Goal: Task Accomplishment & Management: Use online tool/utility

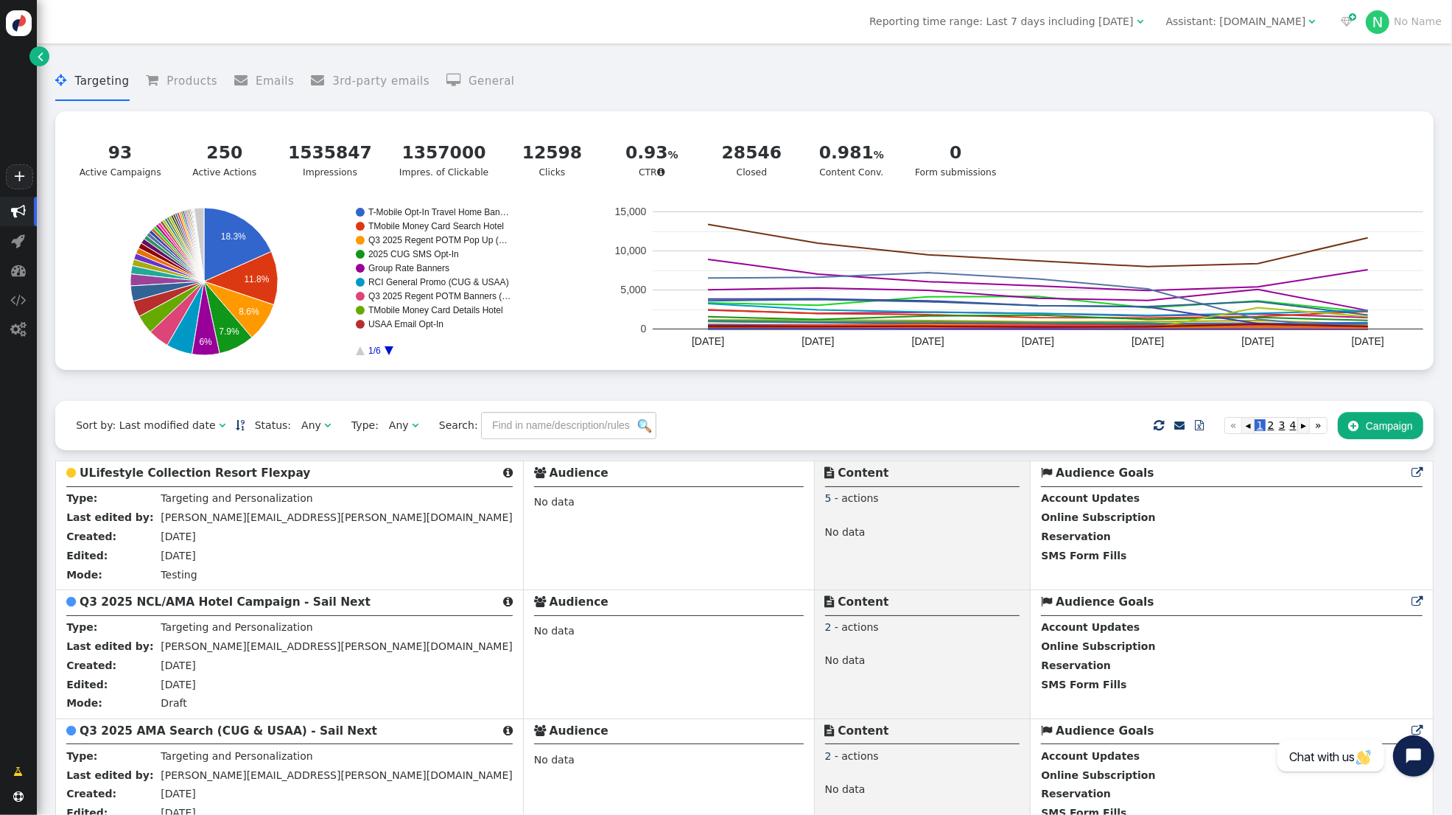
scroll to position [6305, 0]
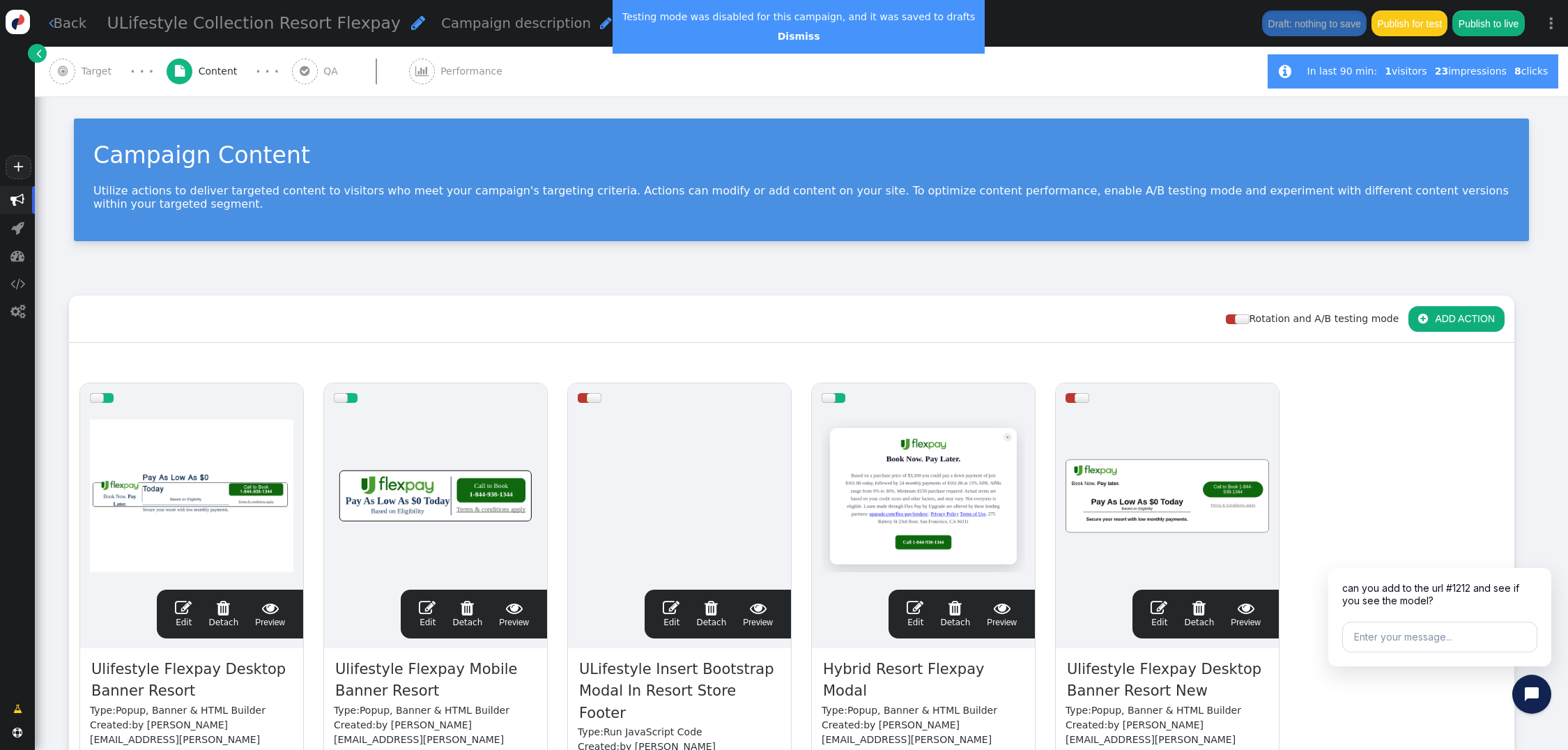
scroll to position [188, 0]
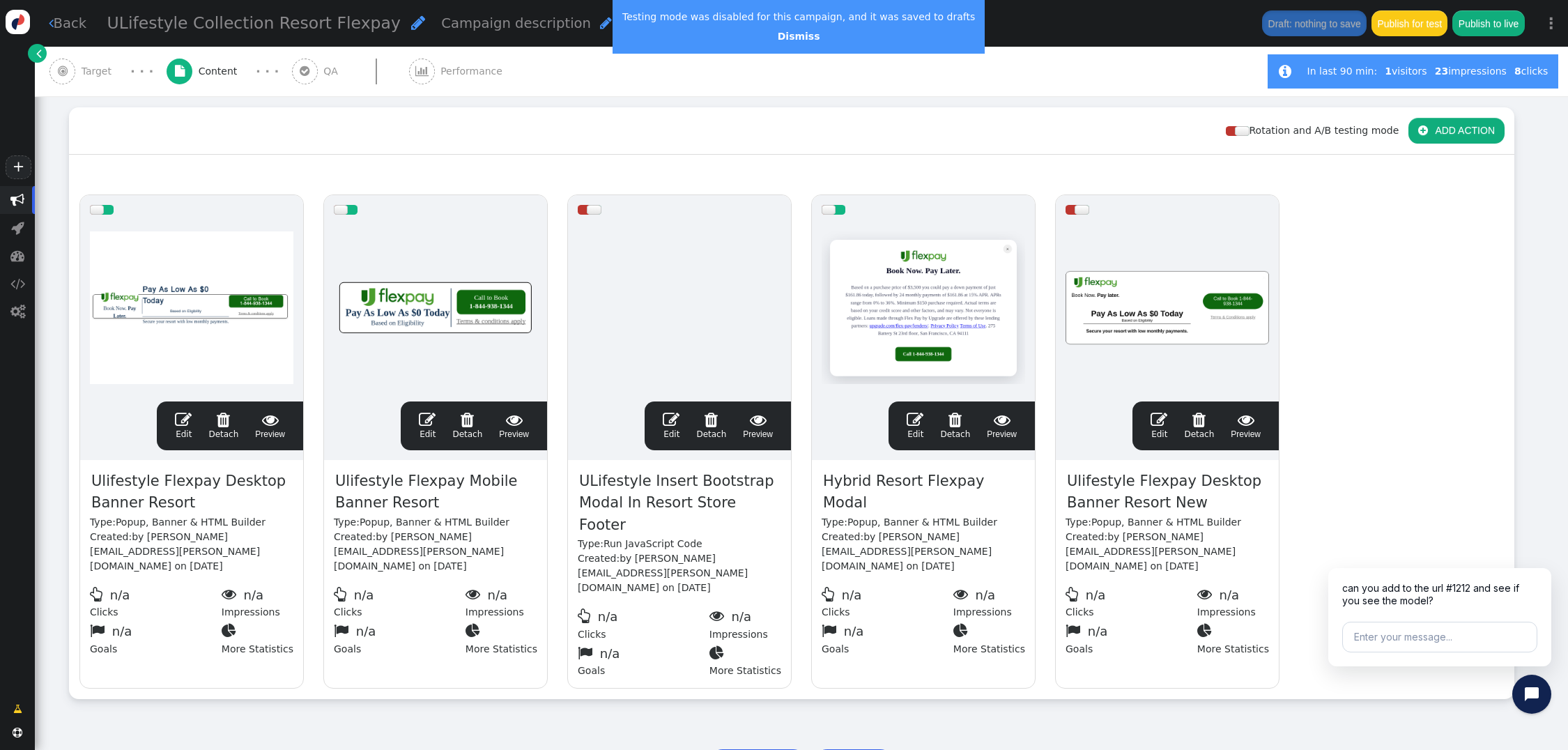
click at [94, 72] on span "Target" at bounding box center [99, 71] width 36 height 14
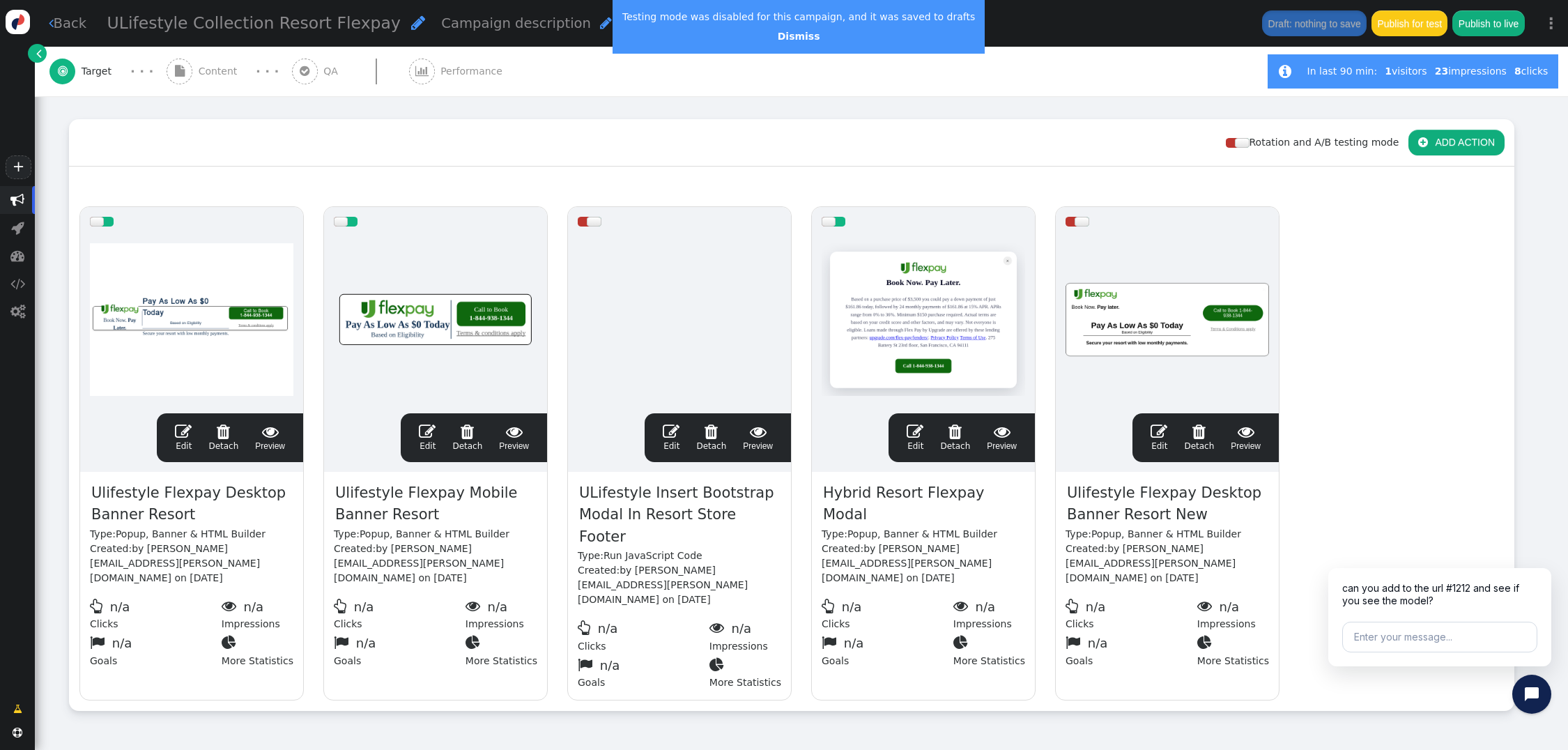
scroll to position [180, 0]
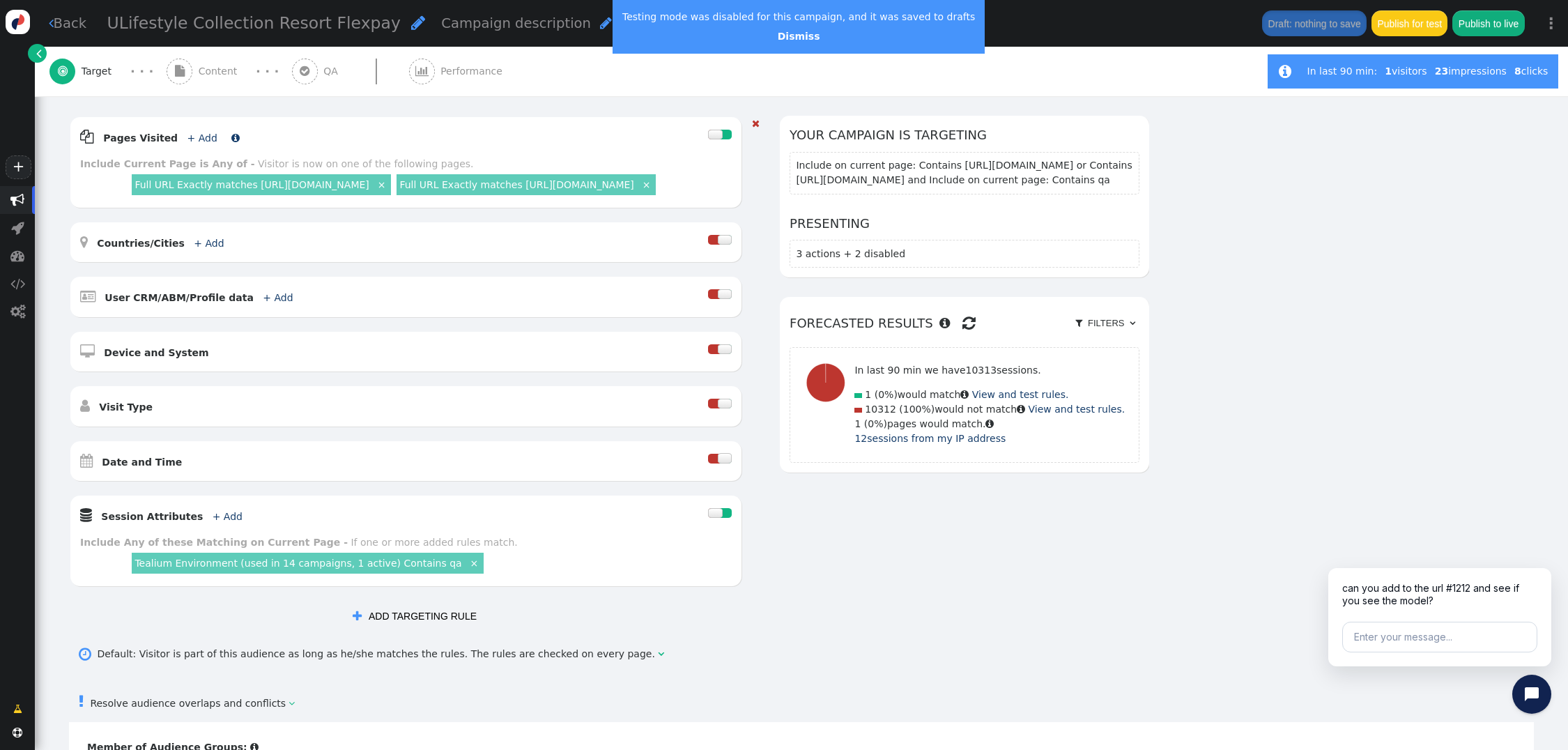
click at [192, 137] on link "+ Add" at bounding box center [203, 138] width 30 height 11
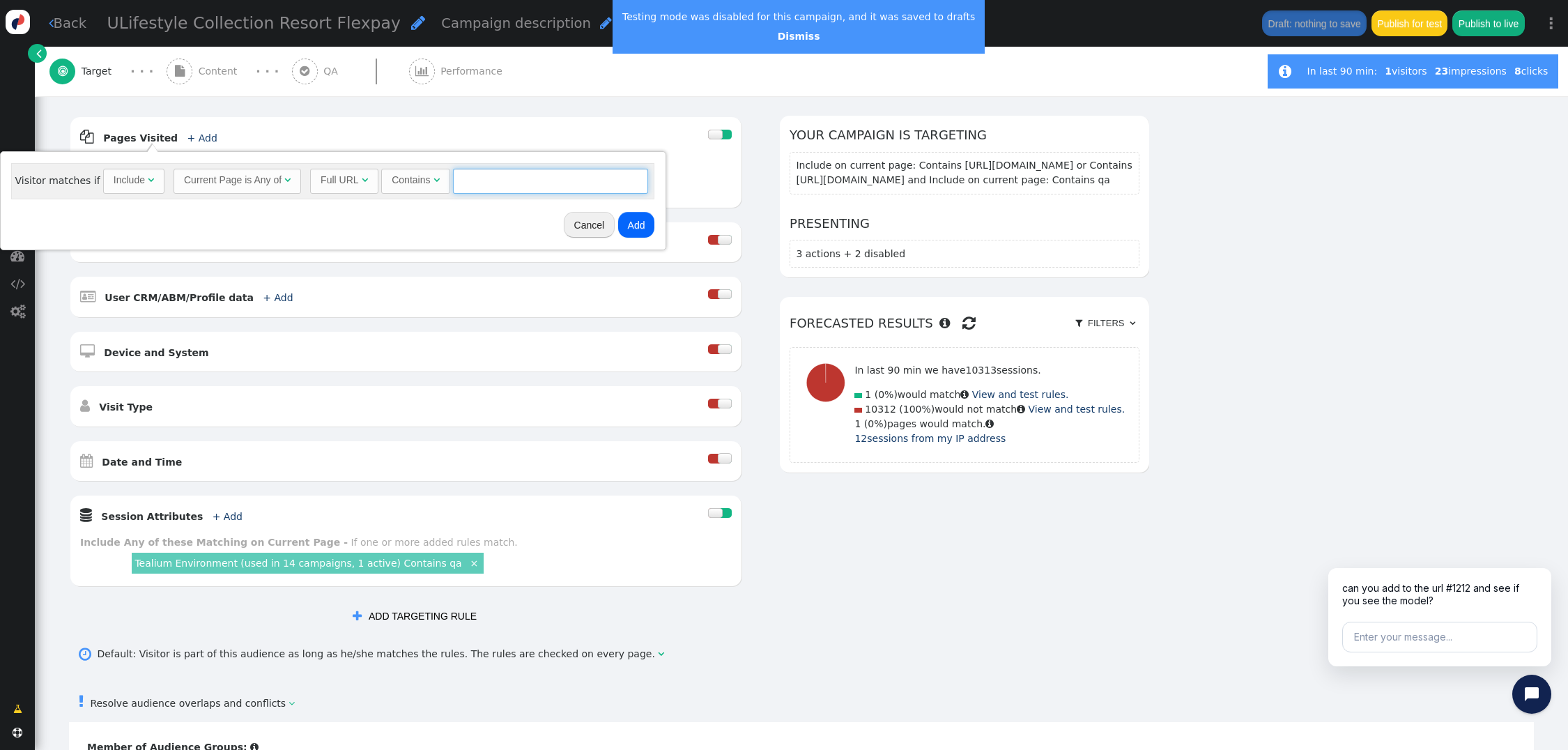
click at [481, 178] on input "text" at bounding box center [551, 181] width 195 height 26
paste input "https://members.ulifestylecollection.com/weeks/?location"
drag, startPoint x: 583, startPoint y: 179, endPoint x: 362, endPoint y: 178, distance: 221.0
click at [362, 178] on div "Full URL  Contains  https://members.ulifestylecollection.com/weeks/?location …" at bounding box center [479, 181] width 338 height 26
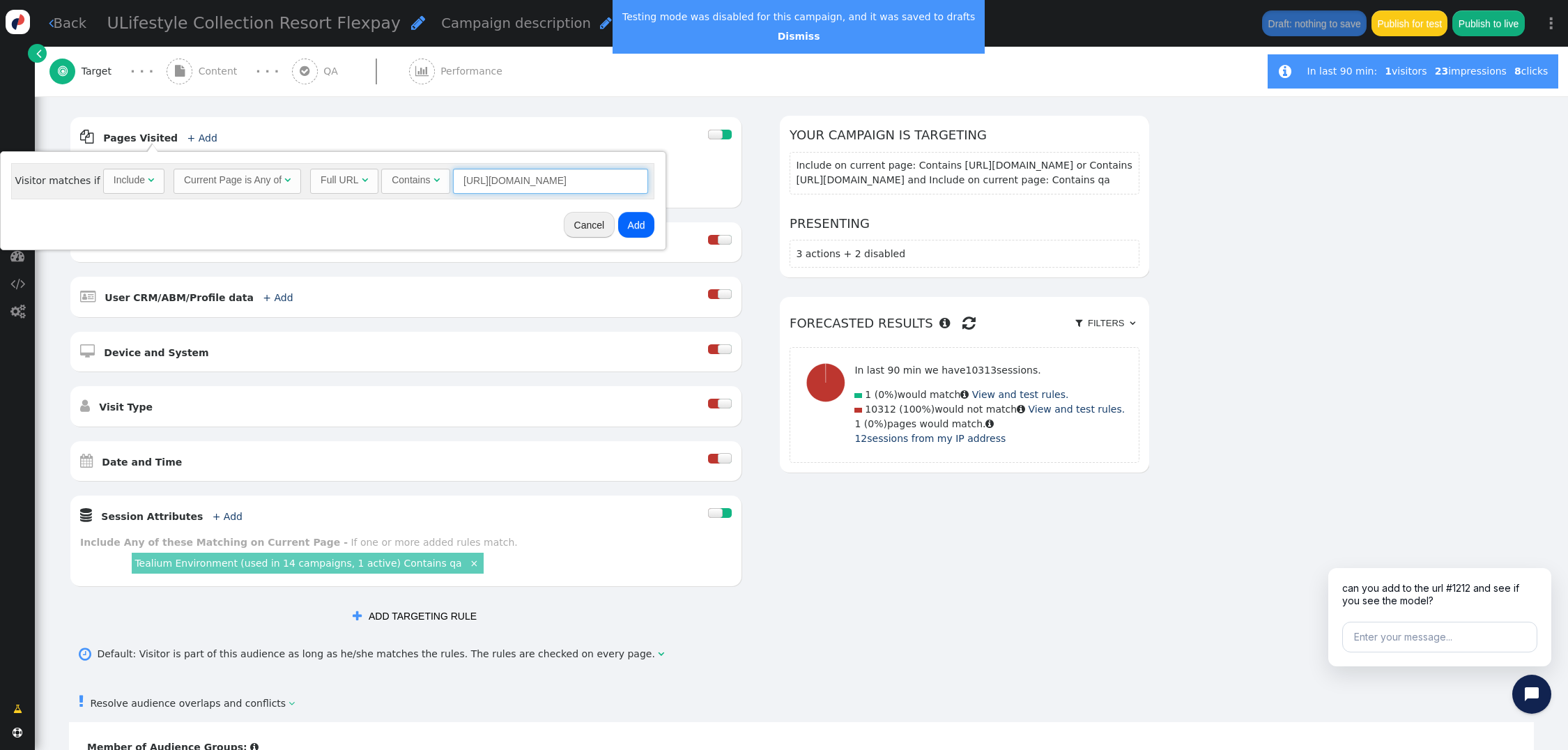
click at [478, 179] on input "https://members.ulifestylecollection.com/weeks/?location" at bounding box center [551, 181] width 195 height 26
drag, startPoint x: 489, startPoint y: 181, endPoint x: 426, endPoint y: 183, distance: 63.0
click at [426, 183] on div "Full URL  Contains  https://members.ulifestylecollection.com/weeks/?location …" at bounding box center [479, 181] width 338 height 26
type input "members.ulifestylecollection.com/weeks/?location"
click at [643, 220] on button "Add" at bounding box center [636, 224] width 37 height 26
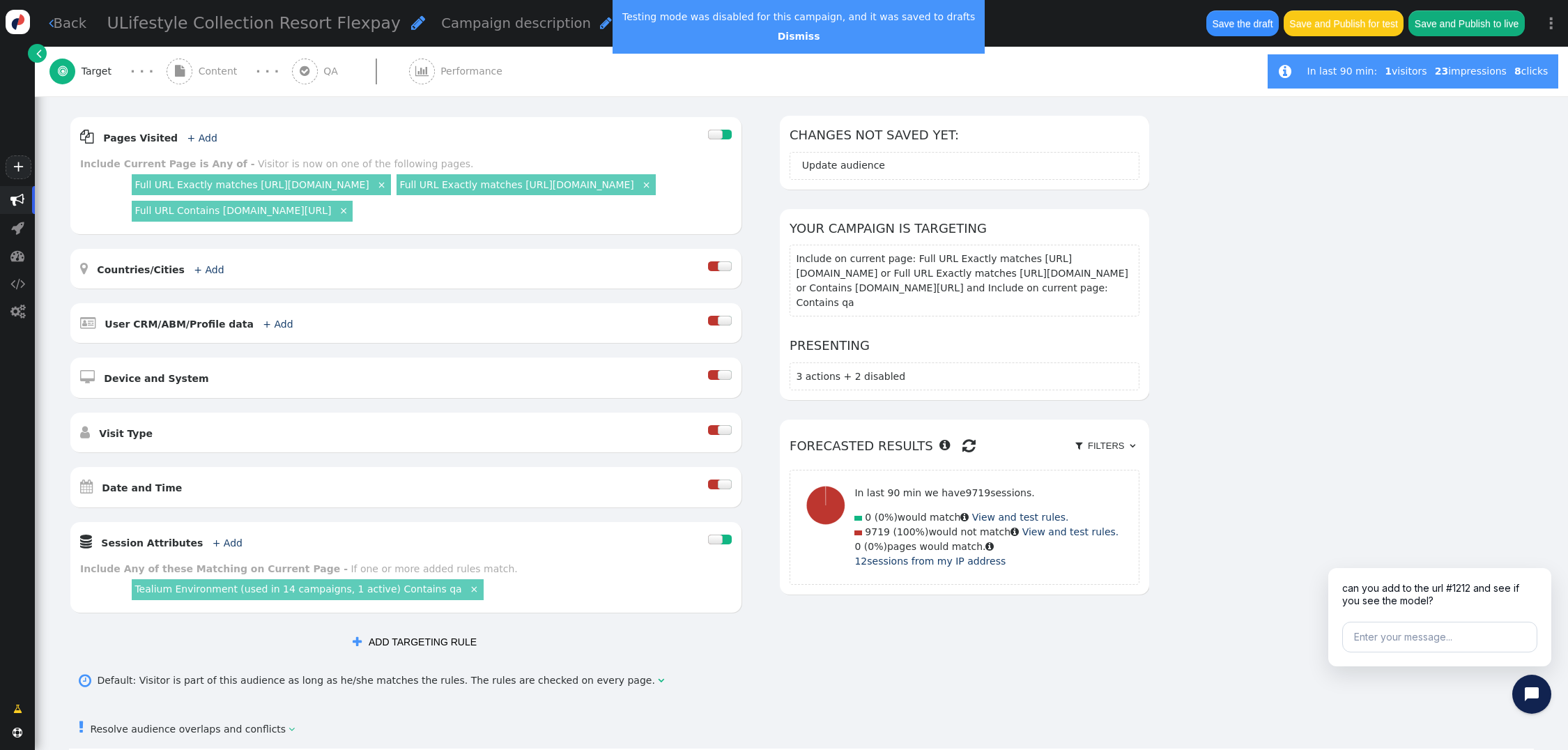
click at [213, 72] on span "Content" at bounding box center [220, 71] width 44 height 14
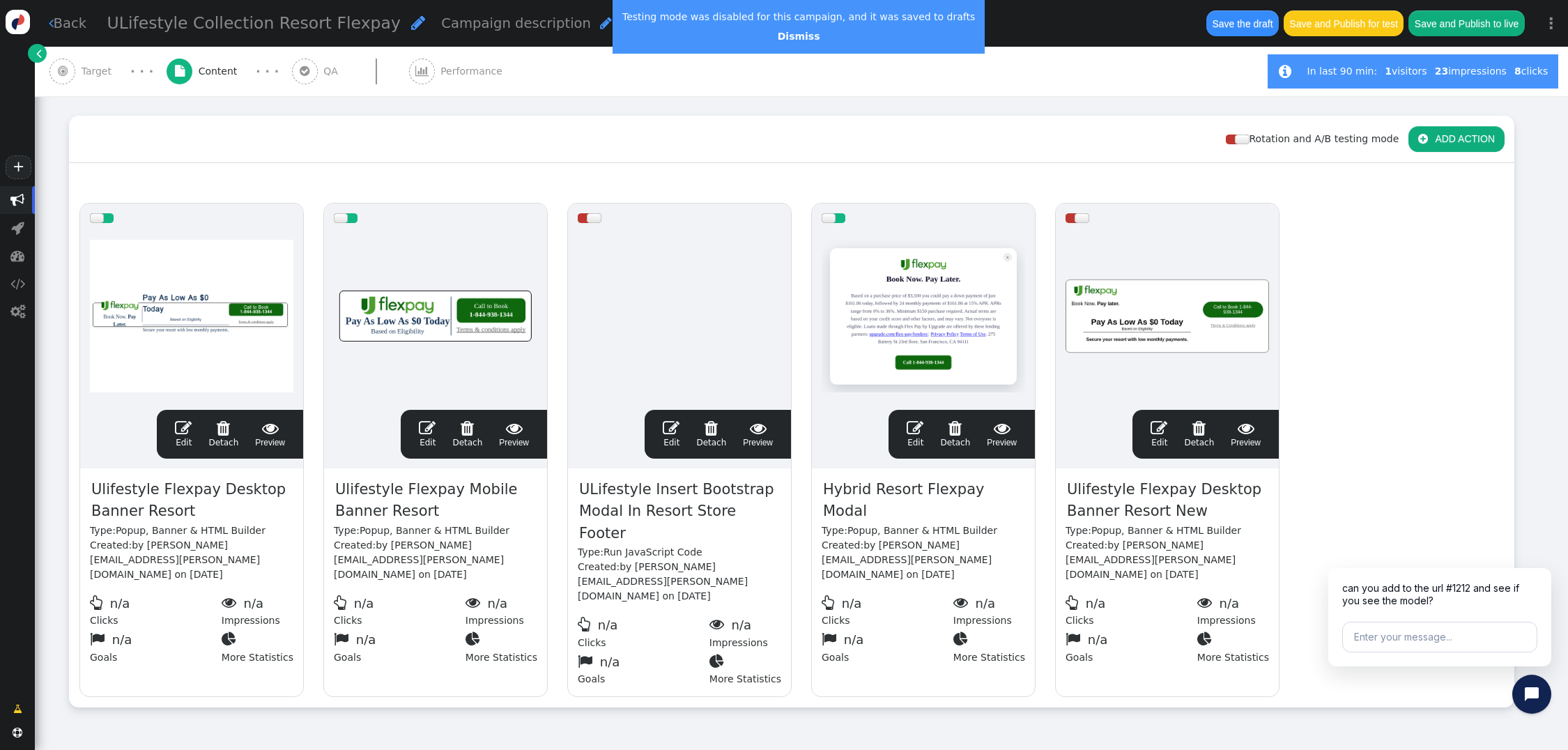
click at [186, 419] on span "" at bounding box center [184, 427] width 17 height 17
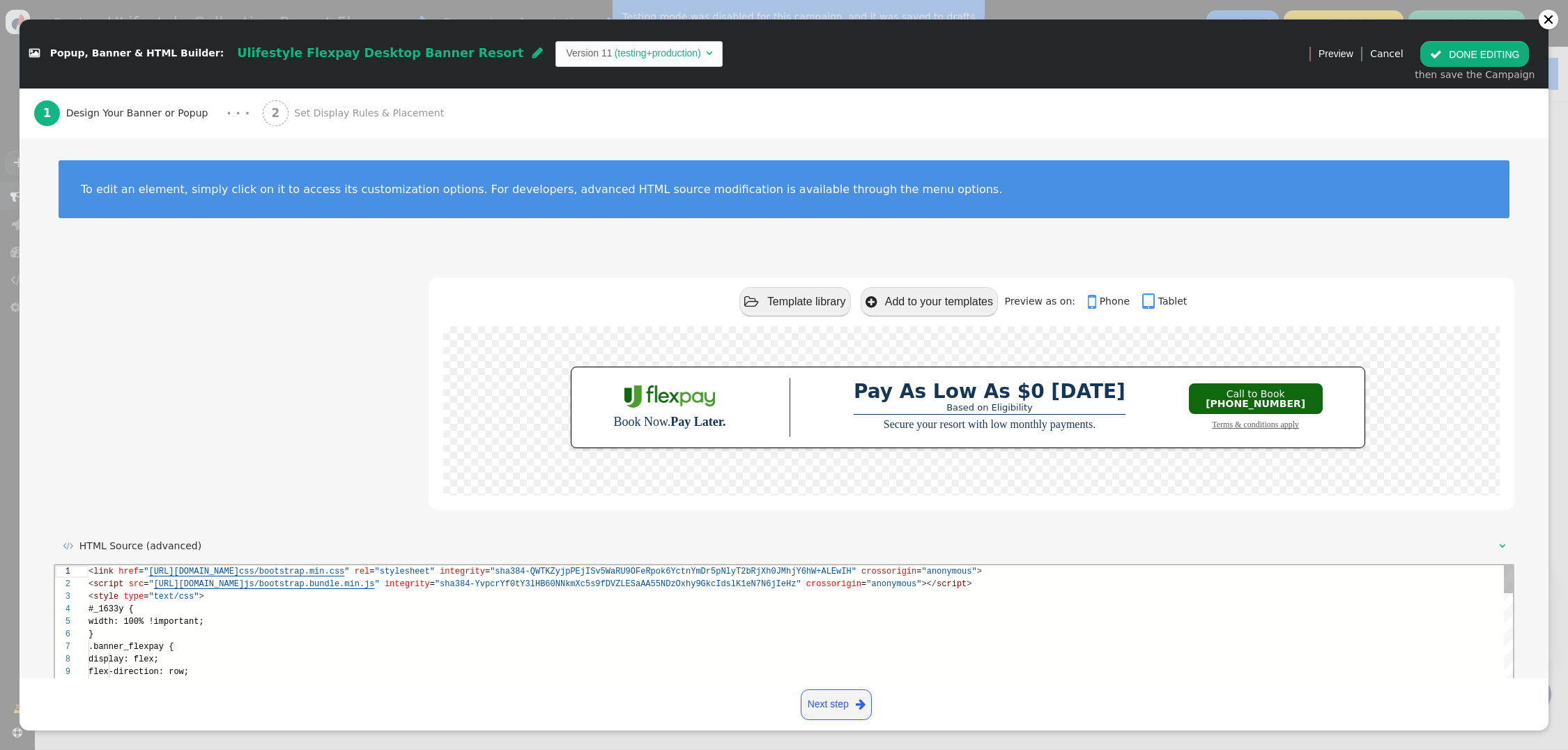
scroll to position [75, 0]
click at [334, 116] on span "Set Display Rules & Placement" at bounding box center [372, 113] width 155 height 14
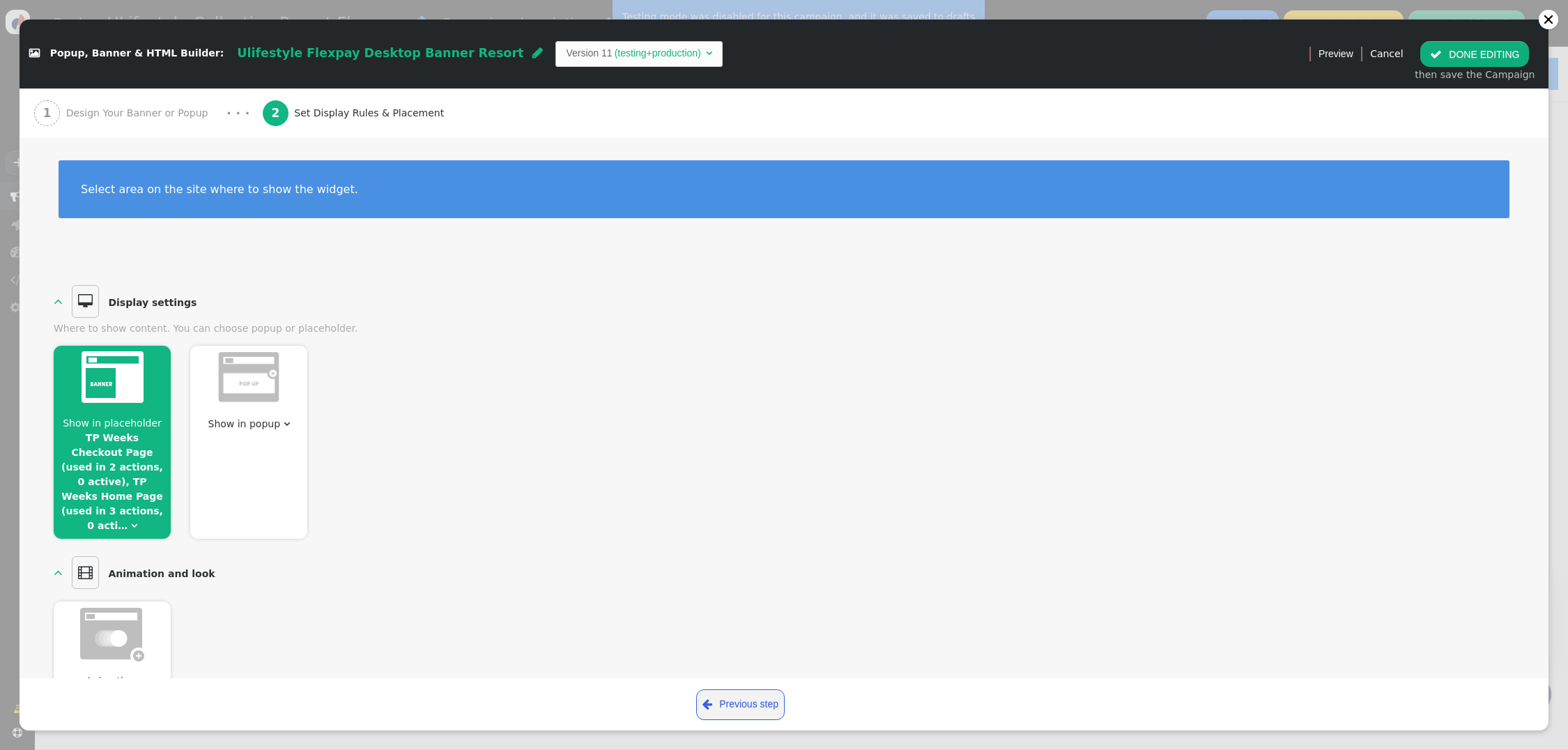
click at [152, 509] on span "Show in placeholder TP Weeks Checkout Page (used in 2 actions, 0 active), TP We…" at bounding box center [113, 475] width 117 height 117
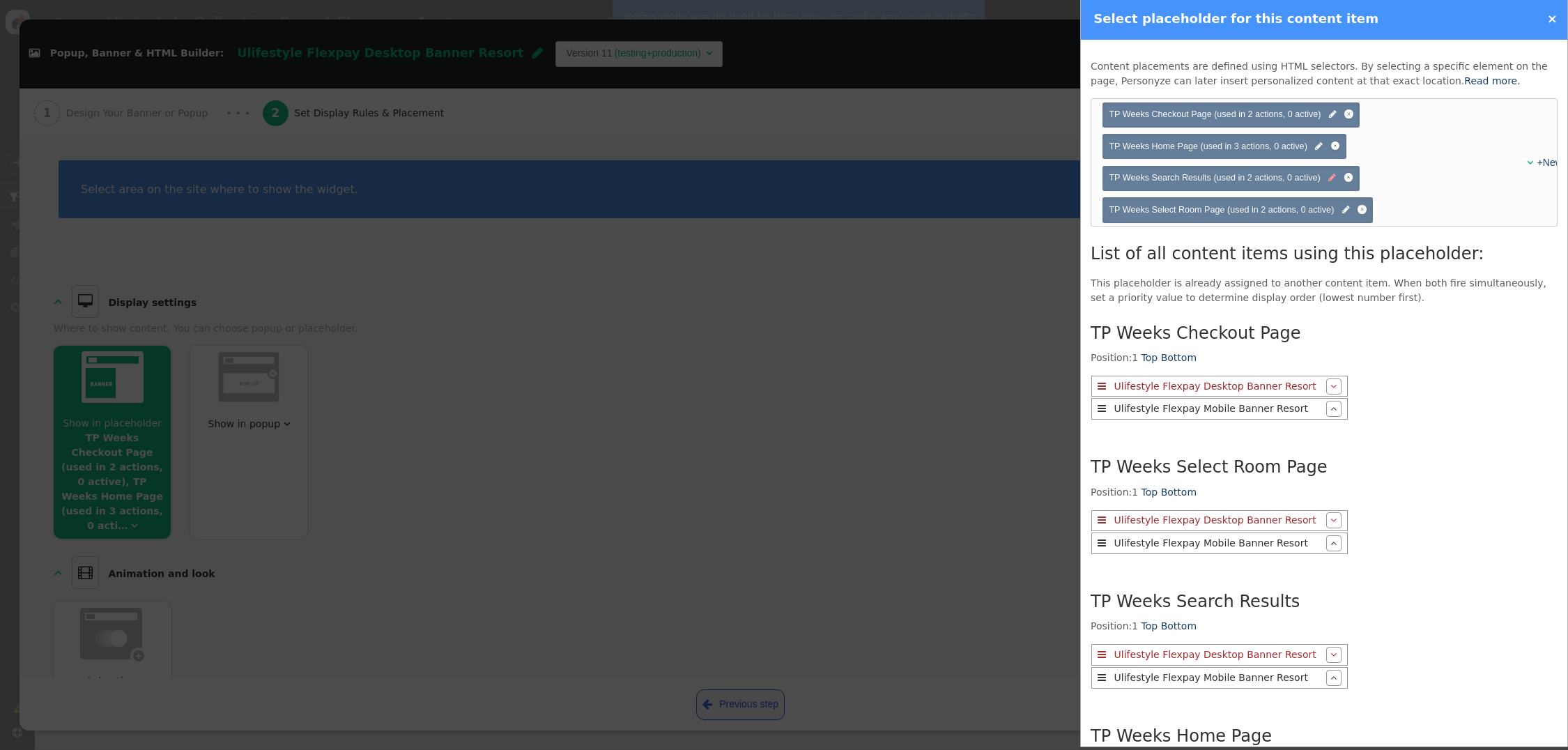
click at [1332, 181] on span "" at bounding box center [1332, 178] width 8 height 13
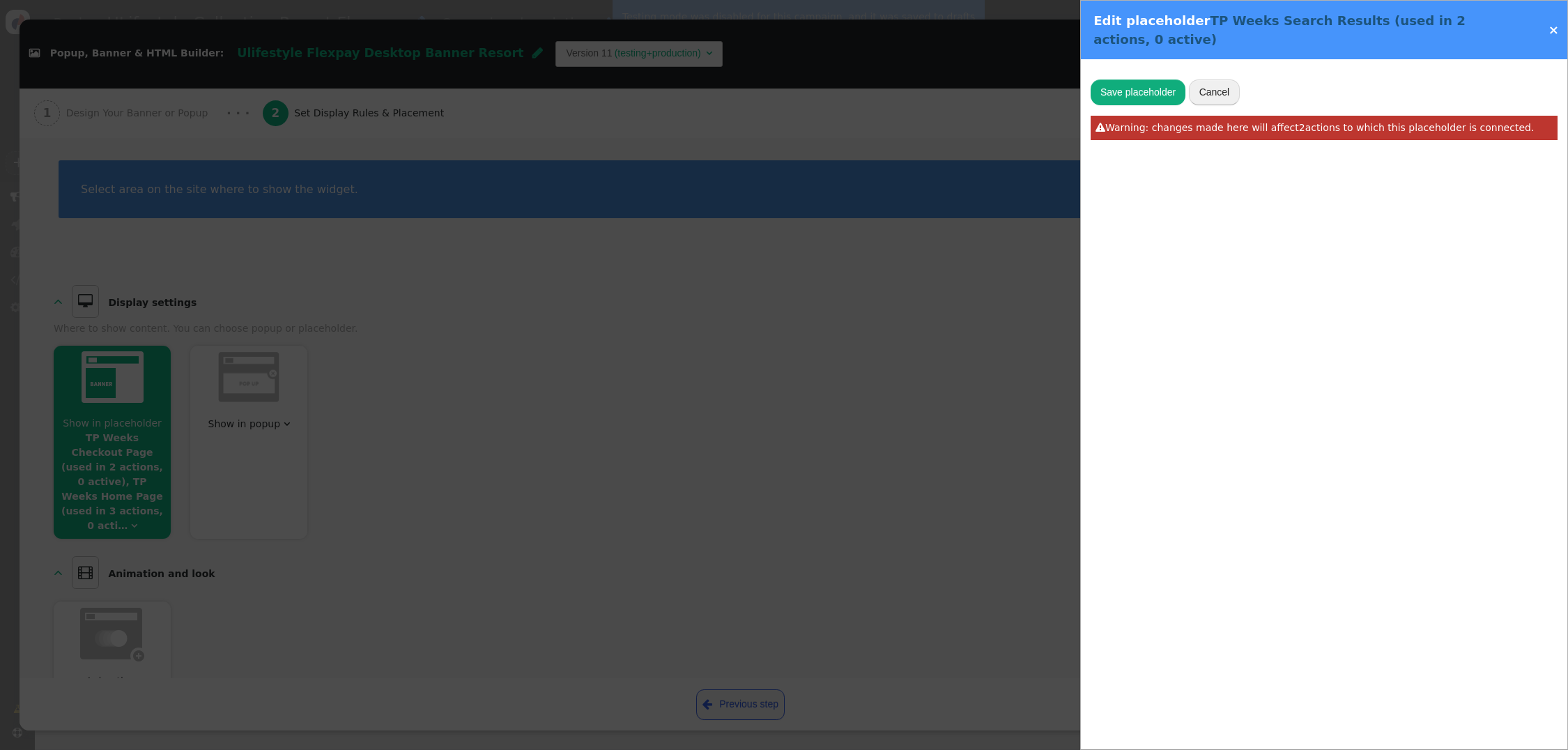
type input "#weeklyStaysSearchResults"
type input "TP Weeks Search Results"
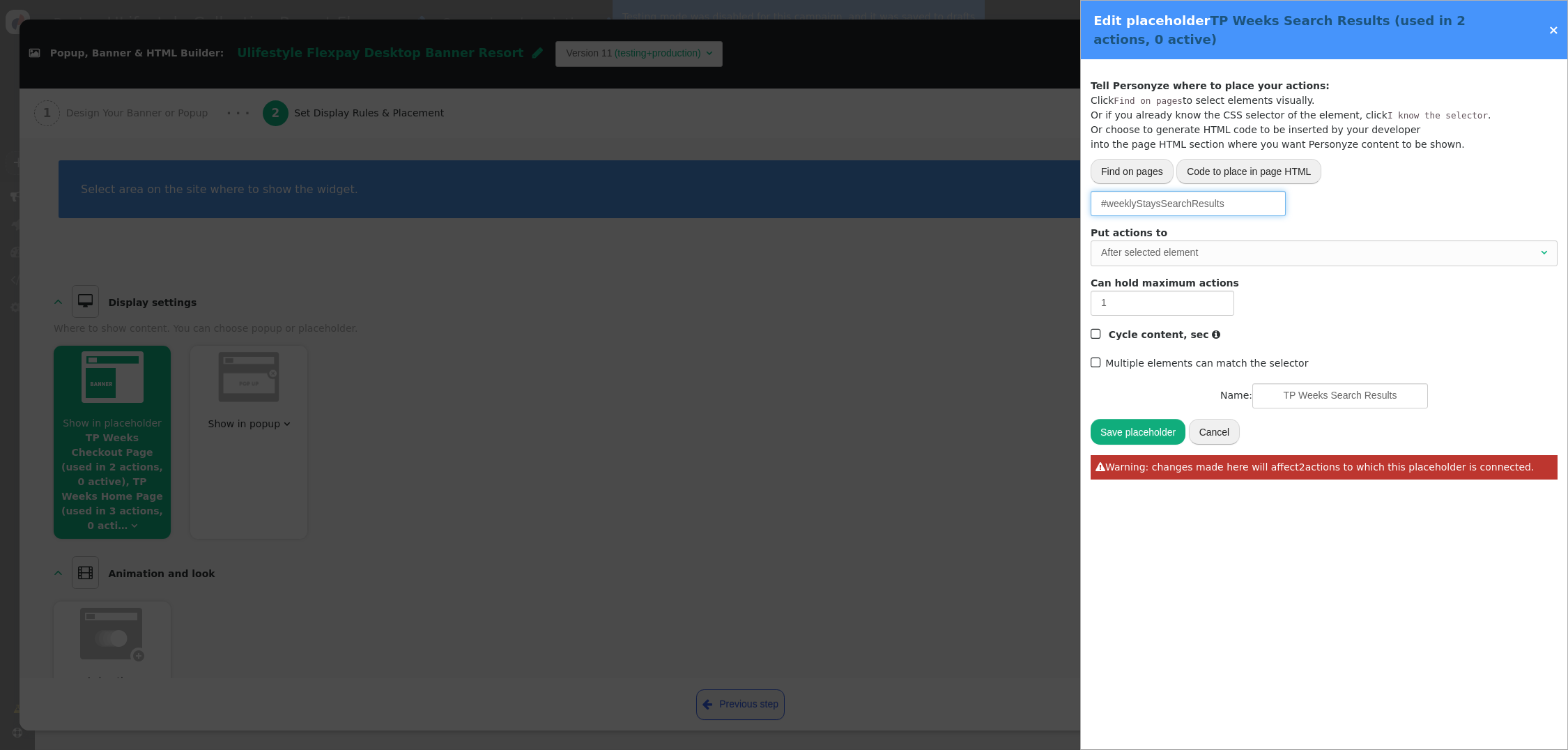
drag, startPoint x: 1240, startPoint y: 192, endPoint x: 1055, endPoint y: 183, distance: 185.2
click at [1055, 749] on div " Popup, Banner & HTML Builder: Ulifestyle Flexpay Desktop Banner Resort  Vers…" at bounding box center [784, 750] width 1568 height 0
click at [1184, 194] on input "#weeklyStaysSearchResults" at bounding box center [1189, 203] width 195 height 26
drag, startPoint x: 1199, startPoint y: 189, endPoint x: 1109, endPoint y: 189, distance: 90.0
click at [1109, 191] on input "#weeklyStaysSearchResults" at bounding box center [1189, 203] width 195 height 26
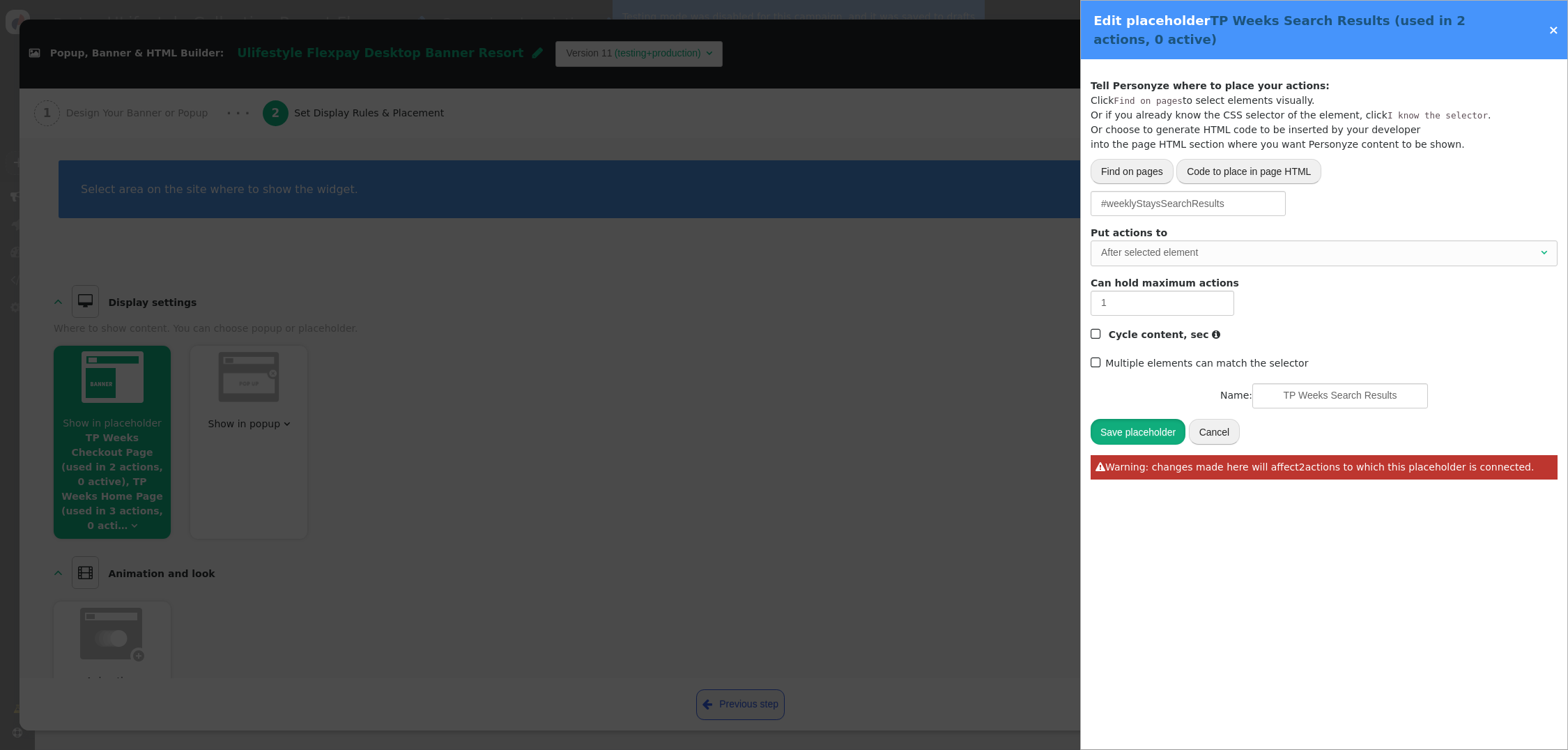
click at [1160, 419] on button "Save placeholder" at bounding box center [1138, 431] width 95 height 26
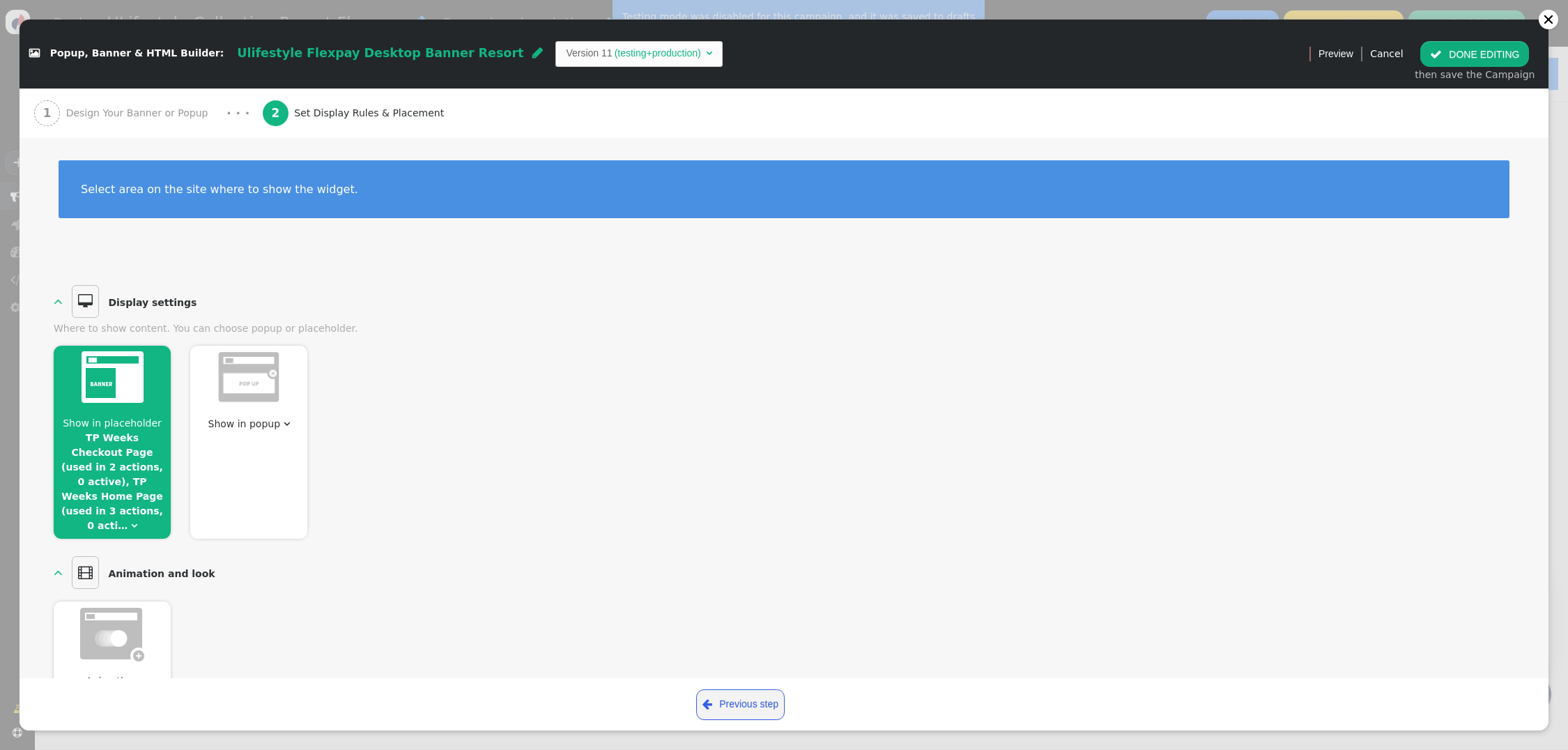
click at [1485, 54] on button " DONE EDITING" at bounding box center [1474, 53] width 109 height 26
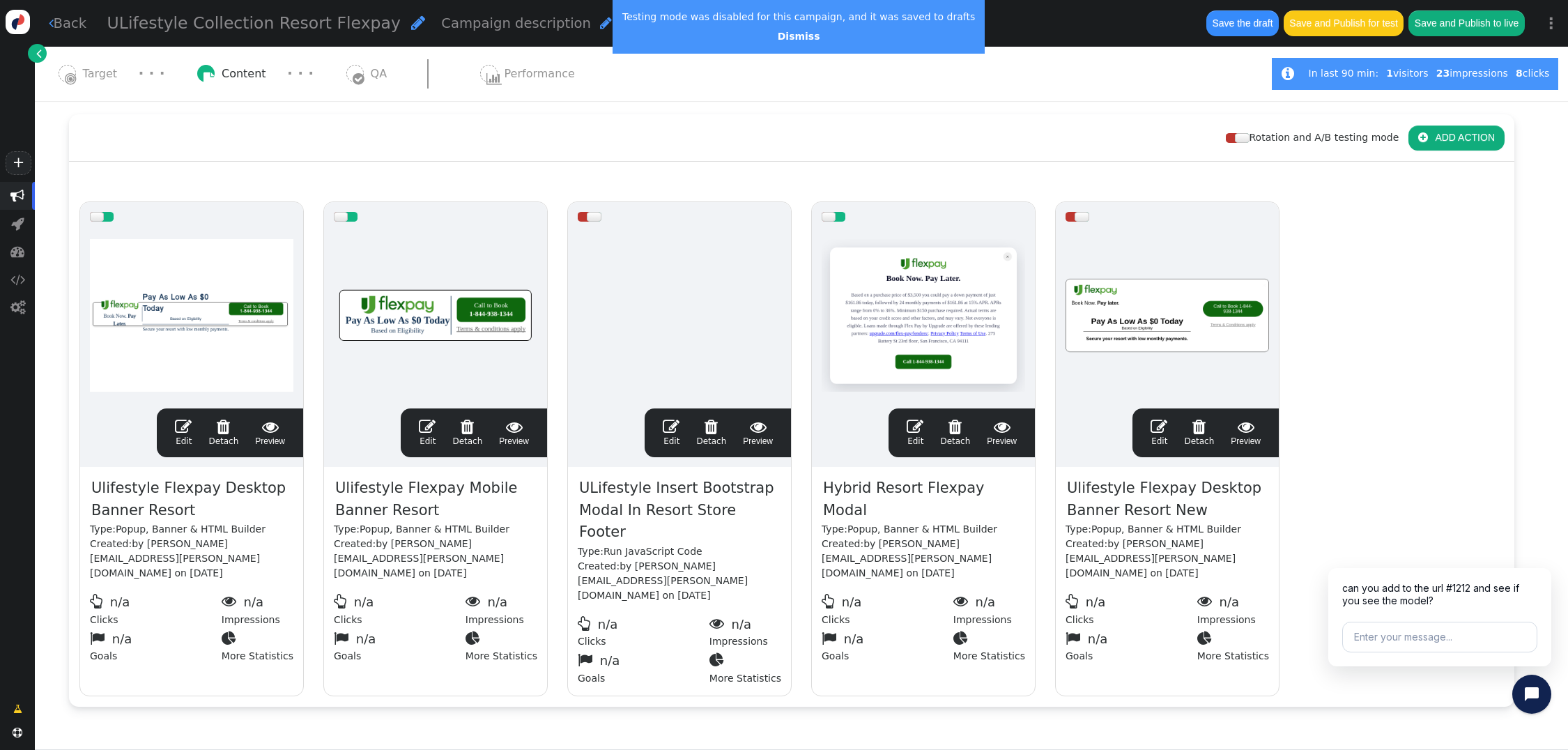
scroll to position [169, 0]
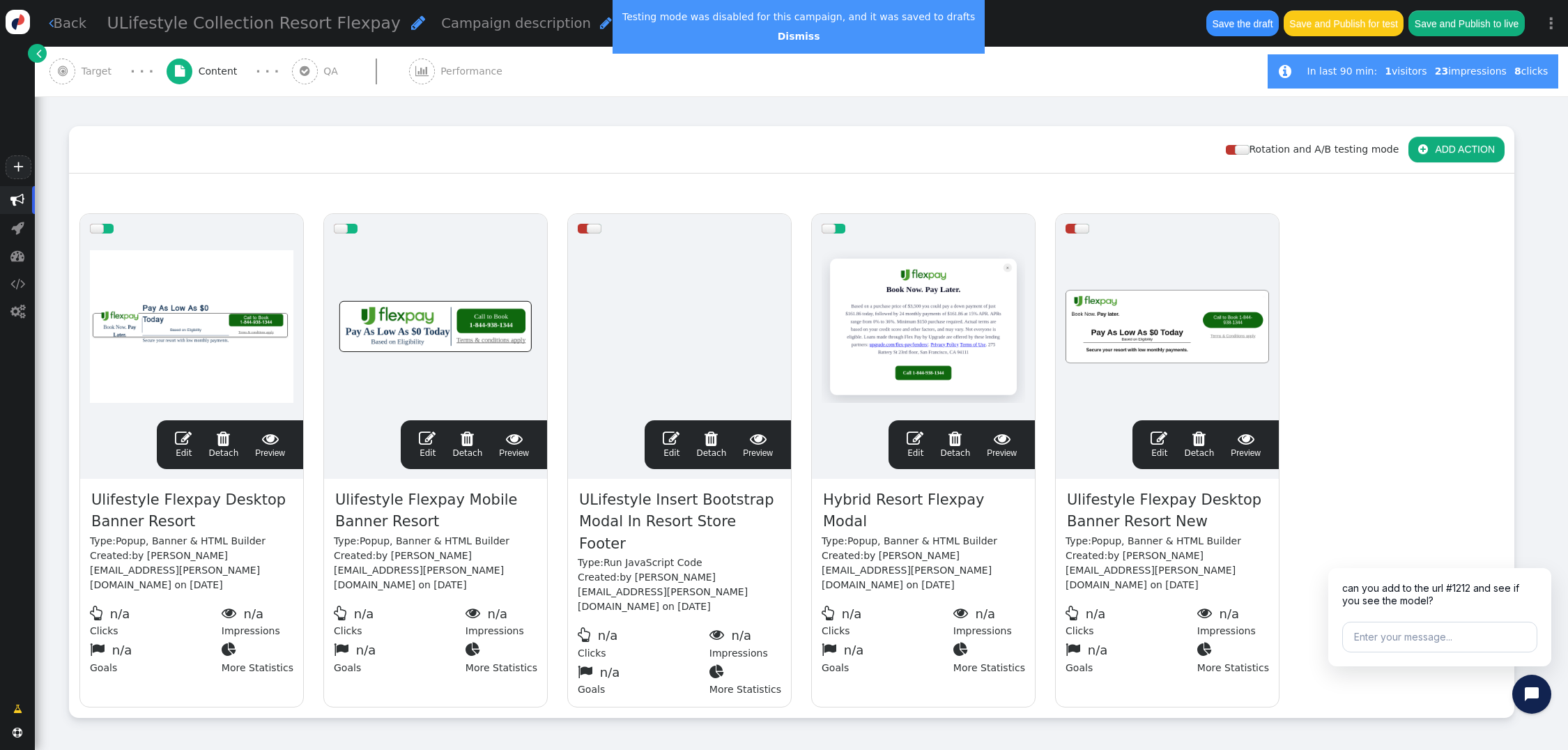
click at [81, 64] on span "Target" at bounding box center [99, 71] width 36 height 14
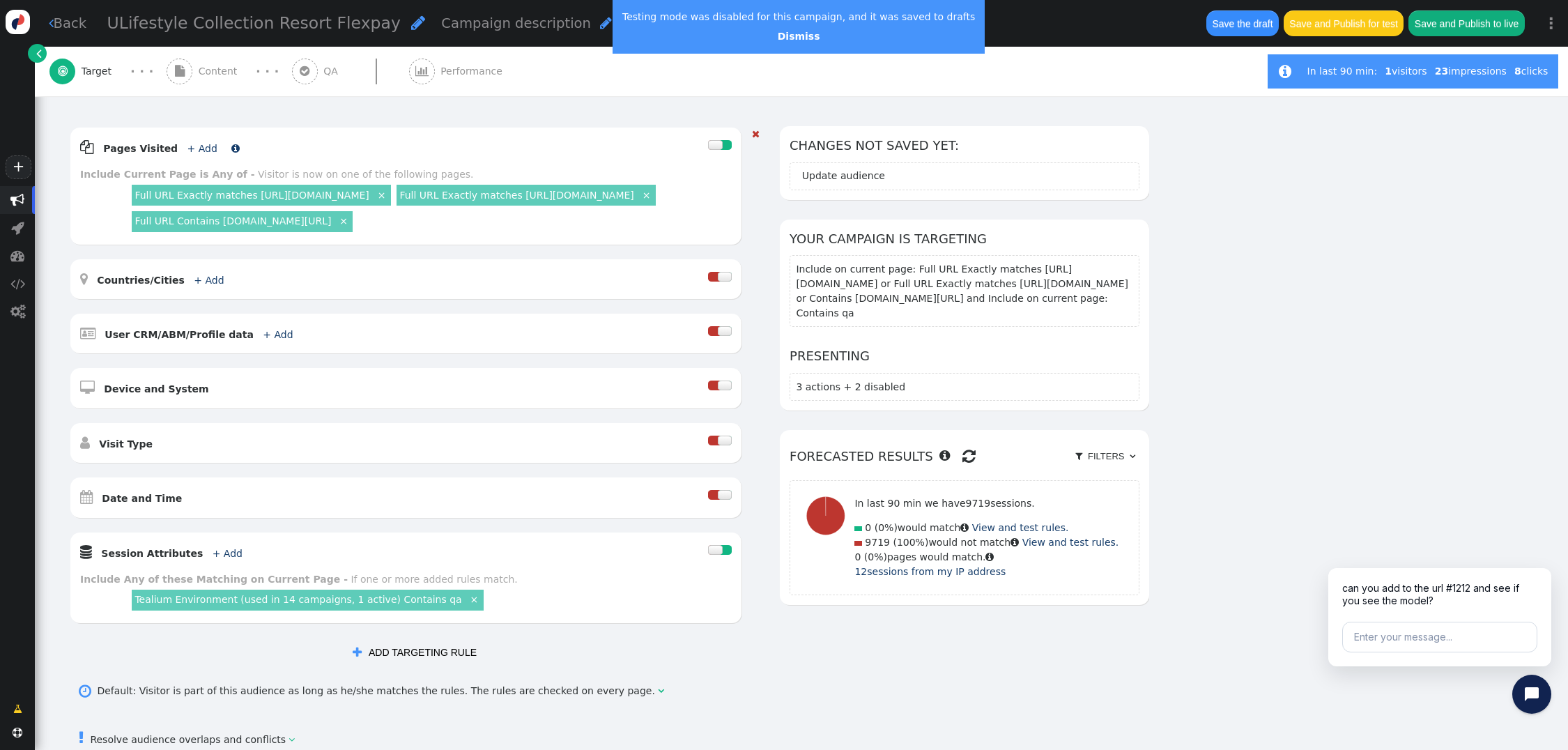
click at [187, 148] on link "+ Add" at bounding box center [203, 148] width 30 height 11
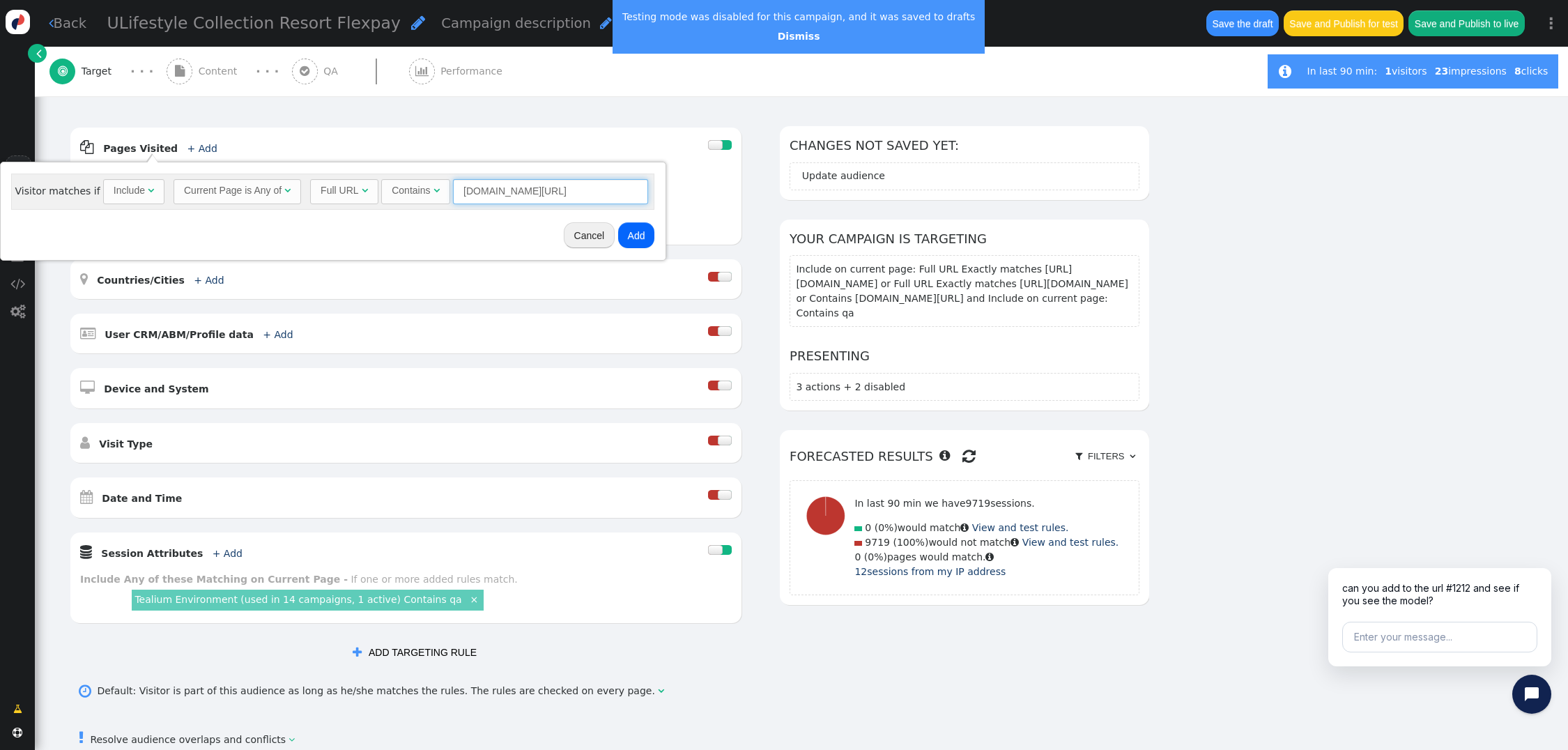
click at [469, 191] on input "members.ulifestylecollection.com/weeks/?location" at bounding box center [551, 191] width 195 height 26
drag, startPoint x: 458, startPoint y: 190, endPoint x: 719, endPoint y: 193, distance: 261.0
click at [719, 193] on body "+  Campaigns  Realtime Visitors  Dashboard  Tracker Settings  Settings  …" at bounding box center [784, 375] width 1568 height 750
paste input "resorts/details?"
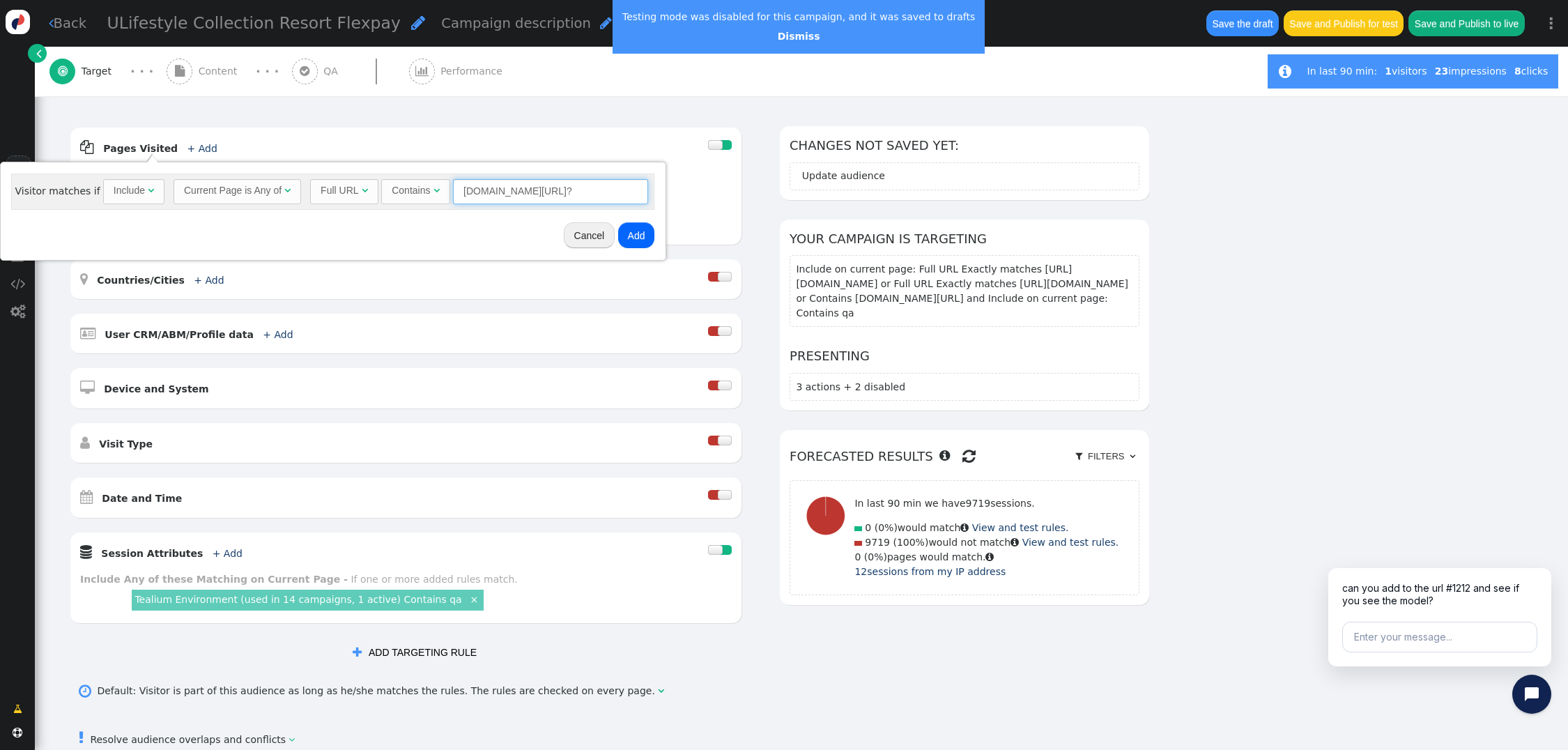
type input "members.ulifestylecollection.com/resorts/details?"
click at [637, 236] on button "Add" at bounding box center [636, 235] width 37 height 26
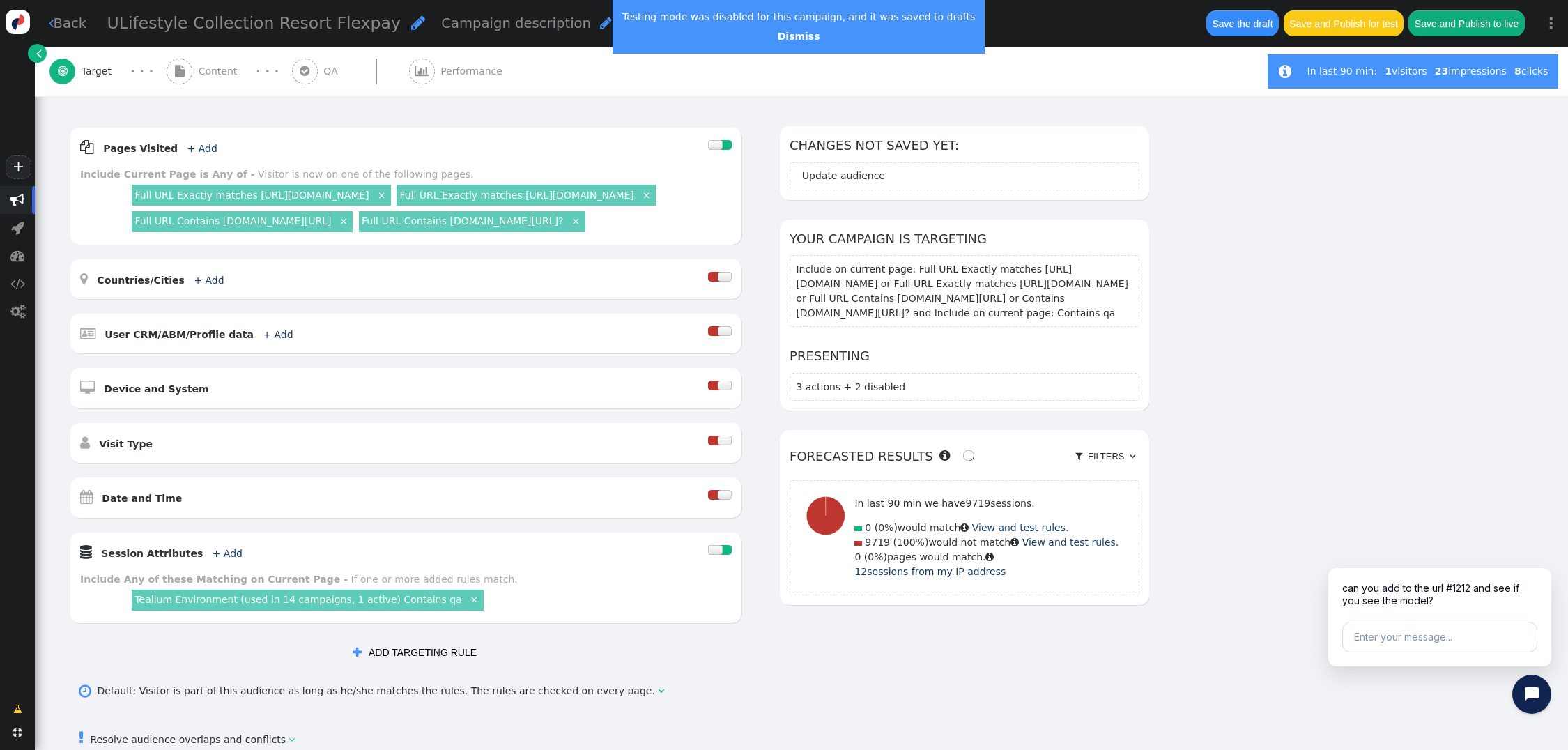
click at [207, 71] on span "Content" at bounding box center [220, 71] width 44 height 14
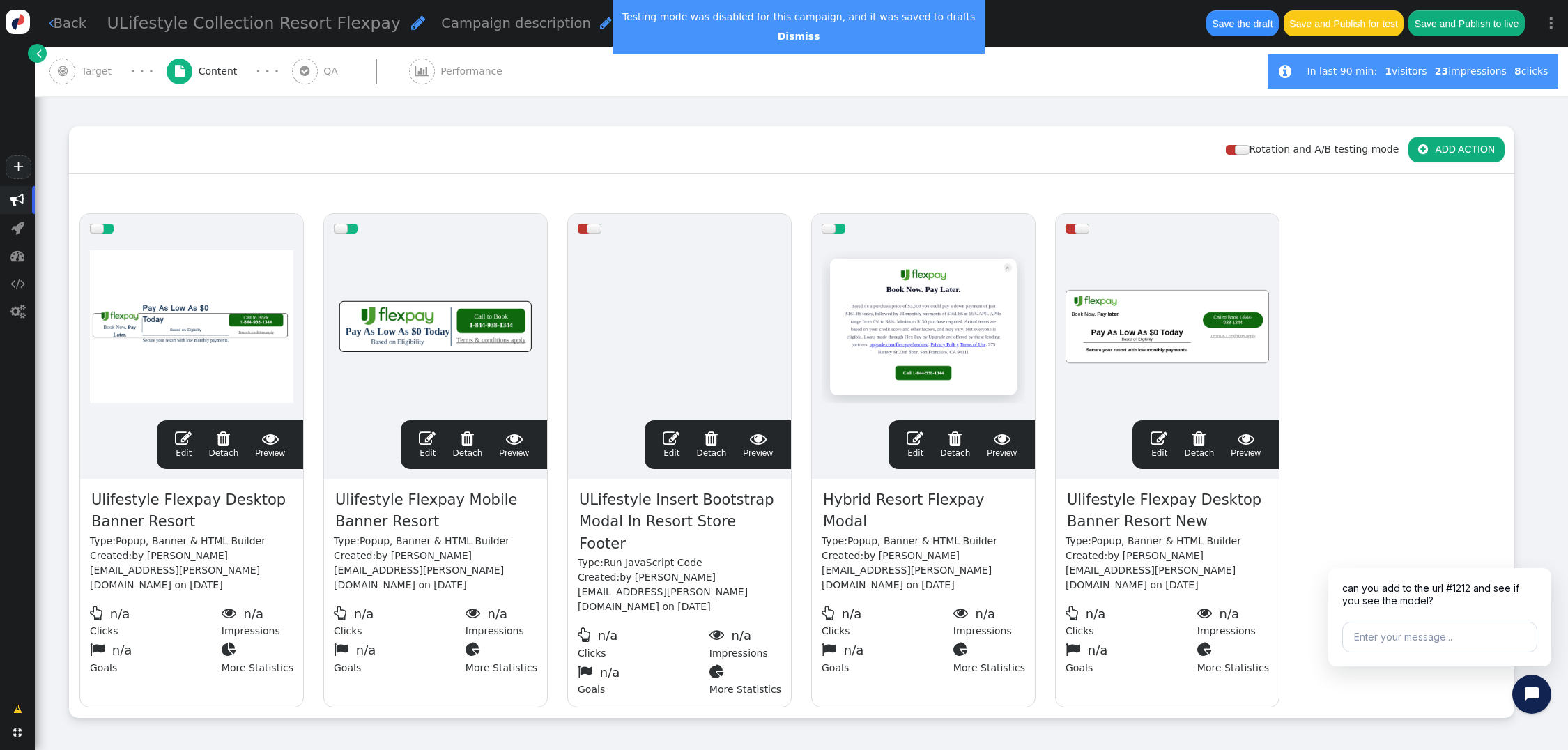
click at [181, 429] on span "" at bounding box center [184, 438] width 17 height 17
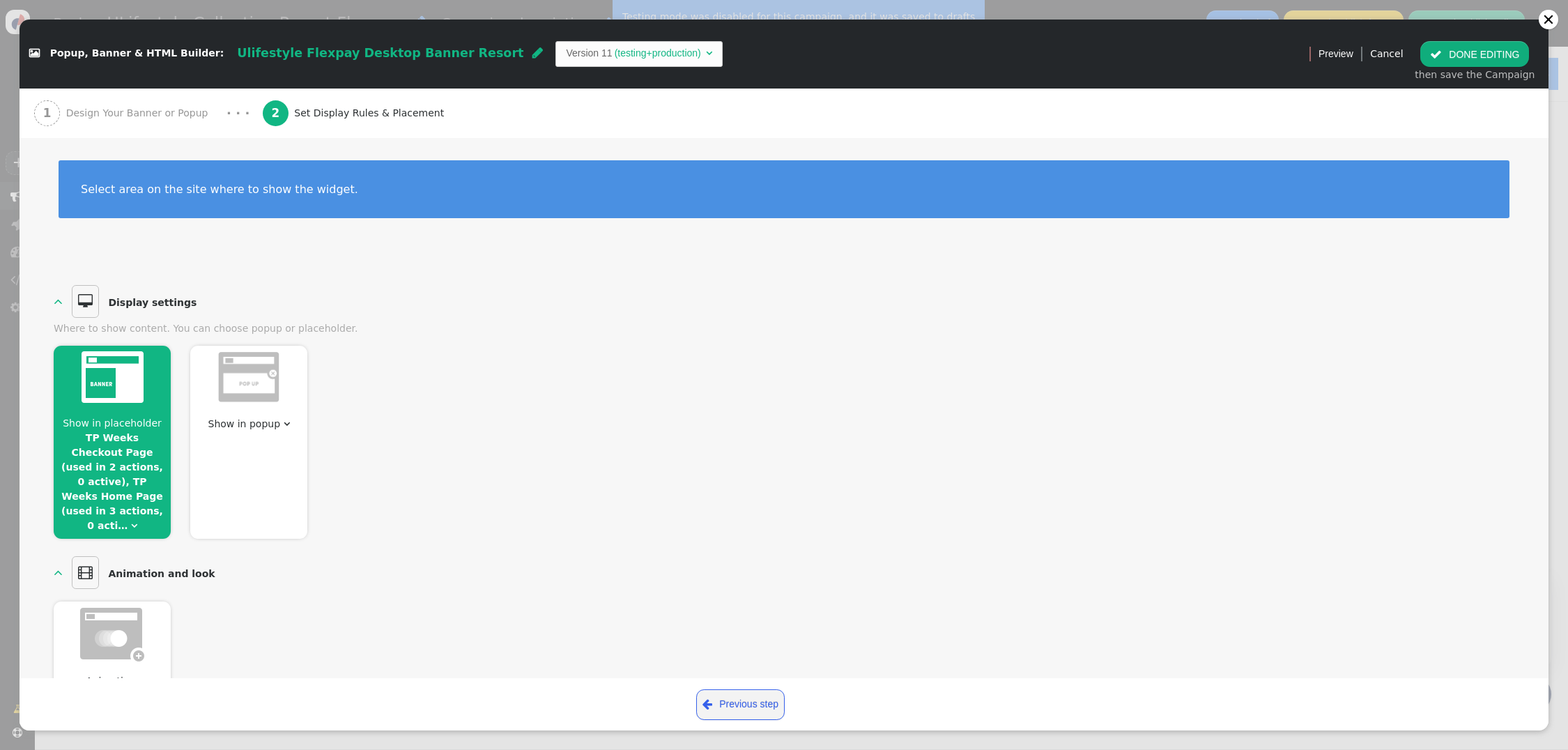
scroll to position [0, 0]
click at [131, 510] on span "Show in placeholder TP Weeks Checkout Page (used in 2 actions, 0 active), TP We…" at bounding box center [113, 475] width 117 height 117
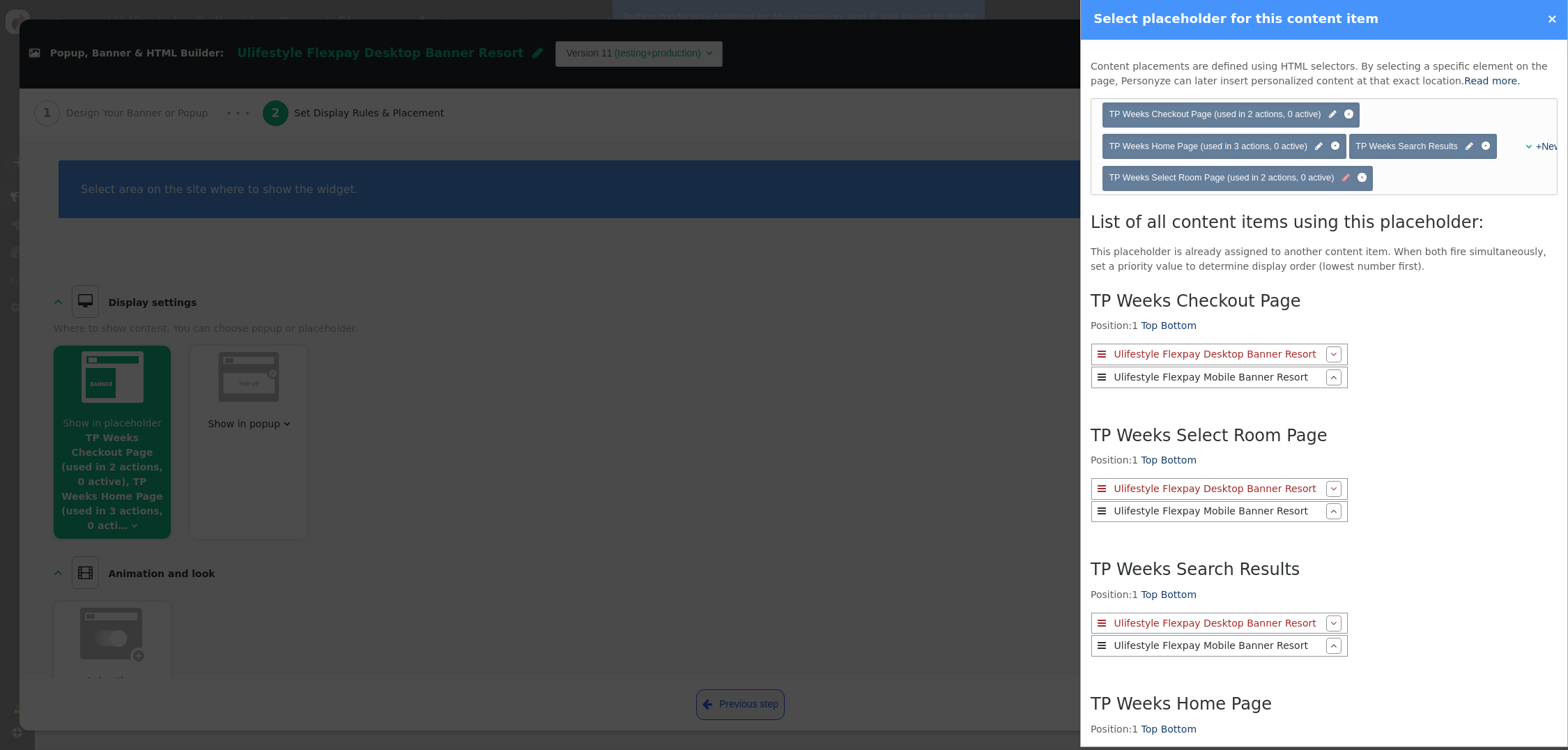
click at [1347, 179] on span "" at bounding box center [1347, 178] width 8 height 13
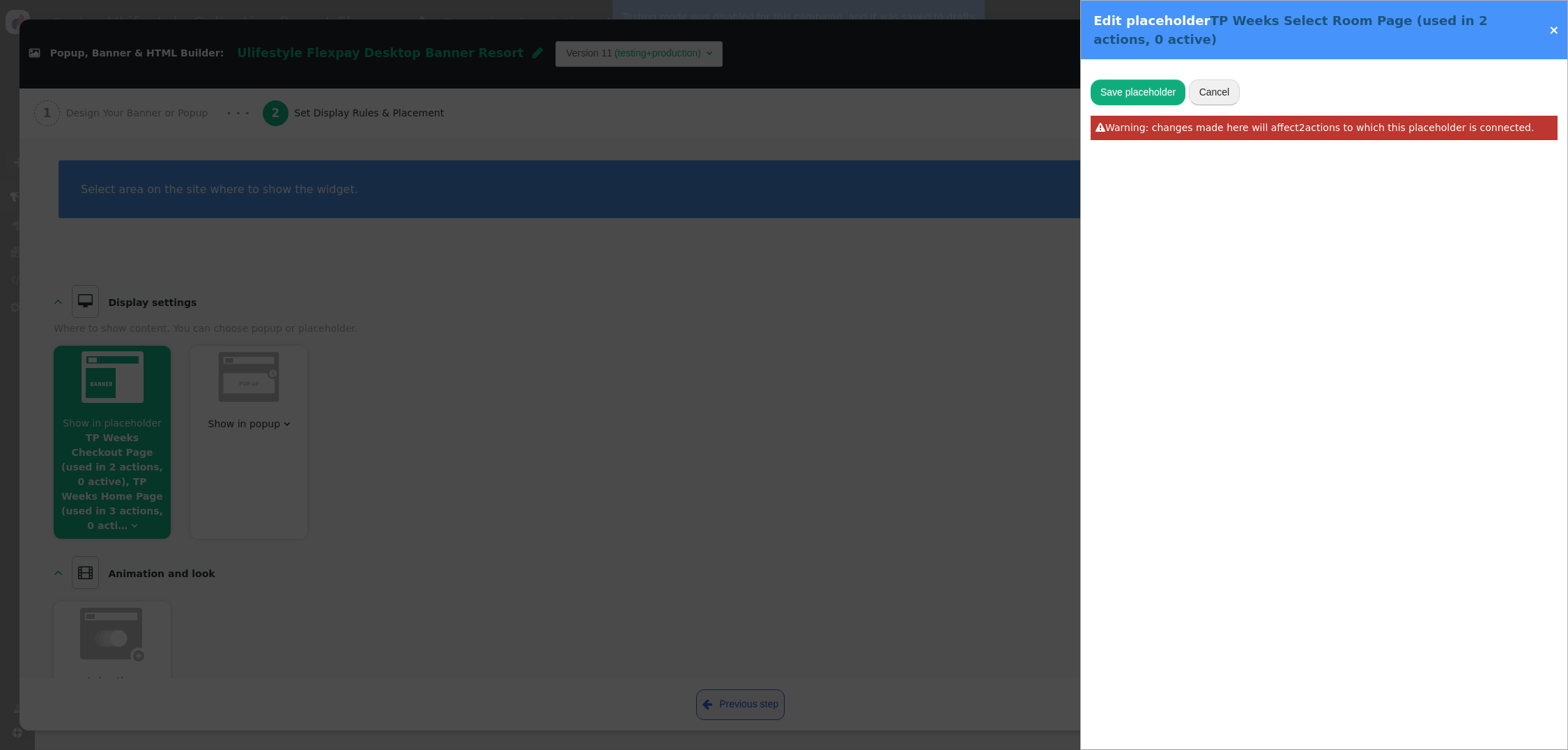
type input "TP Weeks Select Room Page"
type input "#hotelDetailsWeekResults"
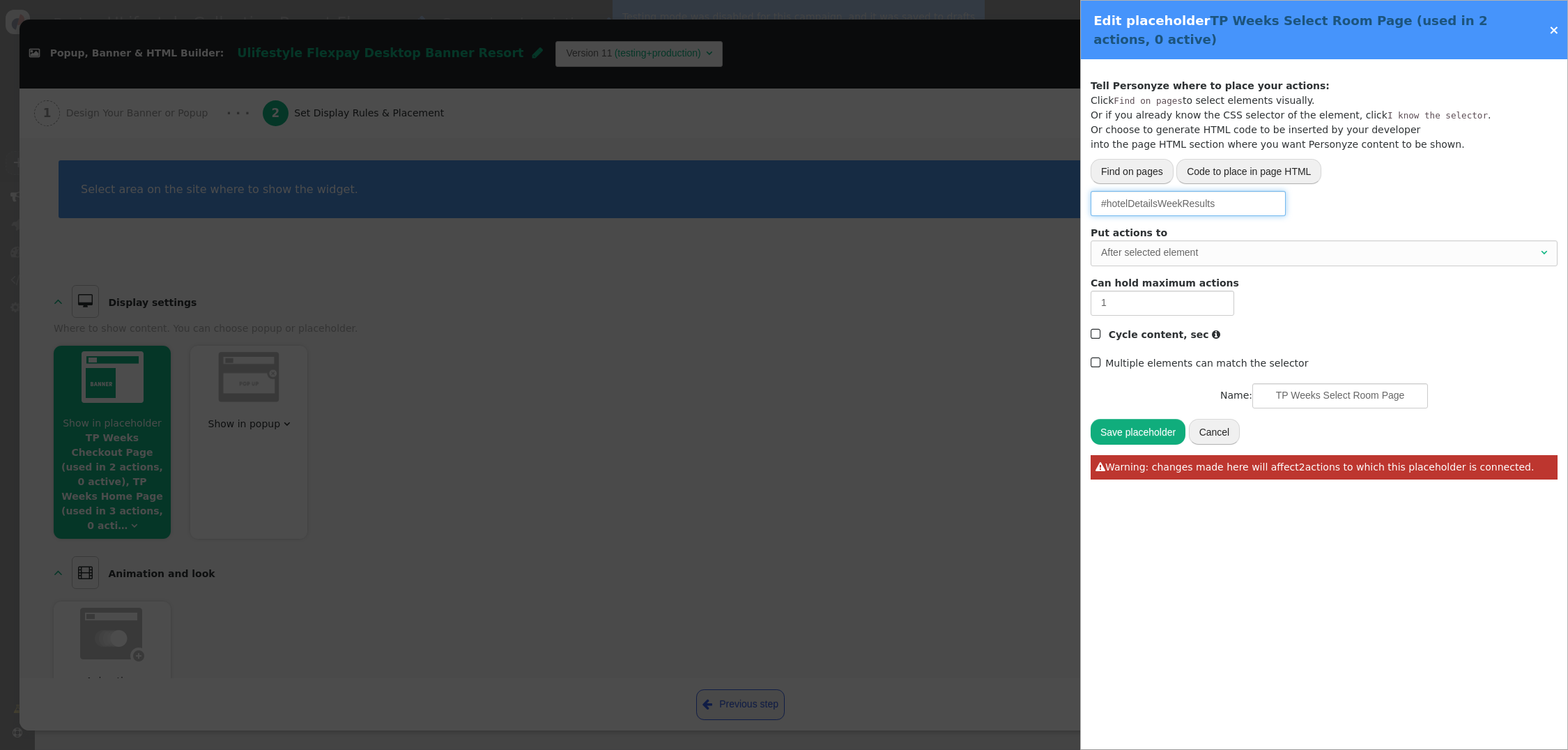
drag, startPoint x: 1239, startPoint y: 207, endPoint x: 1110, endPoint y: 207, distance: 129.0
click at [1108, 207] on input "#hotelDetailsWeekResults" at bounding box center [1189, 203] width 195 height 26
click at [1557, 32] on link "×" at bounding box center [1554, 29] width 10 height 14
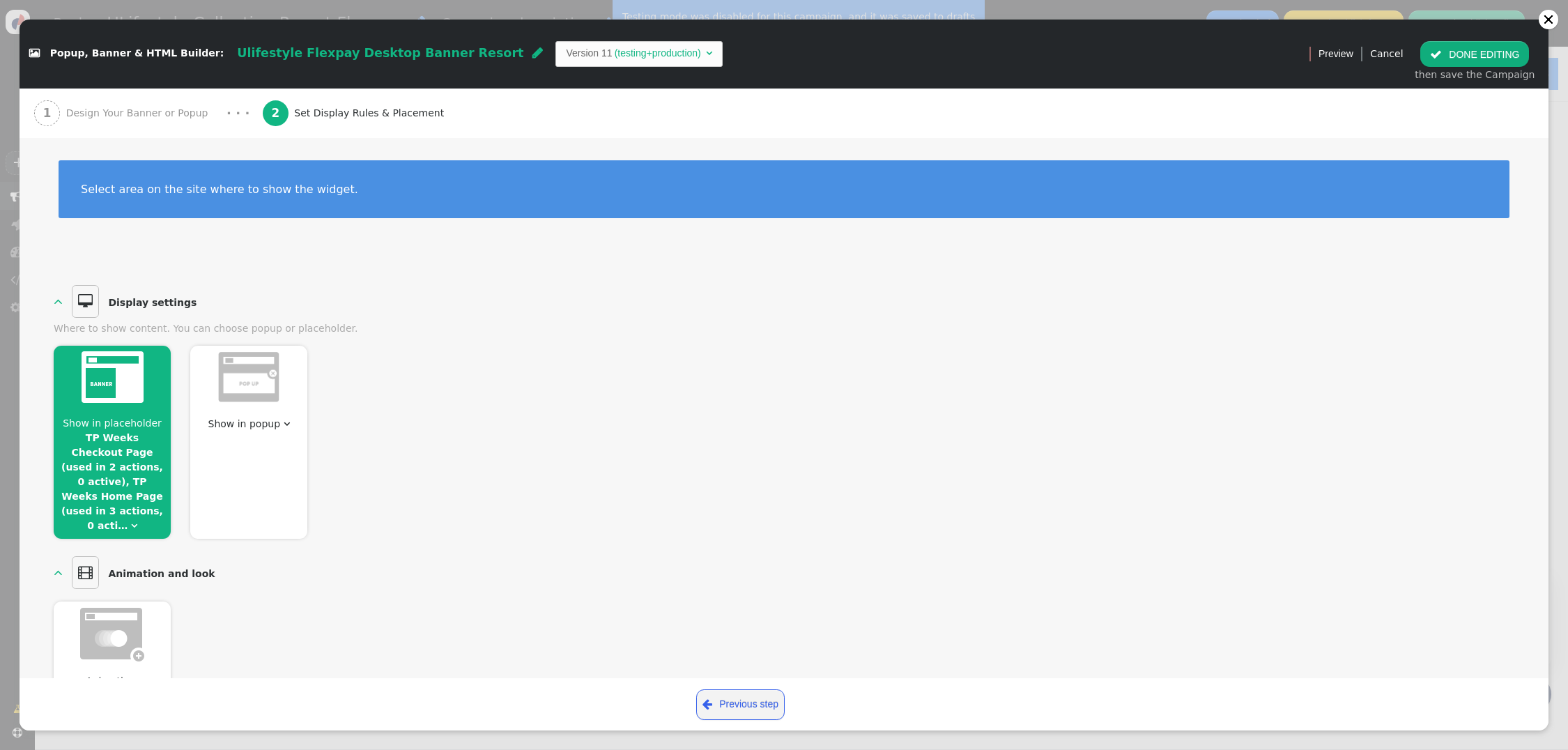
click at [123, 507] on span "Show in placeholder TP Weeks Checkout Page (used in 2 actions, 0 active), TP We…" at bounding box center [113, 475] width 117 height 117
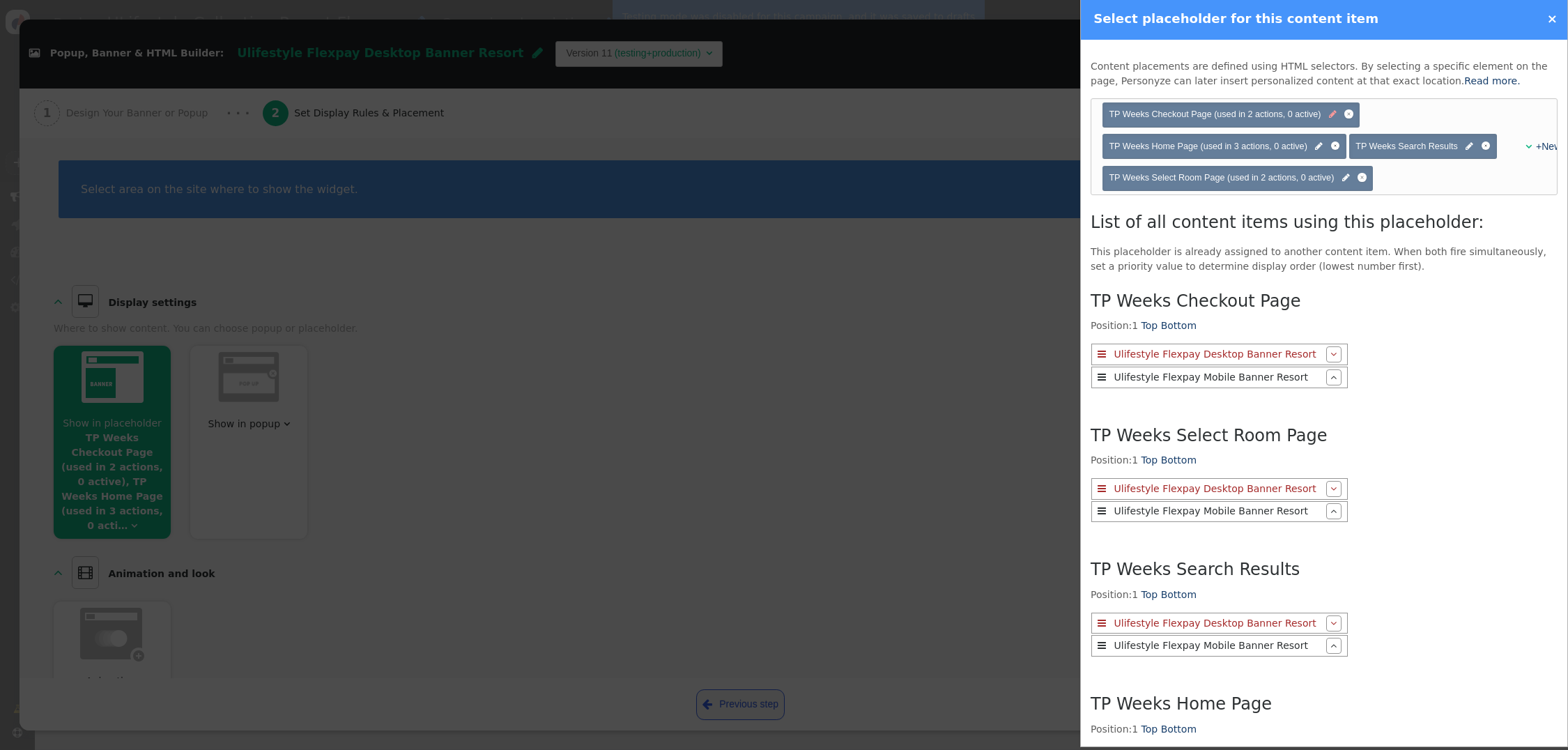
click at [1331, 115] on span "" at bounding box center [1333, 114] width 8 height 13
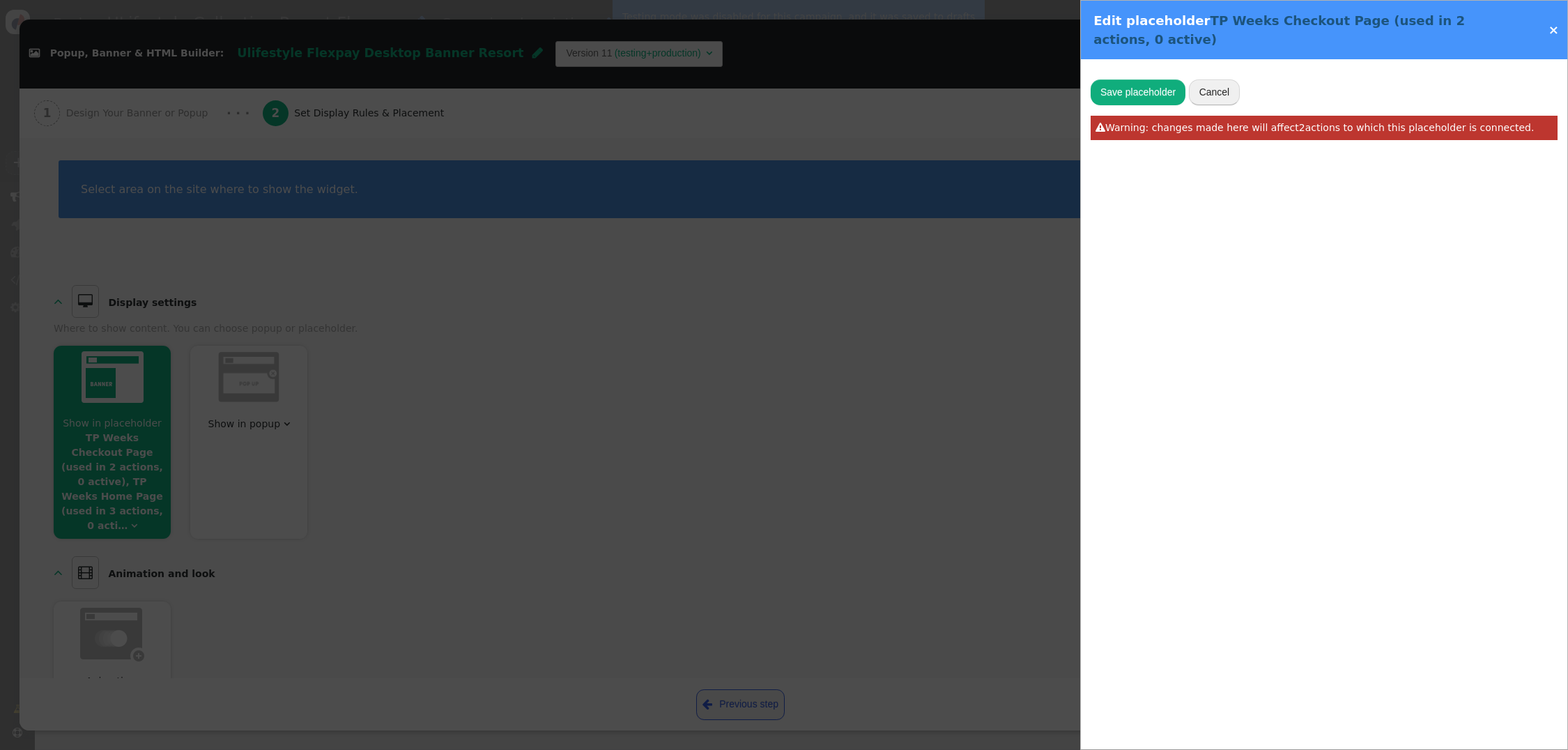
type input "TP Weeks Checkout Page"
type input "#purchaseSectionMobileSummaryHeaderColumn"
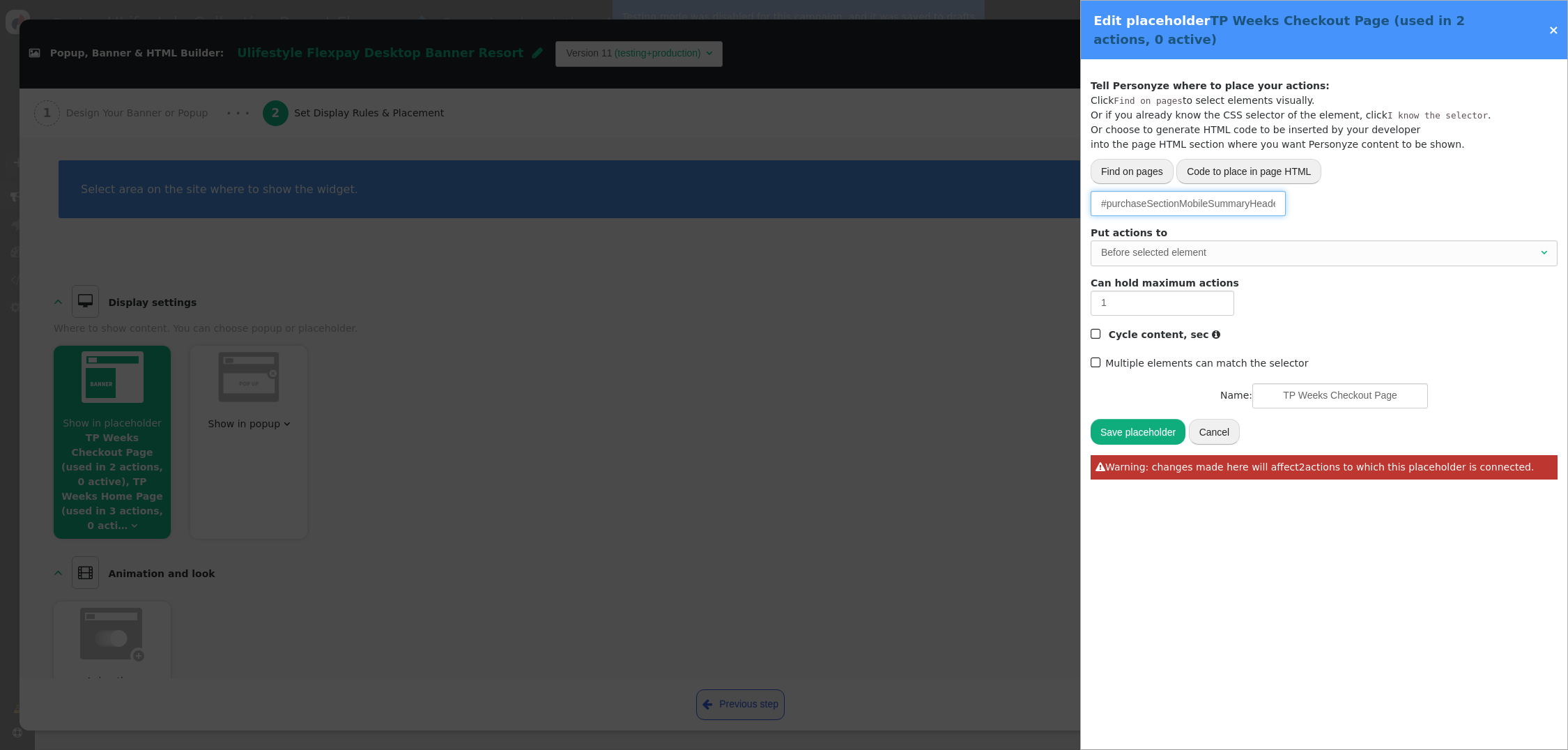
scroll to position [0, 40]
drag, startPoint x: 1106, startPoint y: 186, endPoint x: 1565, endPoint y: 212, distance: 459.7
click at [1565, 212] on div "Track activity (click, etc.) Grab page URL part Placeholder for actions Insert …" at bounding box center [1324, 274] width 486 height 429
click at [1554, 23] on link "×" at bounding box center [1554, 29] width 10 height 14
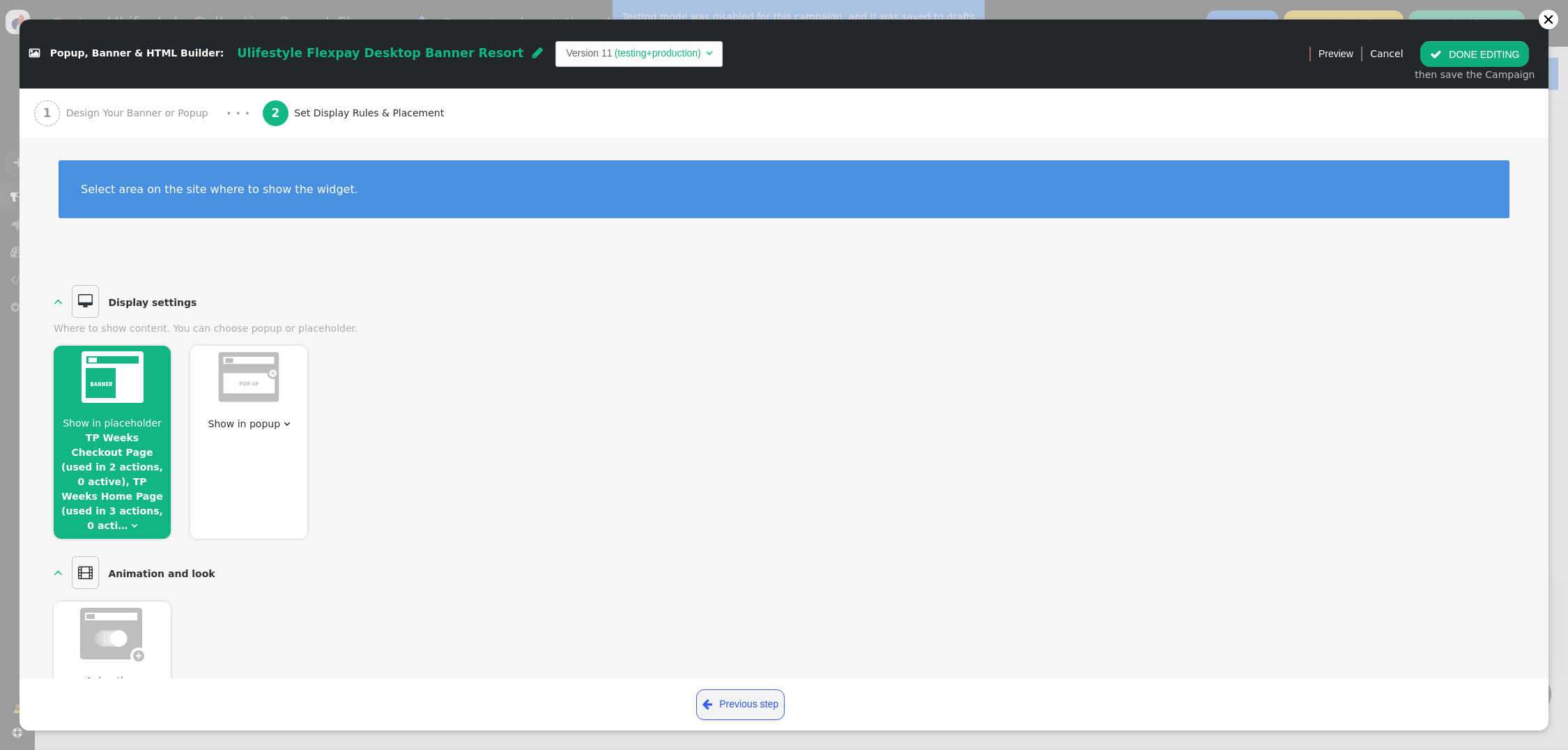
click at [1456, 66] on div " DONE EDITING then save the Campaign" at bounding box center [1474, 61] width 135 height 58
click at [1457, 56] on button " DONE EDITING" at bounding box center [1474, 53] width 109 height 26
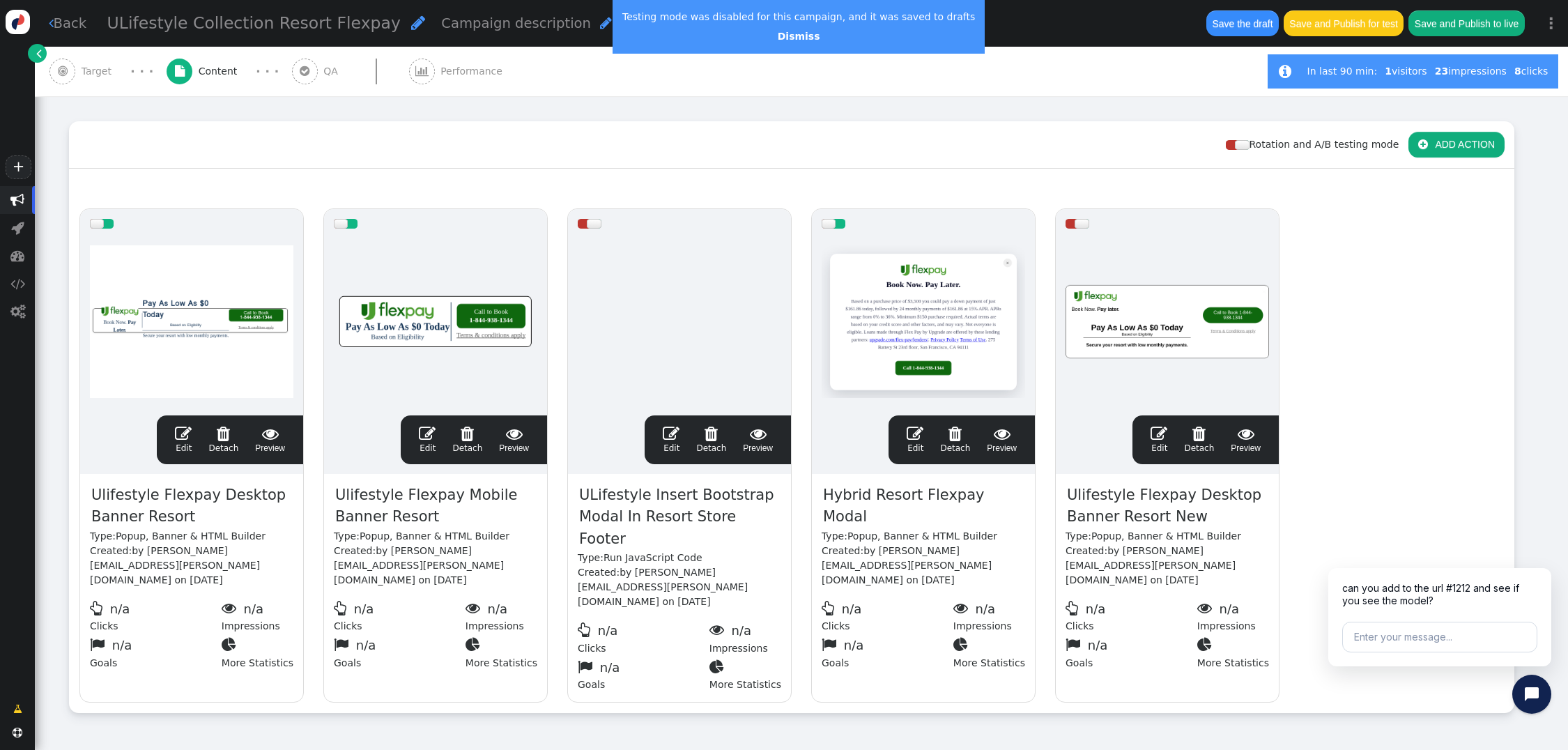
scroll to position [169, 0]
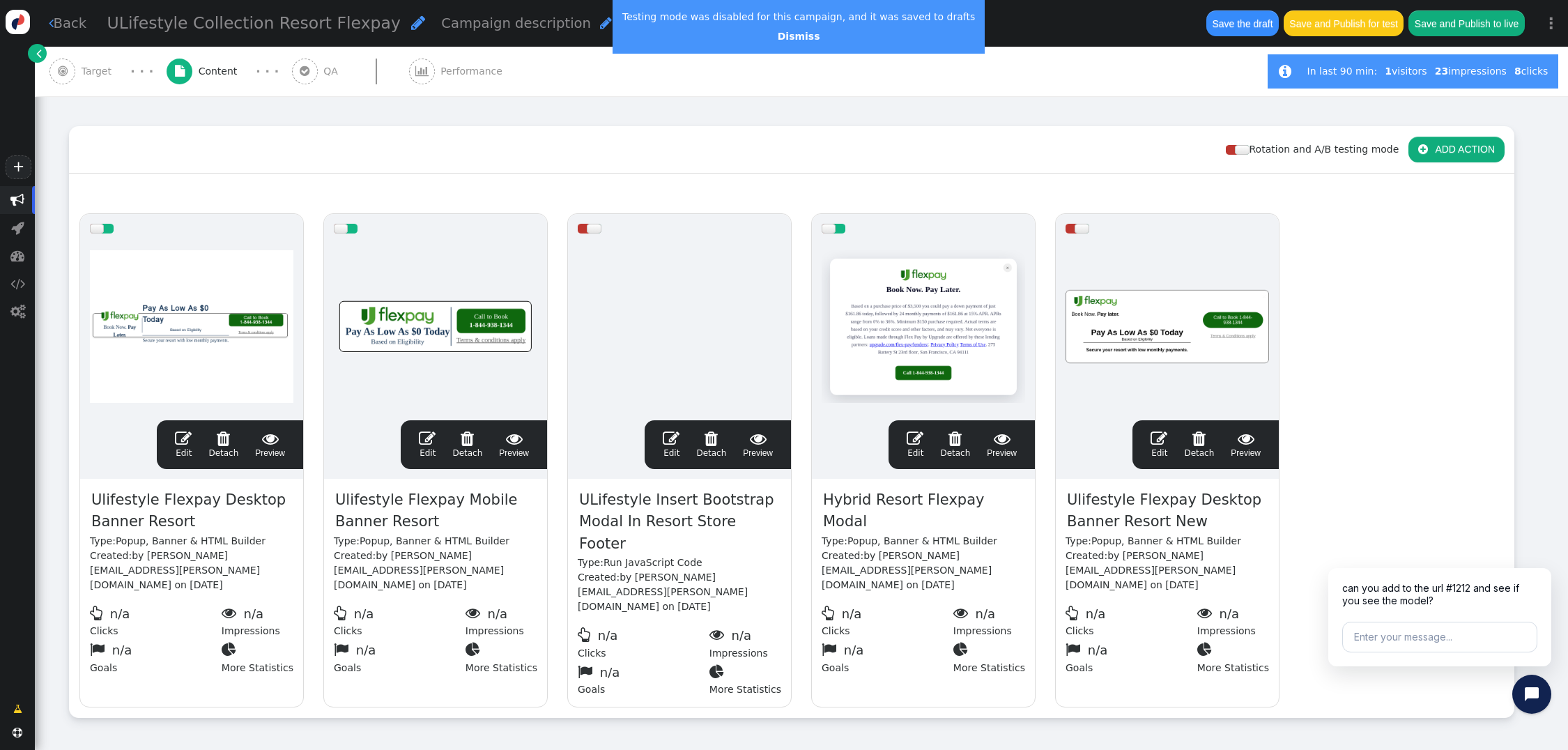
click at [89, 70] on span "Target" at bounding box center [99, 71] width 36 height 14
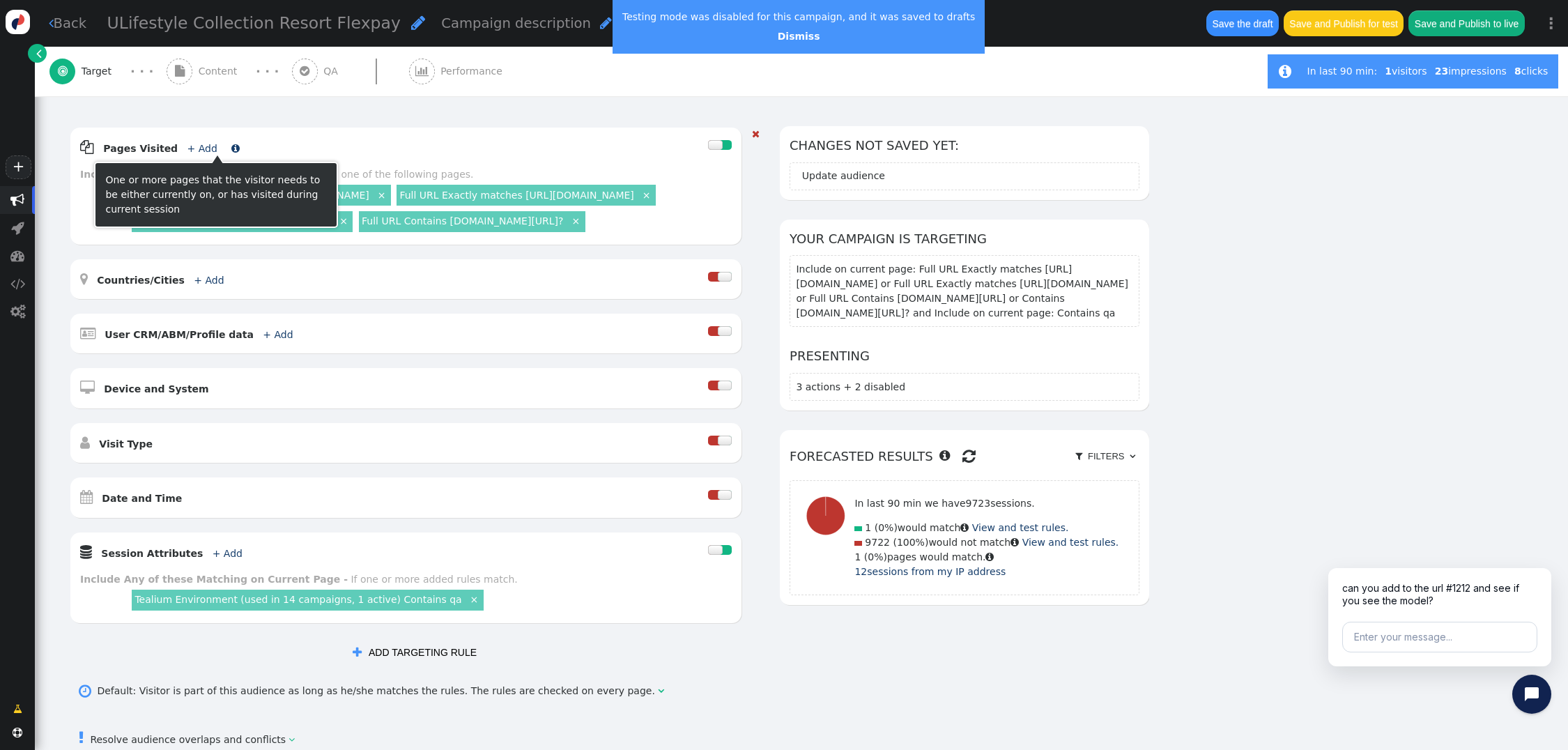
click at [194, 147] on link "+ Add" at bounding box center [203, 148] width 30 height 11
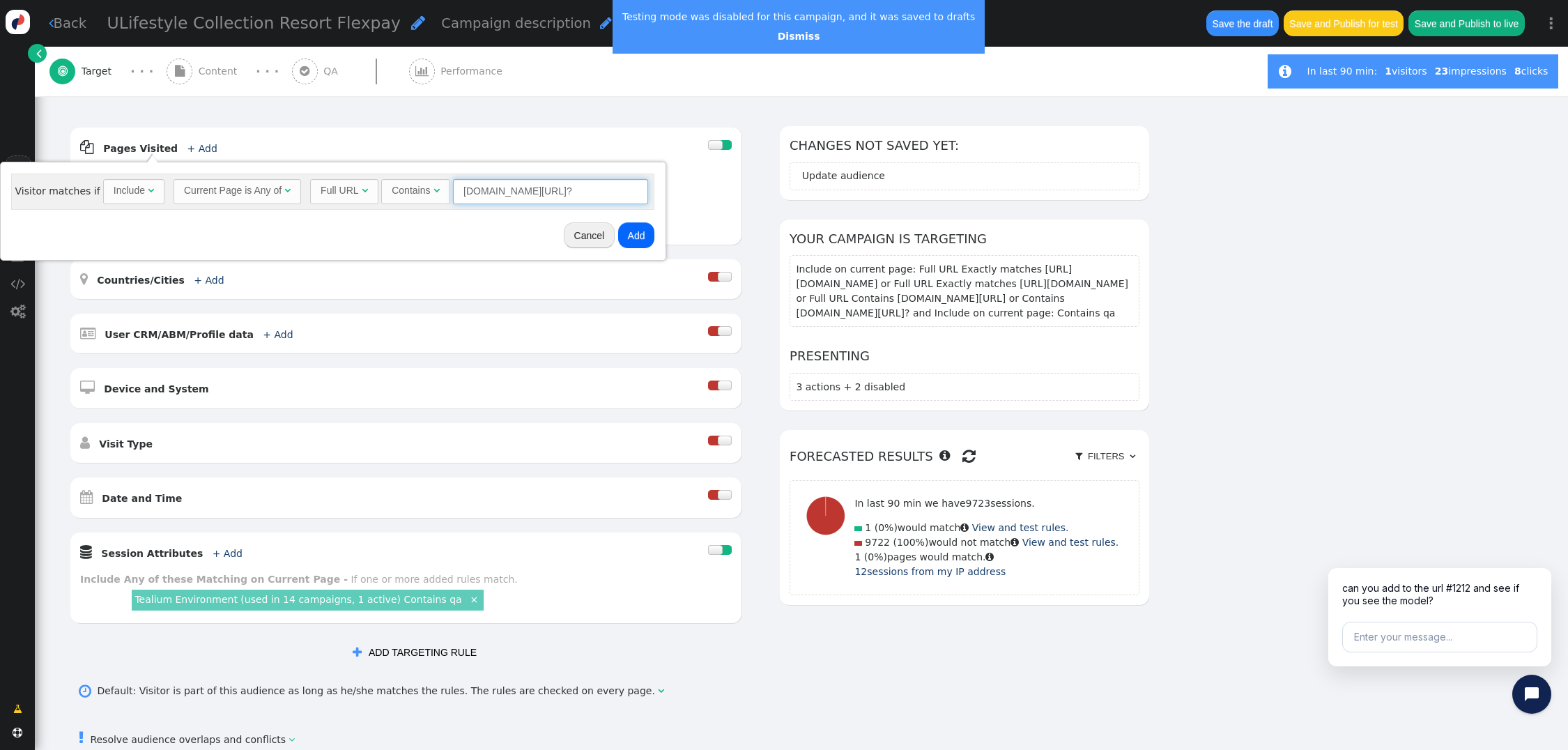
click at [478, 192] on input "members.ulifestylecollection.com/resorts/details?" at bounding box center [551, 191] width 195 height 26
drag, startPoint x: 458, startPoint y: 191, endPoint x: 783, endPoint y: 182, distance: 325.1
click at [783, 182] on body "+  Campaigns  Realtime Visitors  Dashboard  Tracker Settings  Settings  …" at bounding box center [784, 375] width 1568 height 750
drag, startPoint x: 568, startPoint y: 192, endPoint x: 687, endPoint y: 192, distance: 119.0
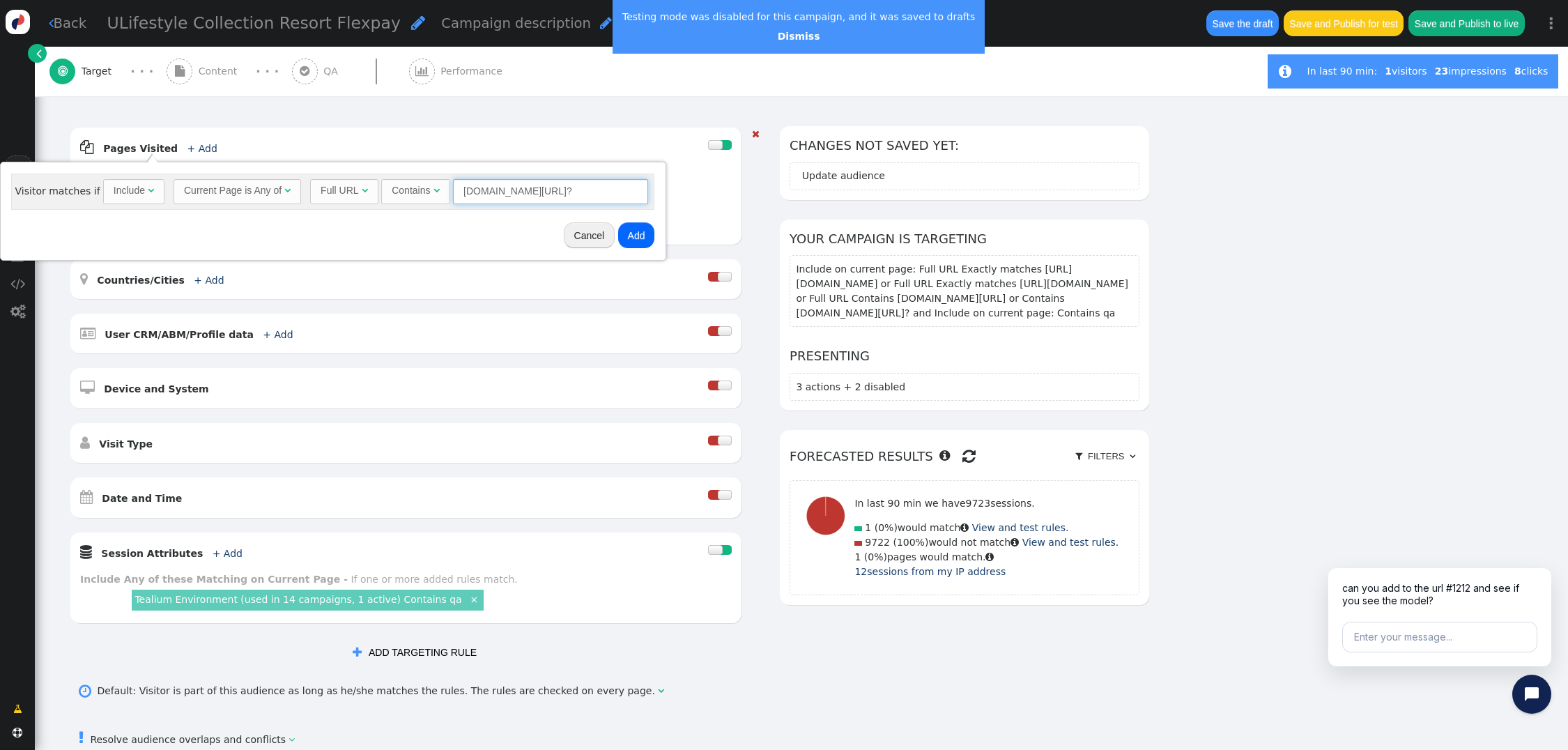
click at [569, 191] on input "members.ulifestylecollection.com/resorts/details?" at bounding box center [551, 191] width 195 height 26
paste input "ervations/Purchase"
type input "members.ulifestylecollection.com/reservations/Purchase"
click at [635, 237] on button "Add" at bounding box center [636, 235] width 37 height 26
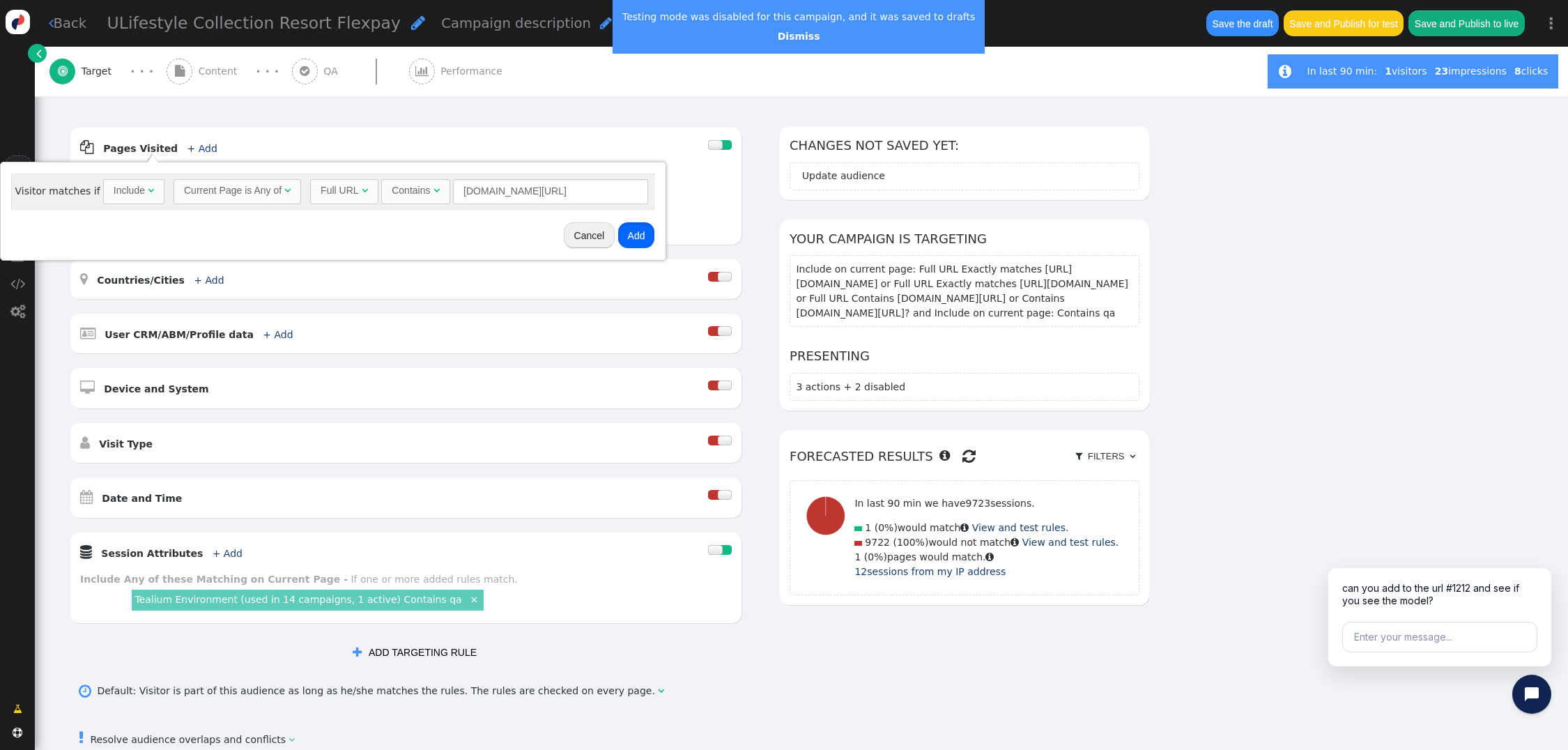
scroll to position [0, 0]
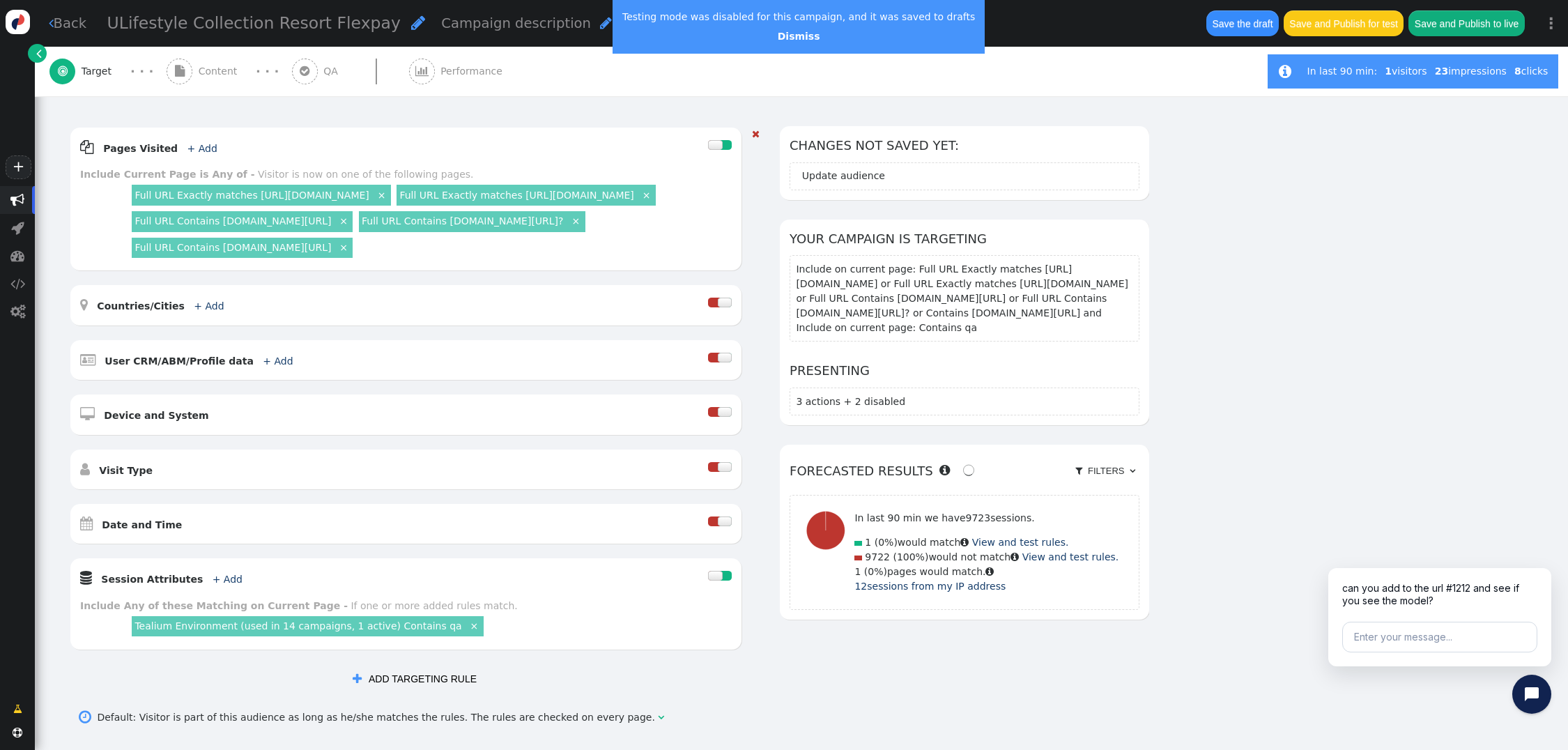
click at [467, 631] on link "×" at bounding box center [473, 624] width 12 height 12
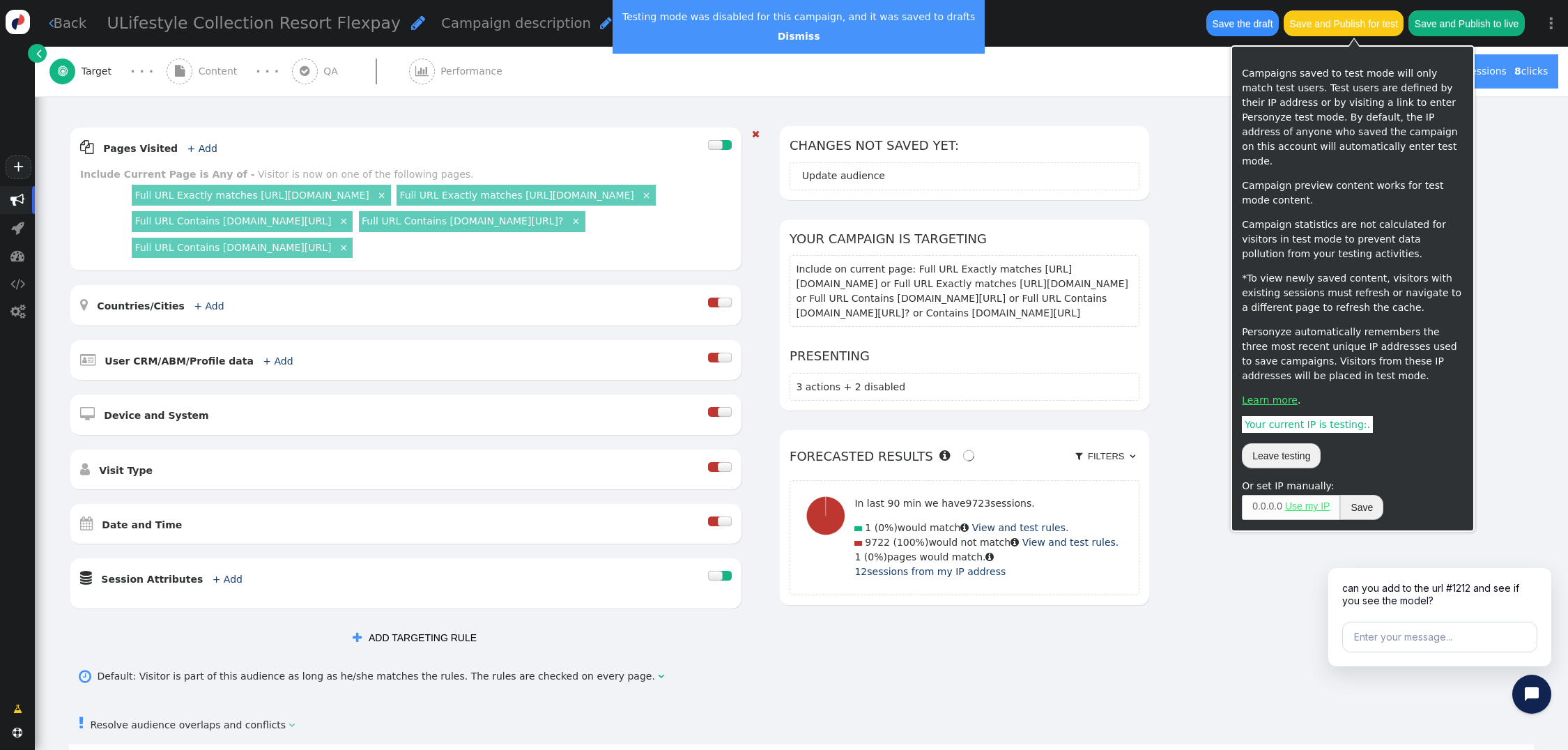
click at [1350, 24] on button "Save and Publish for test" at bounding box center [1344, 23] width 120 height 26
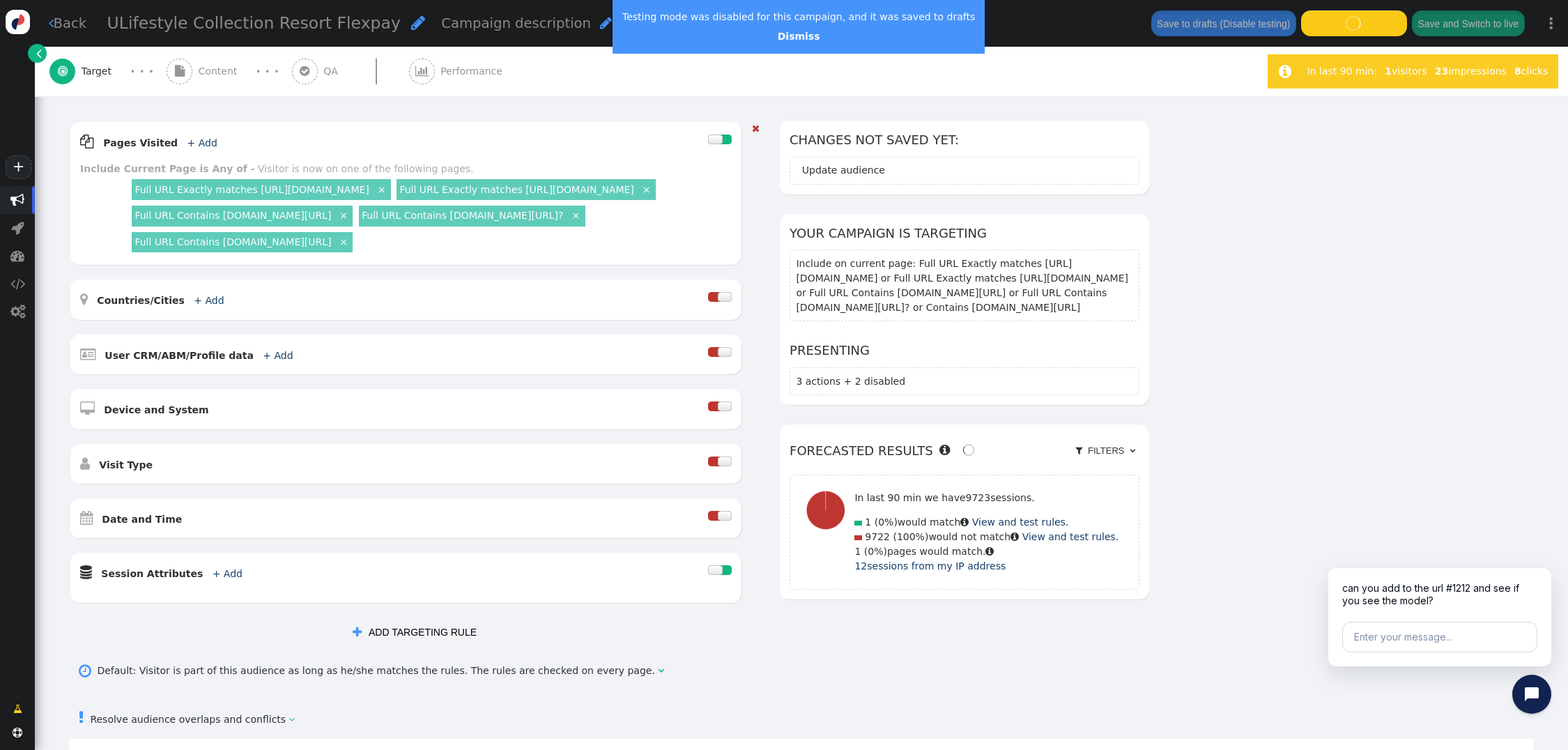
scroll to position [176, 0]
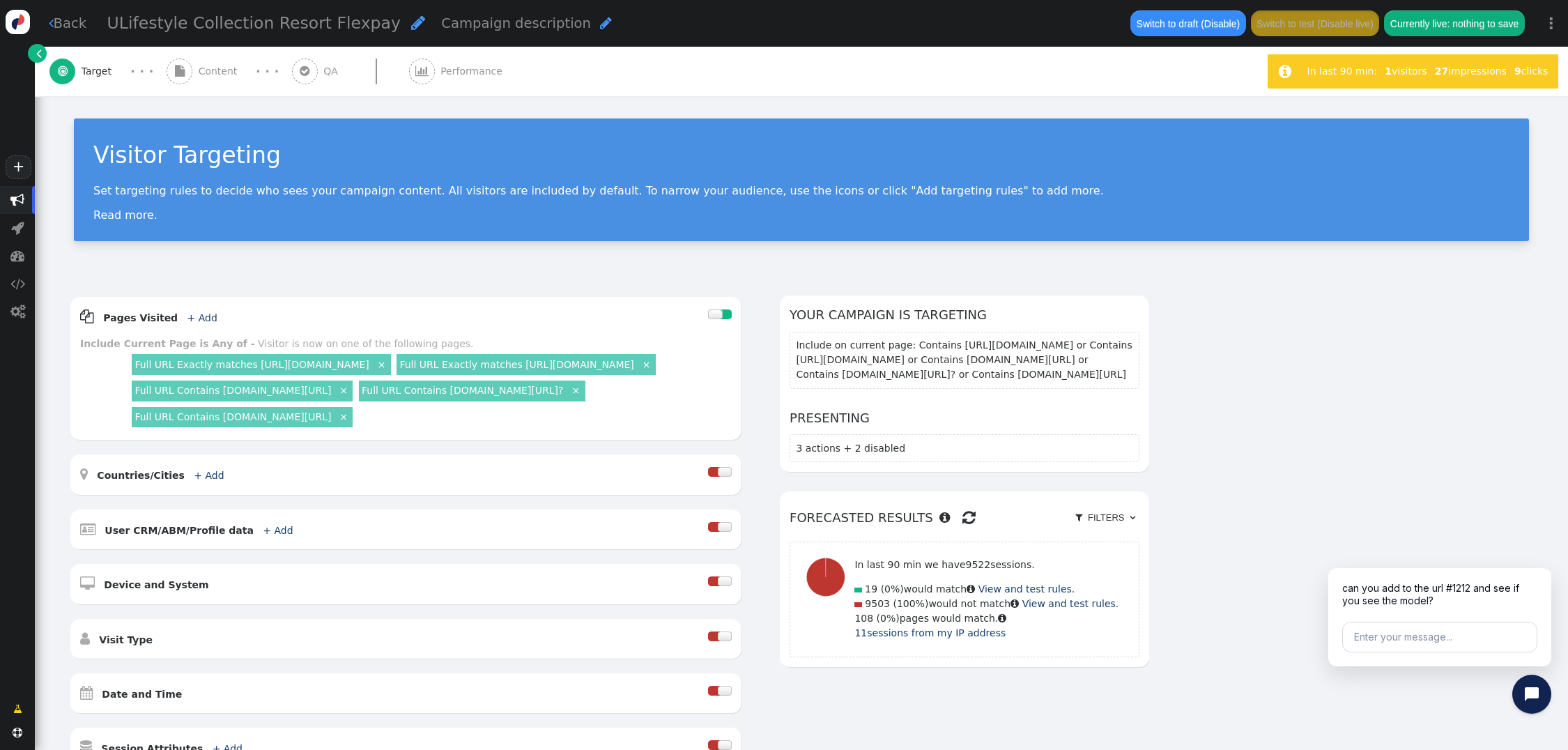
click at [210, 71] on span "Content" at bounding box center [220, 71] width 44 height 14
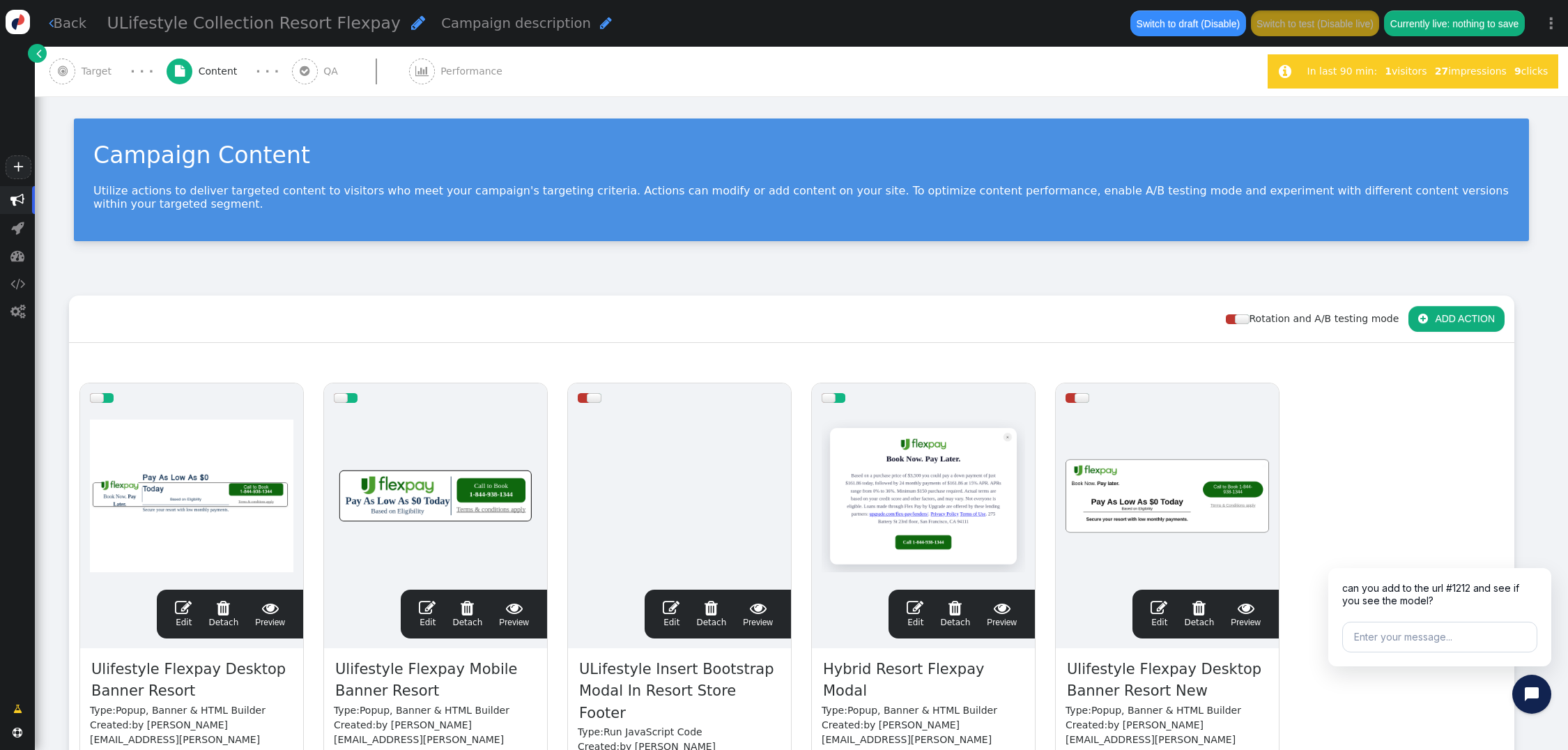
click at [186, 599] on span "" at bounding box center [184, 607] width 17 height 17
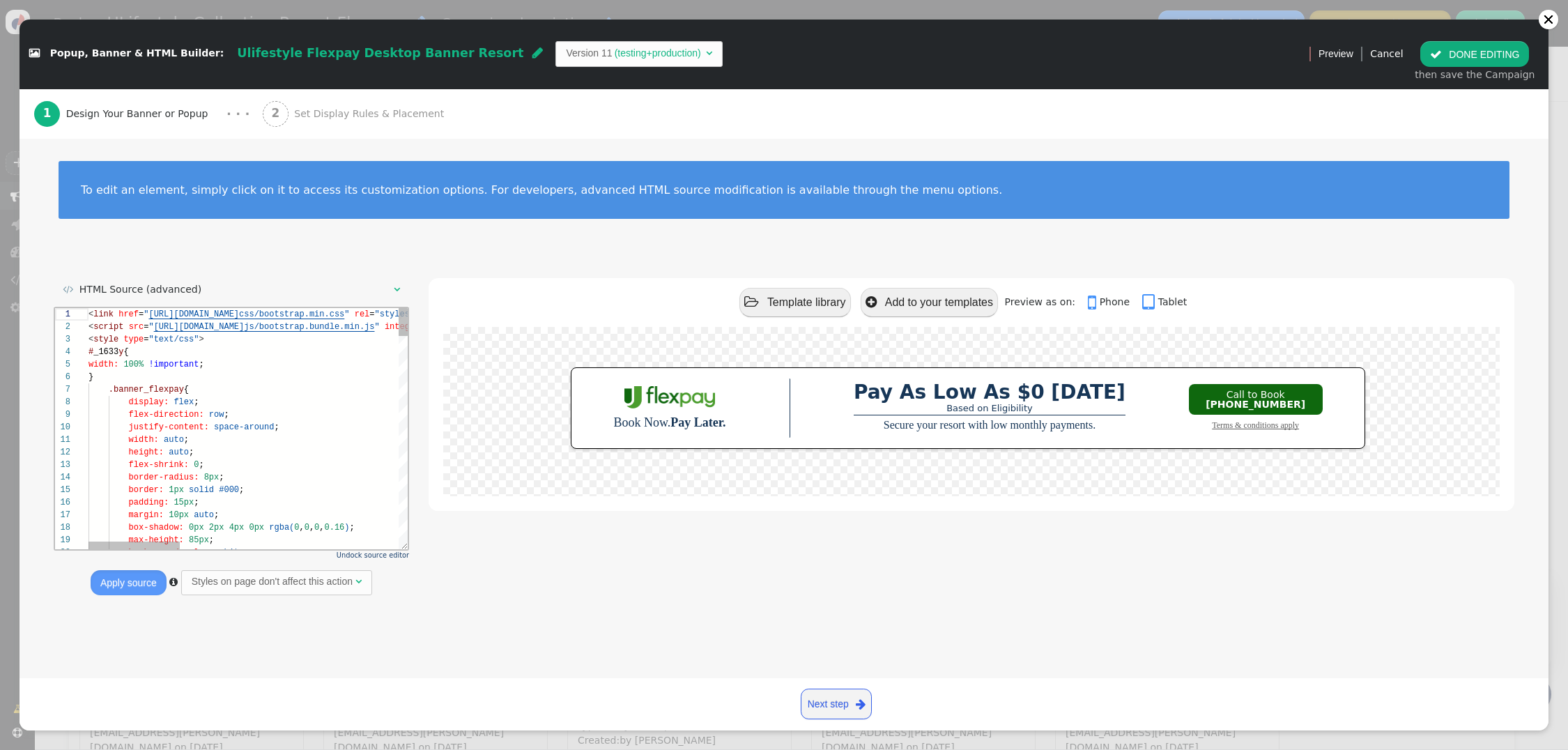
scroll to position [75, 0]
click at [325, 119] on span "Set Display Rules & Placement" at bounding box center [372, 113] width 155 height 14
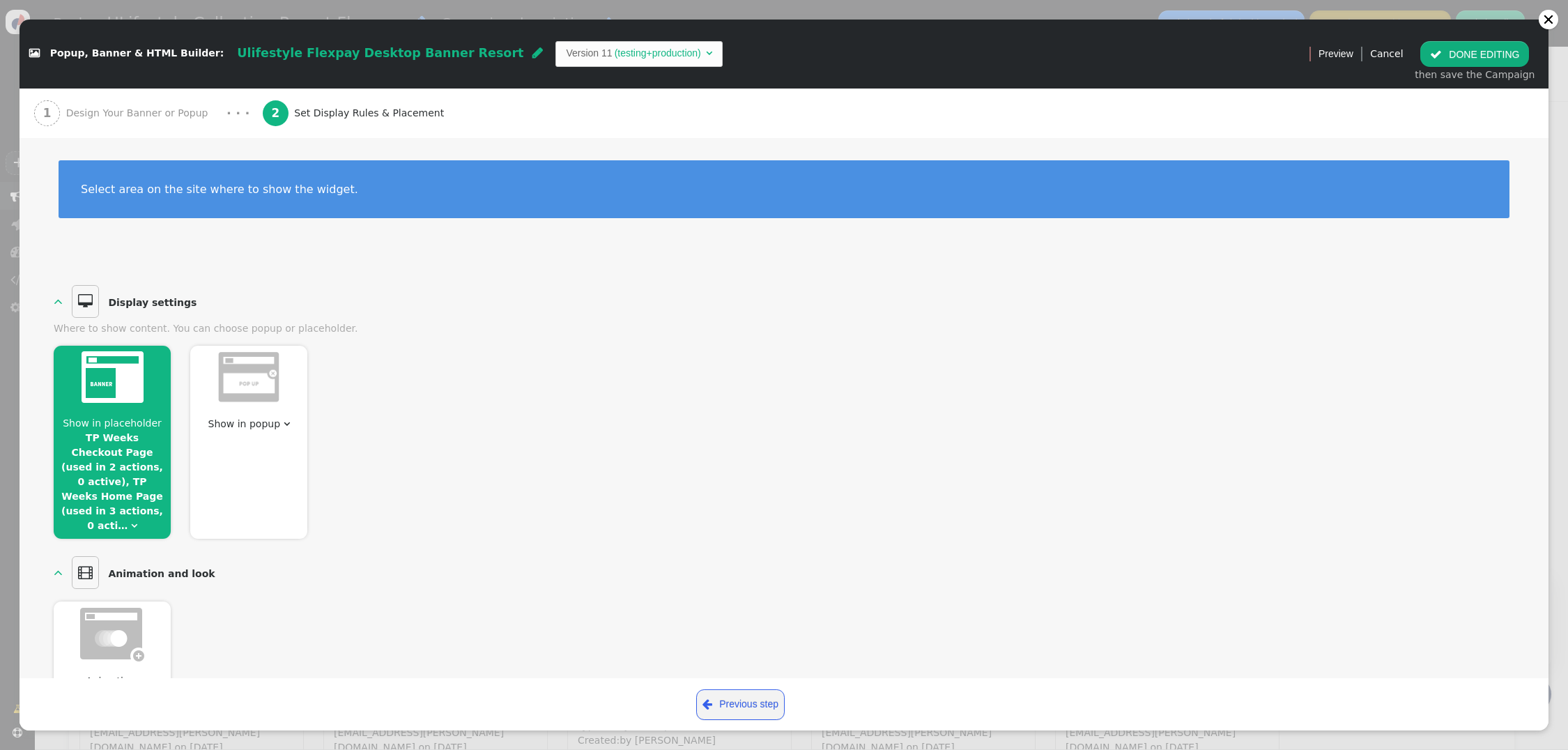
click at [131, 520] on span "" at bounding box center [133, 525] width 7 height 9
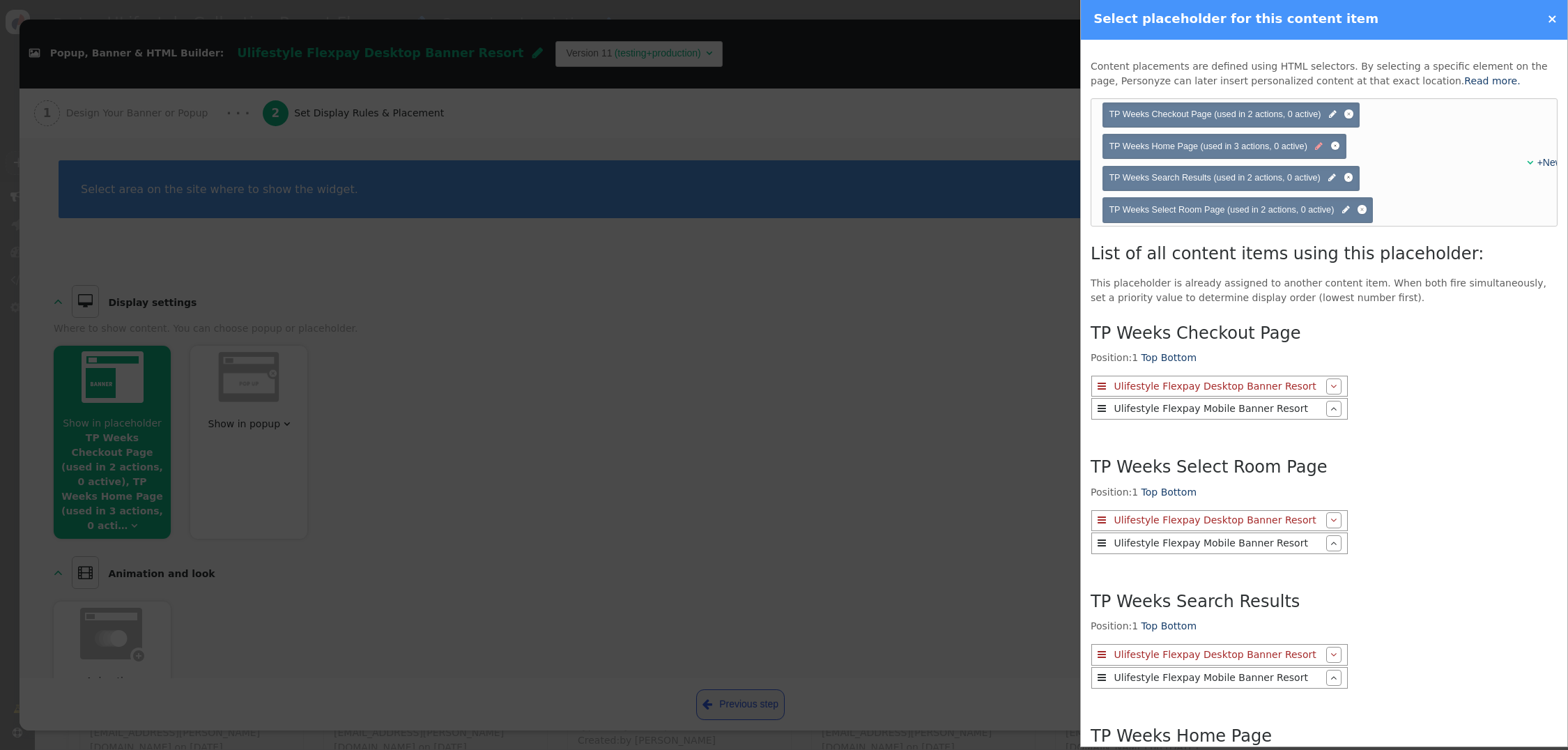
click at [1321, 148] on span "" at bounding box center [1319, 147] width 8 height 13
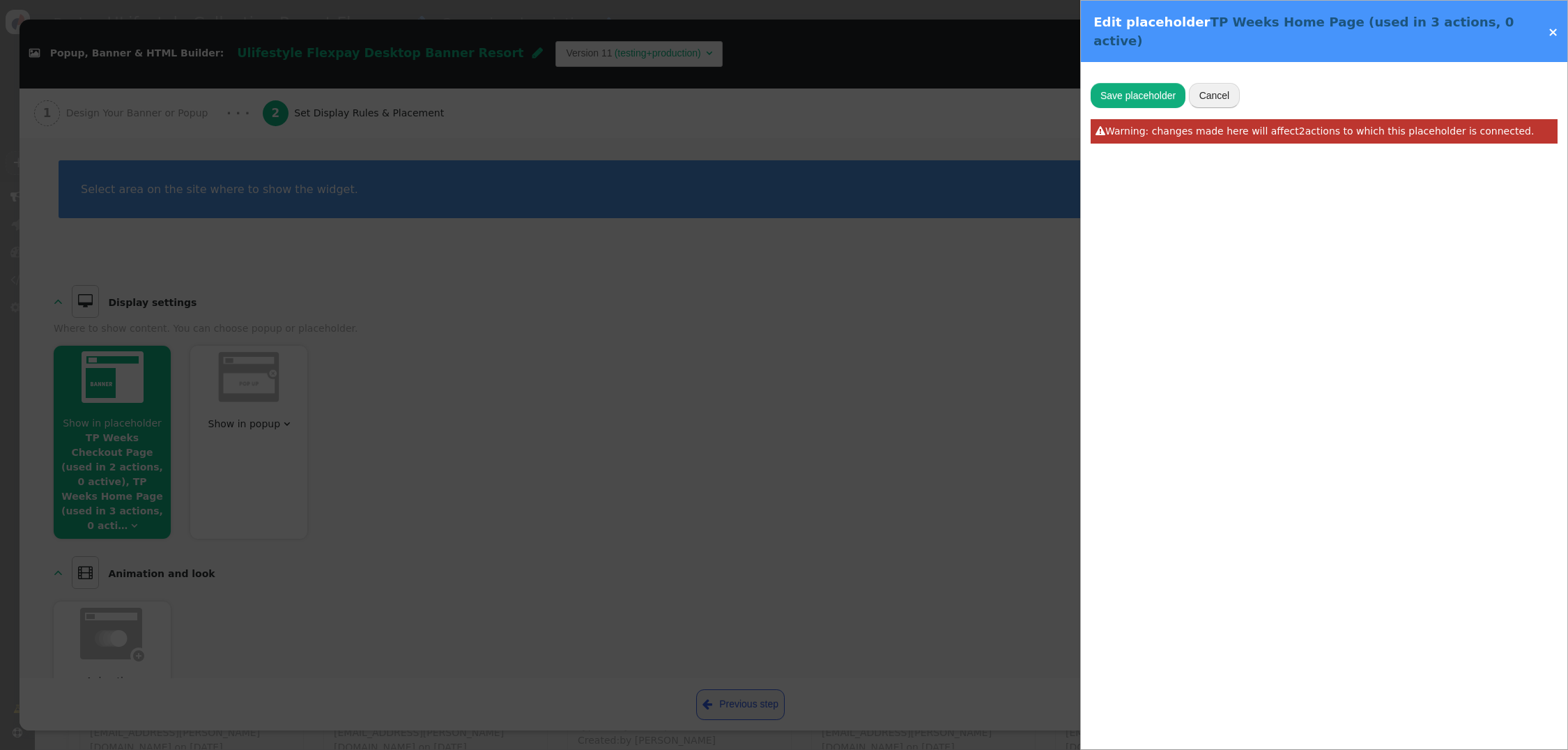
type input "#marketingdeals"
type input "TP Weeks Home Page"
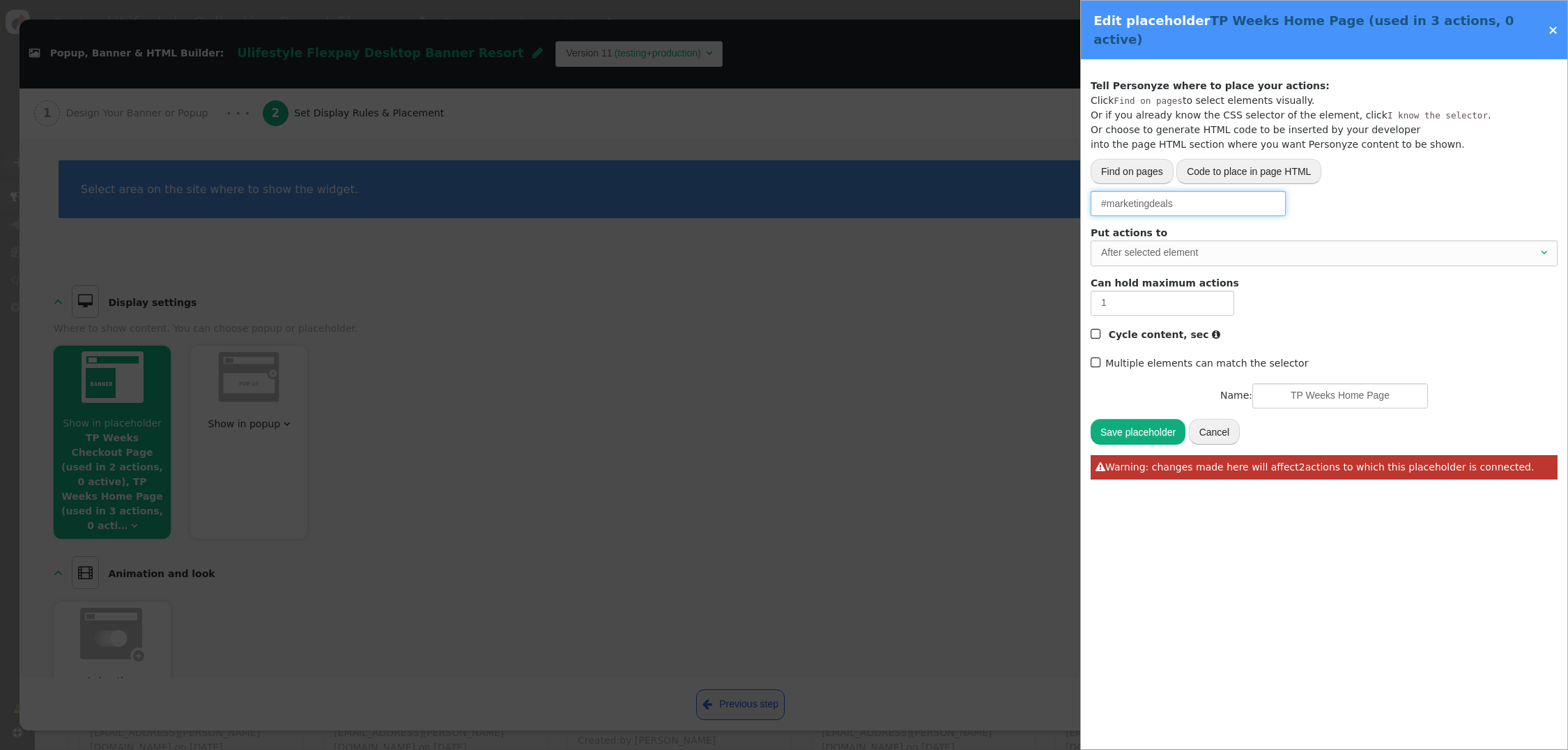
drag, startPoint x: 1190, startPoint y: 186, endPoint x: 998, endPoint y: 181, distance: 192.1
click at [998, 749] on div " Popup, Banner & HTML Builder: Ulifestyle Flexpay Desktop Banner Resort  Vers…" at bounding box center [784, 750] width 1568 height 0
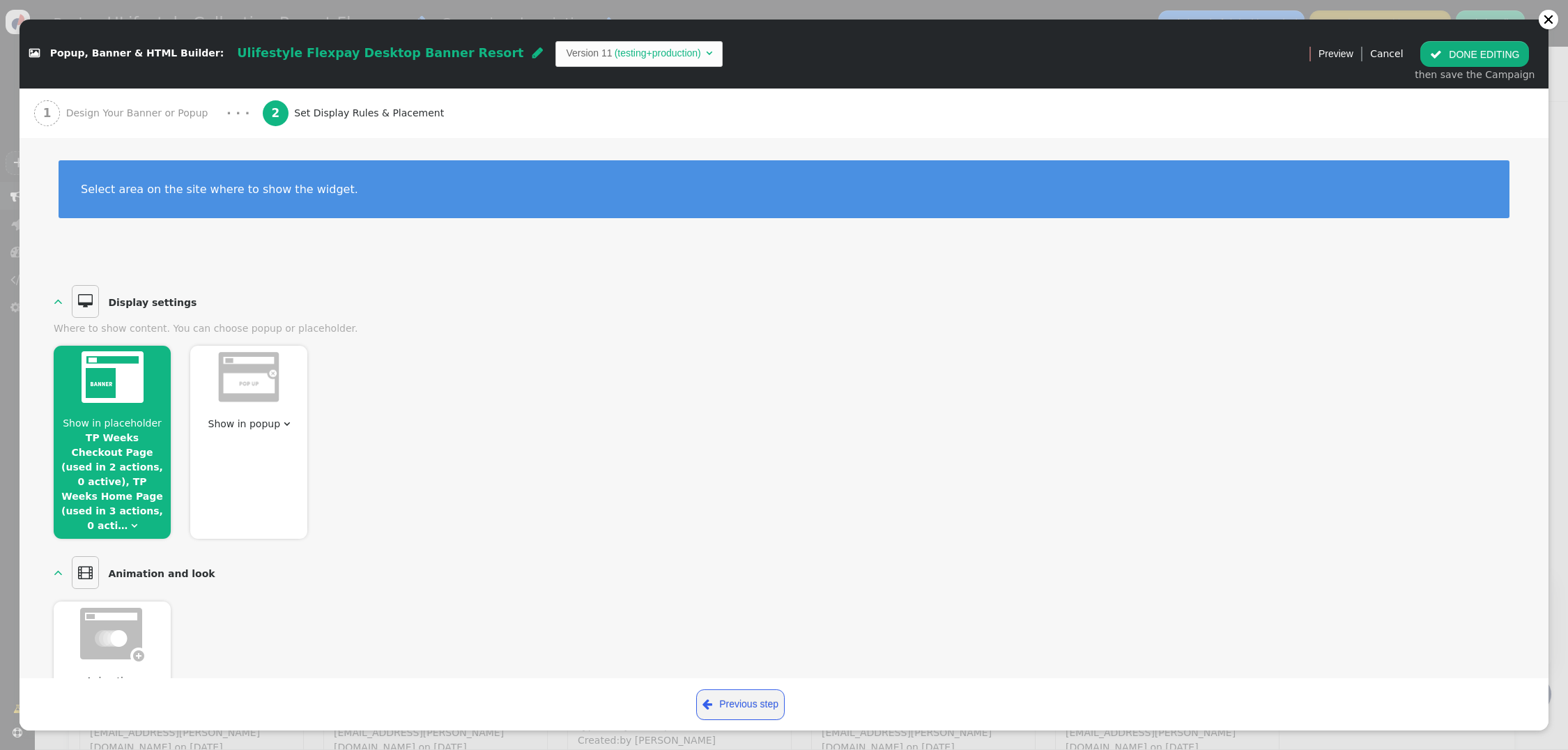
click at [118, 470] on link "TP Weeks Checkout Page (used in 2 actions, 0 active), TP Weeks Home Page (used …" at bounding box center [113, 481] width 102 height 99
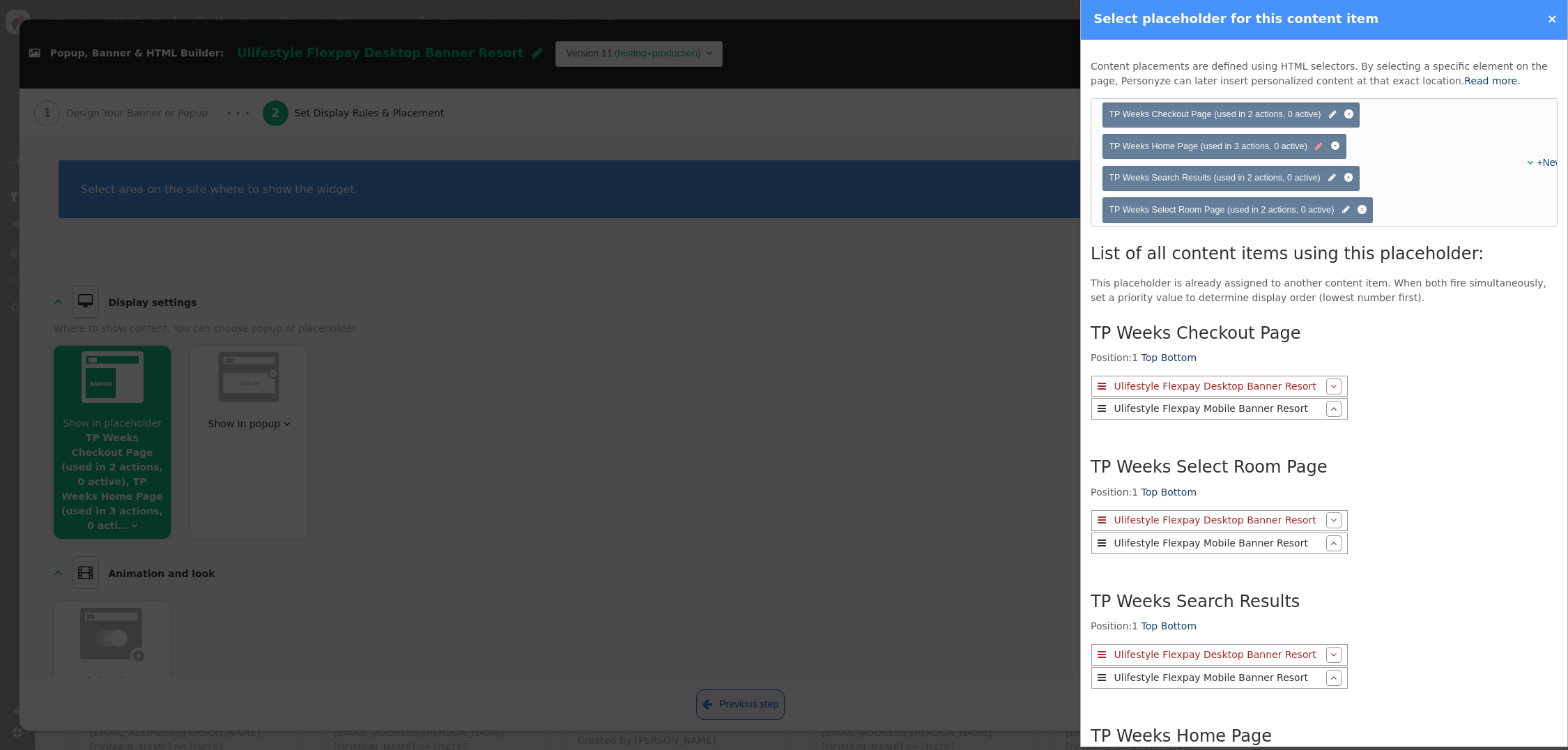
click at [1320, 147] on span "" at bounding box center [1319, 147] width 8 height 13
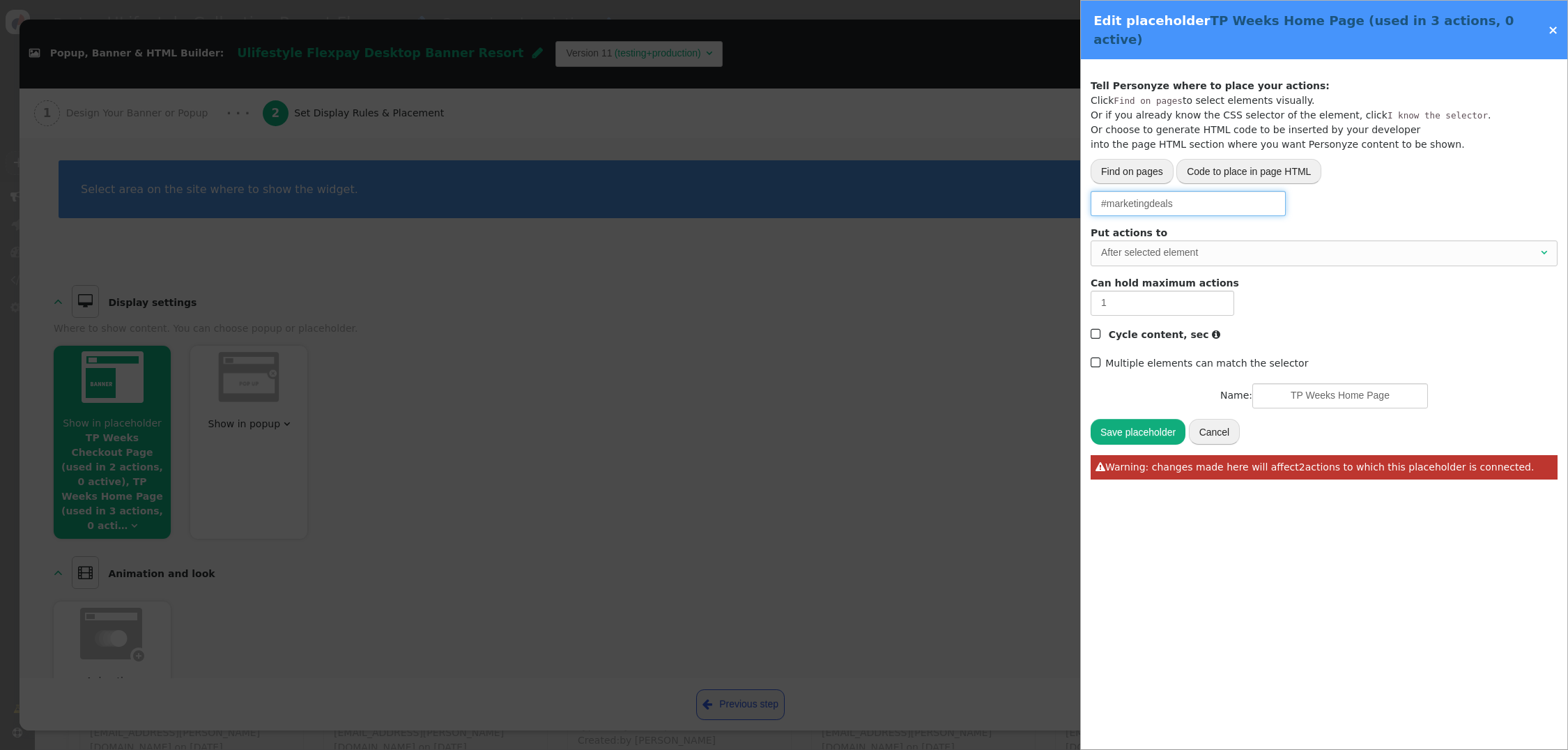
drag, startPoint x: 1165, startPoint y: 186, endPoint x: 1053, endPoint y: 186, distance: 112.0
click at [1053, 749] on div " Popup, Banner & HTML Builder: Ulifestyle Flexpay Desktop Banner Resort  Vers…" at bounding box center [784, 750] width 1568 height 0
paste input "footer-wrap"
click at [1133, 245] on div "After selected element" at bounding box center [1320, 252] width 437 height 14
type input ".footer-wrap"
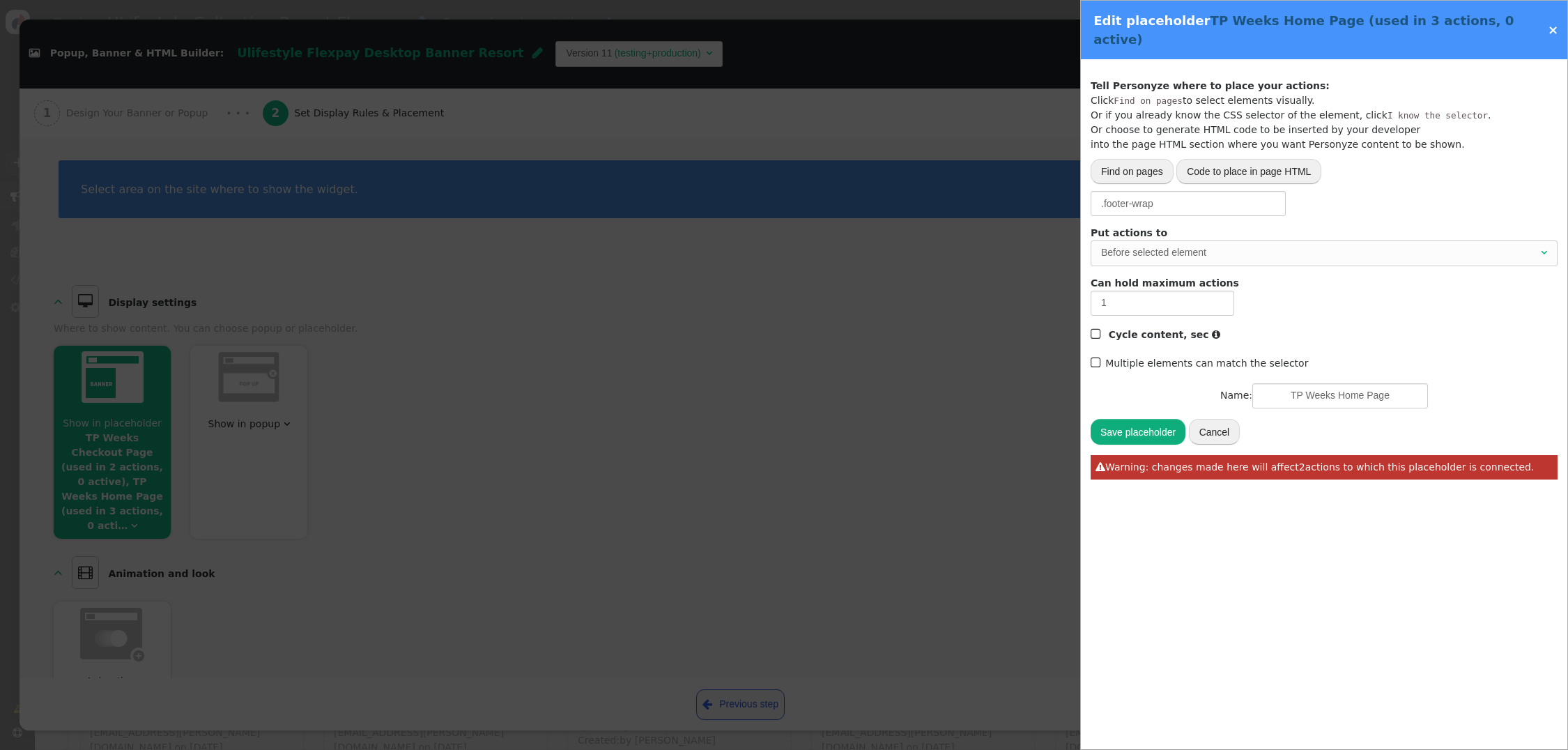
click at [1143, 419] on button "Save placeholder" at bounding box center [1138, 431] width 95 height 26
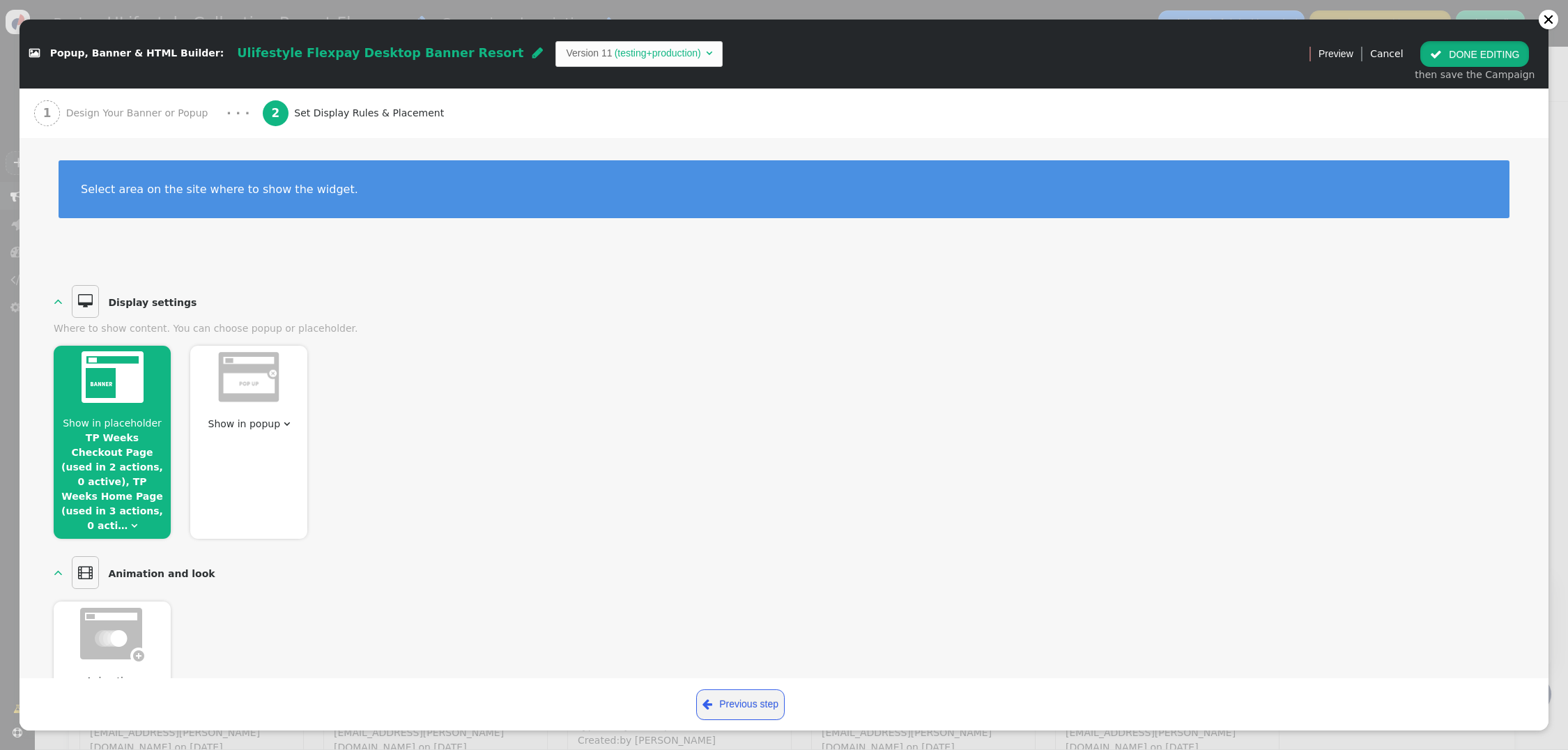
click at [1454, 56] on button " DONE EDITING" at bounding box center [1474, 53] width 109 height 26
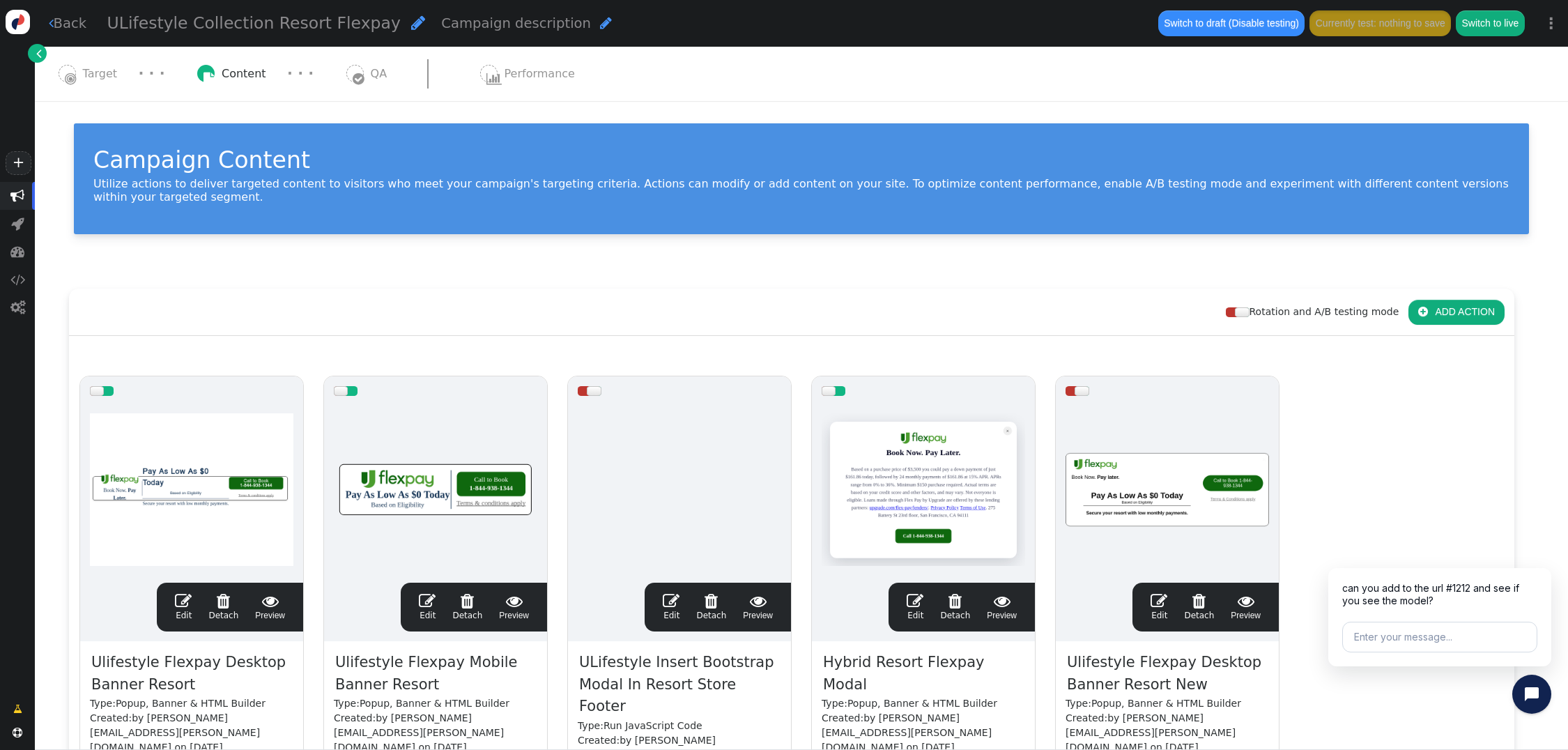
scroll to position [0, 0]
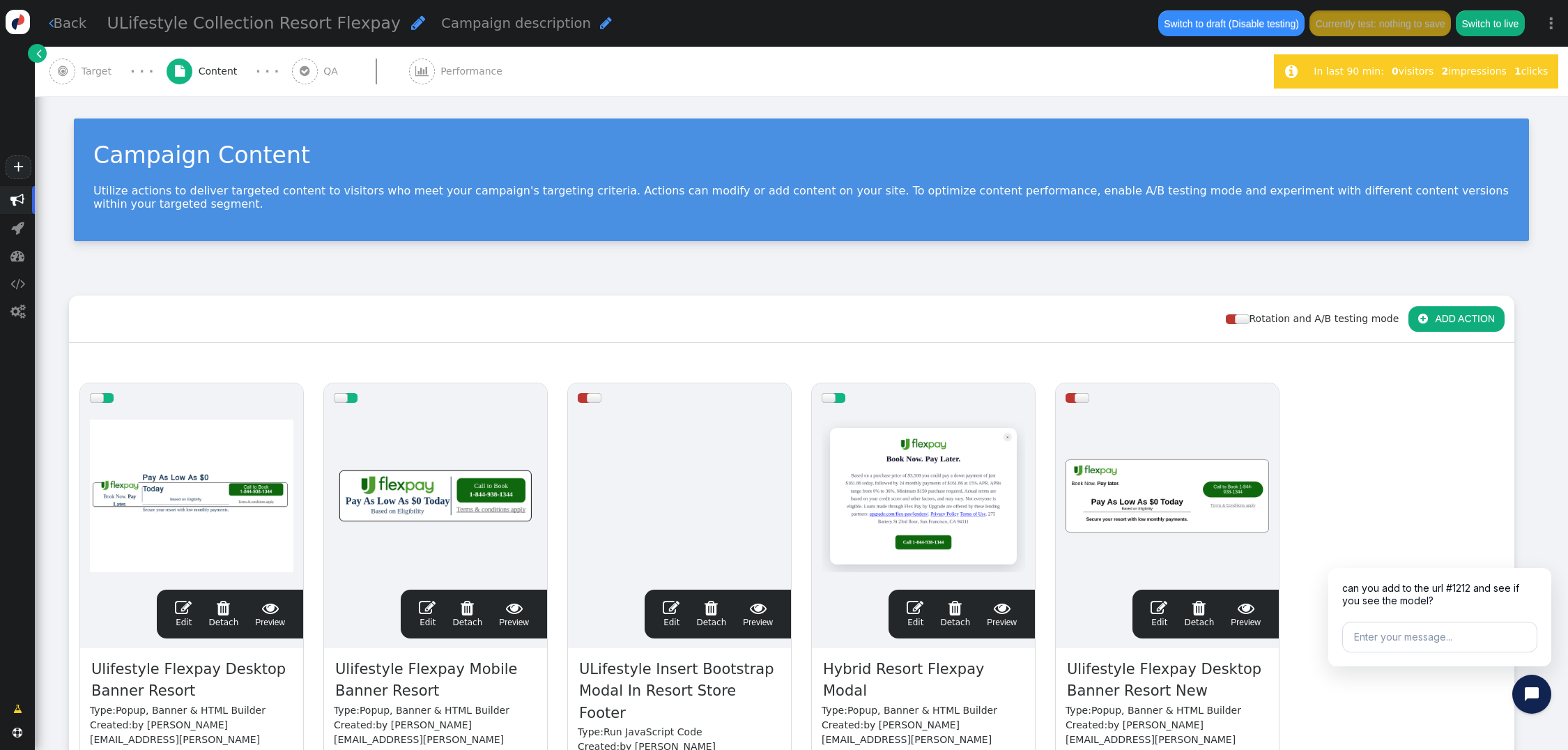
click at [185, 599] on span "" at bounding box center [184, 607] width 17 height 17
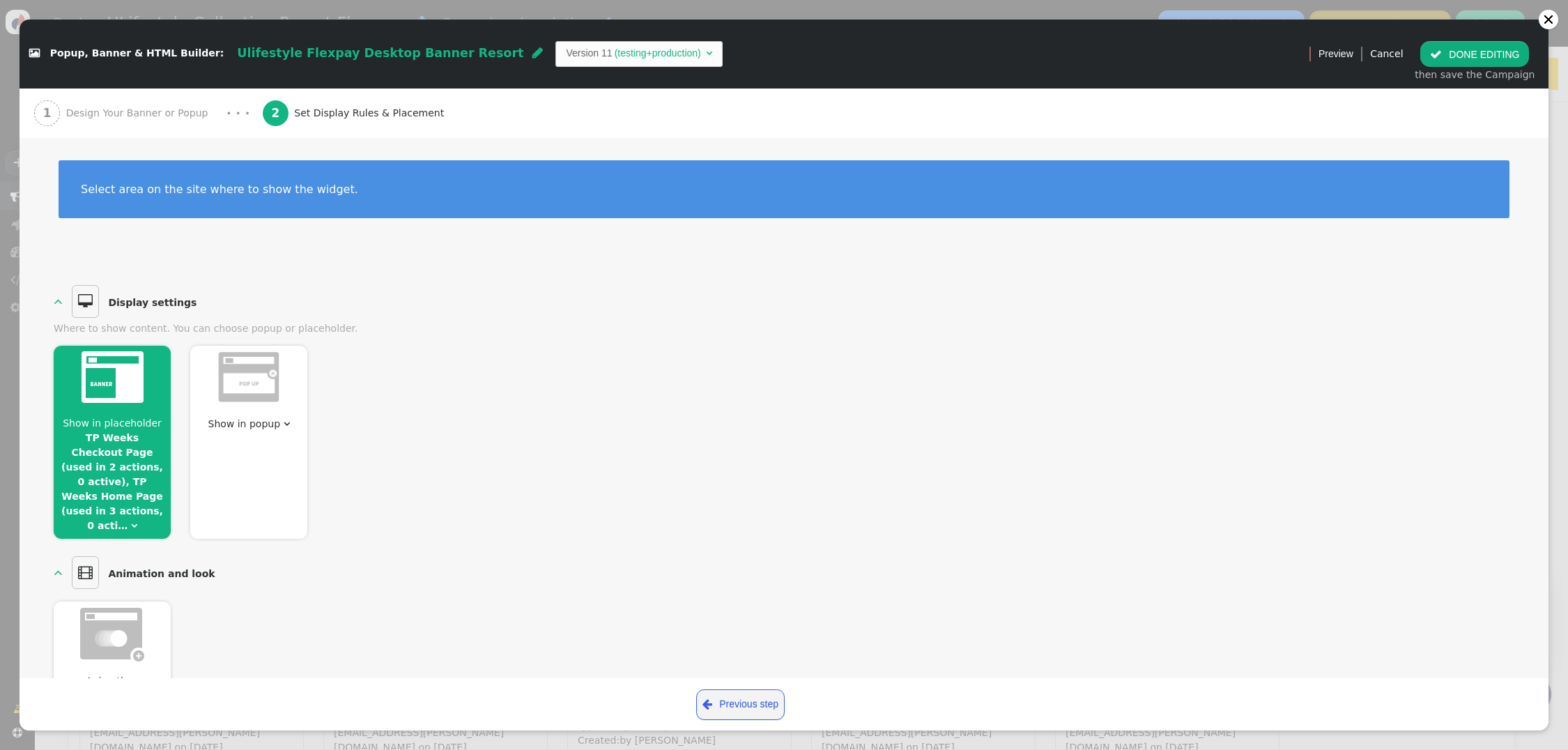
click at [131, 520] on span "" at bounding box center [133, 525] width 7 height 9
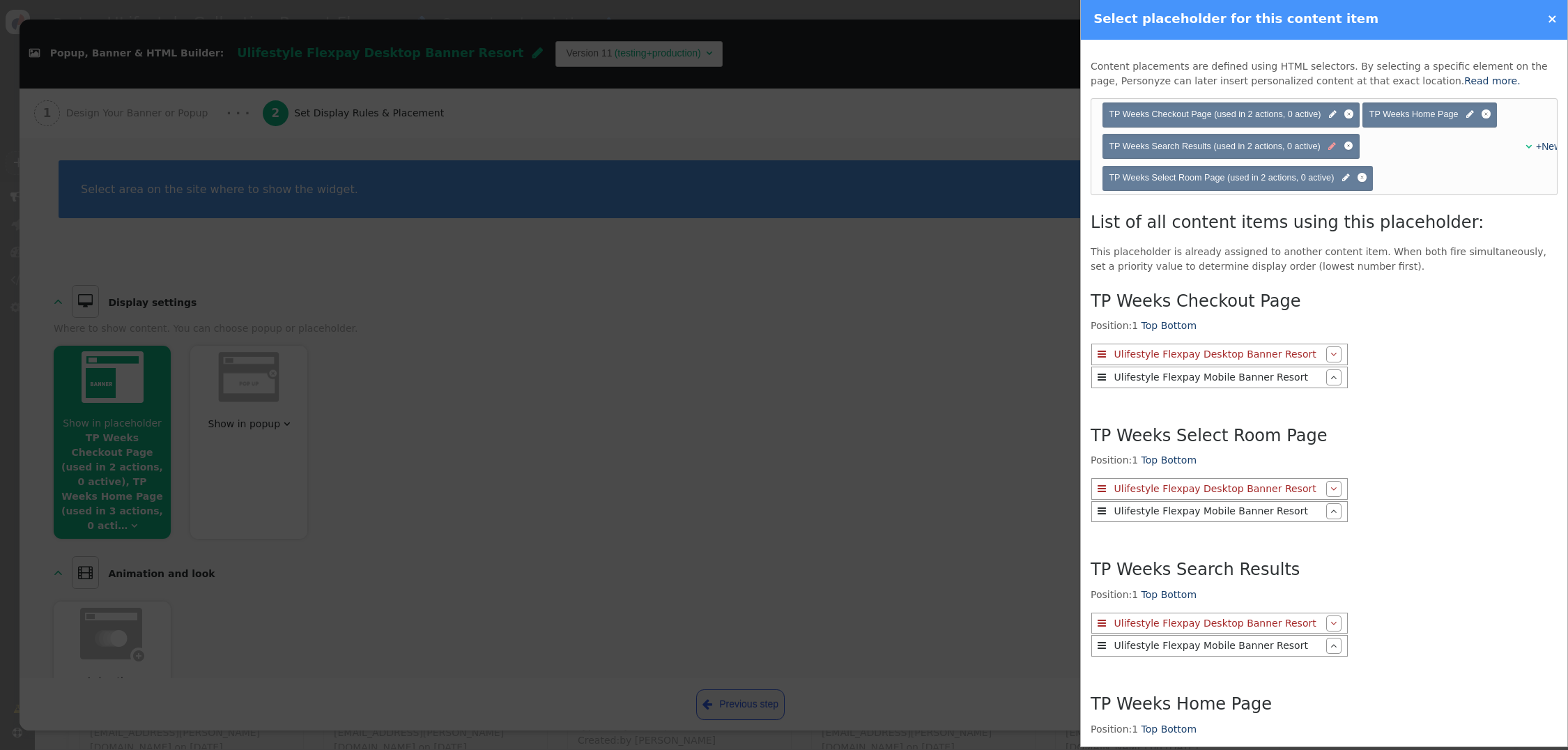
click at [1333, 147] on span "" at bounding box center [1332, 147] width 8 height 13
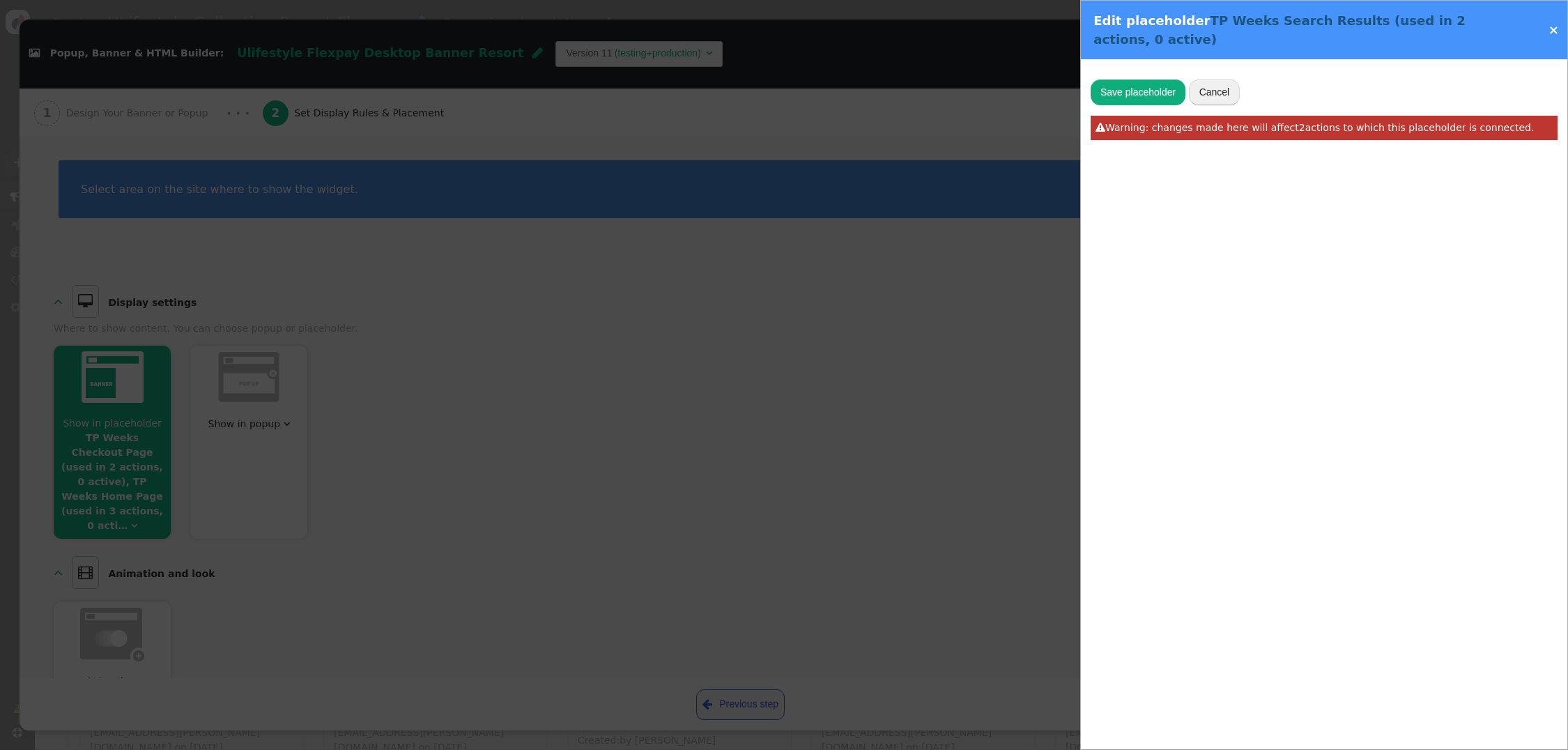
type input "TP Weeks Search Results"
type input "#weeklyStaysSearchResults"
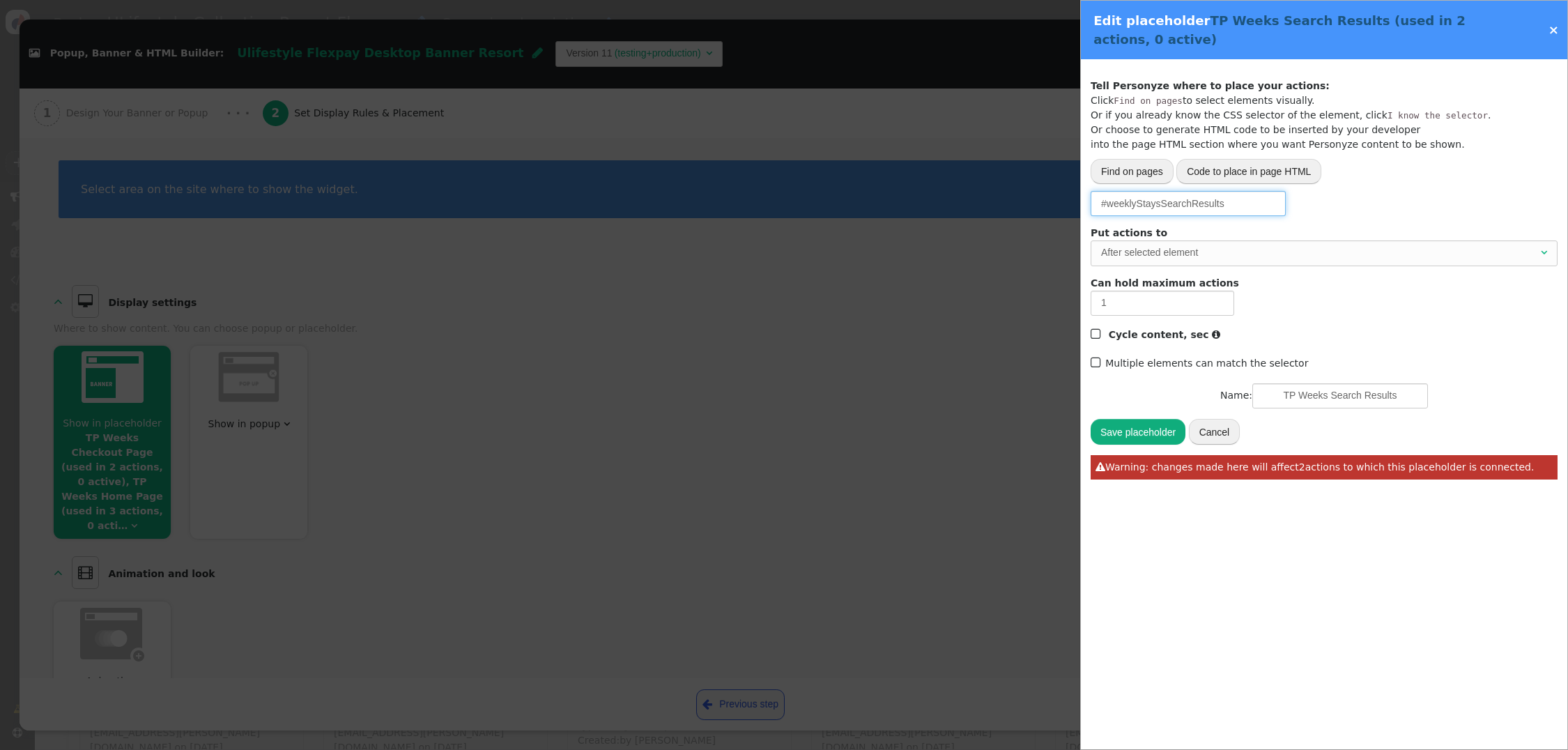
drag, startPoint x: 1242, startPoint y: 191, endPoint x: 1190, endPoint y: 192, distance: 52.0
click at [1108, 191] on input "#weeklyStaysSearchResults" at bounding box center [1189, 203] width 195 height 26
click at [1556, 23] on link "×" at bounding box center [1554, 29] width 10 height 14
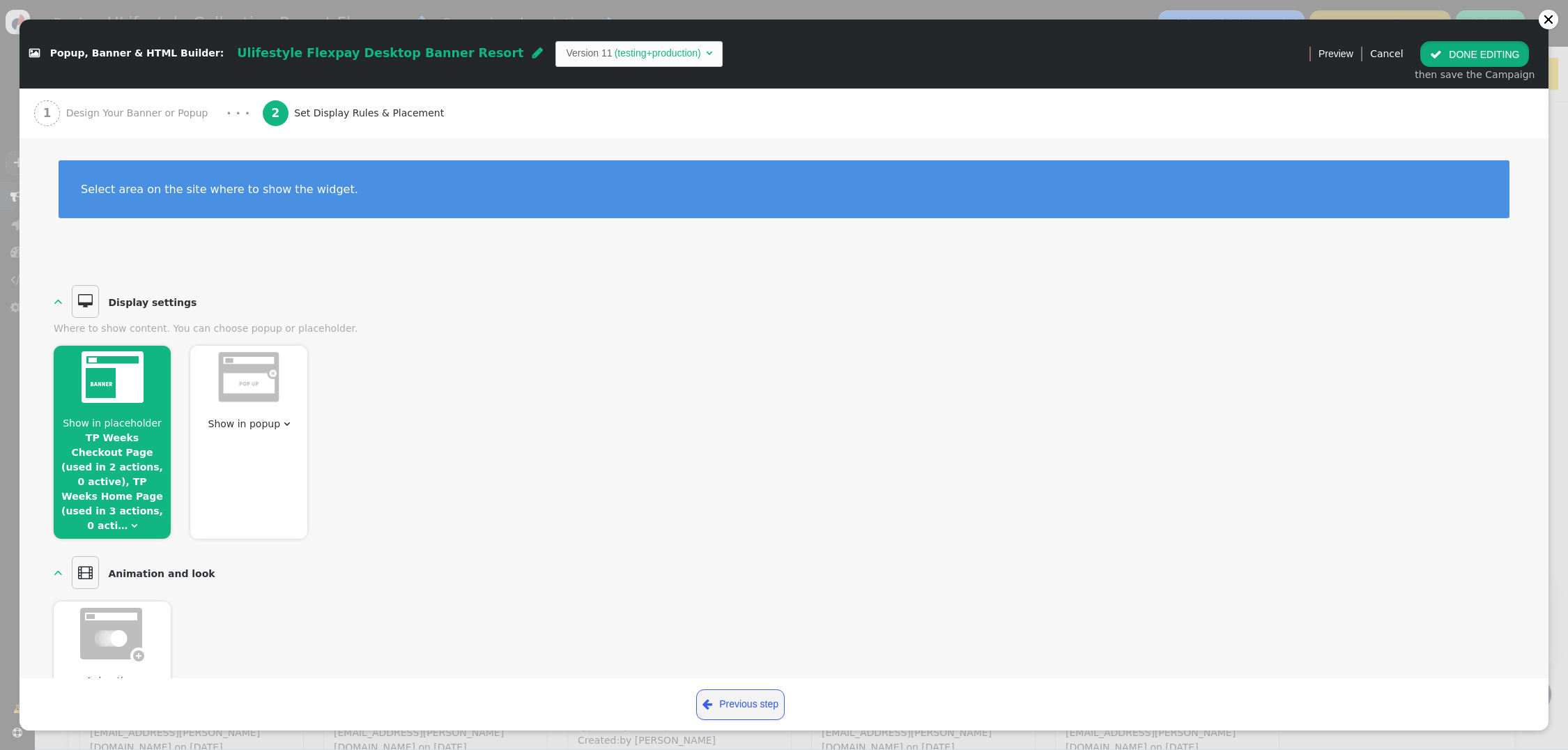
click at [1442, 49] on span "" at bounding box center [1436, 55] width 12 height 11
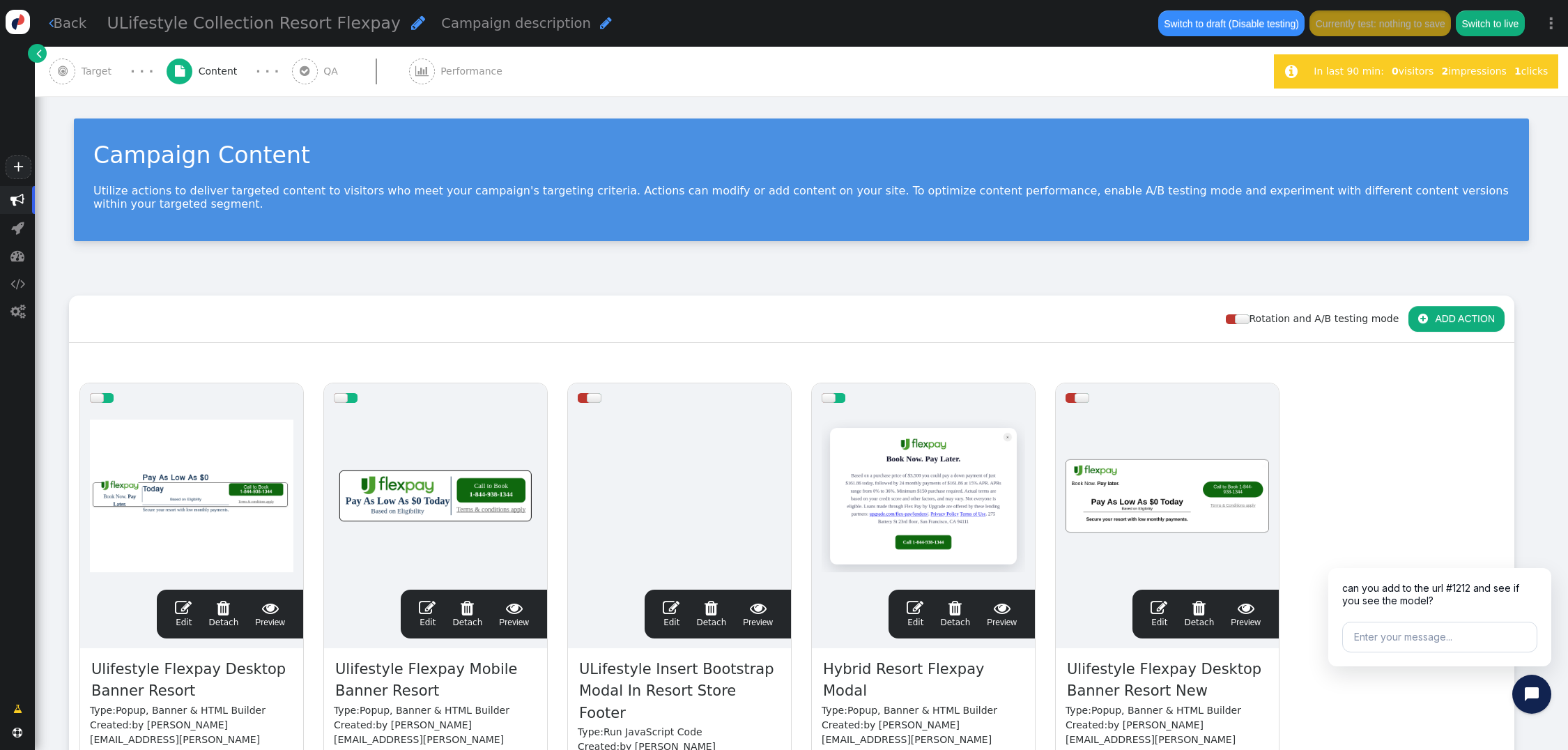
click at [324, 72] on span "QA" at bounding box center [333, 71] width 20 height 14
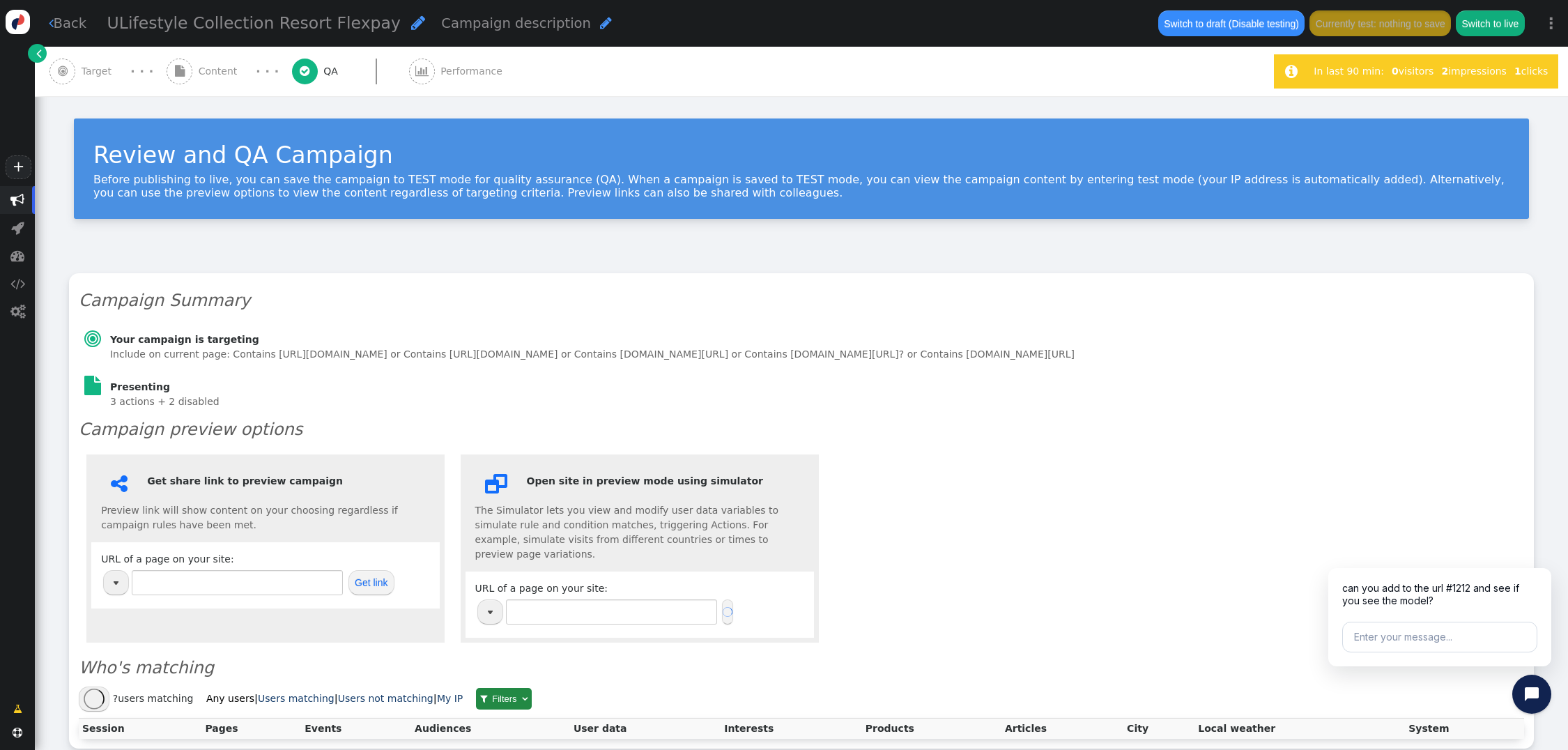
type input "https://www.thevidalifestyle.com.mx/"
drag, startPoint x: 661, startPoint y: 605, endPoint x: 360, endPoint y: 554, distance: 305.3
click at [362, 559] on div " Get share link to preview campaign Preview link will show content on your cho…" at bounding box center [802, 548] width 1446 height 203
paste input "members.ulifestylecollection.com/weeks/?location=1&arrdate=&days=7&paymentcurre…"
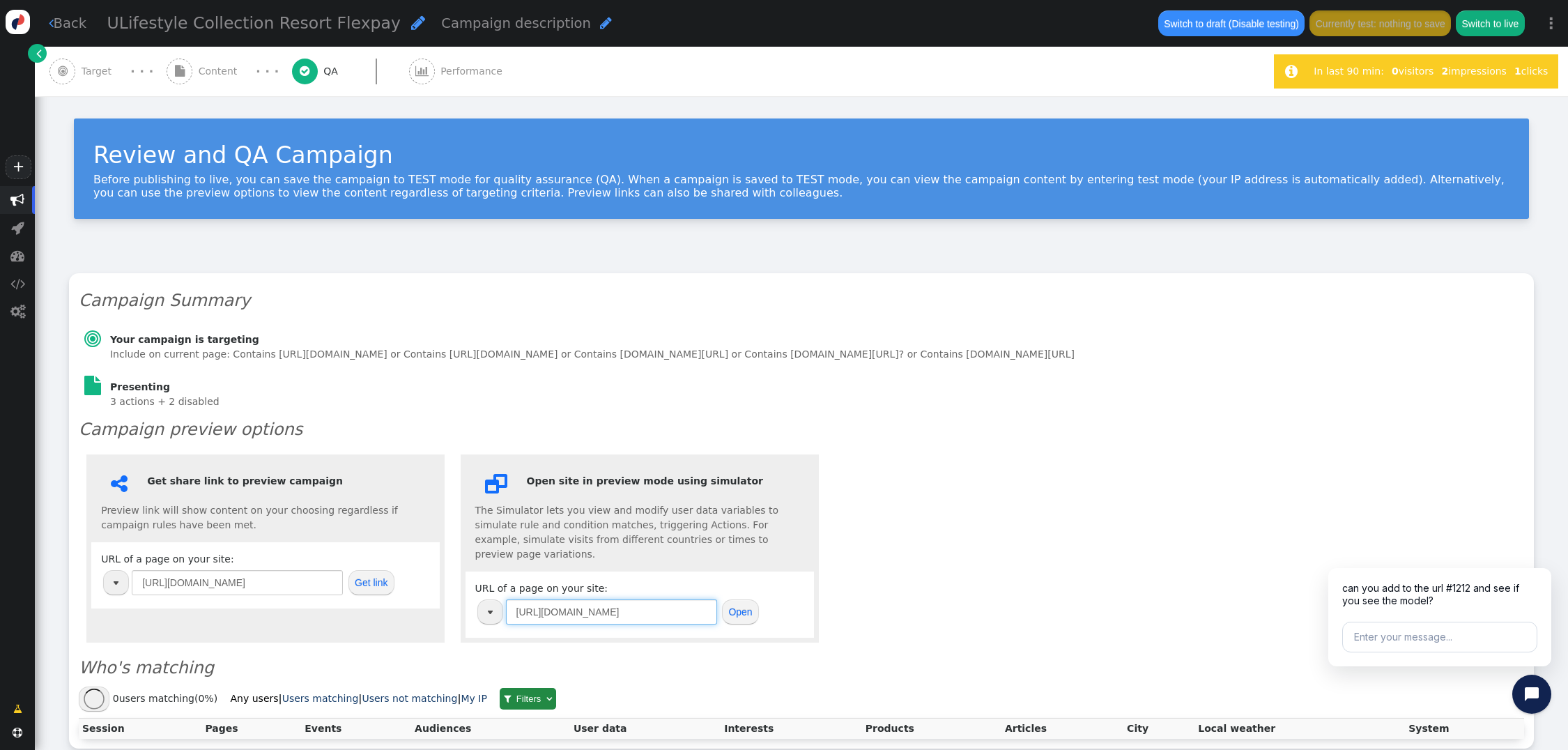
type input "https://members.ulifestylecollection.com/weeks/?location=1&arrdate=&days=7&paym…"
click at [761, 615] on div "URL of a page on your site: https://members.ulifestylecollection.com/weeks/?loc…" at bounding box center [640, 603] width 329 height 46
click at [735, 609] on button "Open" at bounding box center [740, 611] width 37 height 26
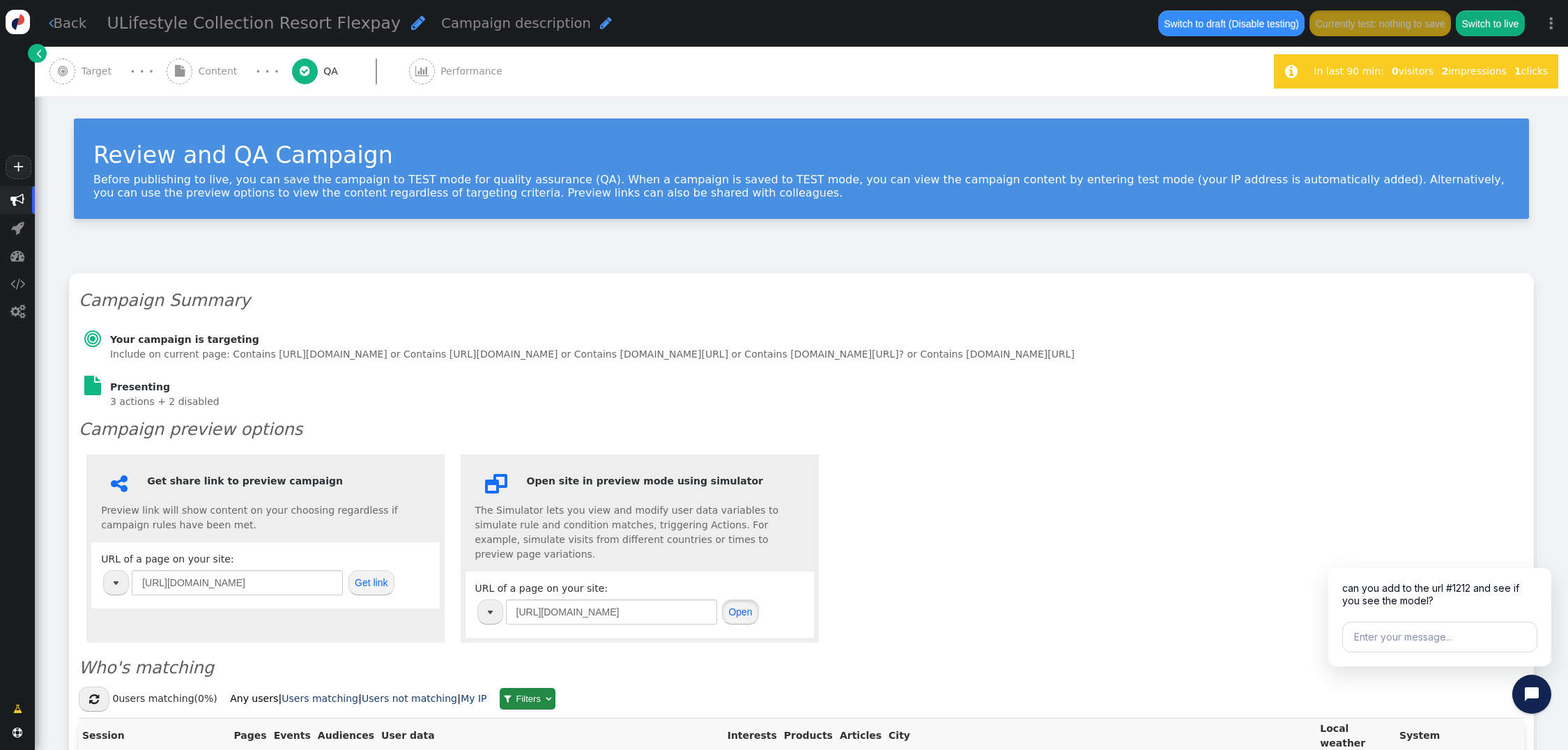
click at [731, 610] on button "Open" at bounding box center [740, 611] width 37 height 26
click at [206, 64] on span "Content" at bounding box center [220, 71] width 44 height 14
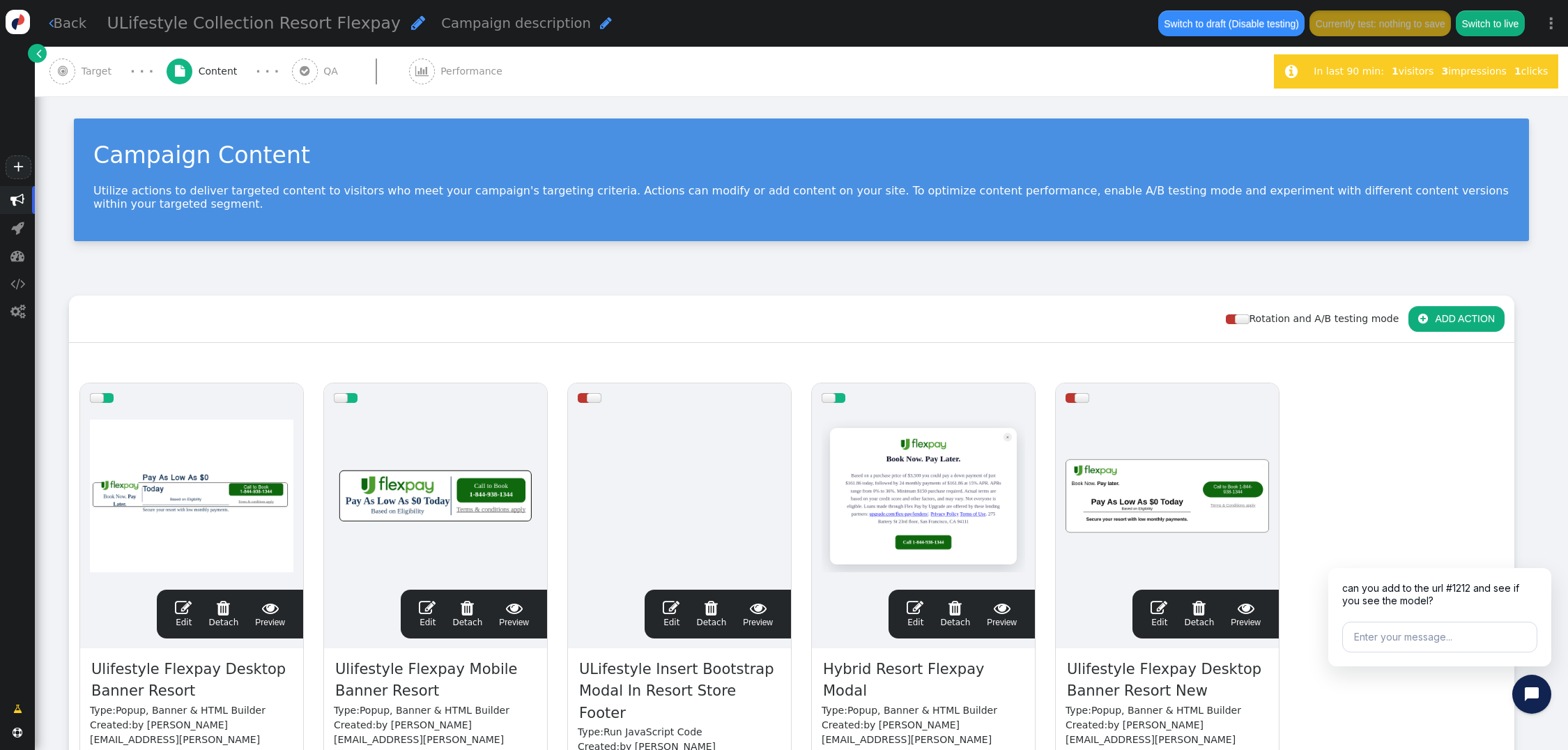
click at [188, 599] on span "" at bounding box center [184, 607] width 17 height 17
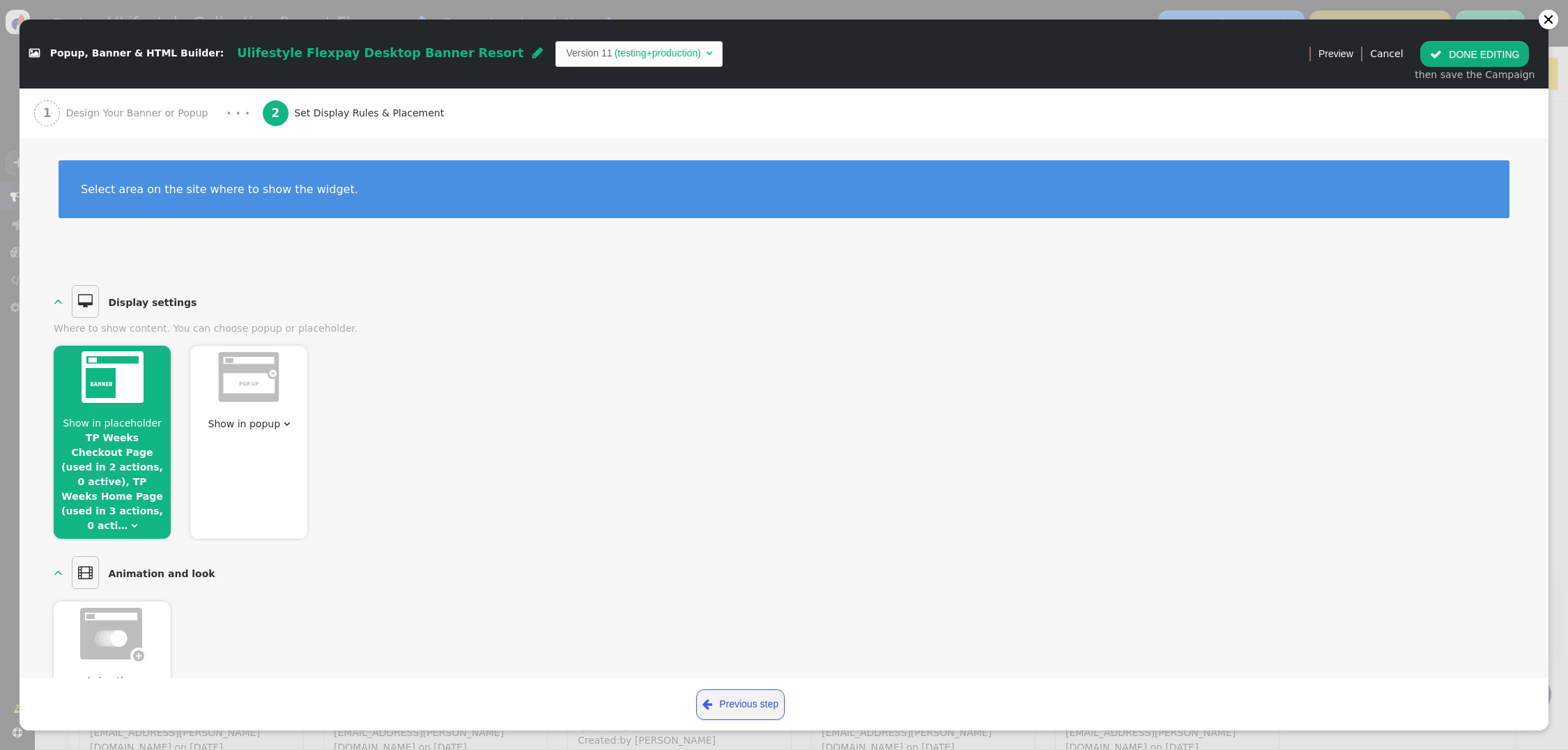
click at [131, 520] on span "" at bounding box center [133, 525] width 7 height 9
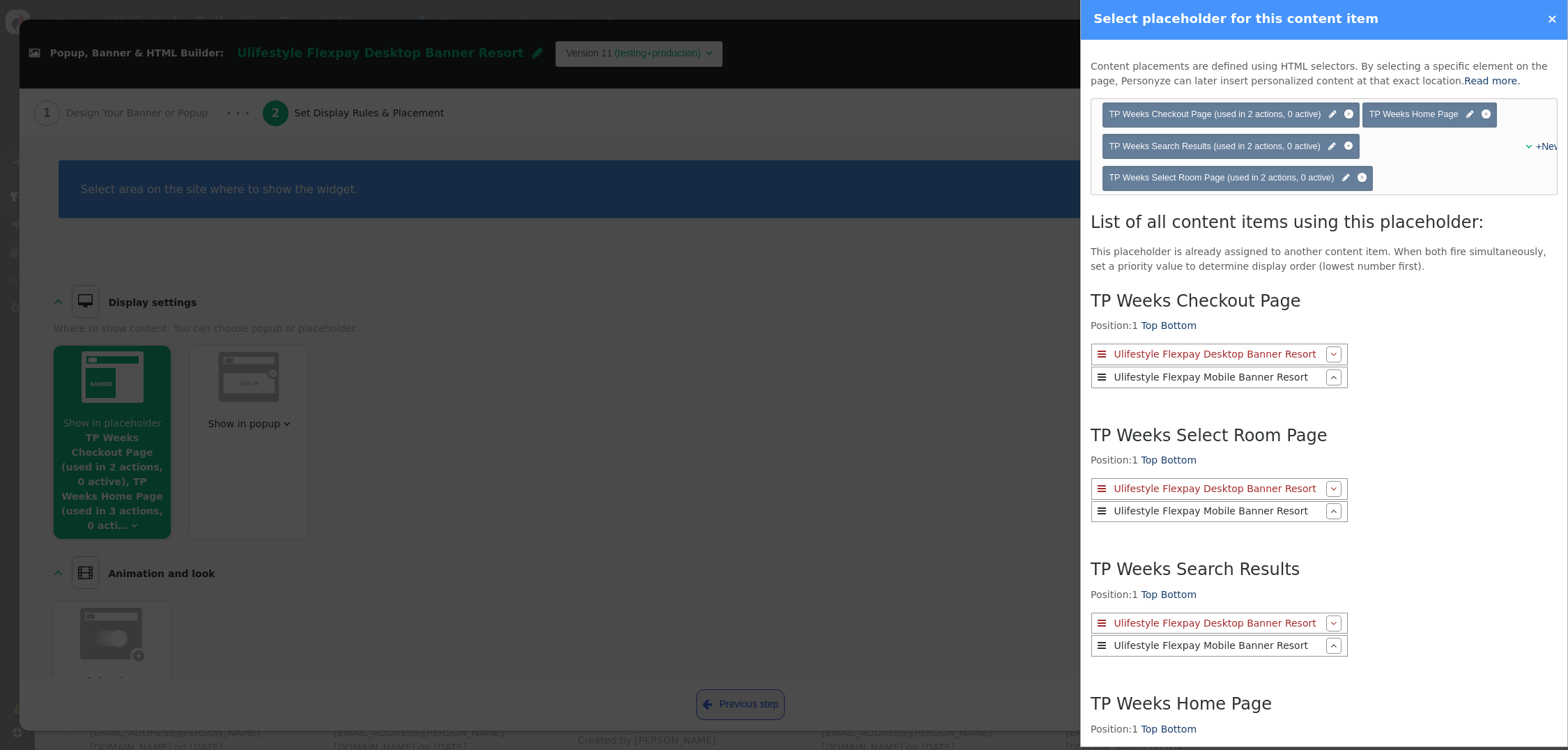
click at [1466, 116] on span "TP Weeks Home Page " at bounding box center [1430, 114] width 121 height 13
click at [1469, 116] on span "" at bounding box center [1471, 114] width 8 height 13
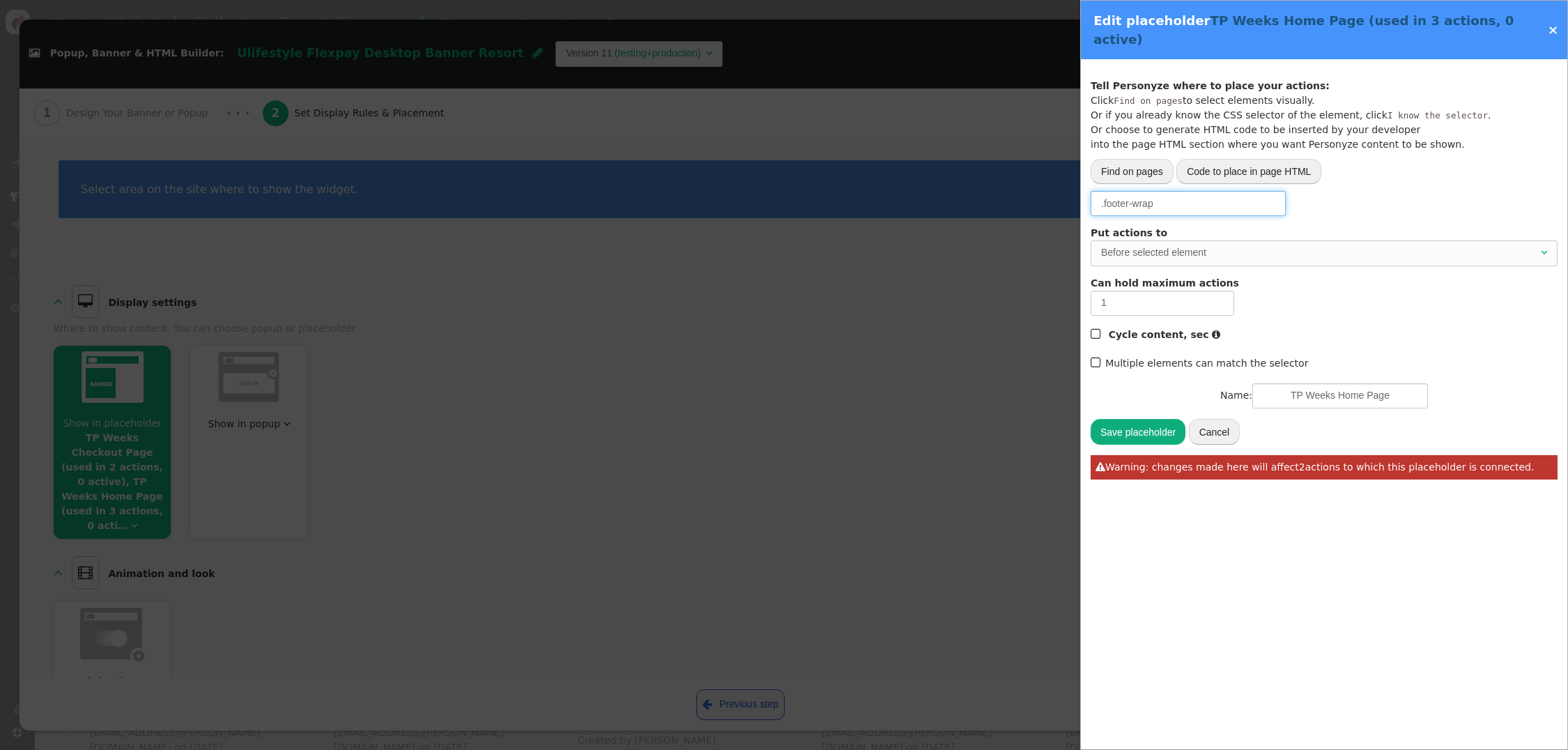
drag, startPoint x: 1157, startPoint y: 186, endPoint x: 1062, endPoint y: 187, distance: 95.0
click at [1062, 749] on div " Popup, Banner & HTML Builder: Ulifestyle Flexpay Desktop Banner Resort  Vers…" at bounding box center [784, 750] width 1568 height 0
click at [1178, 245] on div "Before selected element" at bounding box center [1320, 252] width 437 height 14
type input "#content"
click at [1116, 419] on button "Save placeholder" at bounding box center [1138, 431] width 95 height 26
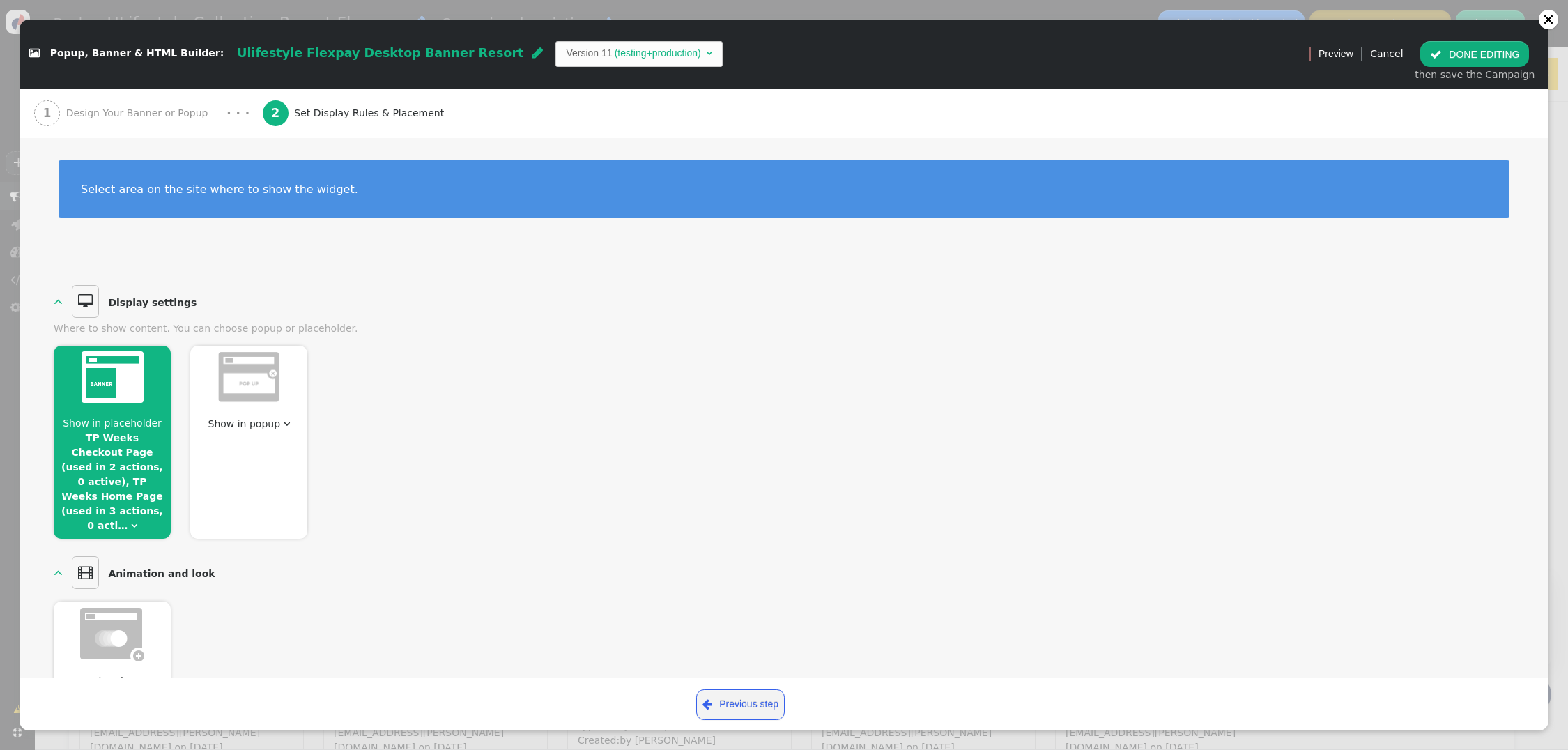
click at [1466, 51] on button " DONE EDITING" at bounding box center [1474, 53] width 109 height 26
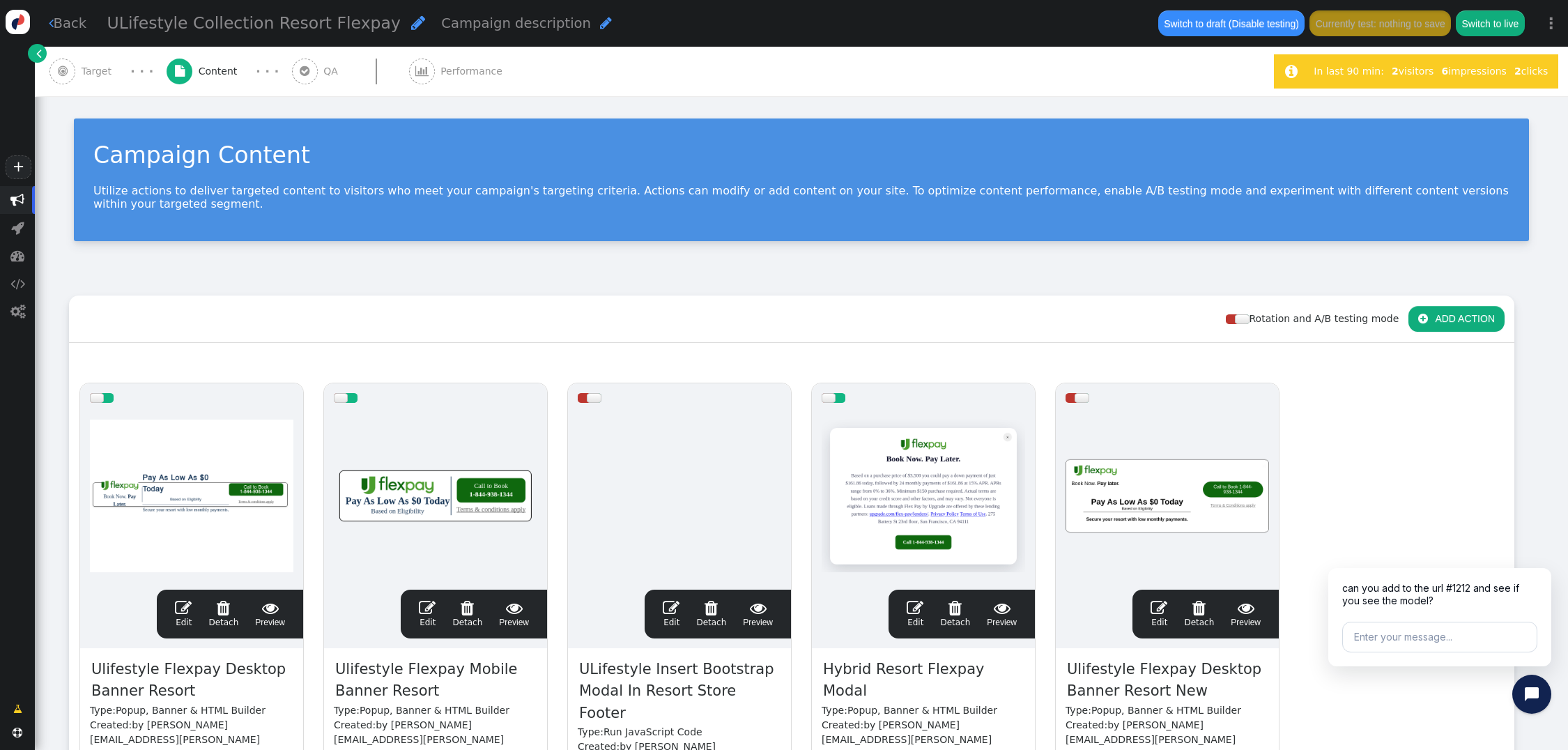
click at [180, 599] on span "" at bounding box center [184, 607] width 17 height 17
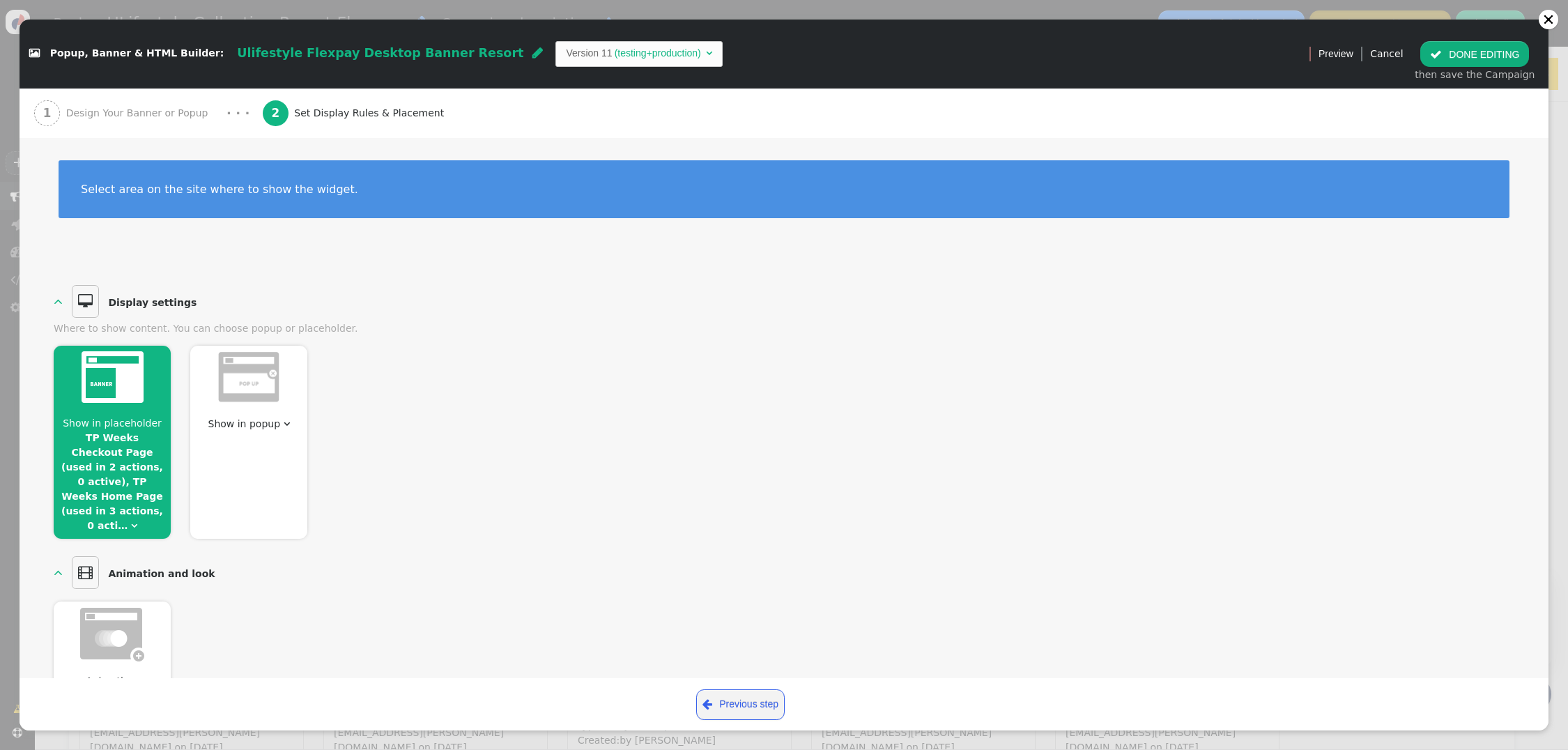
click at [103, 468] on link "TP Weeks Checkout Page (used in 2 actions, 0 active), TP Weeks Home Page (used …" at bounding box center [113, 481] width 102 height 99
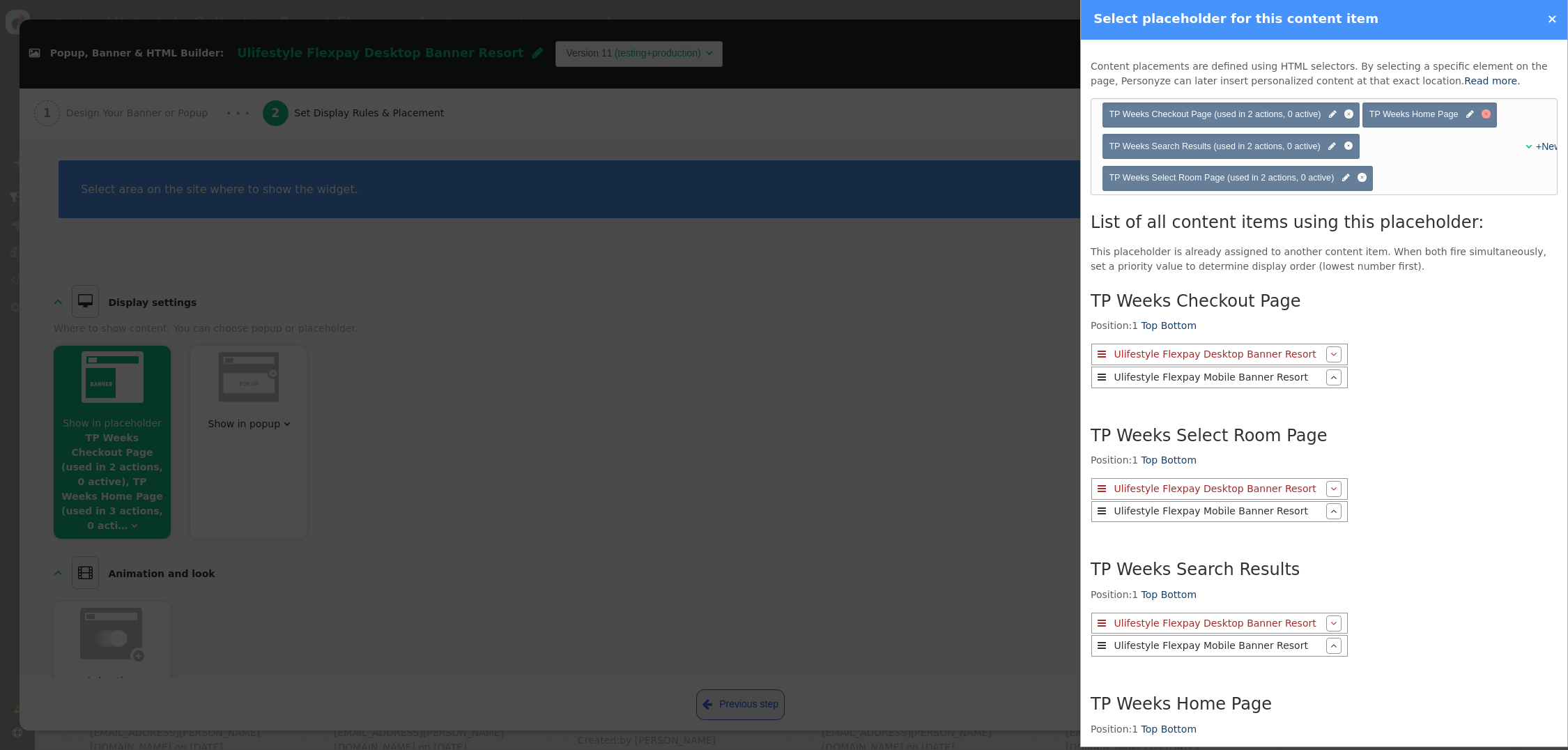
click at [1486, 115] on div at bounding box center [1487, 114] width 9 height 9
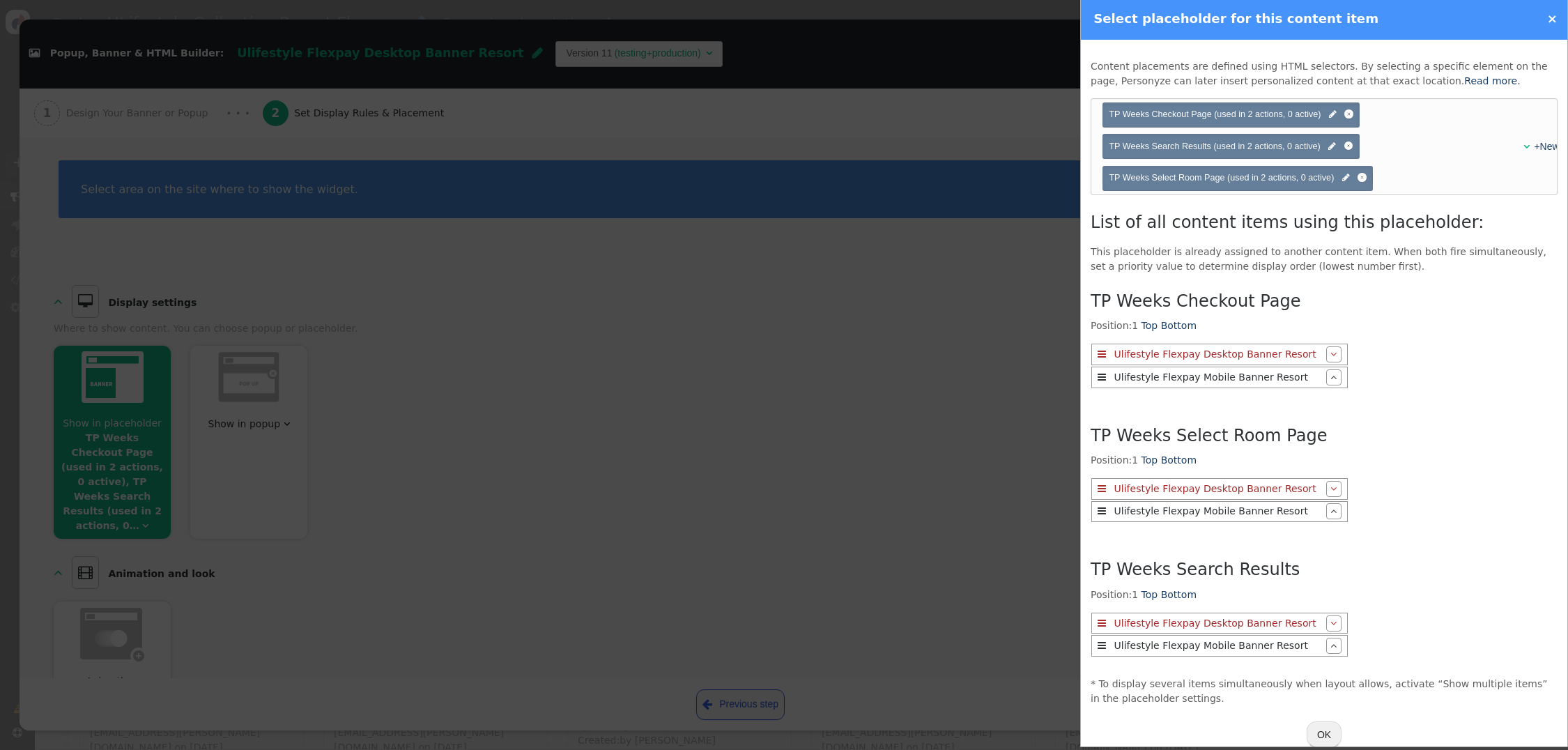
click at [1324, 732] on button "OK" at bounding box center [1324, 733] width 35 height 26
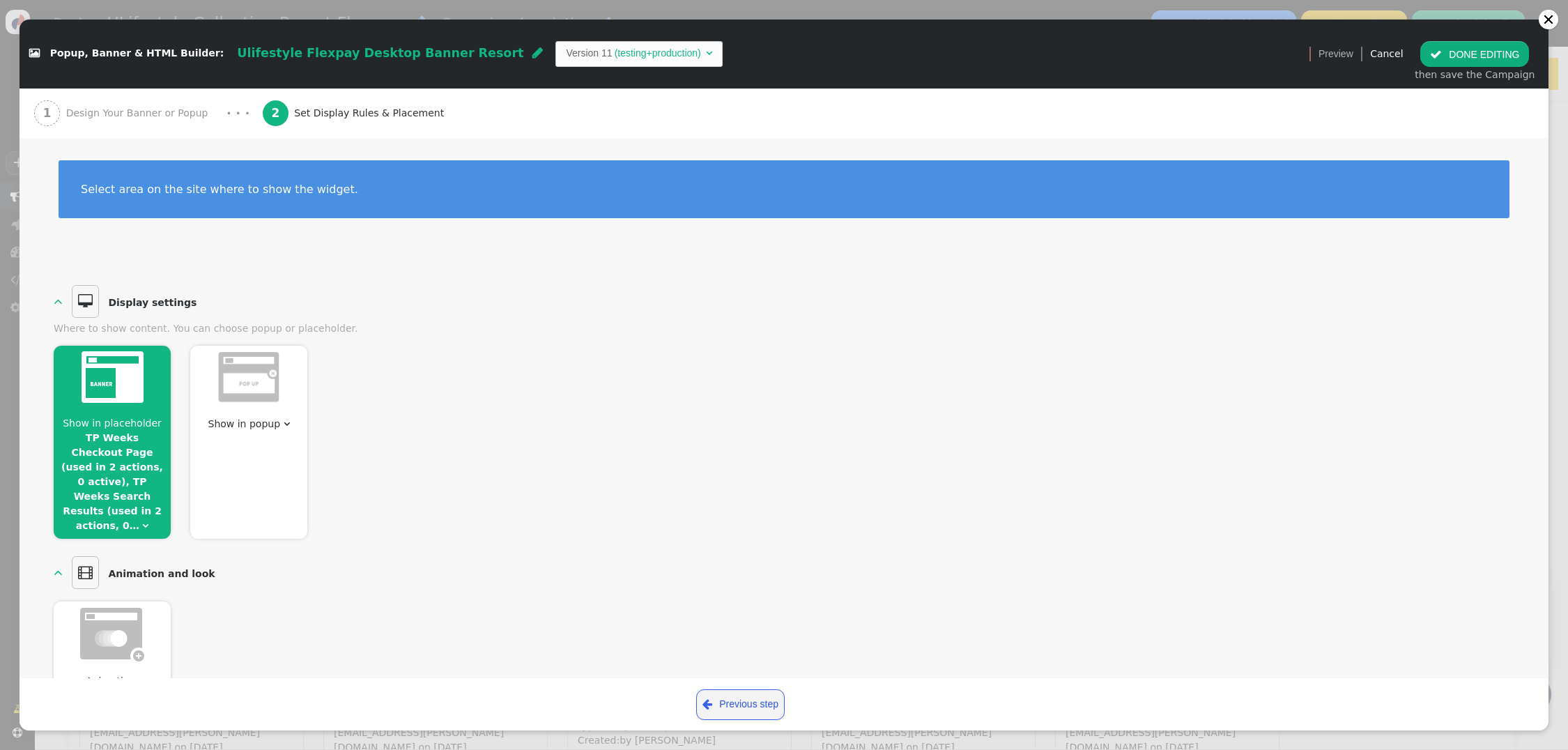
click at [1484, 48] on button " DONE EDITING" at bounding box center [1474, 53] width 109 height 26
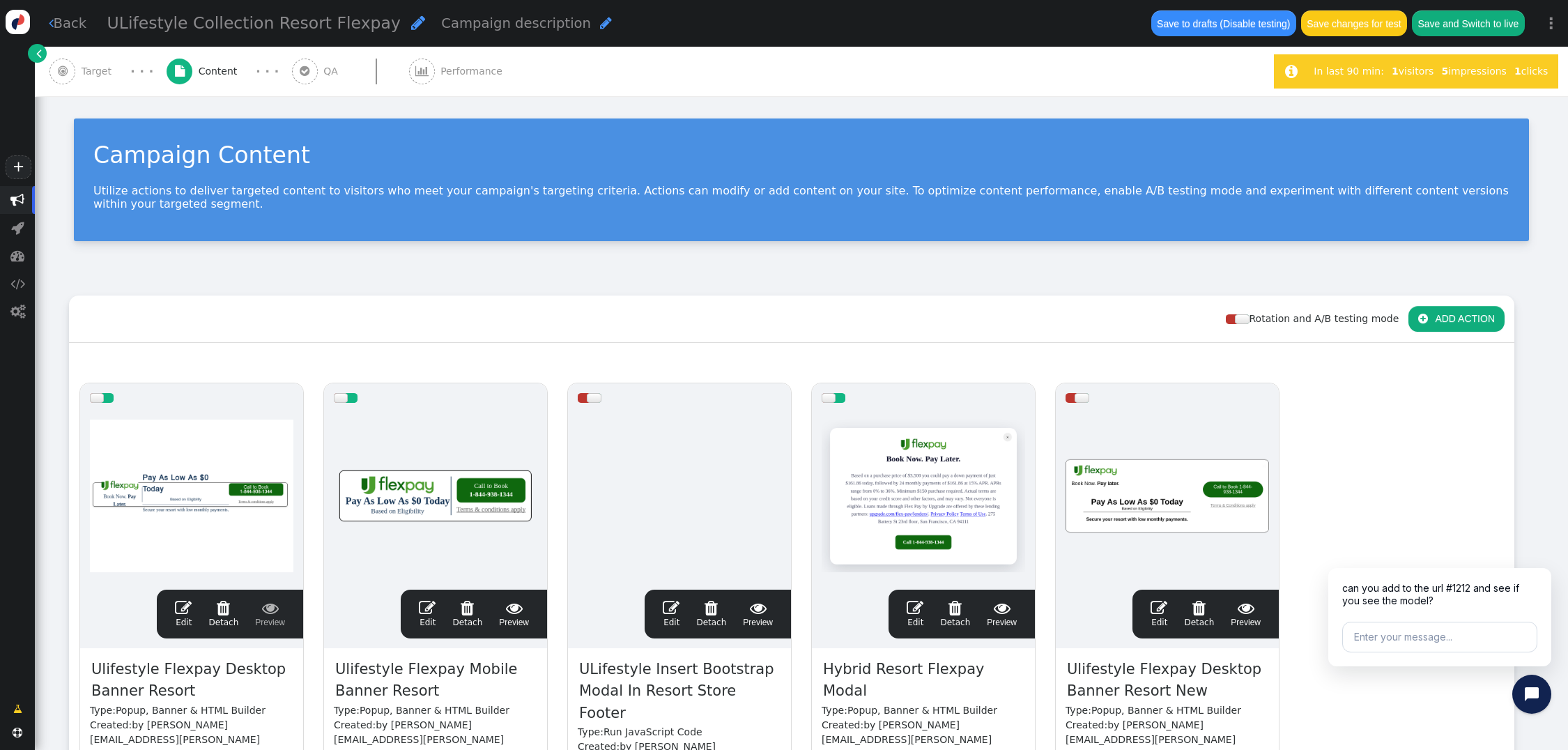
click at [435, 599] on span "" at bounding box center [428, 607] width 17 height 17
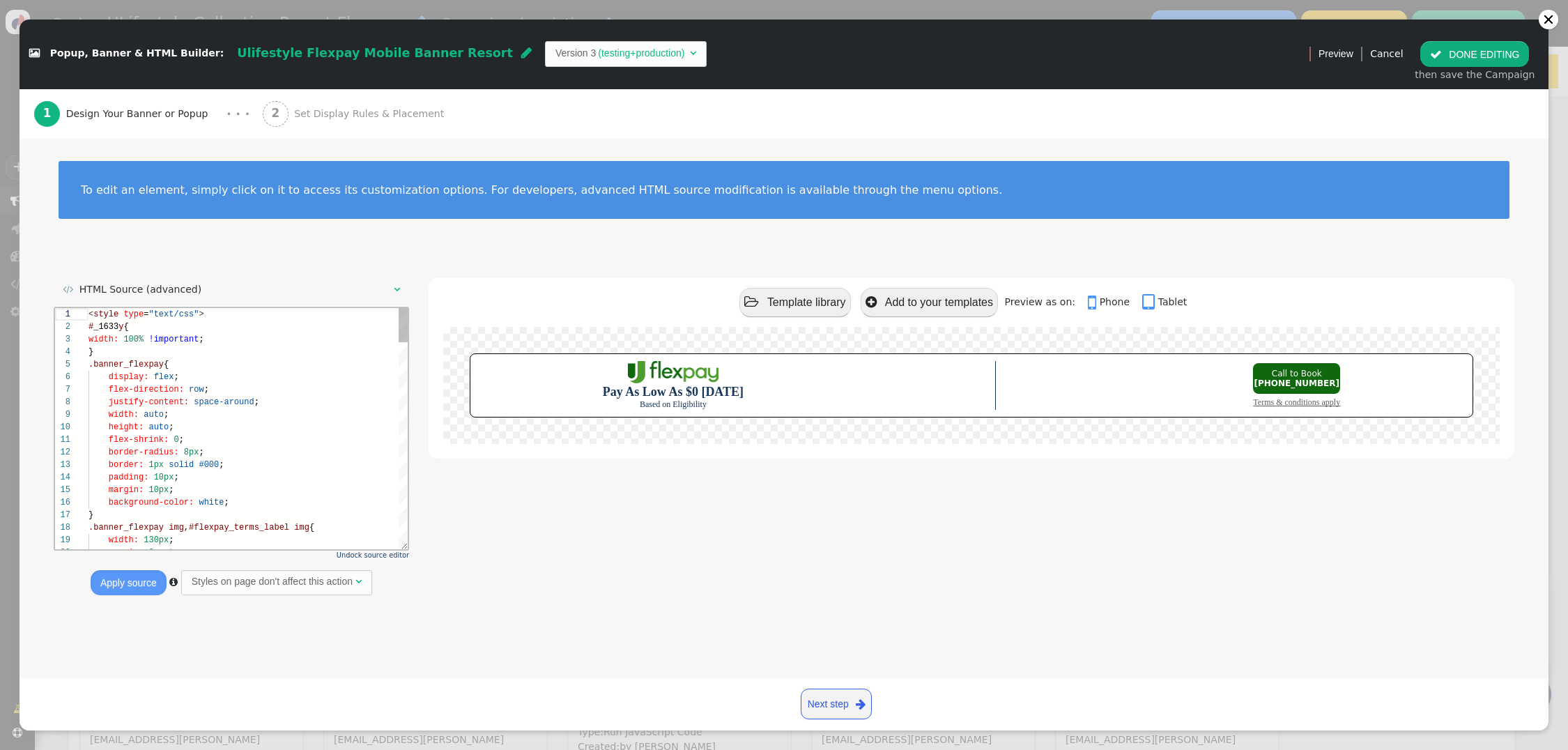
scroll to position [126, 0]
click at [315, 108] on span "Set Display Rules & Placement" at bounding box center [372, 113] width 155 height 14
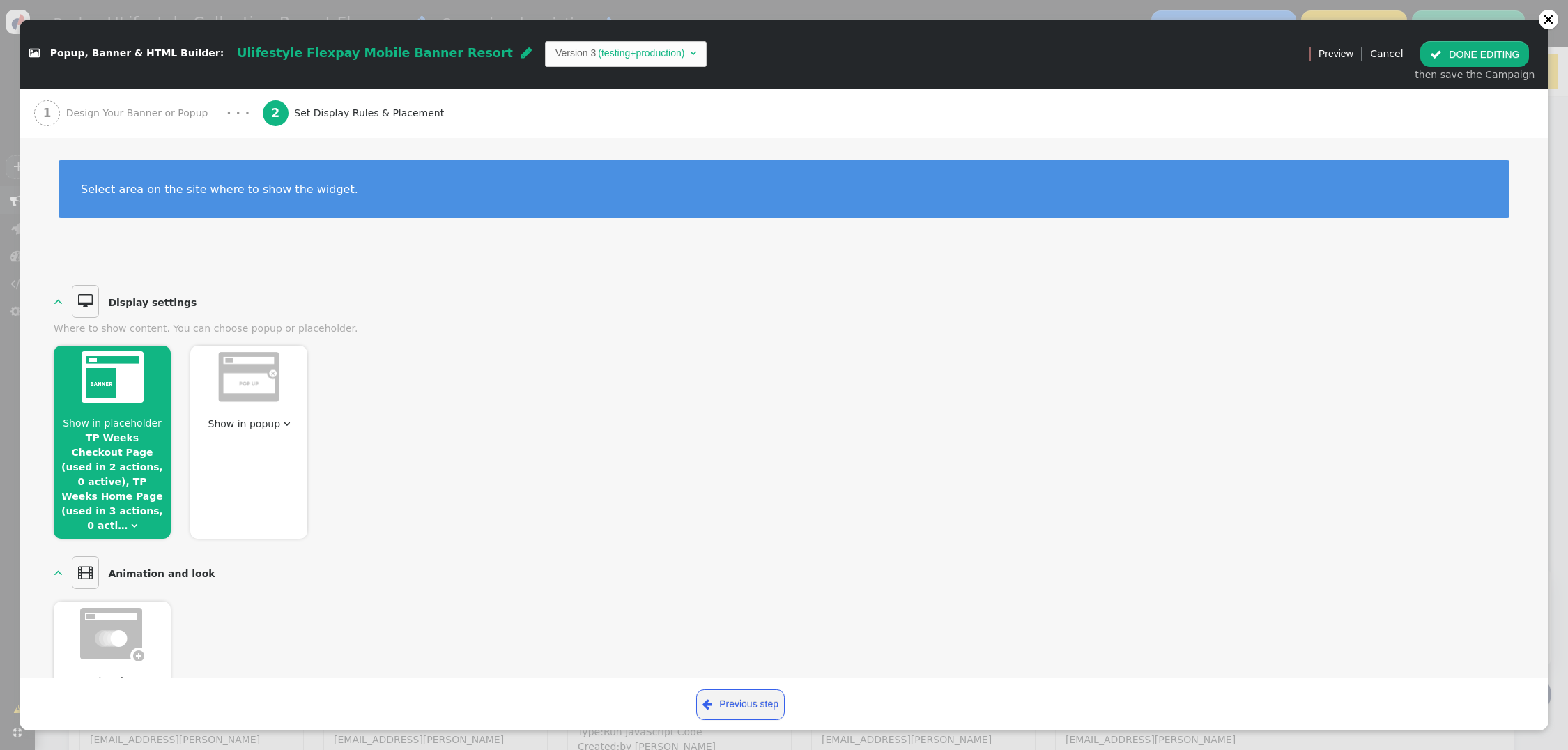
click at [132, 506] on span "Show in placeholder TP Weeks Checkout Page (used in 2 actions, 0 active), TP We…" at bounding box center [113, 475] width 117 height 117
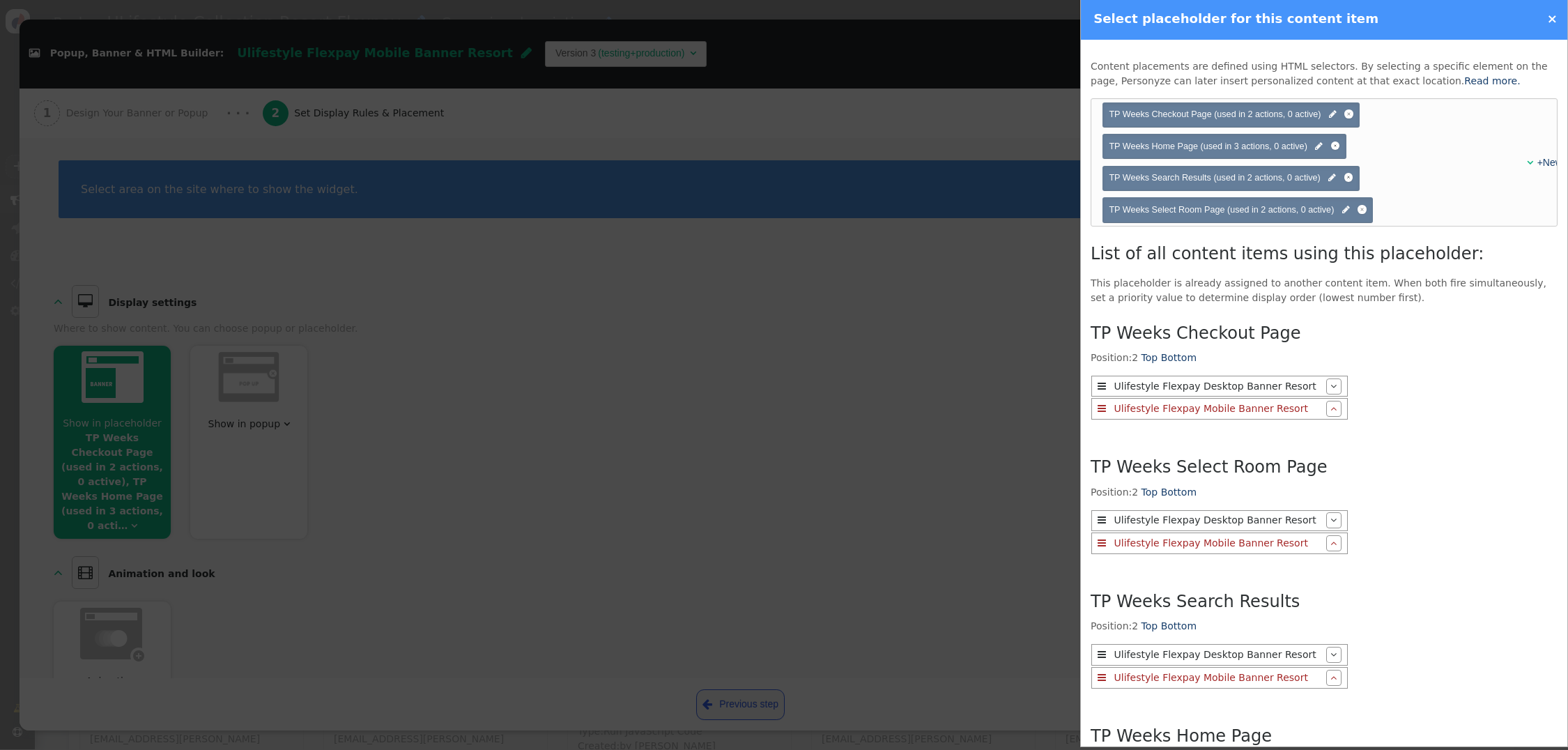
scroll to position [0, 0]
click at [1335, 142] on div at bounding box center [1336, 147] width 9 height 9
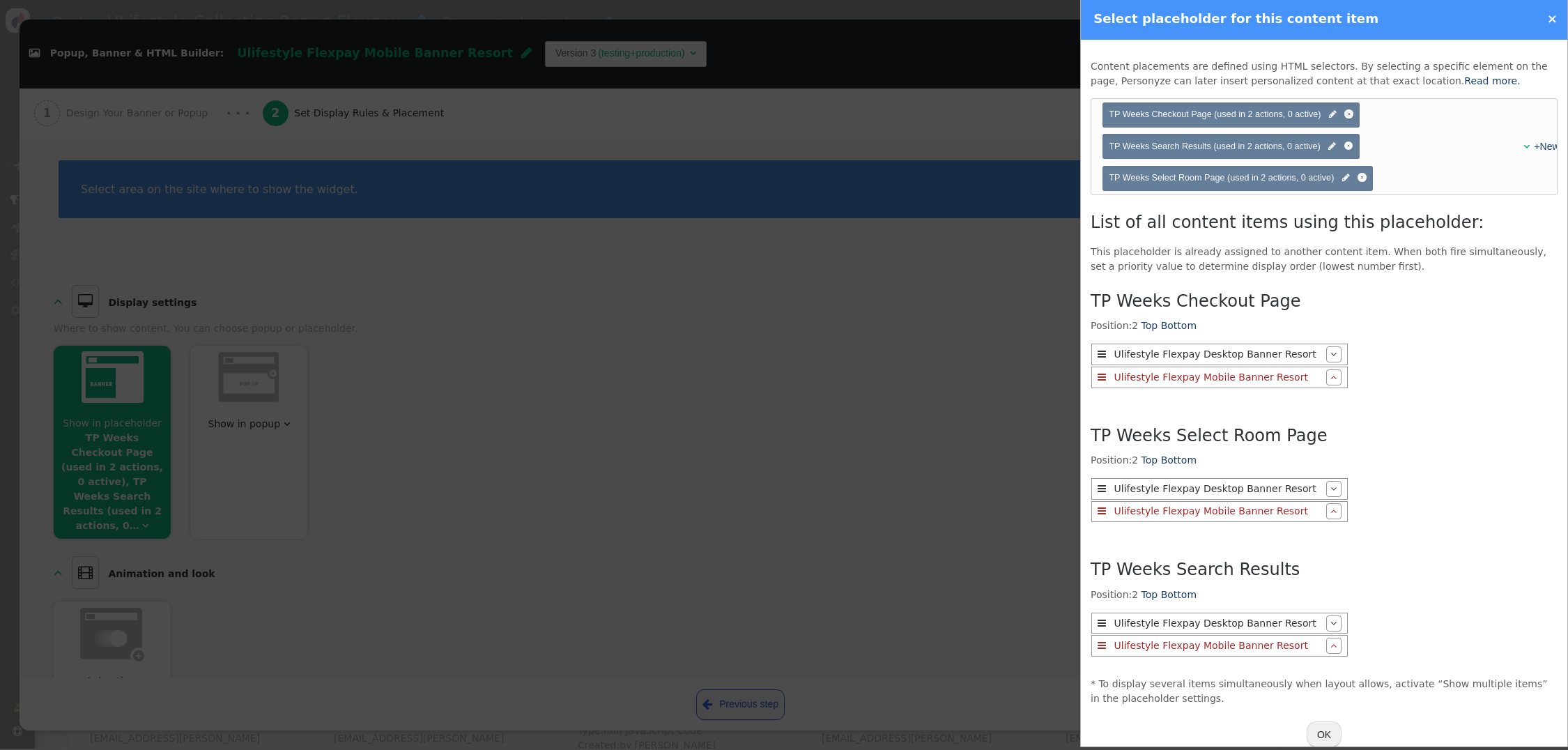
scroll to position [26, 0]
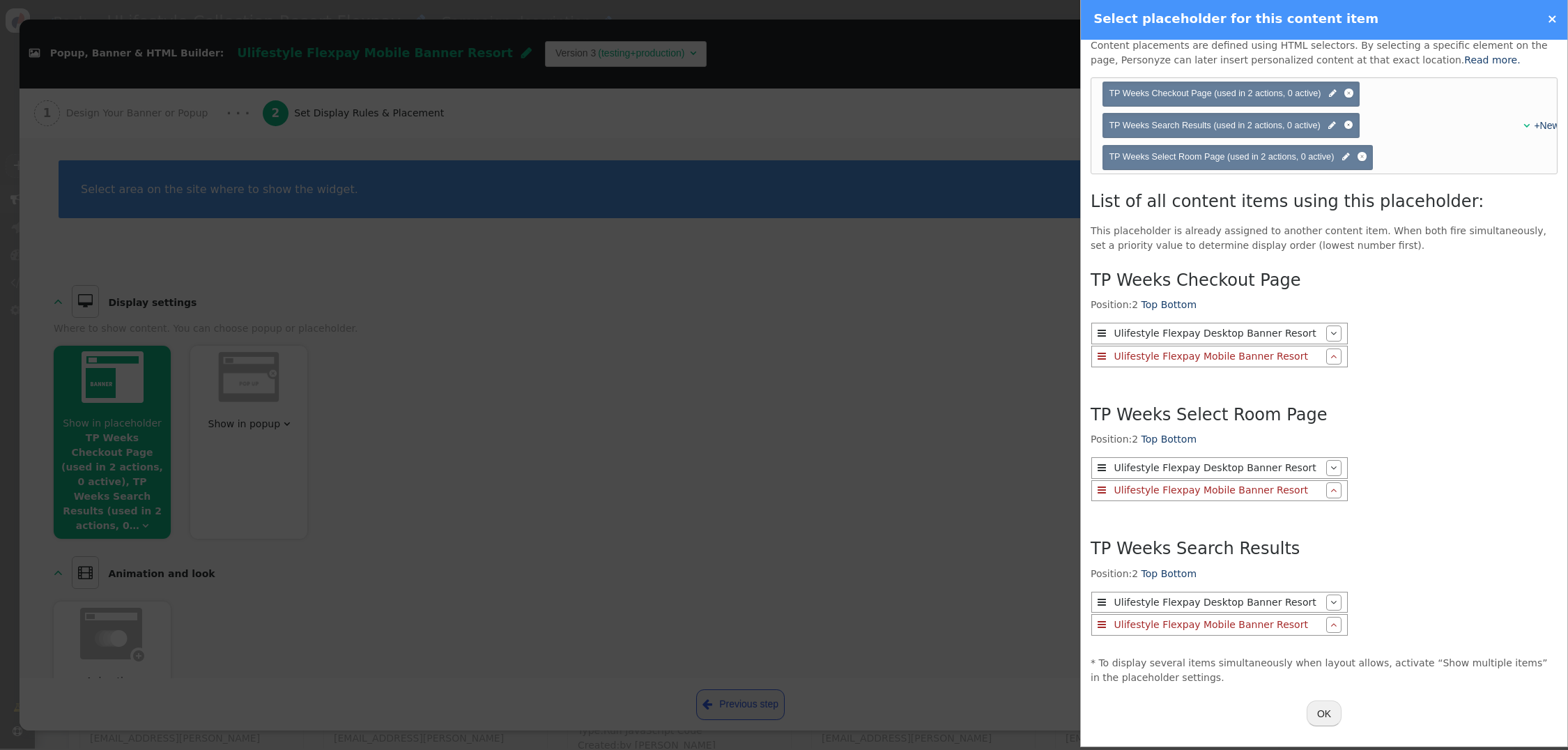
click at [1329, 706] on button "OK" at bounding box center [1324, 712] width 35 height 26
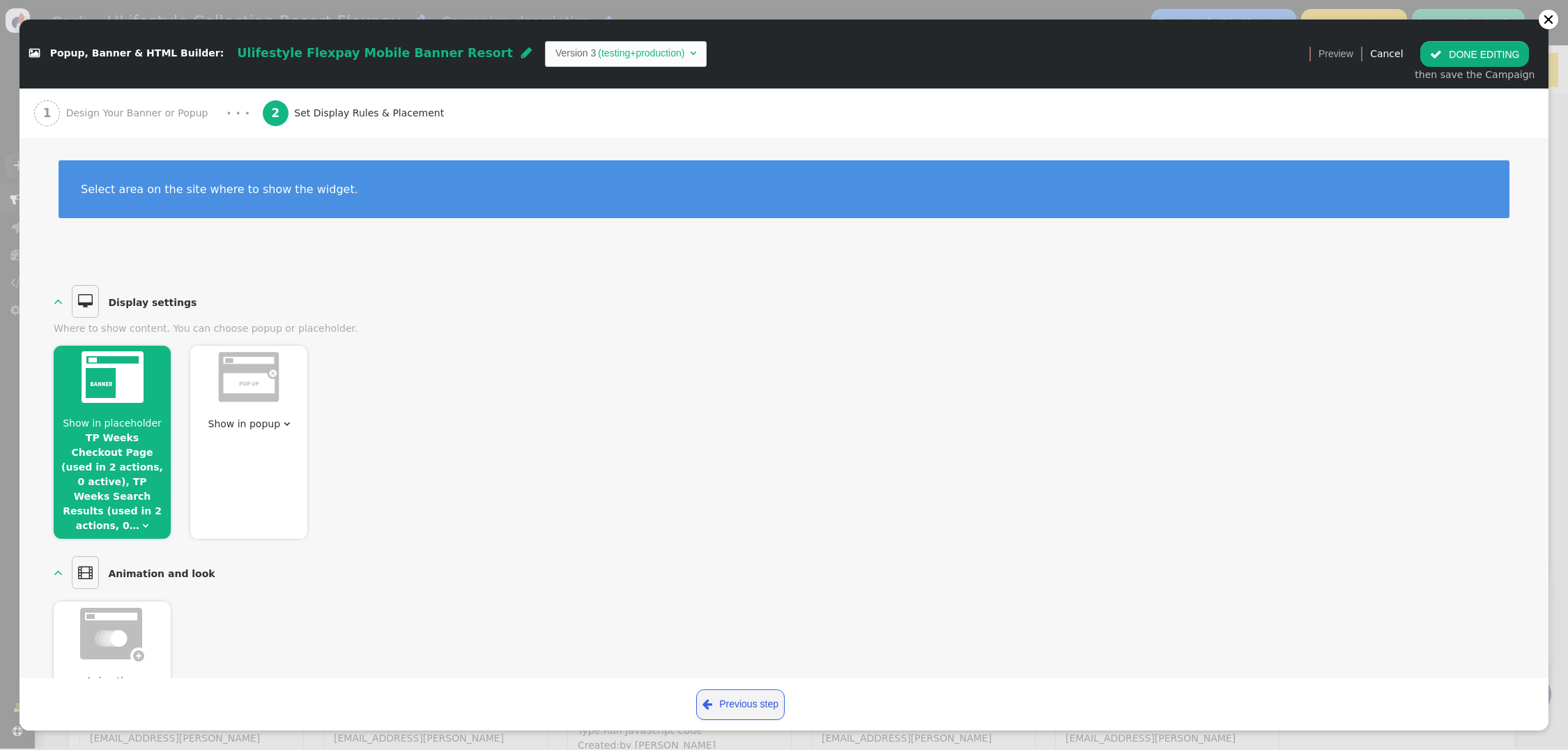
scroll to position [0, 0]
click at [1480, 59] on button " DONE EDITING" at bounding box center [1474, 53] width 109 height 26
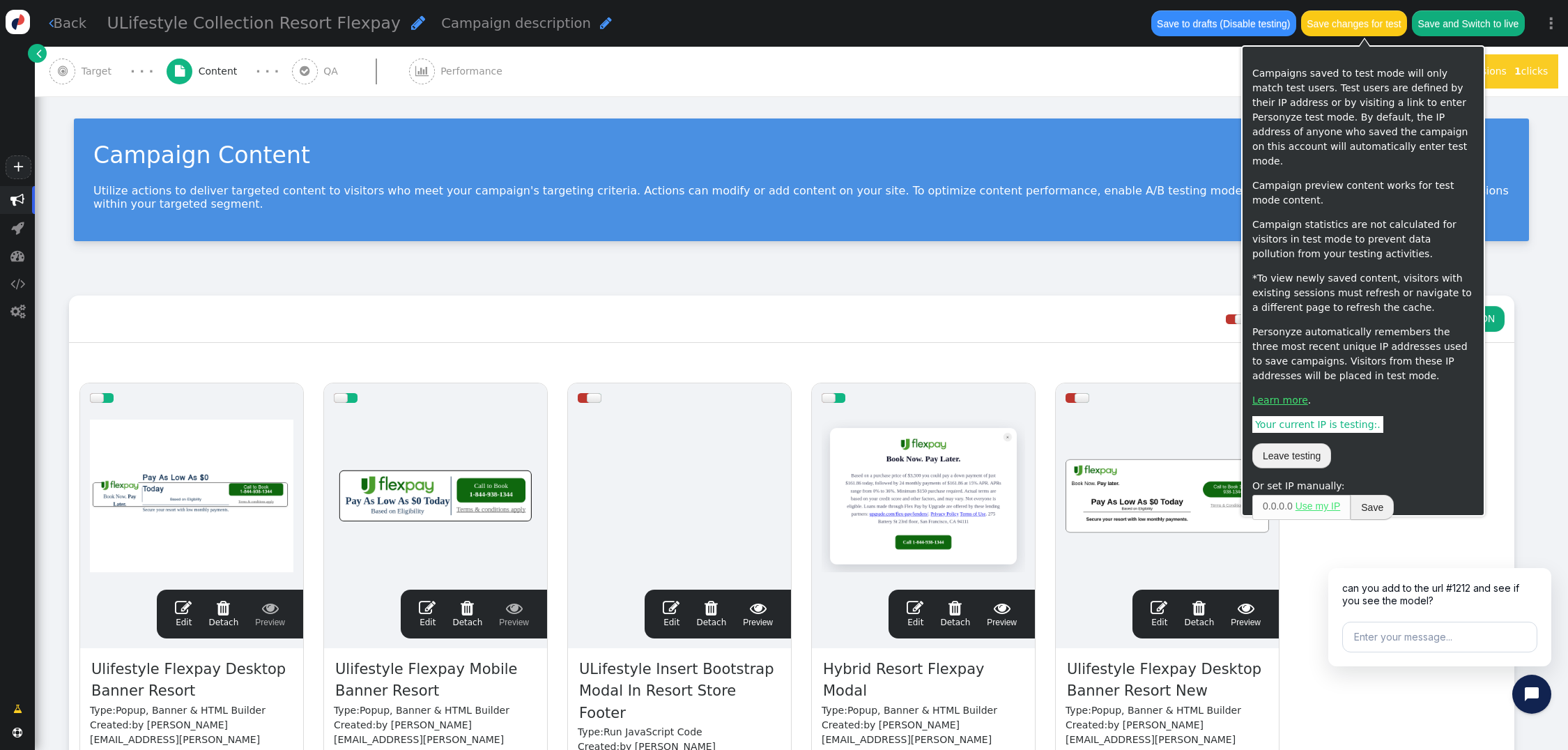
click at [1378, 25] on button "Save changes for test" at bounding box center [1354, 23] width 106 height 26
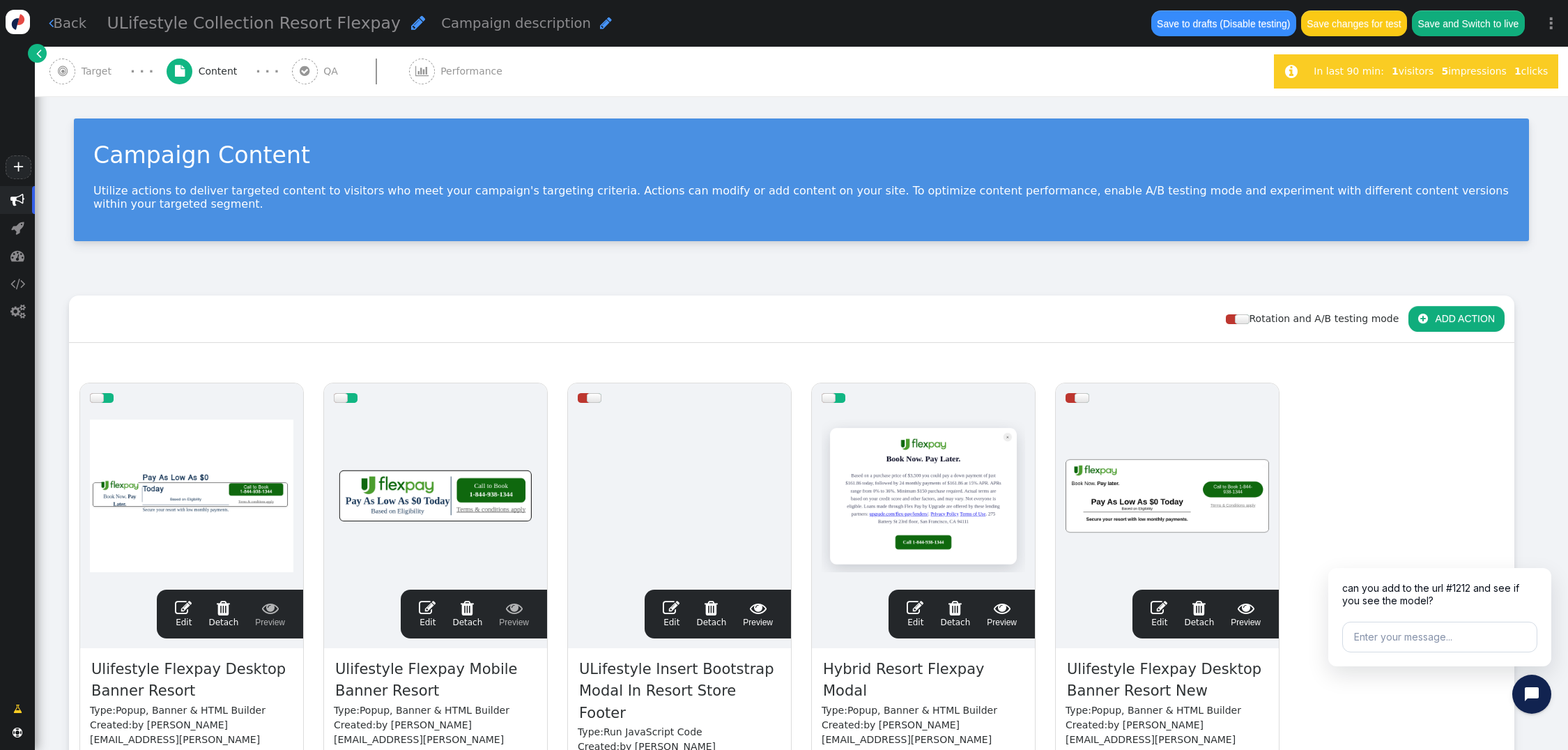
click at [1348, 26] on button "Save changes for test" at bounding box center [1354, 23] width 106 height 26
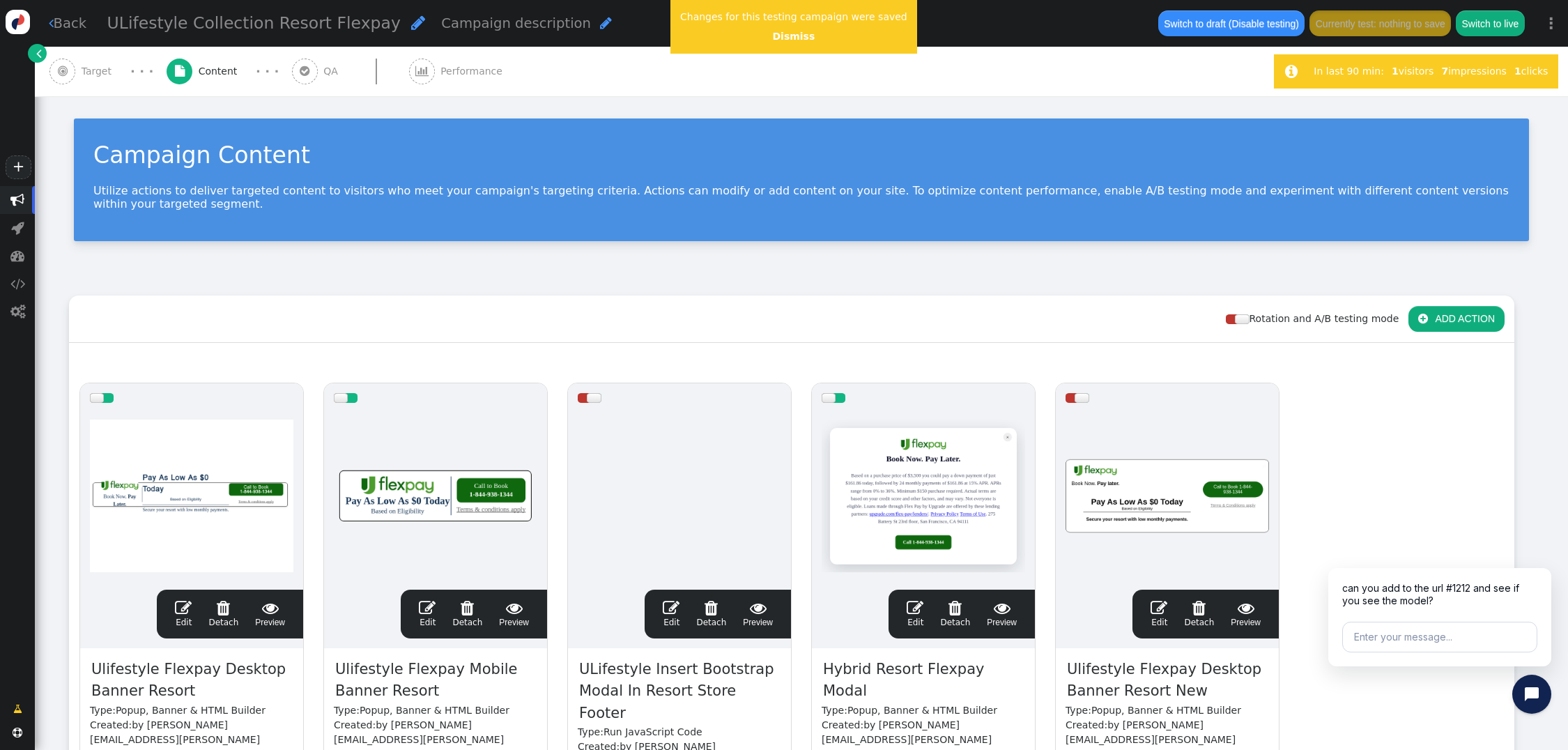
click at [186, 599] on span "" at bounding box center [184, 607] width 17 height 17
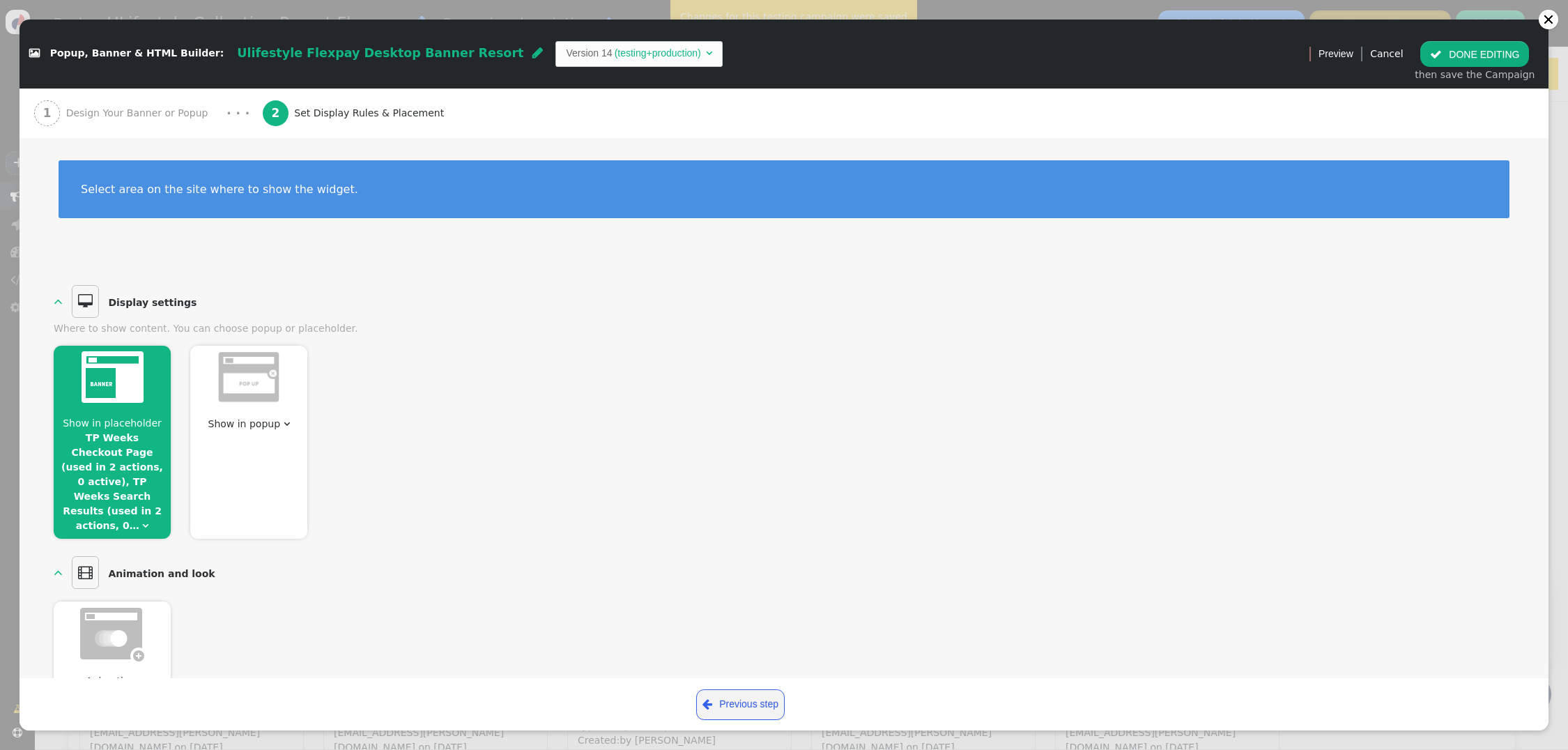
click at [133, 469] on link "TP Weeks Checkout Page (used in 2 actions, 0 active), TP Weeks Search Results (…" at bounding box center [113, 481] width 102 height 99
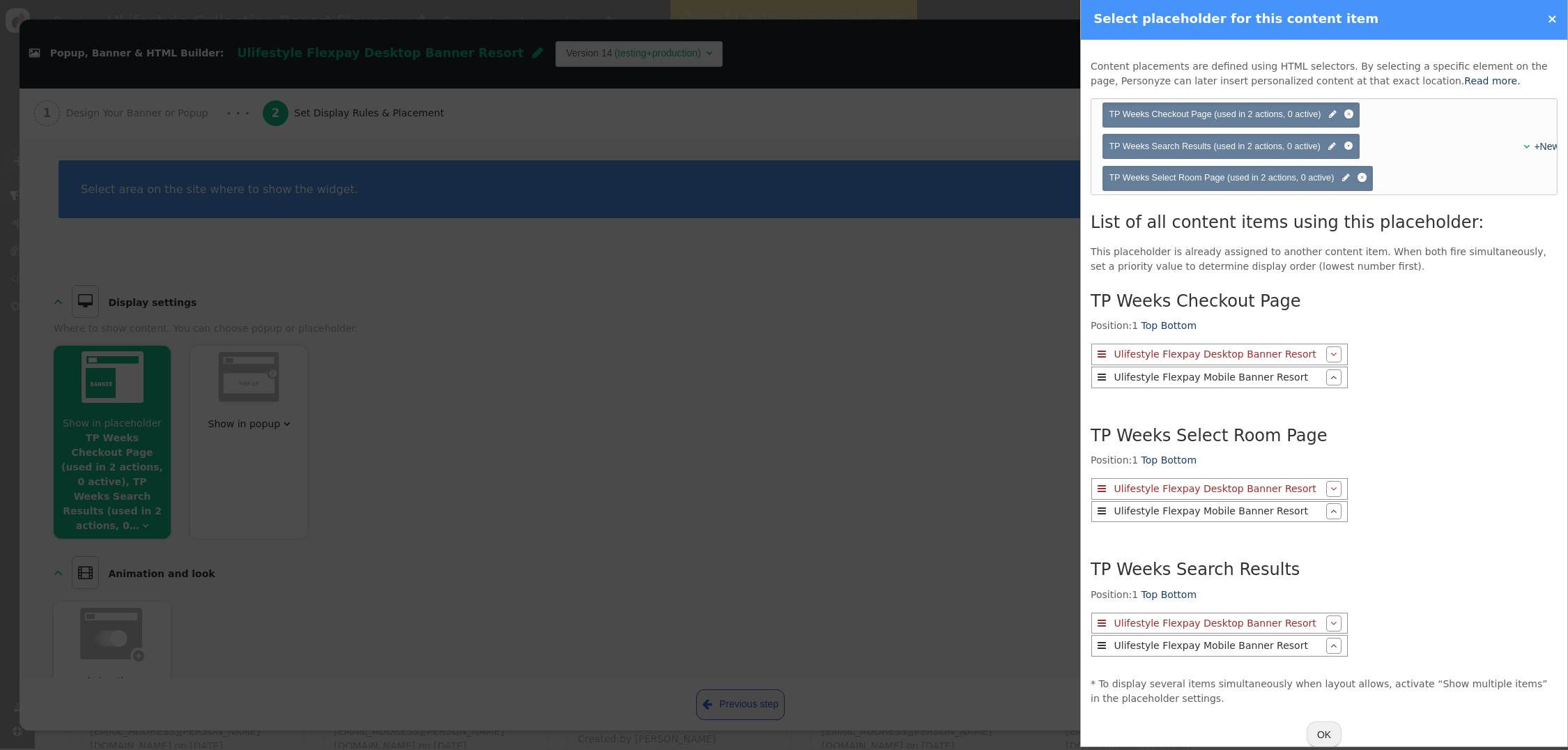
scroll to position [26, 0]
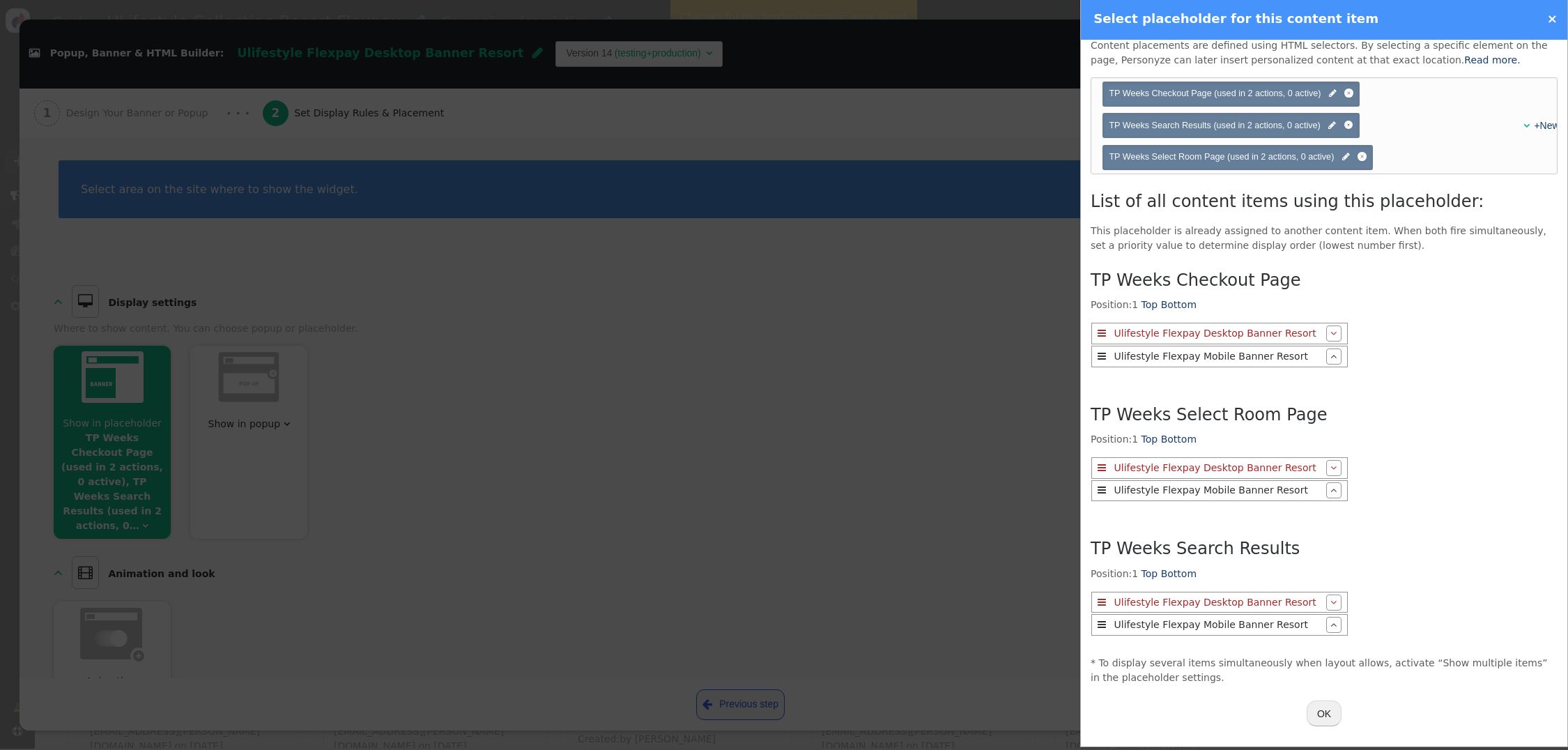
click at [1321, 710] on button "OK" at bounding box center [1324, 712] width 35 height 26
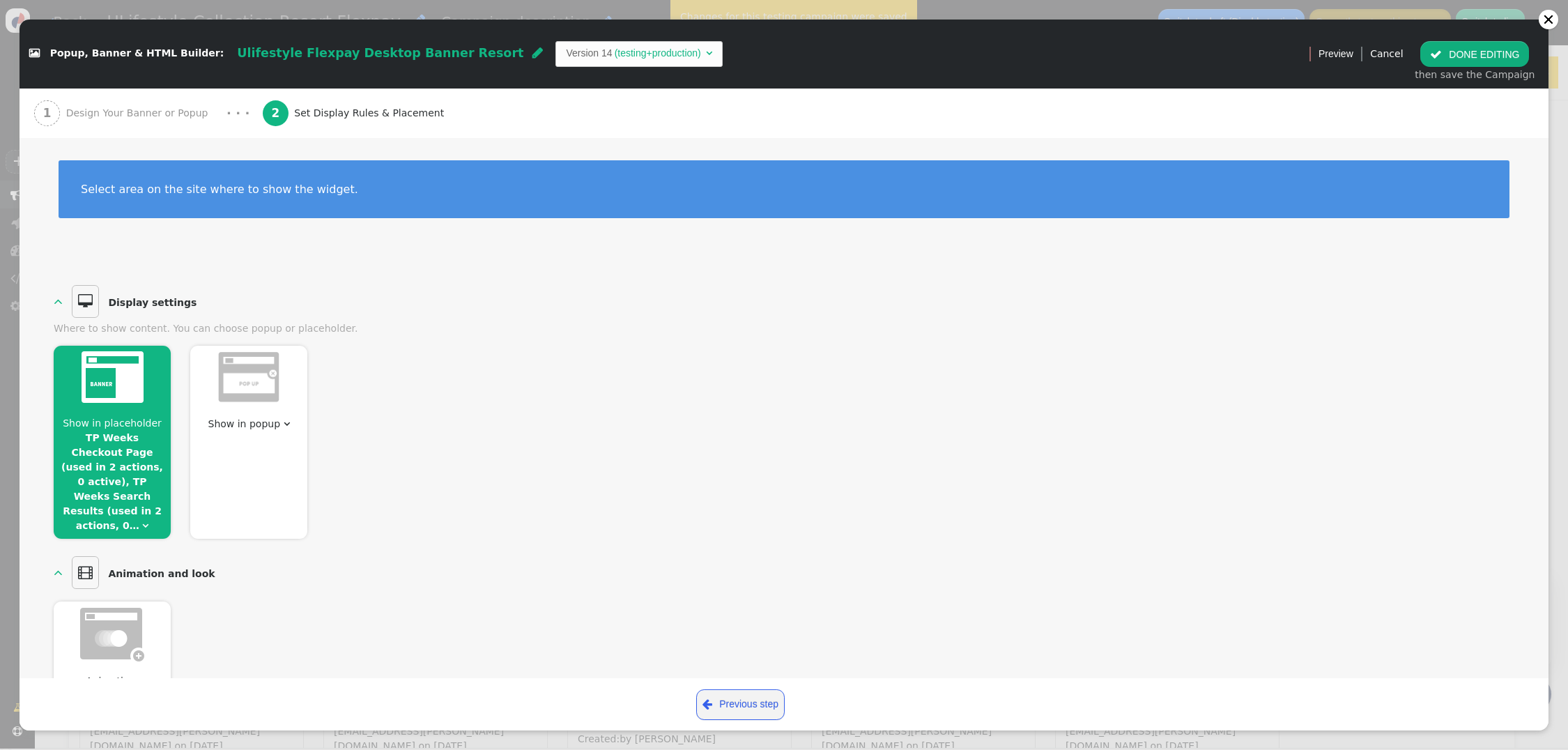
scroll to position [0, 0]
click at [1441, 52] on span "" at bounding box center [1436, 55] width 12 height 11
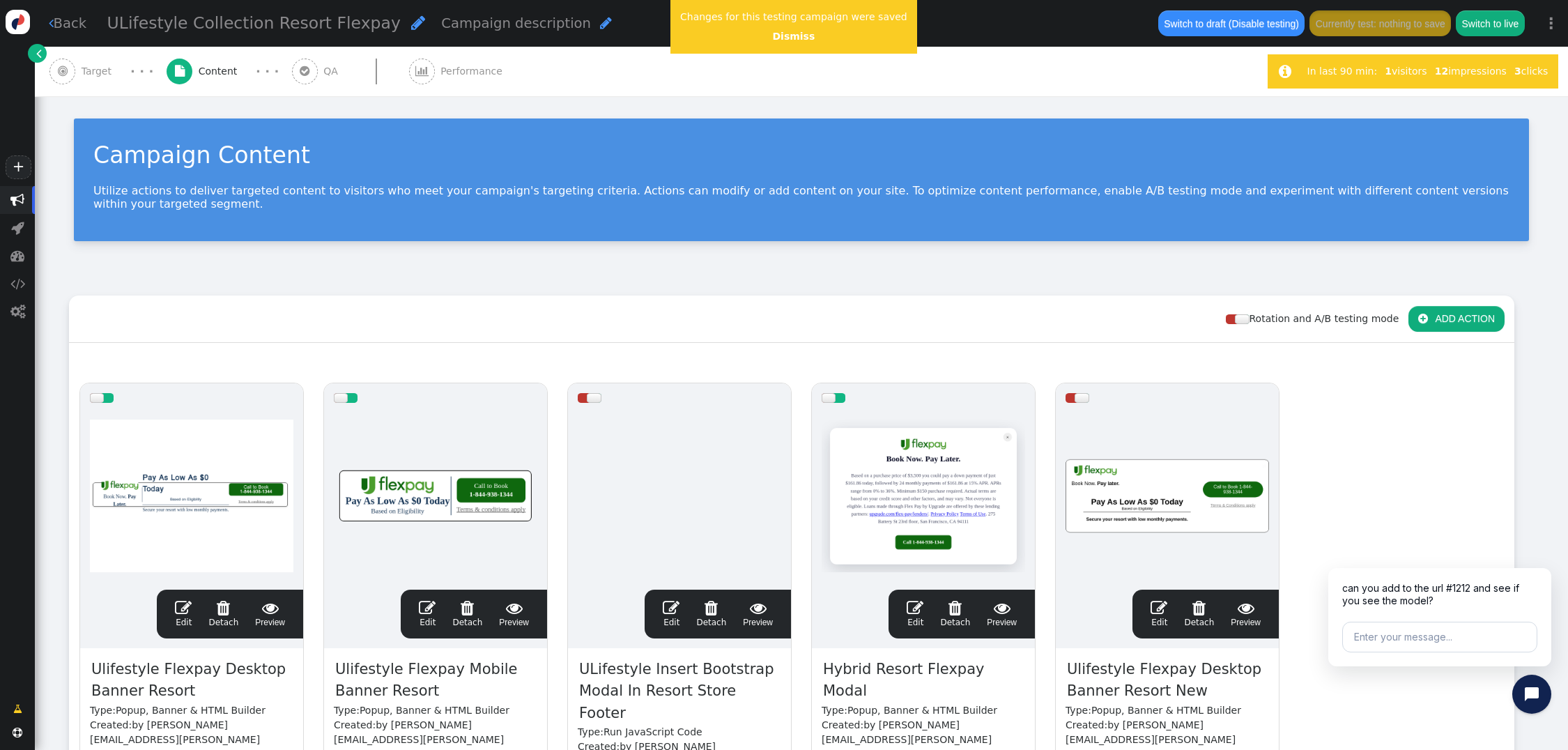
click at [1259, 17] on button "Switch to draft (Disable testing)" at bounding box center [1231, 23] width 147 height 26
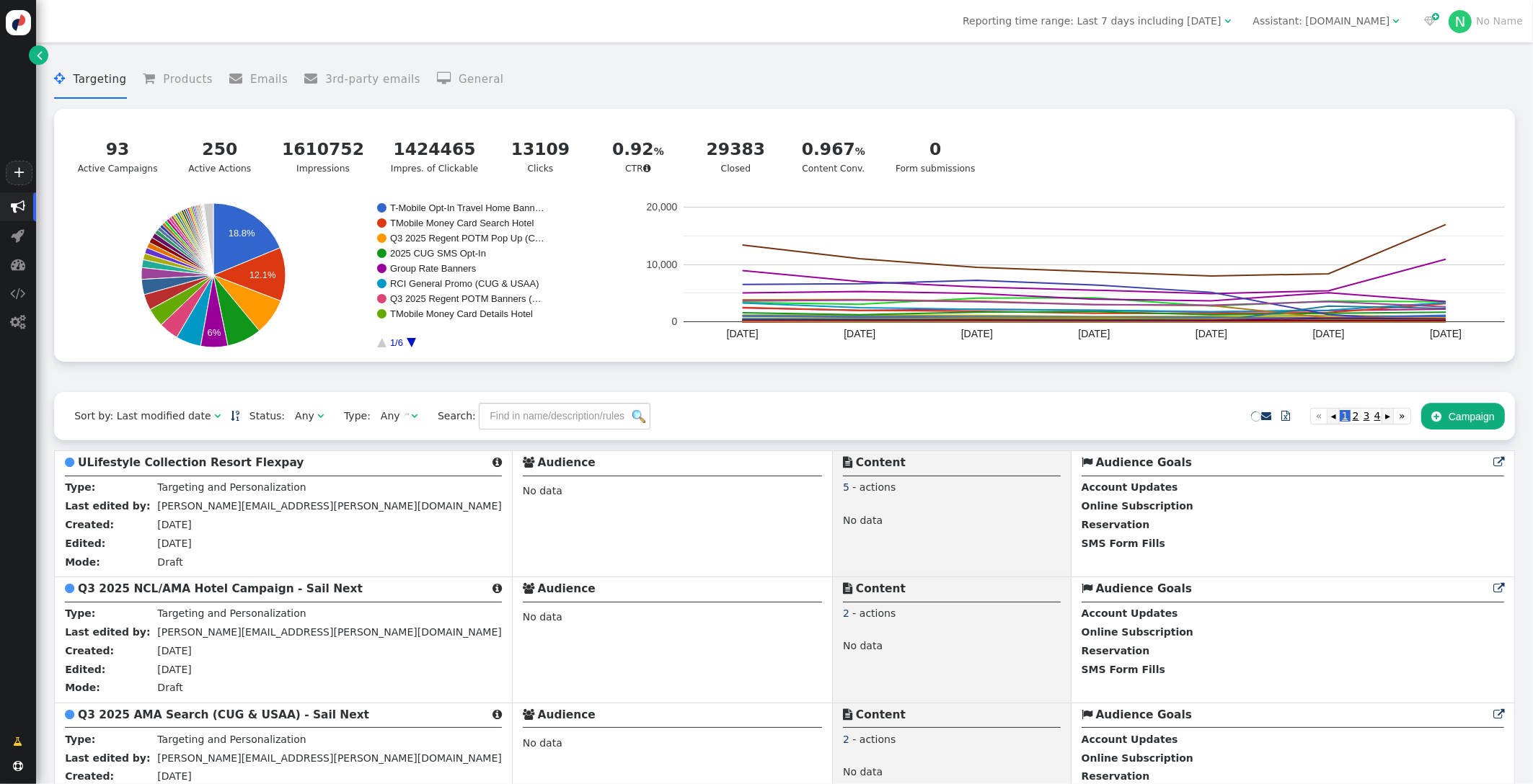
click at [1359, 21] on div "Assistant: [DOMAIN_NAME]" at bounding box center [1322, 21] width 137 height 15
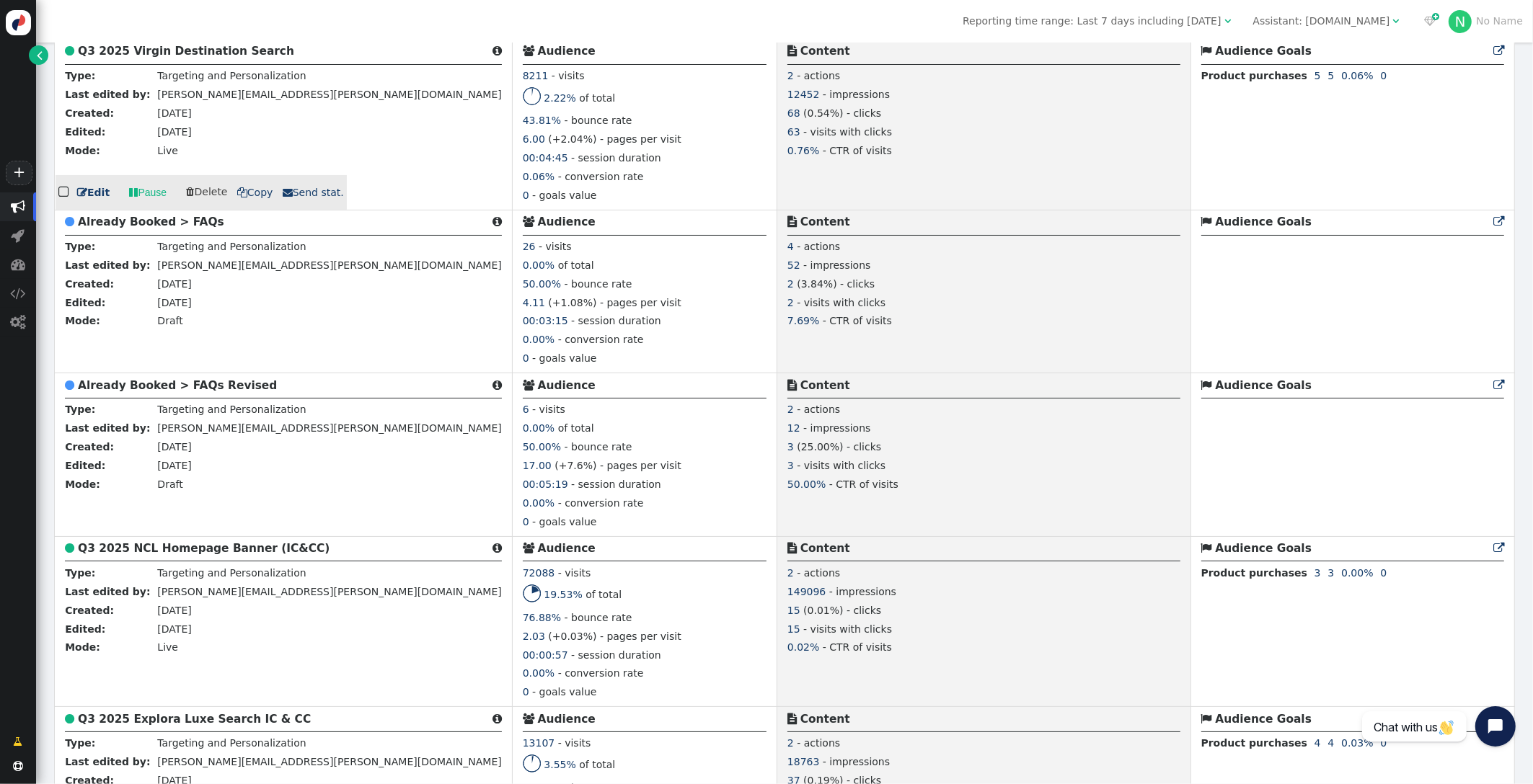
scroll to position [411, 0]
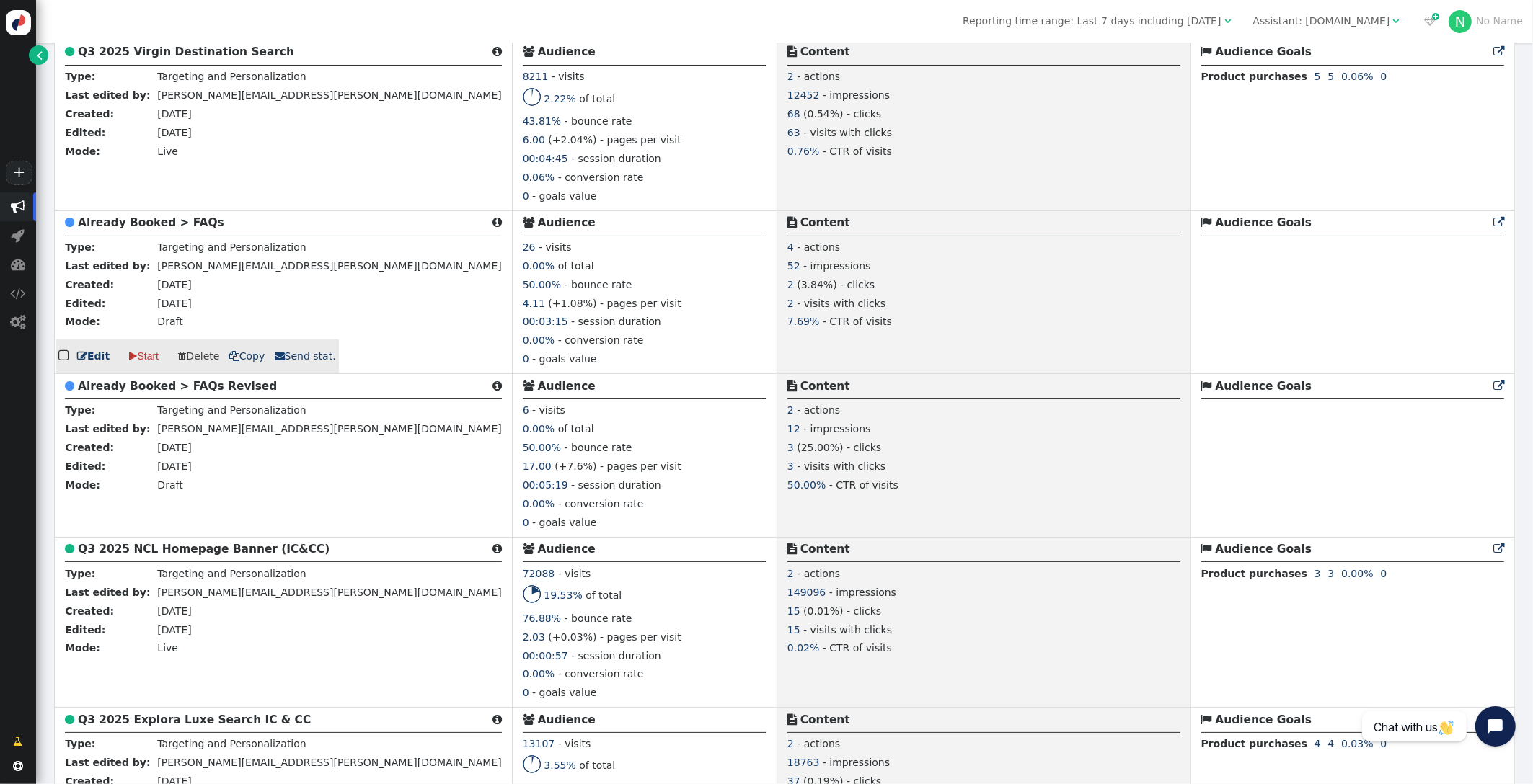
click at [163, 228] on b "Already Booked > FAQs" at bounding box center [152, 222] width 147 height 13
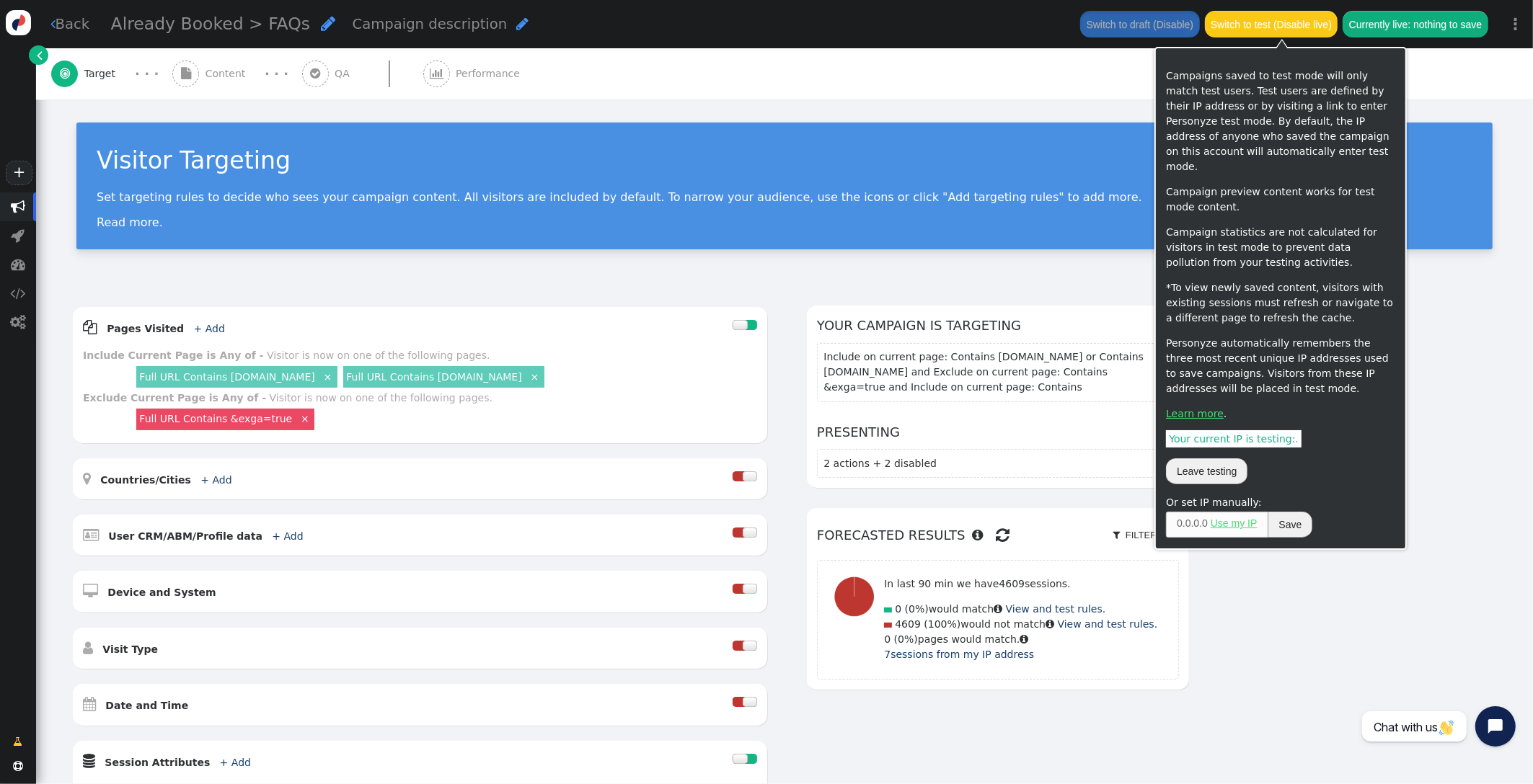
click at [1245, 26] on button "Switch to test (Disable live)" at bounding box center [1272, 23] width 133 height 26
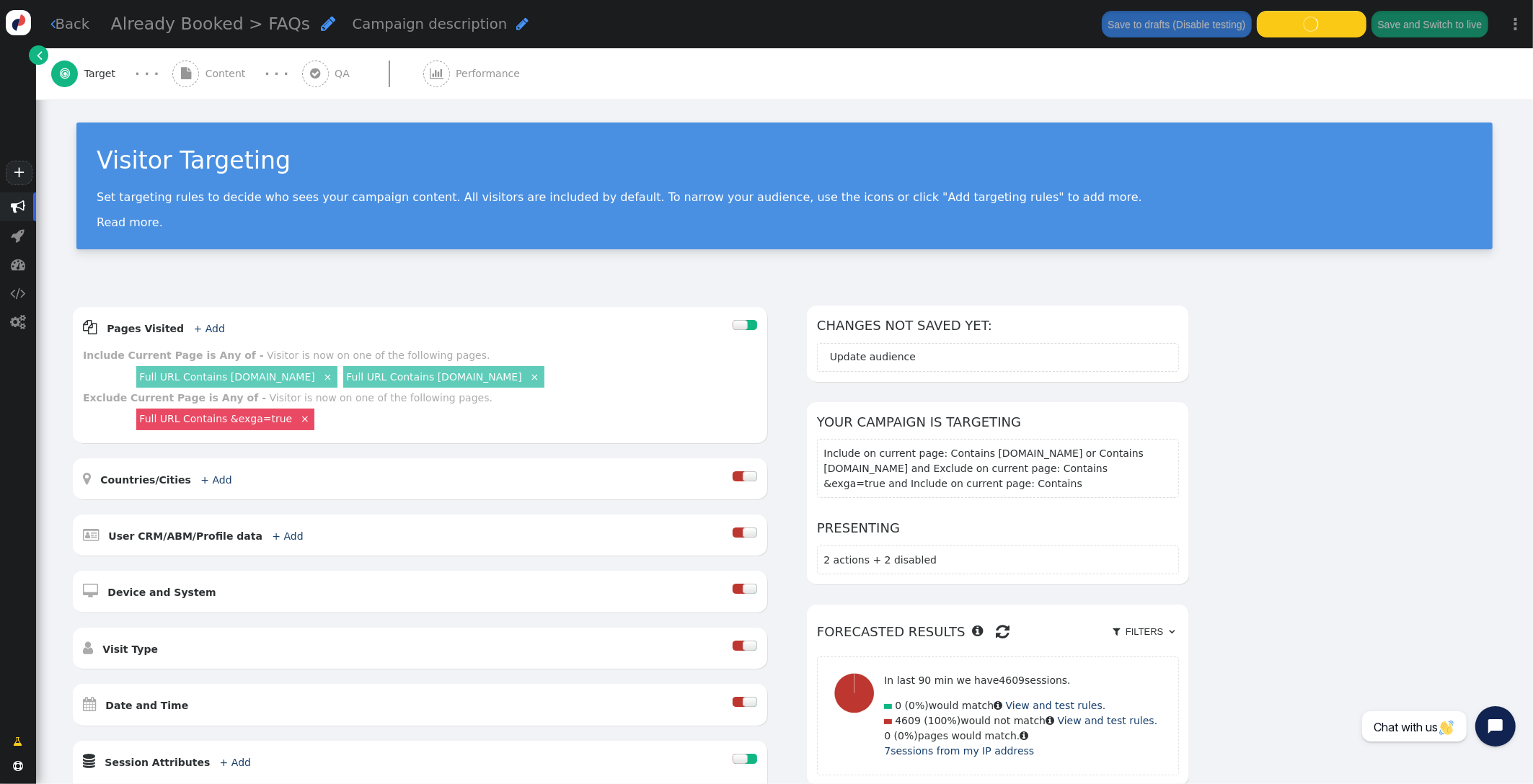
drag, startPoint x: 228, startPoint y: 69, endPoint x: 258, endPoint y: 70, distance: 30.0
click at [228, 69] on span "Content" at bounding box center [228, 73] width 46 height 15
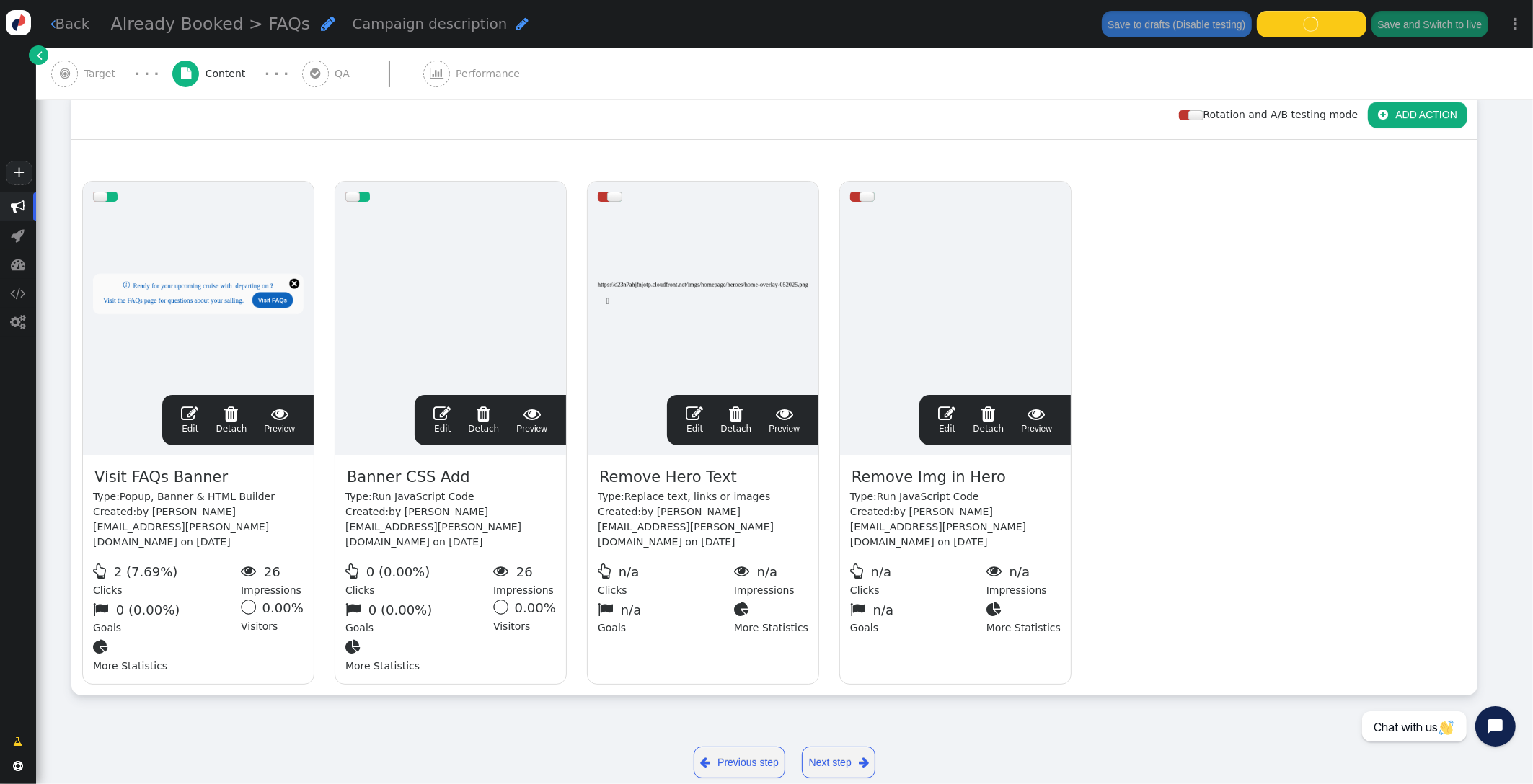
scroll to position [226, 0]
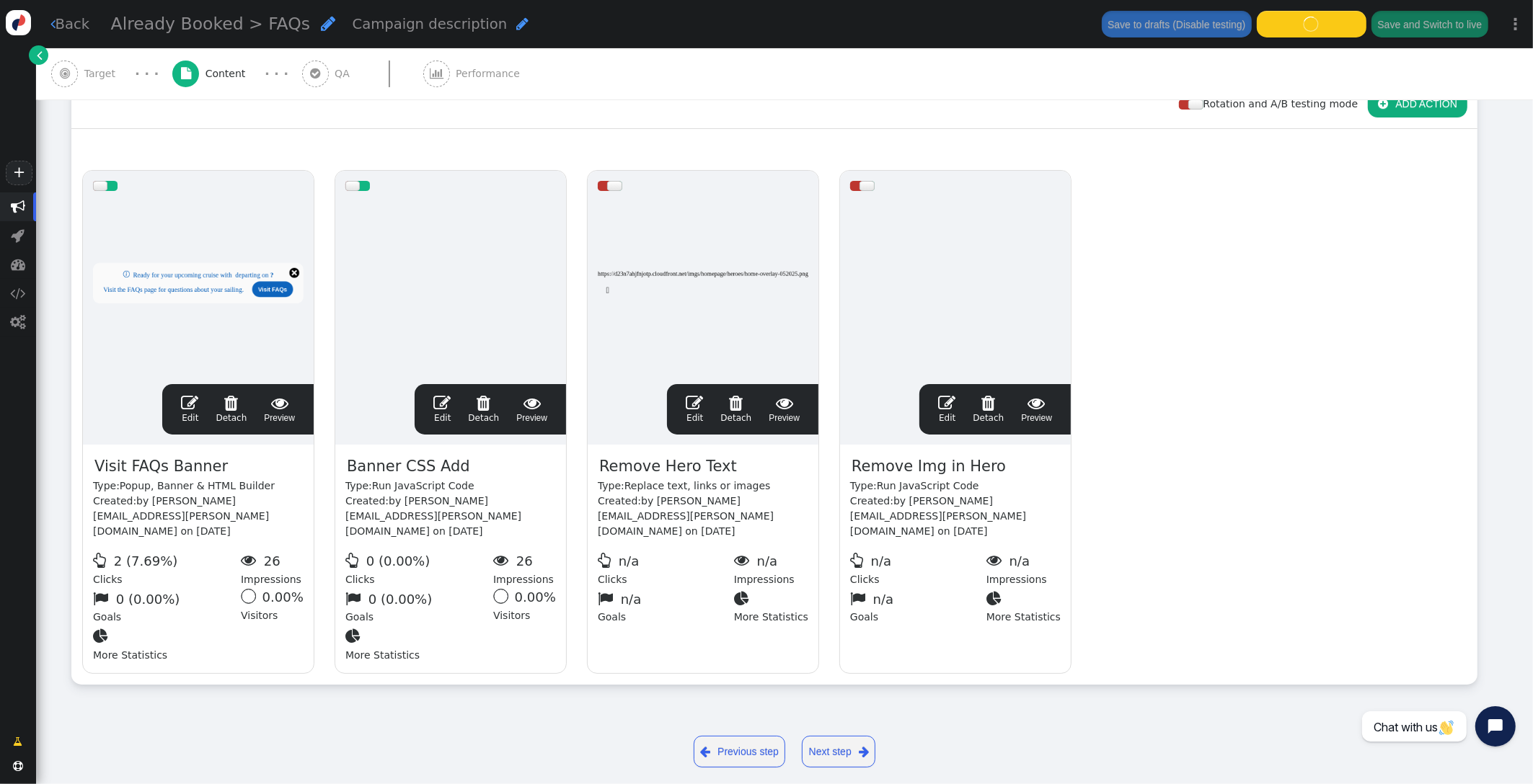
click at [185, 398] on span "" at bounding box center [190, 403] width 18 height 18
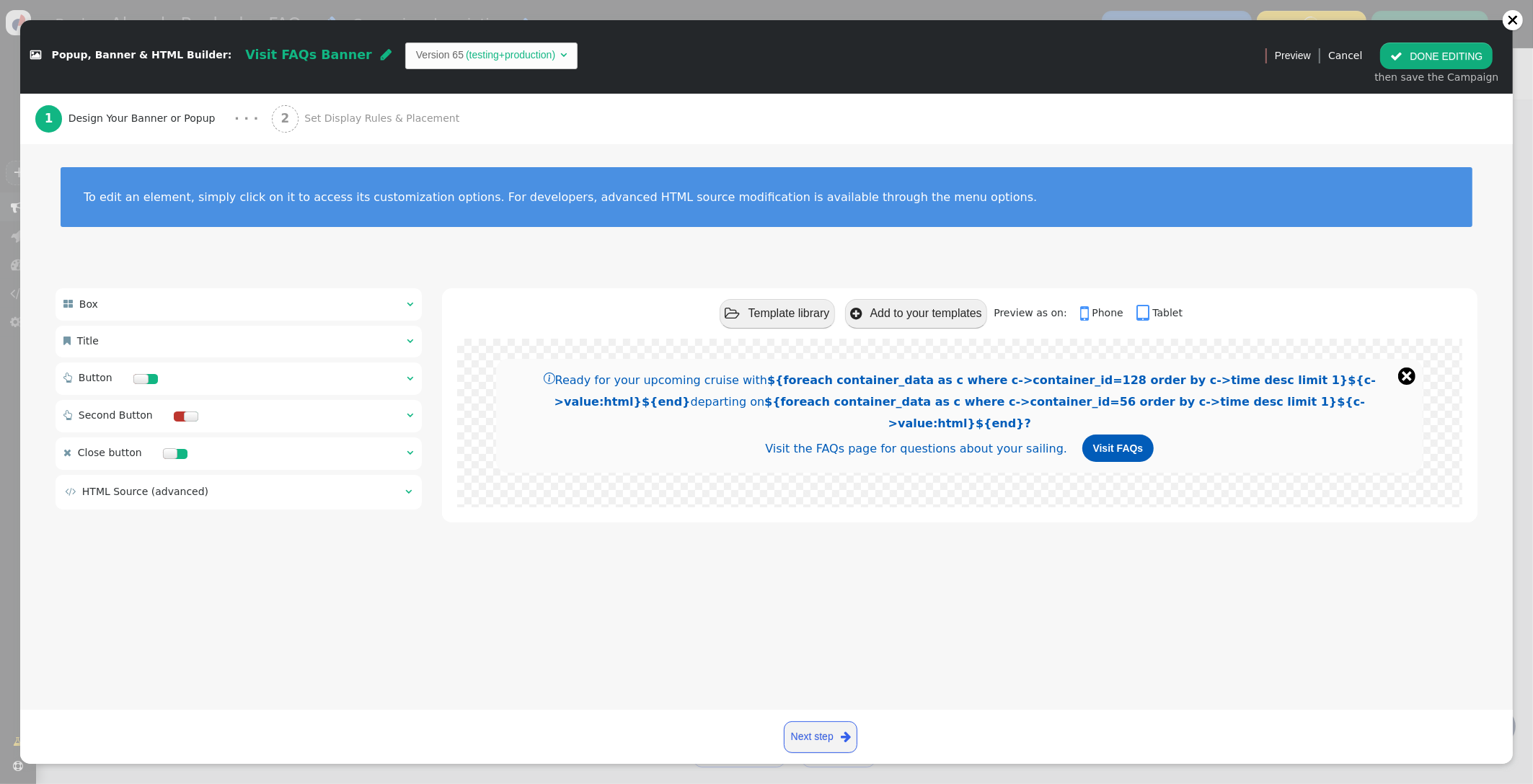
click at [347, 120] on span "Set Display Rules & Placement" at bounding box center [385, 117] width 161 height 15
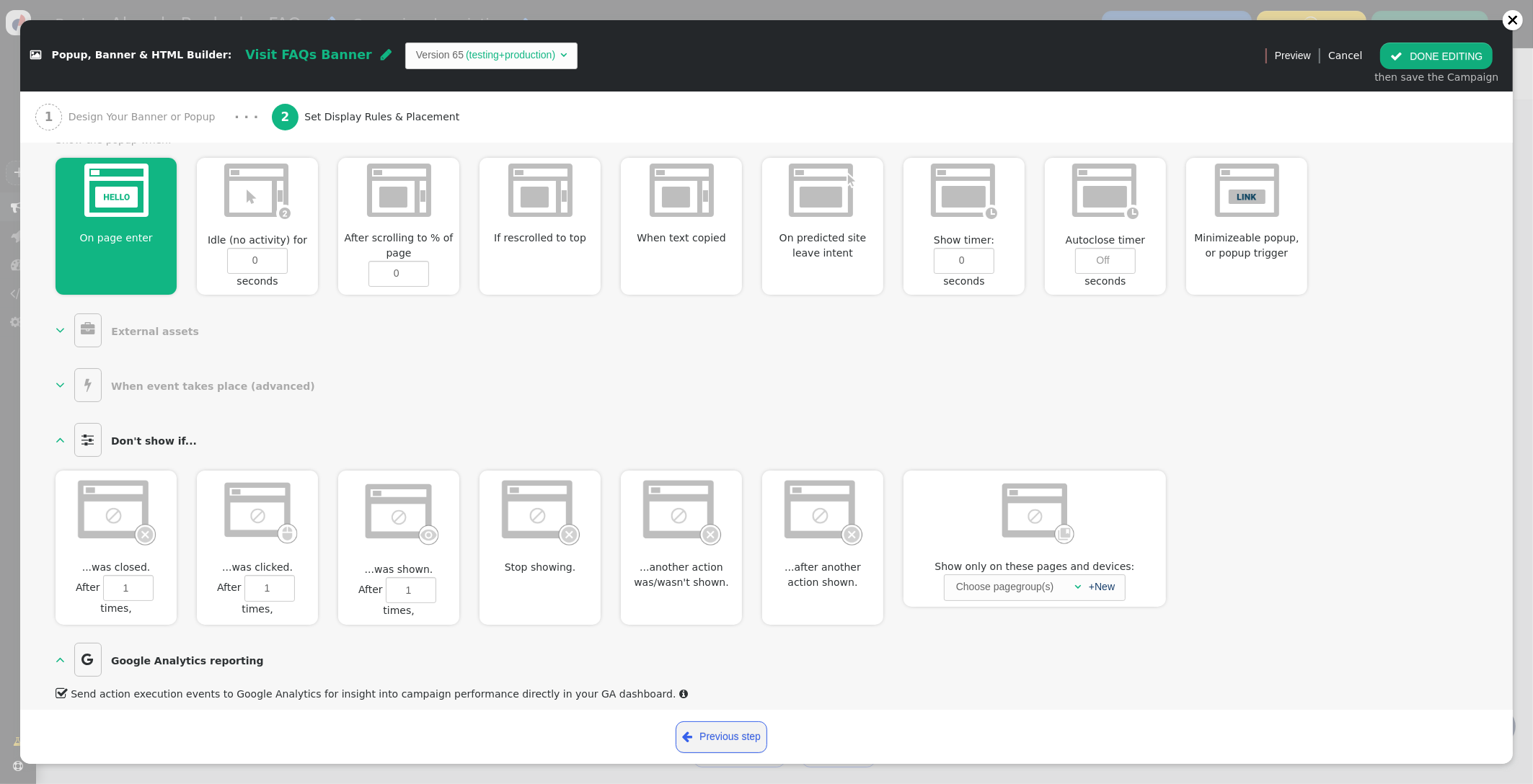
scroll to position [591, 0]
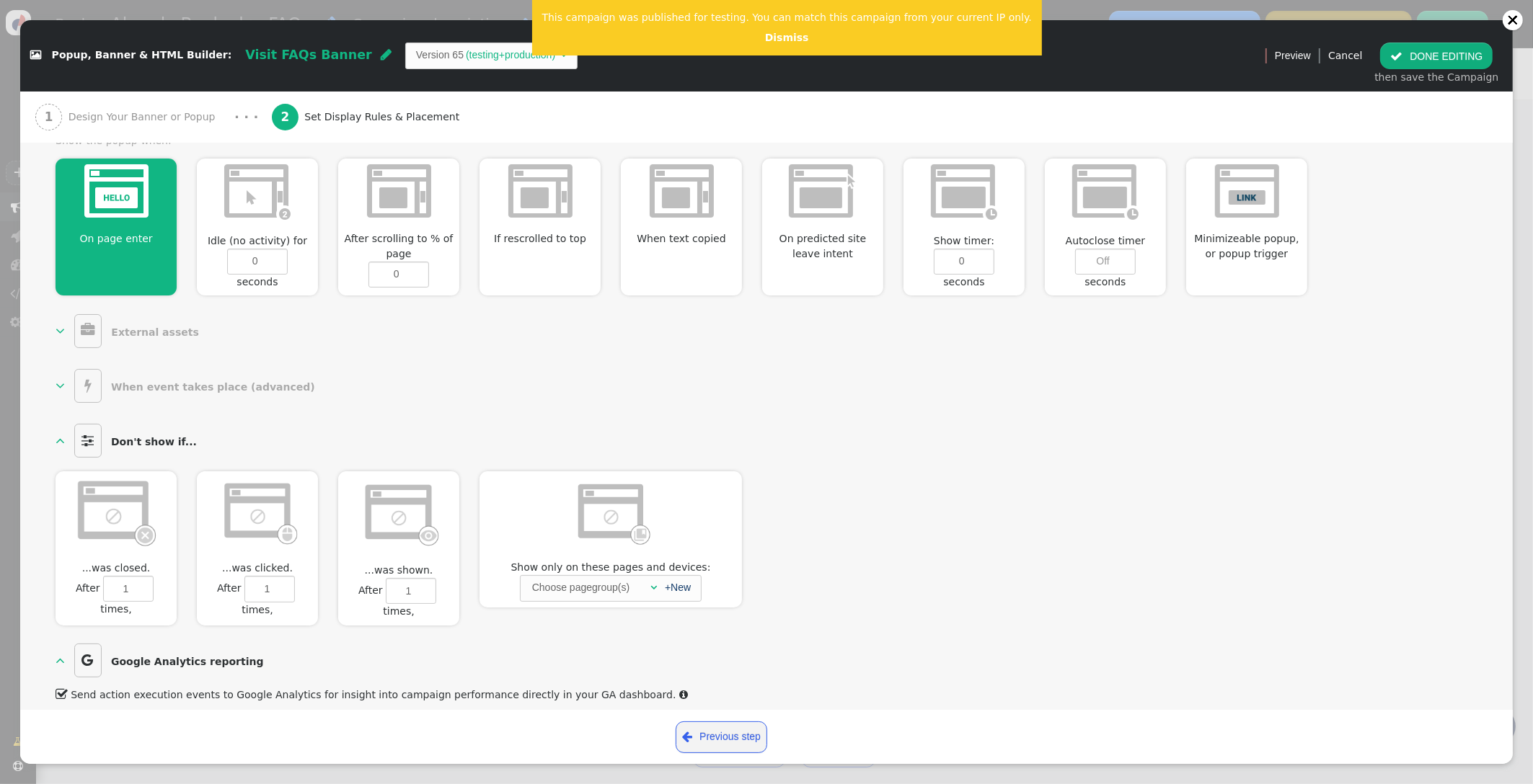
click at [116, 524] on img at bounding box center [116, 512] width 83 height 69
type input "1"
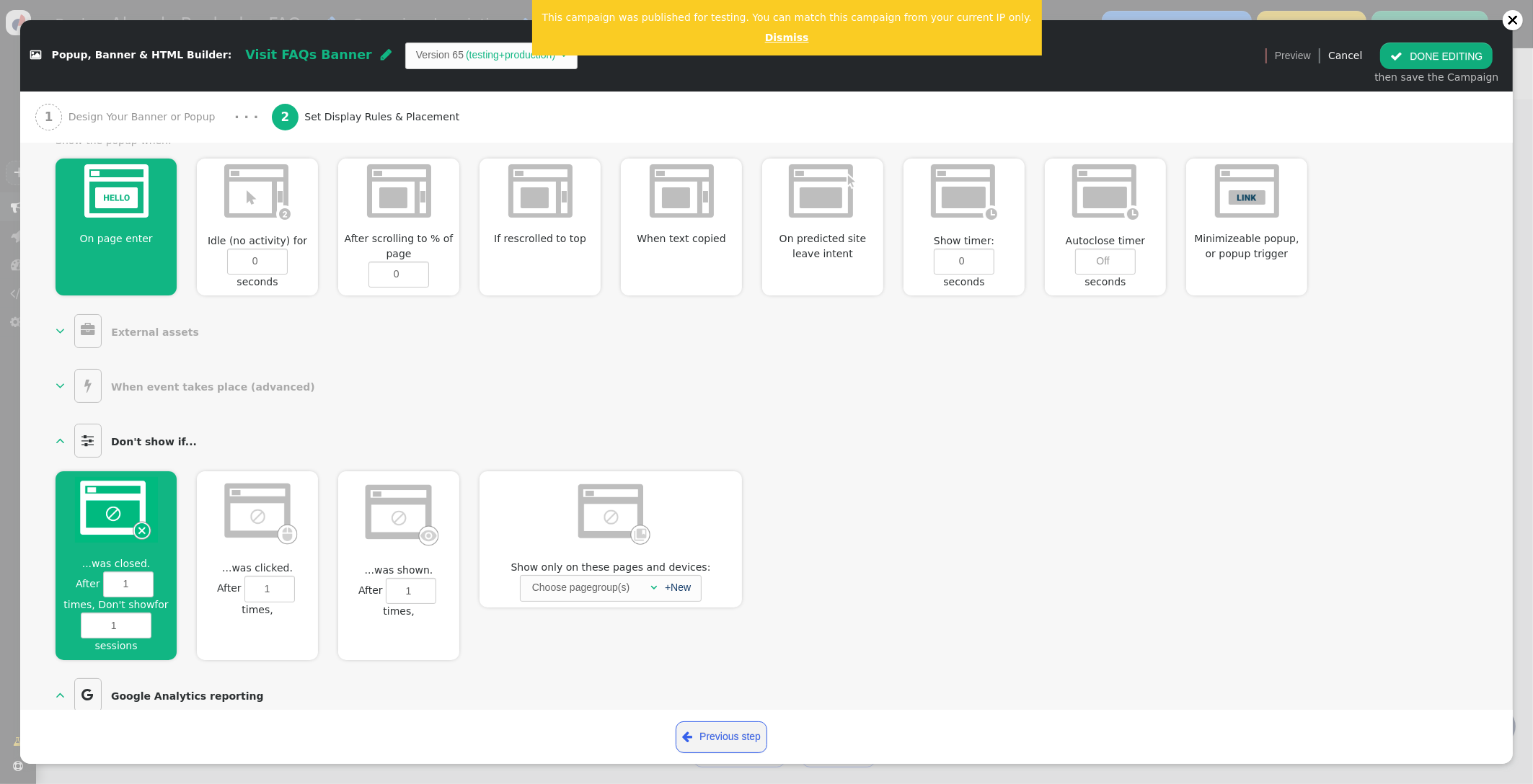
click at [770, 40] on link "Dismiss" at bounding box center [786, 37] width 44 height 12
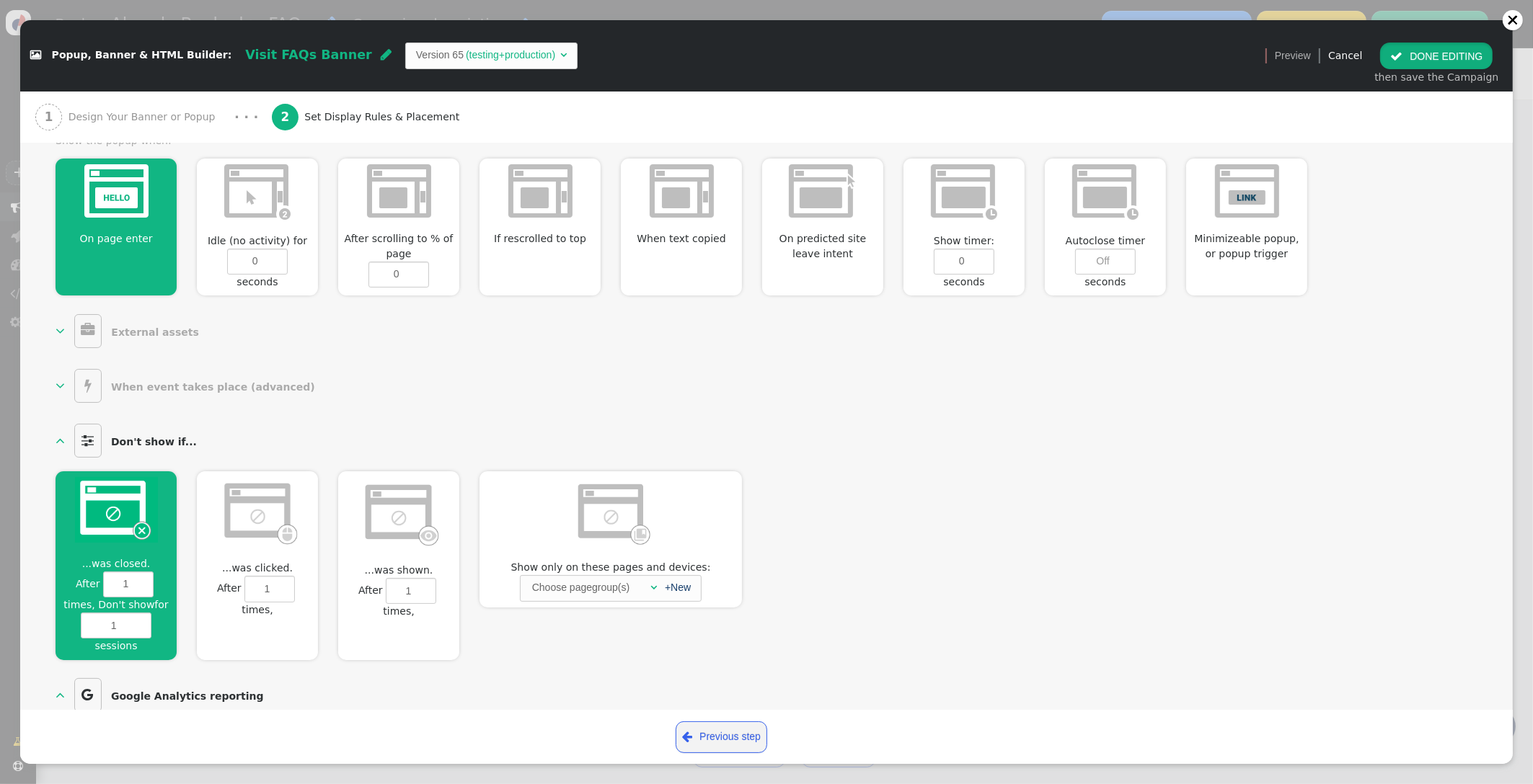
click at [1455, 60] on button " DONE EDITING" at bounding box center [1436, 55] width 113 height 26
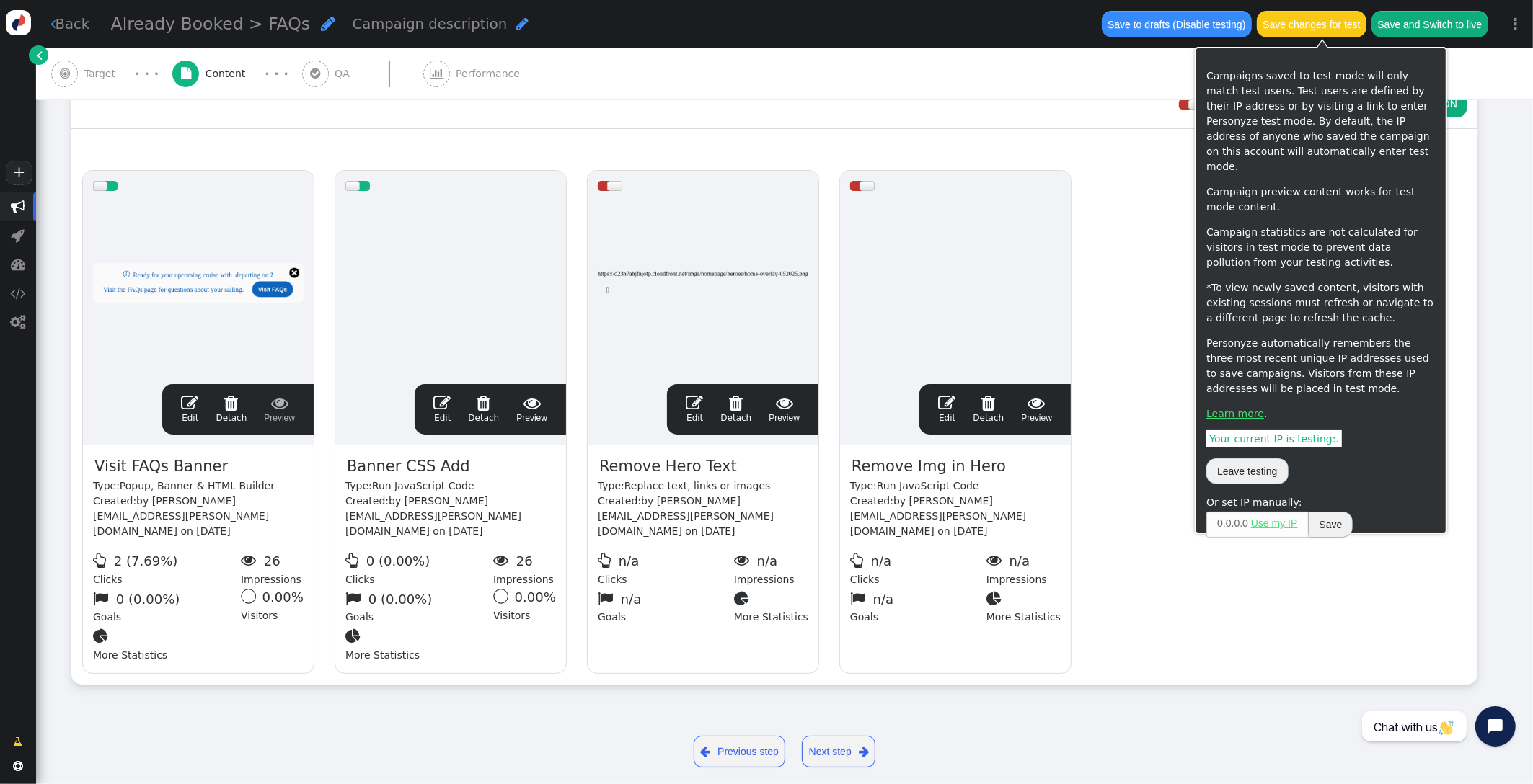
click at [1337, 23] on button "Save changes for test" at bounding box center [1312, 23] width 110 height 26
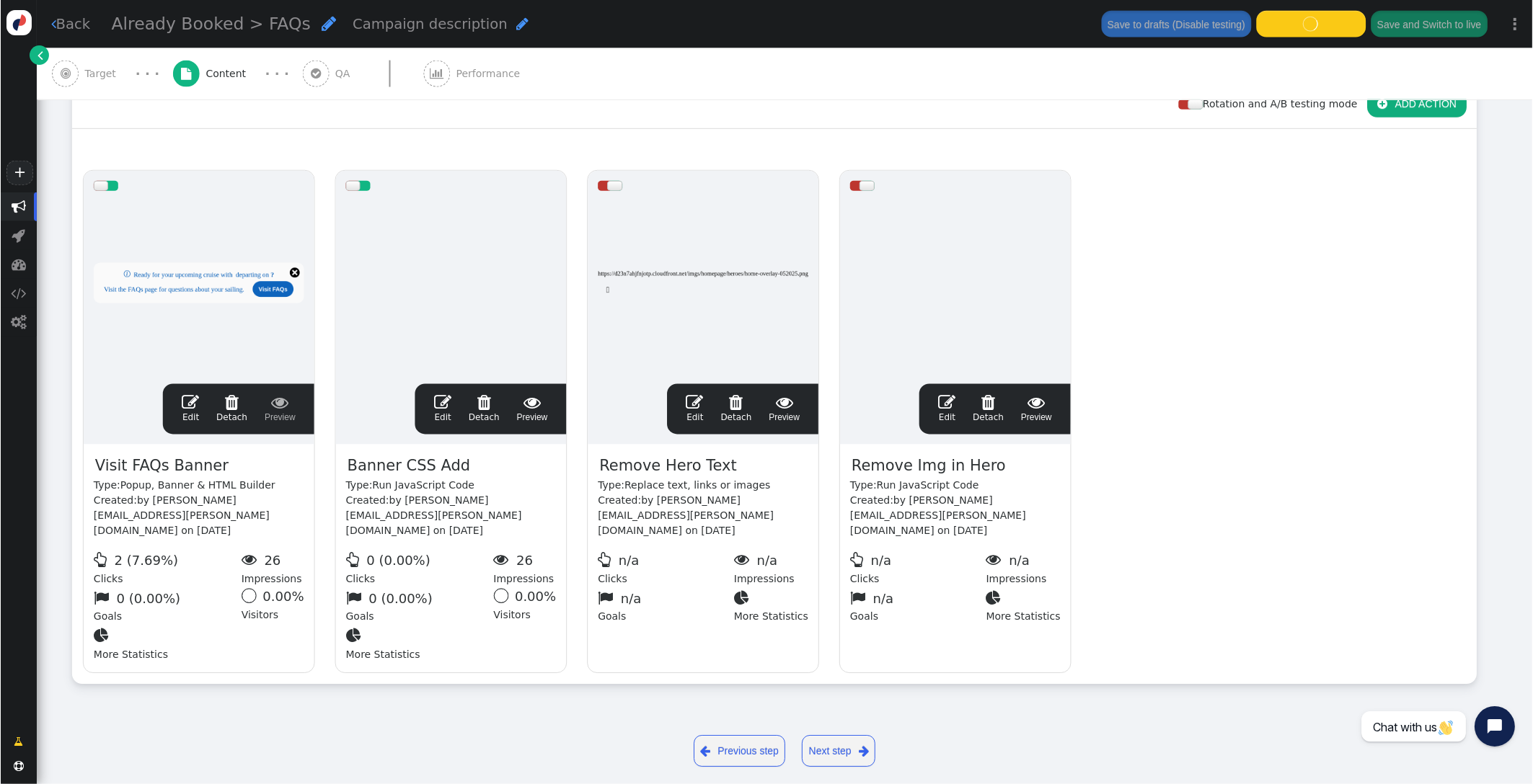
scroll to position [222, 0]
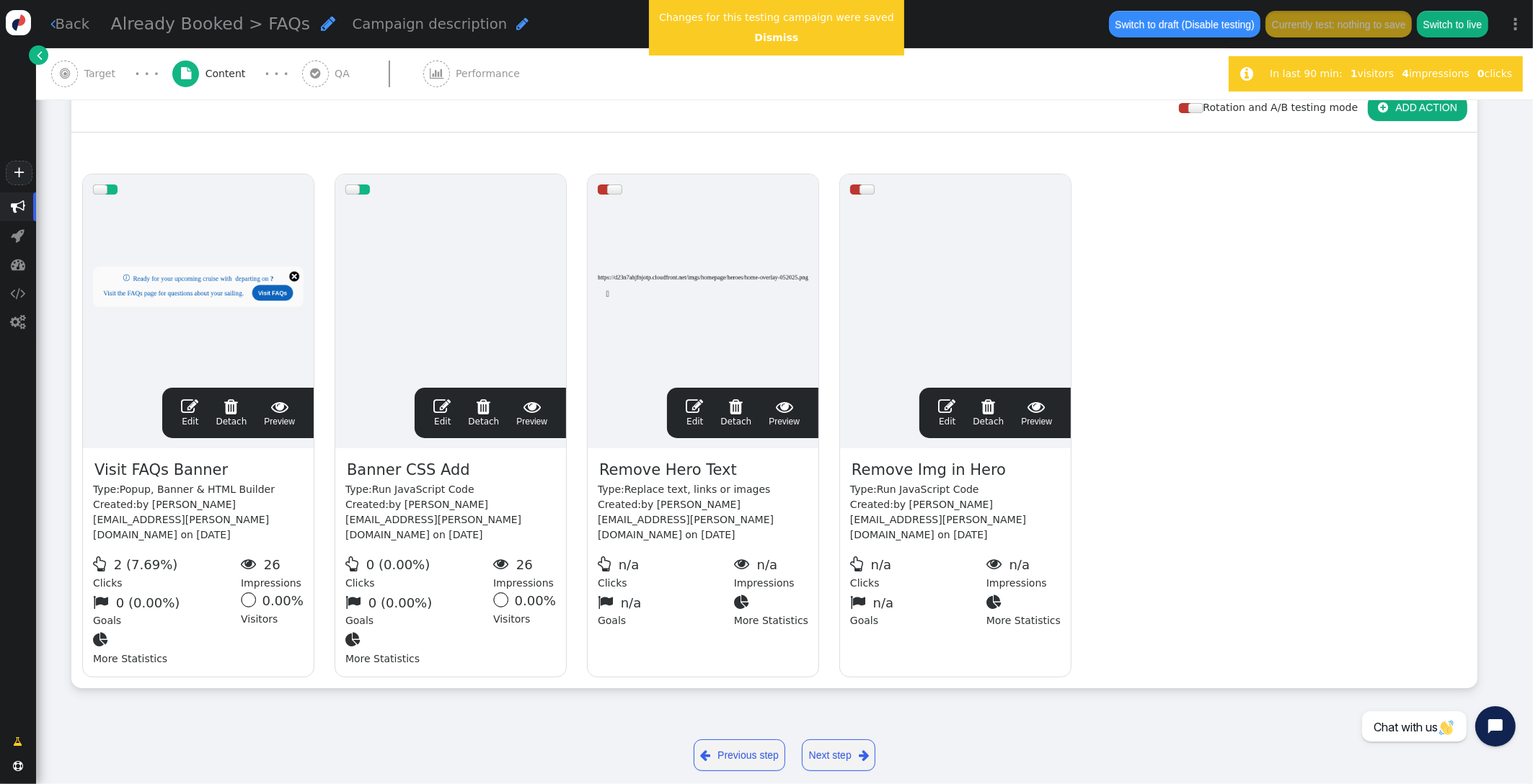
click at [102, 74] on span "Target" at bounding box center [103, 73] width 37 height 15
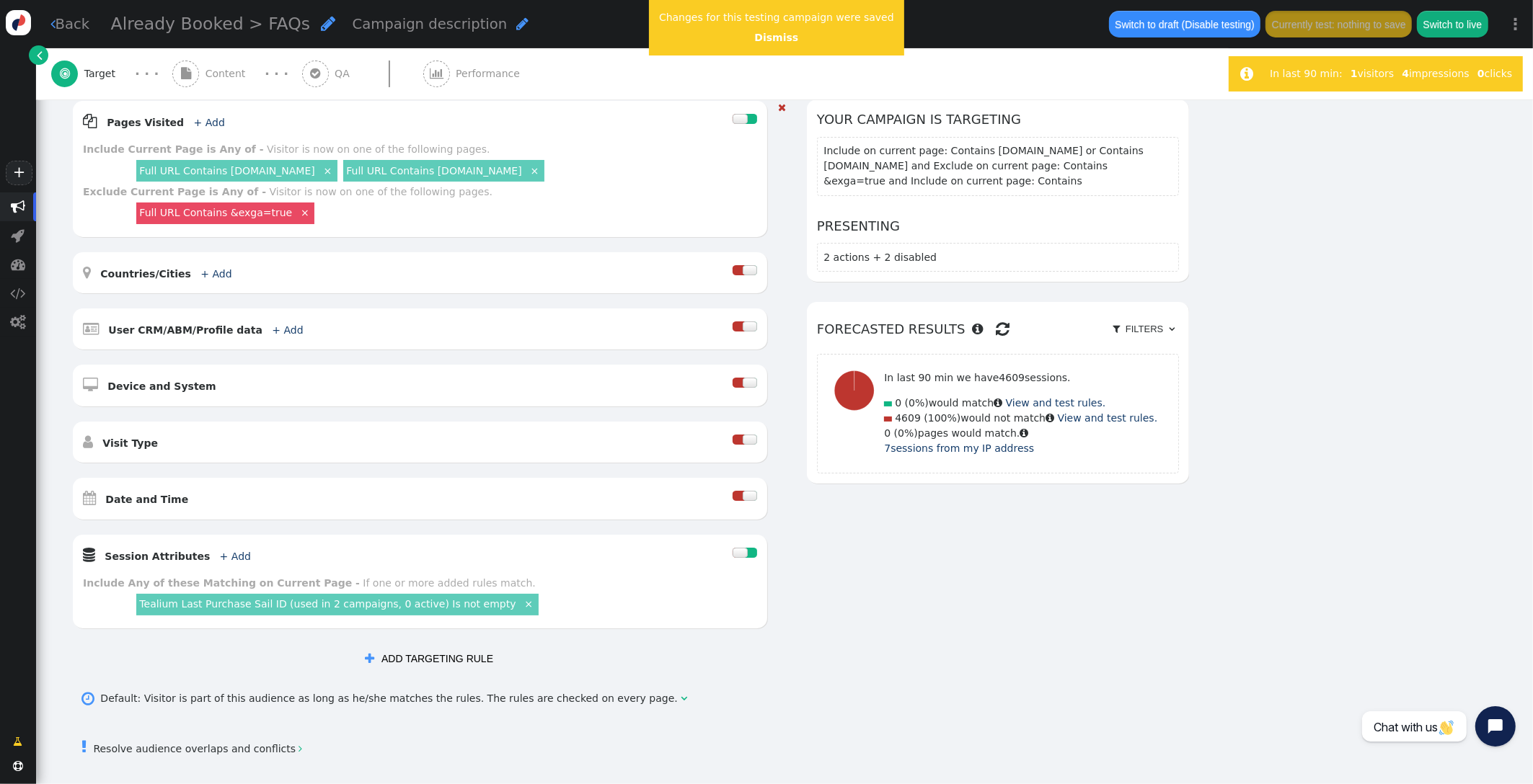
click at [254, 165] on link "Full URL Contains [DOMAIN_NAME]" at bounding box center [226, 171] width 175 height 12
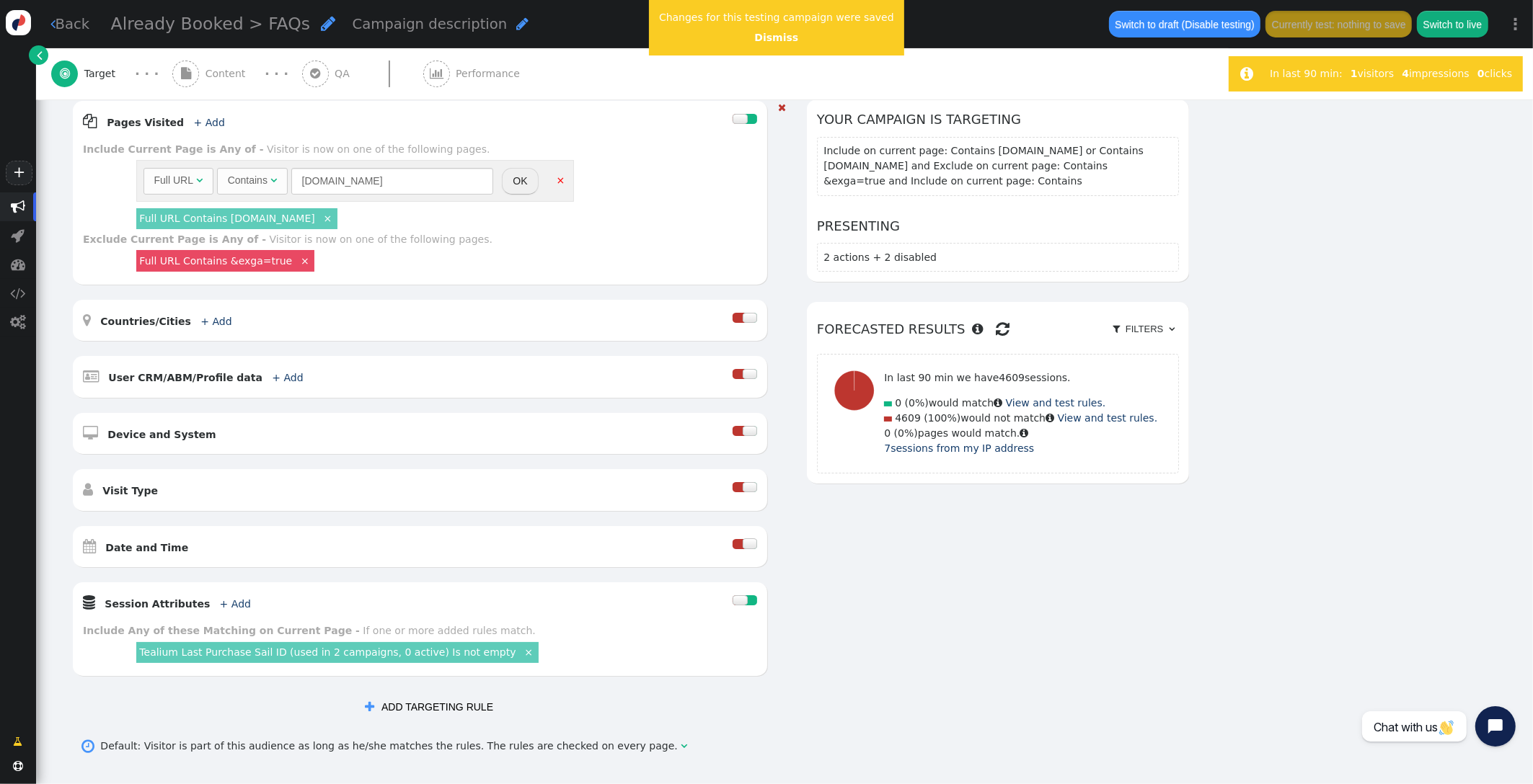
click at [264, 178] on div "Contains" at bounding box center [248, 180] width 40 height 15
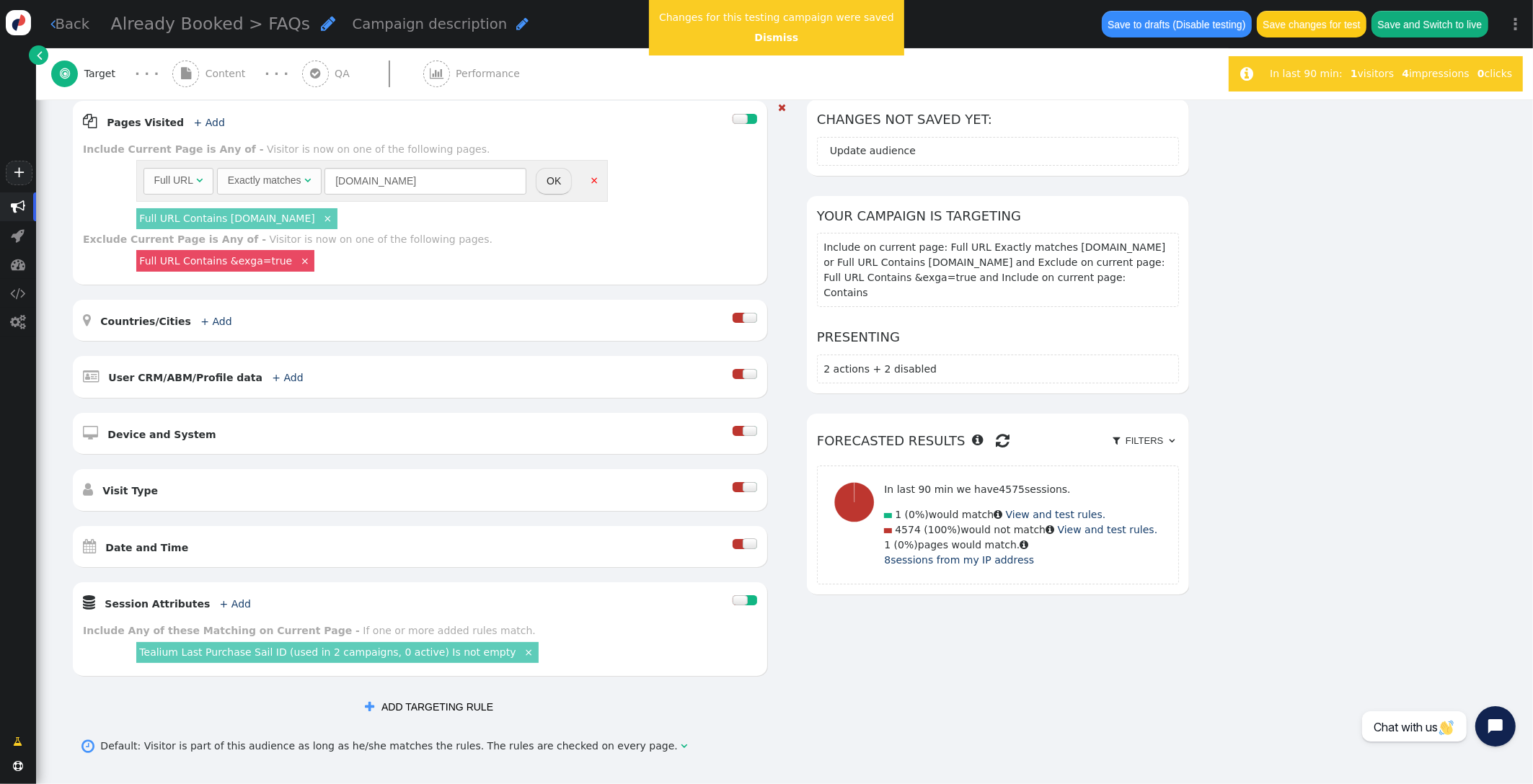
click at [549, 179] on button "OK" at bounding box center [553, 181] width 36 height 26
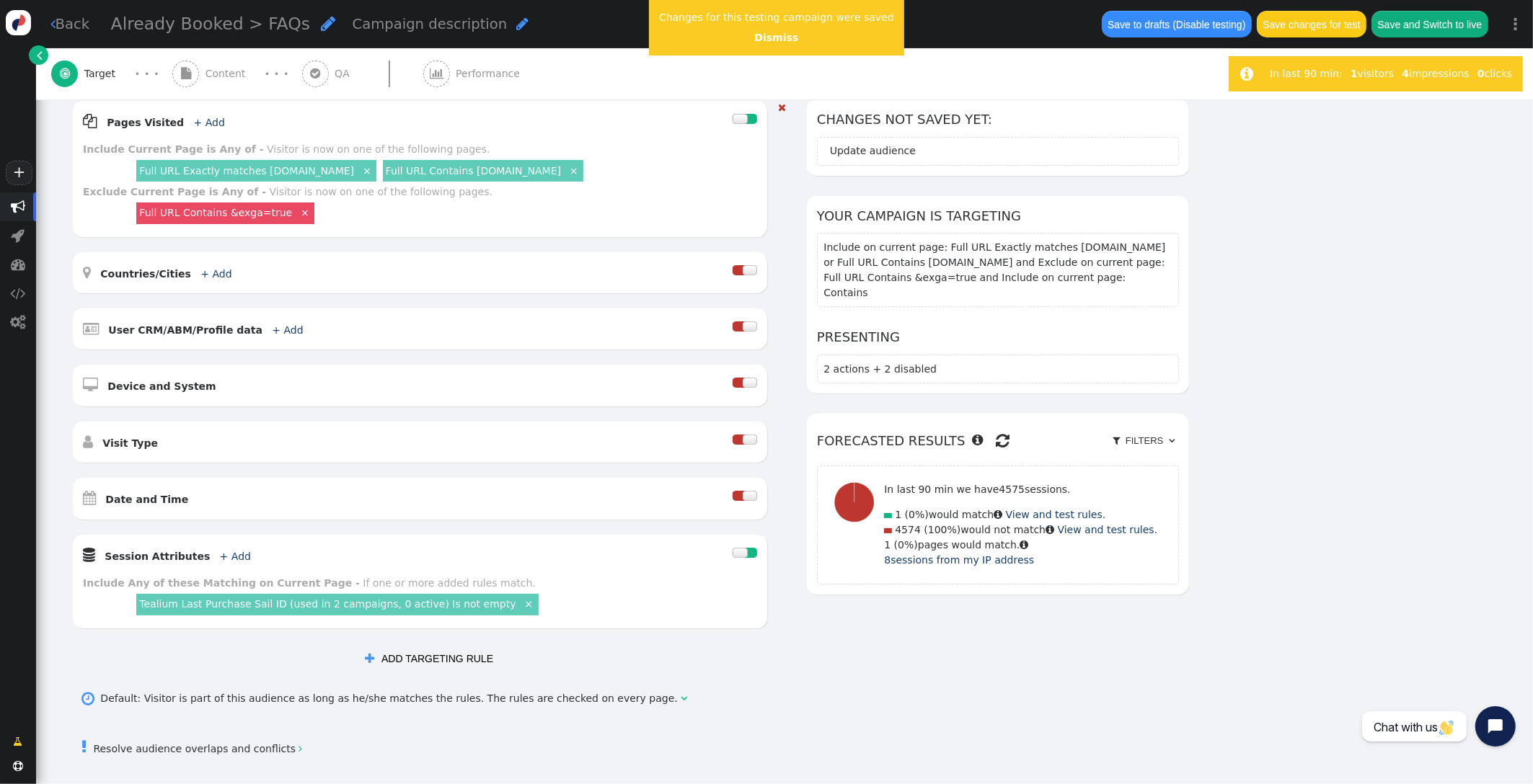
click at [426, 171] on link "Full URL Contains [DOMAIN_NAME]" at bounding box center [473, 171] width 175 height 12
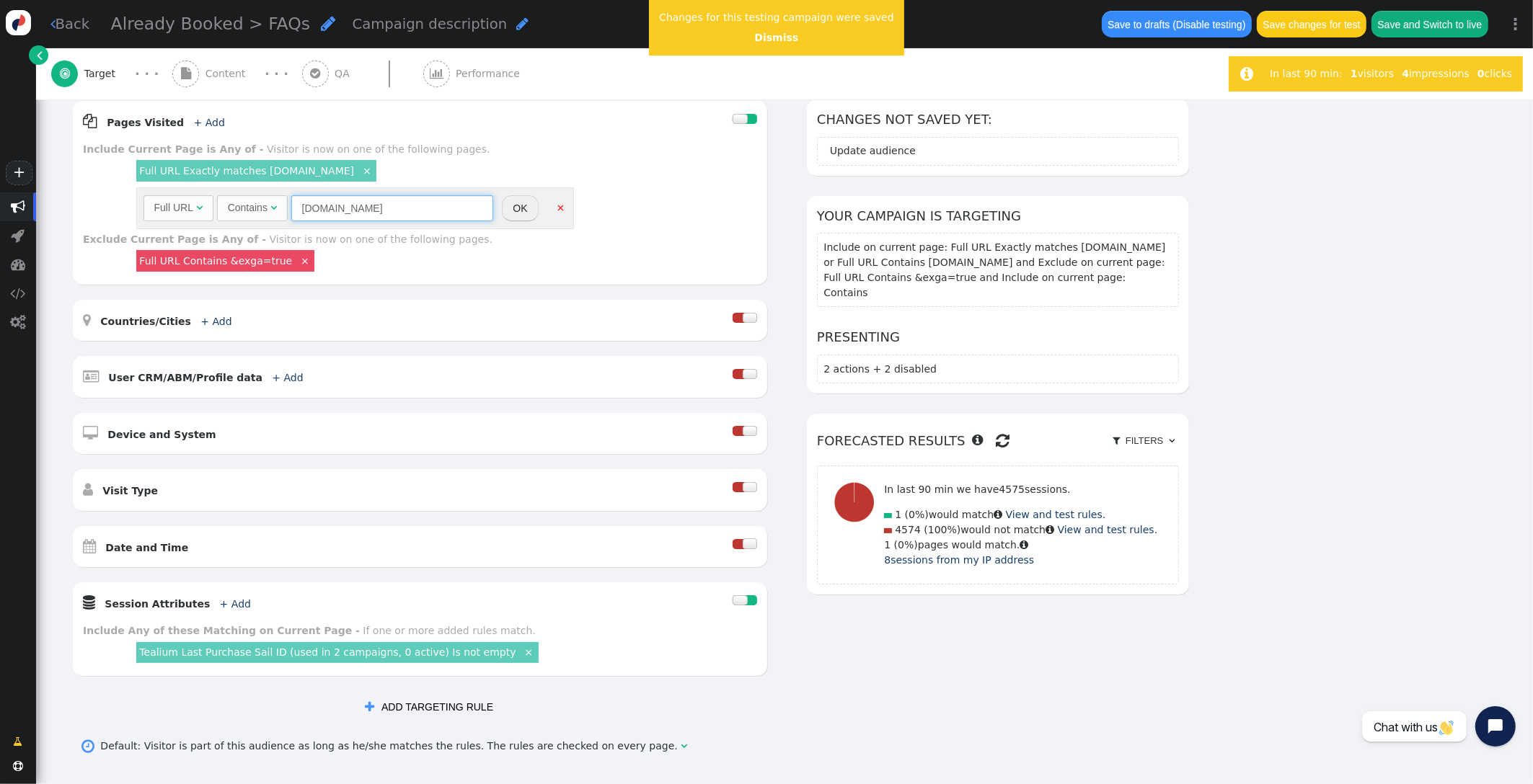
drag, startPoint x: 355, startPoint y: 204, endPoint x: 168, endPoint y: 182, distance: 188.3
click at [168, 182] on div "Full URL Exactly matches uat.icruise.com × Full URL  Contains  uat.cruisechea…" at bounding box center [444, 195] width 624 height 75
paste input "[URL][DOMAIN_NAME]"
type input "[URL][DOMAIN_NAME]"
click at [517, 212] on button "OK" at bounding box center [520, 208] width 36 height 26
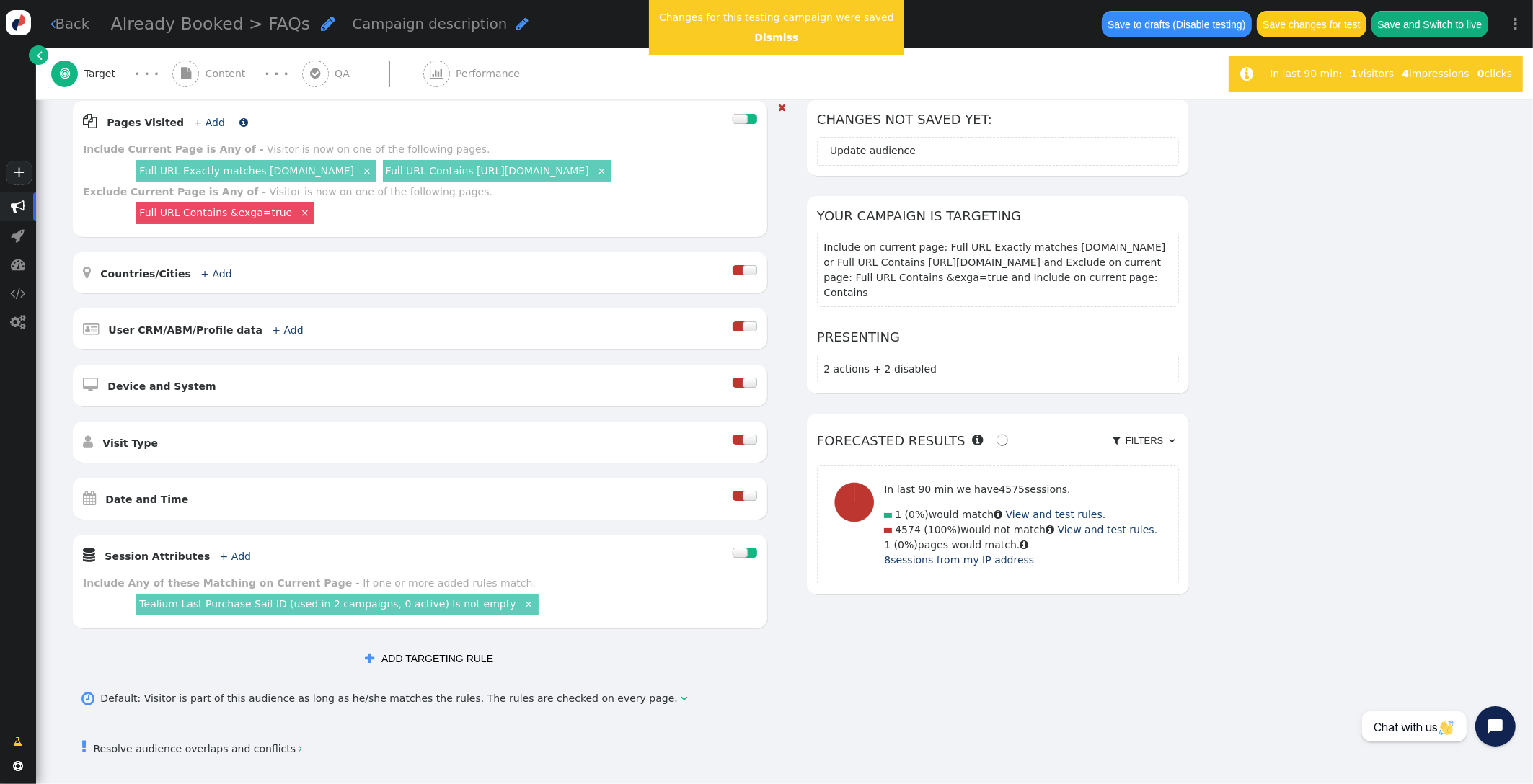
click at [201, 124] on link "+ Add" at bounding box center [209, 122] width 31 height 12
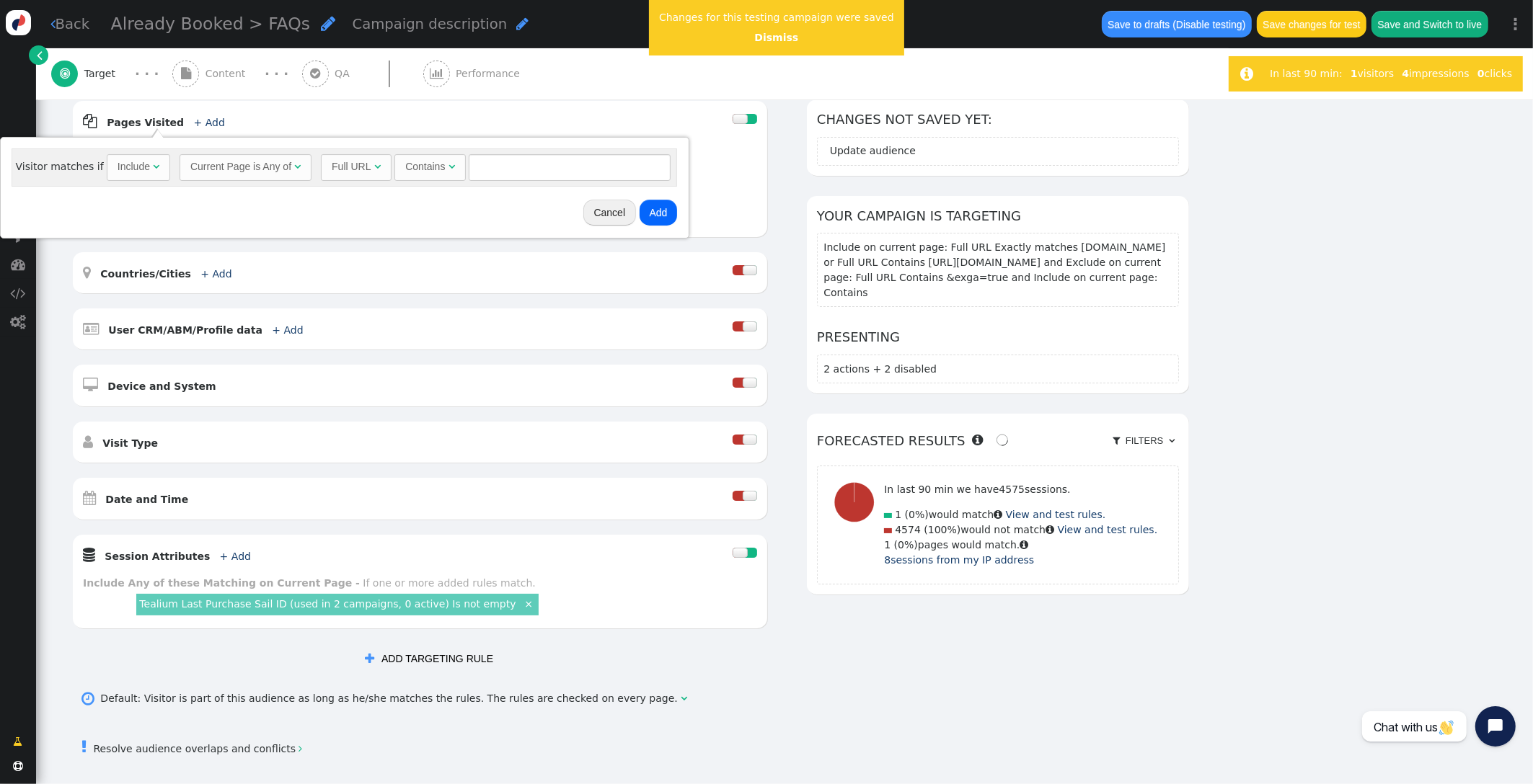
click at [360, 167] on div "Full URL" at bounding box center [351, 166] width 39 height 15
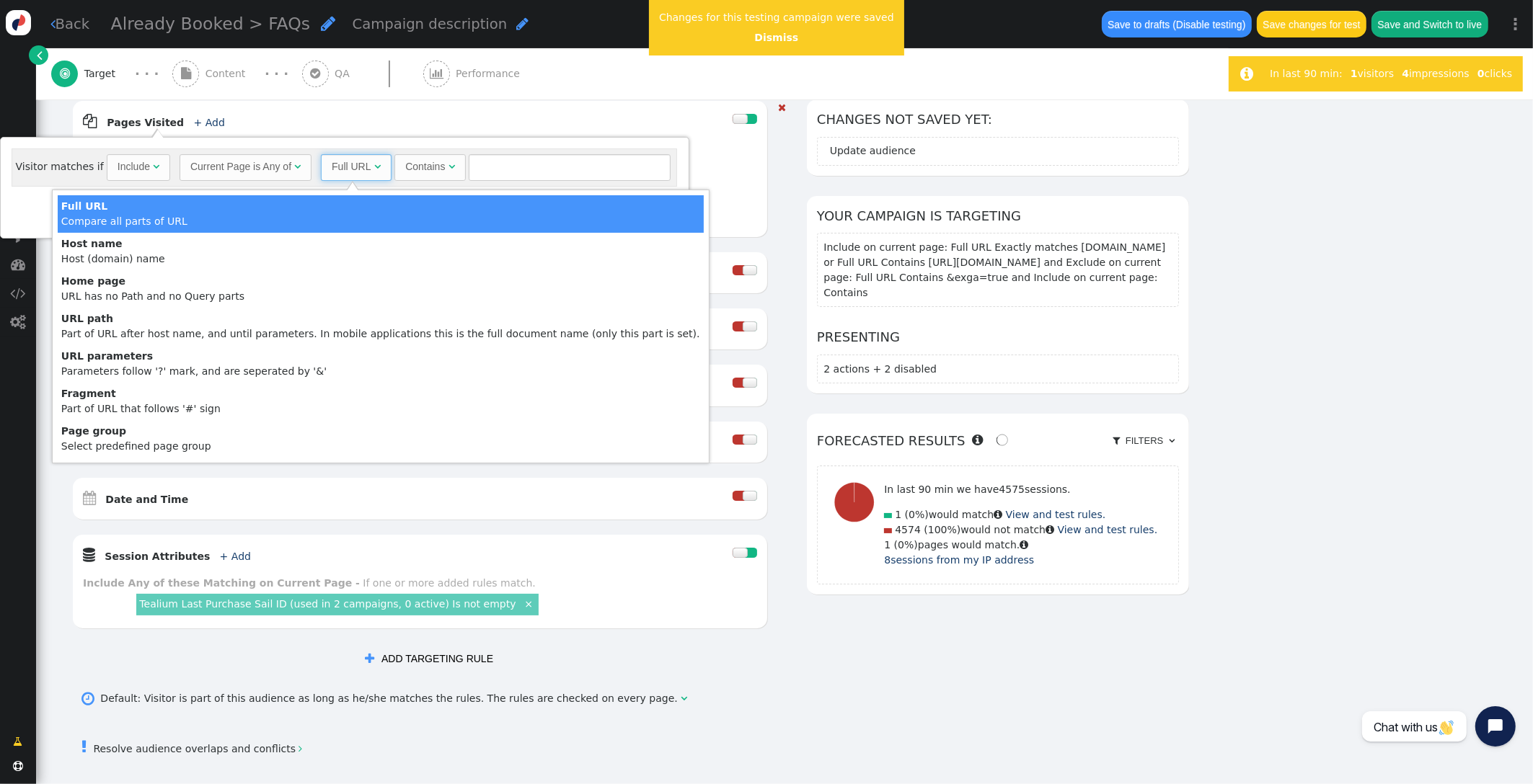
click at [363, 132] on div " Pages Visited + Add " at bounding box center [408, 120] width 650 height 21
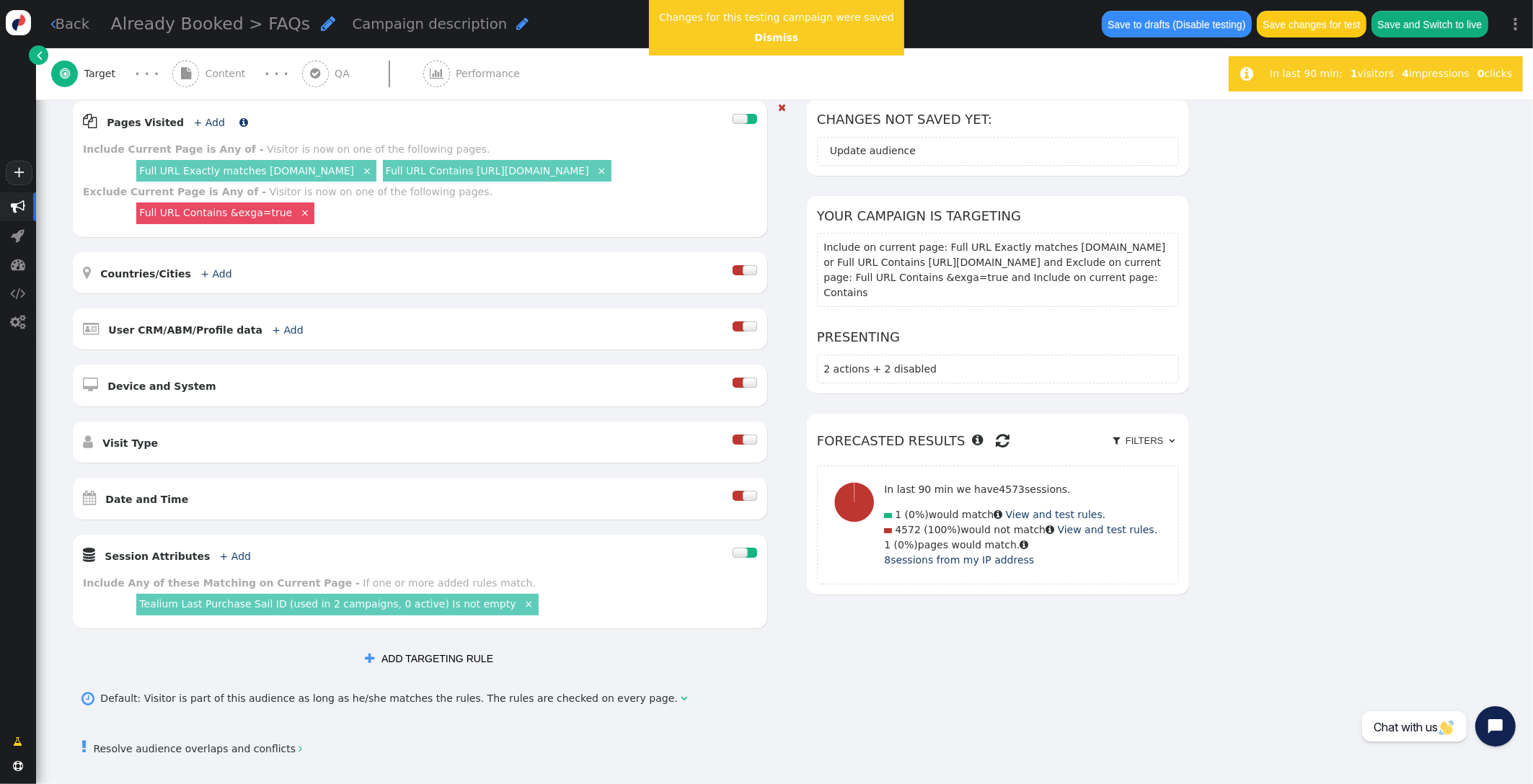
click at [198, 116] on link "+ Add" at bounding box center [209, 122] width 31 height 12
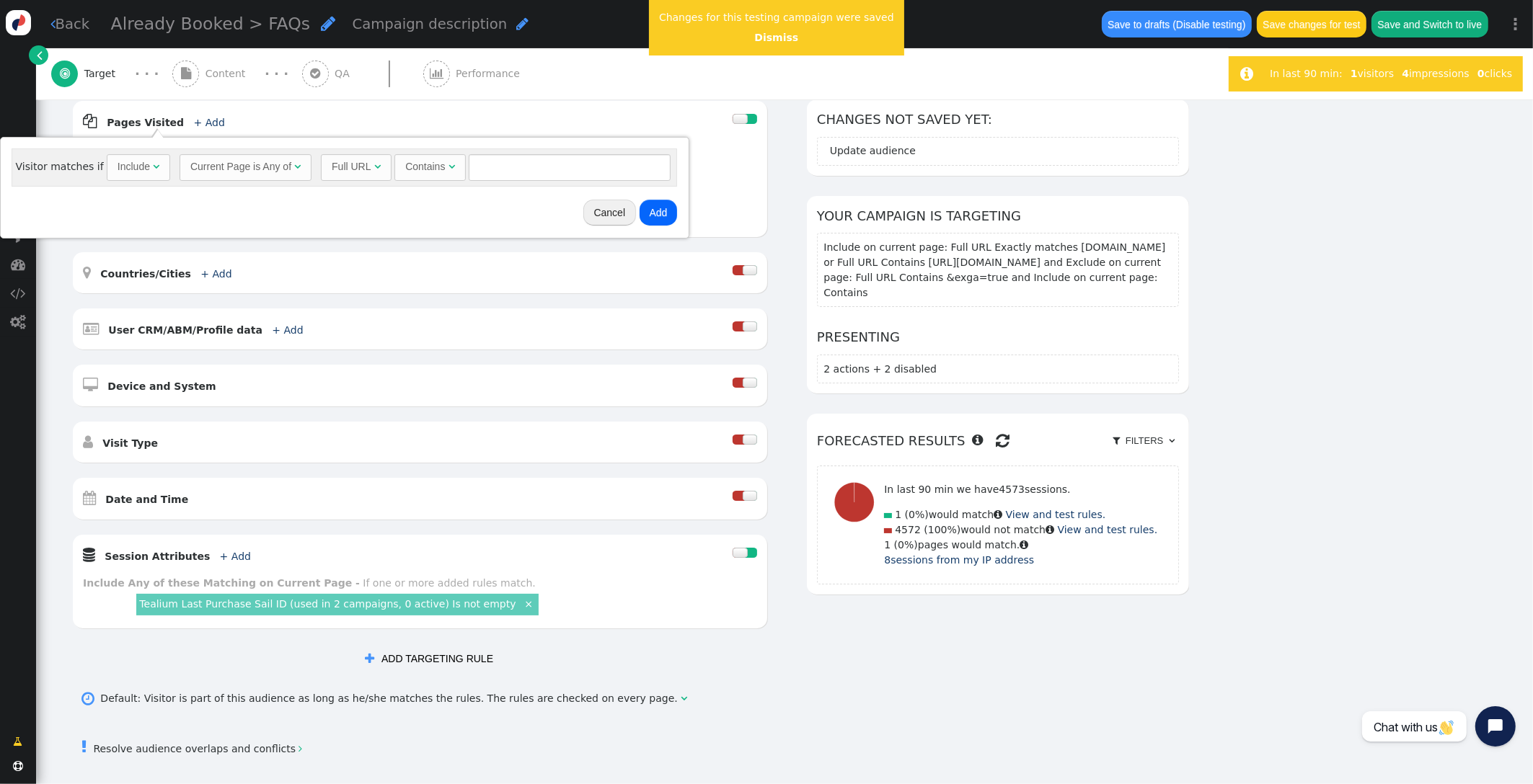
click at [434, 169] on div "Contains" at bounding box center [425, 166] width 40 height 15
click at [540, 161] on input "text" at bounding box center [603, 167] width 202 height 26
paste input "[URL][DOMAIN_NAME]"
type input "[URL][DOMAIN_NAME]"
click at [684, 209] on button "Add" at bounding box center [691, 212] width 38 height 26
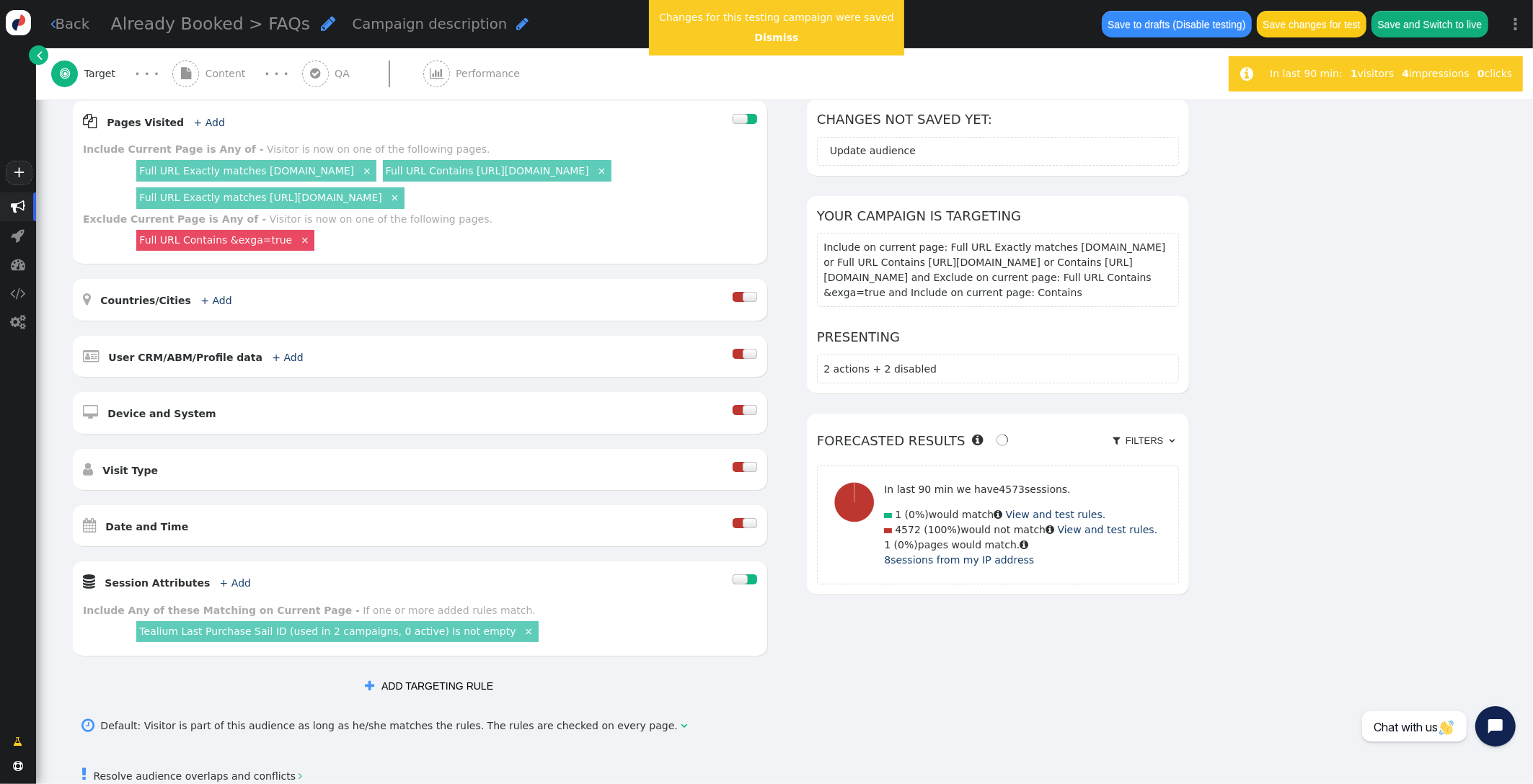
click at [528, 175] on link "Full URL Contains https://uat.cruisecheap.com/" at bounding box center [488, 171] width 204 height 12
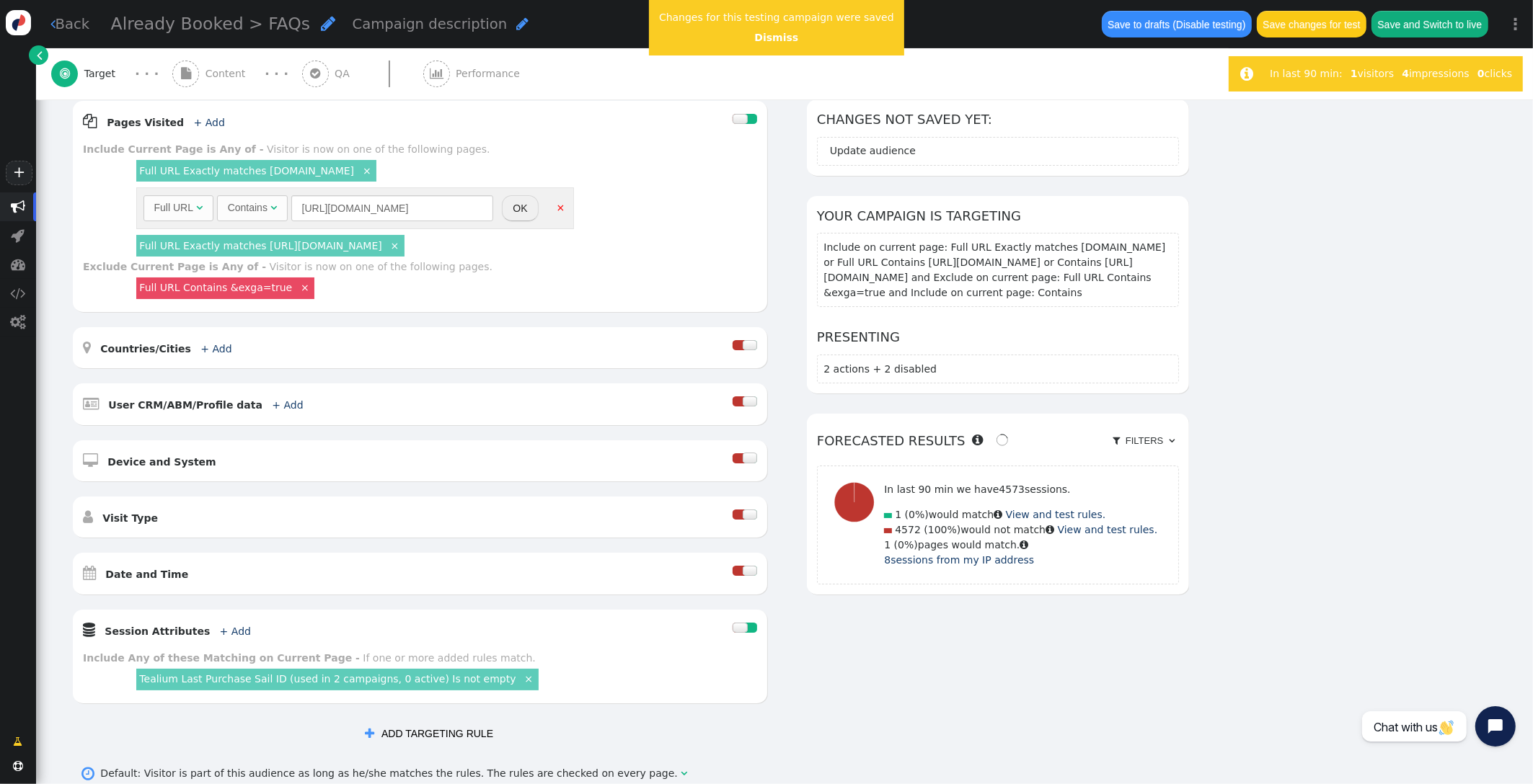
click at [257, 215] on div "Contains" at bounding box center [248, 208] width 40 height 15
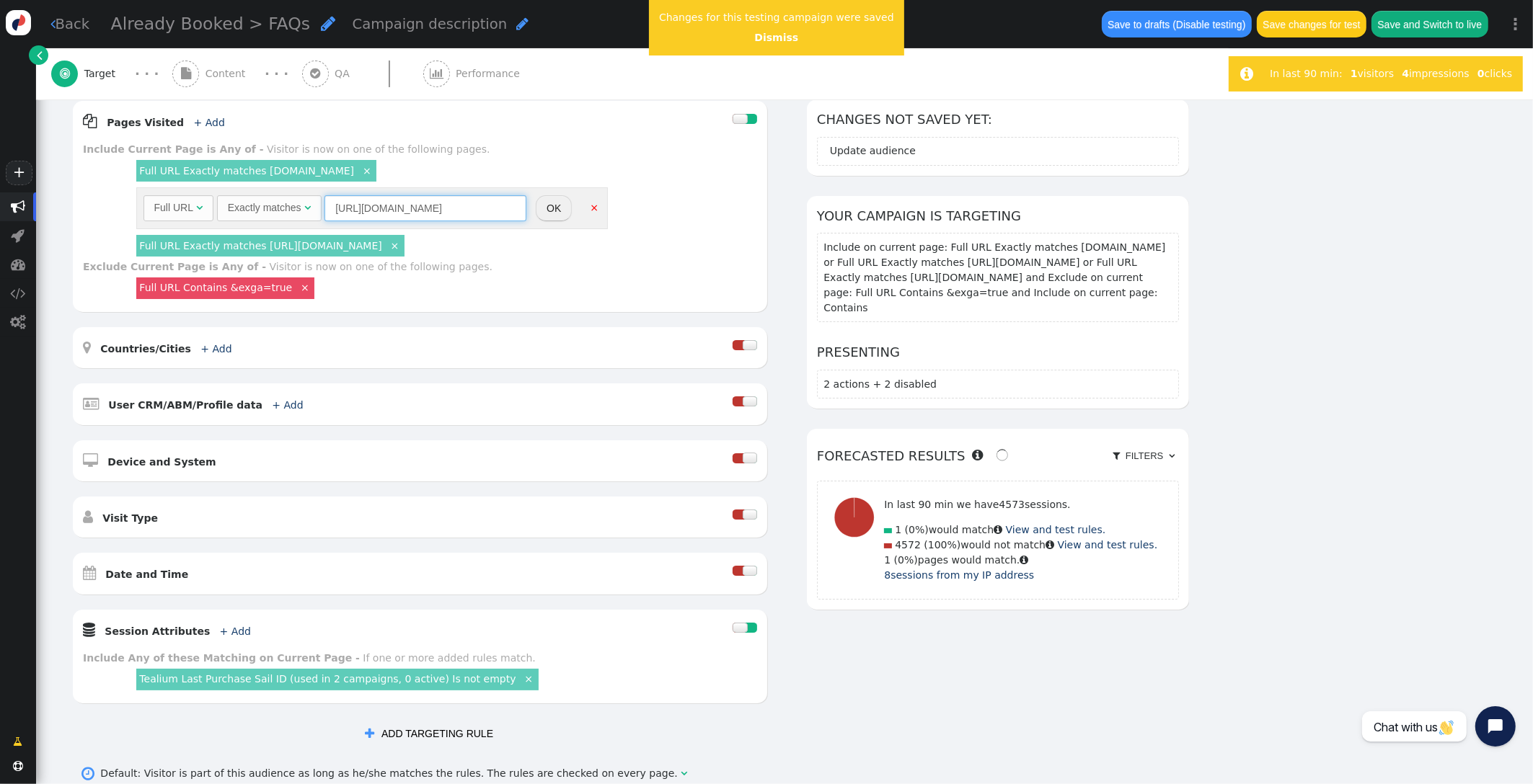
click at [475, 208] on input "[URL][DOMAIN_NAME]" at bounding box center [425, 208] width 202 height 26
type input "[URL][DOMAIN_NAME]"
click at [569, 209] on button "OK" at bounding box center [553, 208] width 36 height 26
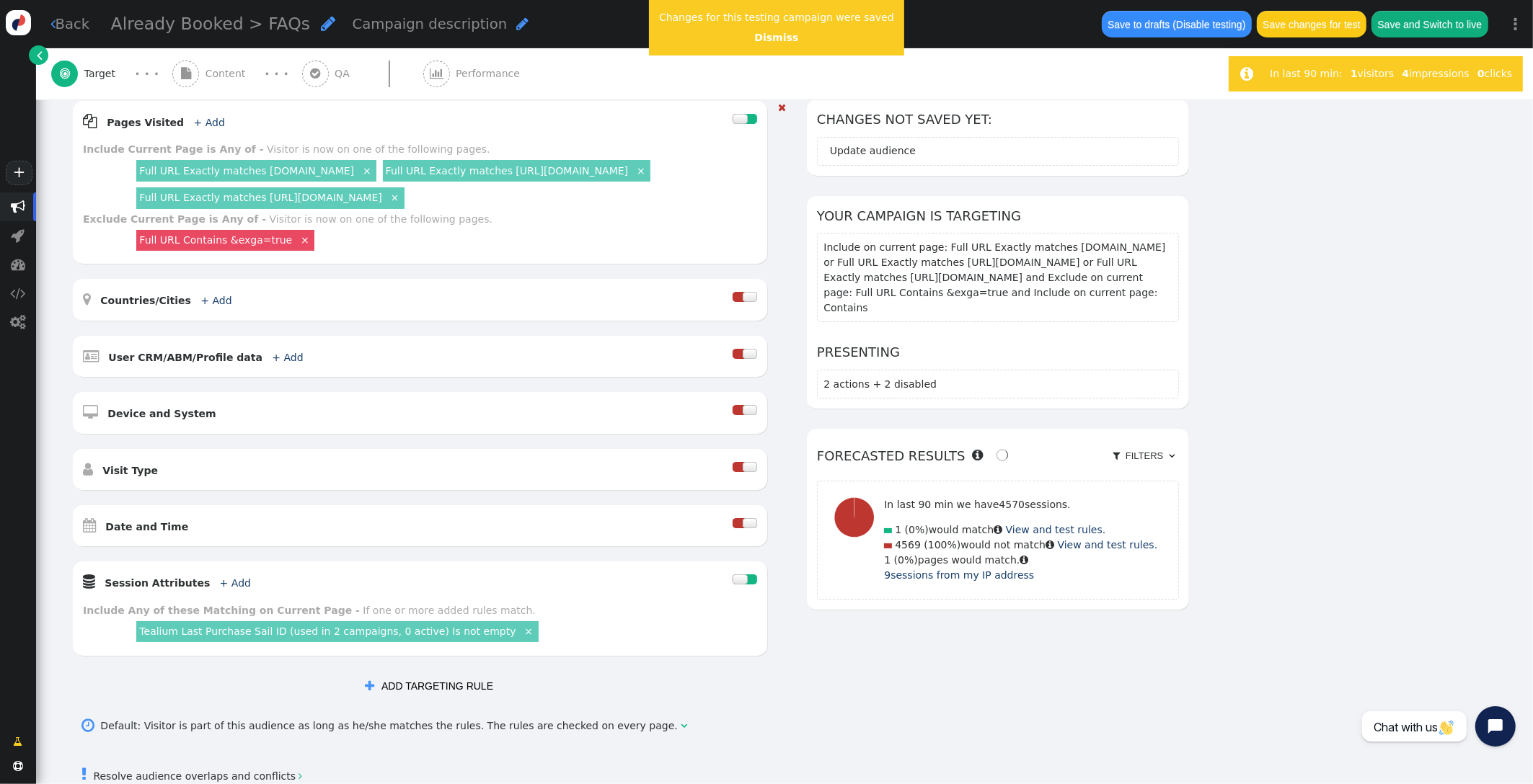
click at [332, 201] on link "Full URL Exactly matches [URL][DOMAIN_NAME]" at bounding box center [259, 198] width 242 height 12
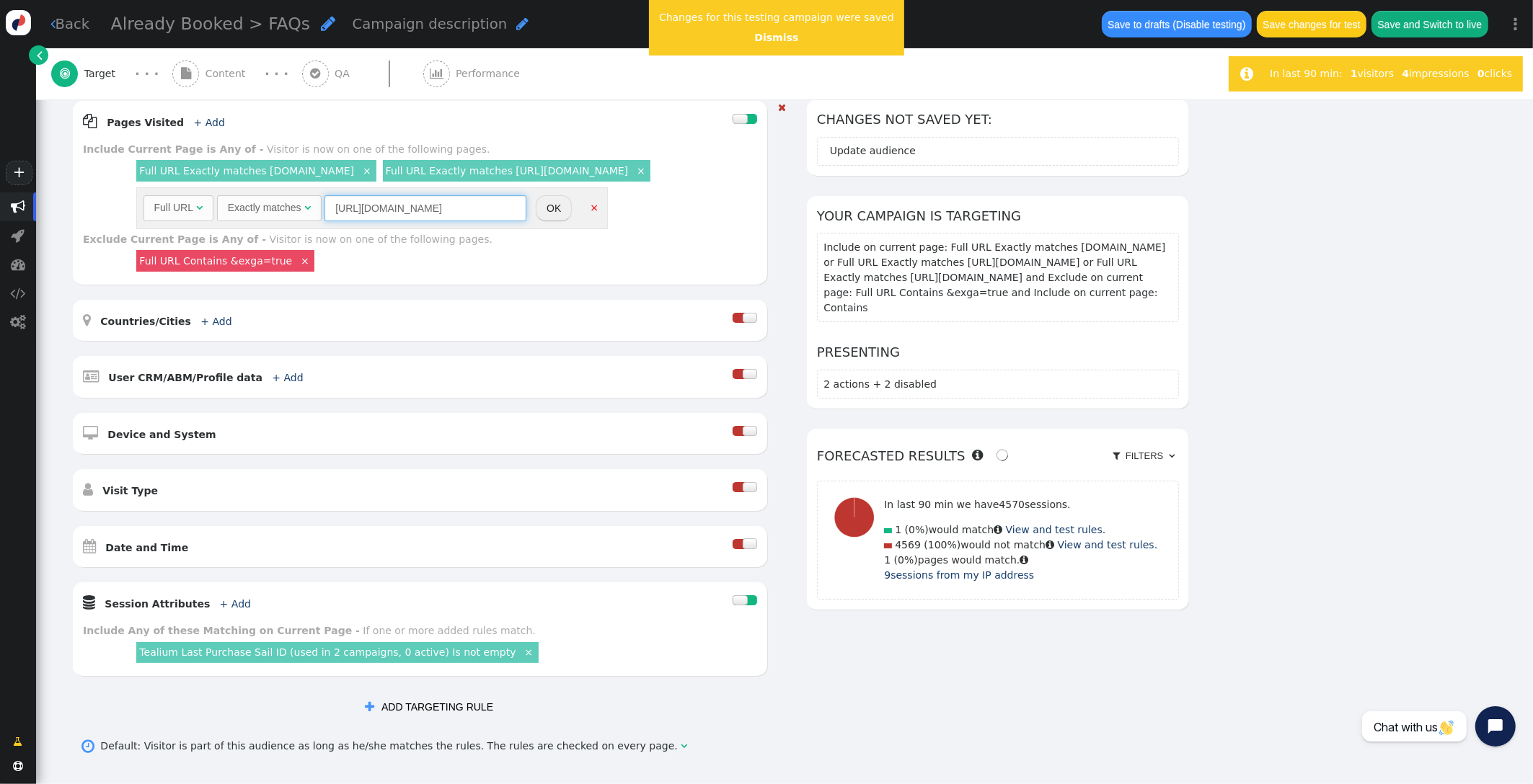
drag, startPoint x: 344, startPoint y: 208, endPoint x: 305, endPoint y: 207, distance: 39.0
click at [305, 207] on div "Full URL  Exactly matches  https://uat.cruisecheap.com/ = (Empty) *.  Deskto…" at bounding box center [336, 208] width 384 height 26
click at [549, 208] on button "OK" at bounding box center [553, 208] width 36 height 26
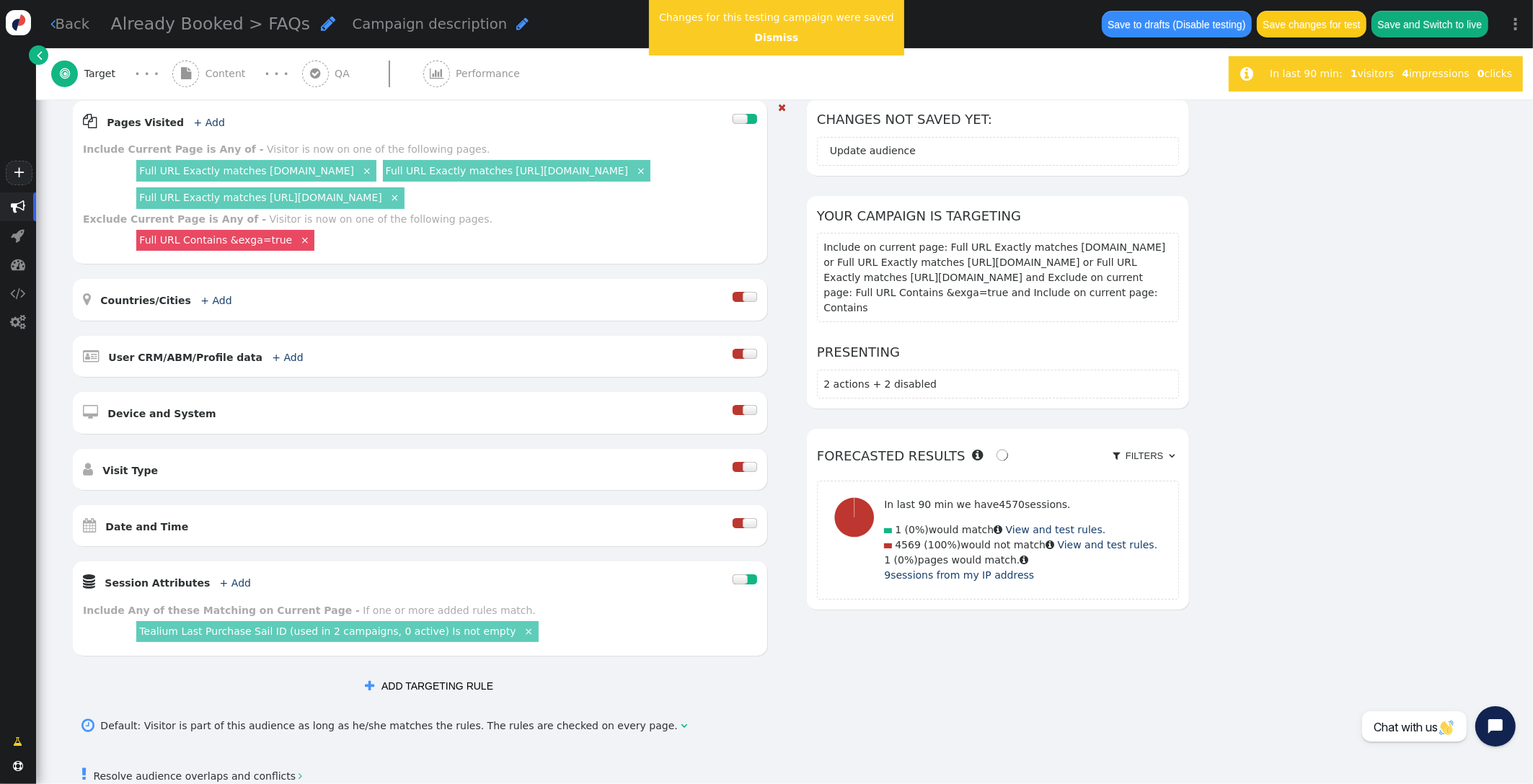
click at [244, 171] on link "Full URL Exactly matches uat.icruise.com" at bounding box center [246, 171] width 214 height 12
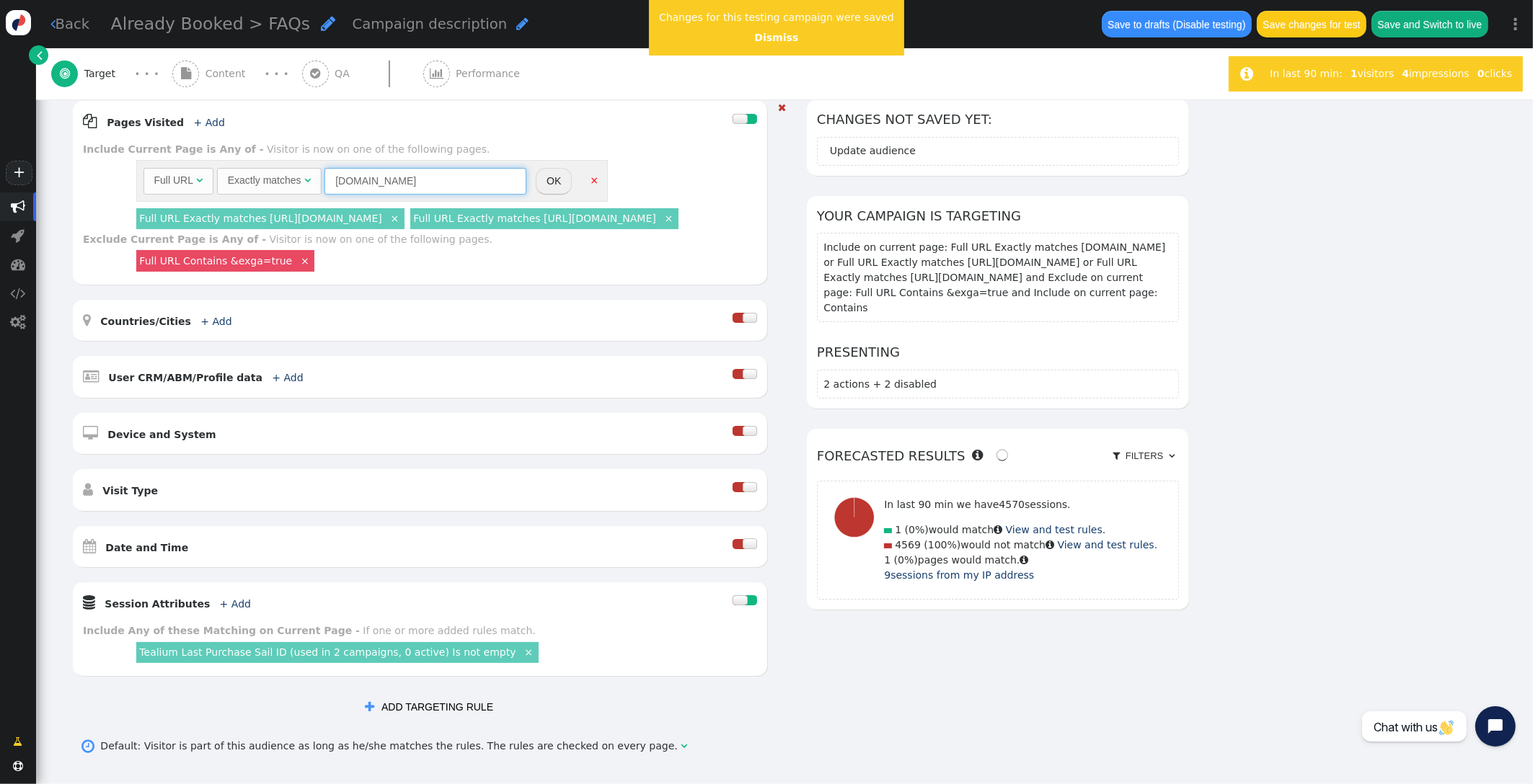
click at [337, 185] on input "[DOMAIN_NAME]" at bounding box center [425, 181] width 202 height 26
paste input "https://"
click at [442, 182] on input "https://uat.icruise.com" at bounding box center [425, 181] width 202 height 26
drag, startPoint x: 491, startPoint y: 175, endPoint x: 293, endPoint y: 173, distance: 198.0
click at [293, 173] on div "Full URL  Exactly matches  [URL][DOMAIN_NAME] = (Empty) *.  Desktop & Tablet…" at bounding box center [336, 181] width 384 height 26
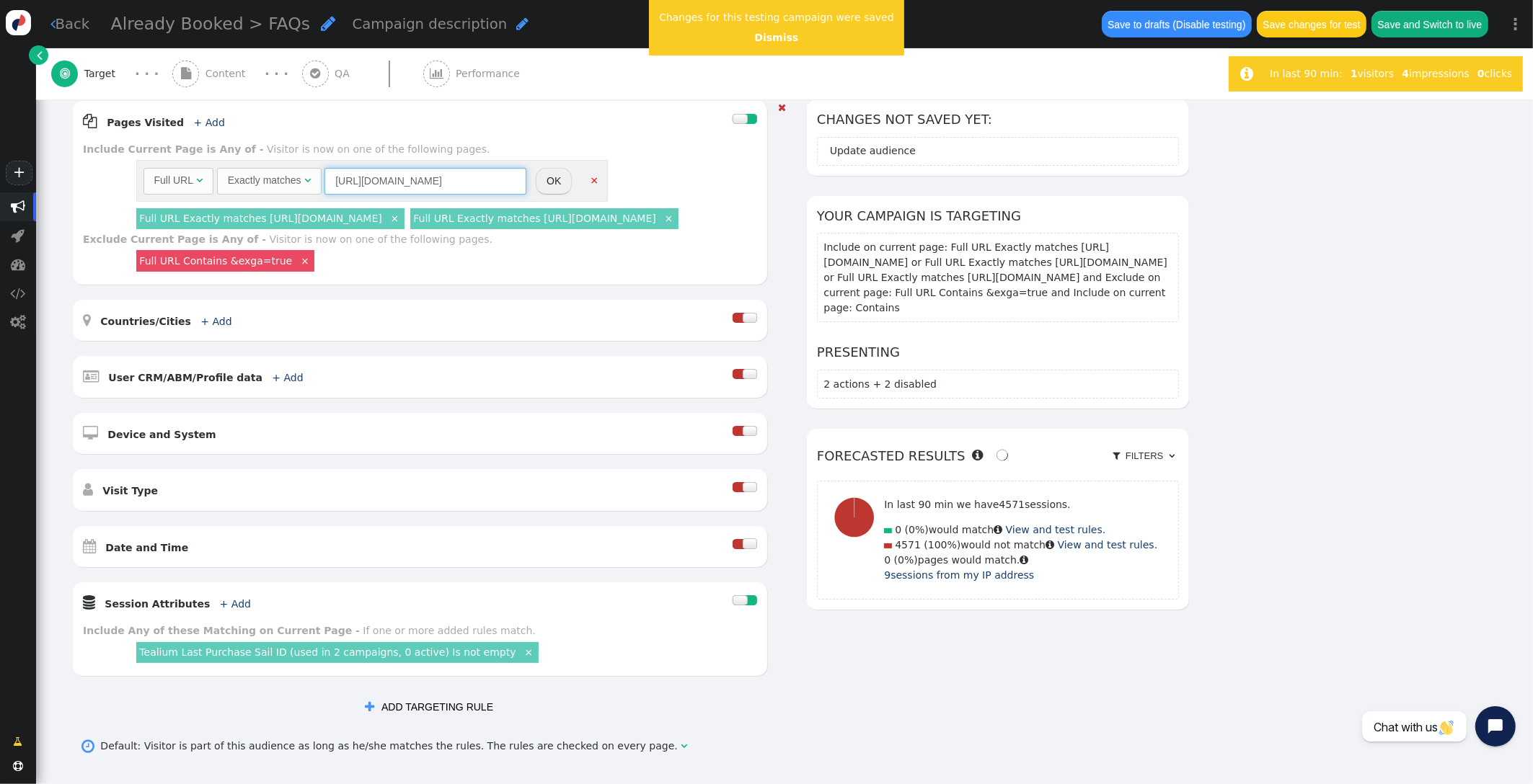
type input "[URL][DOMAIN_NAME]"
click at [556, 180] on button "OK" at bounding box center [553, 181] width 36 height 26
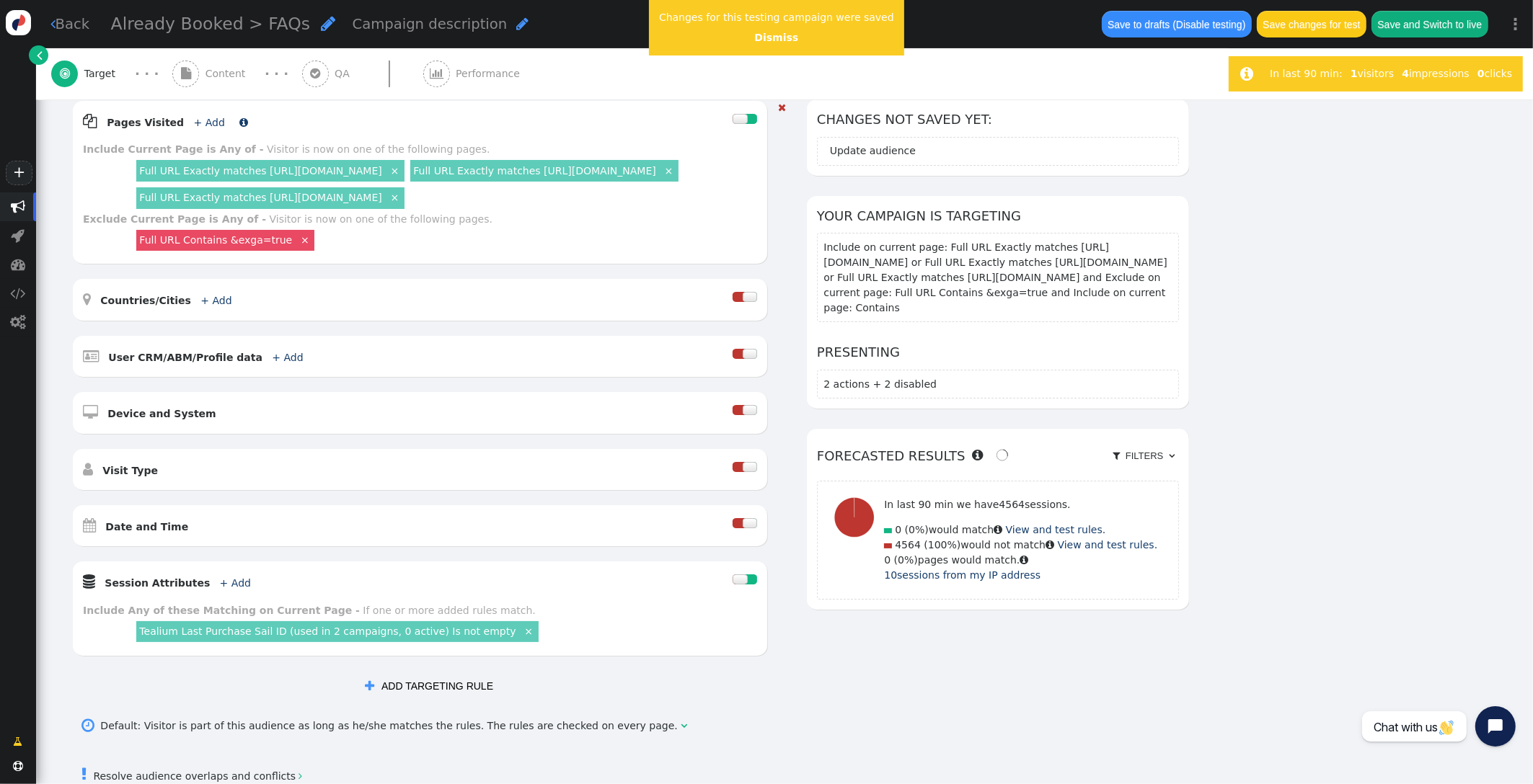
click at [199, 120] on link "+ Add" at bounding box center [209, 122] width 31 height 12
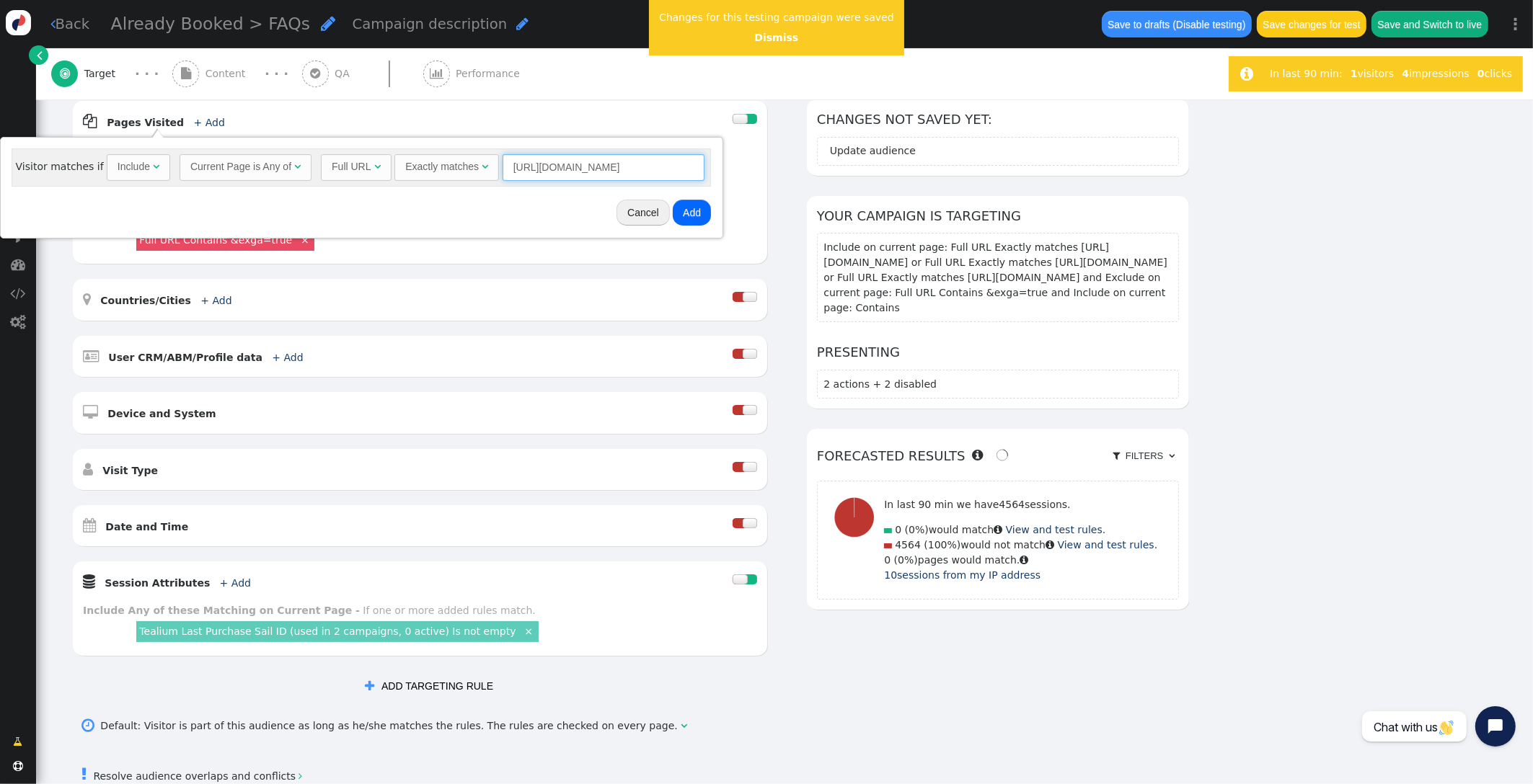
click at [642, 168] on input "[URL][DOMAIN_NAME]" at bounding box center [603, 167] width 202 height 26
drag, startPoint x: 657, startPoint y: 165, endPoint x: 394, endPoint y: 158, distance: 263.1
click at [394, 159] on div "Full URL  Exactly matches  https://uat.cruisecheap.com/ = (Empty) *.  Deskto…" at bounding box center [513, 167] width 384 height 26
paste input "icruise"
type input "https://uat.icruise.com"
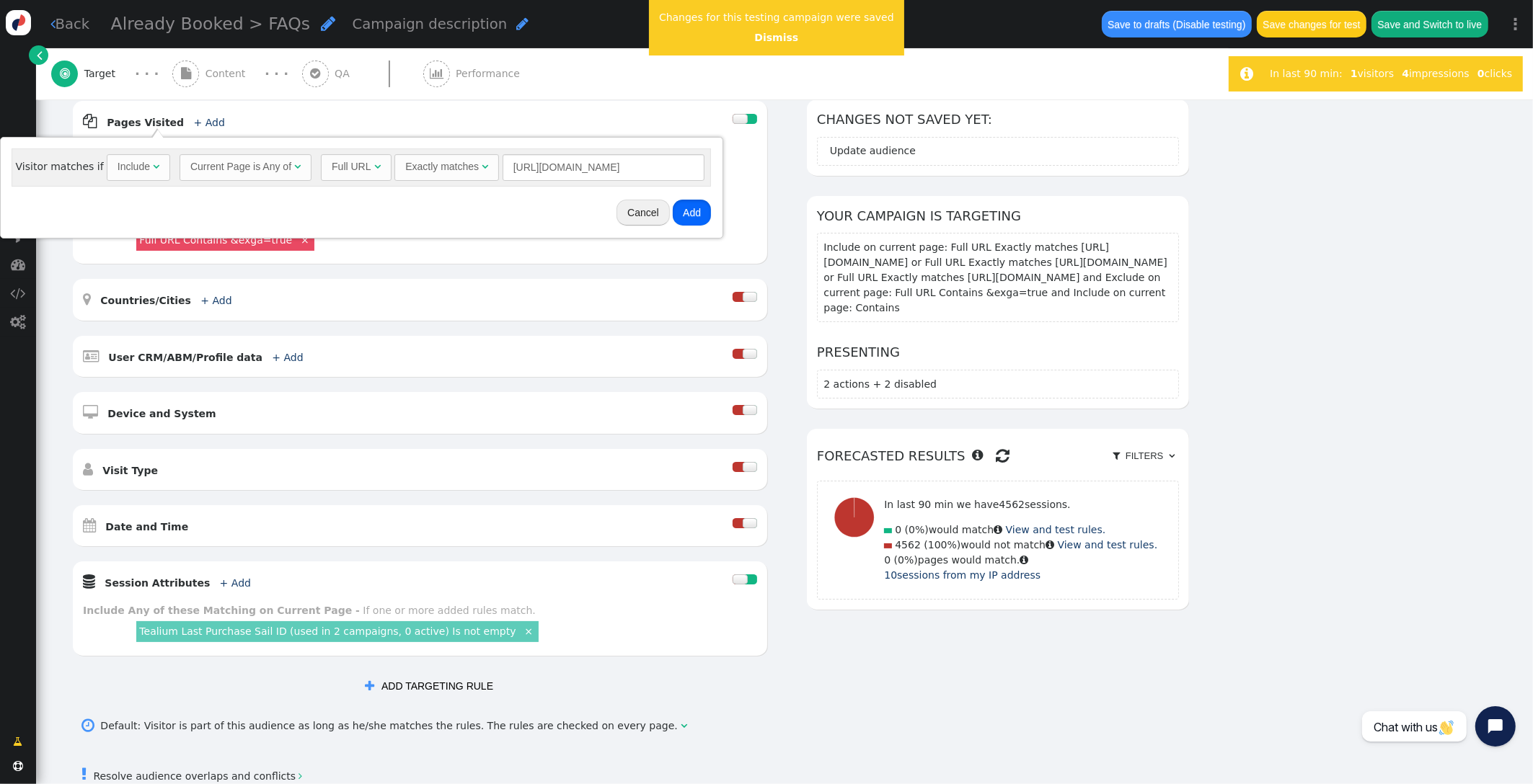
click at [686, 215] on button "Add" at bounding box center [691, 212] width 38 height 26
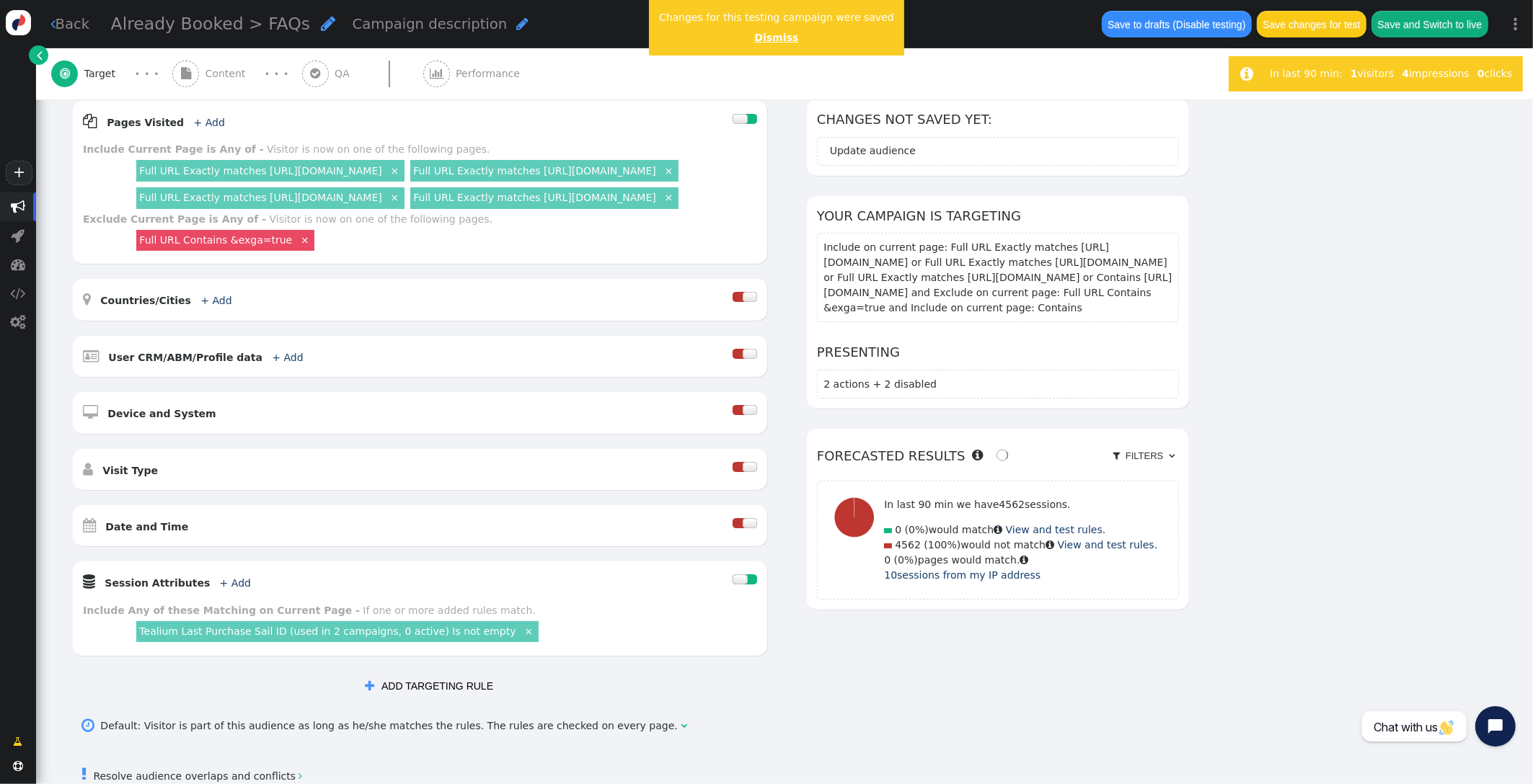
click at [760, 40] on link "Dismiss" at bounding box center [775, 37] width 44 height 12
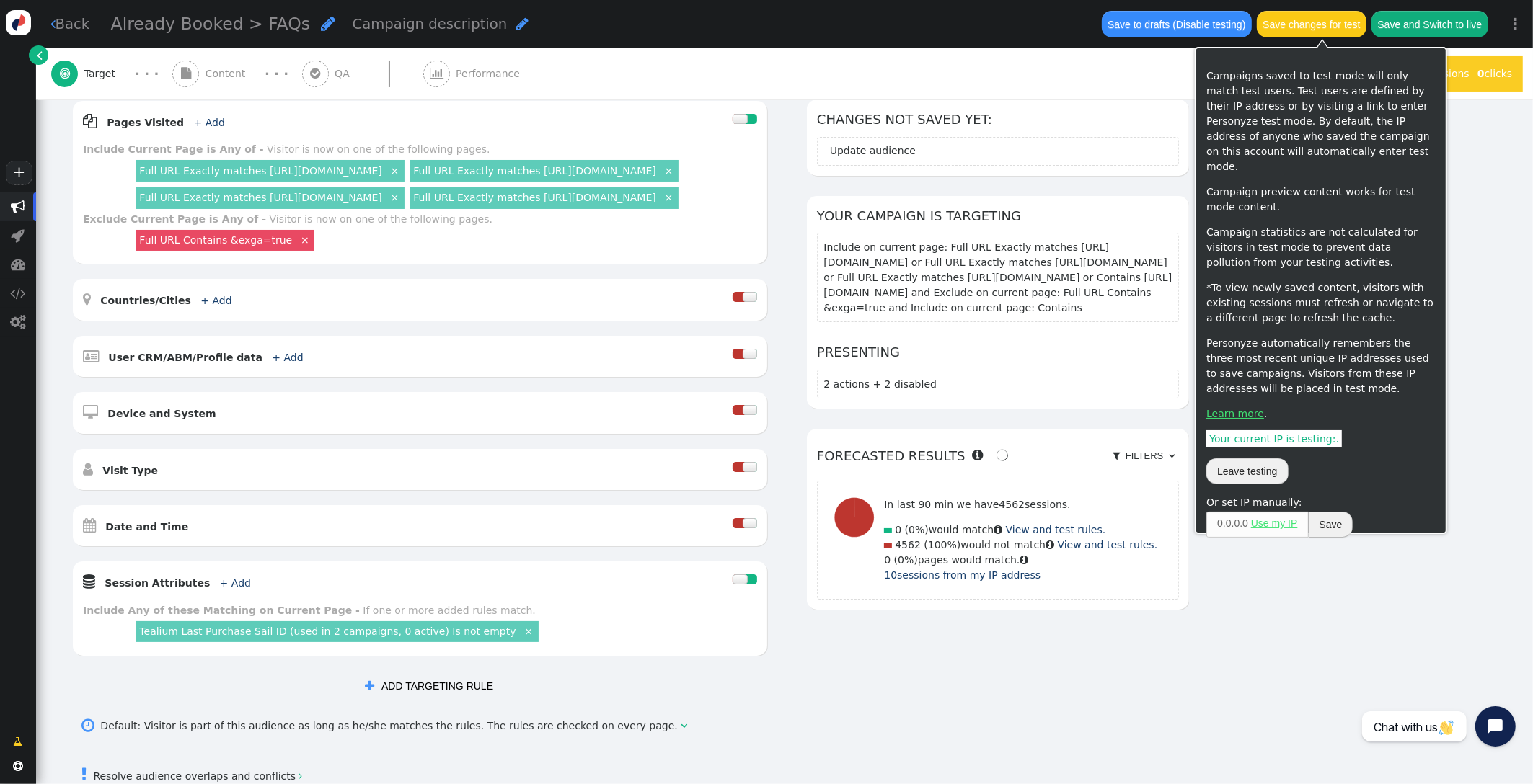
click at [1305, 18] on button "Save changes for test" at bounding box center [1312, 23] width 110 height 26
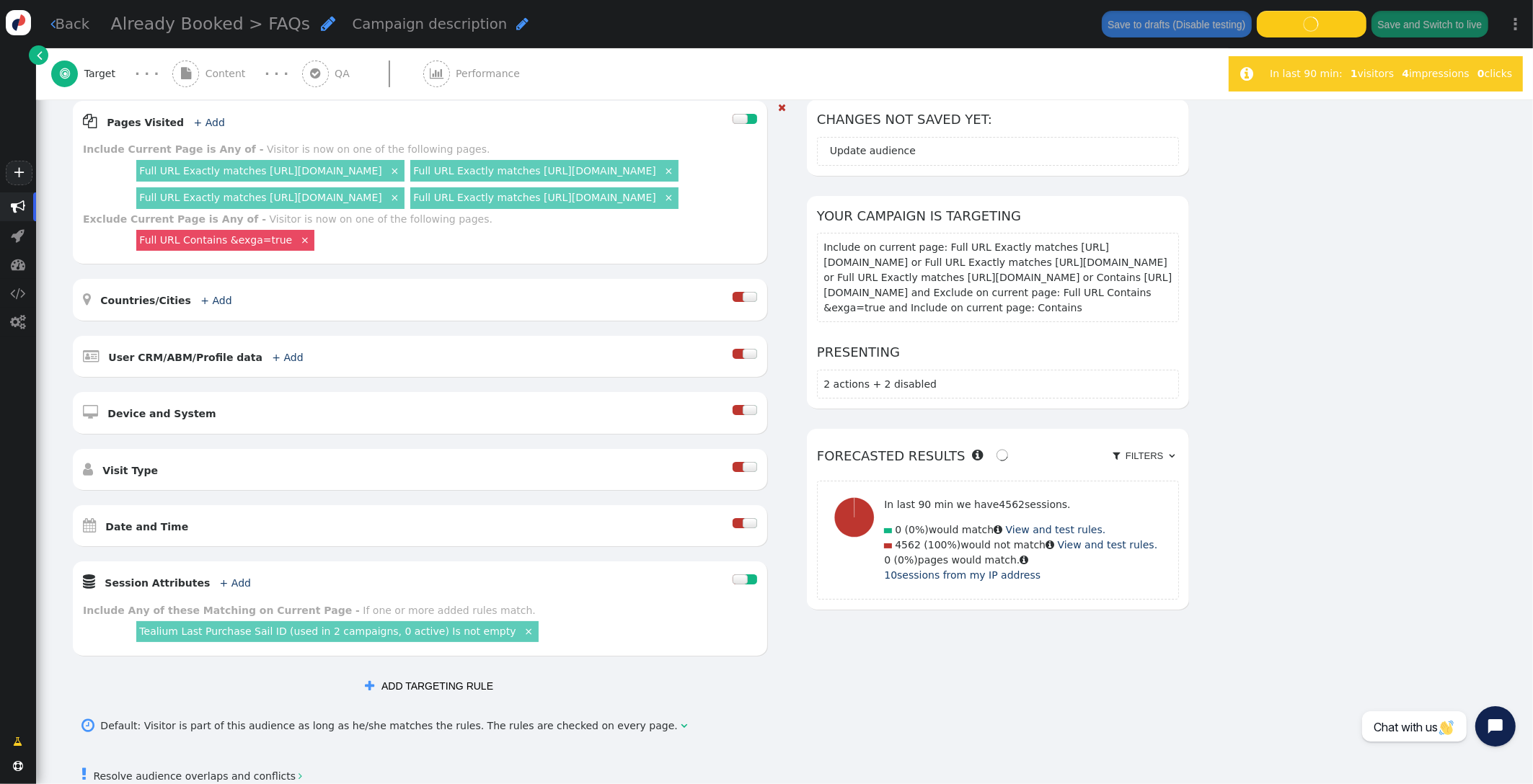
scroll to position [0, 0]
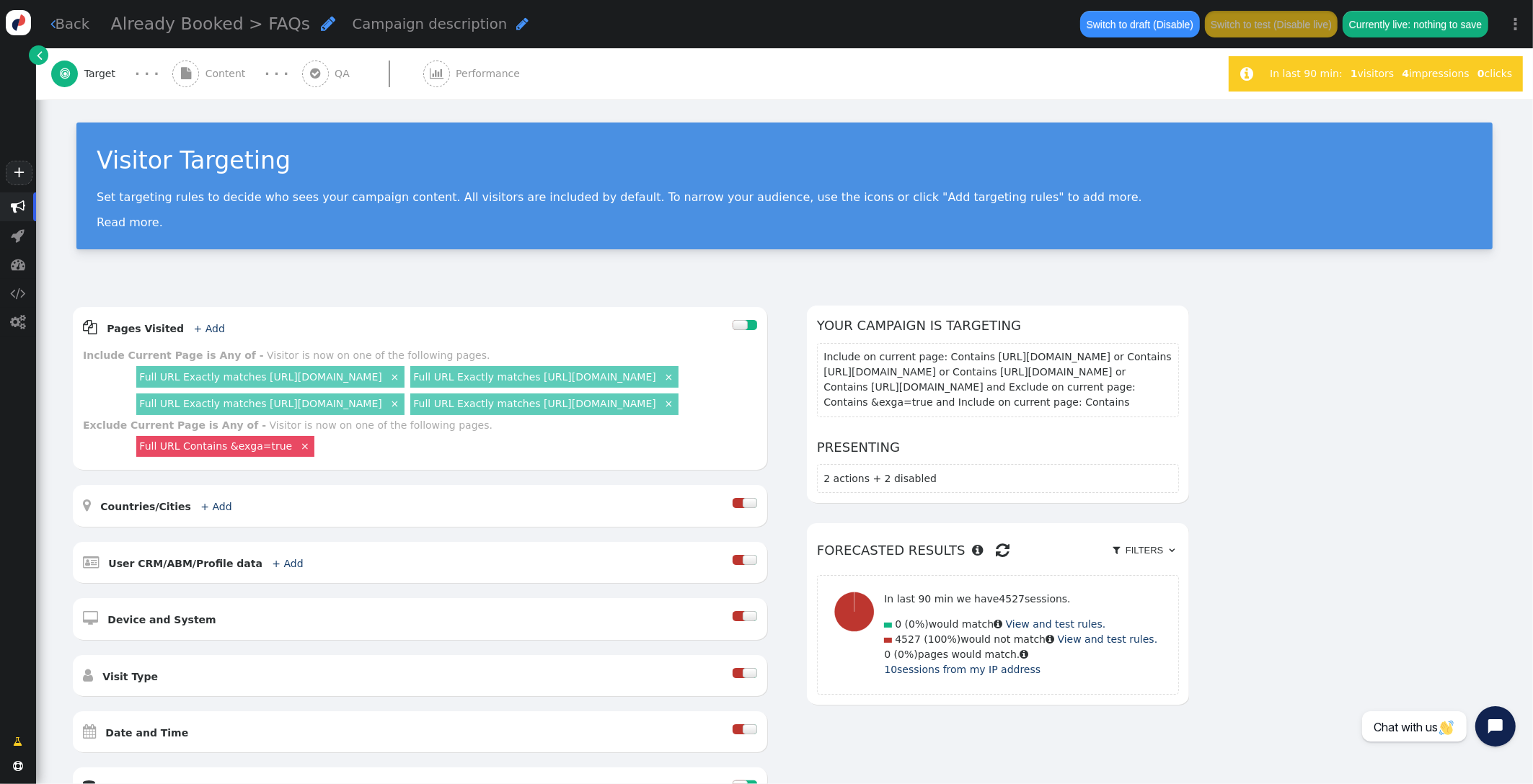
drag, startPoint x: 219, startPoint y: 75, endPoint x: 261, endPoint y: 88, distance: 44.0
click at [219, 75] on span "Content" at bounding box center [228, 73] width 46 height 15
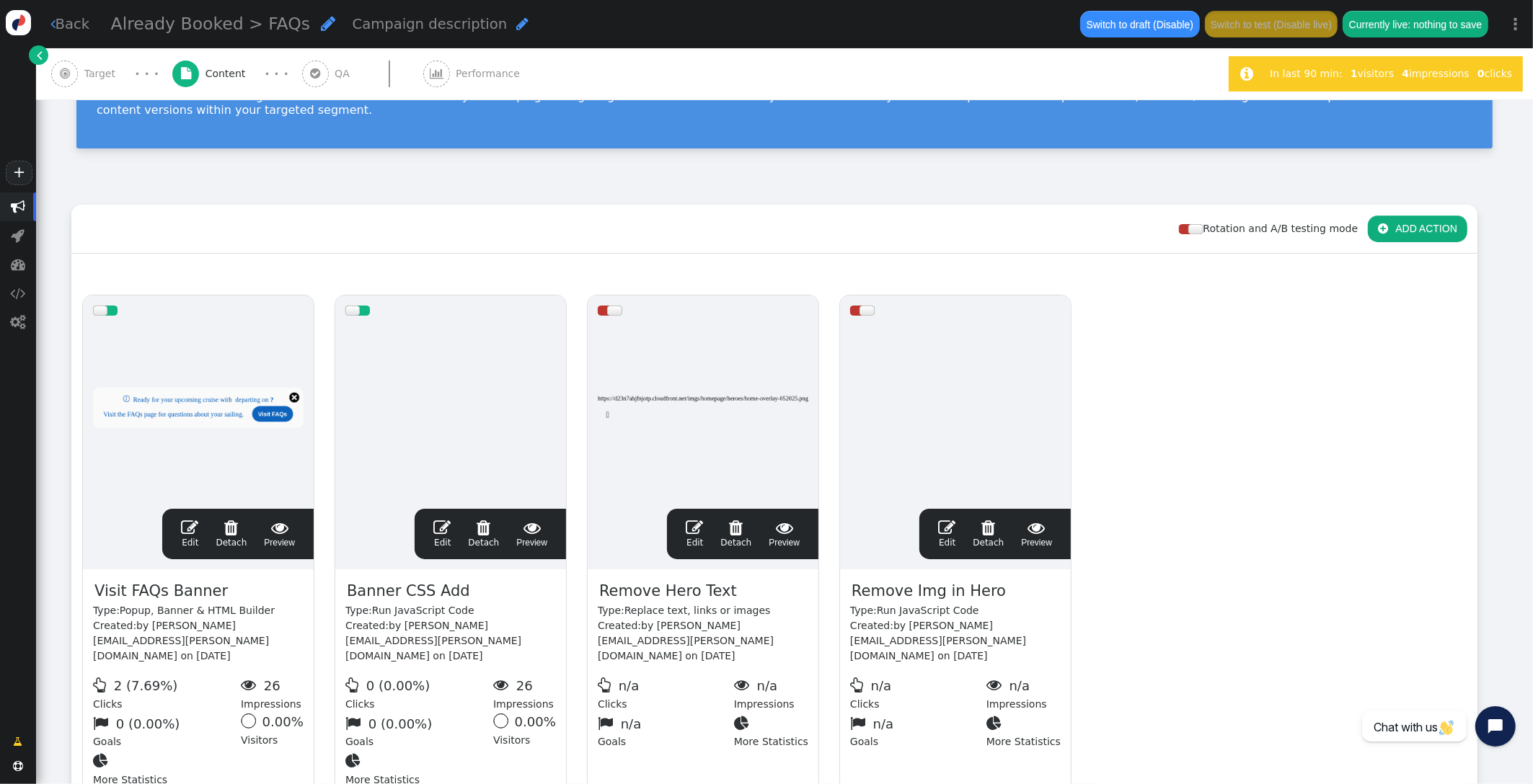
scroll to position [226, 0]
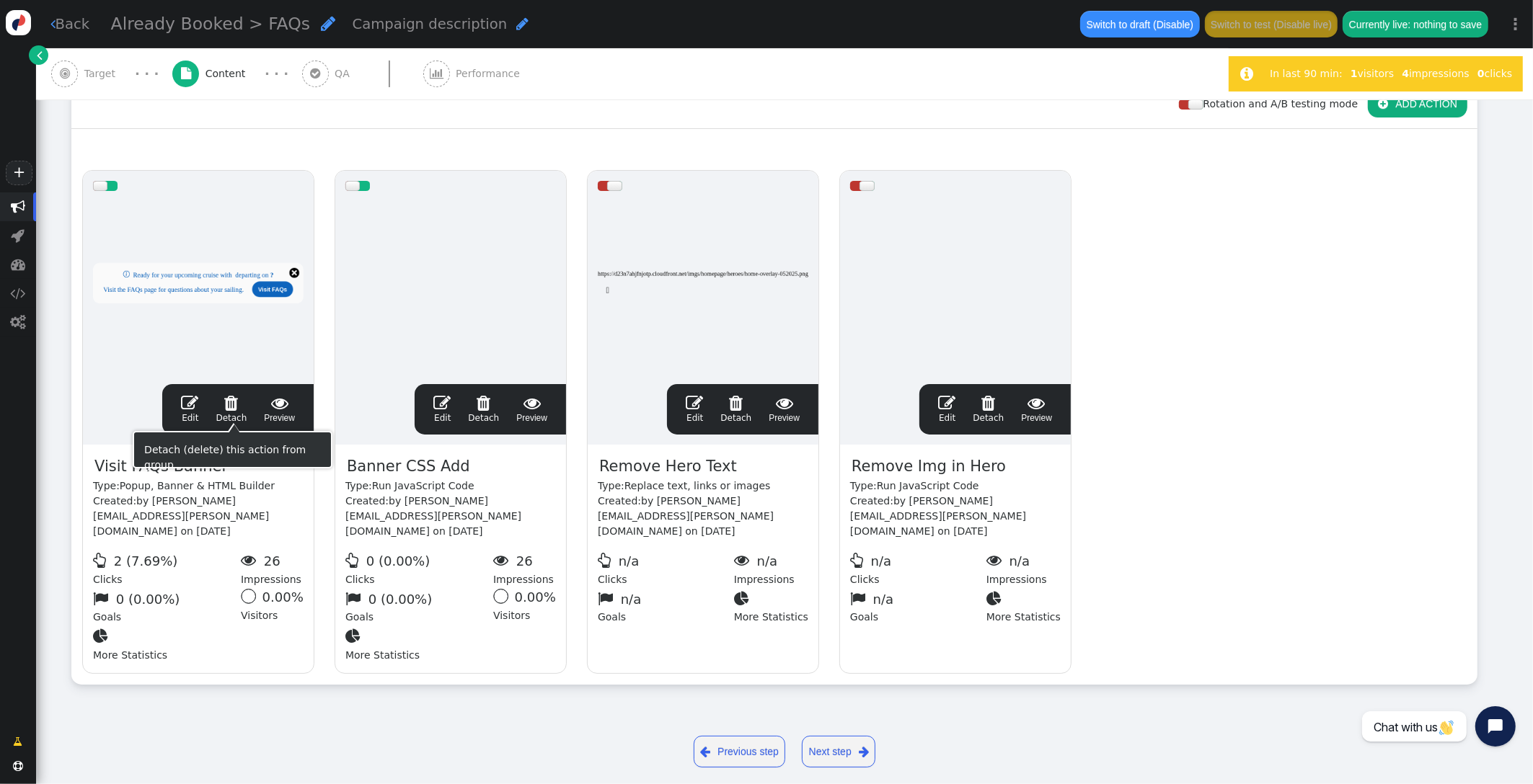
click at [188, 397] on span "" at bounding box center [190, 403] width 18 height 18
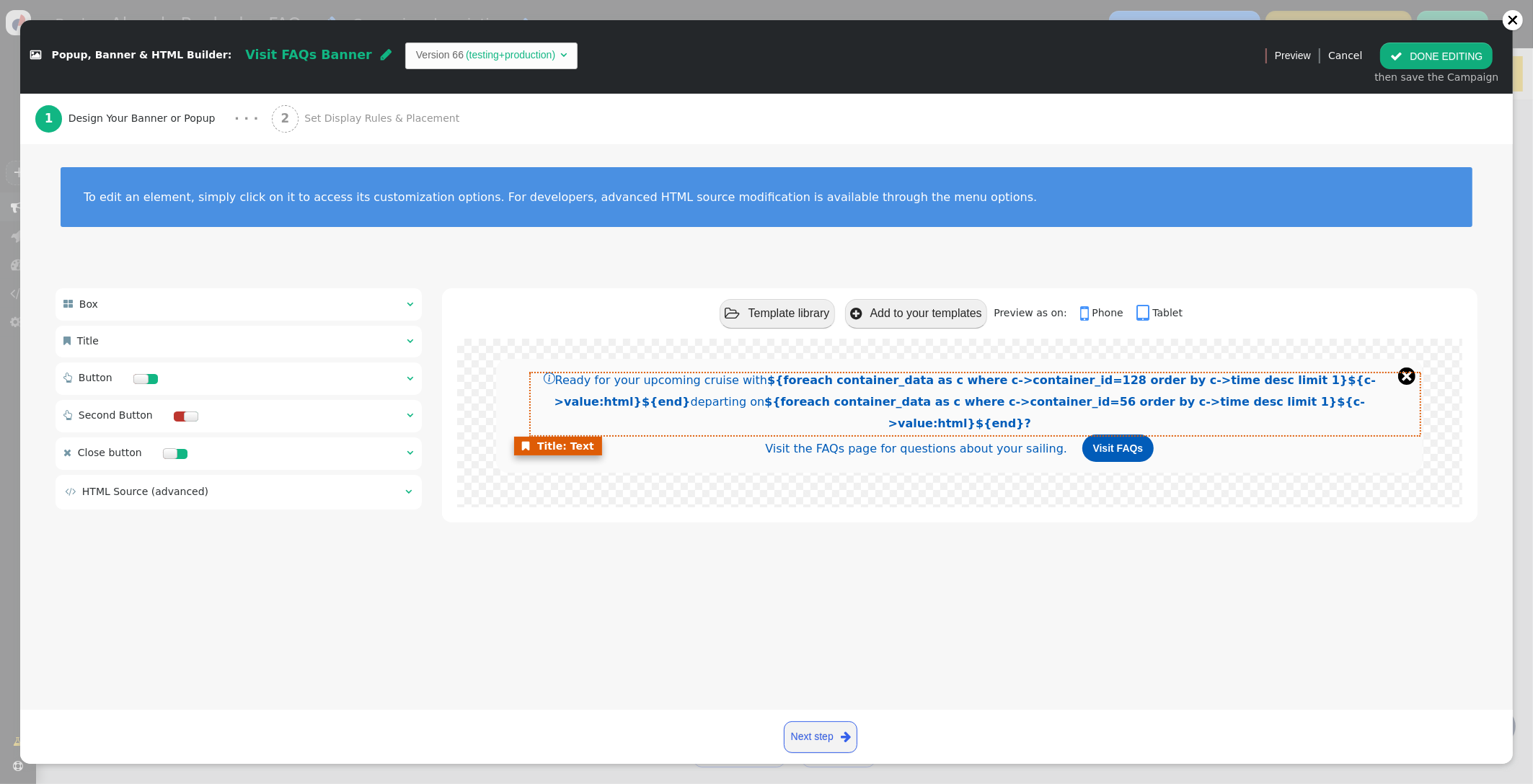
click at [969, 403] on strong "${foreach container_data as c where c->container_id=56 order by c->time desc li…" at bounding box center [1065, 413] width 601 height 35
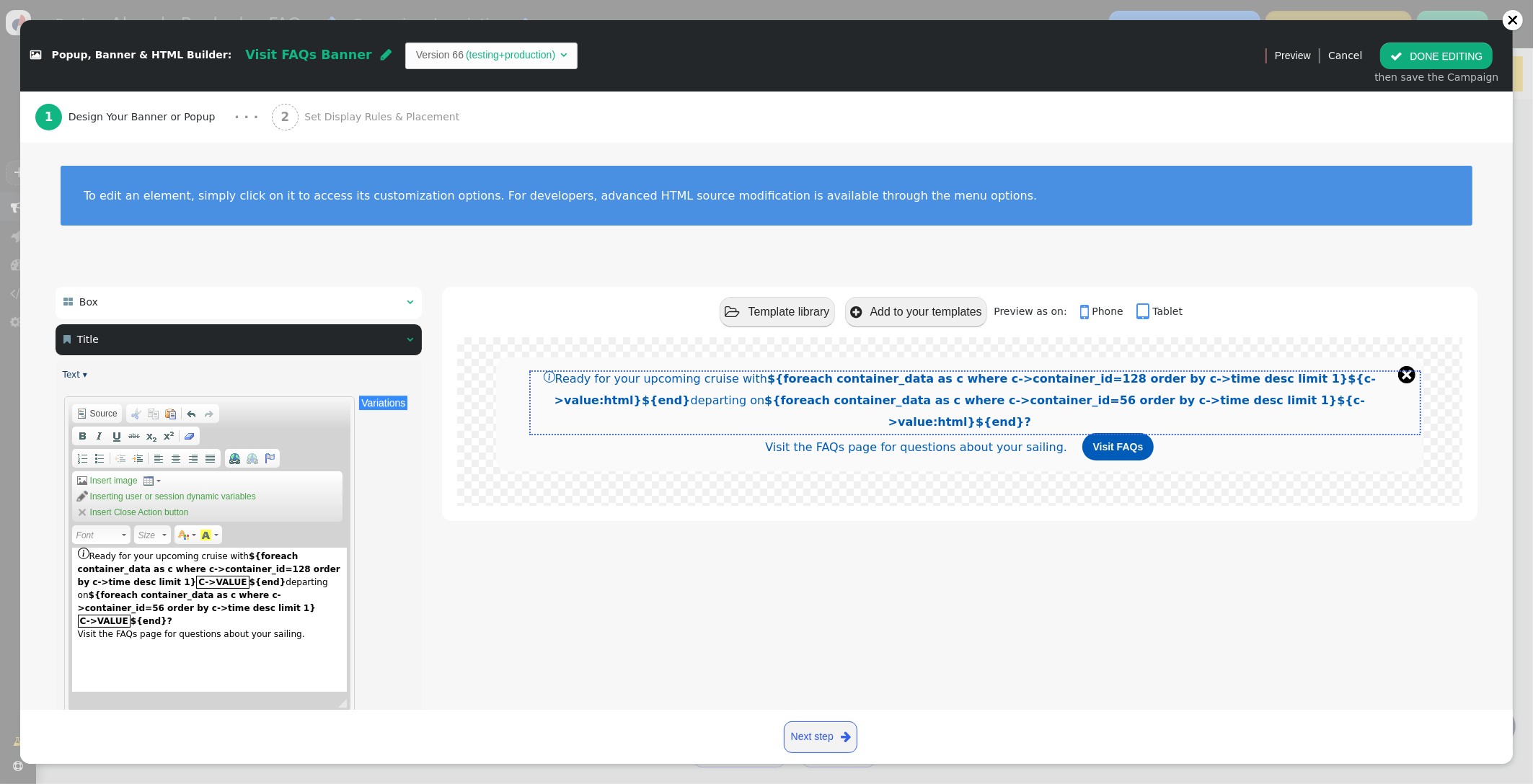
drag, startPoint x: 281, startPoint y: 598, endPoint x: 286, endPoint y: 590, distance: 9.4
click at [281, 597] on strong "${foreach container_data as c where c->container_id=56 order by c->time desc li…" at bounding box center [197, 608] width 238 height 36
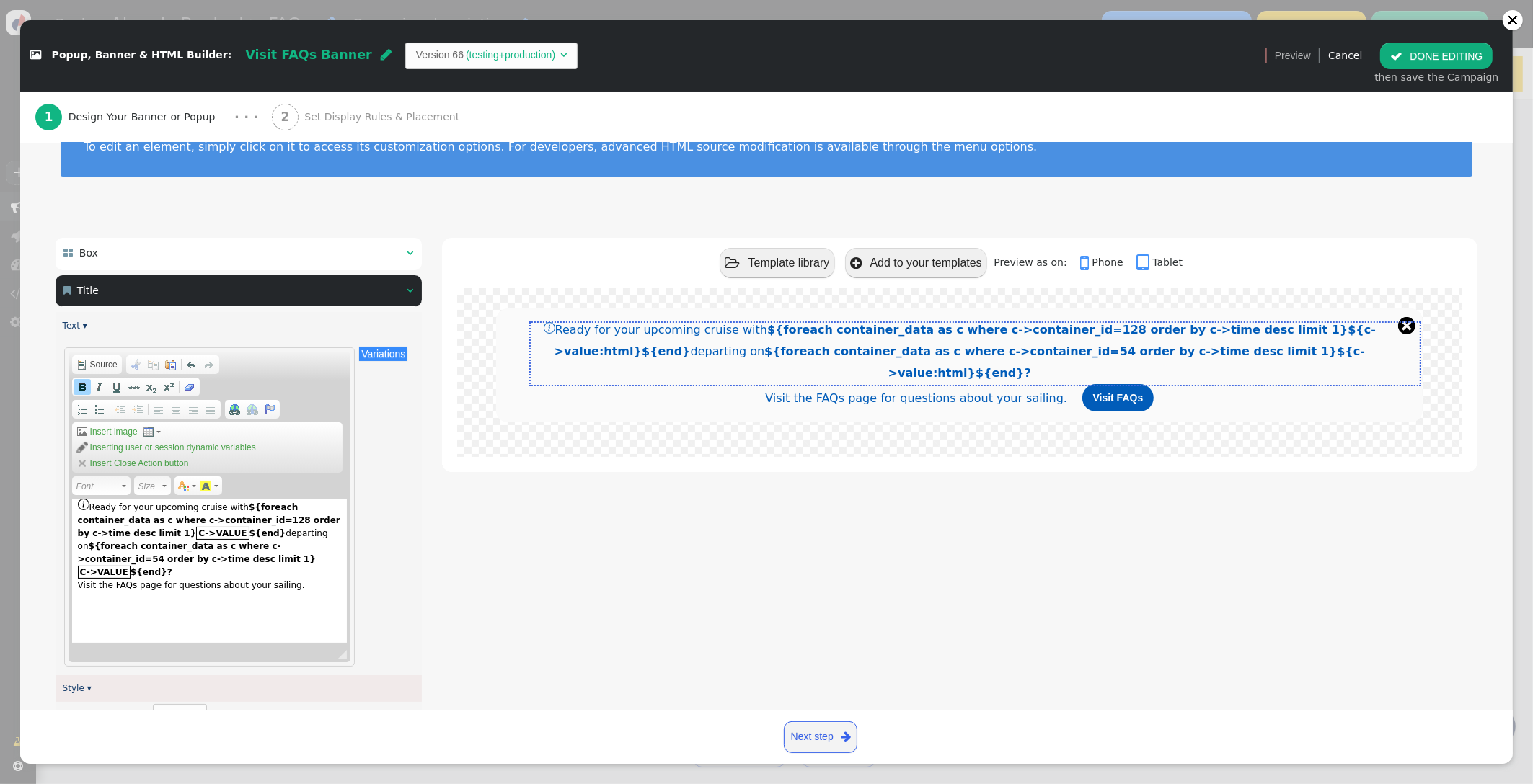
scroll to position [19, 0]
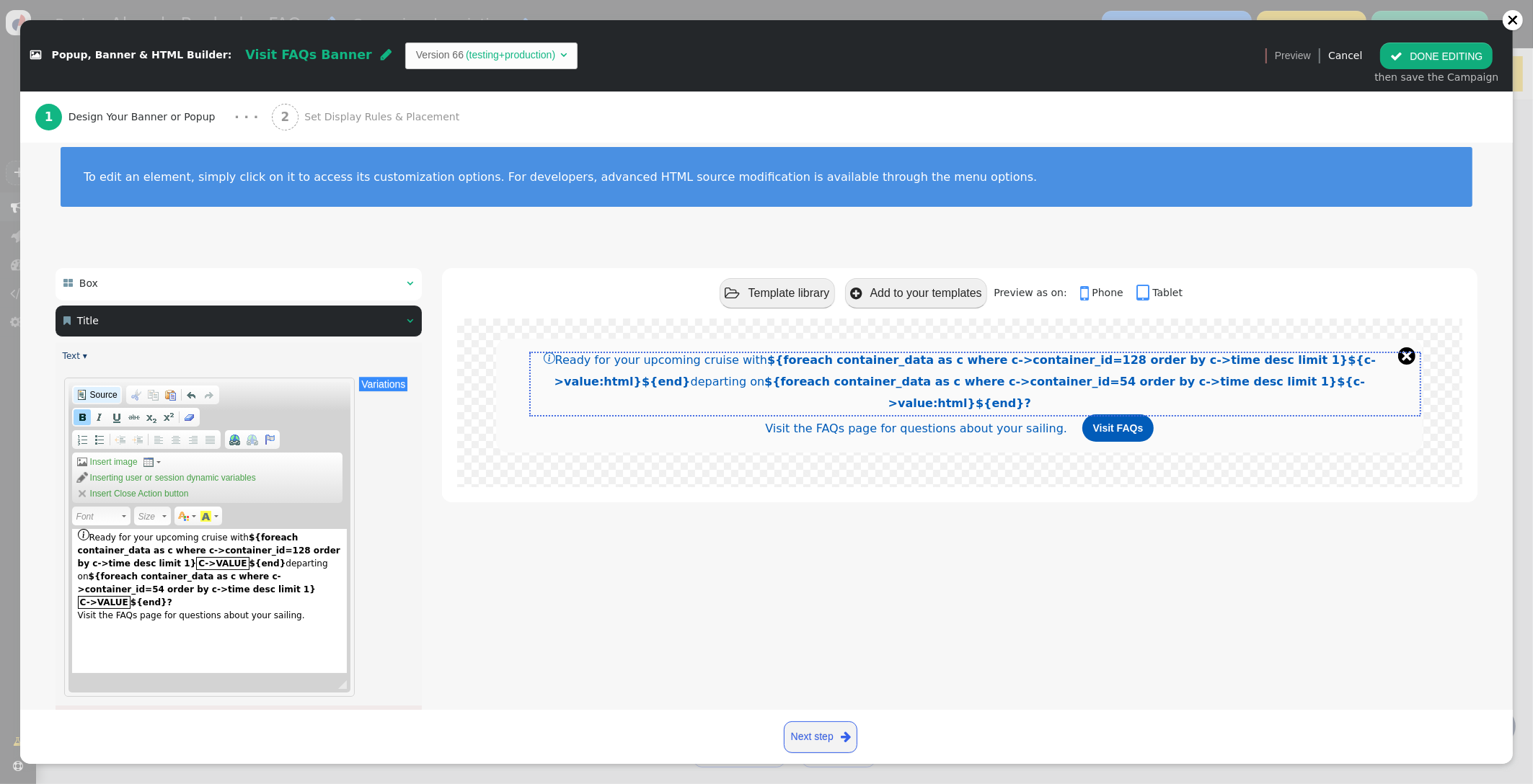
click at [95, 399] on span "Source" at bounding box center [103, 395] width 29 height 12
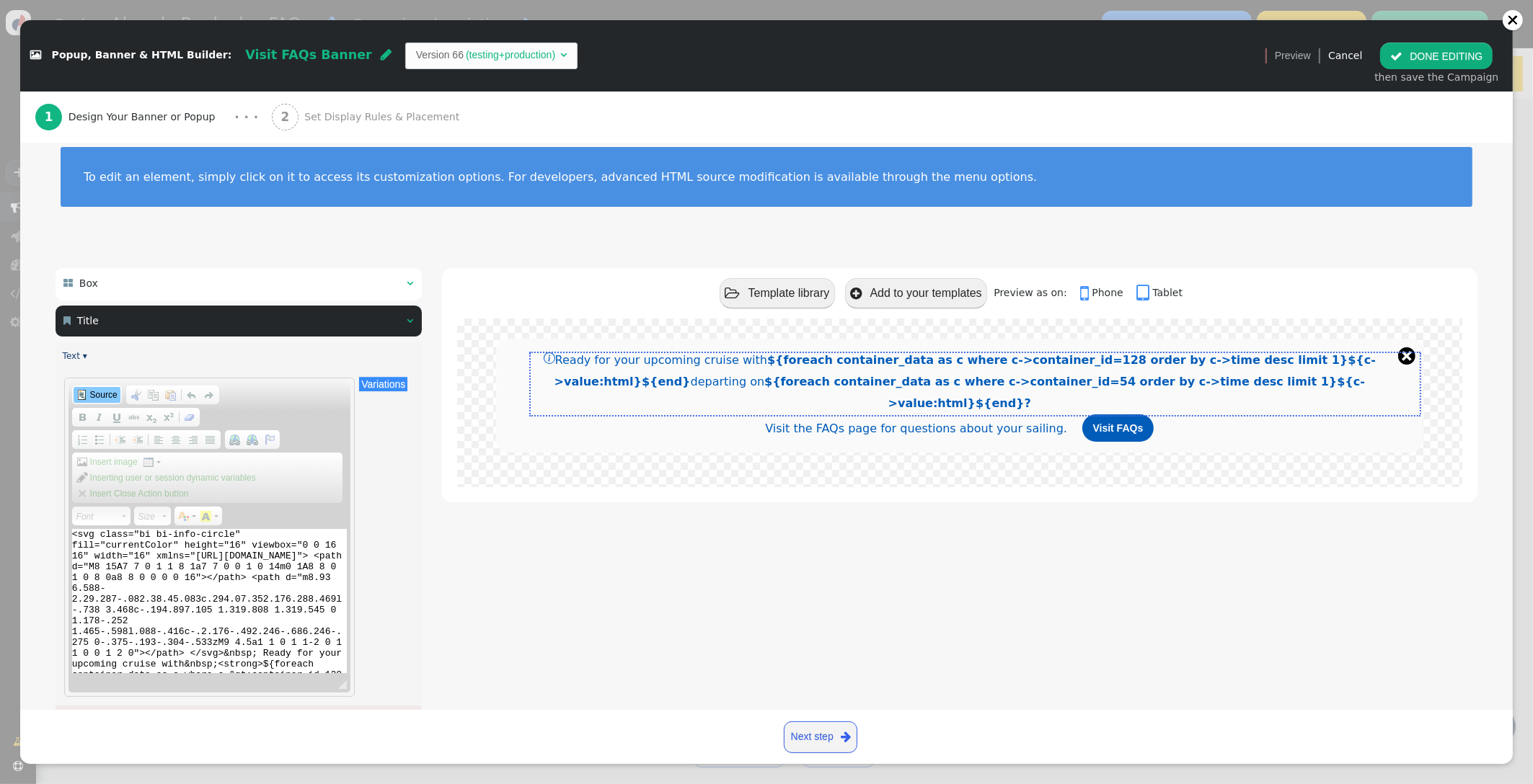
click at [95, 399] on span "Source" at bounding box center [103, 395] width 29 height 12
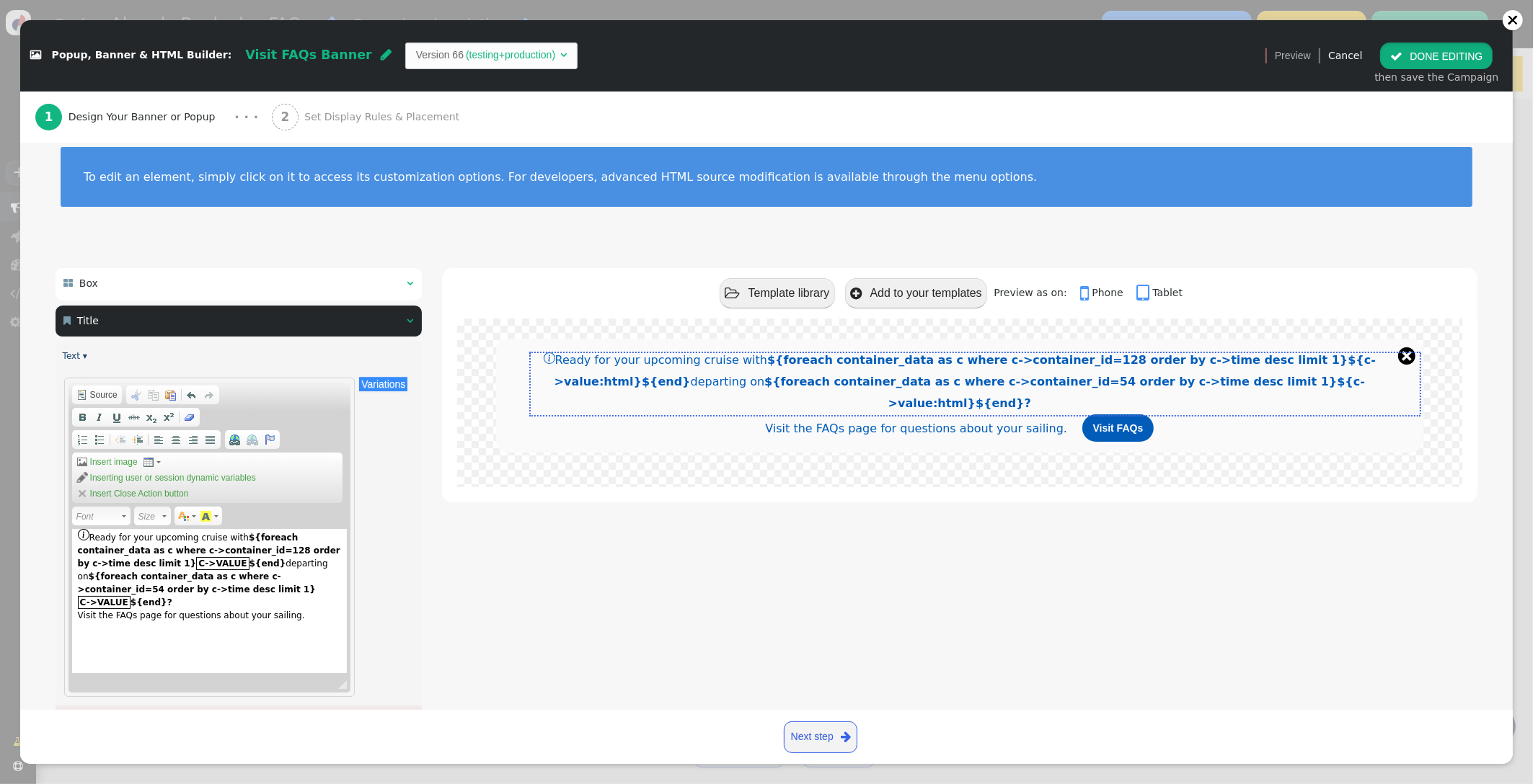
click at [1422, 52] on button " DONE EDITING" at bounding box center [1436, 55] width 113 height 26
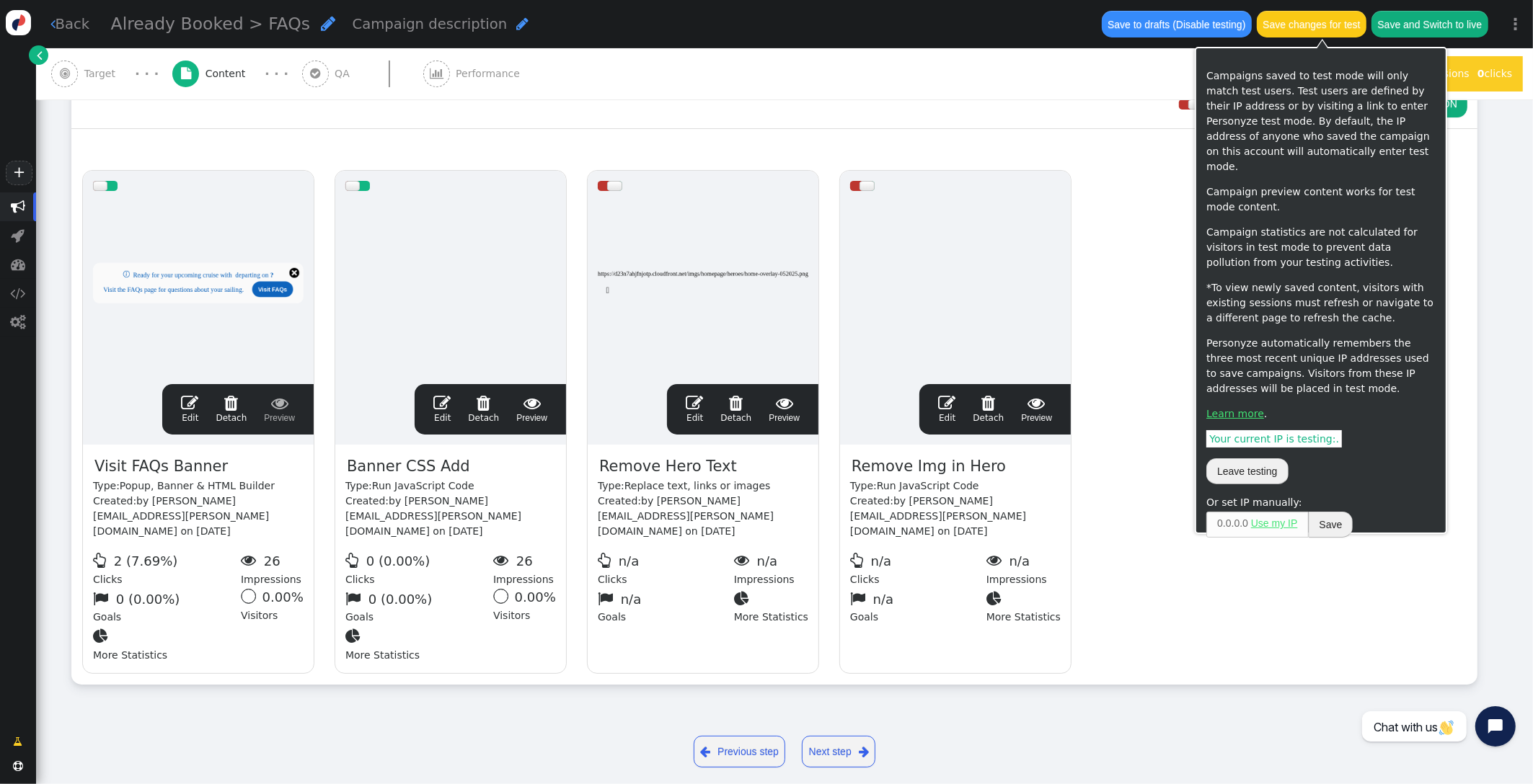
click at [1292, 33] on button "Save changes for test" at bounding box center [1312, 23] width 110 height 26
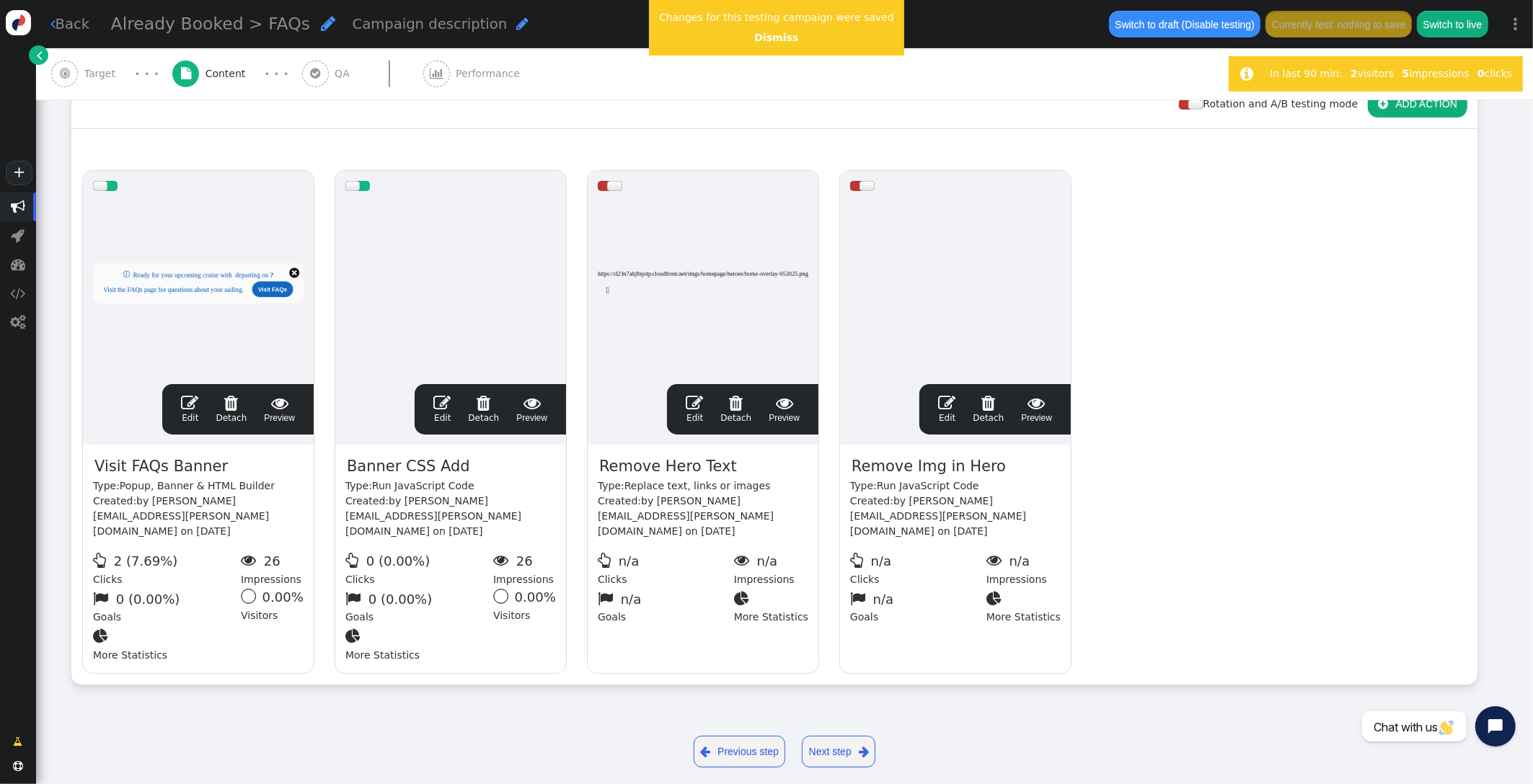
click at [190, 400] on span "" at bounding box center [190, 403] width 18 height 18
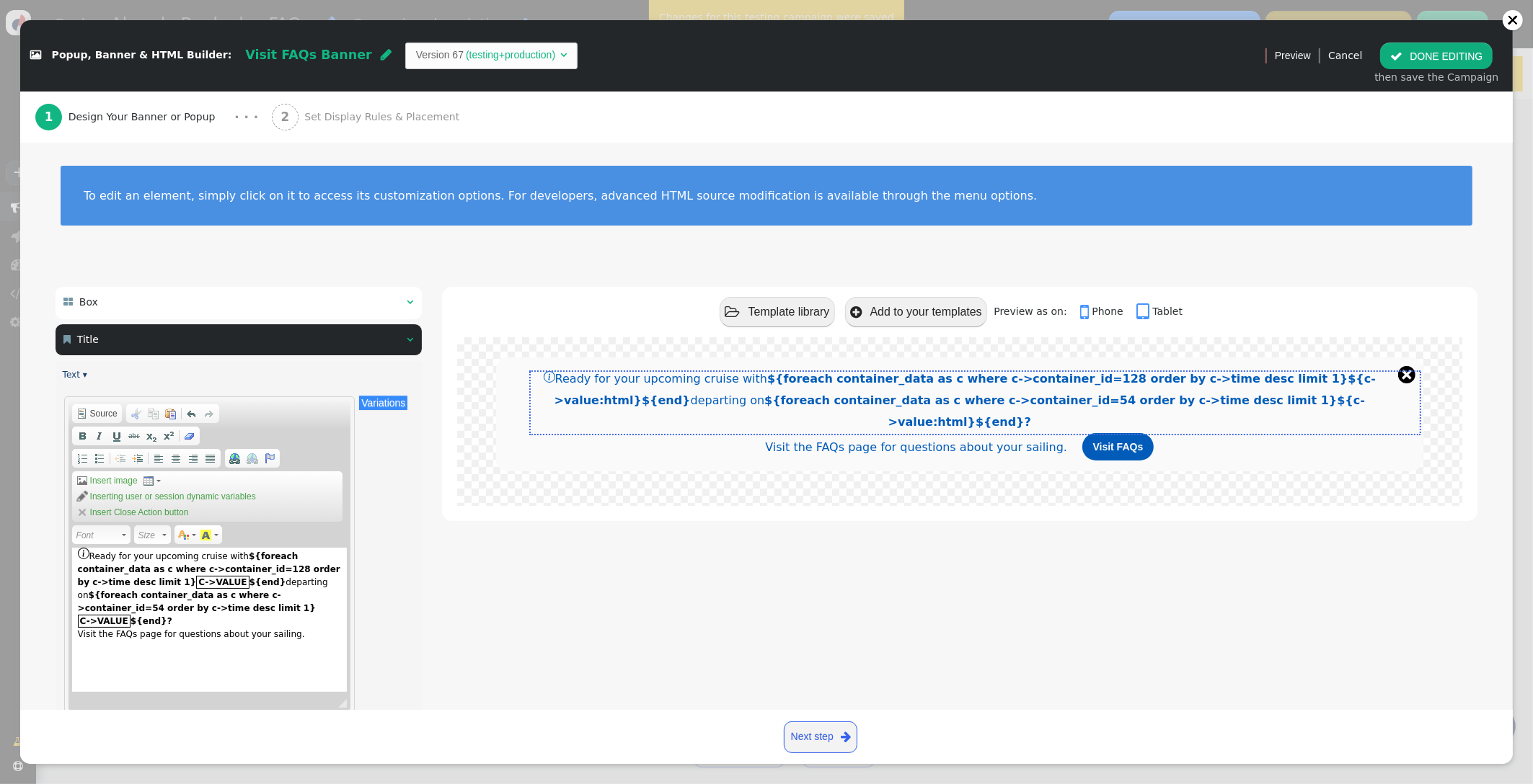
scroll to position [1, 0]
click at [344, 124] on span "Set Display Rules & Placement" at bounding box center [385, 116] width 161 height 15
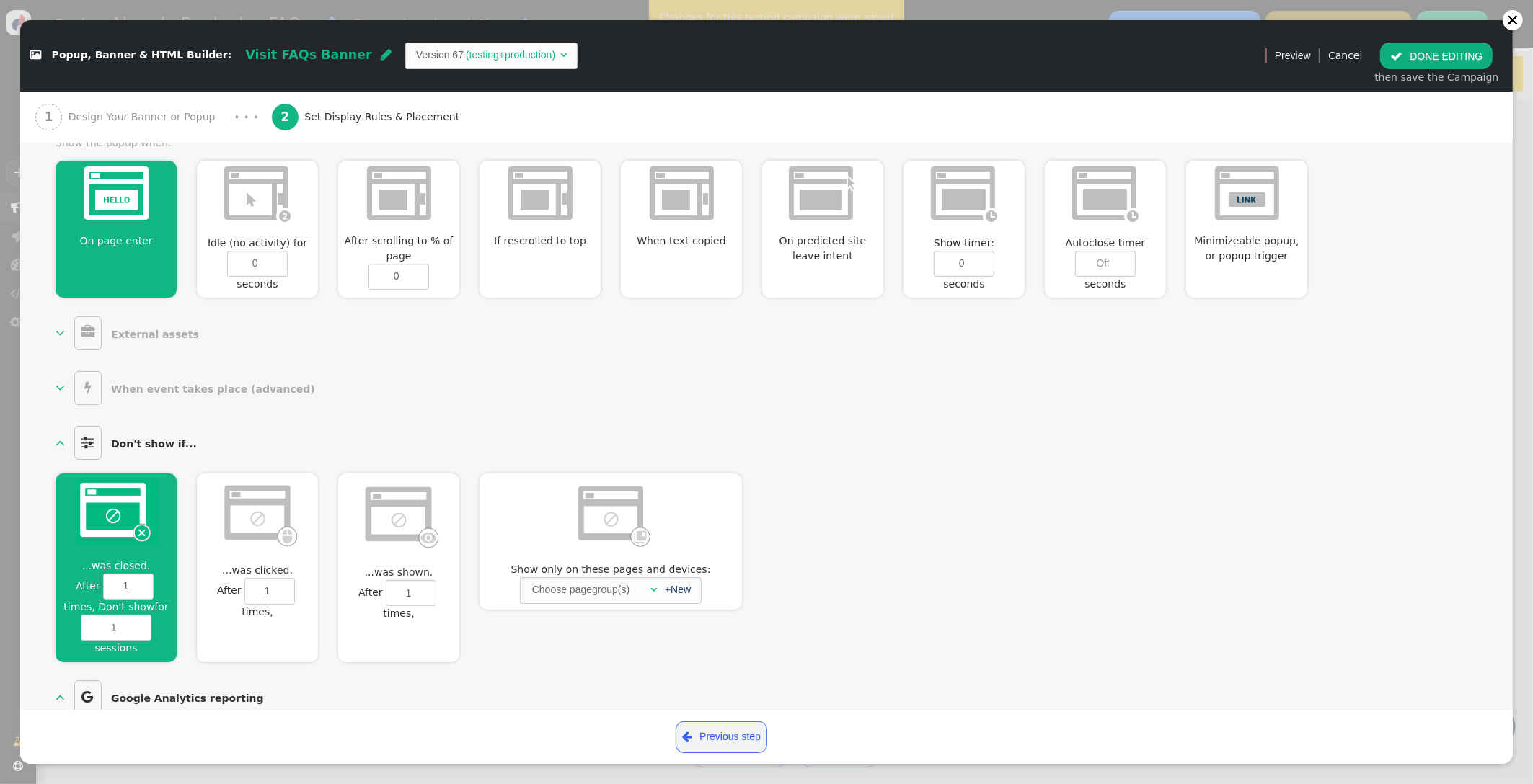
scroll to position [625, 0]
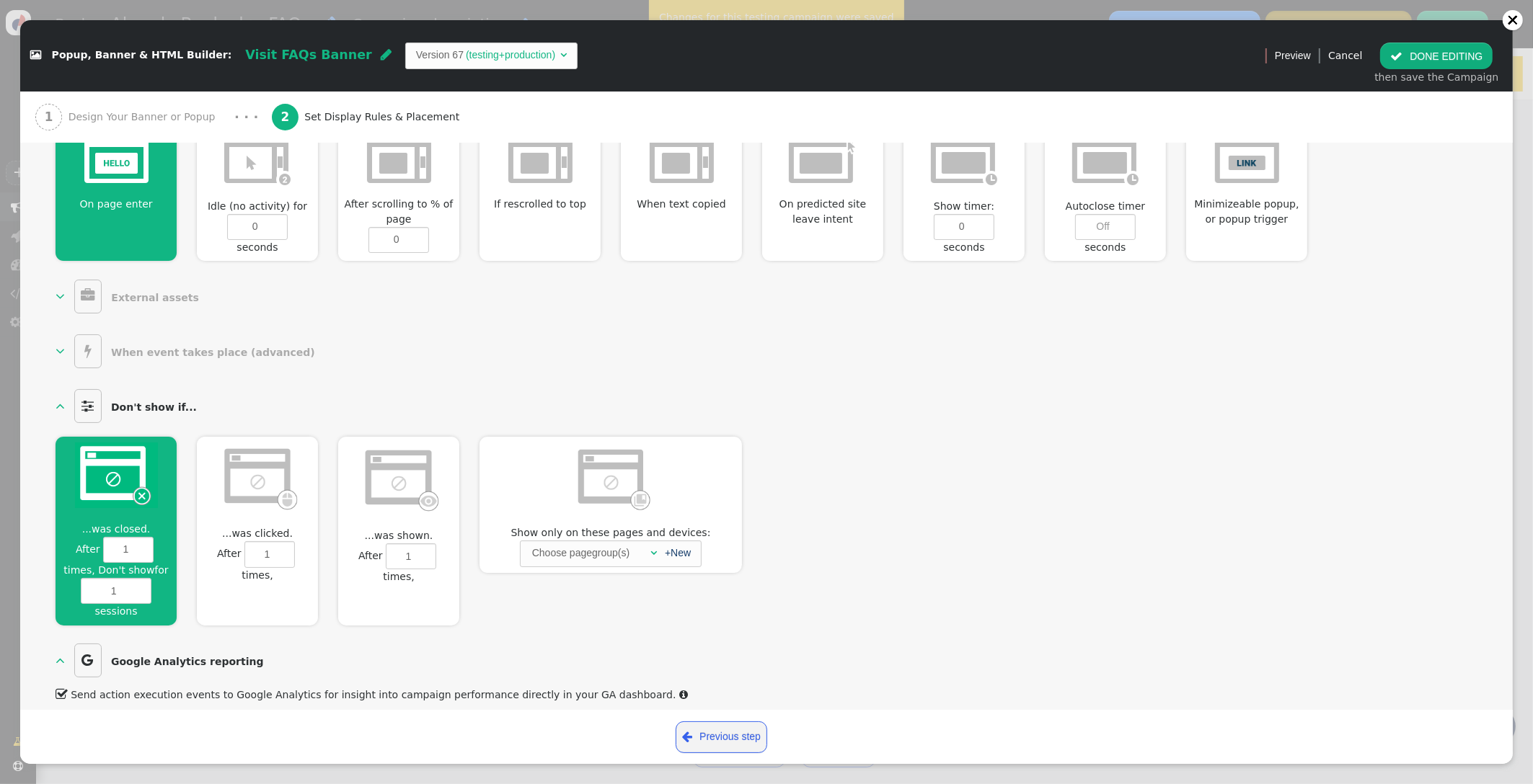
click at [133, 487] on img at bounding box center [116, 475] width 83 height 66
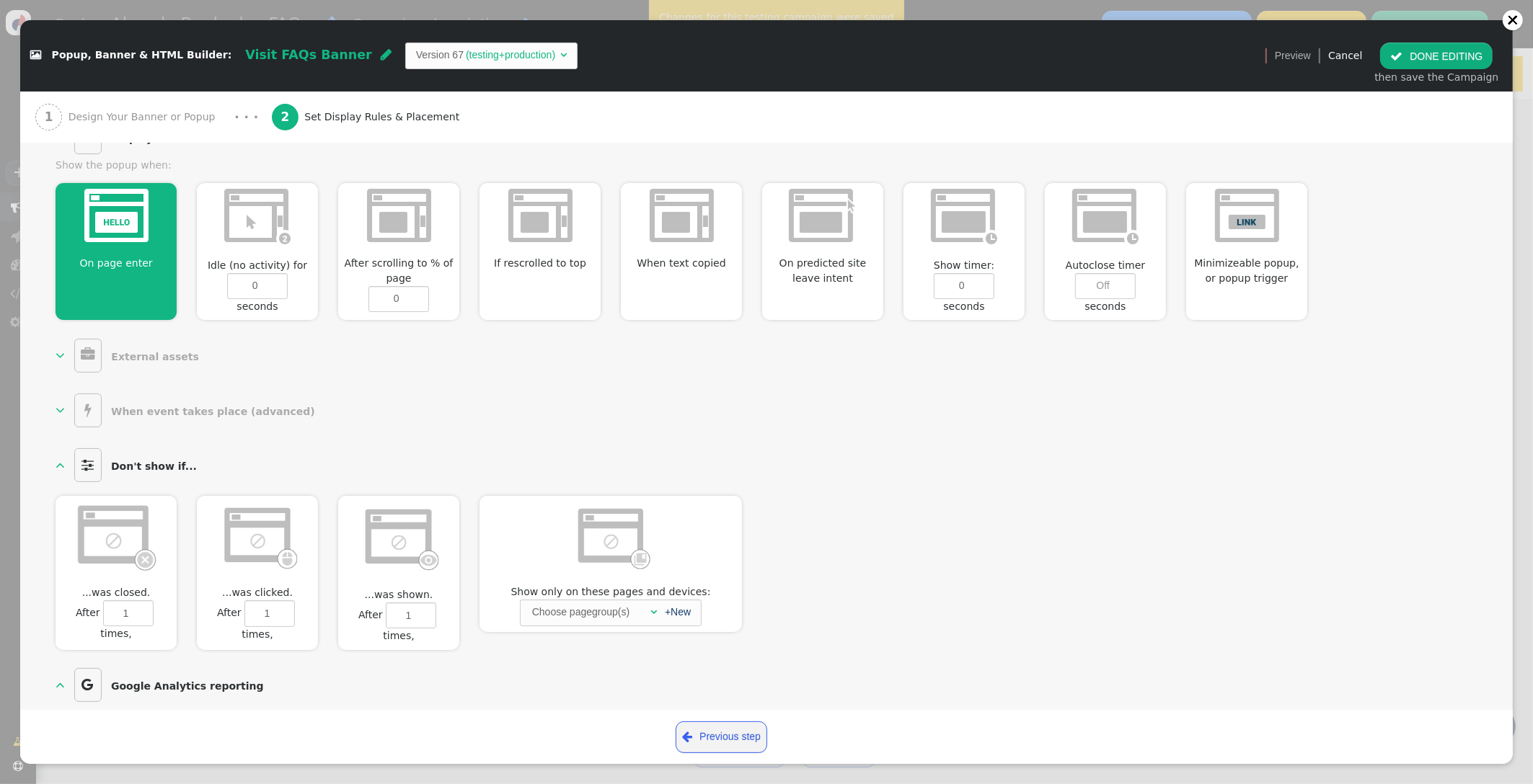
scroll to position [540, 0]
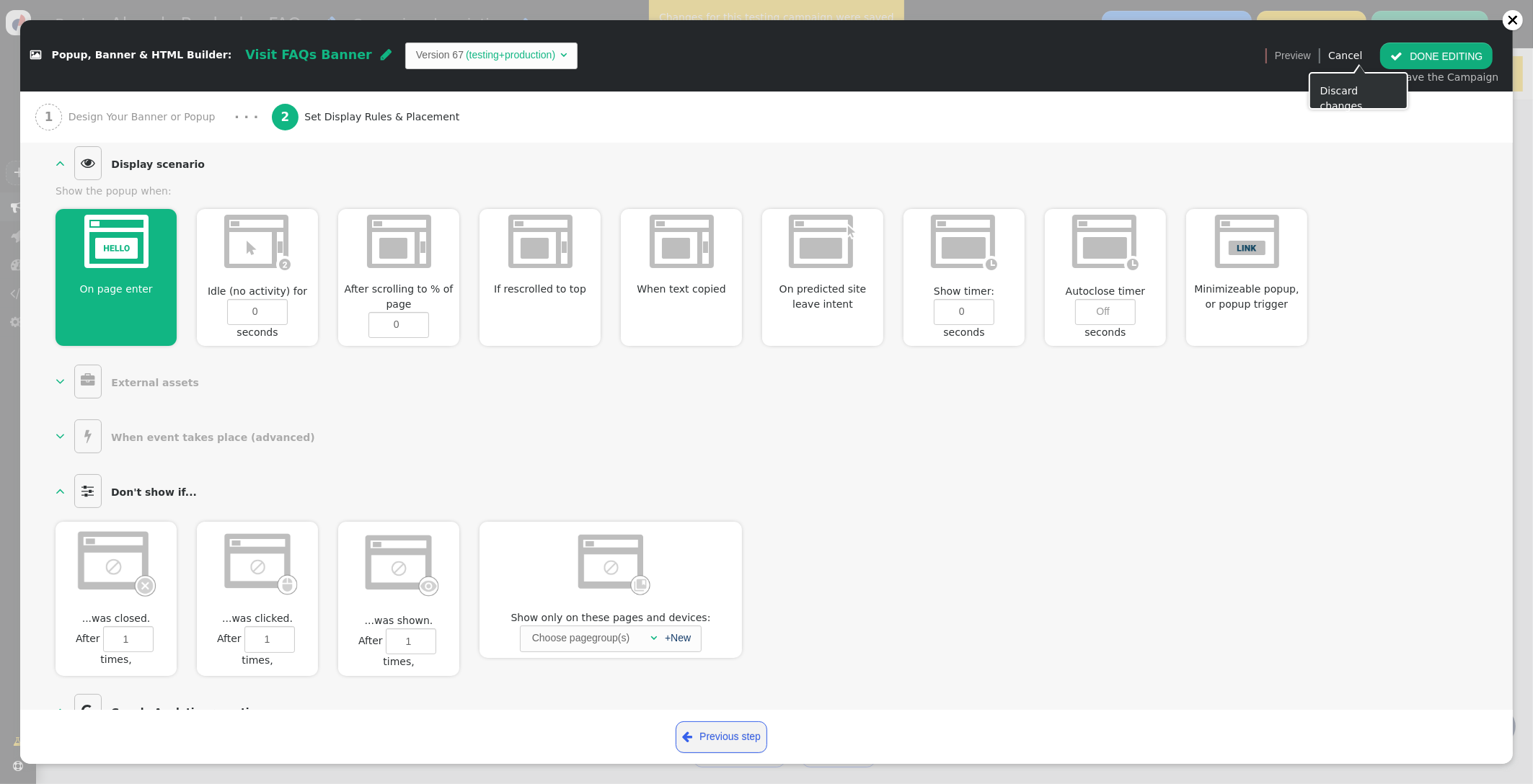
click at [1403, 59] on span "" at bounding box center [1396, 57] width 13 height 12
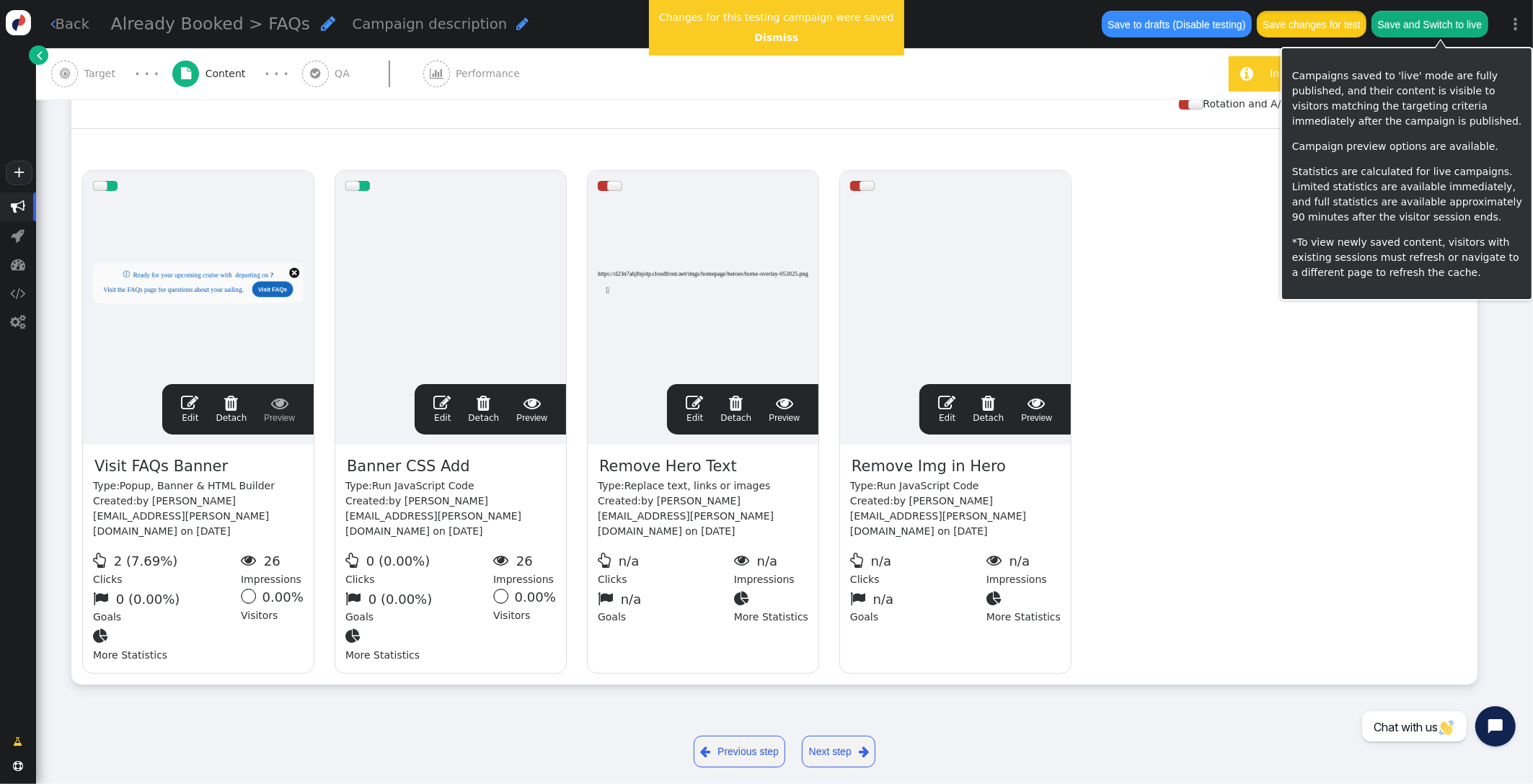
click at [1353, 25] on button "Save changes for test" at bounding box center [1312, 23] width 110 height 26
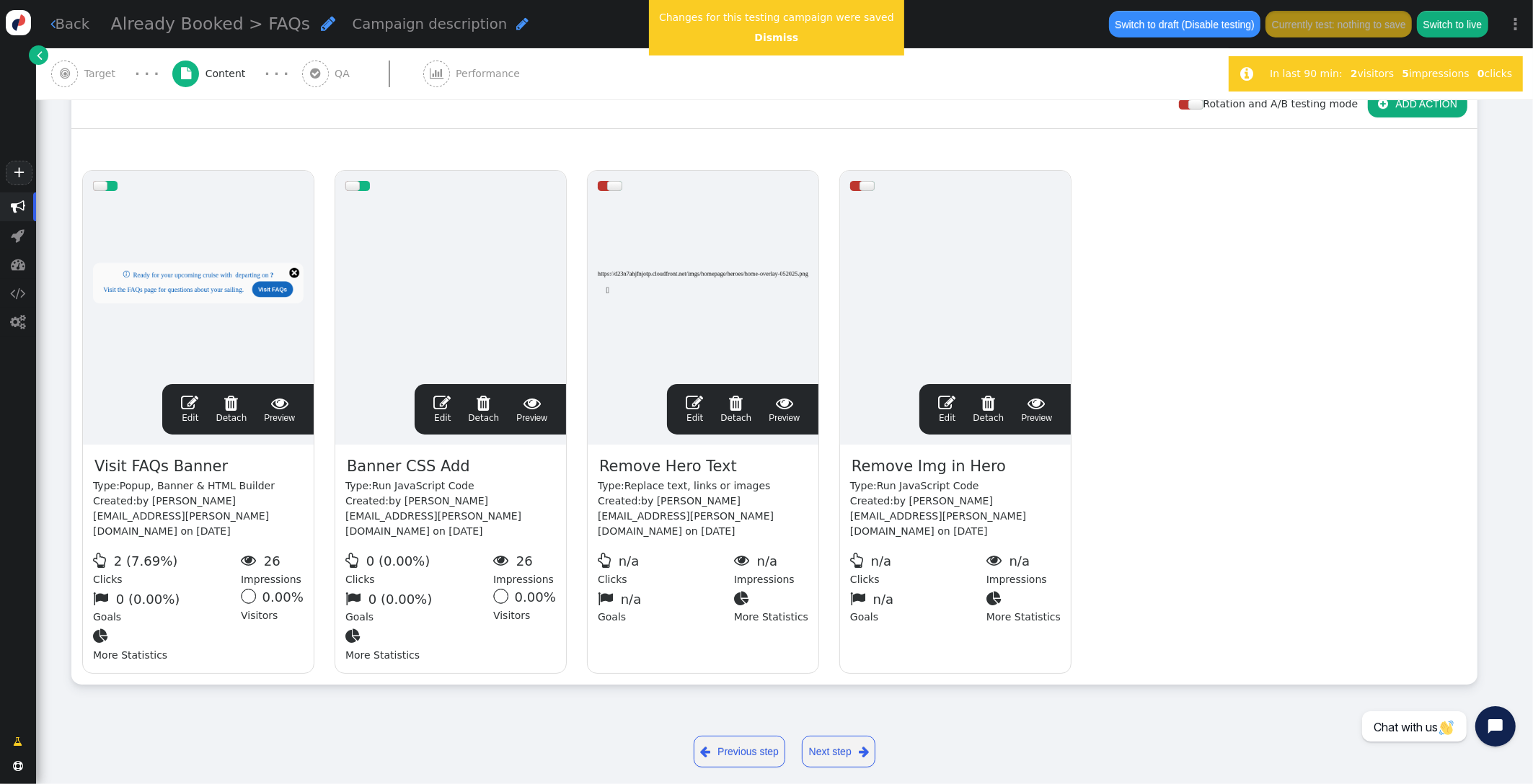
click at [186, 401] on span "" at bounding box center [190, 403] width 18 height 18
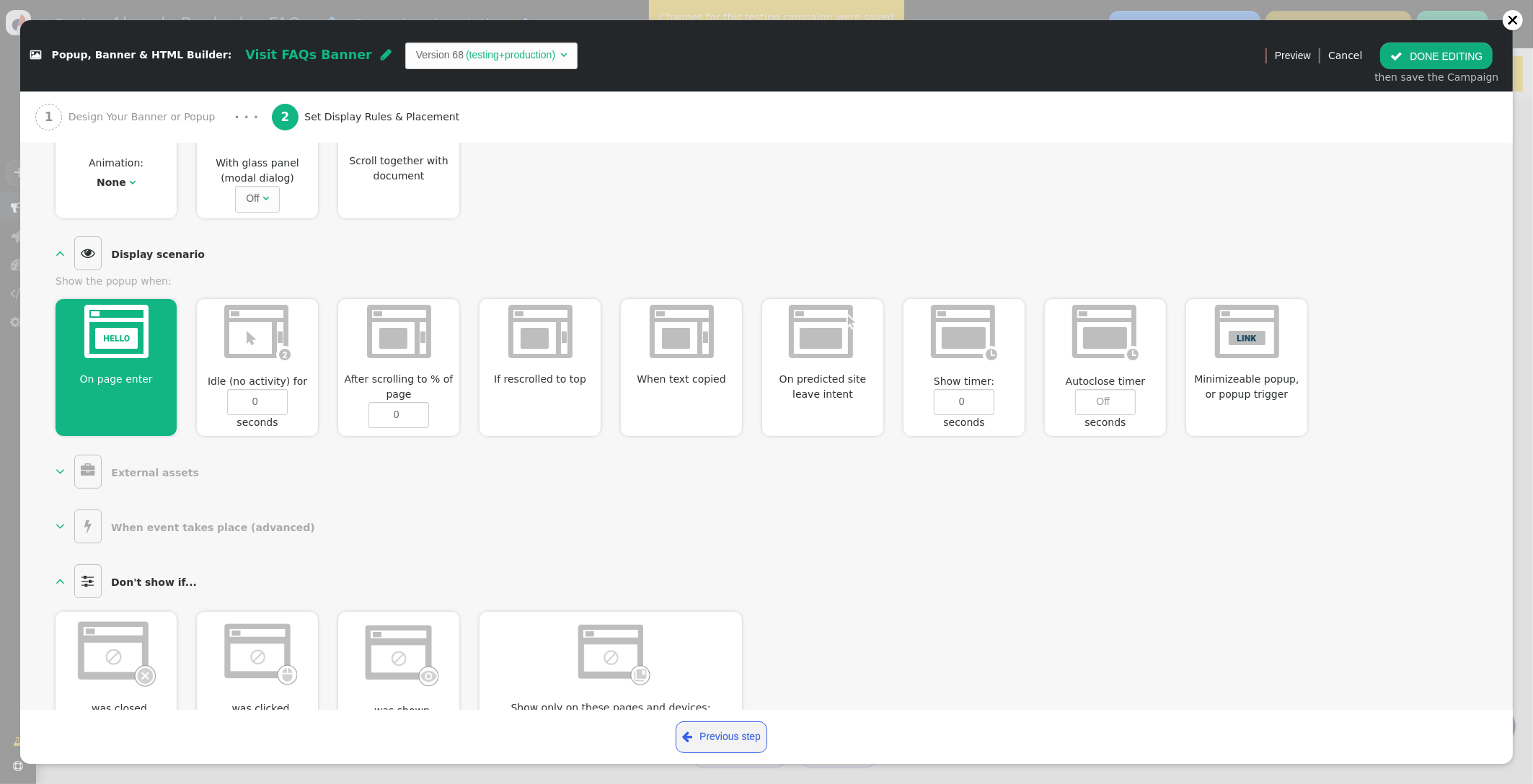
scroll to position [592, 0]
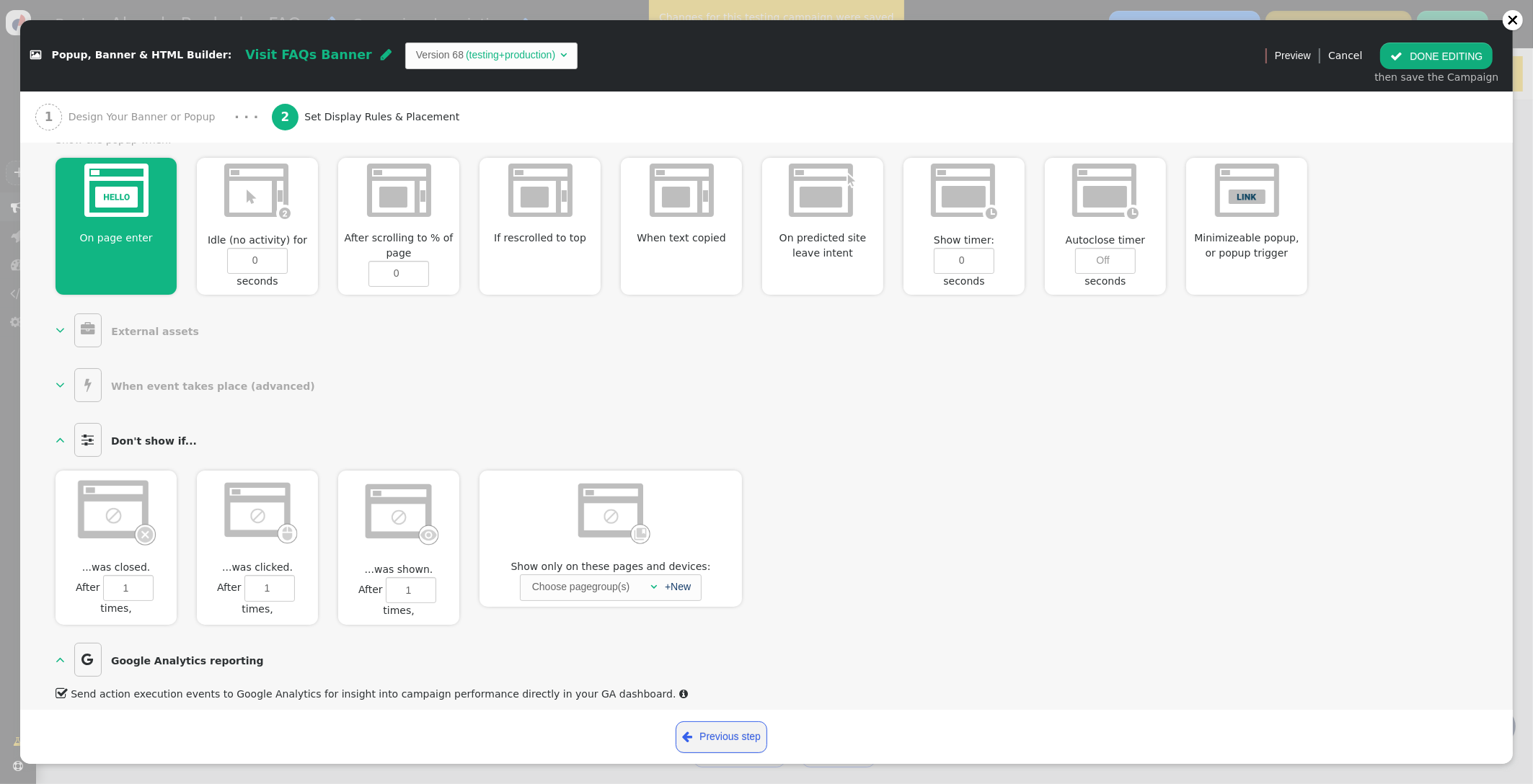
click at [600, 576] on div "Choose pagegroup(s)" at bounding box center [581, 587] width 100 height 23
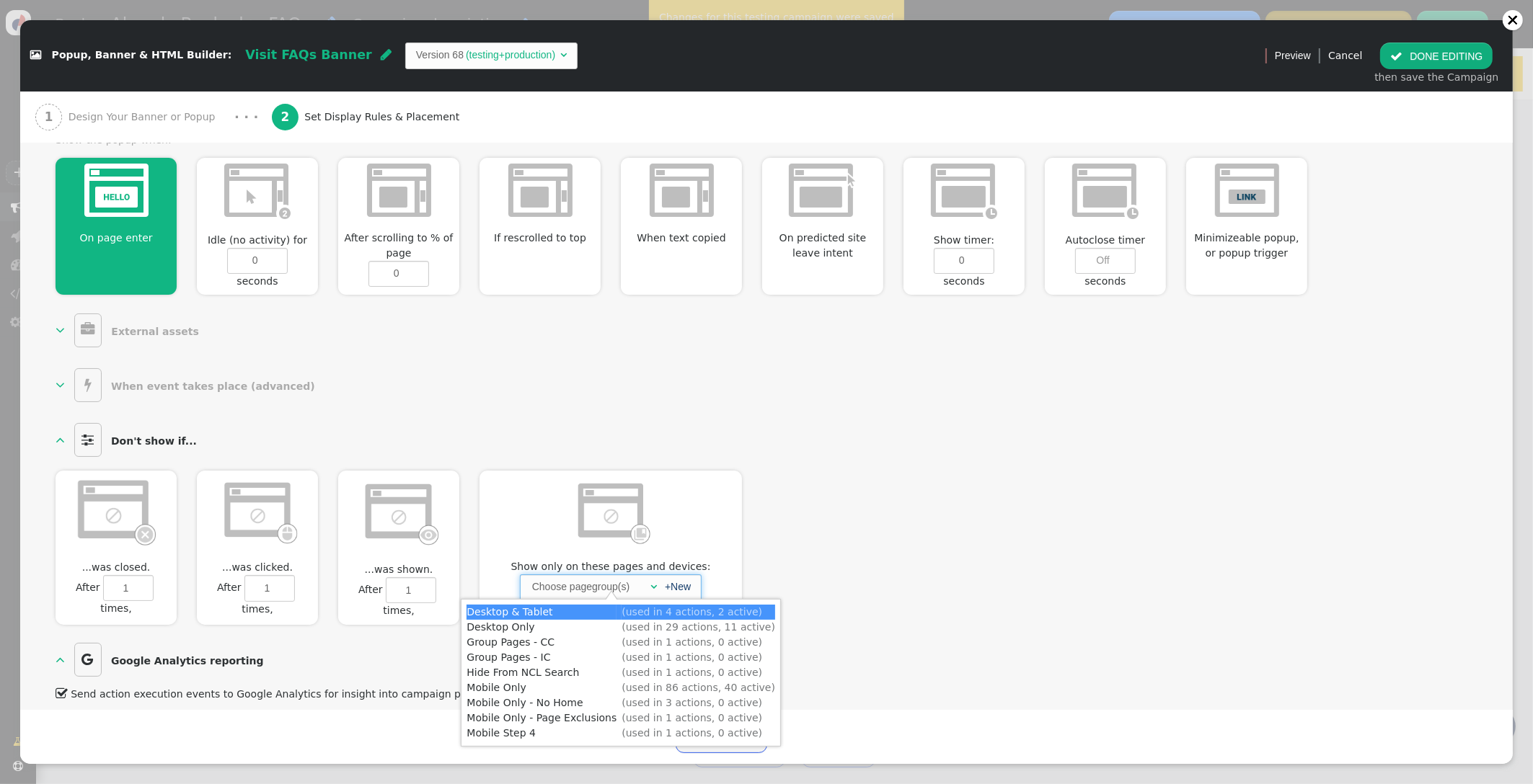
click at [687, 516] on div at bounding box center [611, 514] width 262 height 86
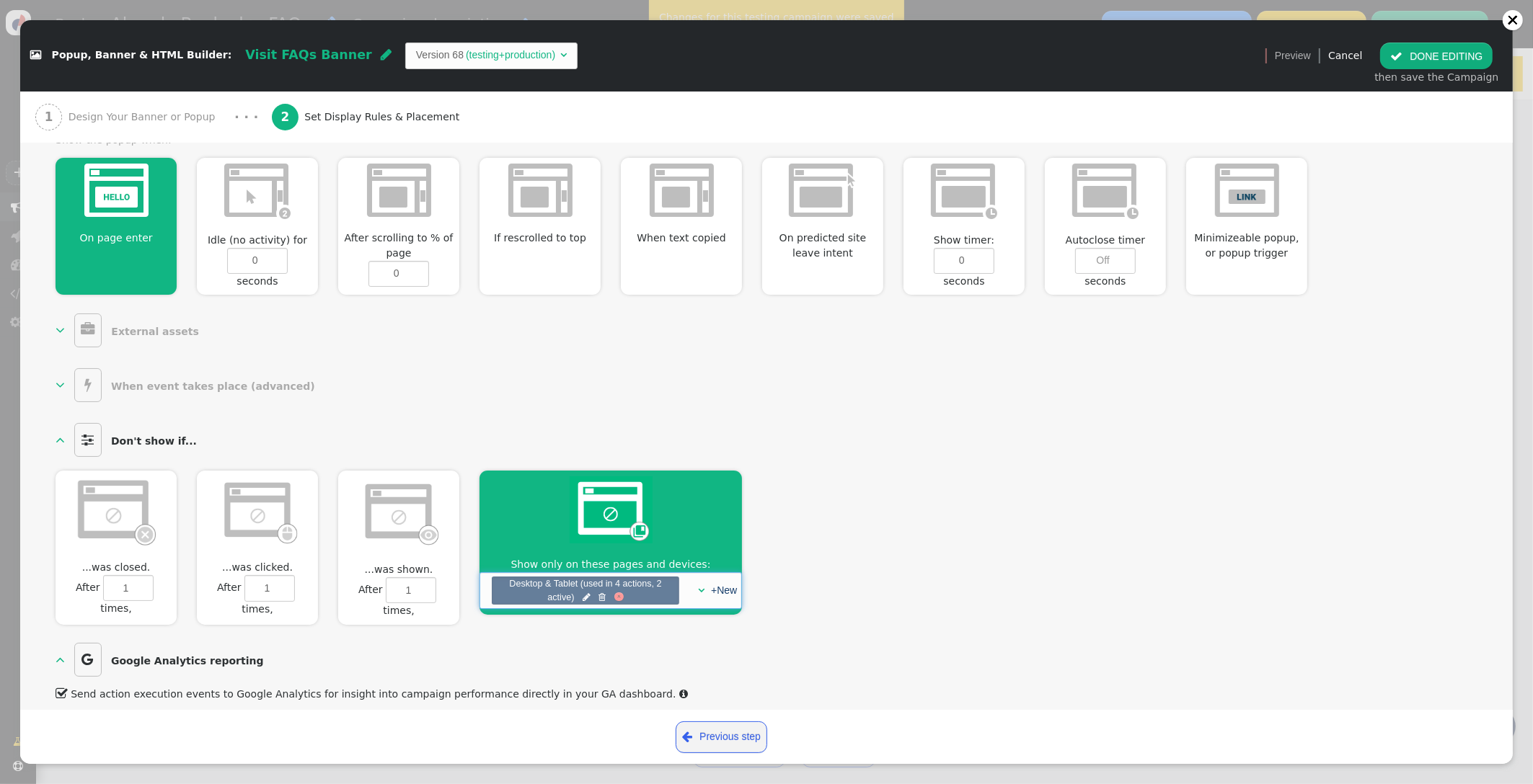
click at [621, 592] on div at bounding box center [620, 597] width 10 height 10
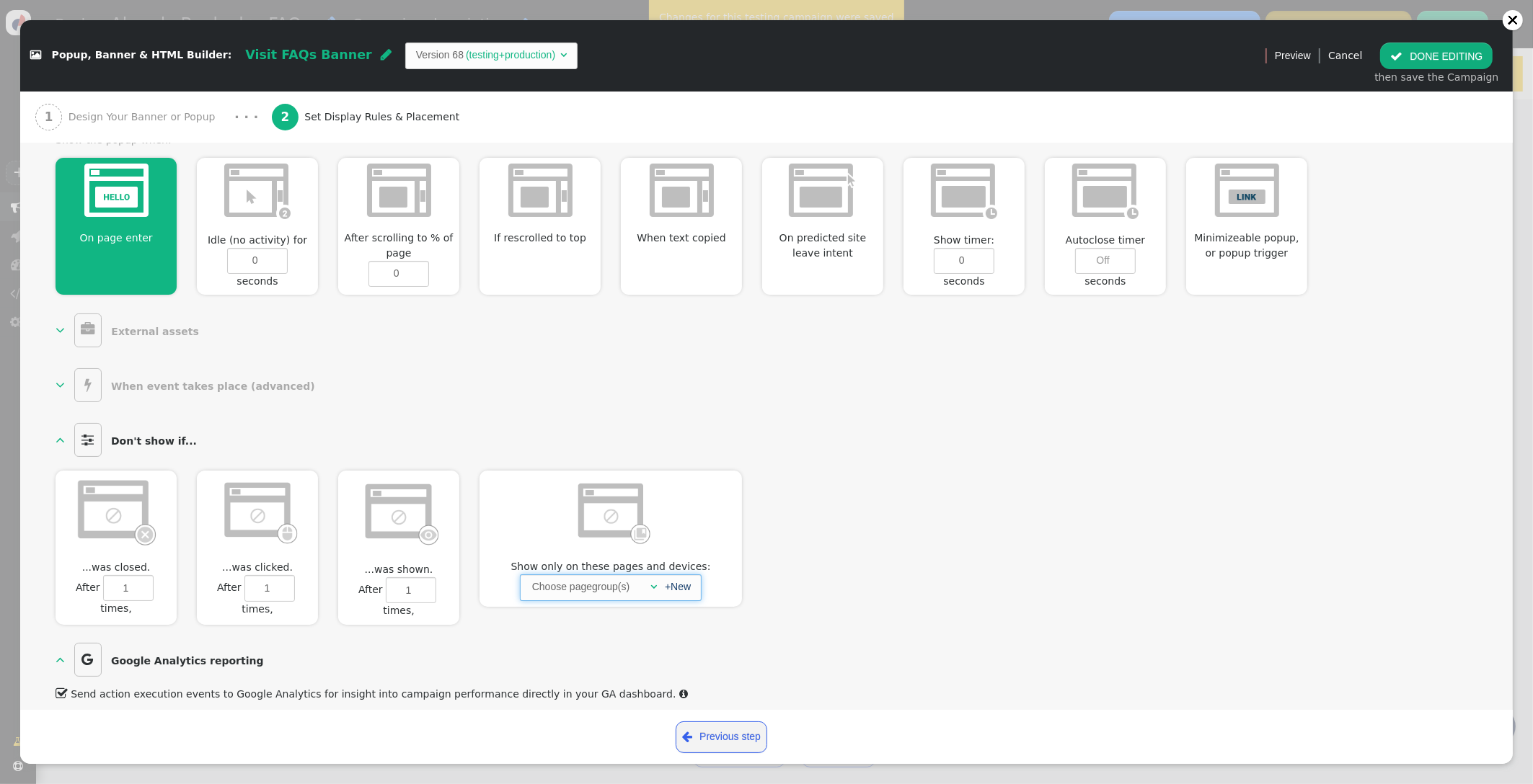
click at [650, 581] on span "" at bounding box center [653, 586] width 7 height 10
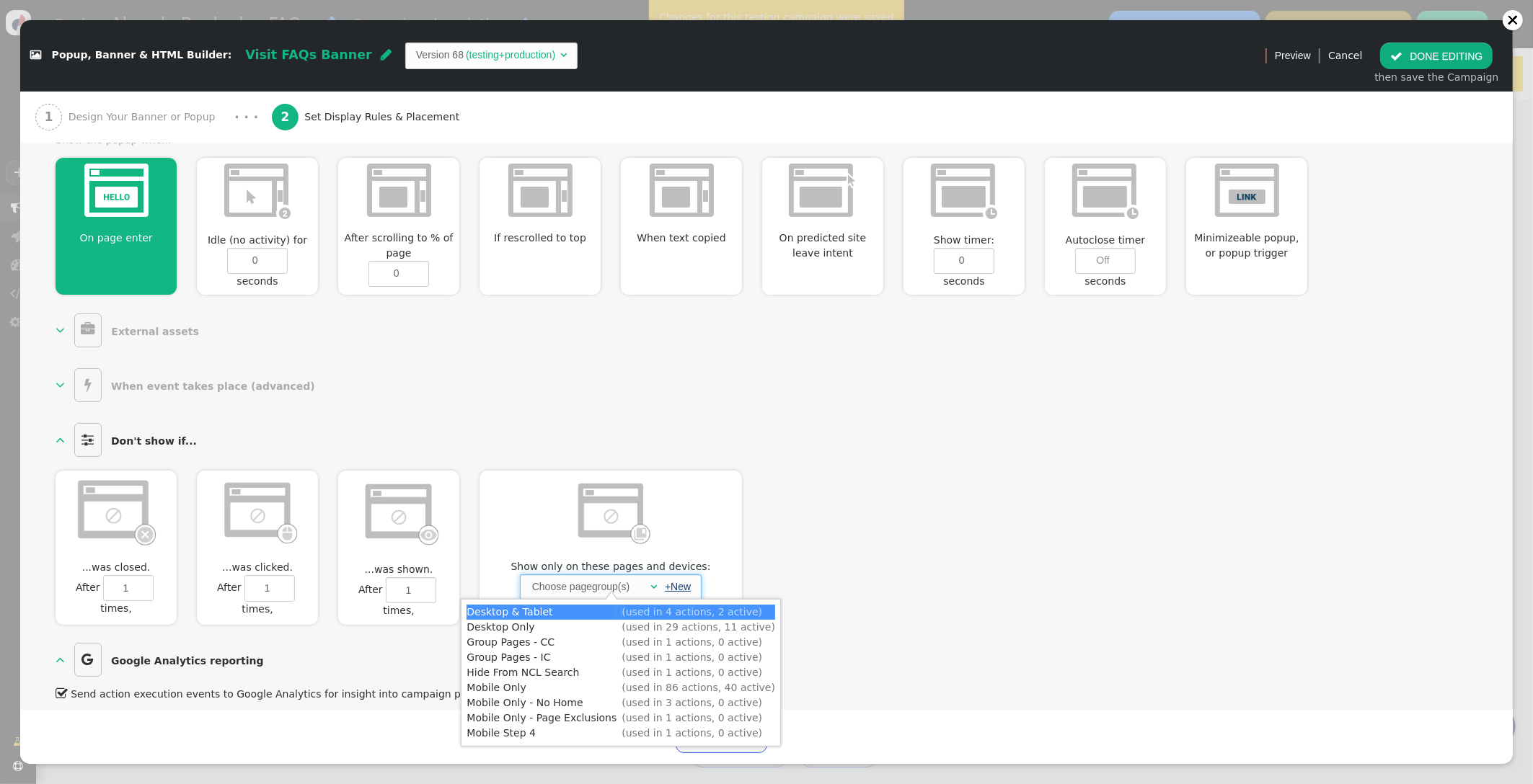
click at [687, 581] on link "+New" at bounding box center [677, 587] width 26 height 12
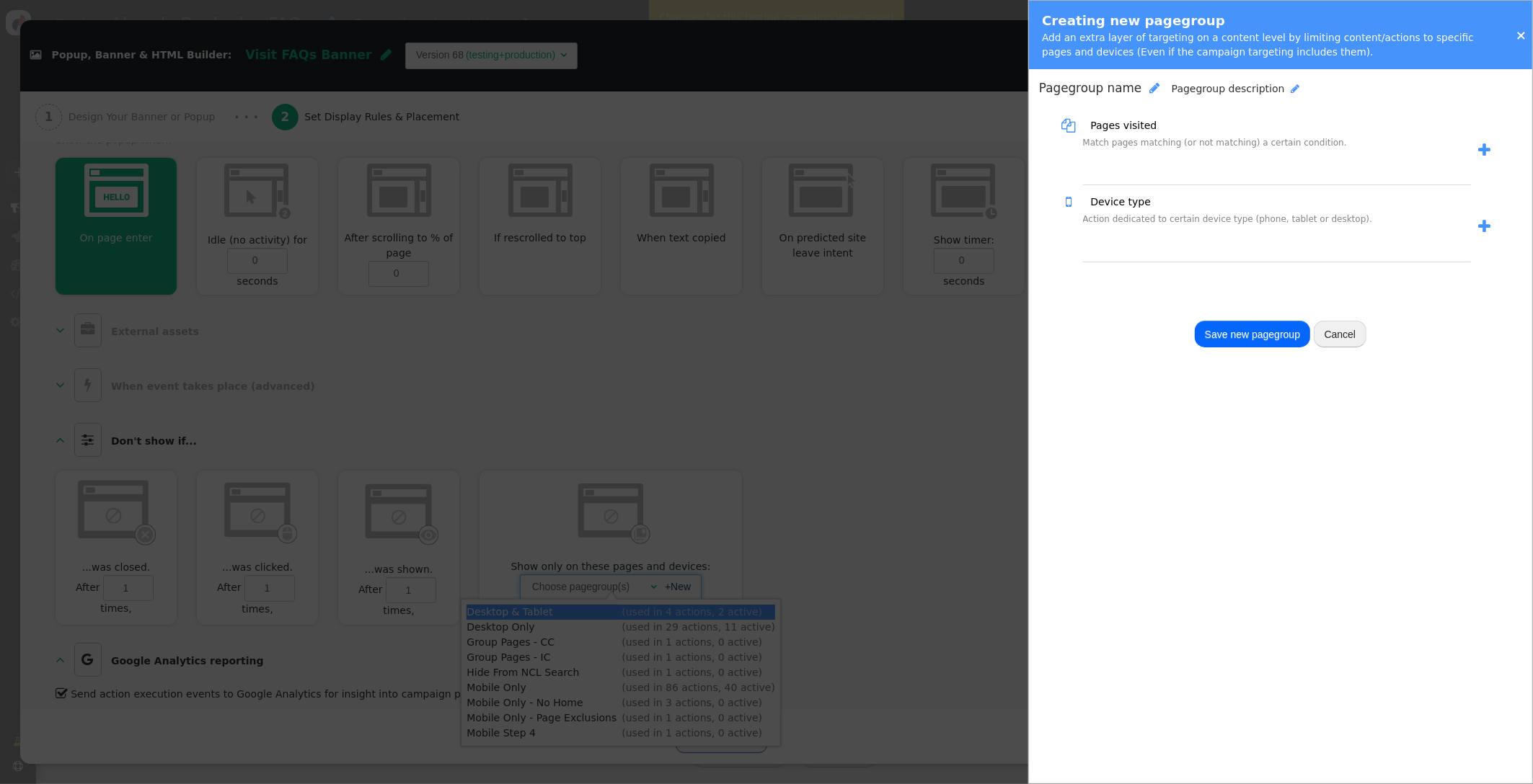
click at [1291, 87] on span "" at bounding box center [1295, 88] width 9 height 10
type textarea "iCruise Home Page"
click at [1485, 156] on span "" at bounding box center [1484, 156] width 13 height 15
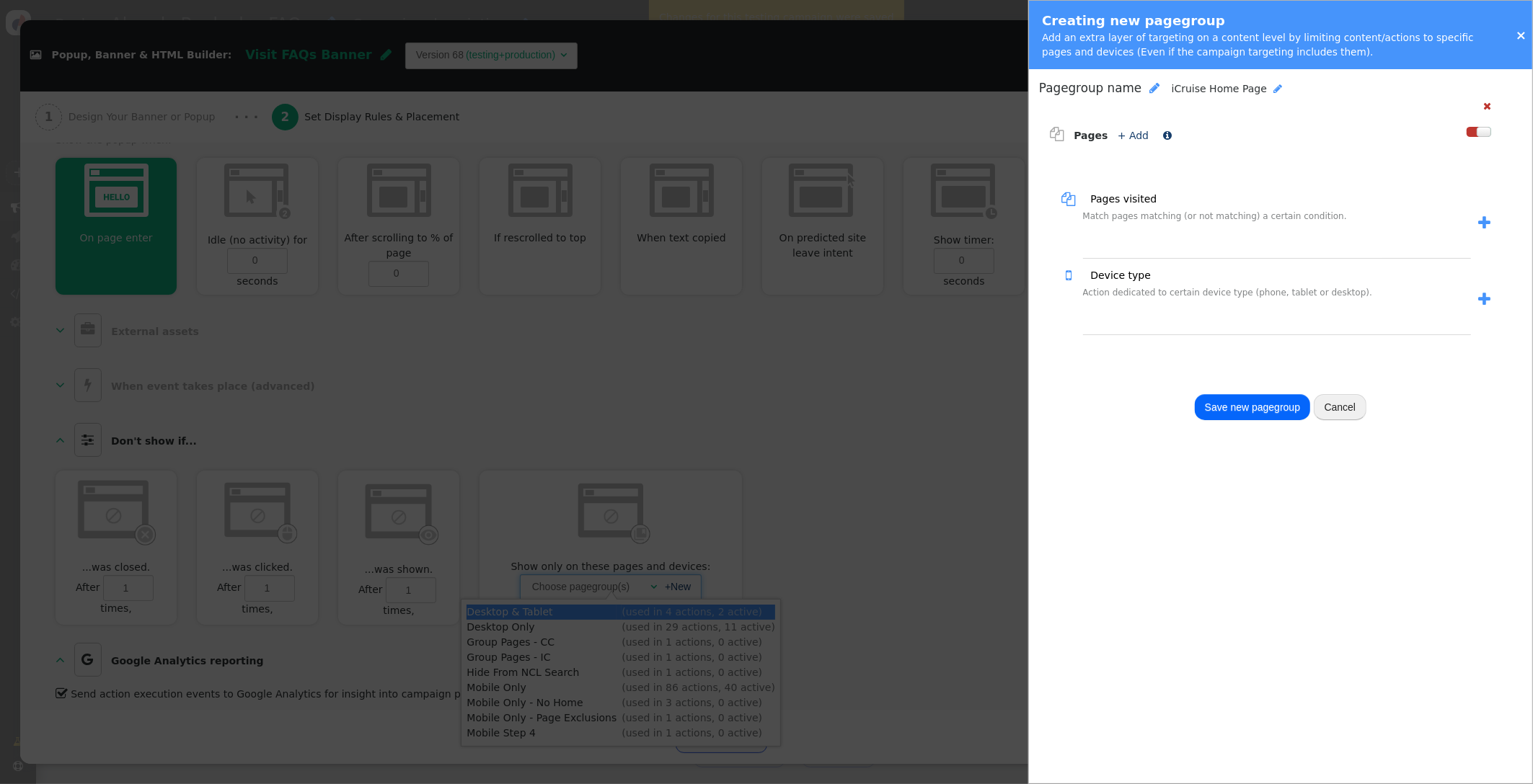
click at [1142, 137] on link " Pages + Add " at bounding box center [1110, 136] width 122 height 12
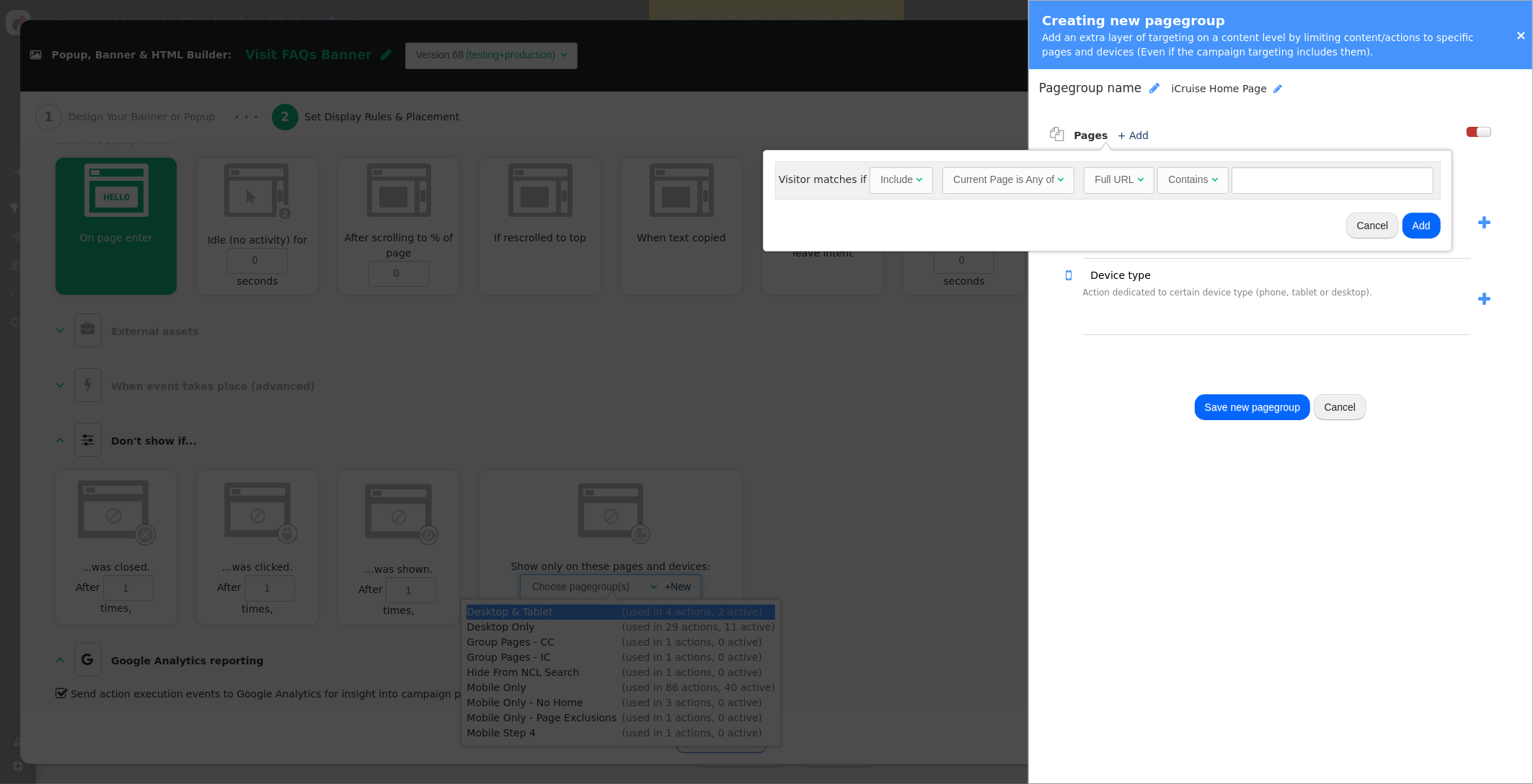
click at [1116, 187] on div "Full URL" at bounding box center [1114, 179] width 39 height 15
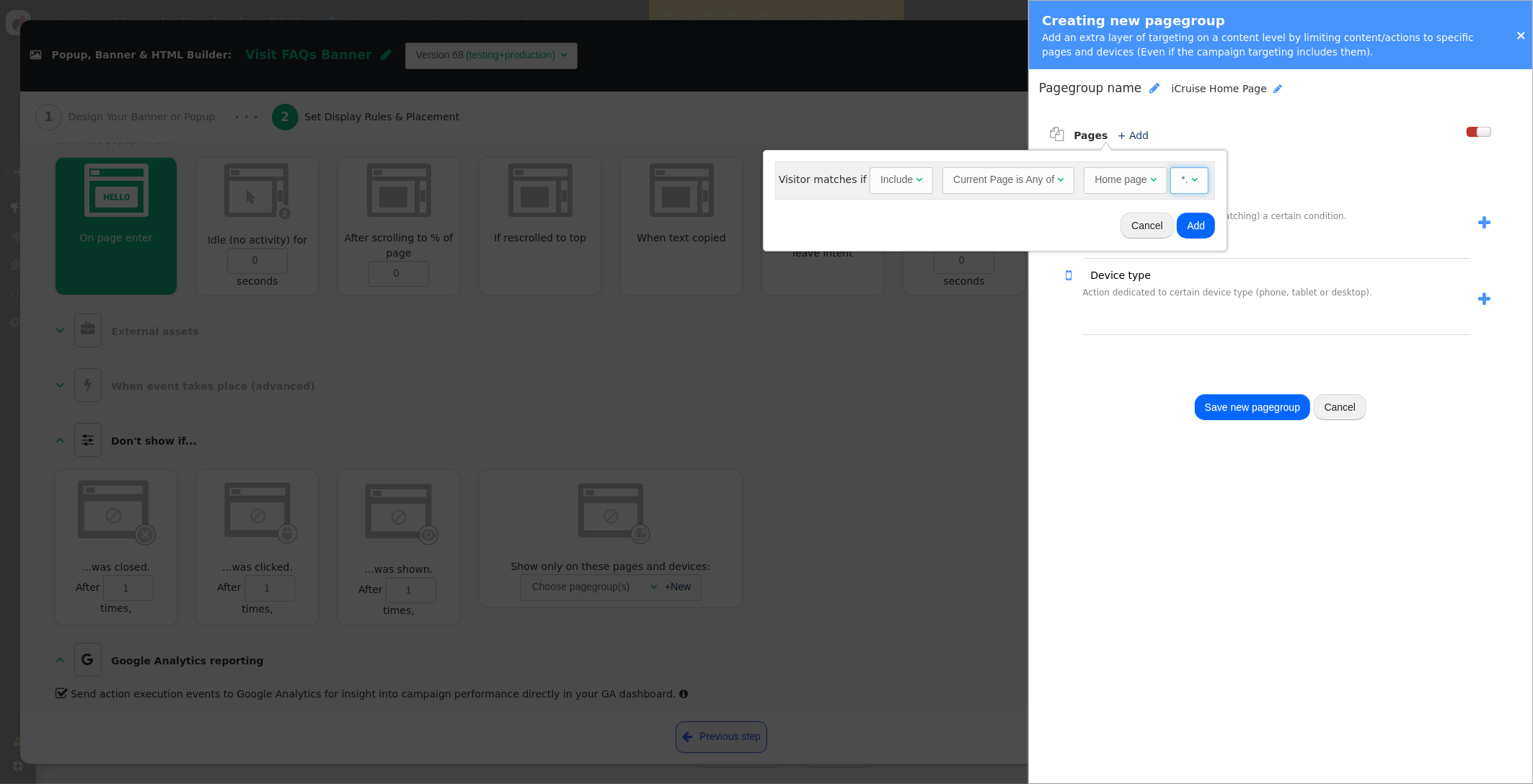
click at [1195, 179] on span "*. " at bounding box center [1188, 180] width 38 height 26
click at [1003, 182] on div "Current Page is Any of" at bounding box center [1003, 179] width 101 height 15
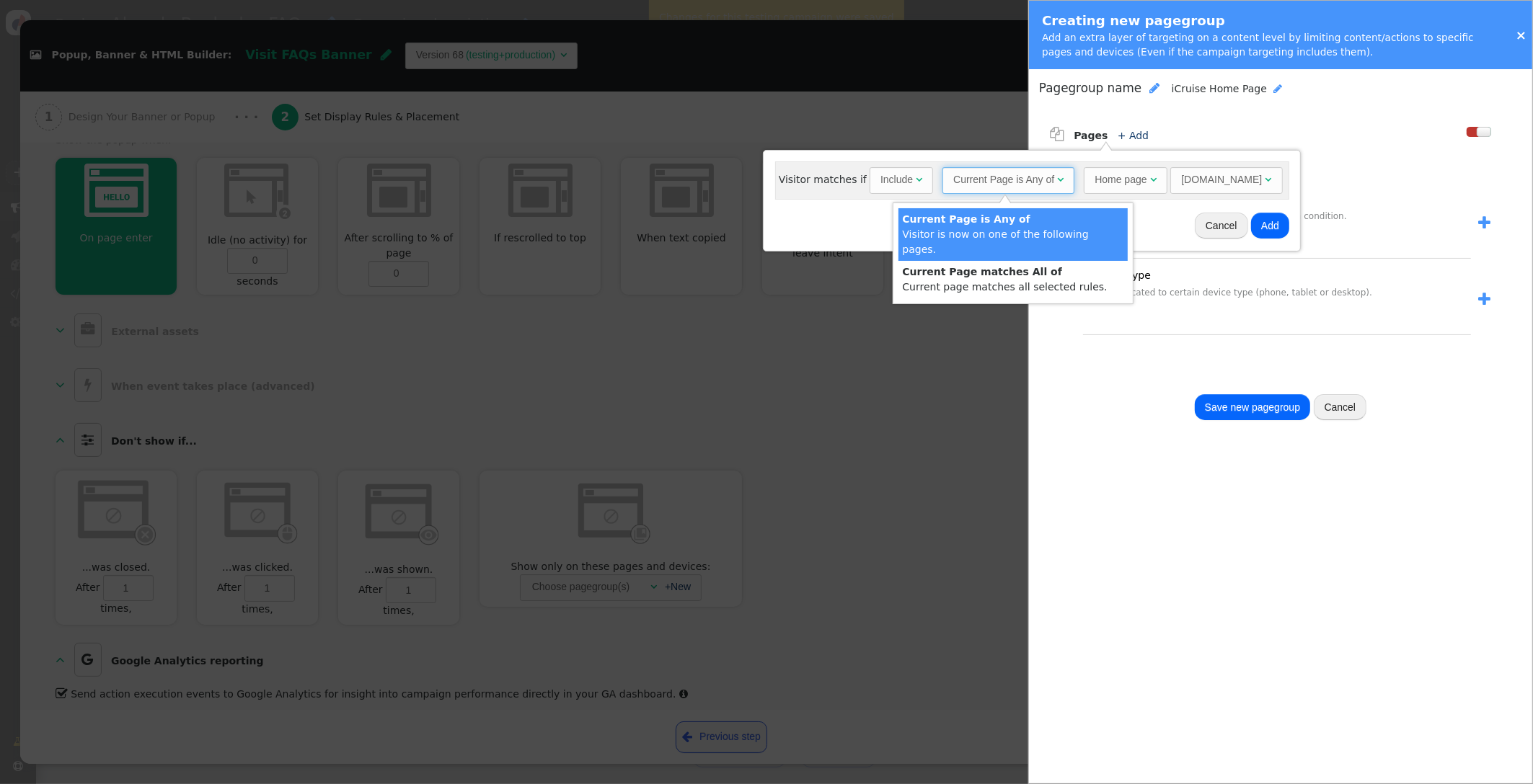
click at [1003, 182] on div "Current Page is Any of" at bounding box center [1003, 179] width 101 height 15
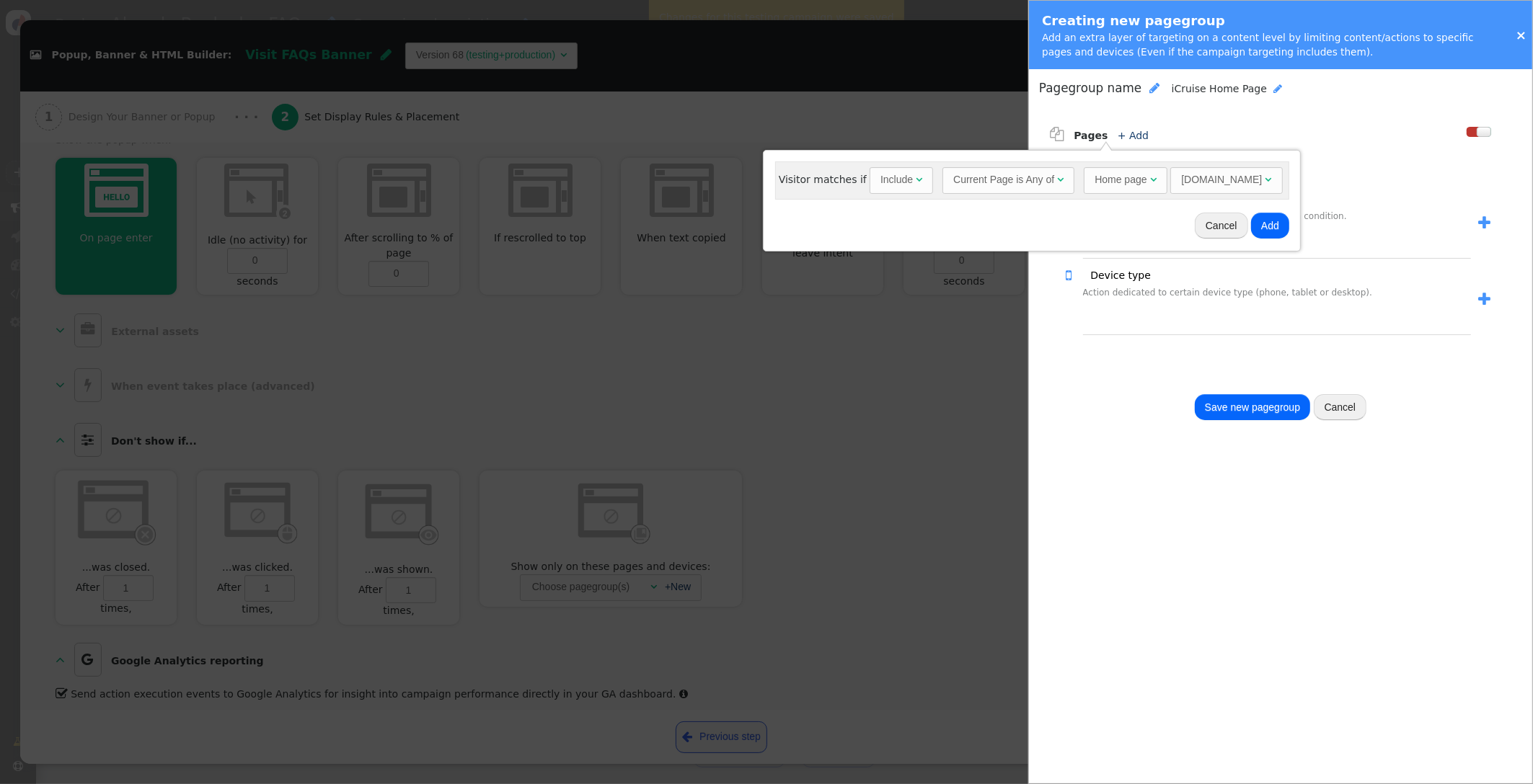
click at [1251, 224] on button "Add" at bounding box center [1270, 225] width 38 height 26
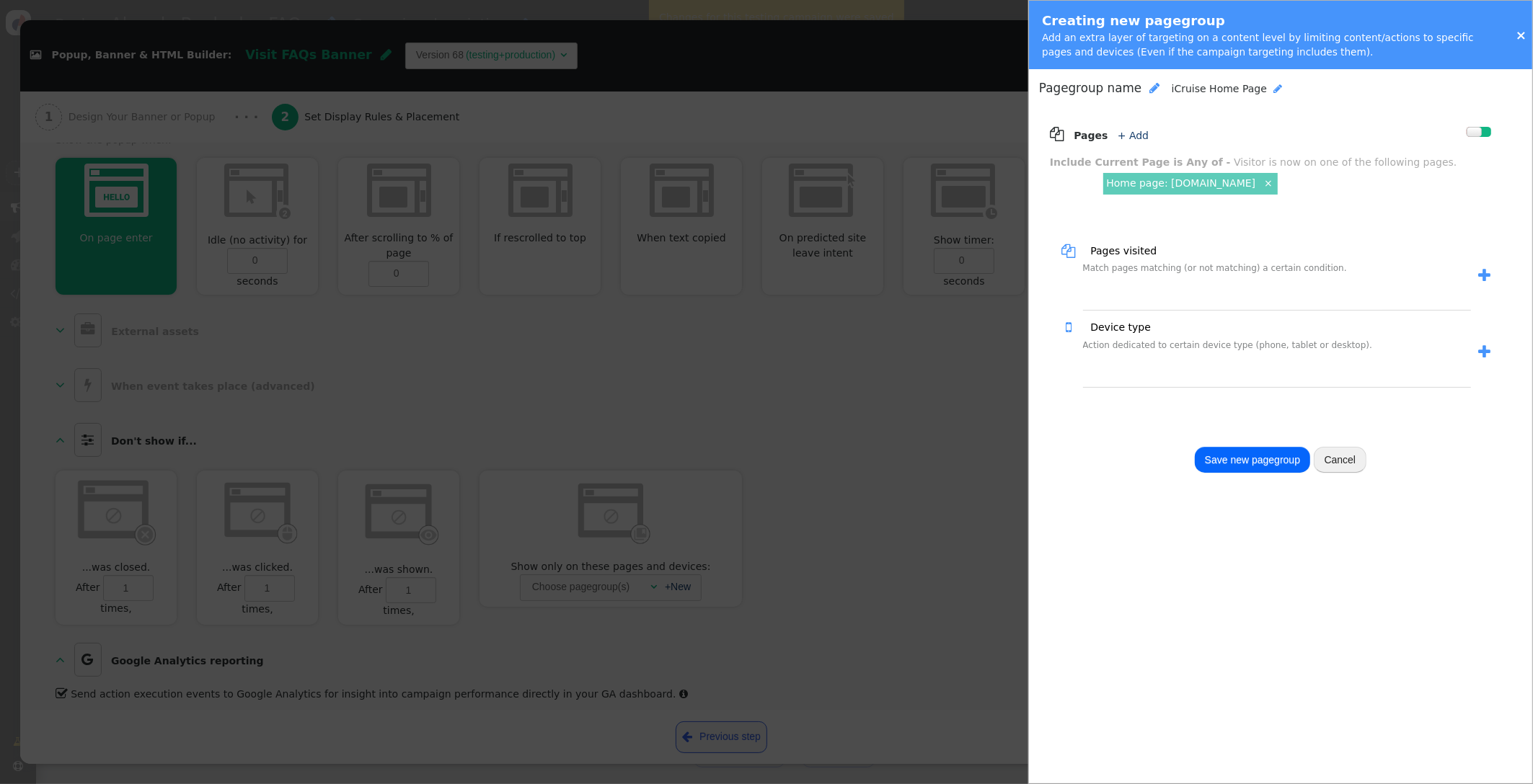
click at [1246, 467] on button "Save new pagegroup" at bounding box center [1252, 460] width 116 height 26
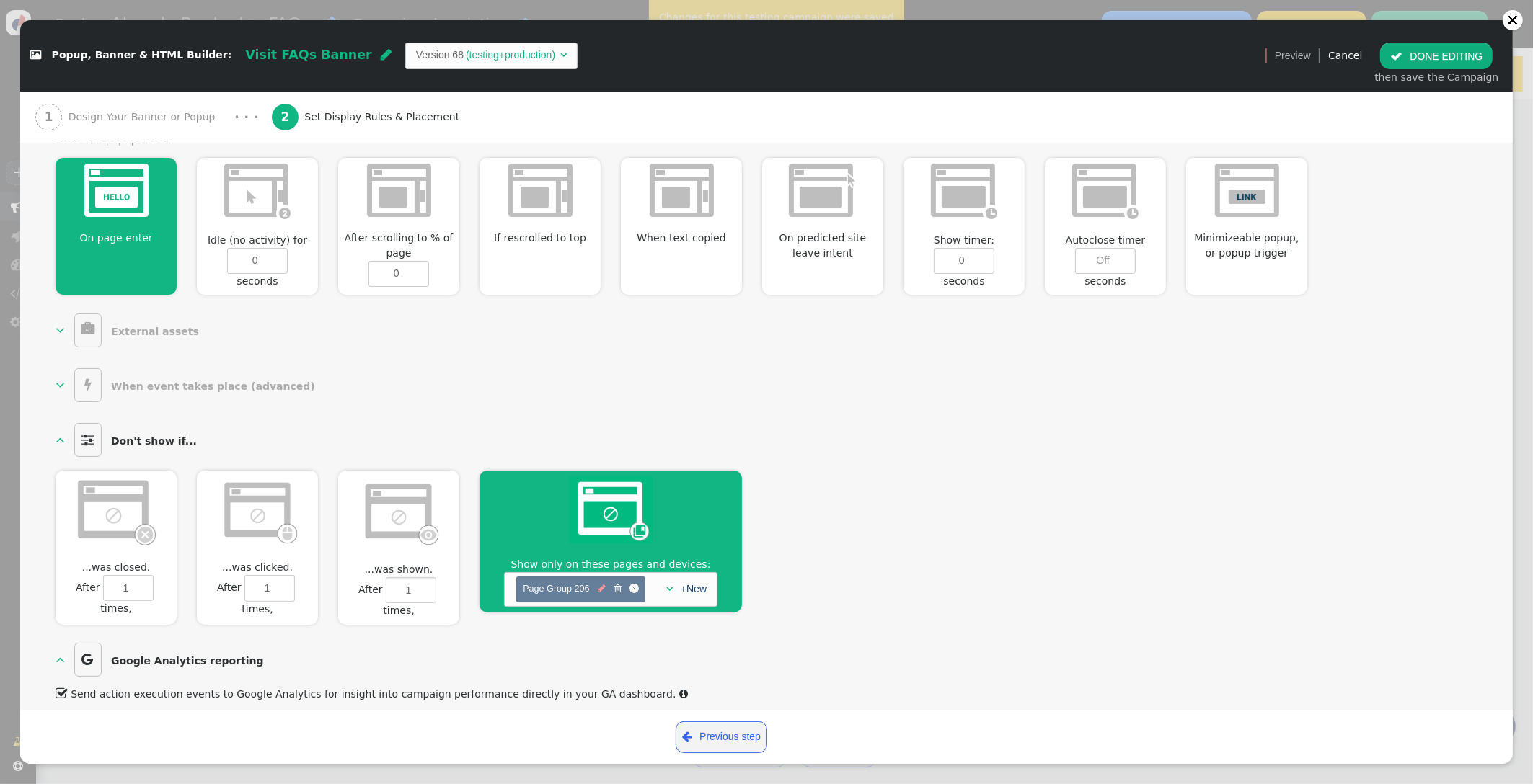
click at [602, 582] on span "" at bounding box center [602, 589] width 8 height 14
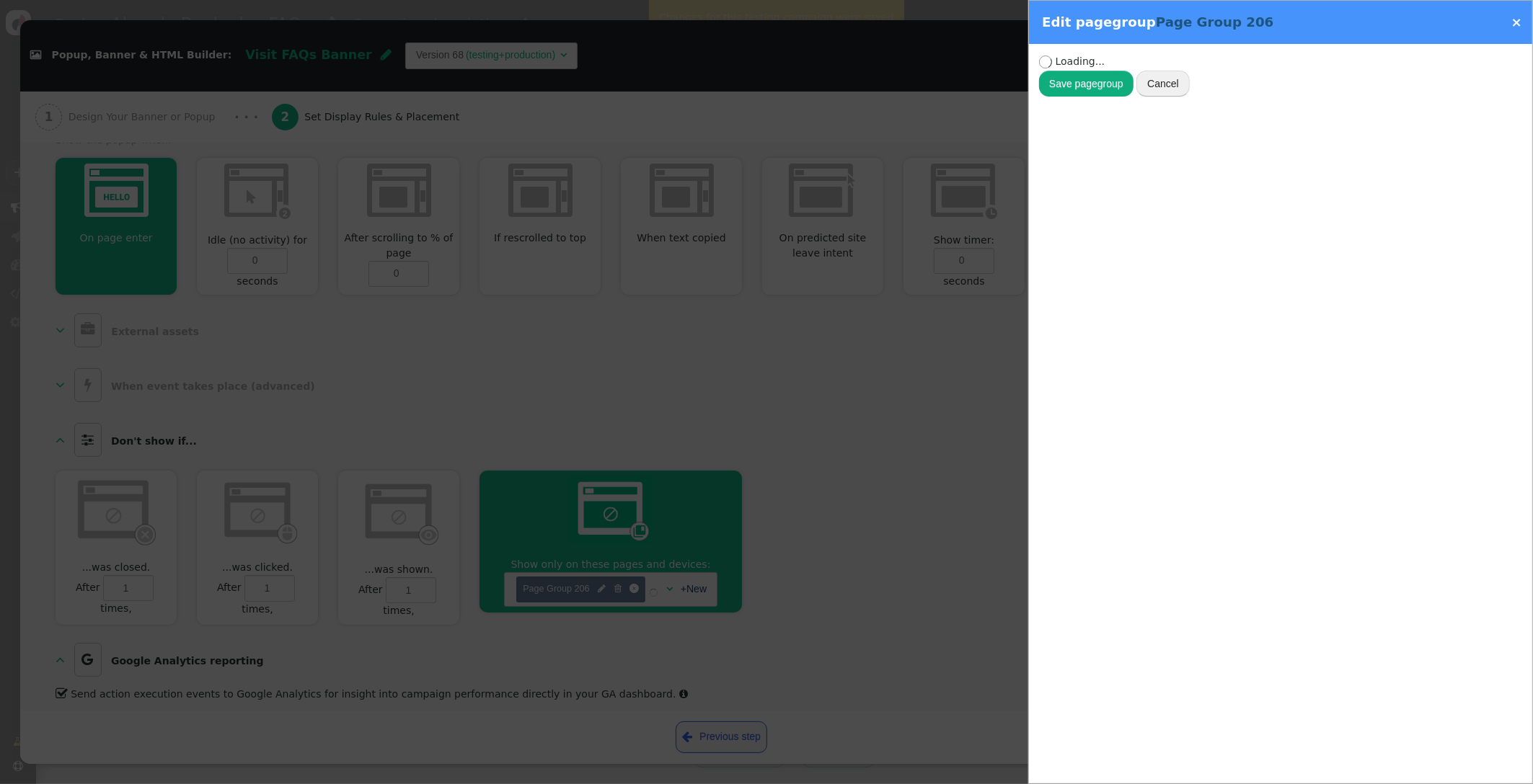
click at [1214, 28] on span "Page Group 206" at bounding box center [1215, 22] width 117 height 15
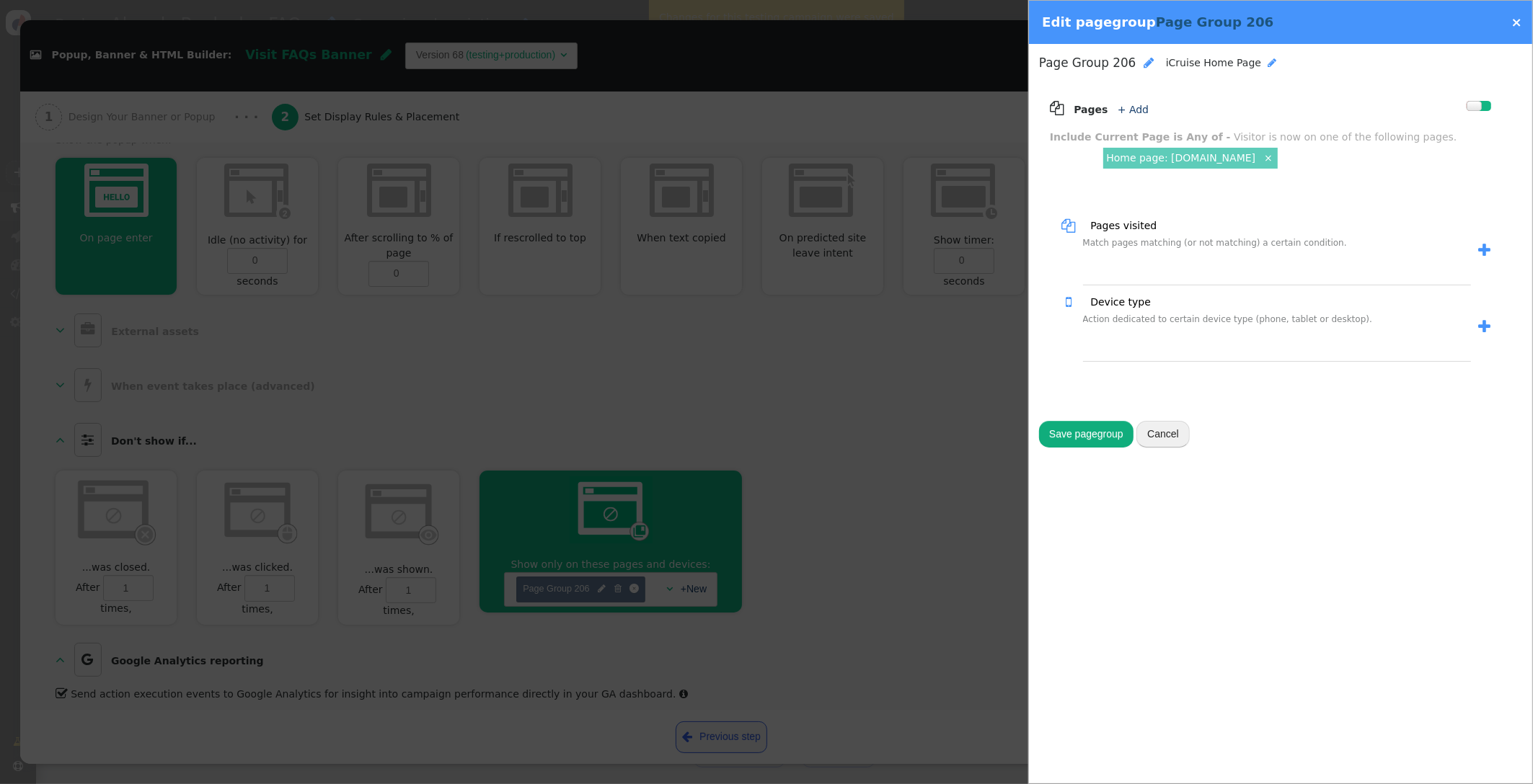
click at [1231, 23] on span "Page Group 206" at bounding box center [1215, 22] width 117 height 15
click at [1235, 23] on span "Page Group 206" at bounding box center [1215, 22] width 117 height 15
click at [1108, 27] on div "Edit pagegroup Page Group 206" at bounding box center [1158, 22] width 258 height 46
click at [1143, 65] on span "" at bounding box center [1148, 63] width 10 height 12
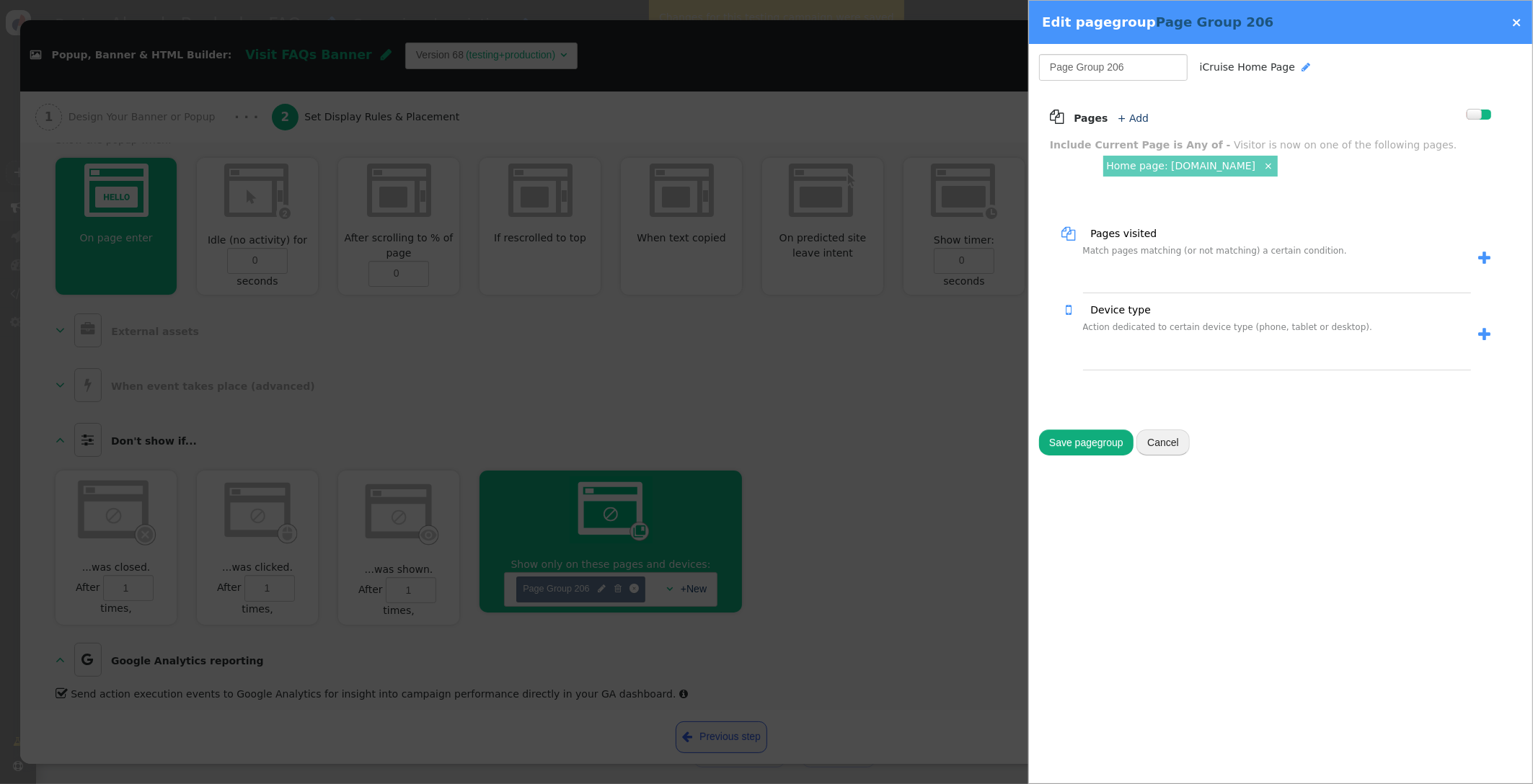
drag, startPoint x: 1132, startPoint y: 65, endPoint x: 853, endPoint y: 56, distance: 279.1
click at [853, 784] on div " Popup, Banner & HTML Builder: Visit FAQs Banner  Version 68 (testing+product…" at bounding box center [766, 784] width 1533 height 0
type input "iCruise Home Page Only"
click at [1068, 432] on button "Save pagegroup" at bounding box center [1086, 442] width 94 height 26
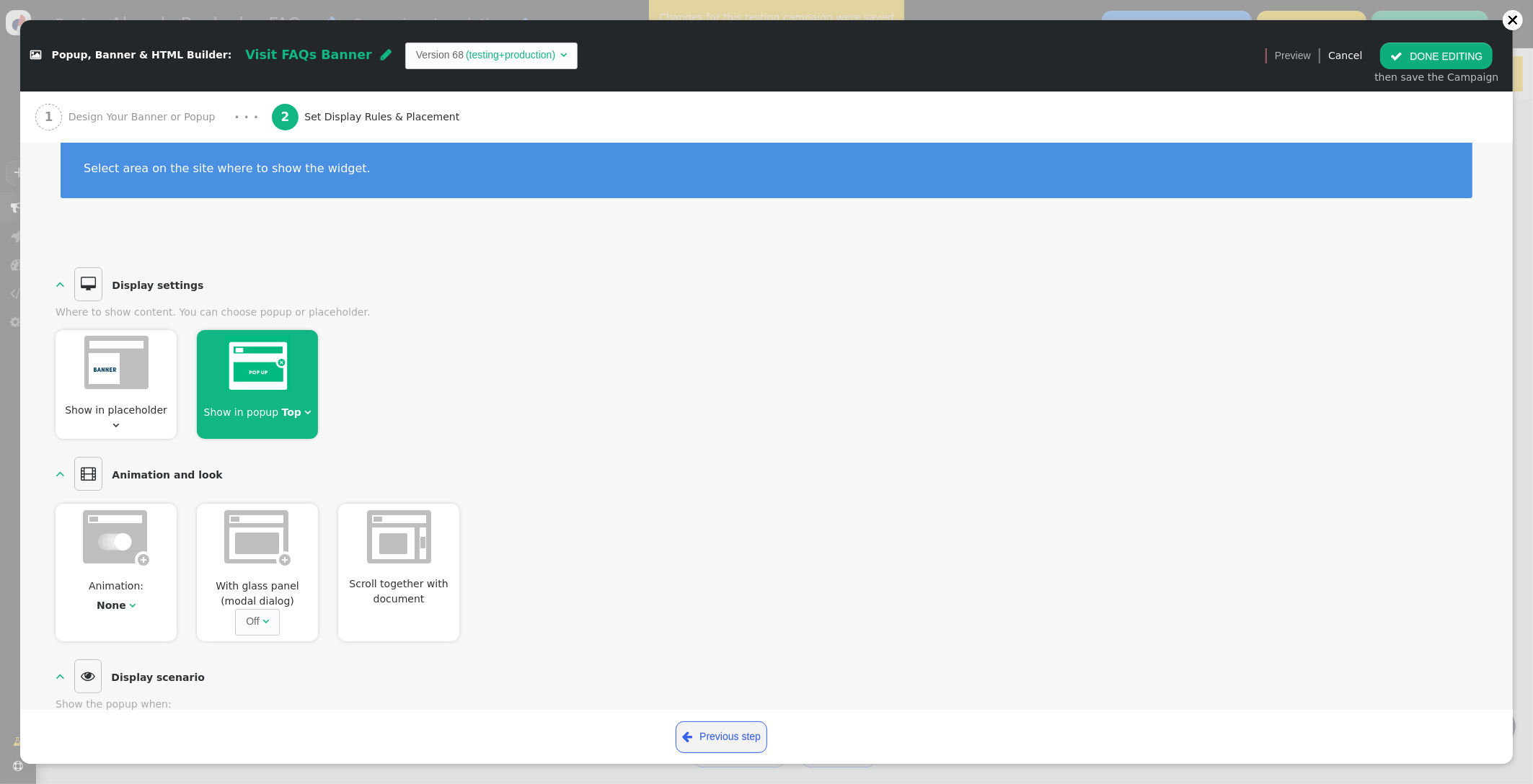
scroll to position [0, 0]
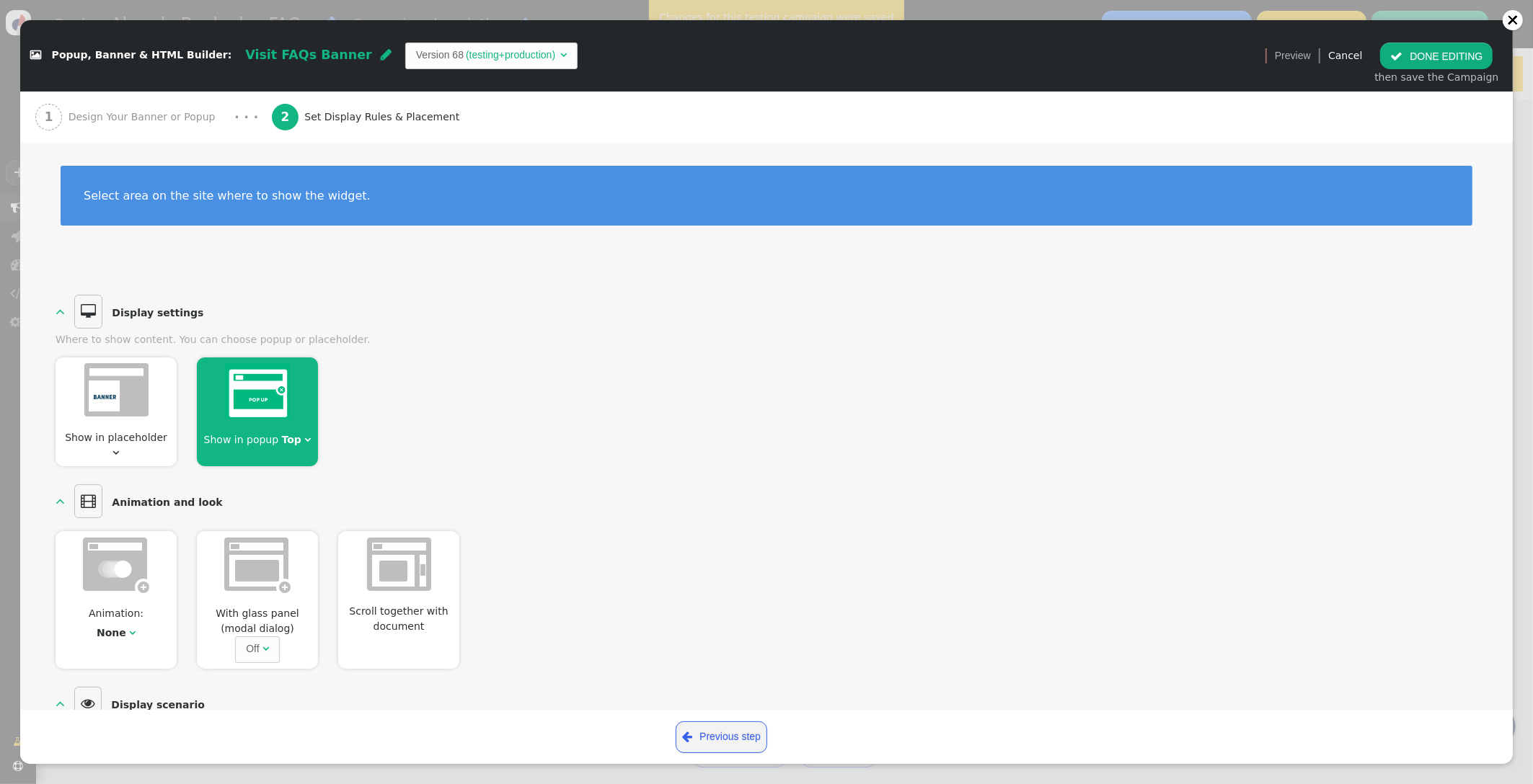
click at [1432, 58] on button " DONE EDITING" at bounding box center [1436, 55] width 113 height 26
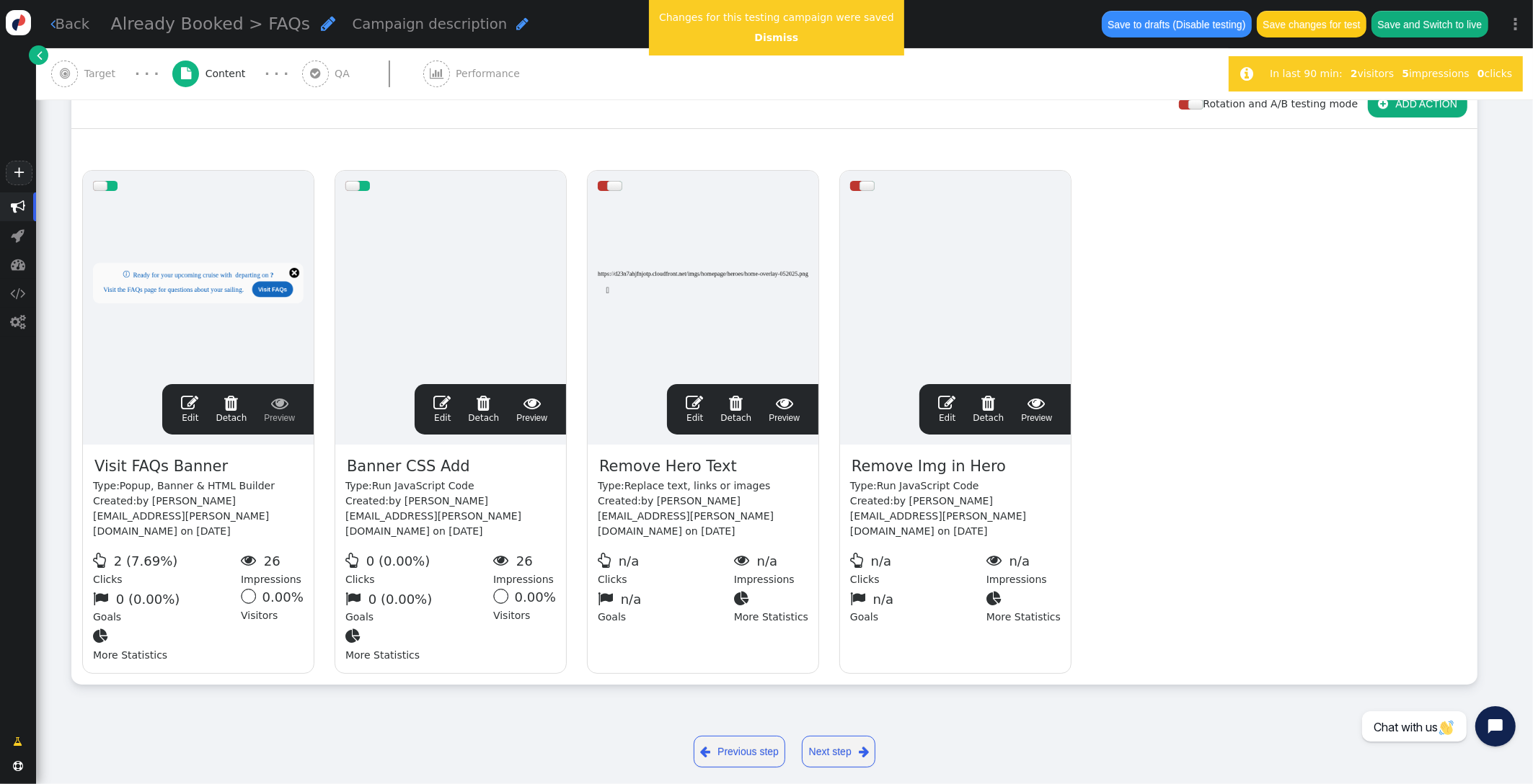
click at [1307, 29] on button "Save changes for test" at bounding box center [1312, 23] width 110 height 26
click at [193, 398] on span "" at bounding box center [190, 403] width 18 height 18
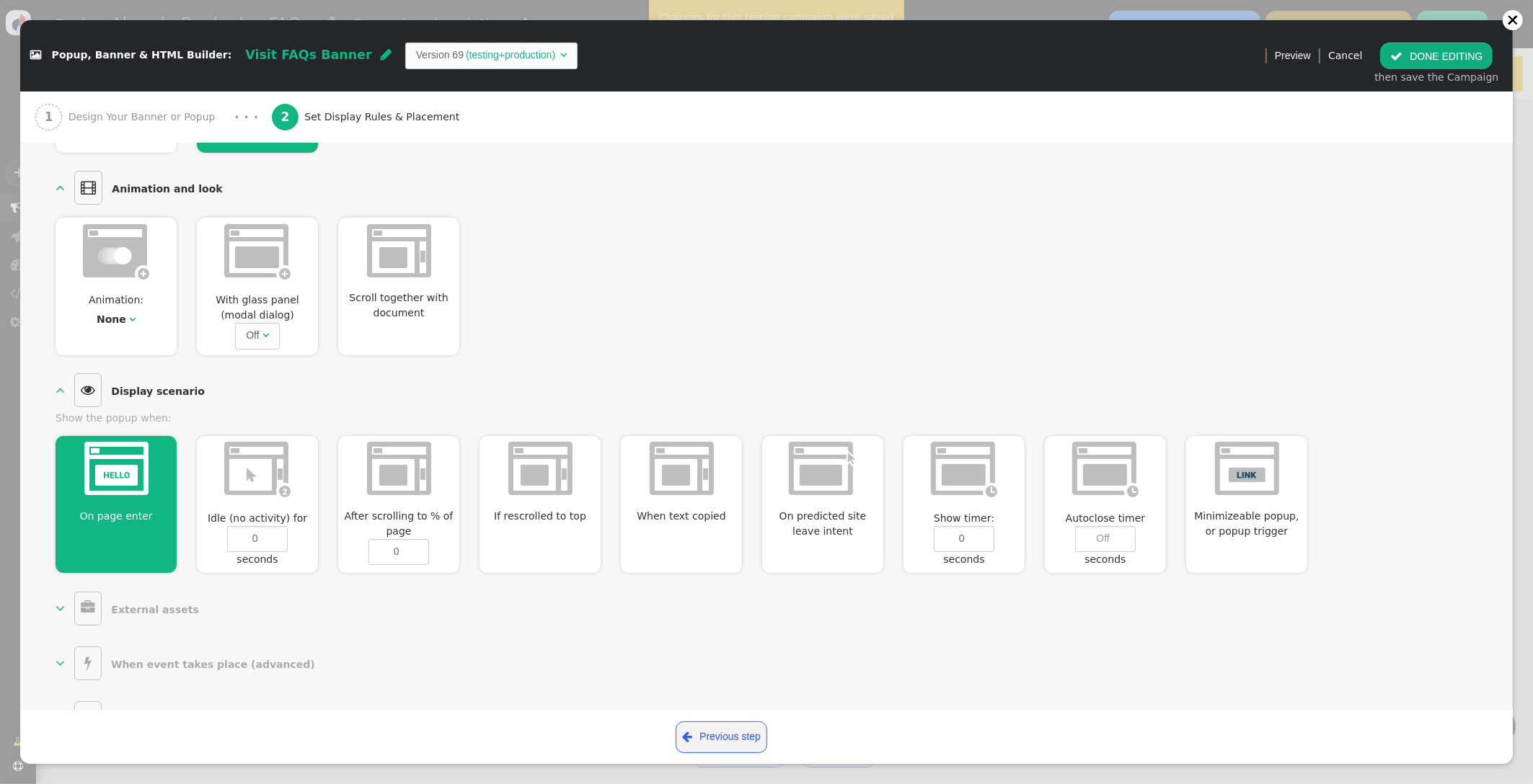
scroll to position [353, 0]
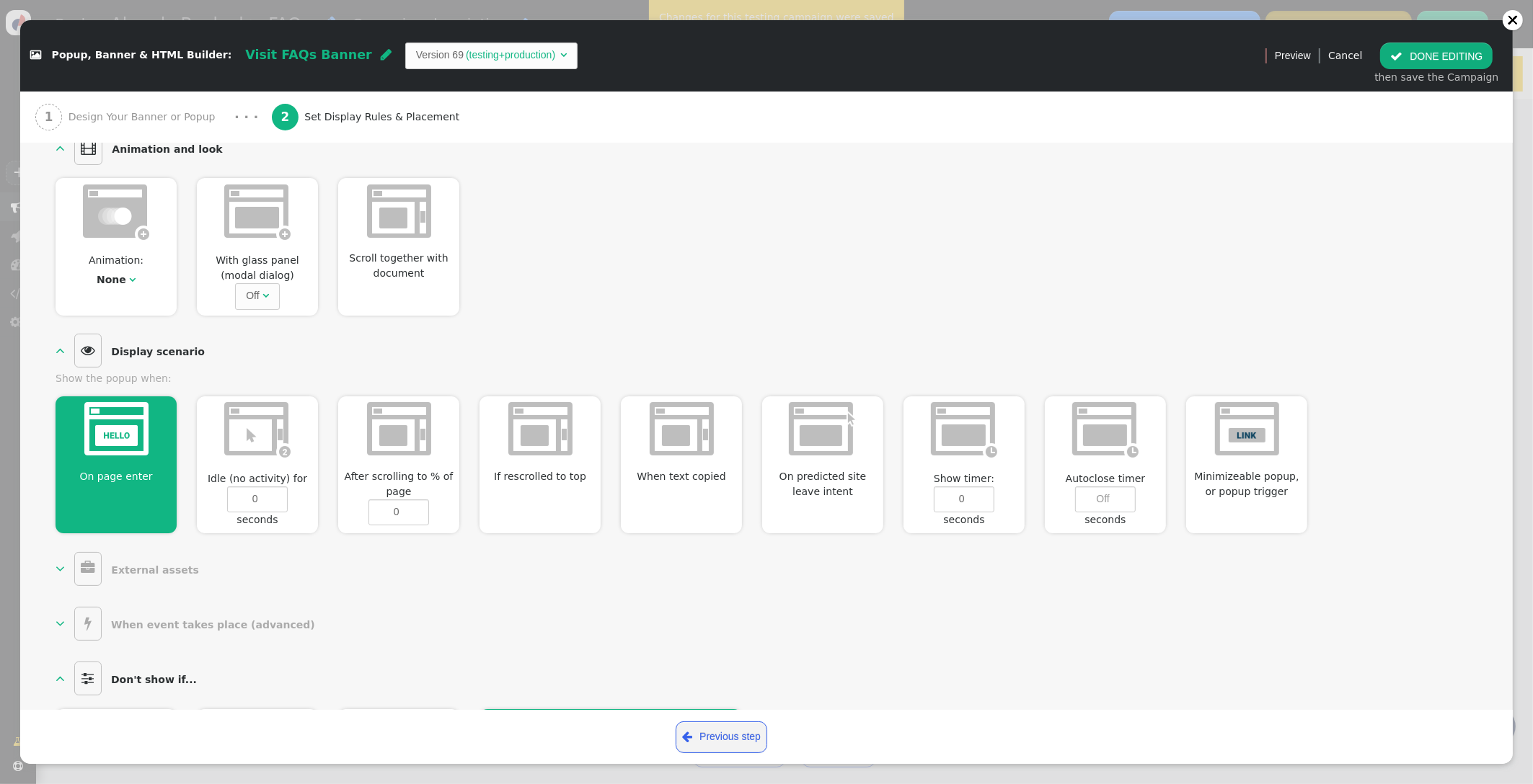
click at [1427, 56] on button " DONE EDITING" at bounding box center [1436, 55] width 113 height 26
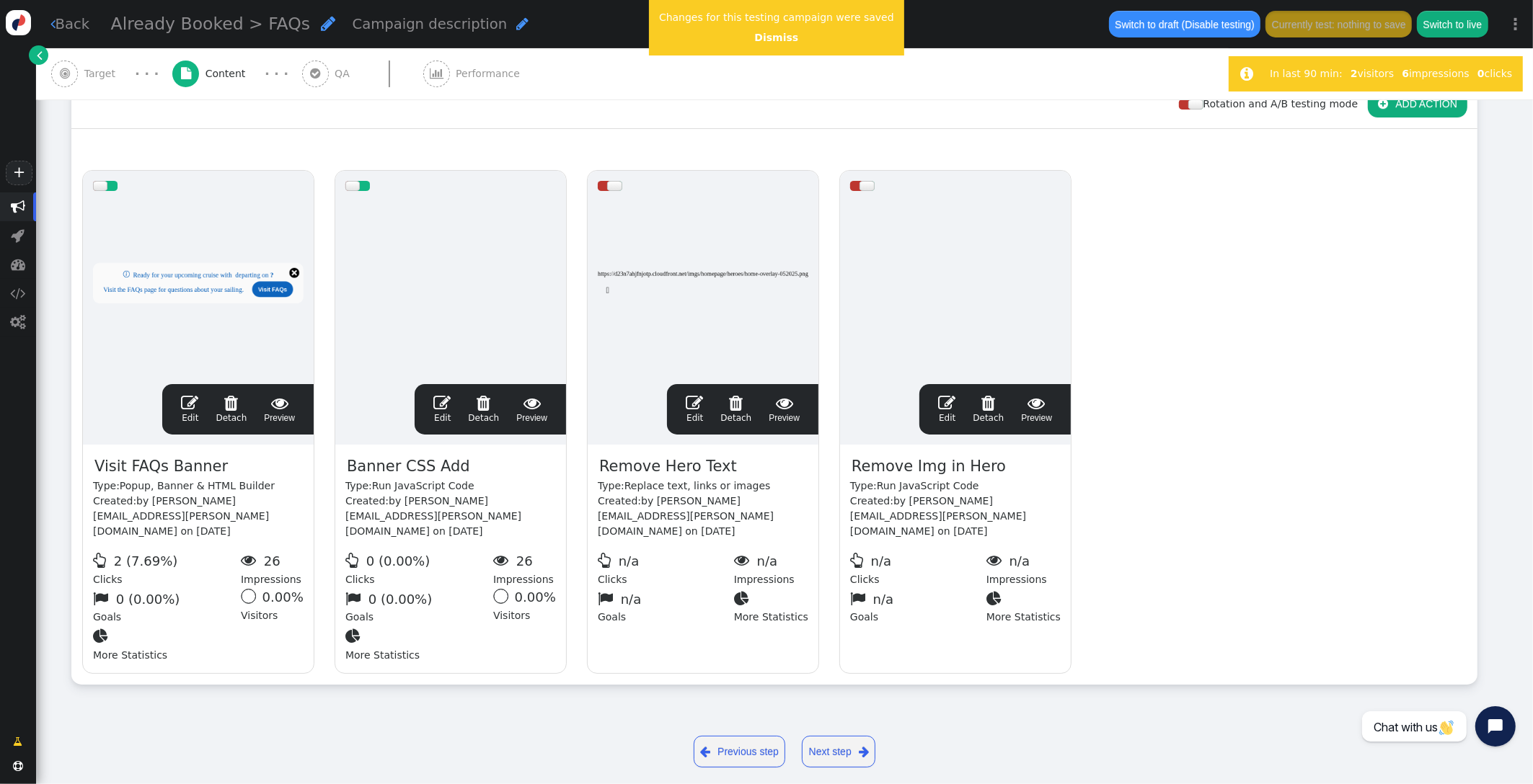
click at [80, 76] on div " Target" at bounding box center [85, 73] width 70 height 51
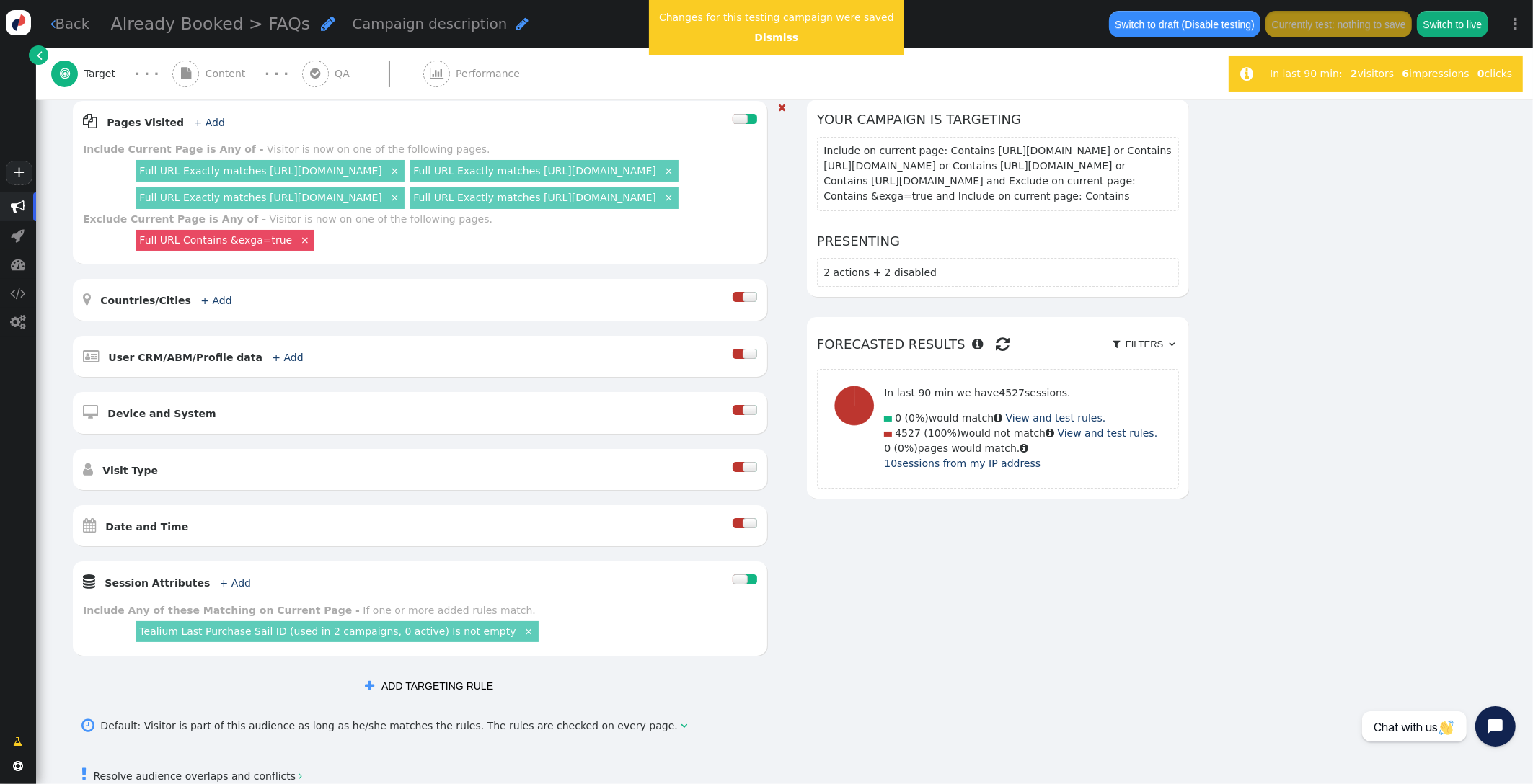
click at [324, 166] on link "Full URL Exactly matches [URL][DOMAIN_NAME]" at bounding box center [259, 171] width 242 height 12
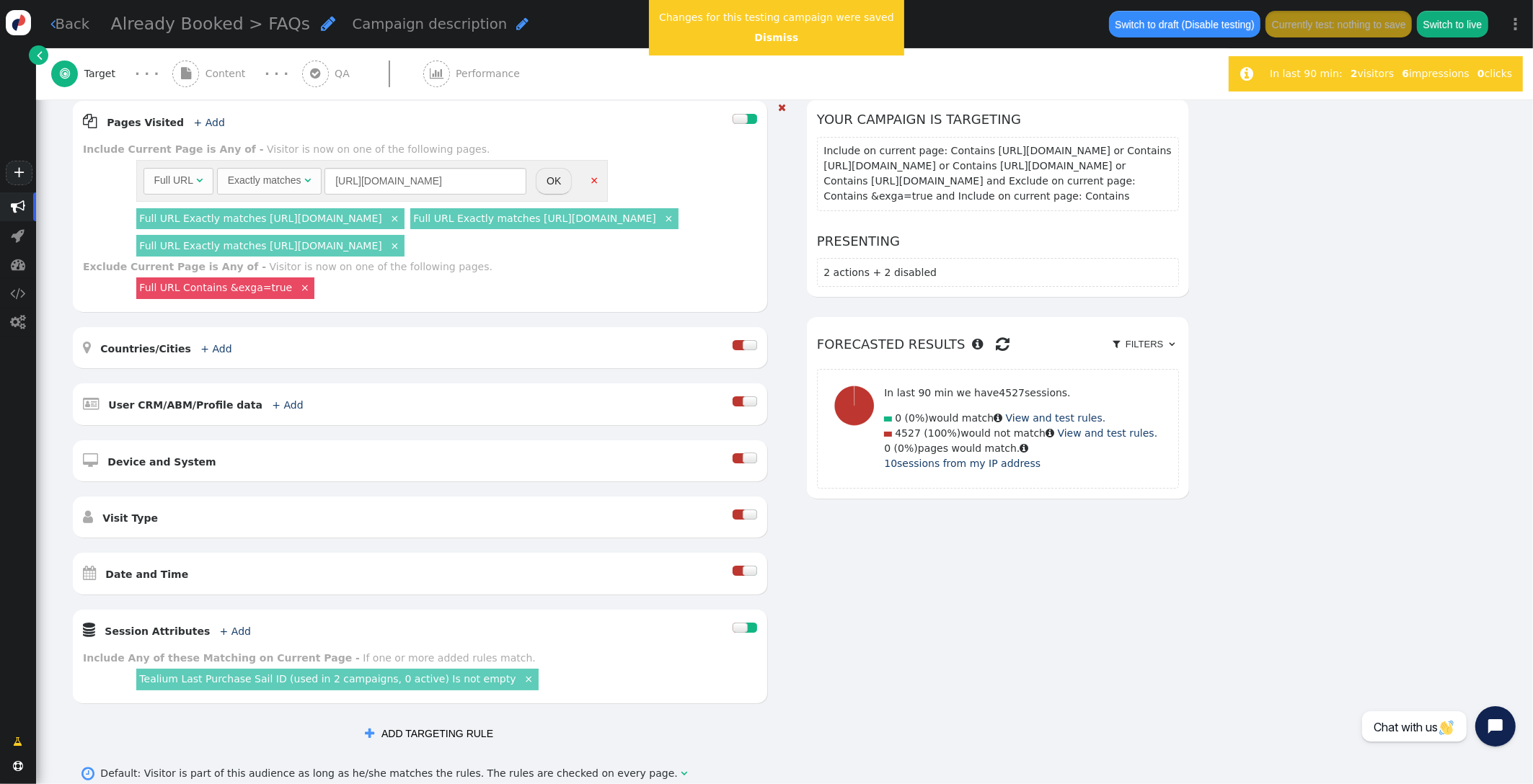
click at [270, 179] on div "Exactly matches" at bounding box center [264, 180] width 73 height 15
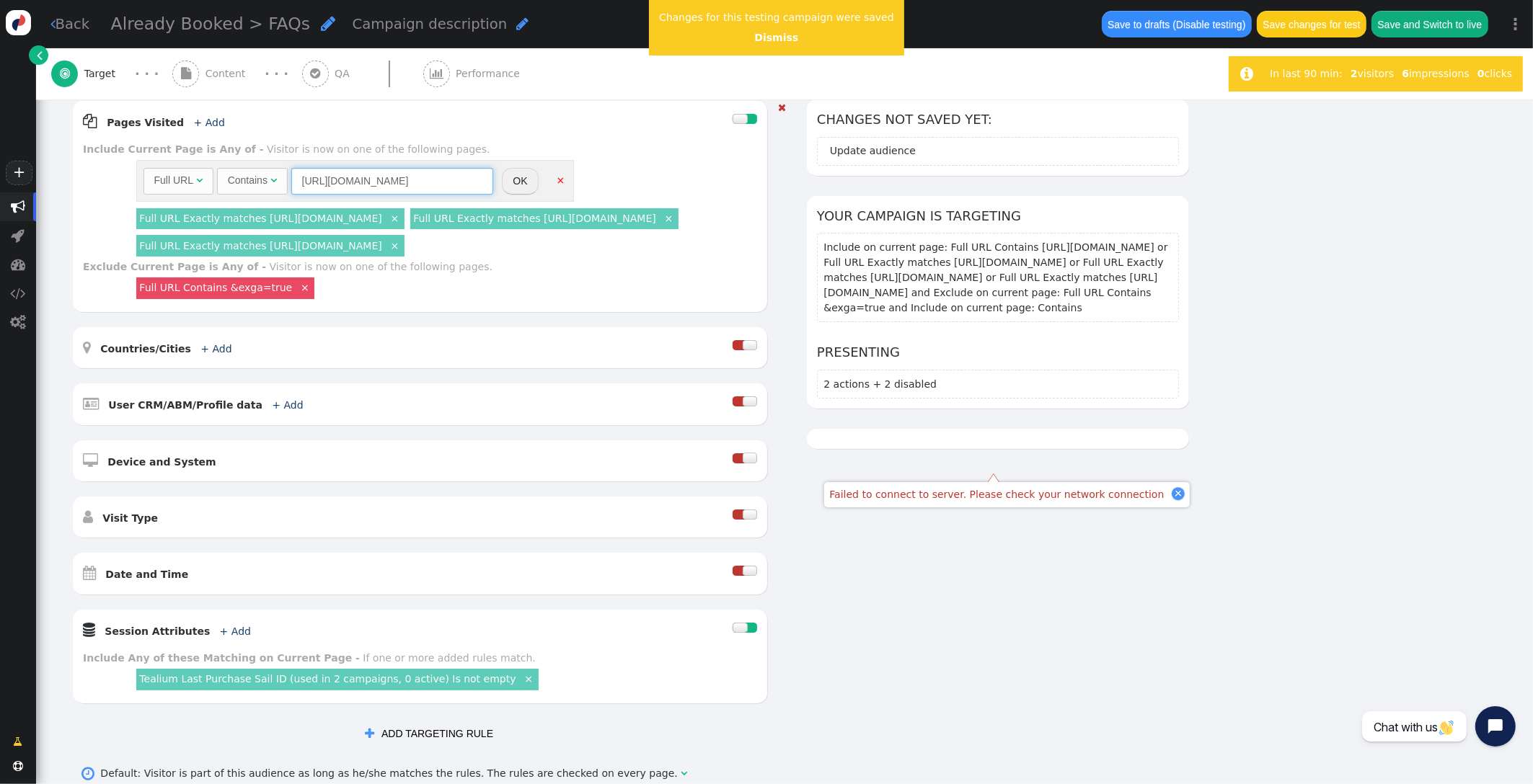
drag, startPoint x: 331, startPoint y: 180, endPoint x: 238, endPoint y: 174, distance: 93.2
click at [237, 174] on div "Full URL  Contains  https://uat.icruise.com/ = (Empty) *.  Desktop & Tablet " at bounding box center [318, 181] width 349 height 26
drag, startPoint x: 332, startPoint y: 179, endPoint x: 209, endPoint y: 179, distance: 123.0
click at [209, 179] on div "Full URL  Contains  https://uat.icruise.com/ = (Empty) *.  Desktop & Tablet " at bounding box center [318, 181] width 349 height 26
click at [406, 176] on input "[DOMAIN_NAME][URL]" at bounding box center [393, 181] width 202 height 26
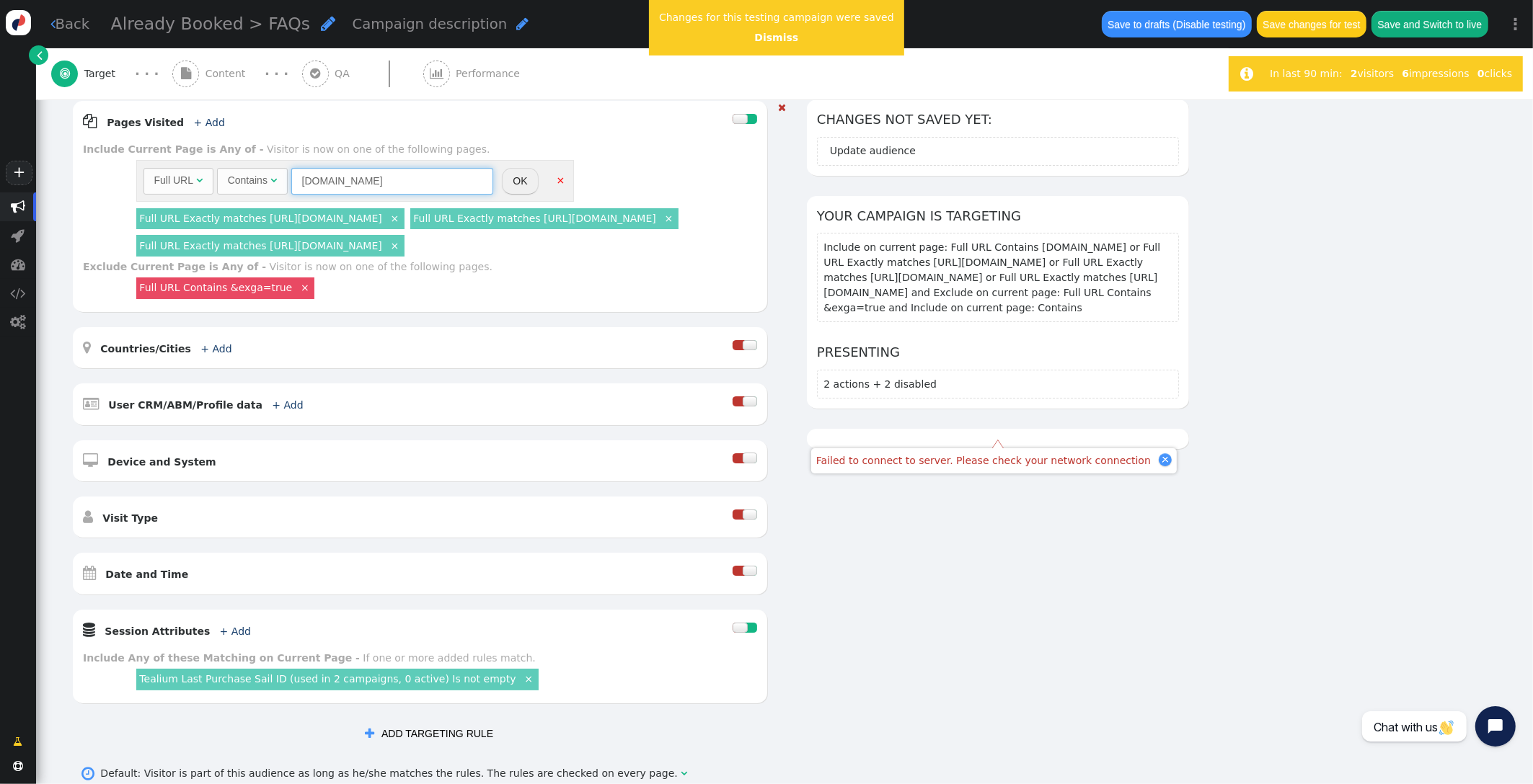
type input "[DOMAIN_NAME]"
click at [519, 184] on button "OK" at bounding box center [520, 181] width 36 height 26
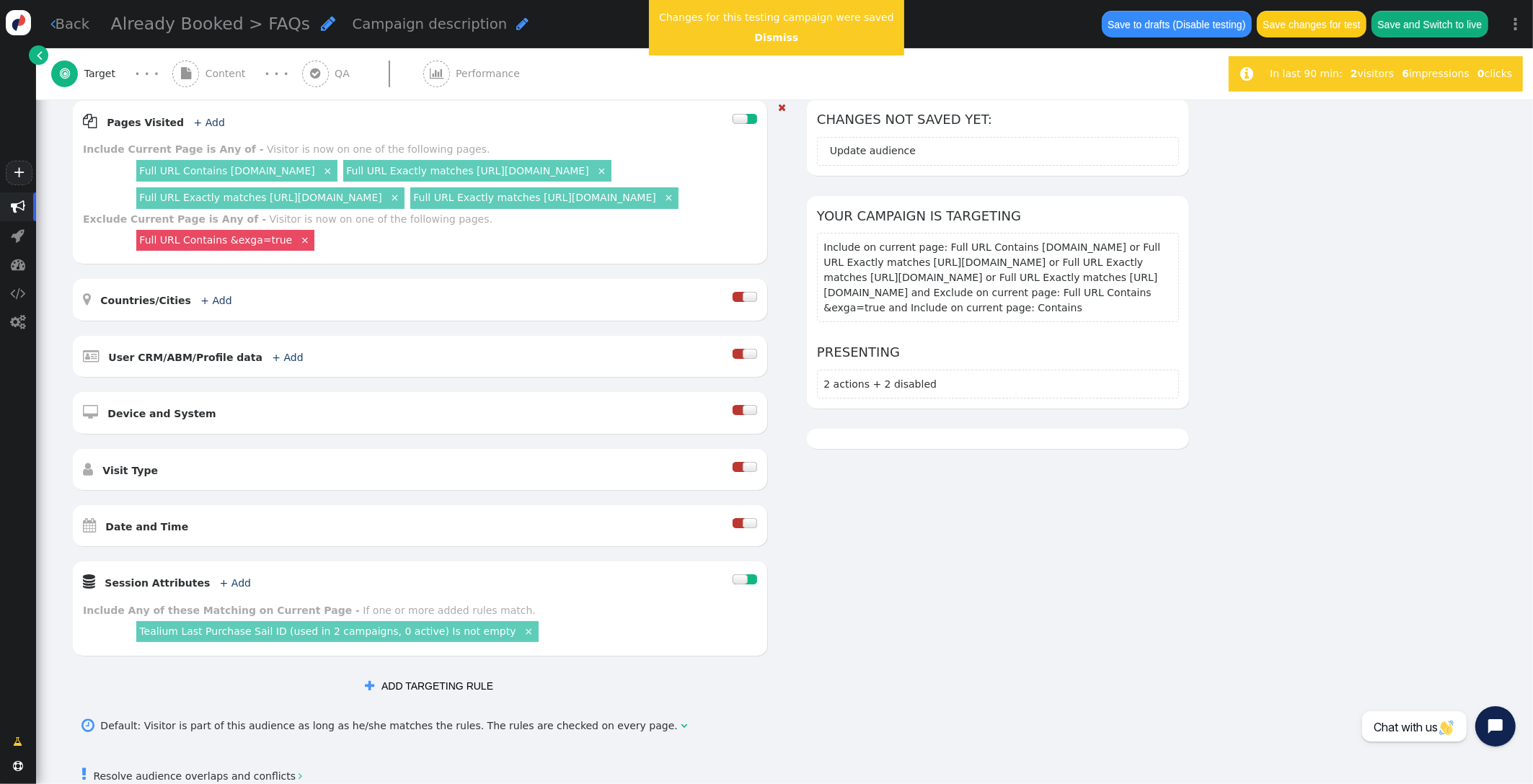
click at [401, 199] on link "×" at bounding box center [394, 196] width 13 height 13
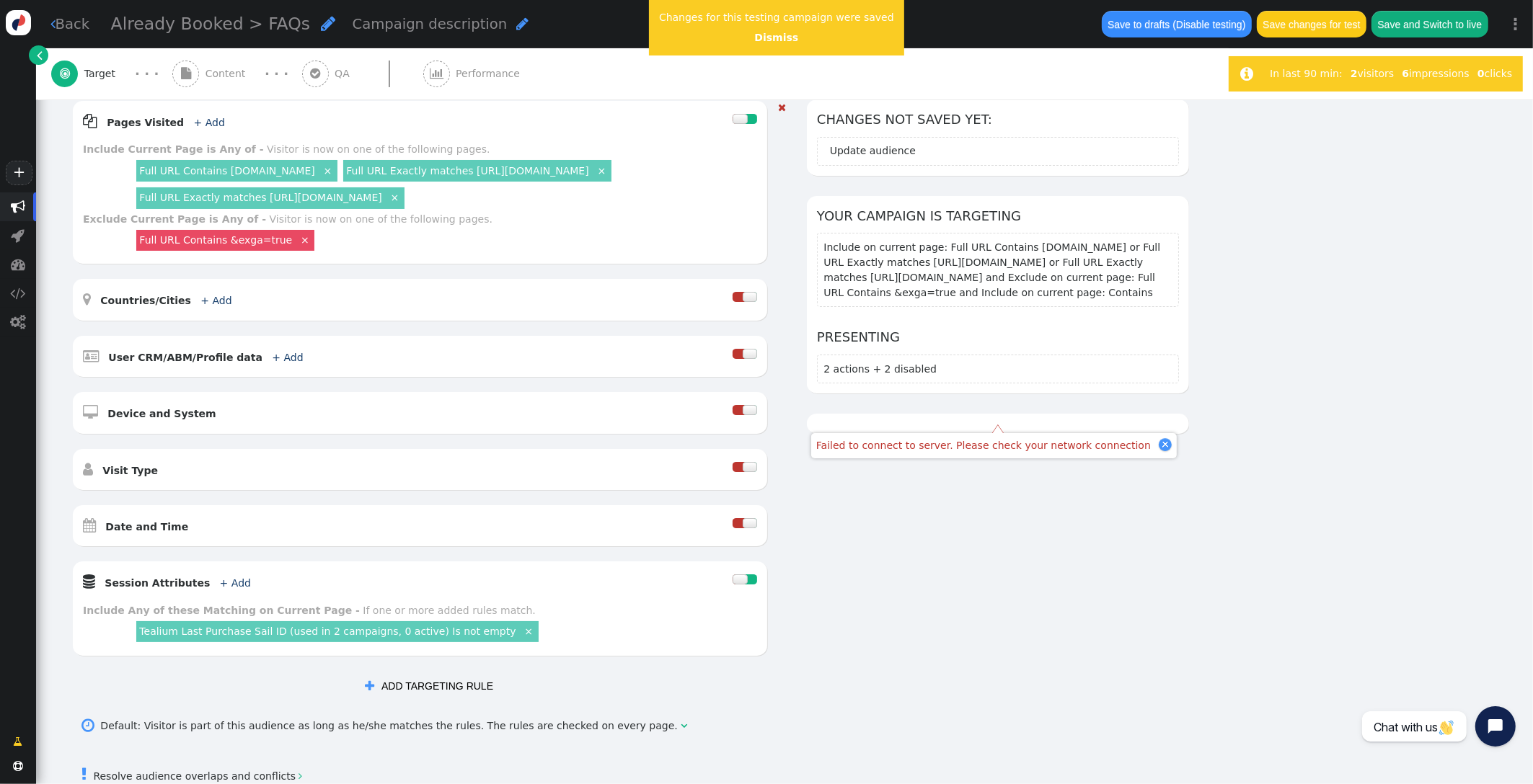
click at [595, 171] on link "×" at bounding box center [601, 169] width 13 height 13
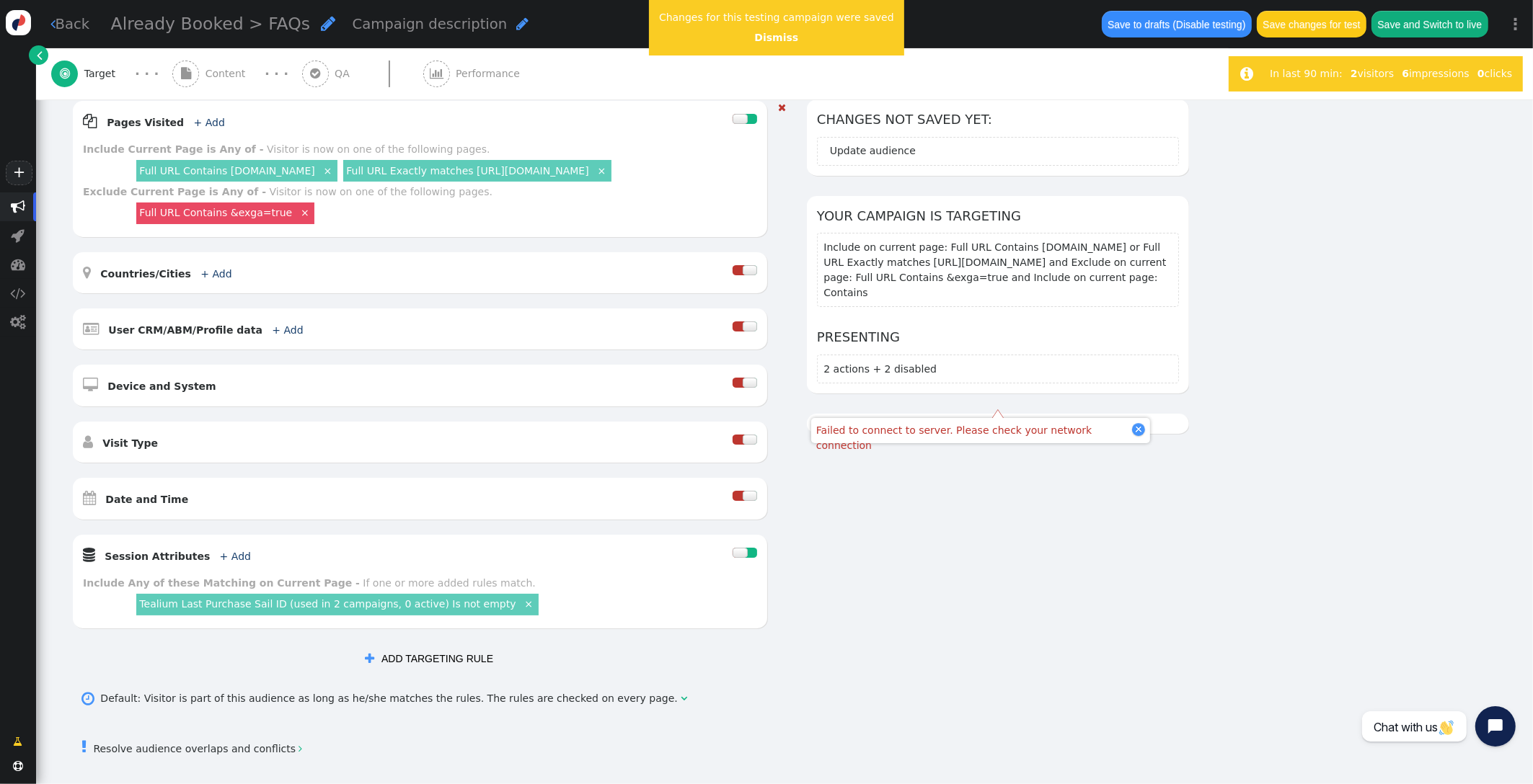
click at [404, 176] on link "Full URL Exactly matches [URL][DOMAIN_NAME]" at bounding box center [467, 171] width 242 height 12
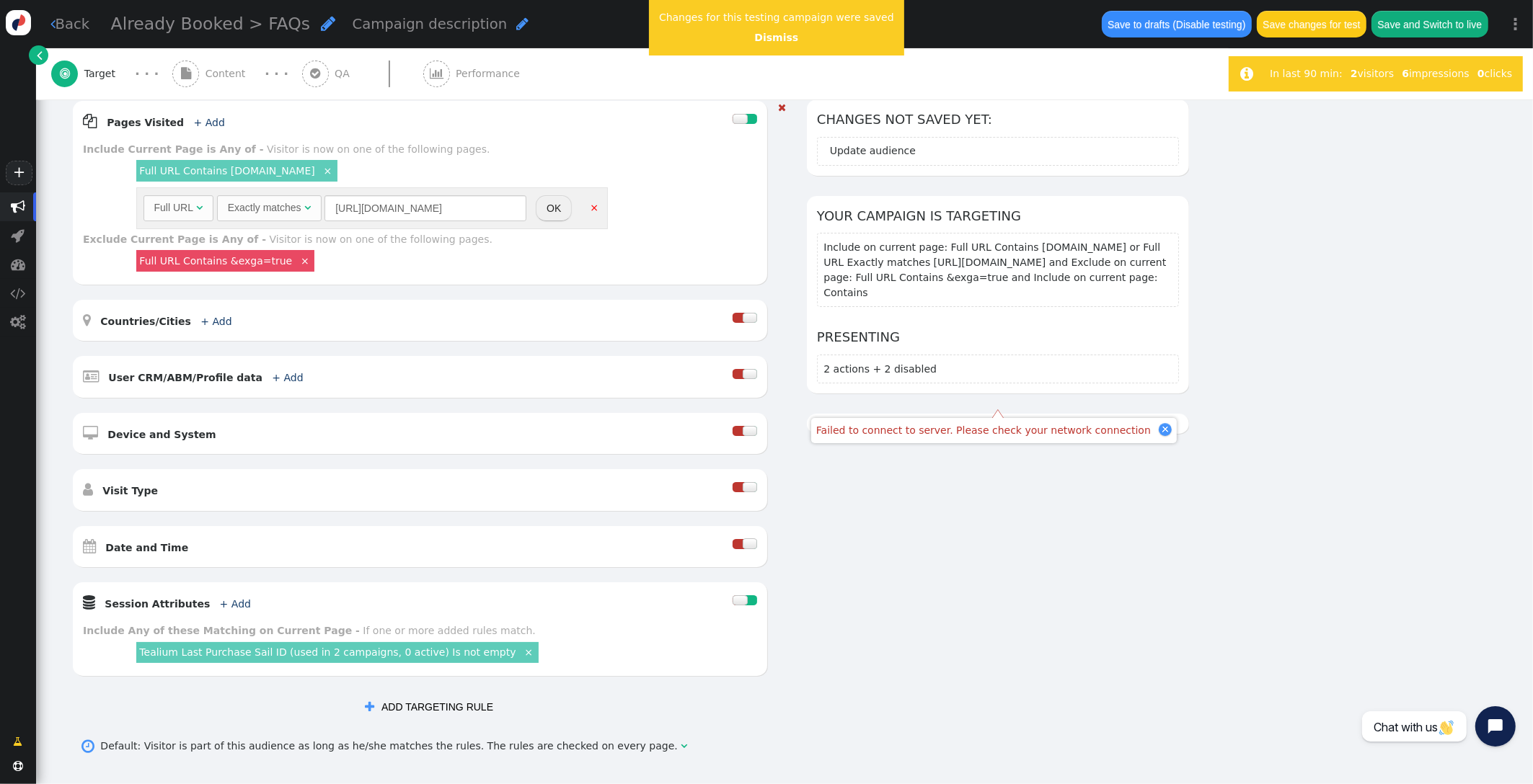
click at [300, 207] on div "Exactly matches" at bounding box center [264, 208] width 73 height 15
drag, startPoint x: 330, startPoint y: 209, endPoint x: 176, endPoint y: 202, distance: 154.2
click at [177, 202] on div "Full URL  Contains  https://uat.icruise.com = (Empty) *.  Desktop & Tablet " at bounding box center [318, 208] width 349 height 26
type input "[DOMAIN_NAME]"
click at [520, 208] on button "OK" at bounding box center [520, 208] width 36 height 26
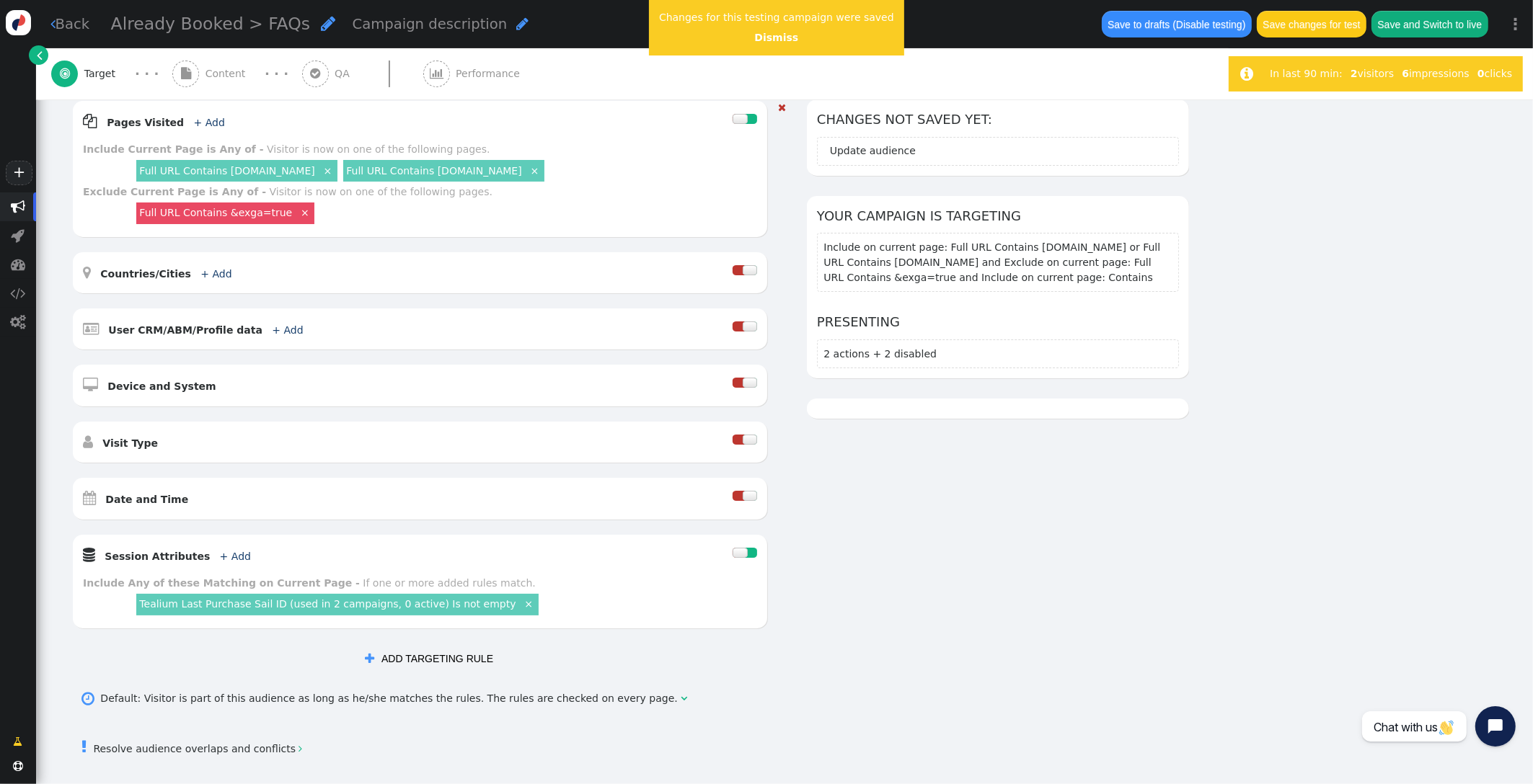
click at [424, 169] on link "Full URL Contains [DOMAIN_NAME]" at bounding box center [434, 171] width 175 height 12
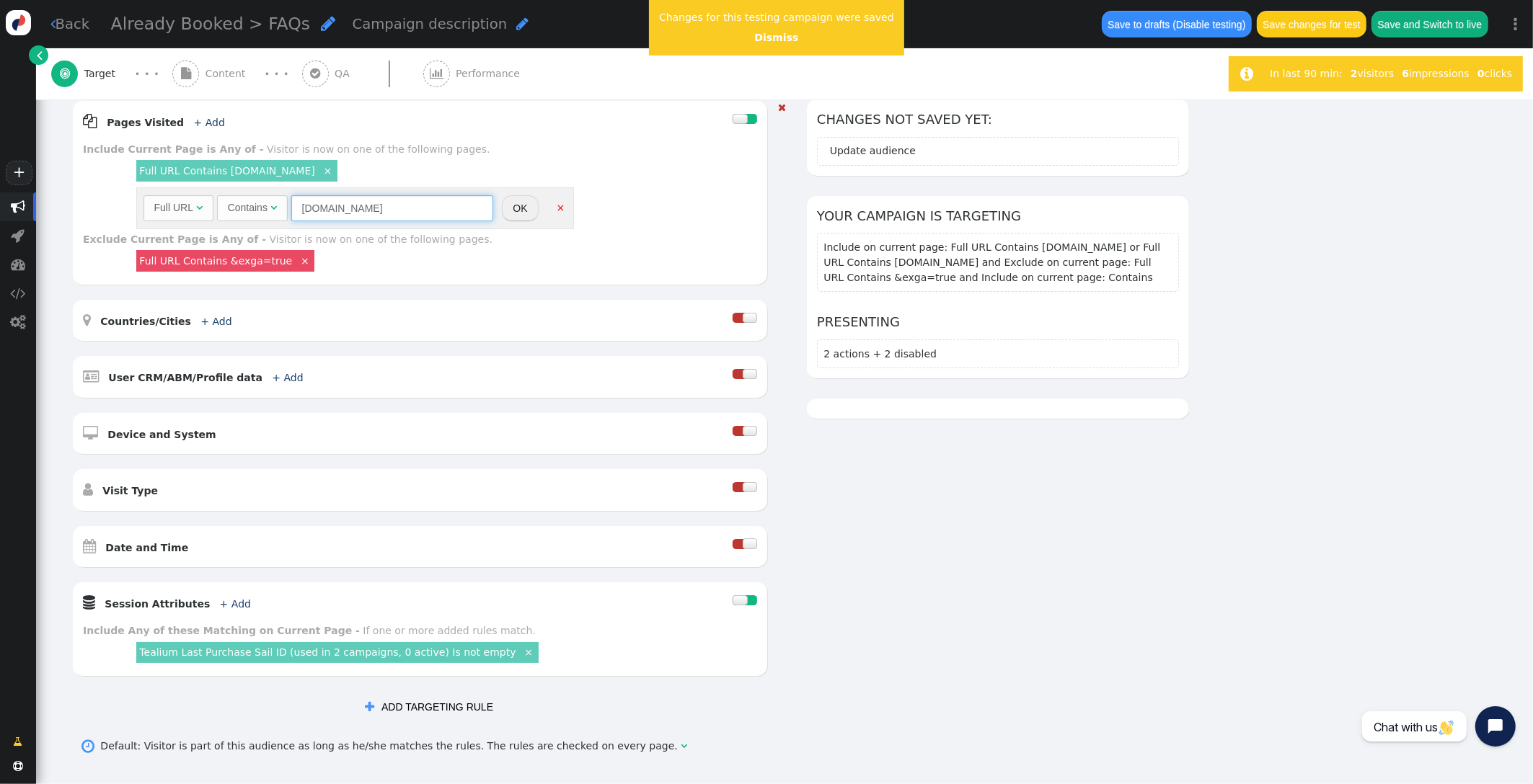
drag, startPoint x: 348, startPoint y: 208, endPoint x: 351, endPoint y: 202, distance: 6.7
click at [317, 205] on input "[DOMAIN_NAME]" at bounding box center [393, 208] width 202 height 26
type input "[DOMAIN_NAME]"
click at [510, 205] on button "OK" at bounding box center [520, 208] width 36 height 26
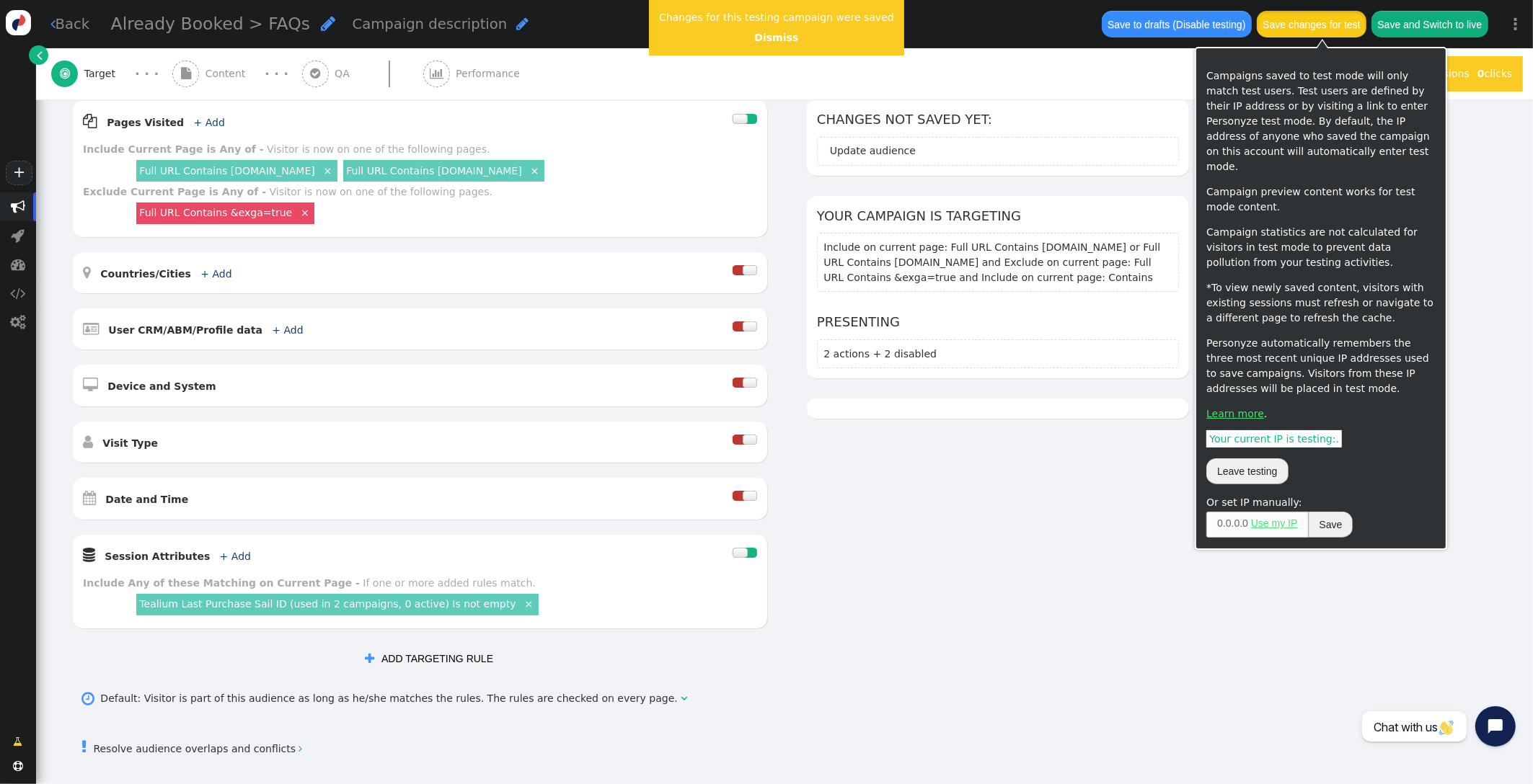
click at [1312, 21] on button "Save changes for test" at bounding box center [1312, 23] width 110 height 26
click at [1322, 25] on button "Save changes for test" at bounding box center [1312, 23] width 110 height 26
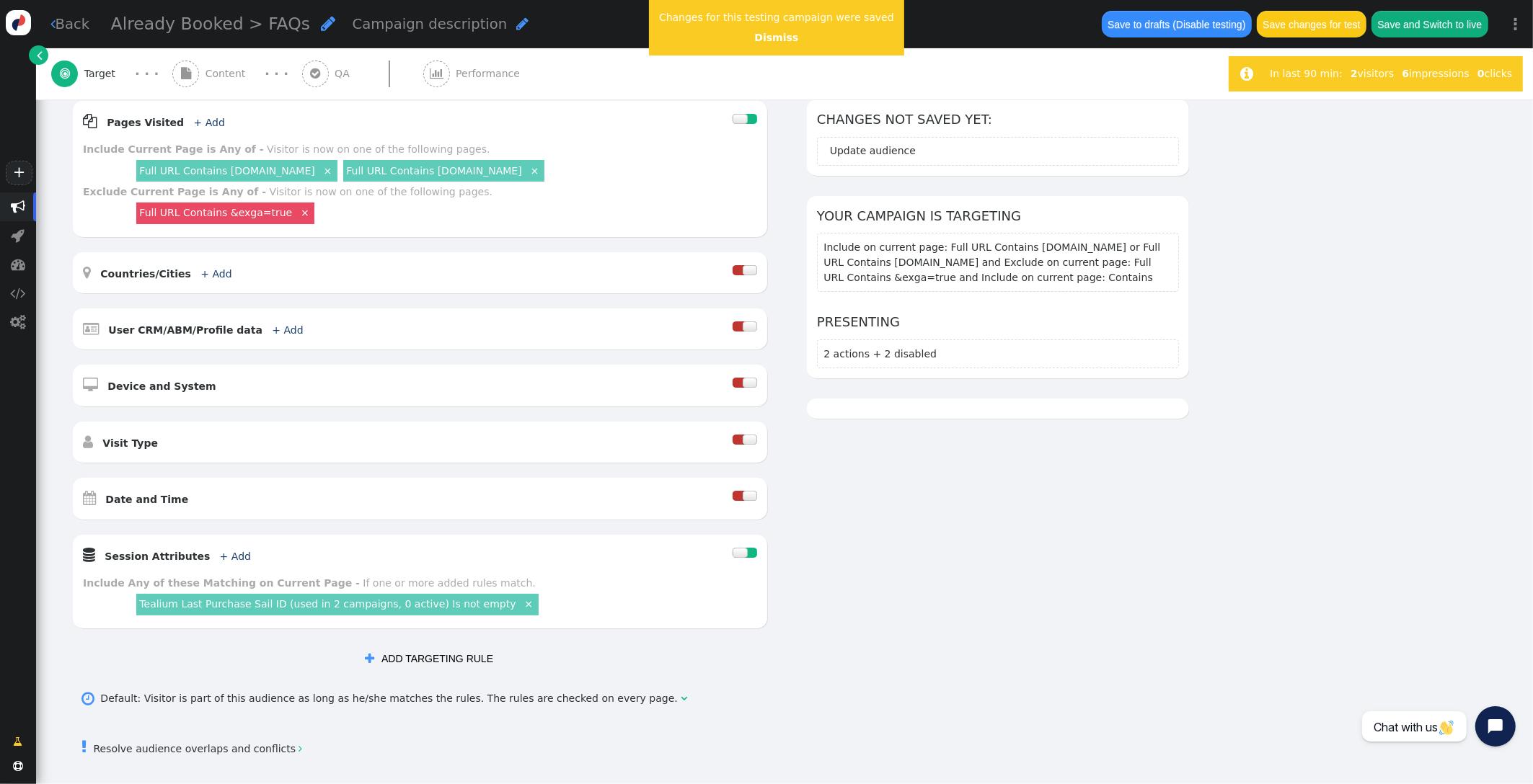
click at [1485, 237] on div "AND OR XOR AND     Pages Visited + Add  Include Current Page is Any of - V…" at bounding box center [784, 387] width 1426 height 574
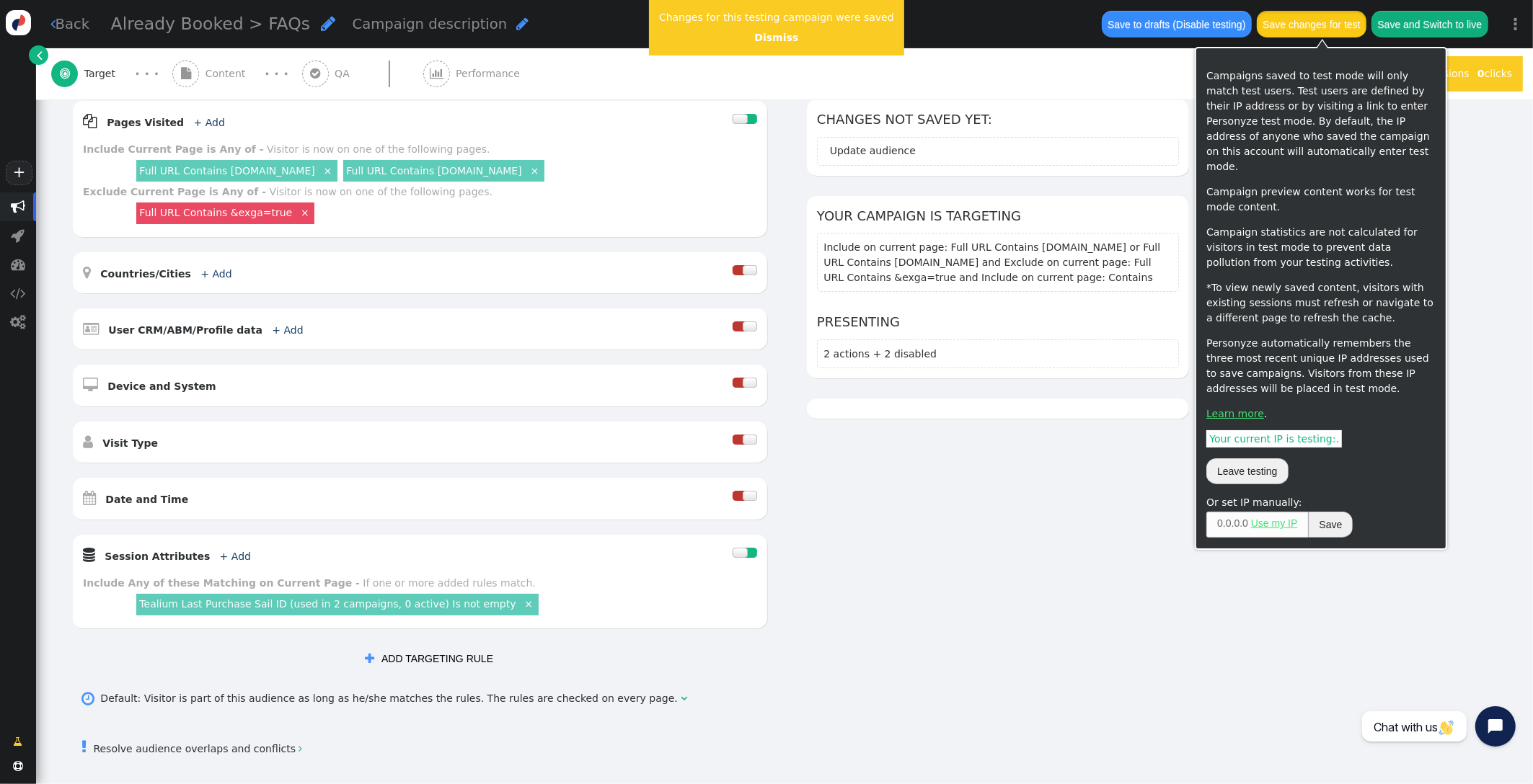
click at [1315, 23] on button "Save changes for test" at bounding box center [1312, 23] width 110 height 26
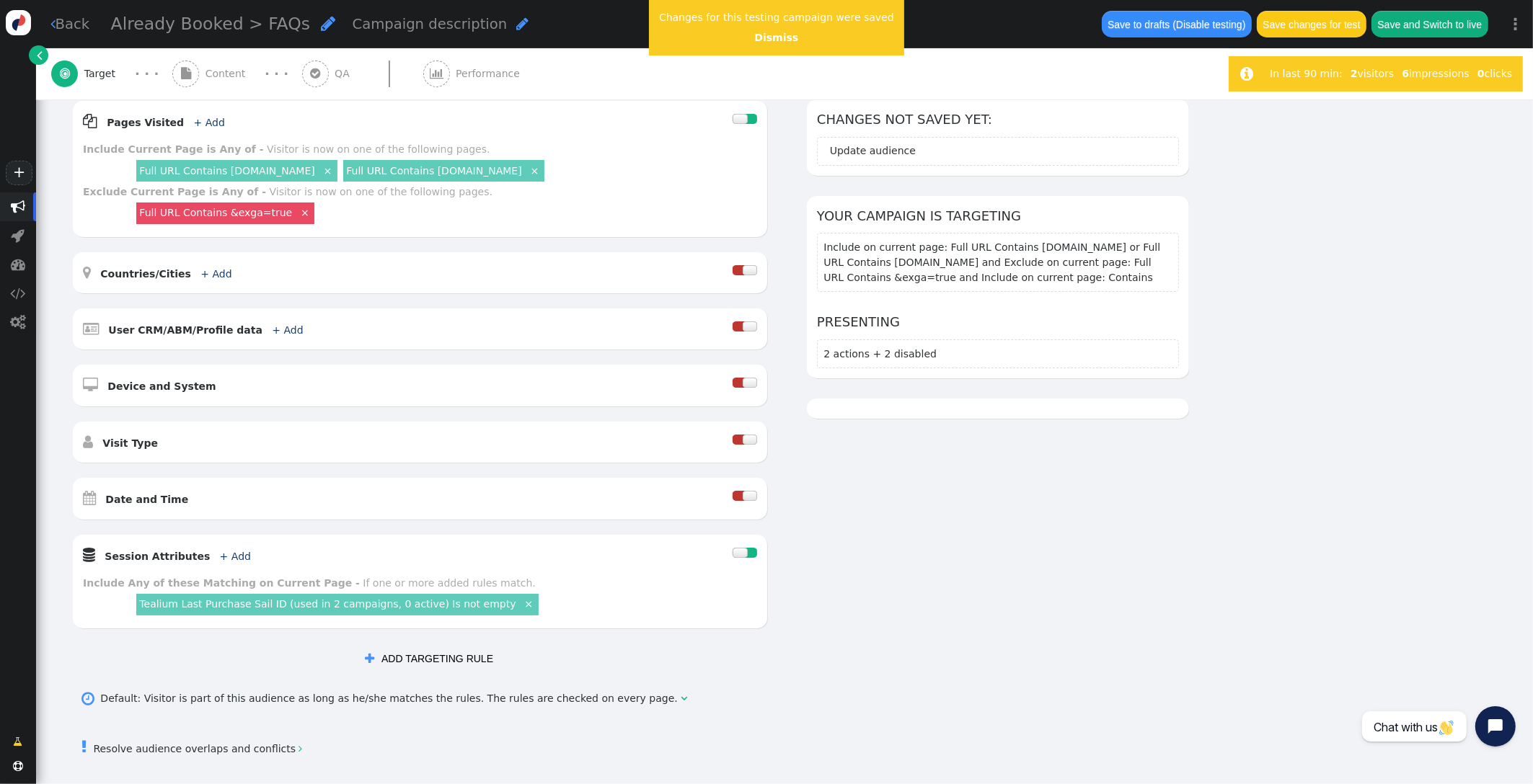
click at [1296, 21] on button "Save changes for test" at bounding box center [1312, 23] width 110 height 26
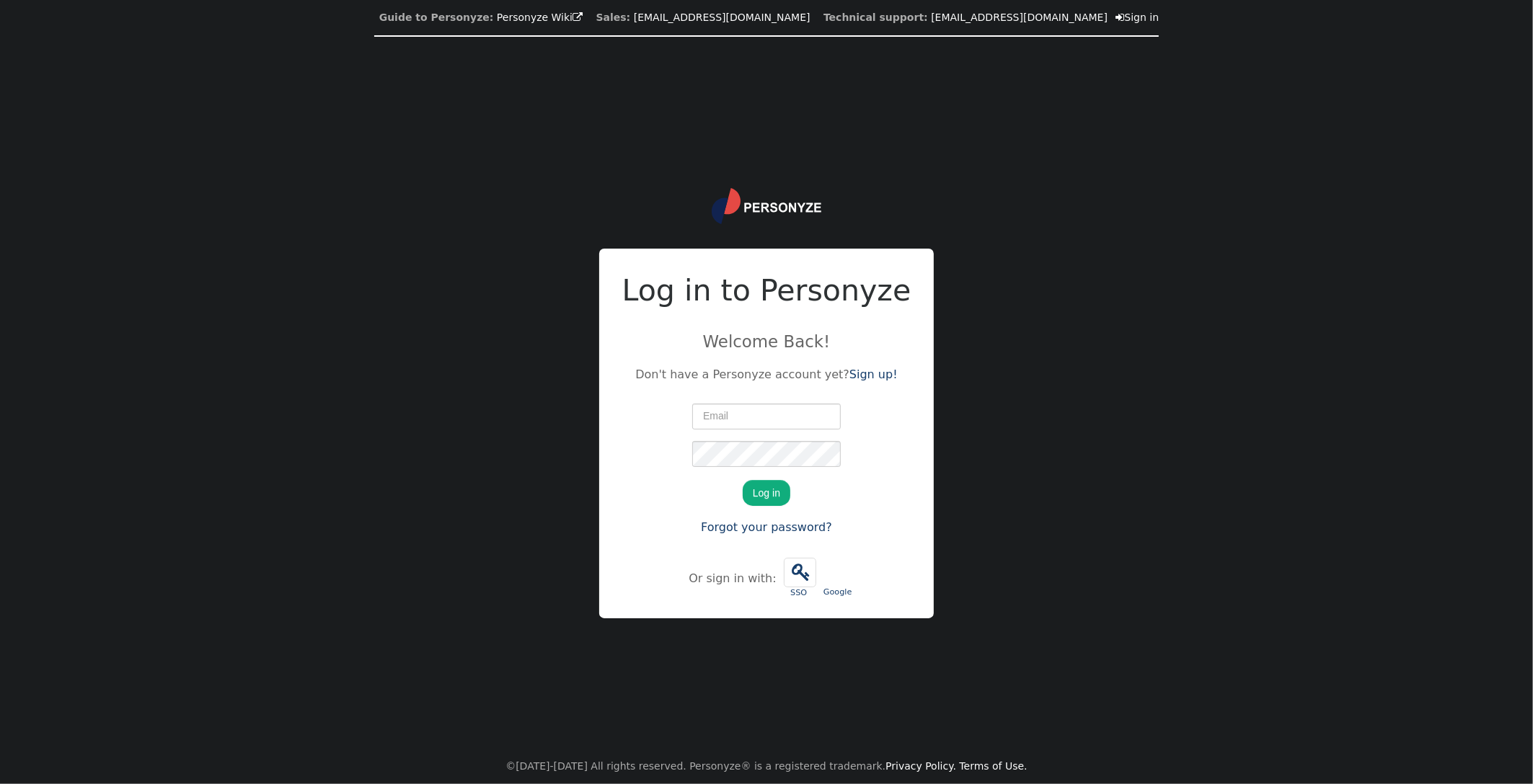
type input "[PERSON_NAME][EMAIL_ADDRESS][PERSON_NAME][DOMAIN_NAME]"
click at [770, 495] on button "Log in" at bounding box center [766, 493] width 48 height 26
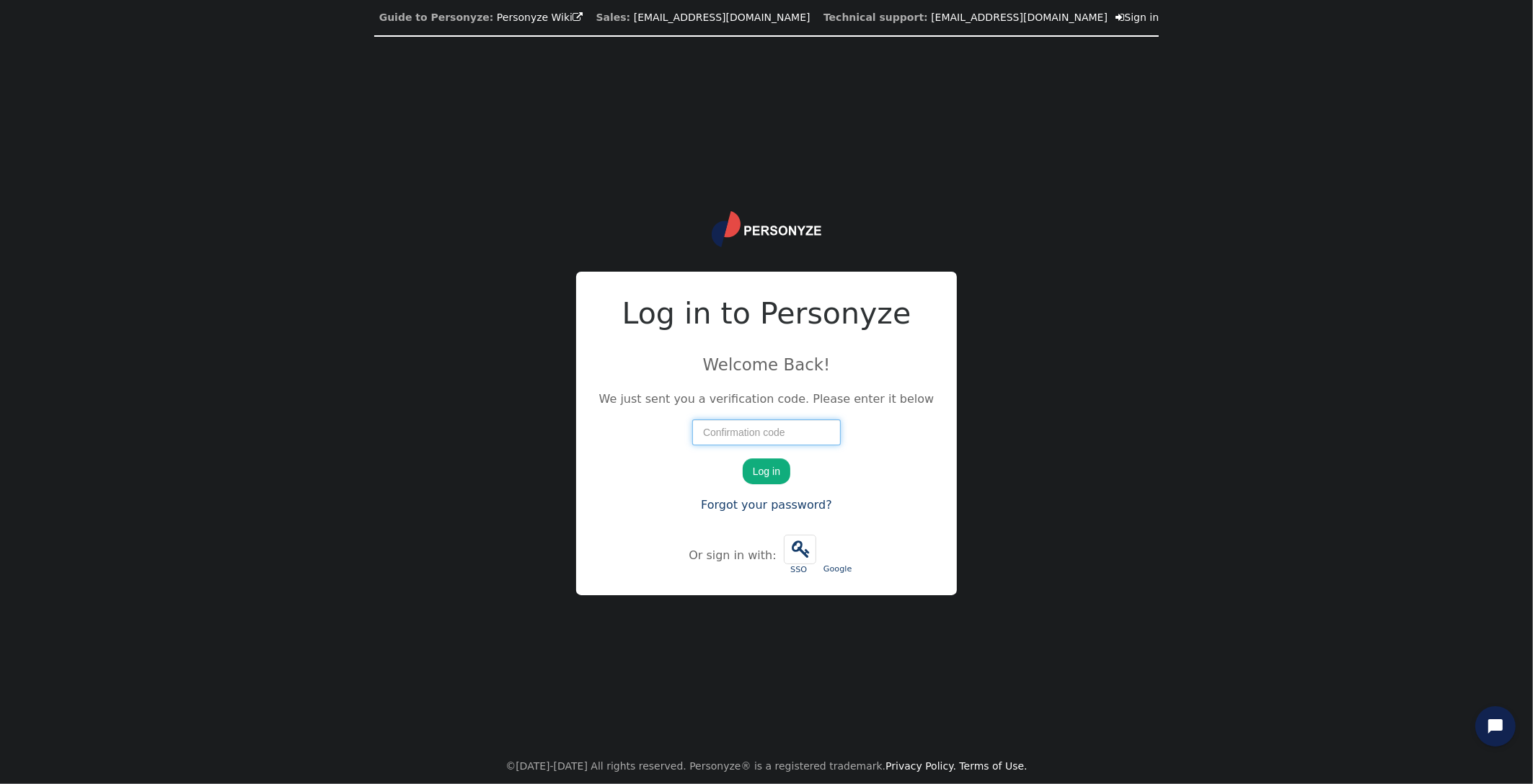
click at [798, 433] on input "number" at bounding box center [766, 433] width 149 height 26
click at [775, 437] on input "number" at bounding box center [766, 433] width 149 height 26
type input "35973"
click at [770, 472] on button "Log in" at bounding box center [766, 471] width 48 height 26
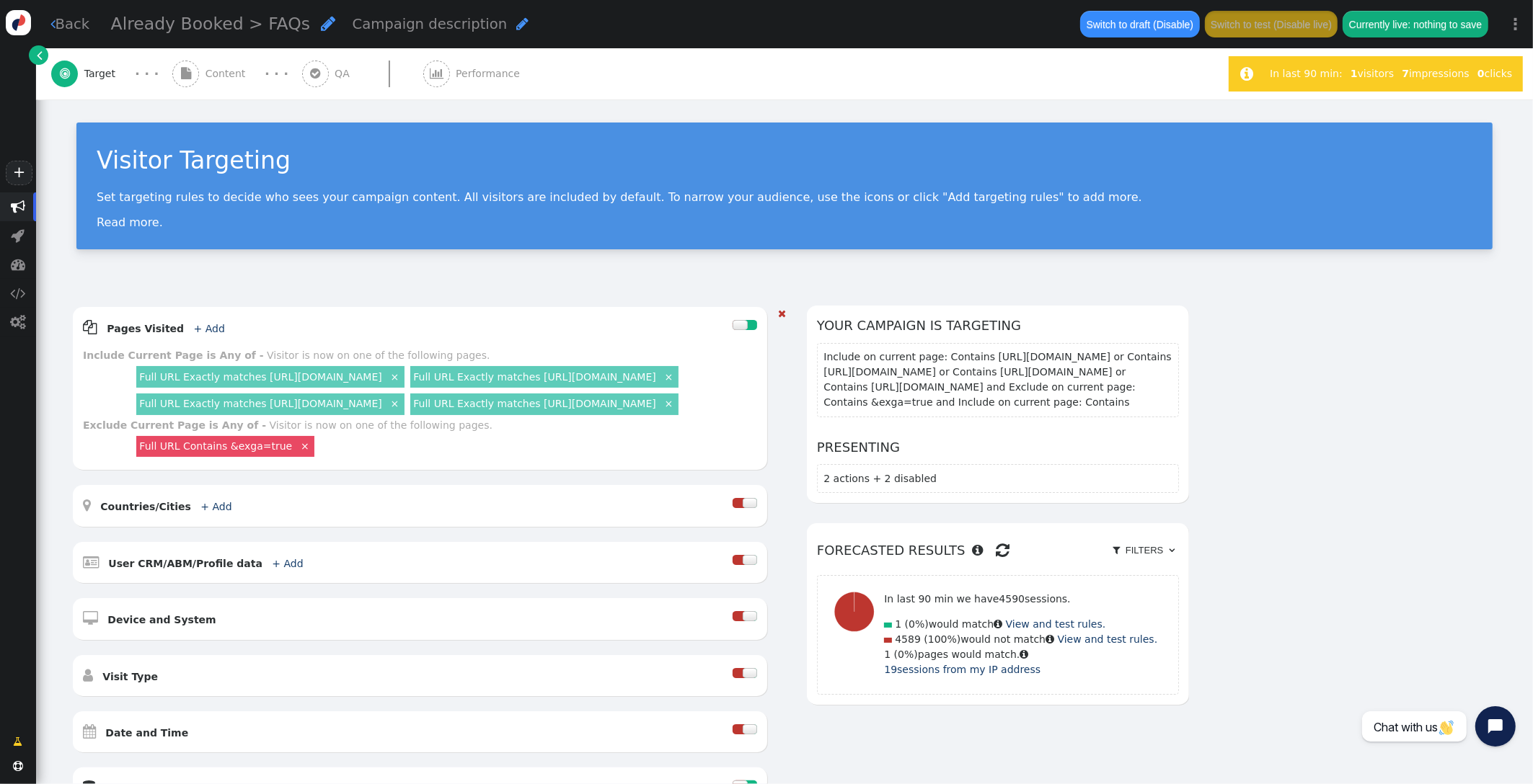
click at [318, 382] on link "Full URL Exactly matches [URL][DOMAIN_NAME]" at bounding box center [259, 377] width 242 height 12
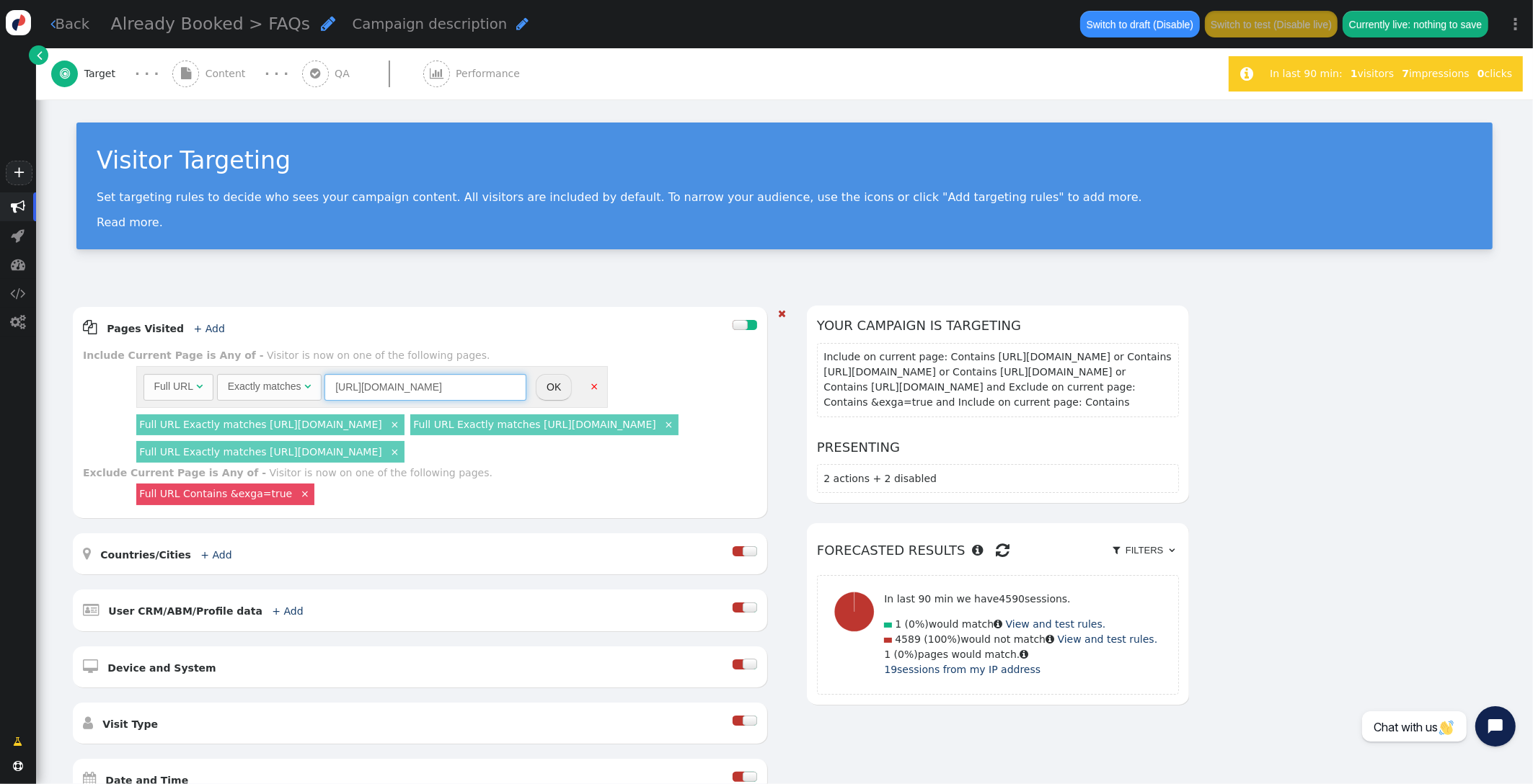
drag, startPoint x: 366, startPoint y: 392, endPoint x: 269, endPoint y: 382, distance: 97.5
click at [269, 382] on div "Full URL  Exactly matches  [URL][DOMAIN_NAME] = (Empty) *.  Desktop & Tablet…" at bounding box center [336, 387] width 384 height 26
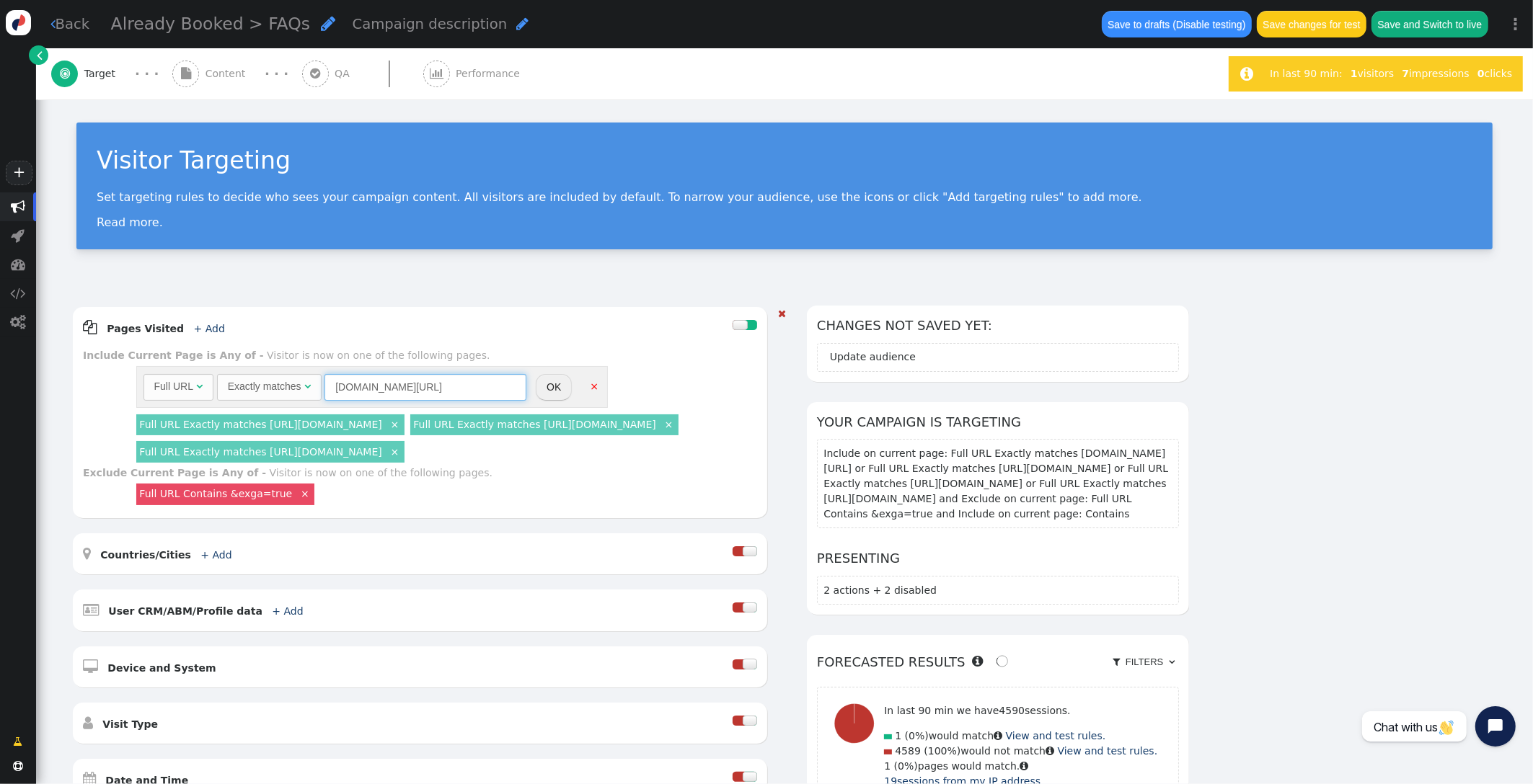
click at [433, 384] on input "[DOMAIN_NAME][URL]" at bounding box center [425, 387] width 202 height 26
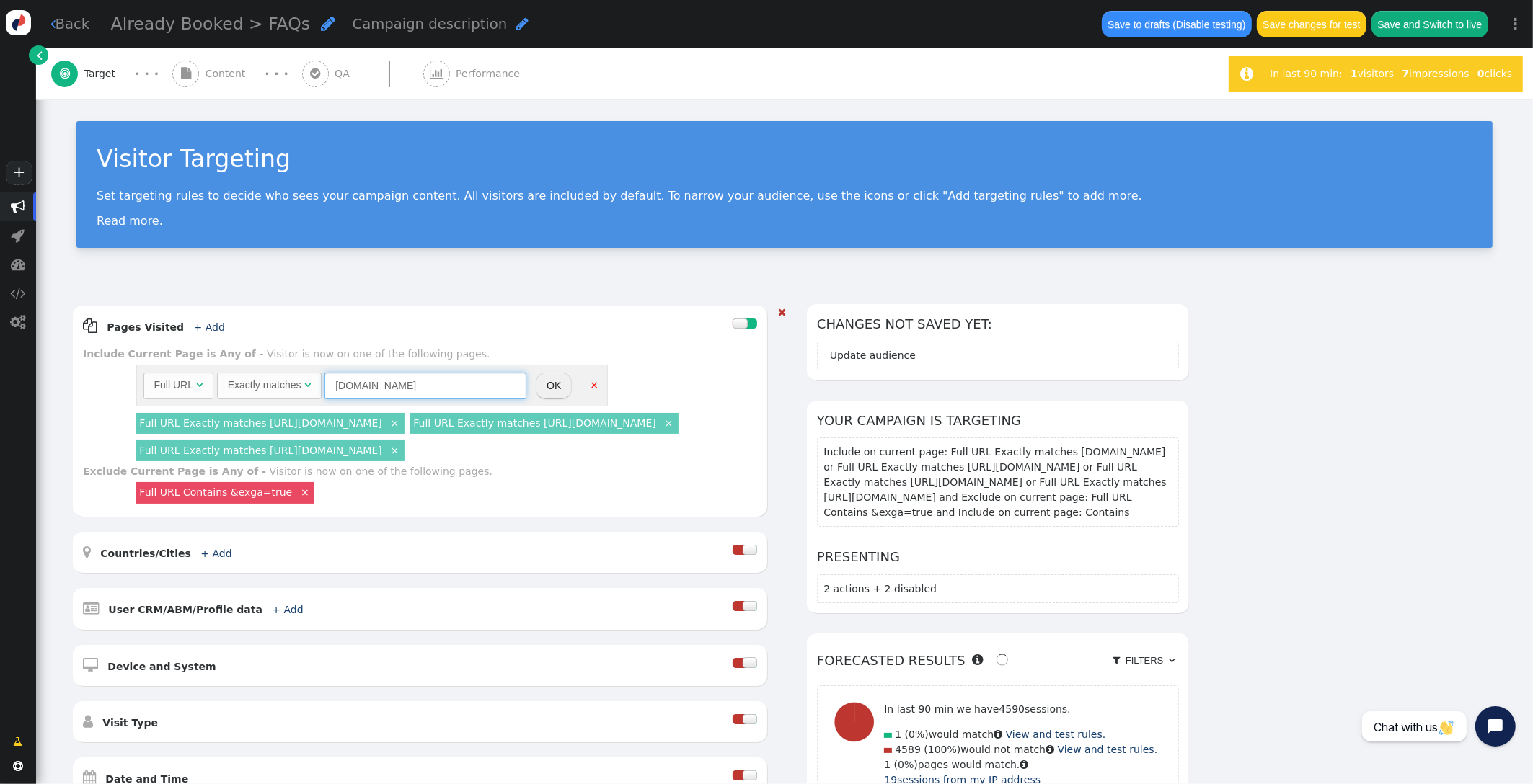
click at [255, 388] on div "Exactly matches" at bounding box center [264, 385] width 73 height 15
type input "[DOMAIN_NAME]"
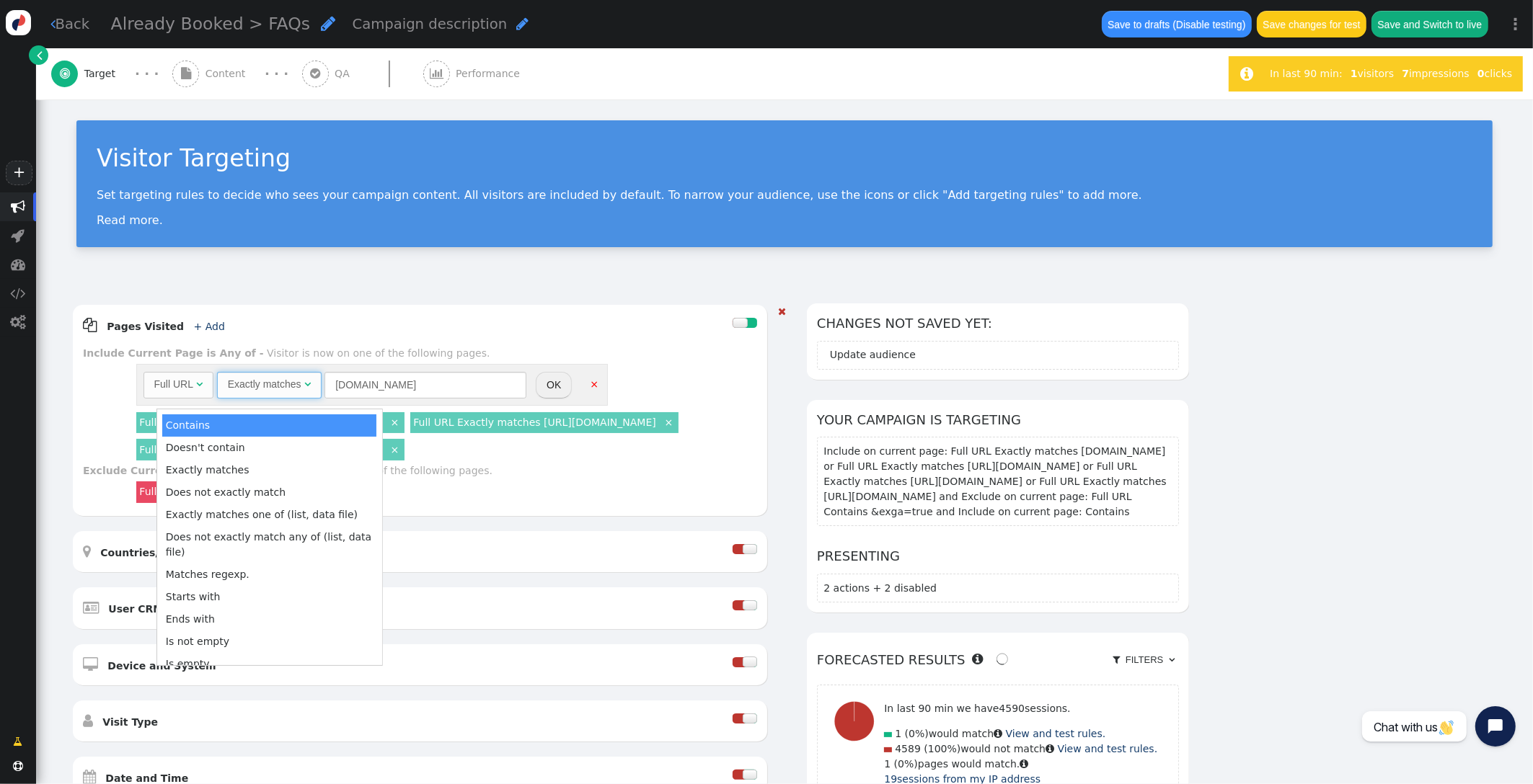
scroll to position [4, 0]
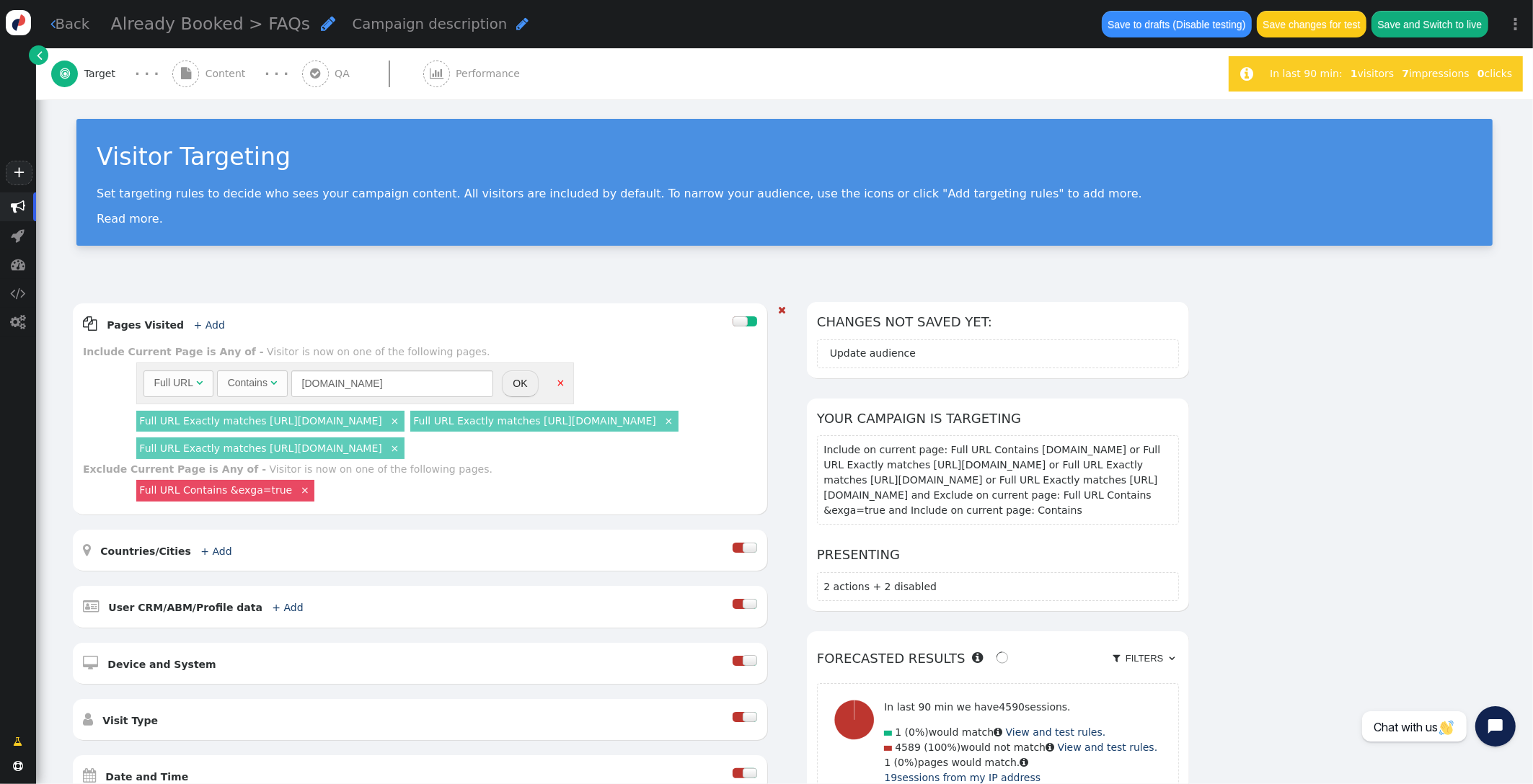
click at [517, 385] on button "OK" at bounding box center [520, 384] width 36 height 26
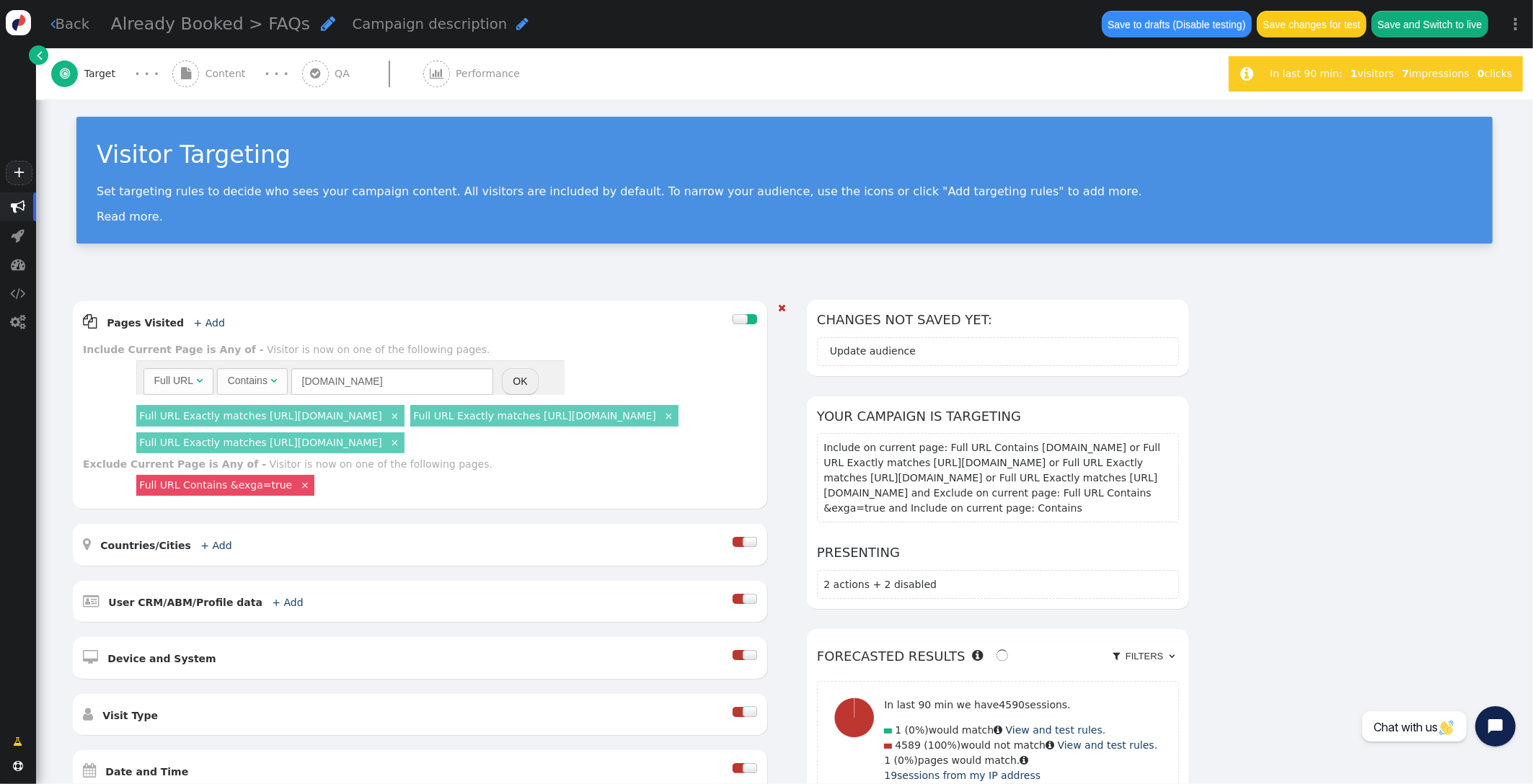
scroll to position [8, 0]
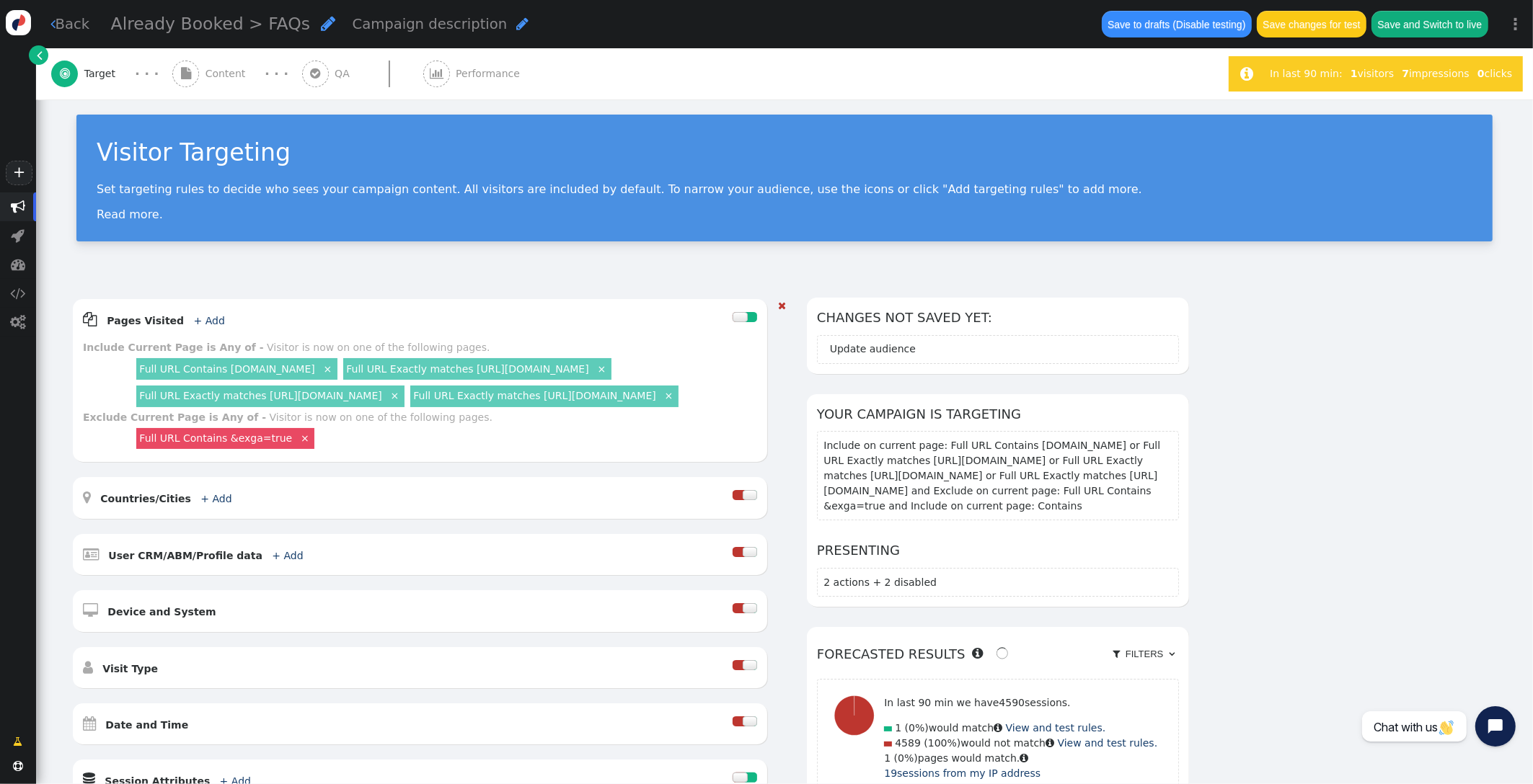
click at [513, 369] on link "Full URL Exactly matches [URL][DOMAIN_NAME]" at bounding box center [467, 369] width 242 height 12
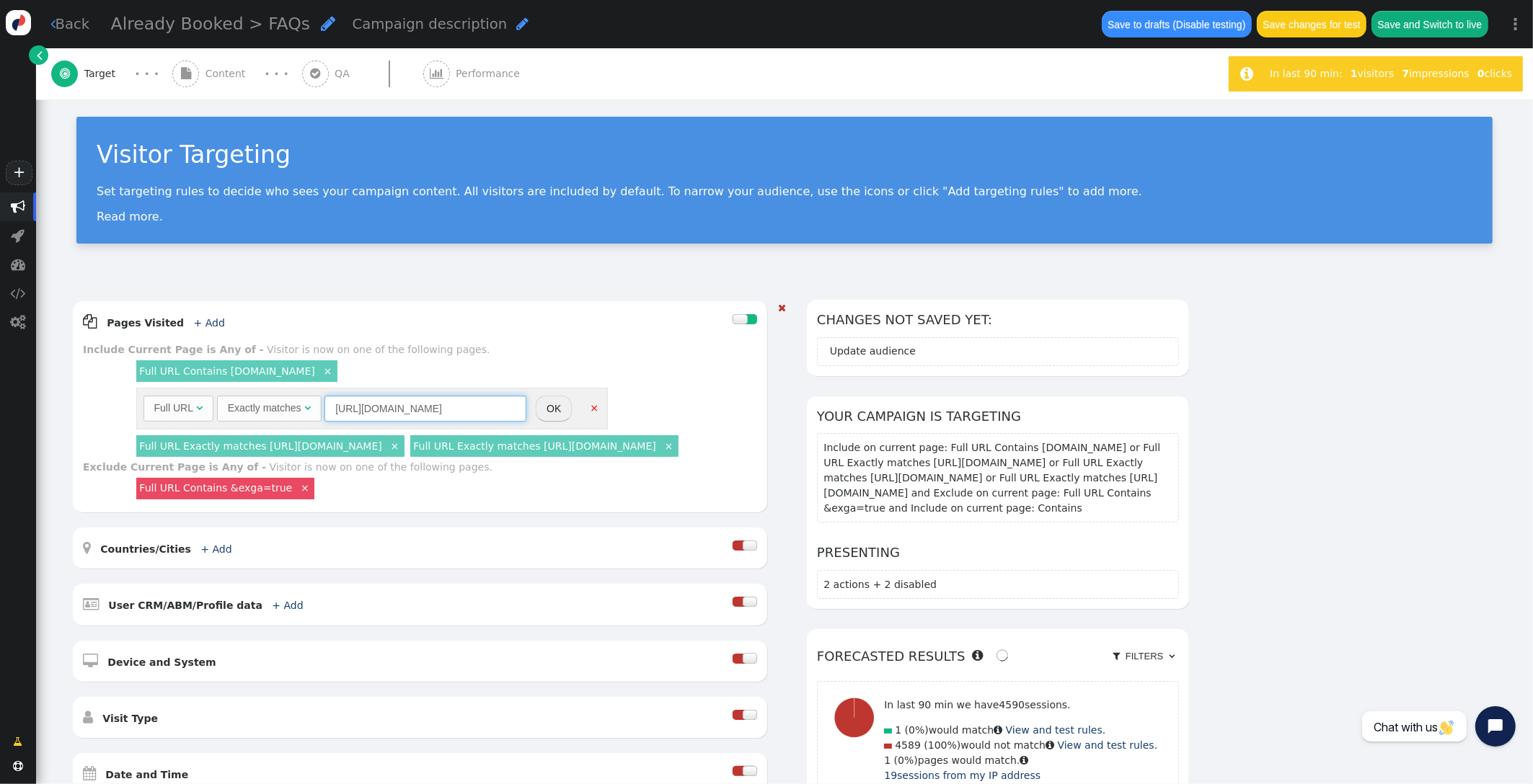
drag, startPoint x: 364, startPoint y: 409, endPoint x: 292, endPoint y: 401, distance: 72.4
click at [295, 401] on div "Full URL  Exactly matches  [URL][DOMAIN_NAME] = (Empty) *.  Desktop & Tablet…" at bounding box center [336, 408] width 384 height 26
click at [455, 406] on input "[DOMAIN_NAME]" at bounding box center [425, 408] width 202 height 26
type input "[DOMAIN_NAME]"
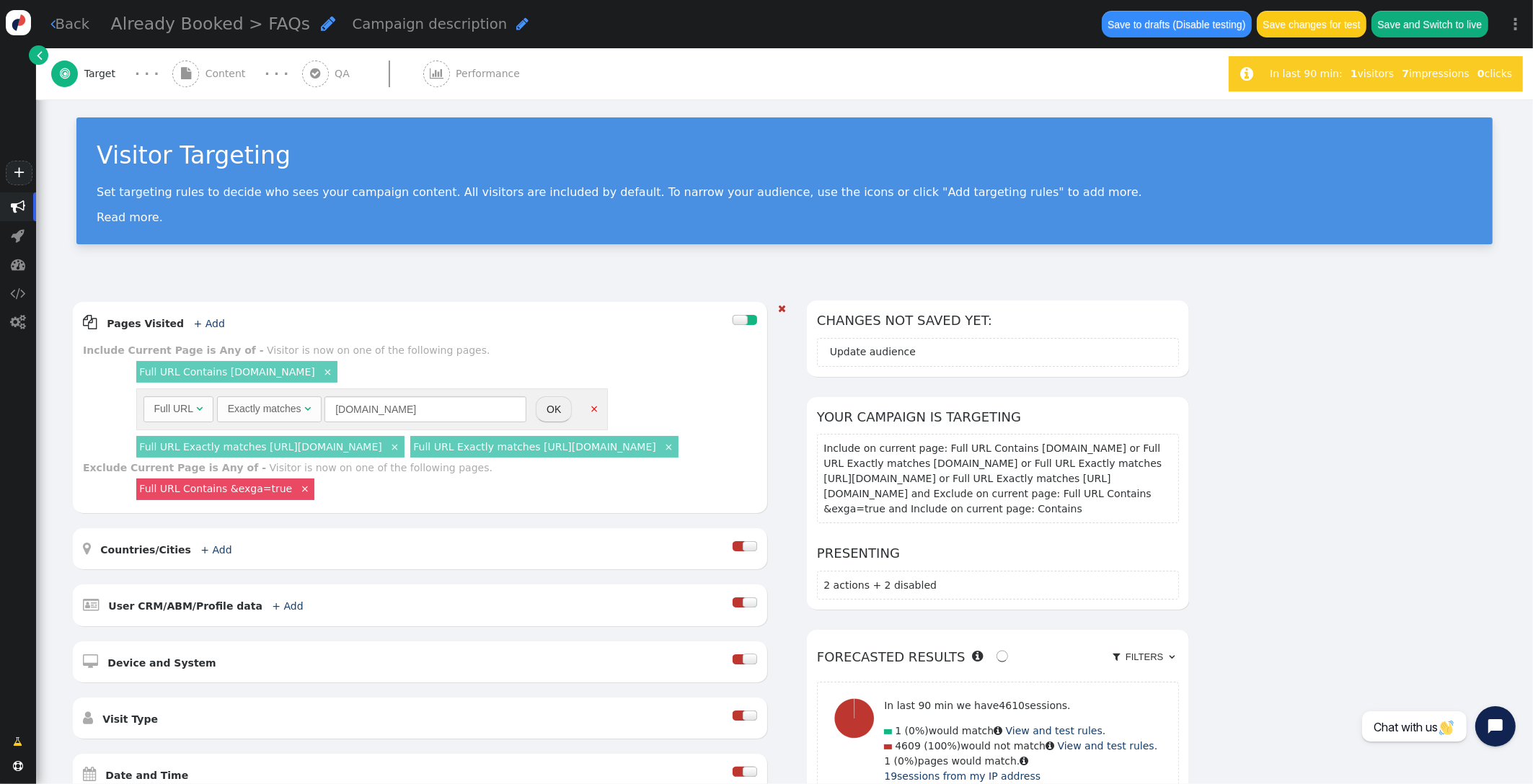
click at [554, 412] on button "OK" at bounding box center [553, 409] width 36 height 26
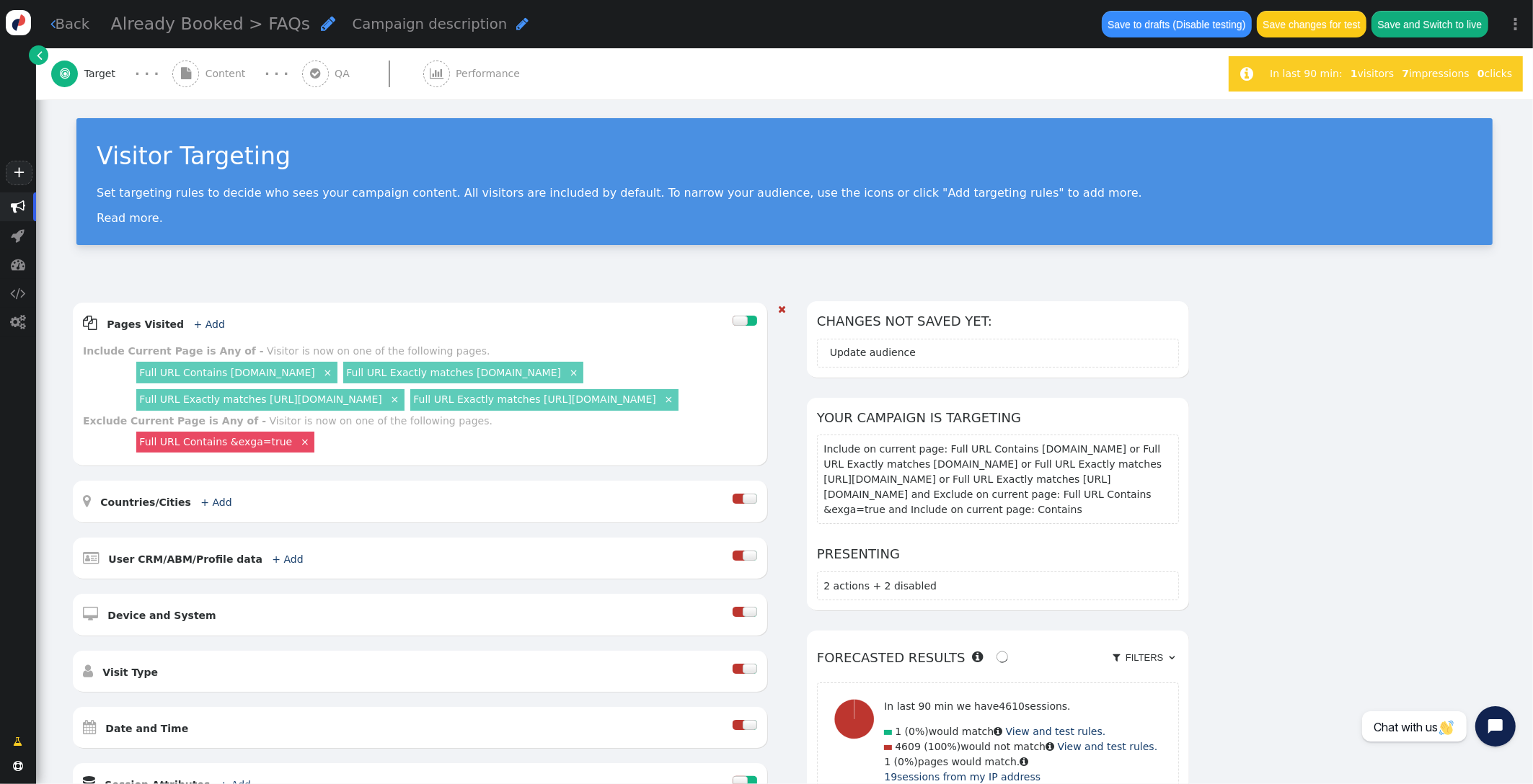
click at [401, 400] on link "×" at bounding box center [394, 398] width 13 height 13
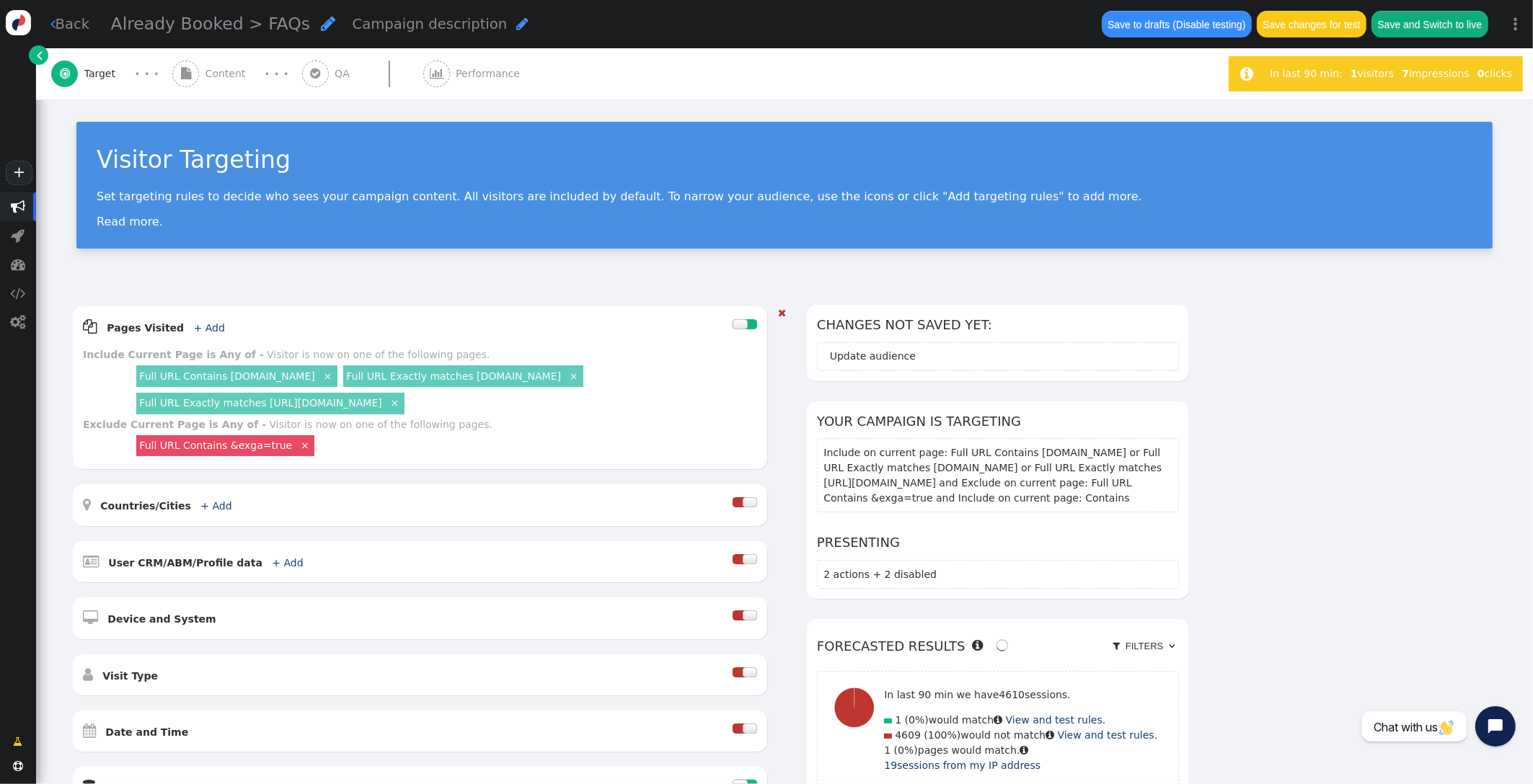
click at [388, 401] on link "×" at bounding box center [394, 401] width 13 height 13
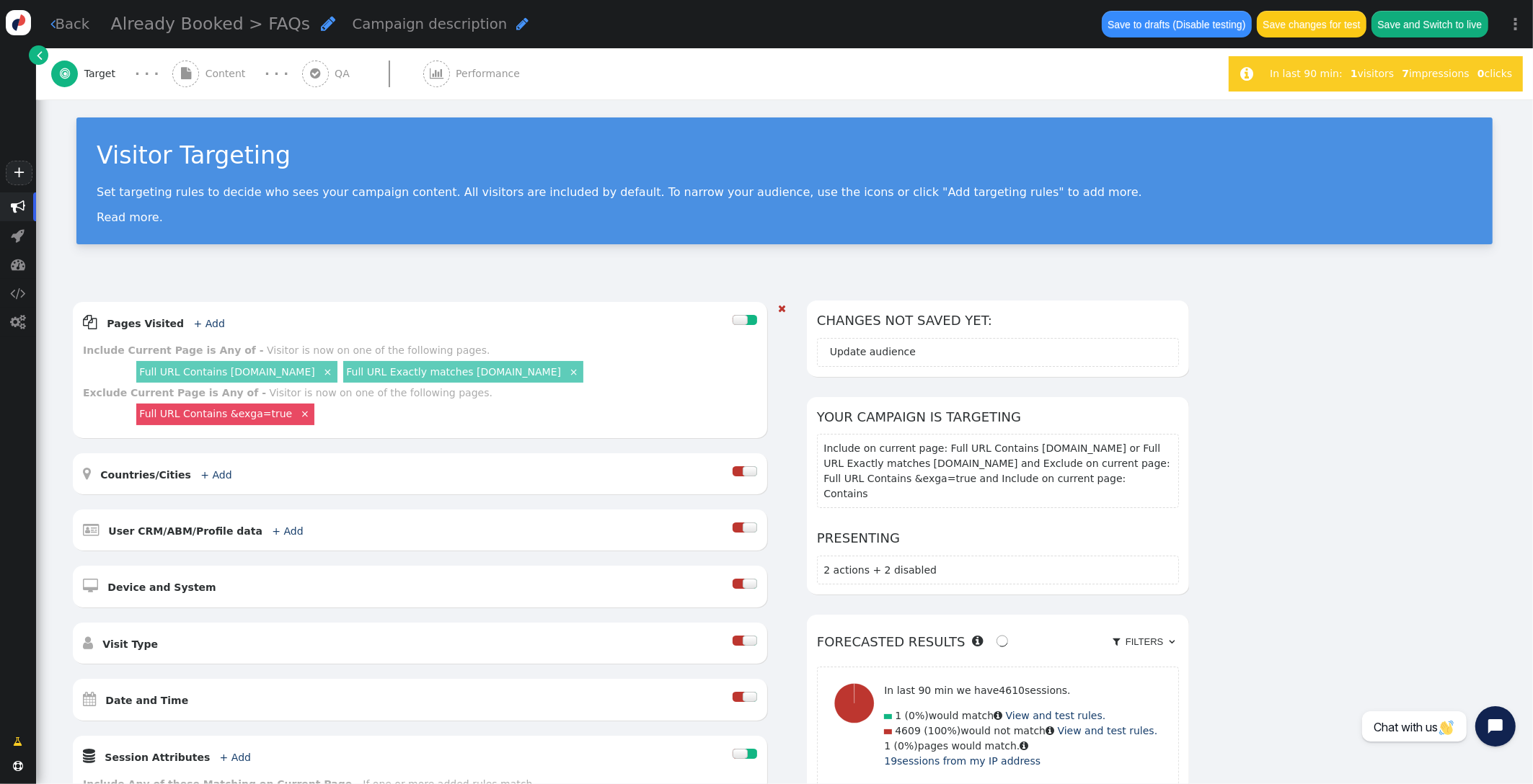
scroll to position [4, 0]
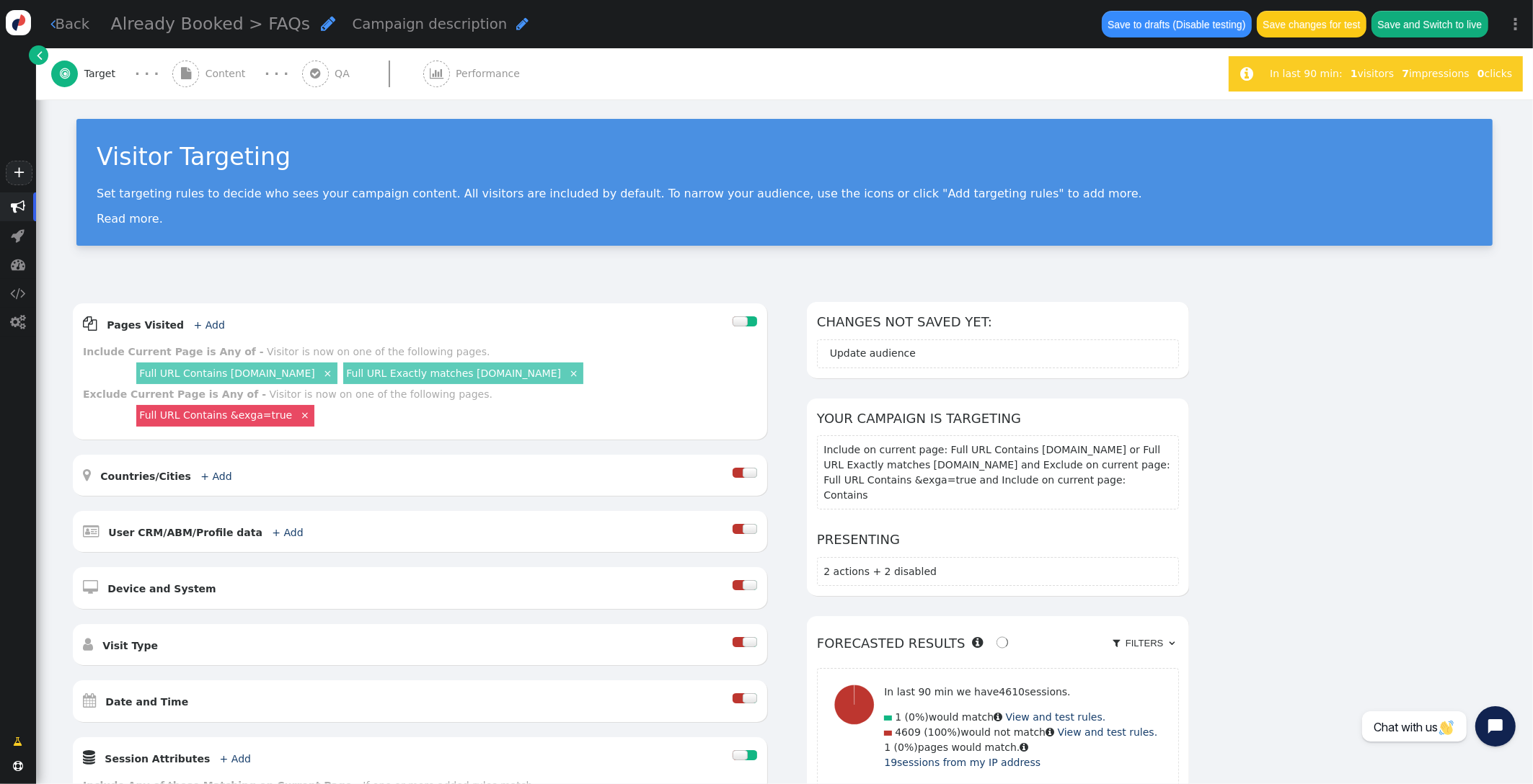
drag, startPoint x: 671, startPoint y: 298, endPoint x: 624, endPoint y: 292, distance: 47.4
click at [671, 298] on div "AND OR XOR AND     Pages Visited + Add  Include Current Page is Any of - V…" at bounding box center [784, 626] width 1497 height 690
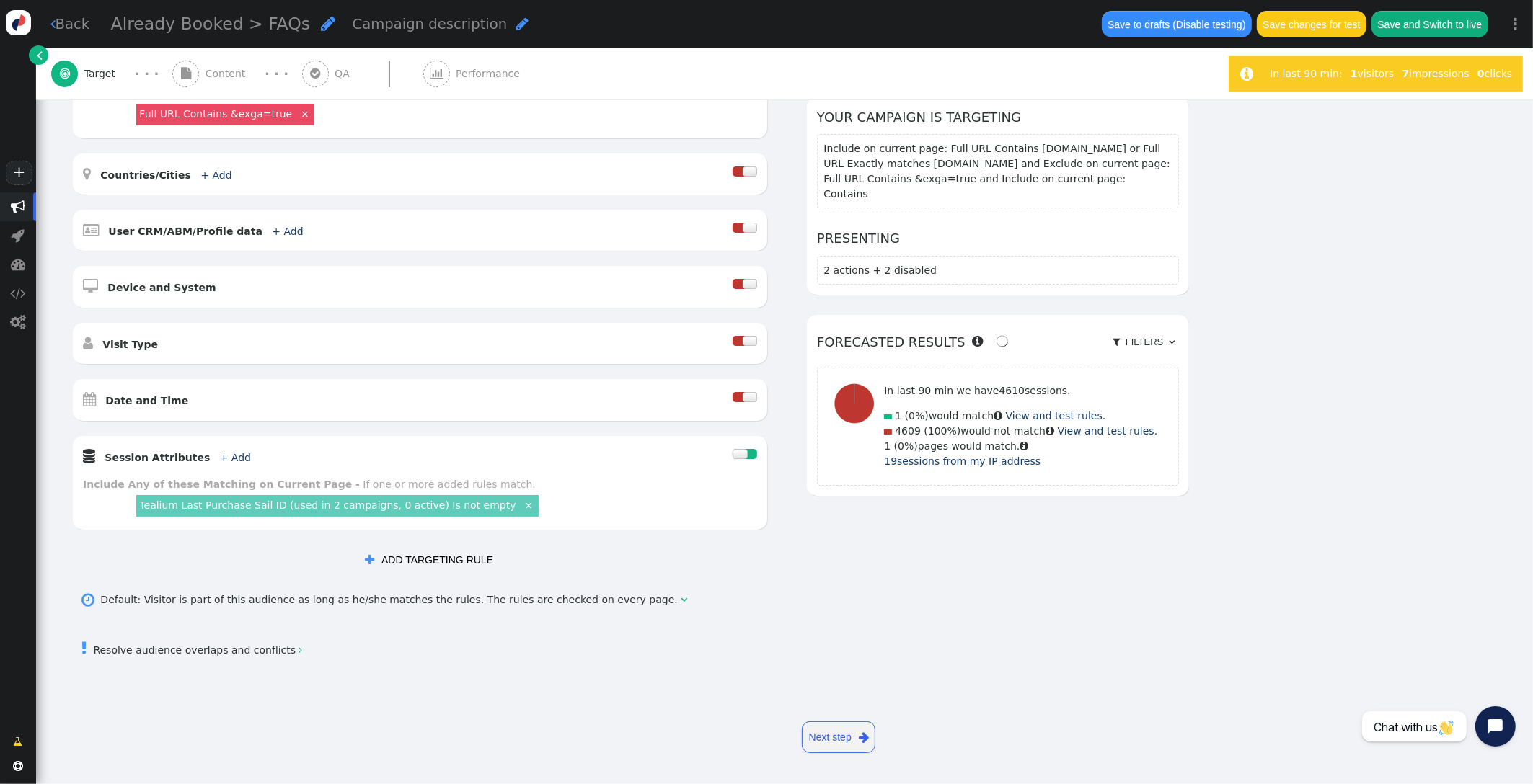
scroll to position [0, 0]
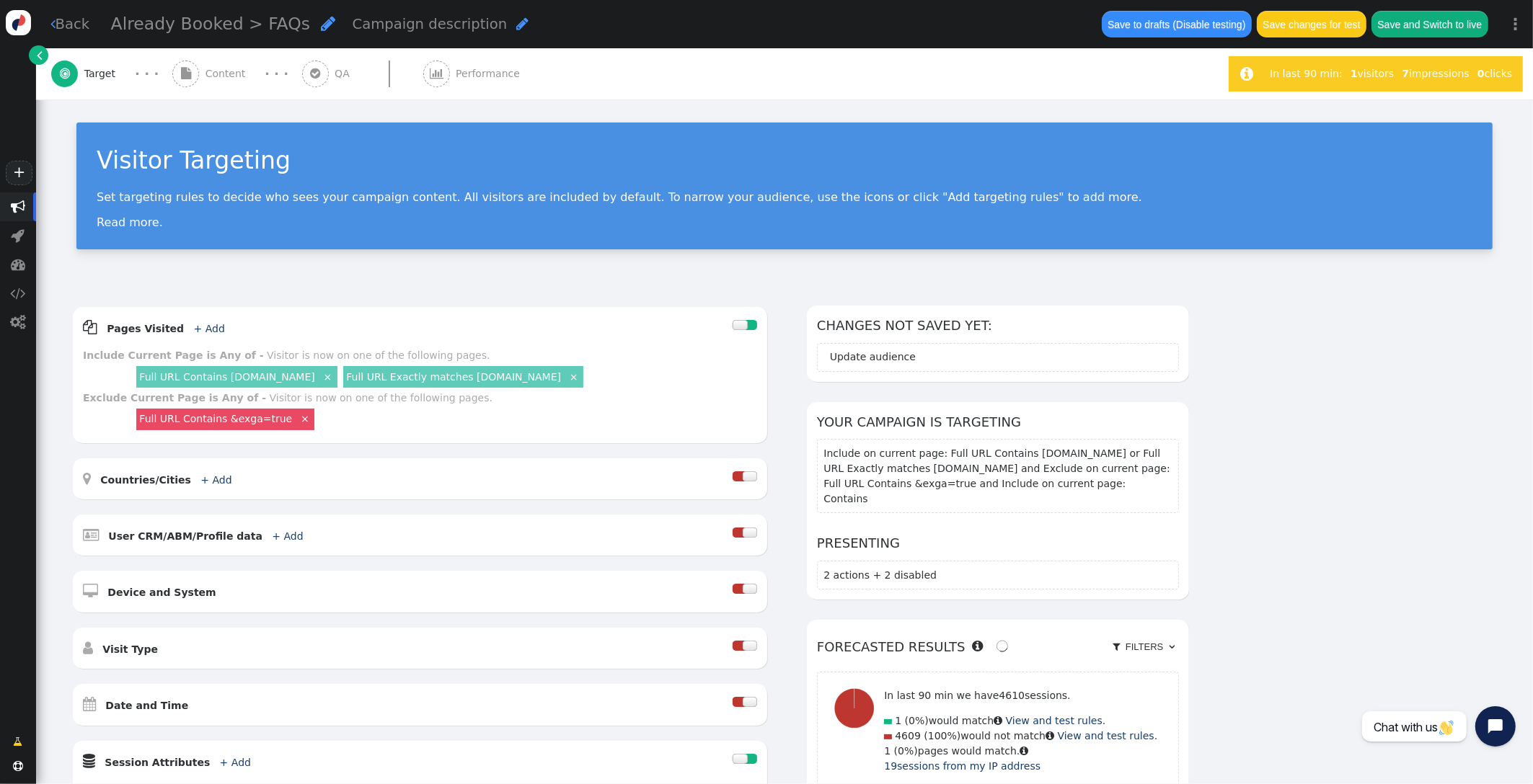
click at [1327, 23] on button "Save changes for test" at bounding box center [1312, 23] width 110 height 26
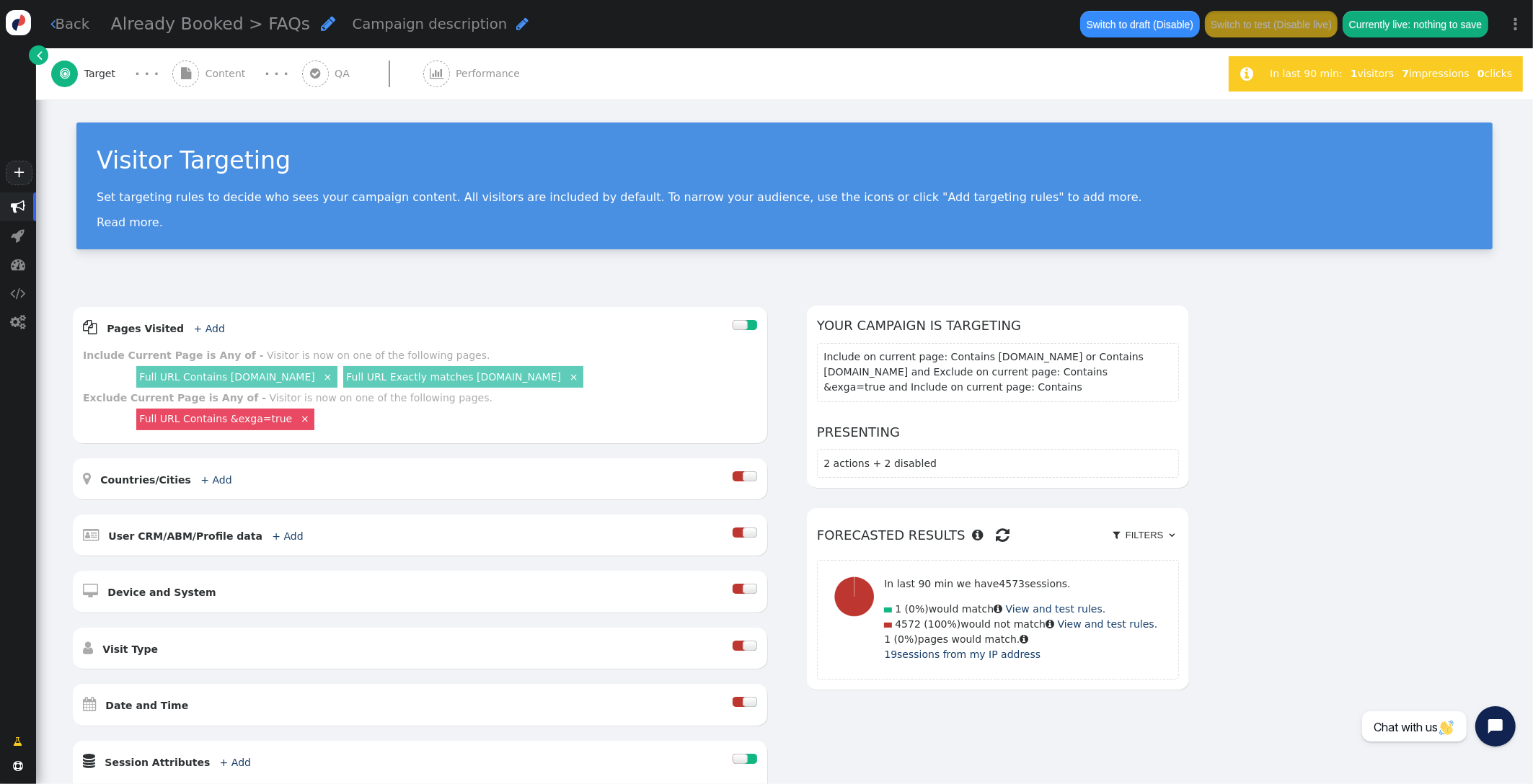
click at [212, 75] on span "Content" at bounding box center [228, 73] width 46 height 15
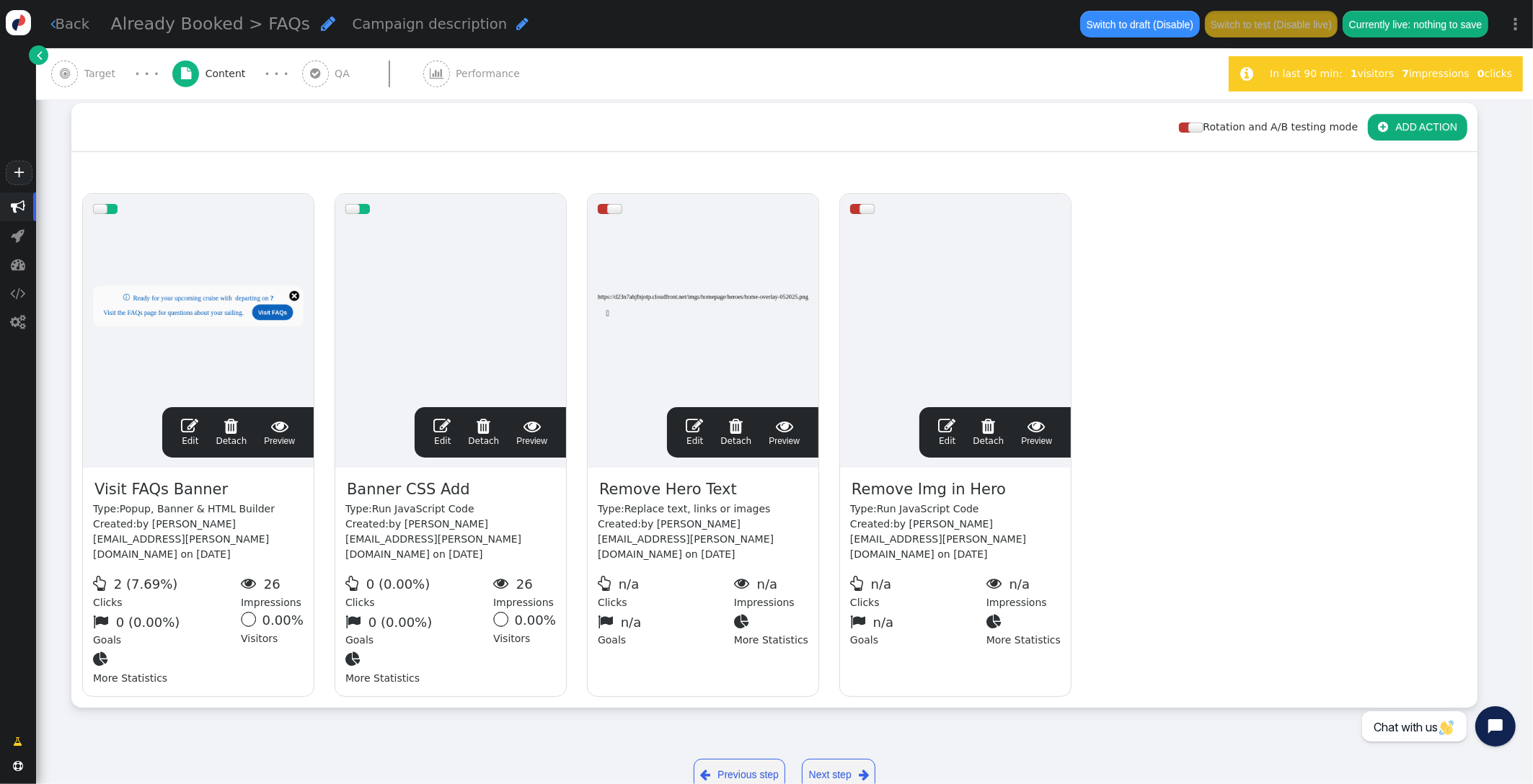
scroll to position [210, 0]
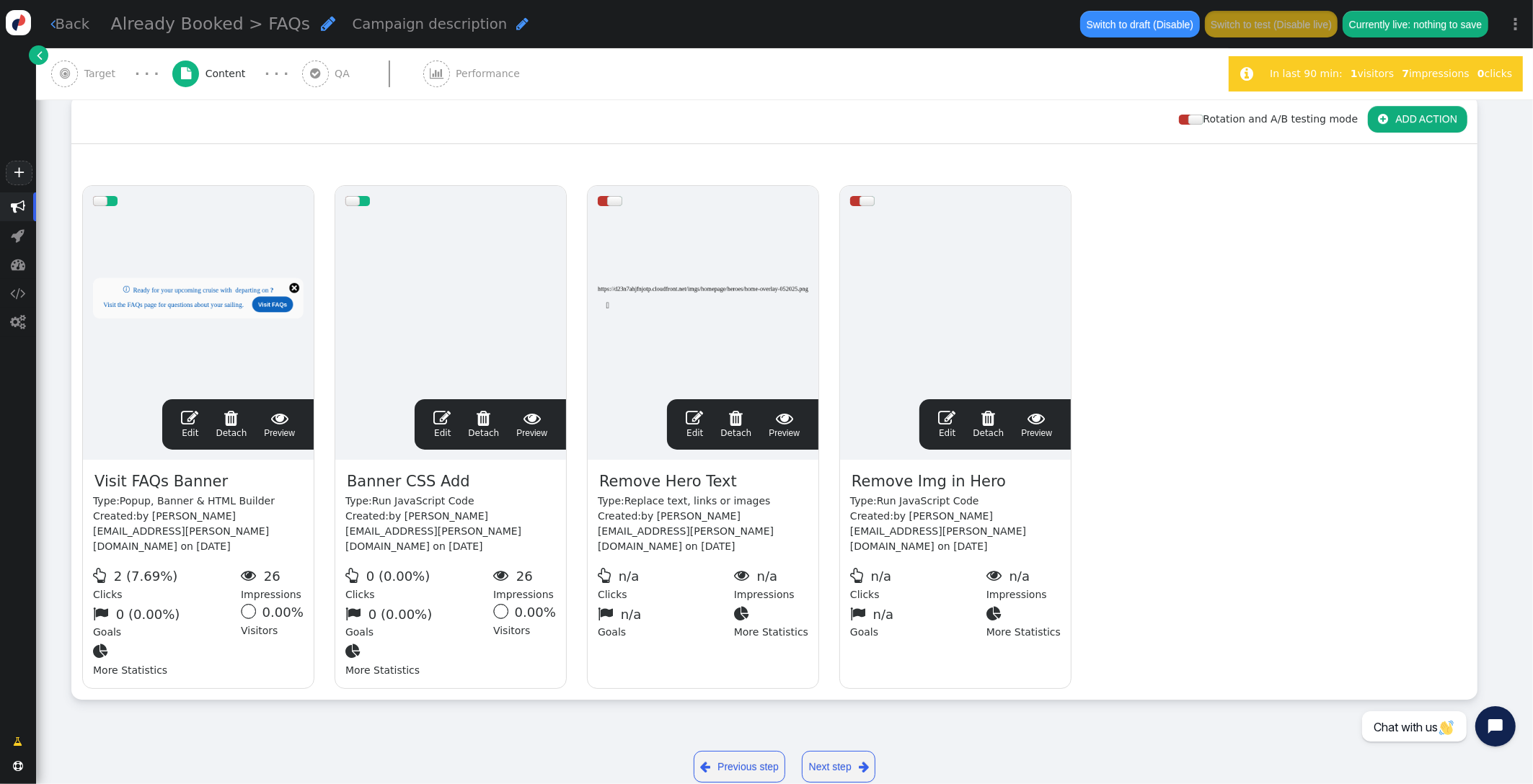
click at [190, 425] on span "" at bounding box center [190, 418] width 18 height 18
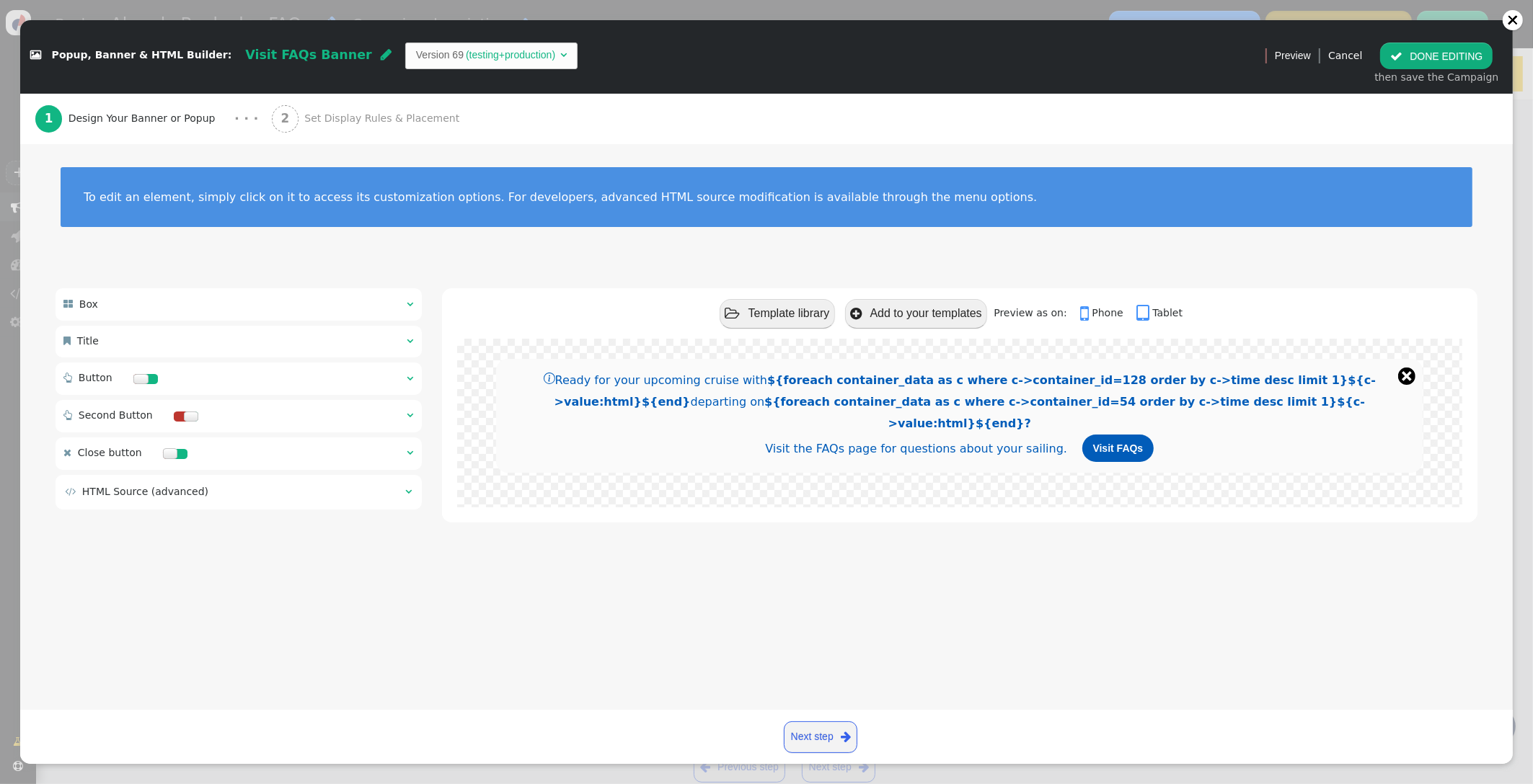
click at [348, 108] on div "2 Set Display Rules & Placement" at bounding box center [369, 119] width 194 height 51
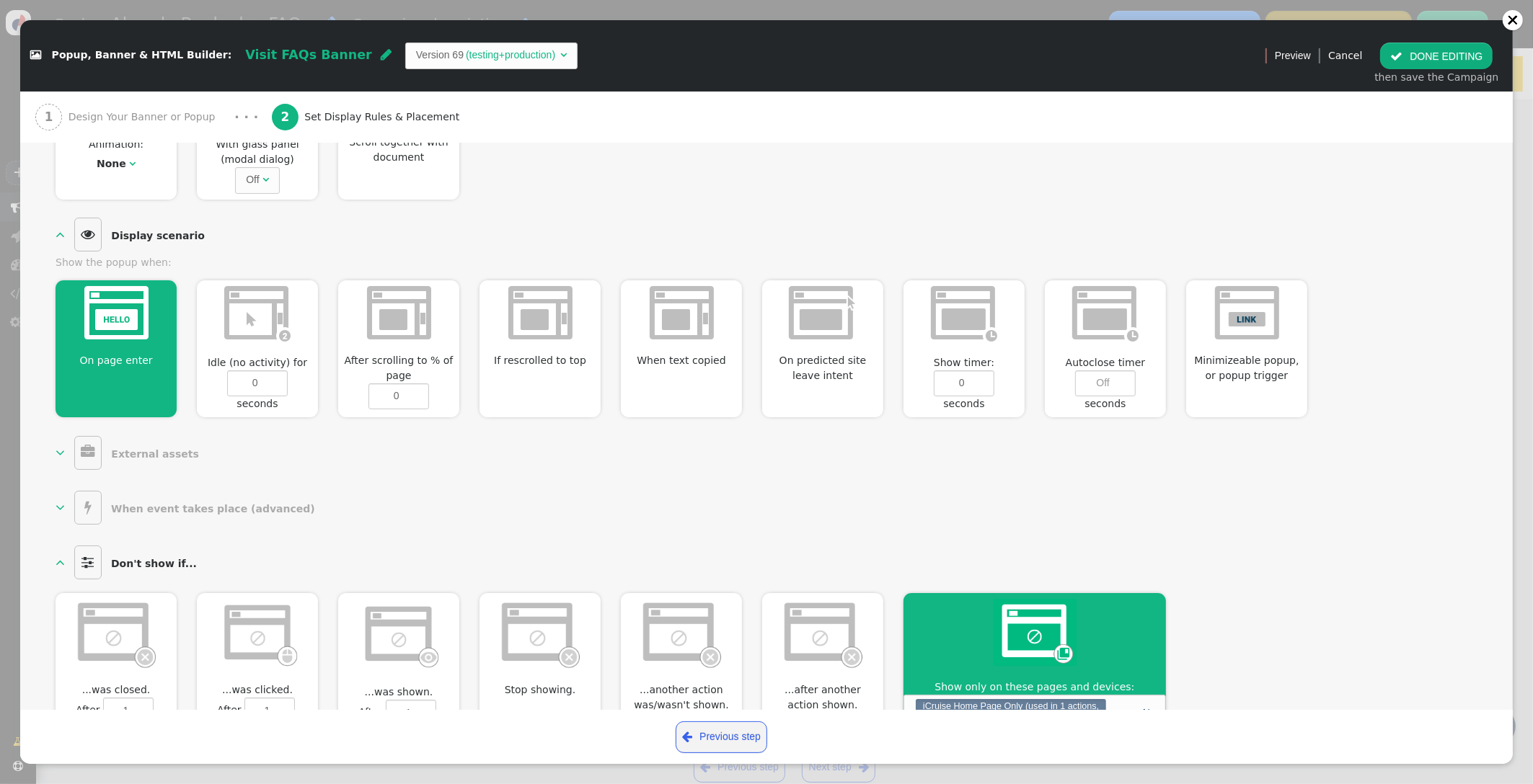
scroll to position [592, 0]
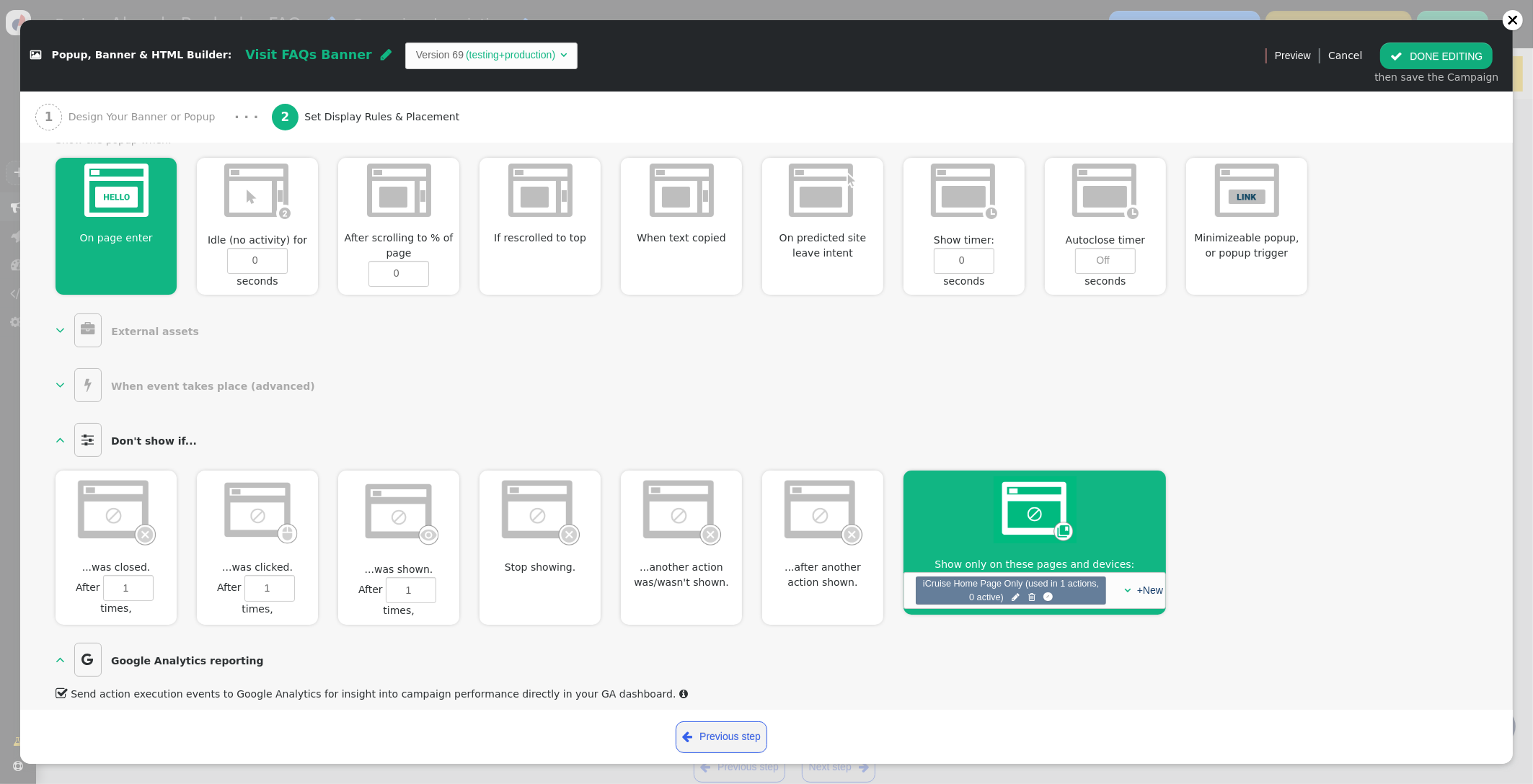
click at [1049, 590] on span "iCruise Home Page Only (used in 1 actions, 0 active)  " at bounding box center [1010, 591] width 177 height 27
click at [1045, 592] on div at bounding box center [1048, 597] width 10 height 10
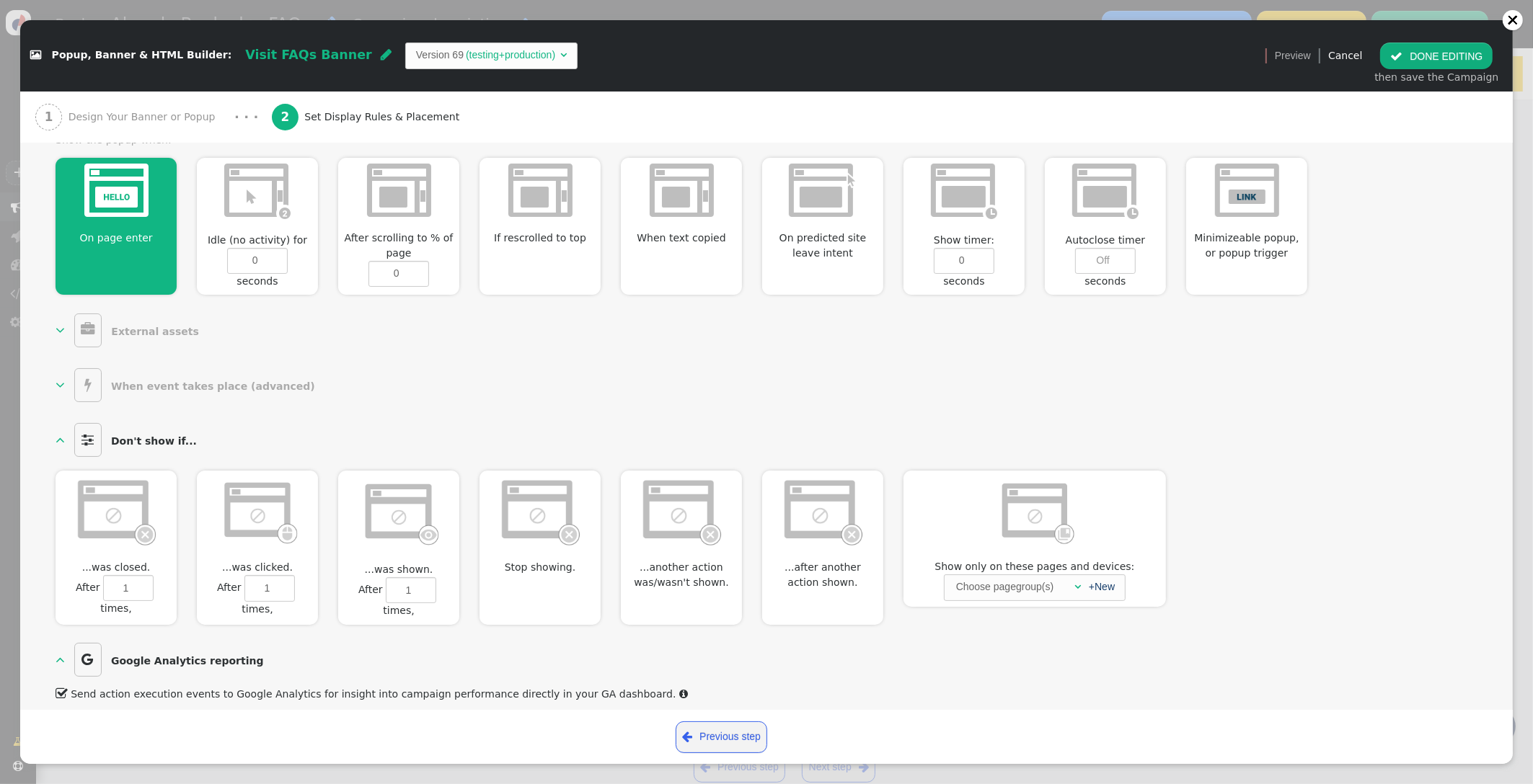
click at [1419, 57] on button " DONE EDITING" at bounding box center [1436, 55] width 113 height 26
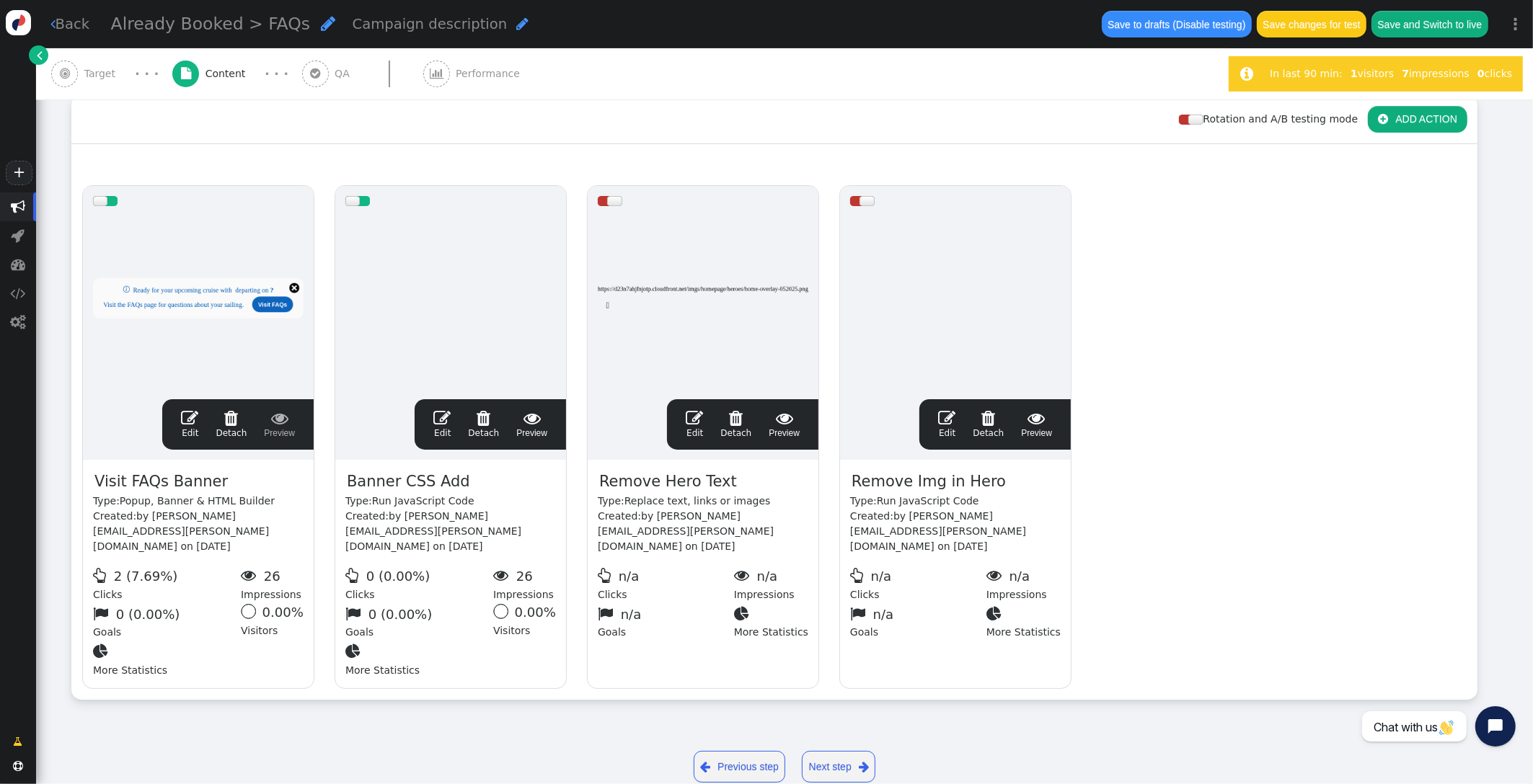
click at [1310, 31] on button "Save changes for test" at bounding box center [1312, 23] width 110 height 26
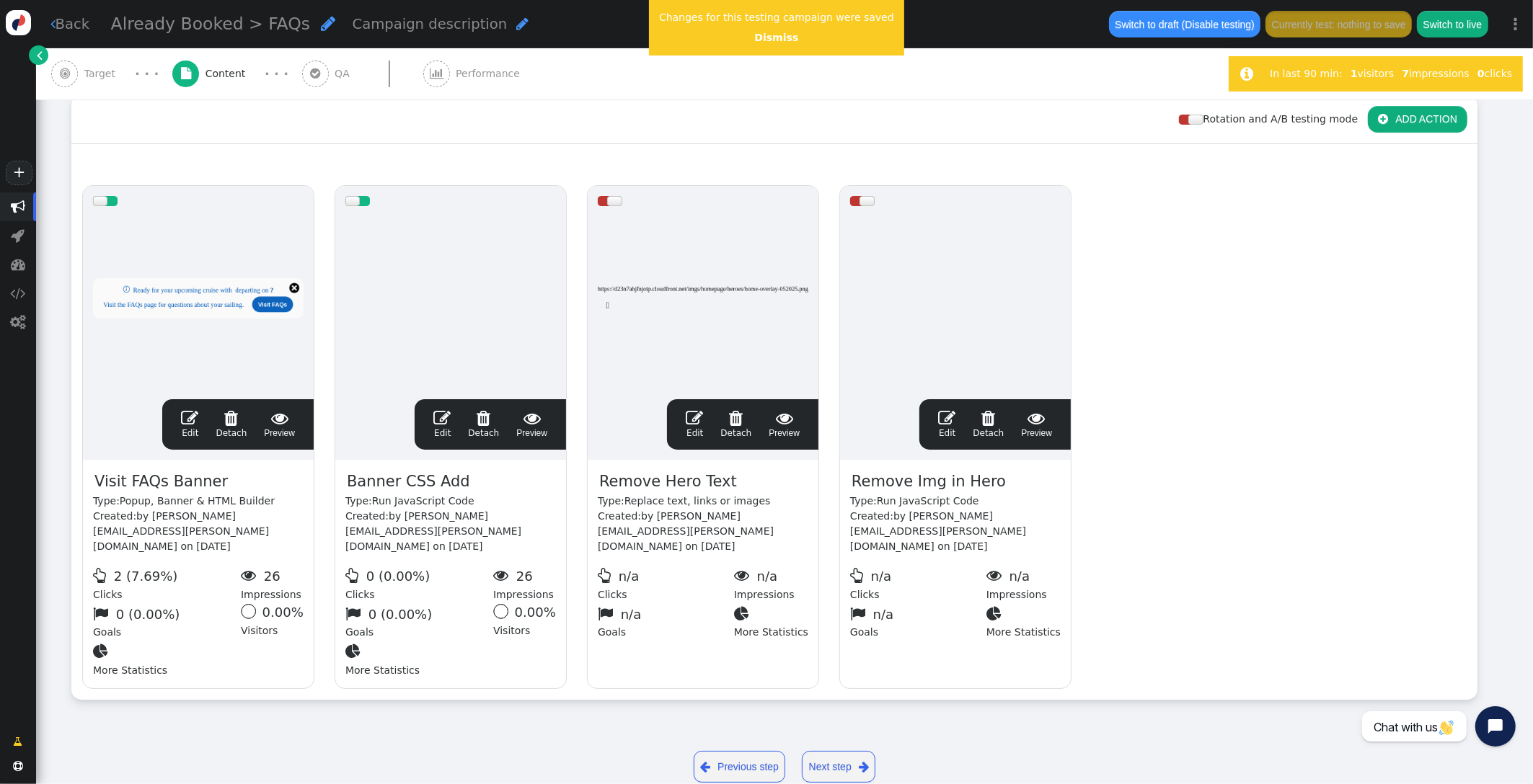
click at [97, 74] on span "Target" at bounding box center [103, 73] width 37 height 15
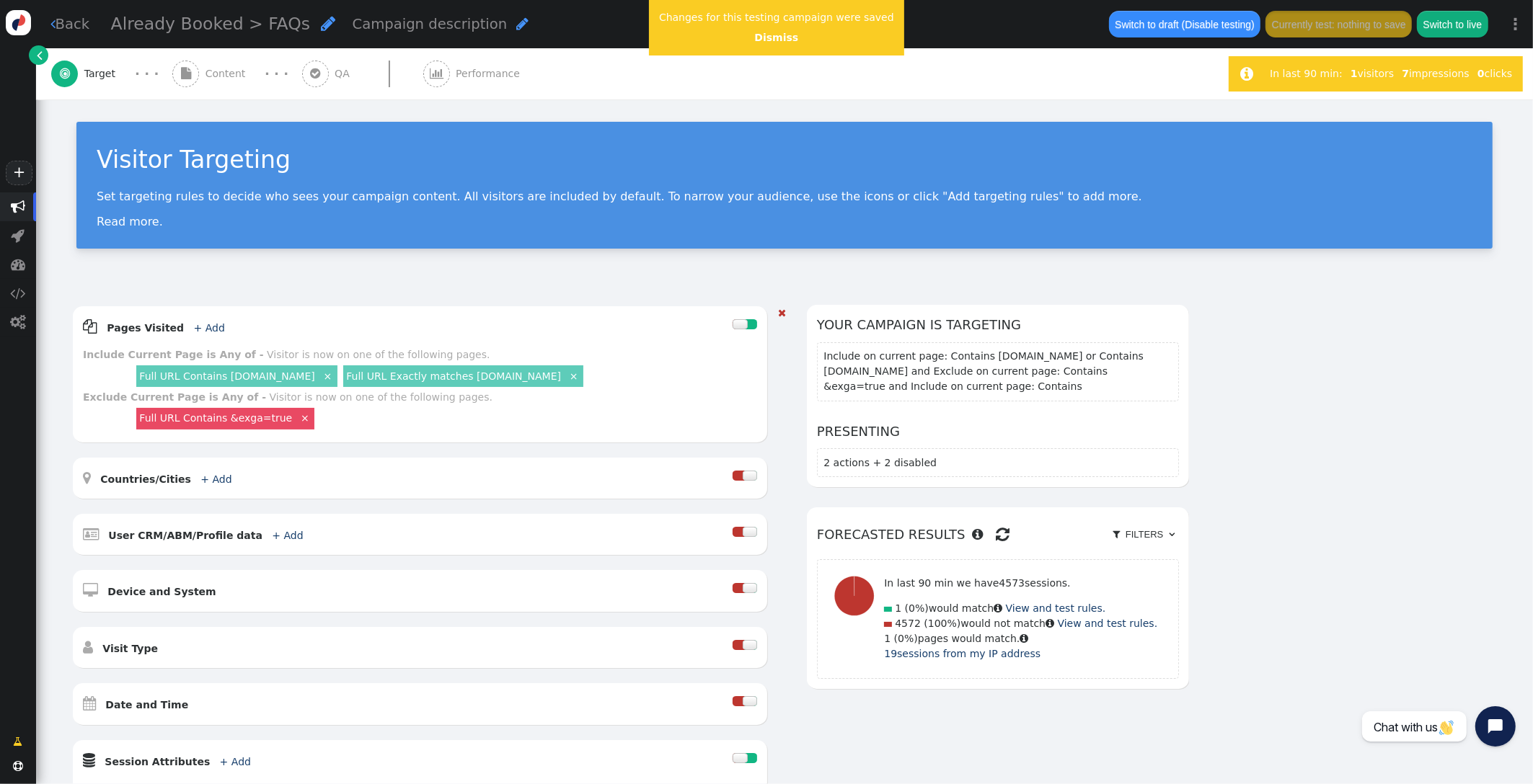
scroll to position [0, 0]
click at [224, 74] on span "Content" at bounding box center [228, 73] width 46 height 15
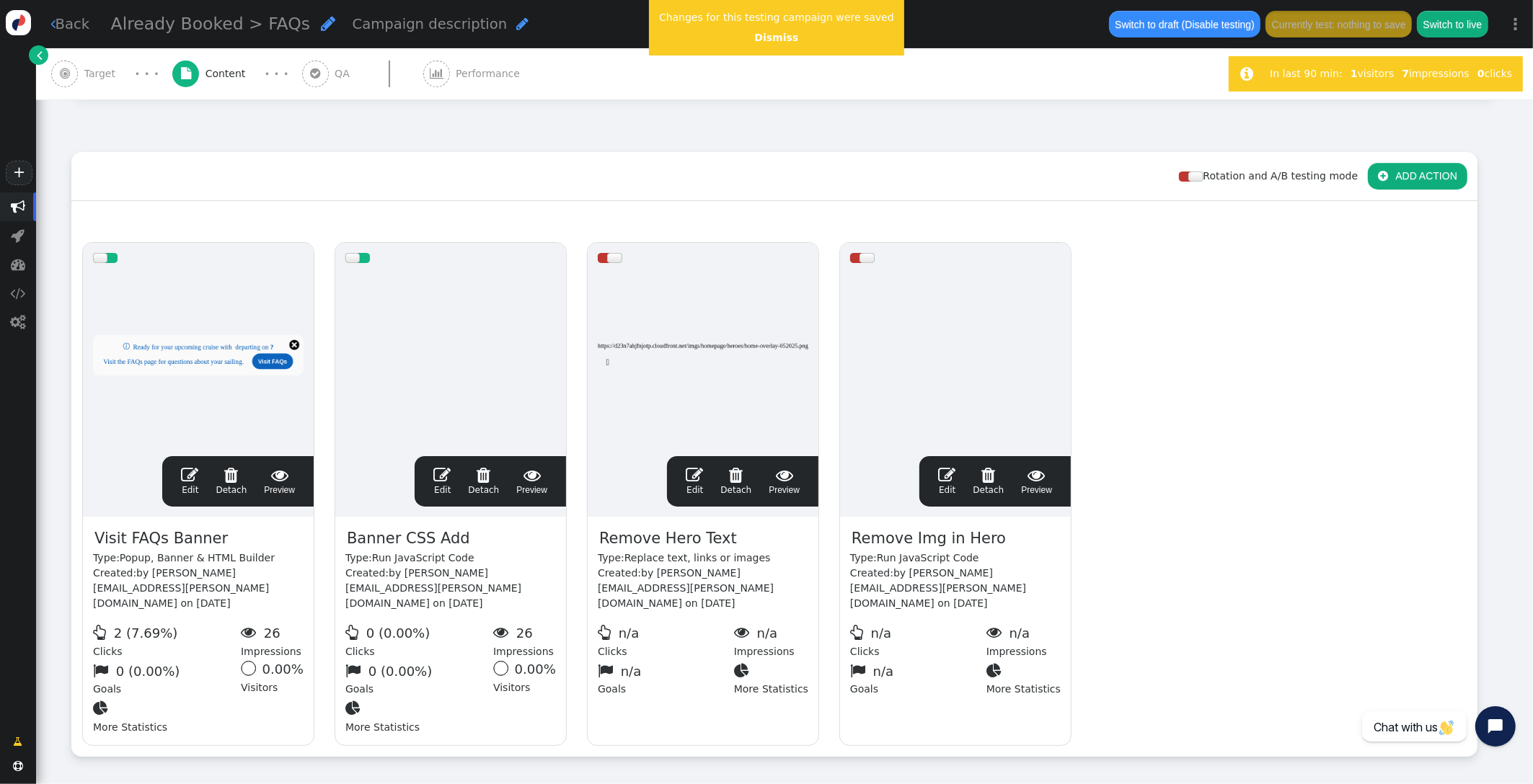
scroll to position [226, 0]
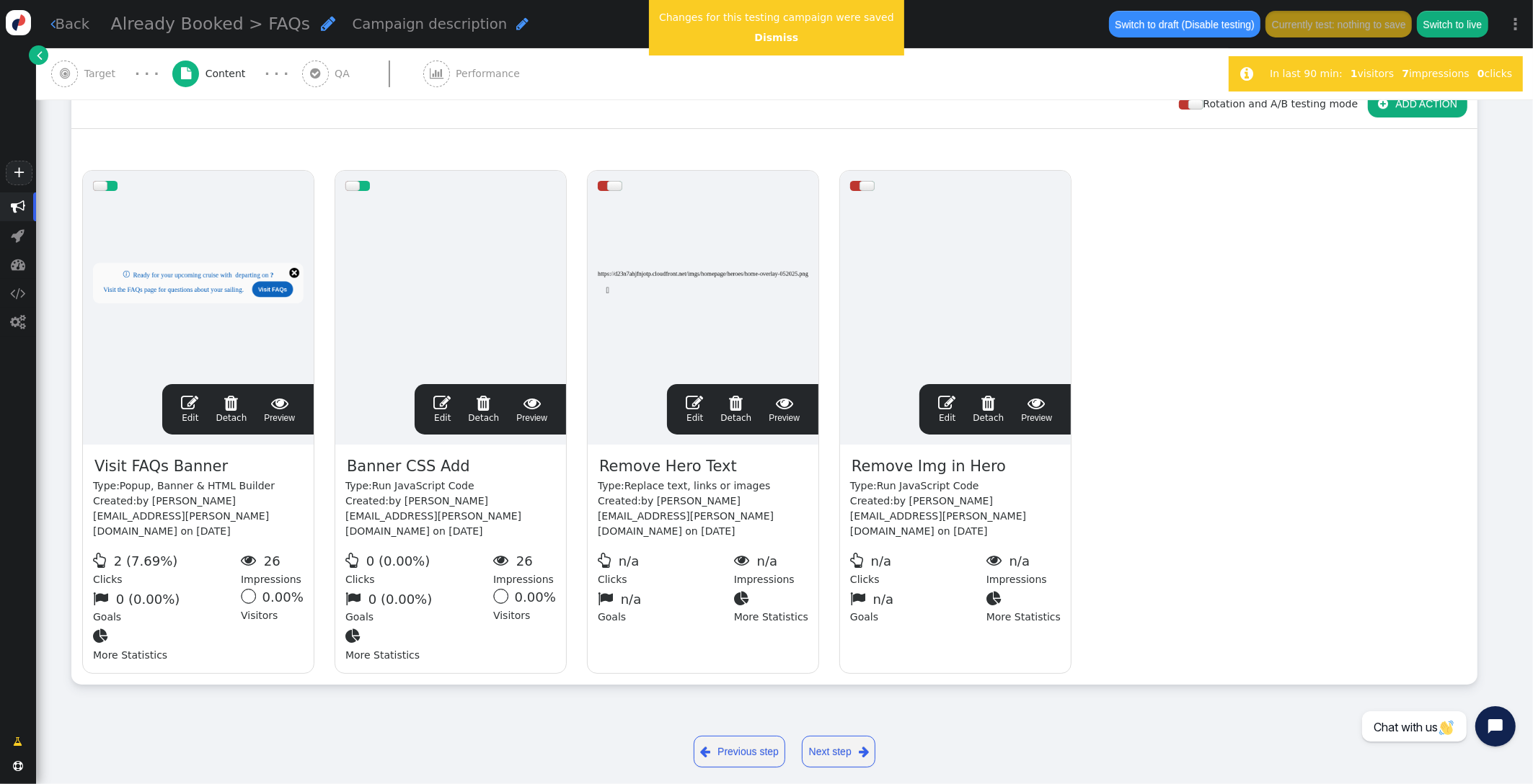
click at [182, 401] on div " Edit  Detach  Preview" at bounding box center [238, 409] width 131 height 30
click at [197, 403] on span "" at bounding box center [190, 403] width 18 height 18
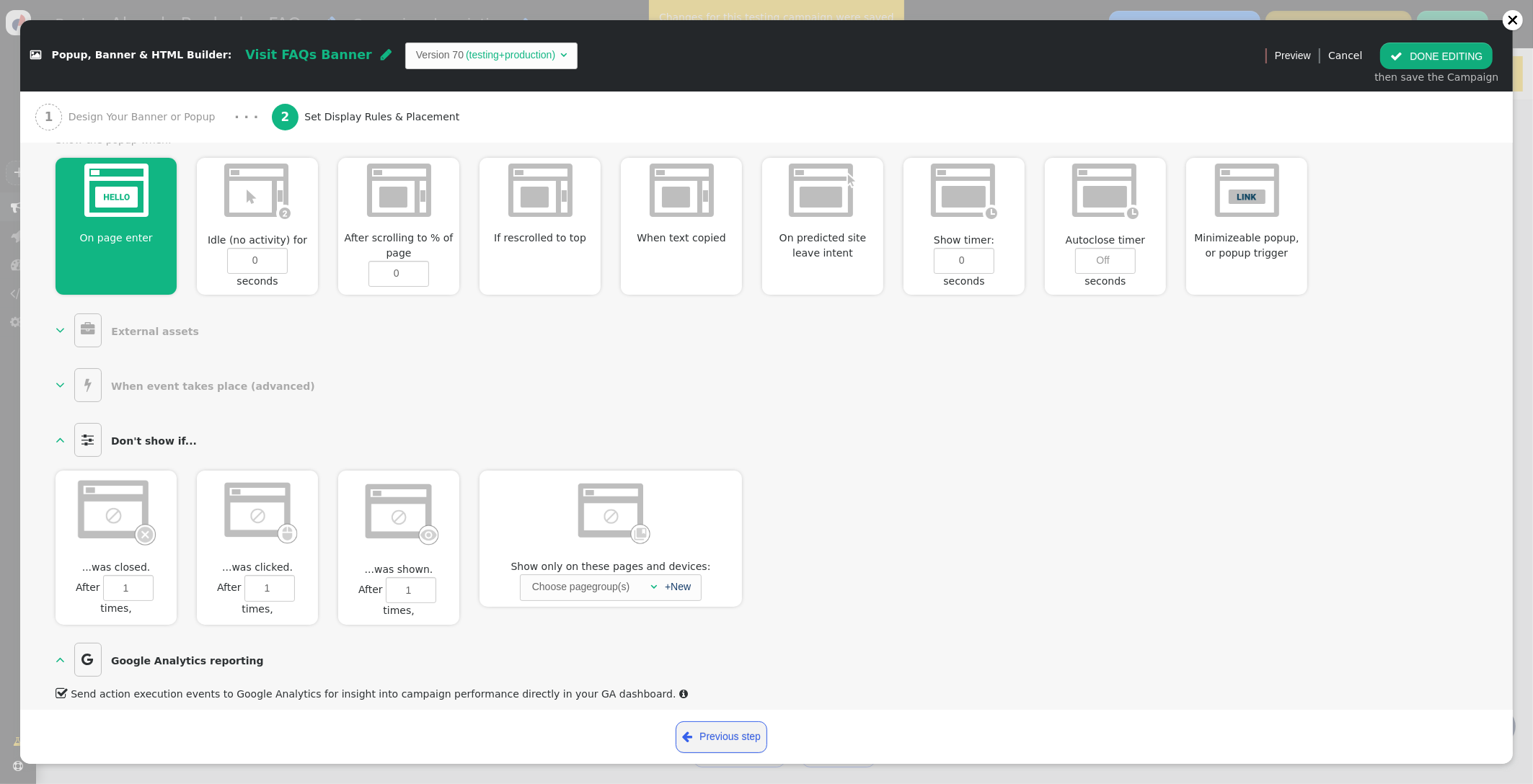
scroll to position [555, 0]
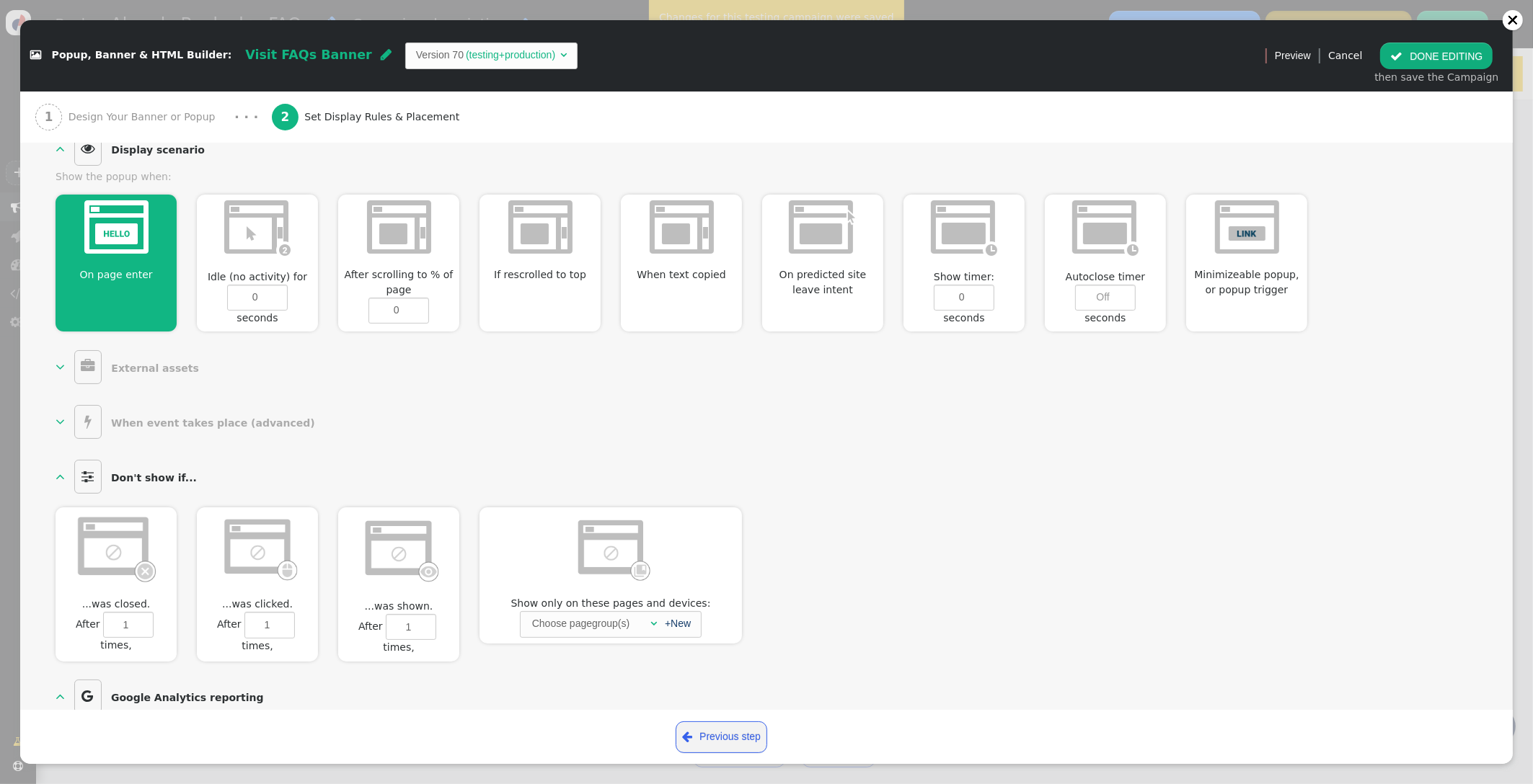
click at [625, 612] on div "Choose pagegroup(s)" at bounding box center [581, 623] width 100 height 23
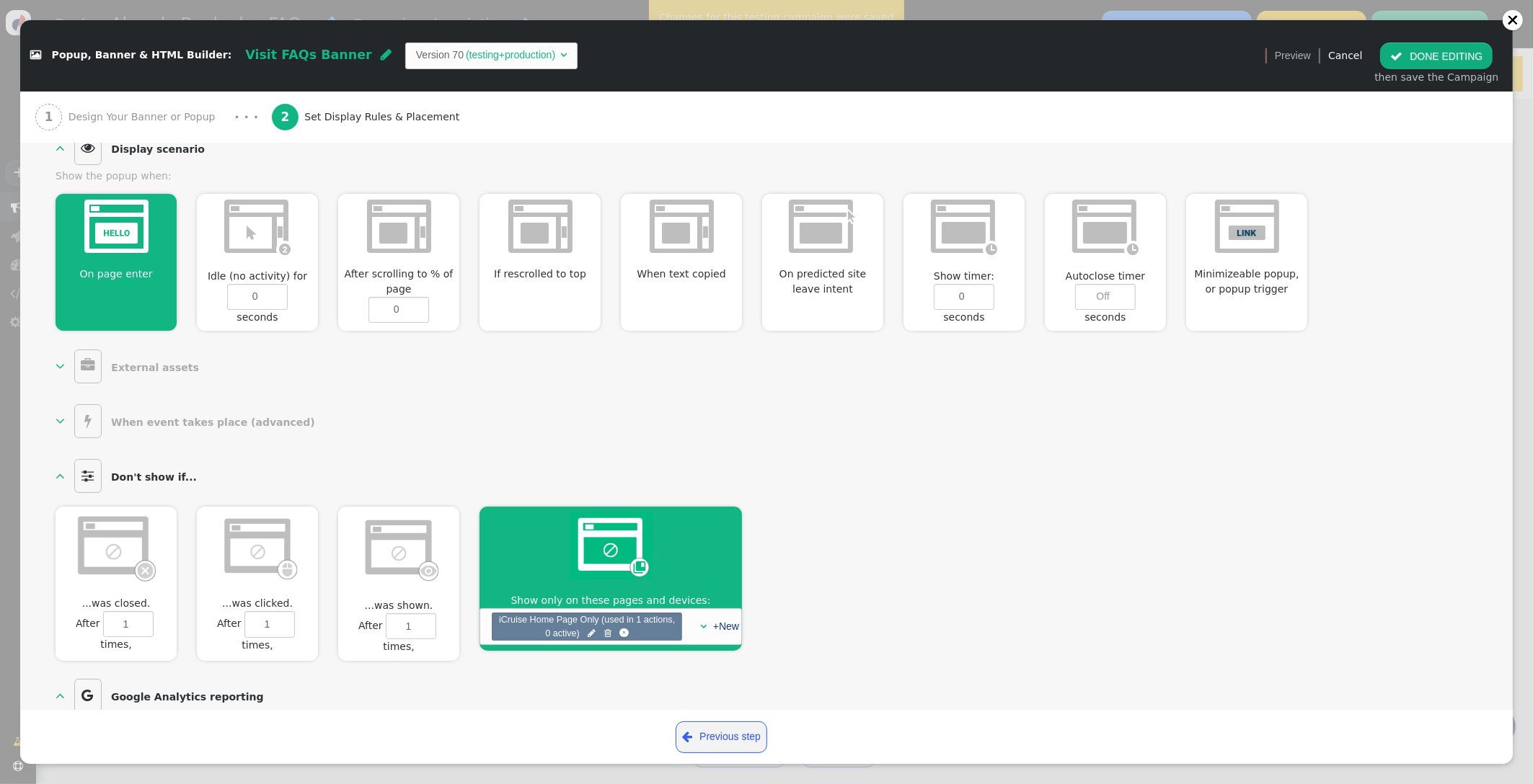
click at [1418, 62] on button " DONE EDITING" at bounding box center [1436, 55] width 113 height 26
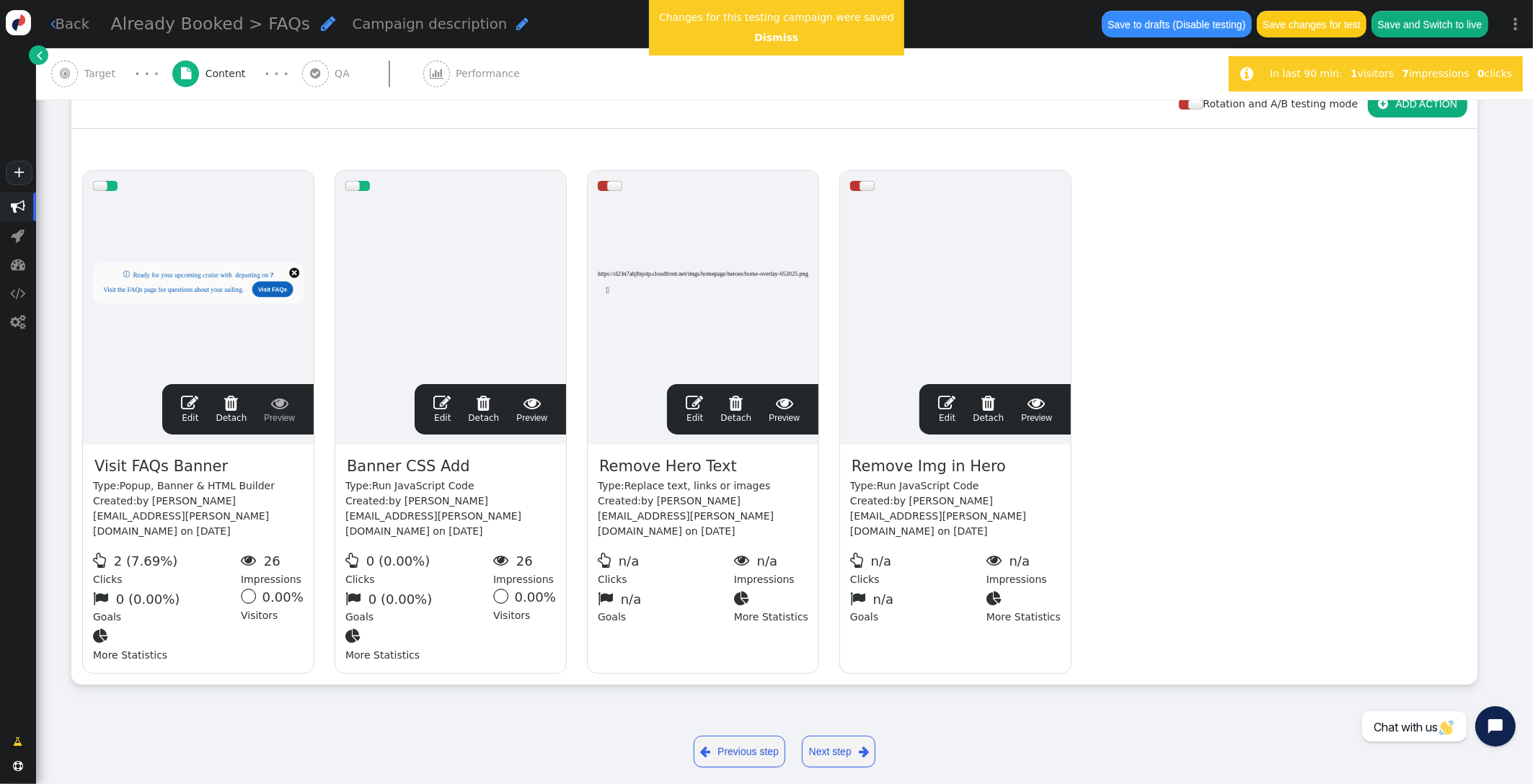
click at [1151, 31] on button "Save to drafts (Disable testing)" at bounding box center [1176, 23] width 150 height 26
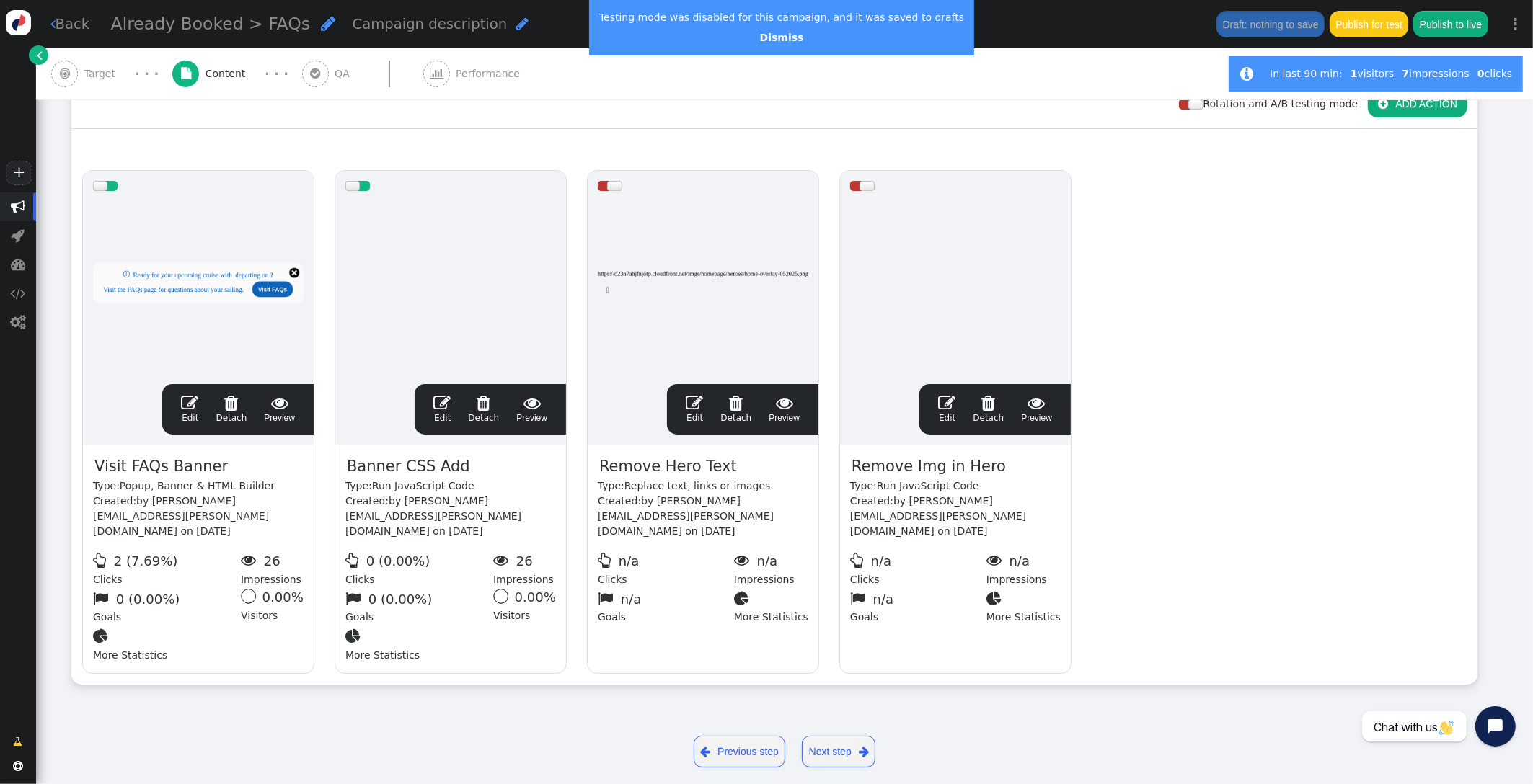
click at [103, 67] on span "Target" at bounding box center [103, 73] width 37 height 15
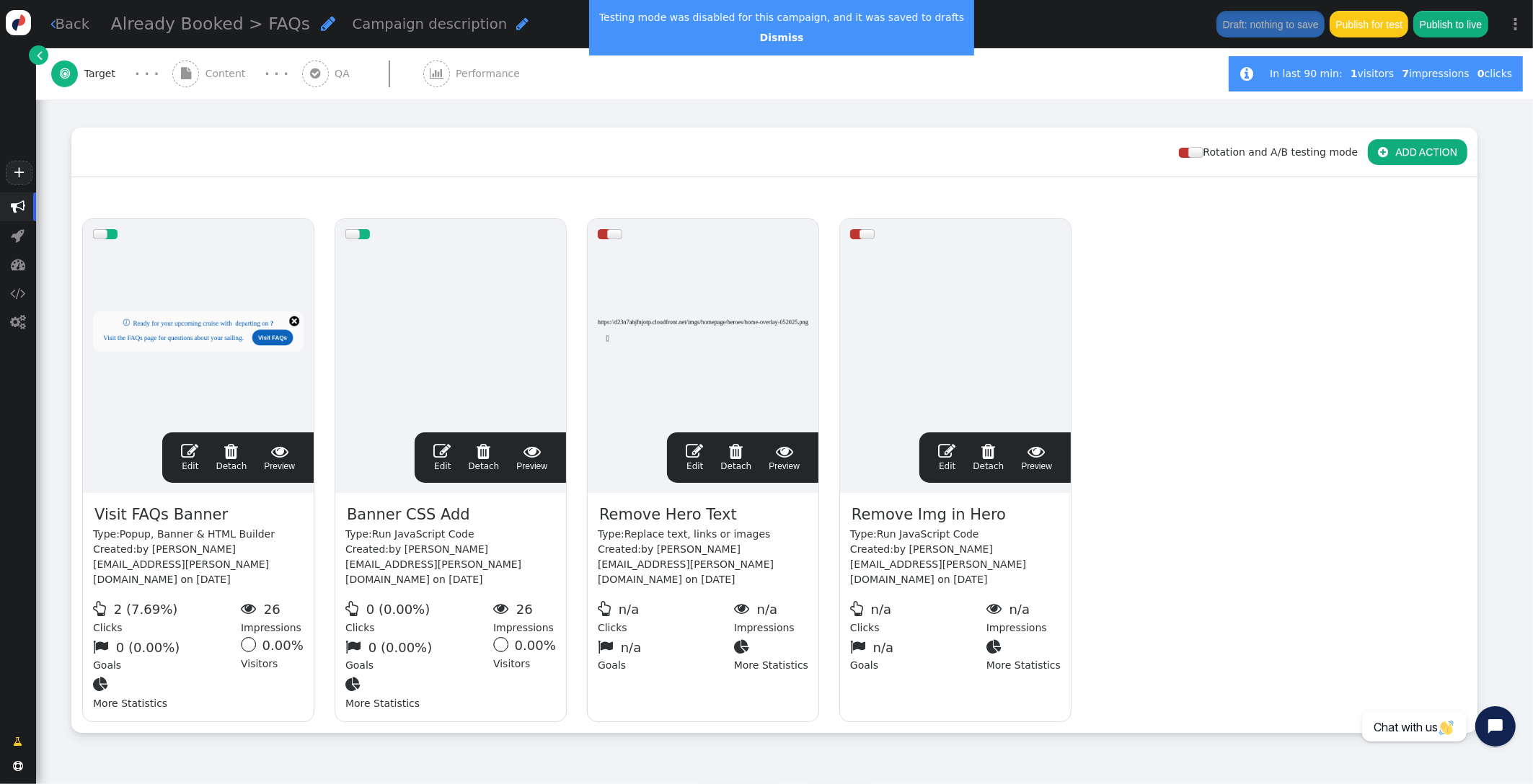
scroll to position [207, 0]
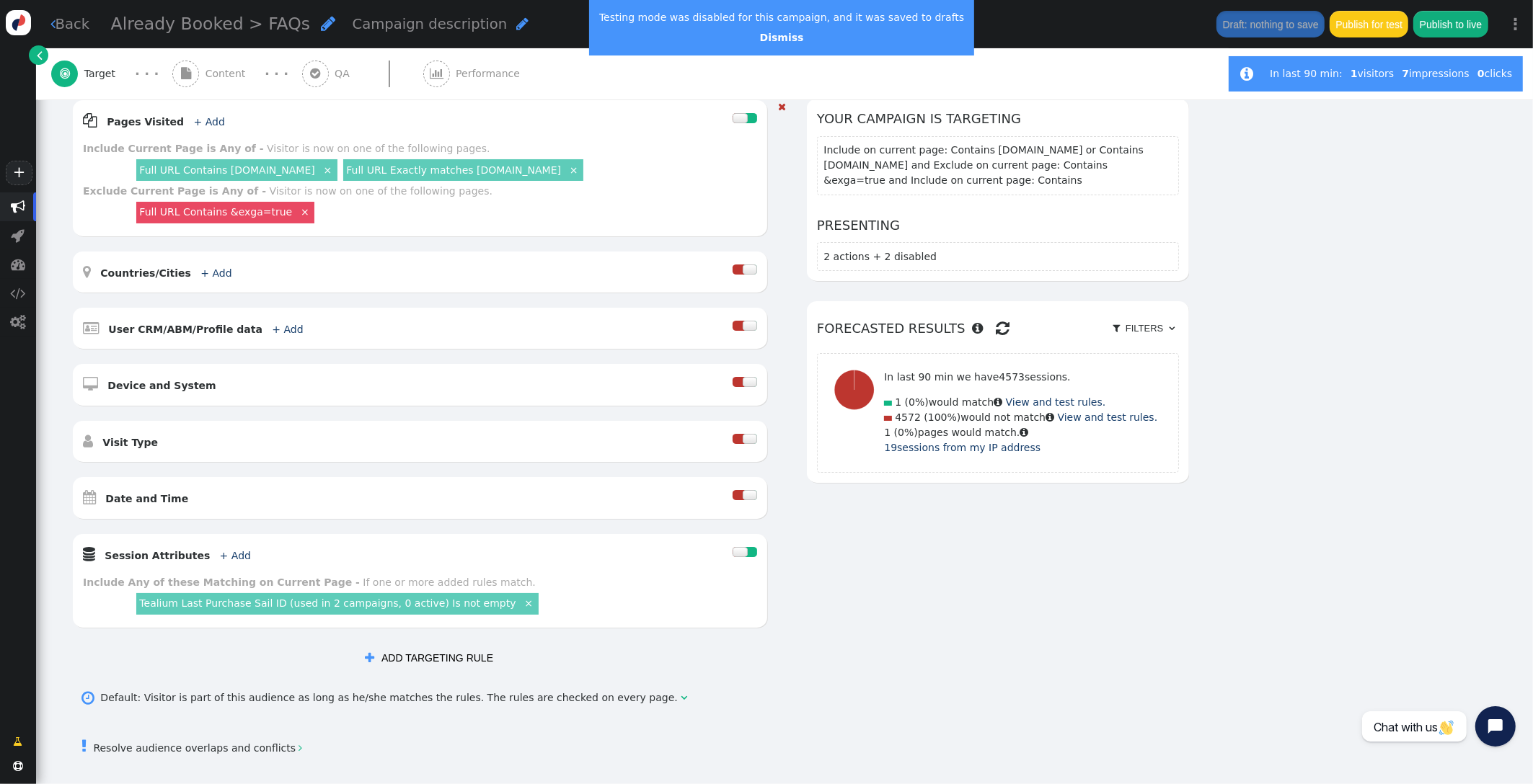
click at [243, 178] on div "Full URL Contains [DOMAIN_NAME] ×" at bounding box center [236, 169] width 201 height 21
click at [242, 170] on link "Full URL Contains [DOMAIN_NAME]" at bounding box center [226, 171] width 175 height 12
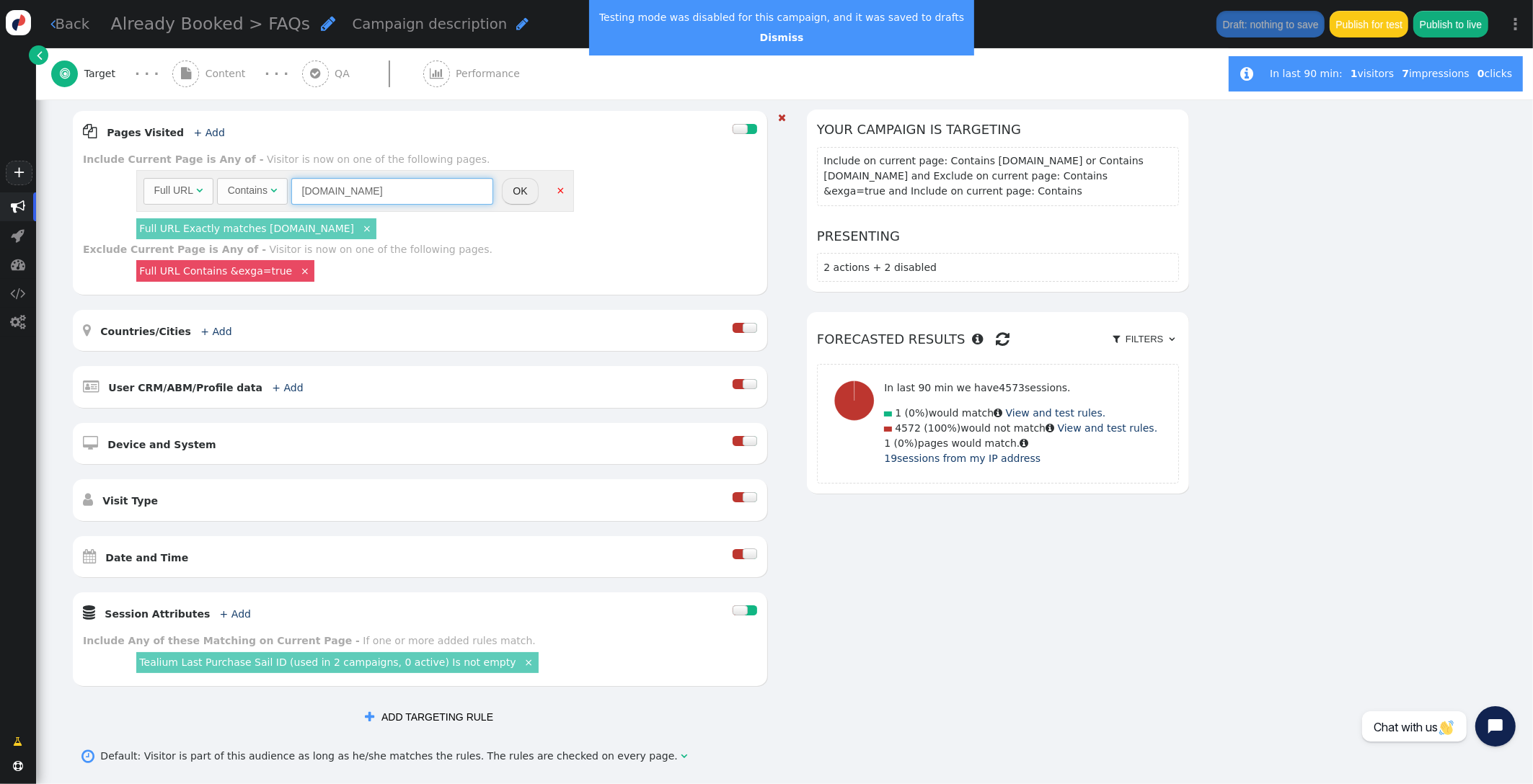
drag, startPoint x: 317, startPoint y: 181, endPoint x: 247, endPoint y: 176, distance: 70.2
click at [247, 178] on div "Full URL  Contains  [DOMAIN_NAME] = (Empty) *.  Desktop & Tablet " at bounding box center [318, 191] width 349 height 26
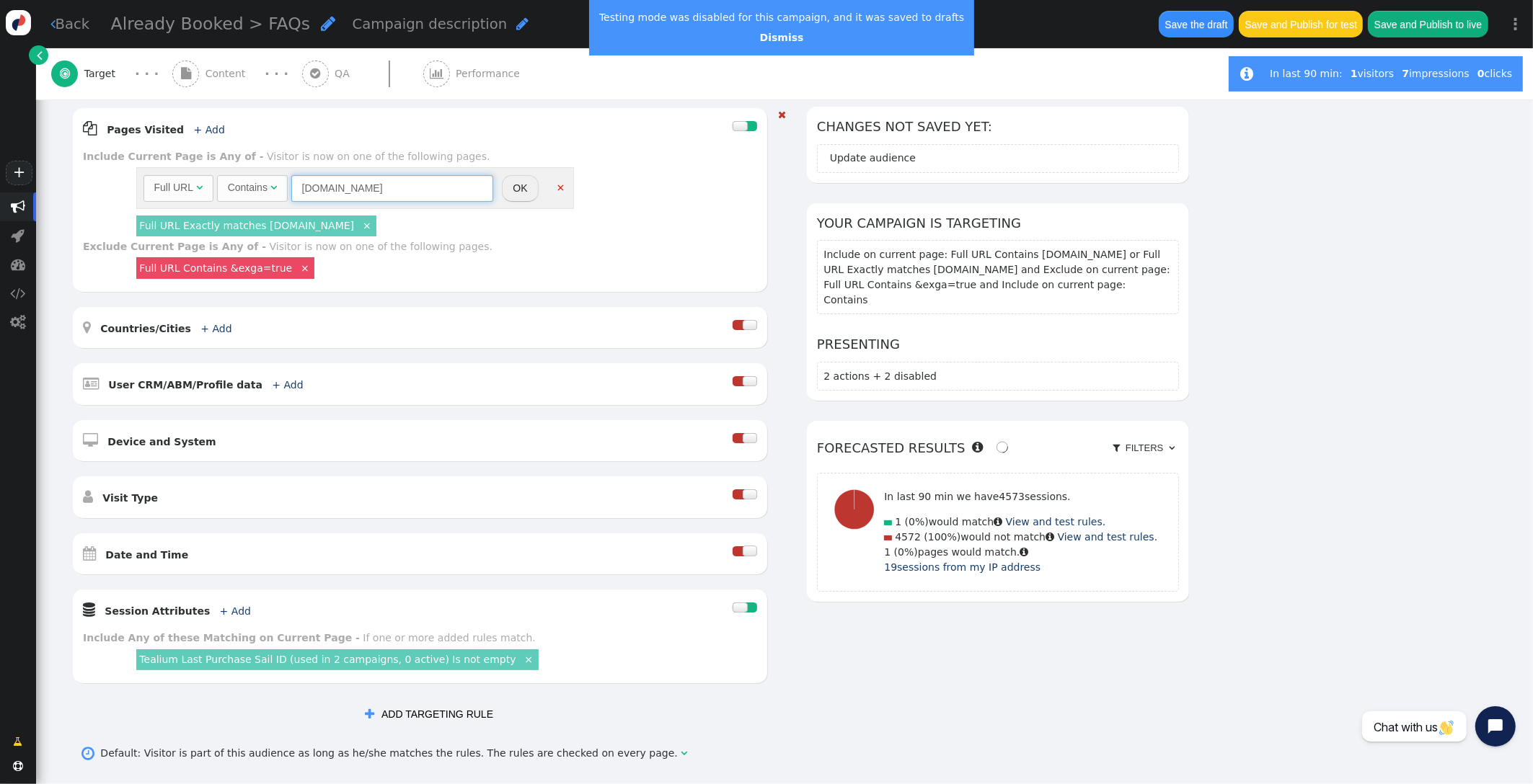
type input "[DOMAIN_NAME]"
click at [516, 192] on button "OK" at bounding box center [520, 188] width 36 height 26
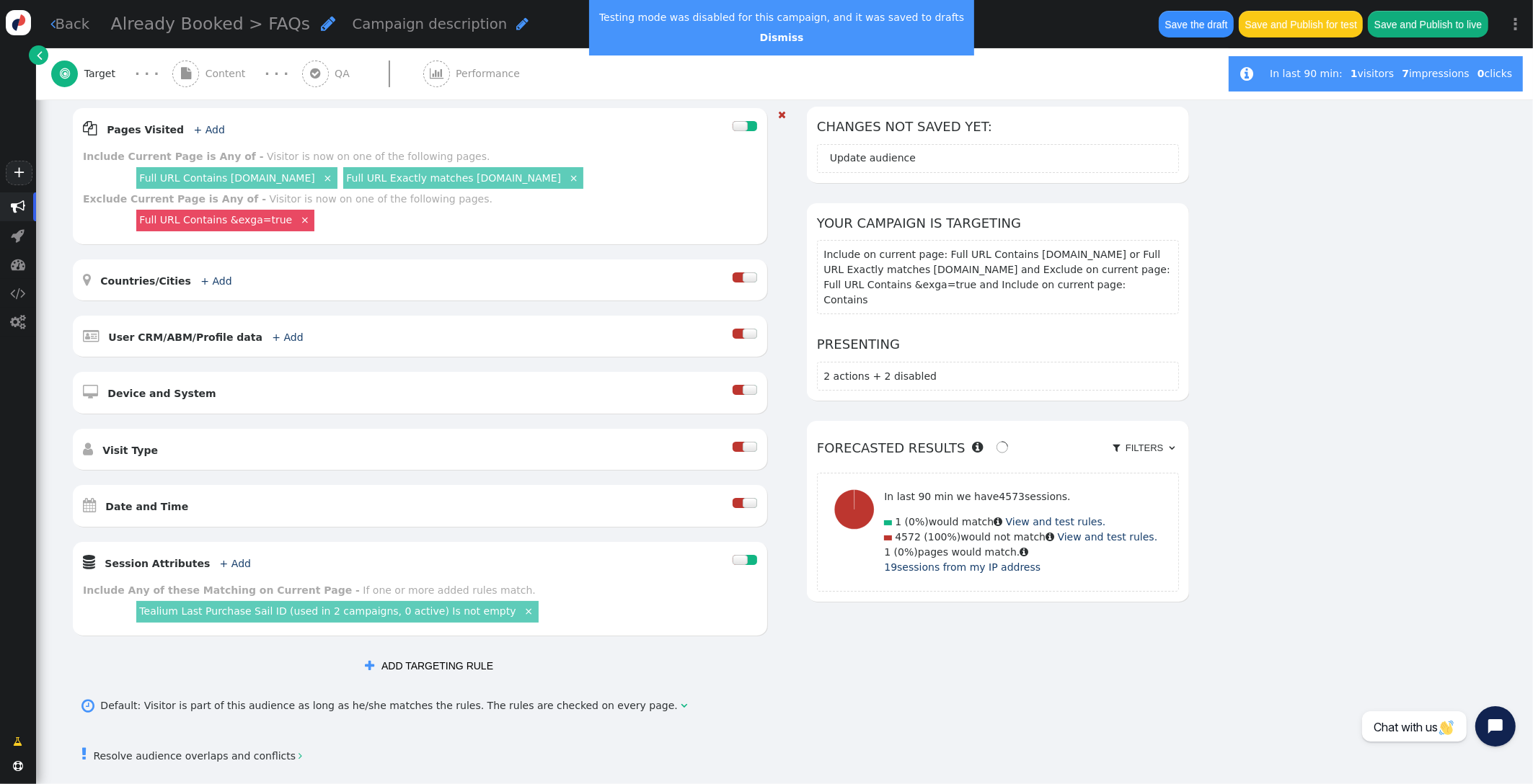
click at [1297, 28] on button "Save and Publish for test" at bounding box center [1300, 23] width 124 height 26
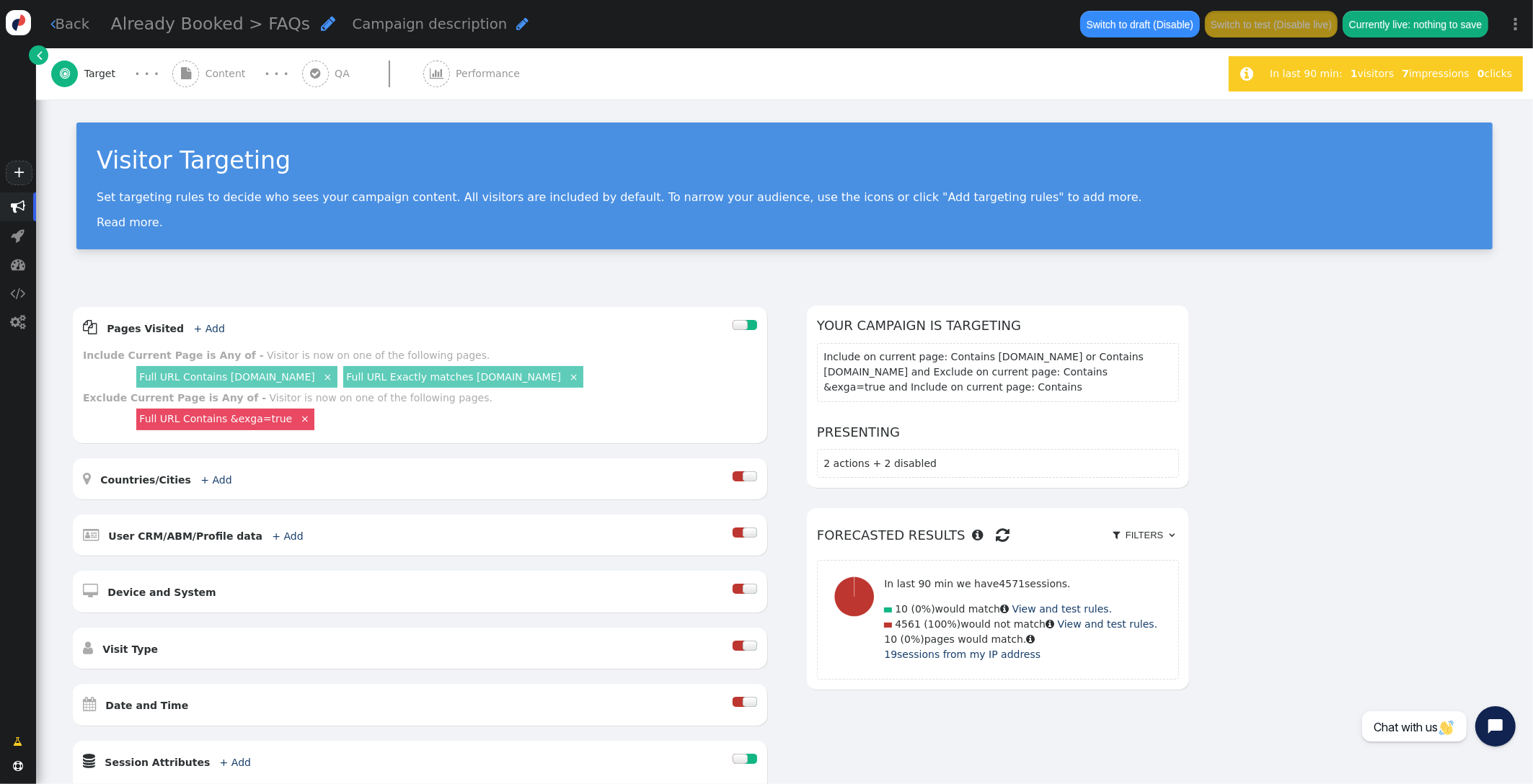
click at [243, 74] on span "Content" at bounding box center [228, 73] width 46 height 15
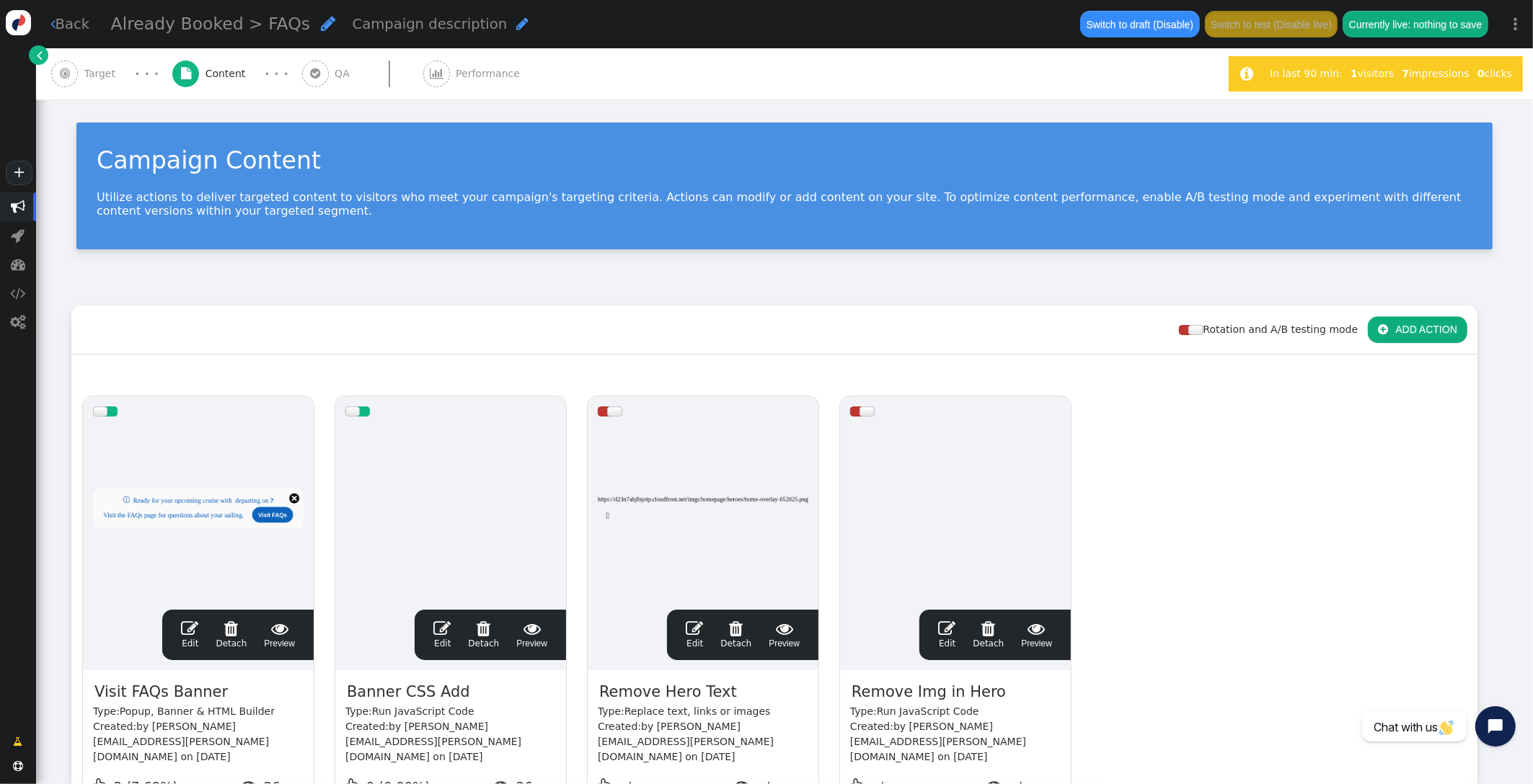
click at [318, 75] on span "" at bounding box center [315, 73] width 26 height 26
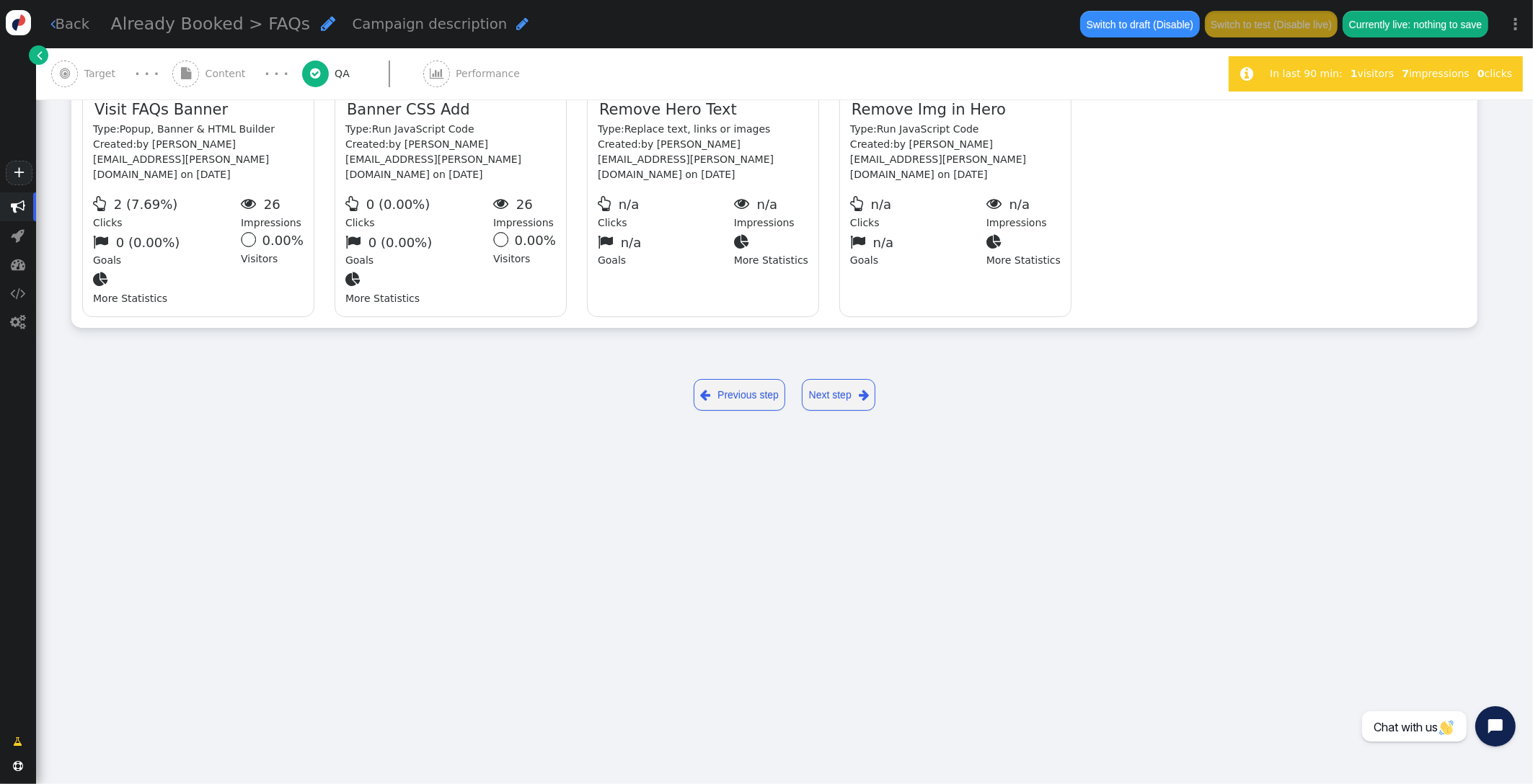
type input "[URL][DOMAIN_NAME]"
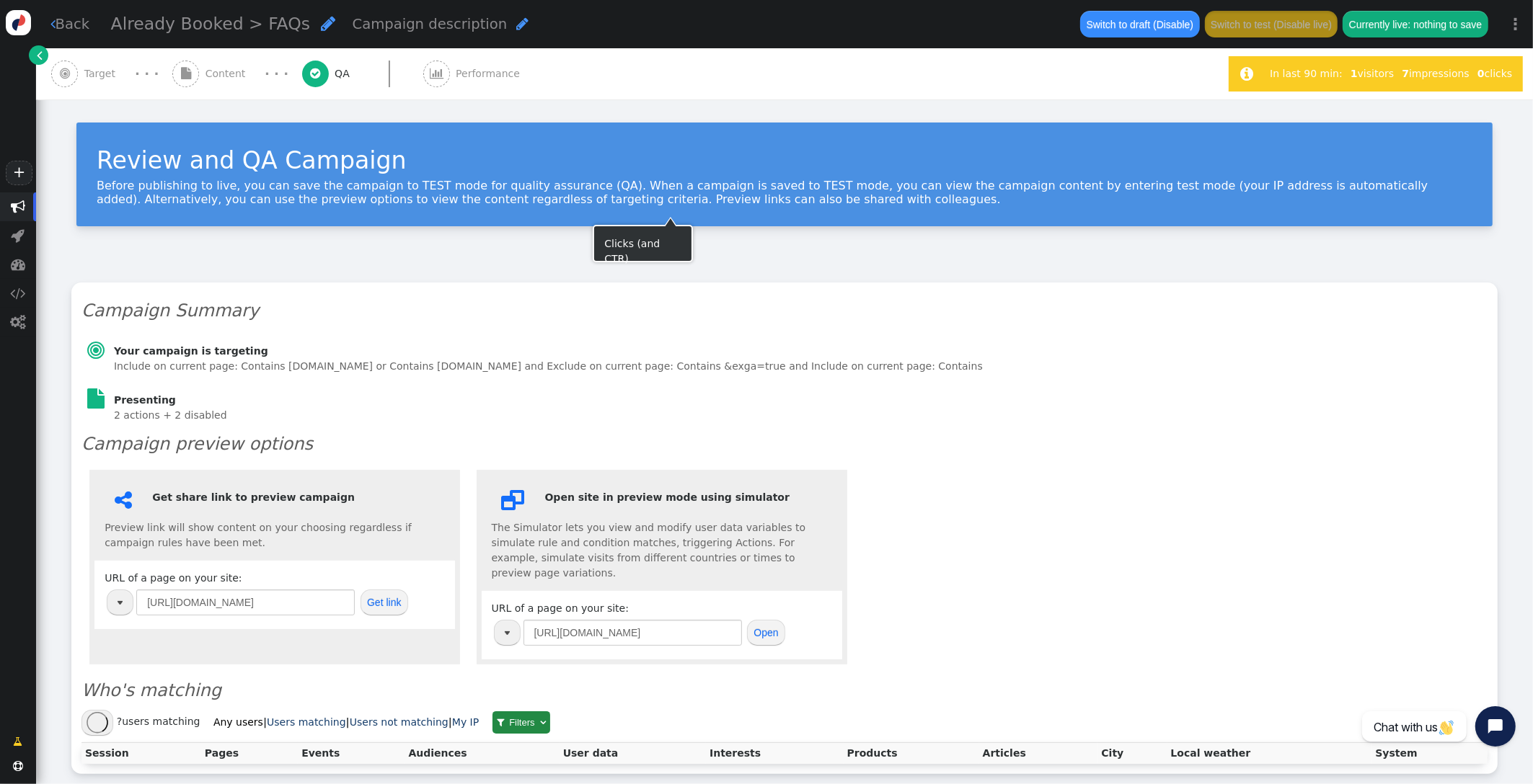
scroll to position [67, 0]
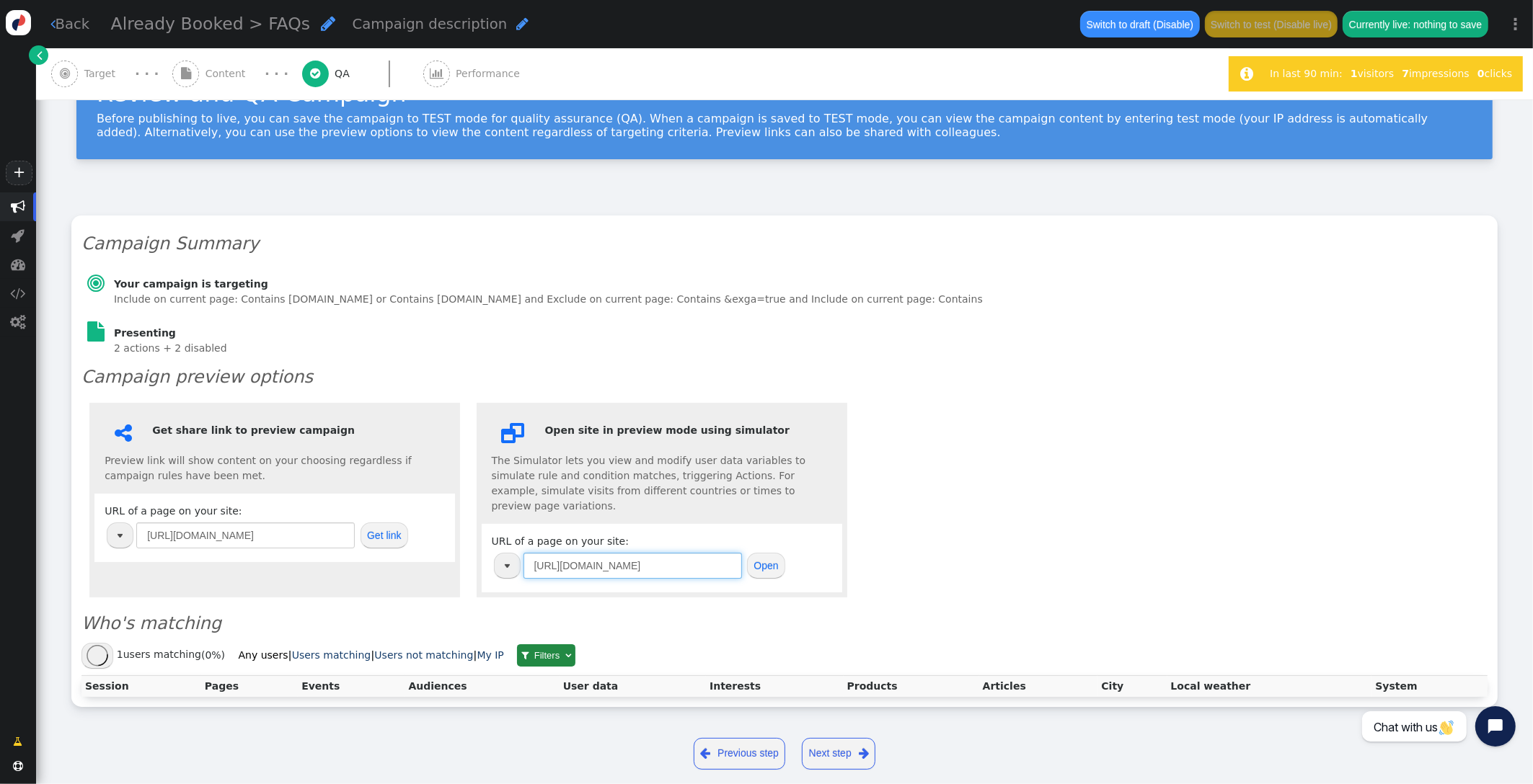
drag, startPoint x: 667, startPoint y: 551, endPoint x: 525, endPoint y: 535, distance: 142.9
click at [526, 553] on input "[URL][DOMAIN_NAME]" at bounding box center [632, 566] width 218 height 26
paste input "s://www.icruise"
type input "[URL][DOMAIN_NAME]"
click at [765, 555] on button "Open" at bounding box center [766, 566] width 38 height 26
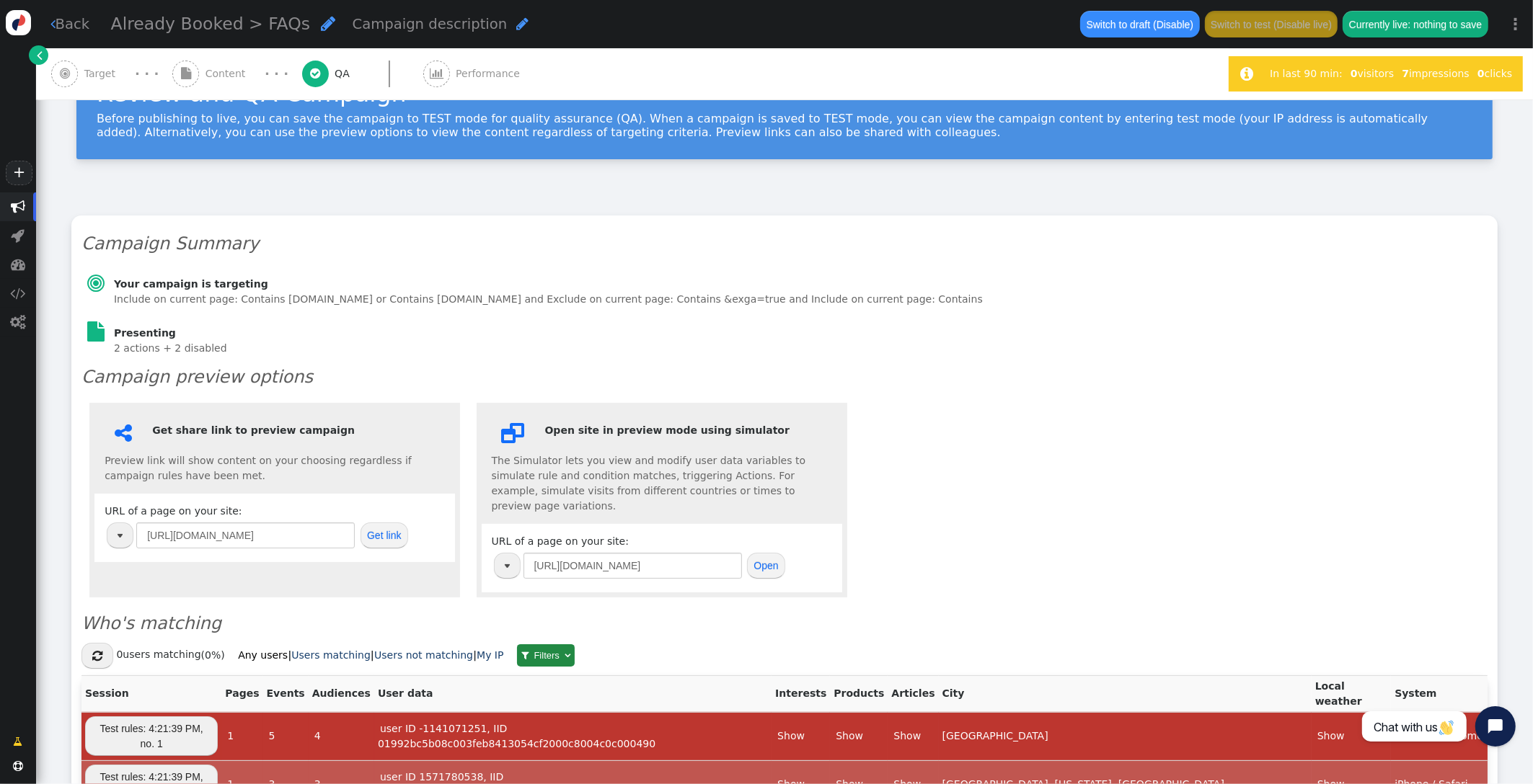
click at [99, 71] on span "Target" at bounding box center [103, 73] width 37 height 15
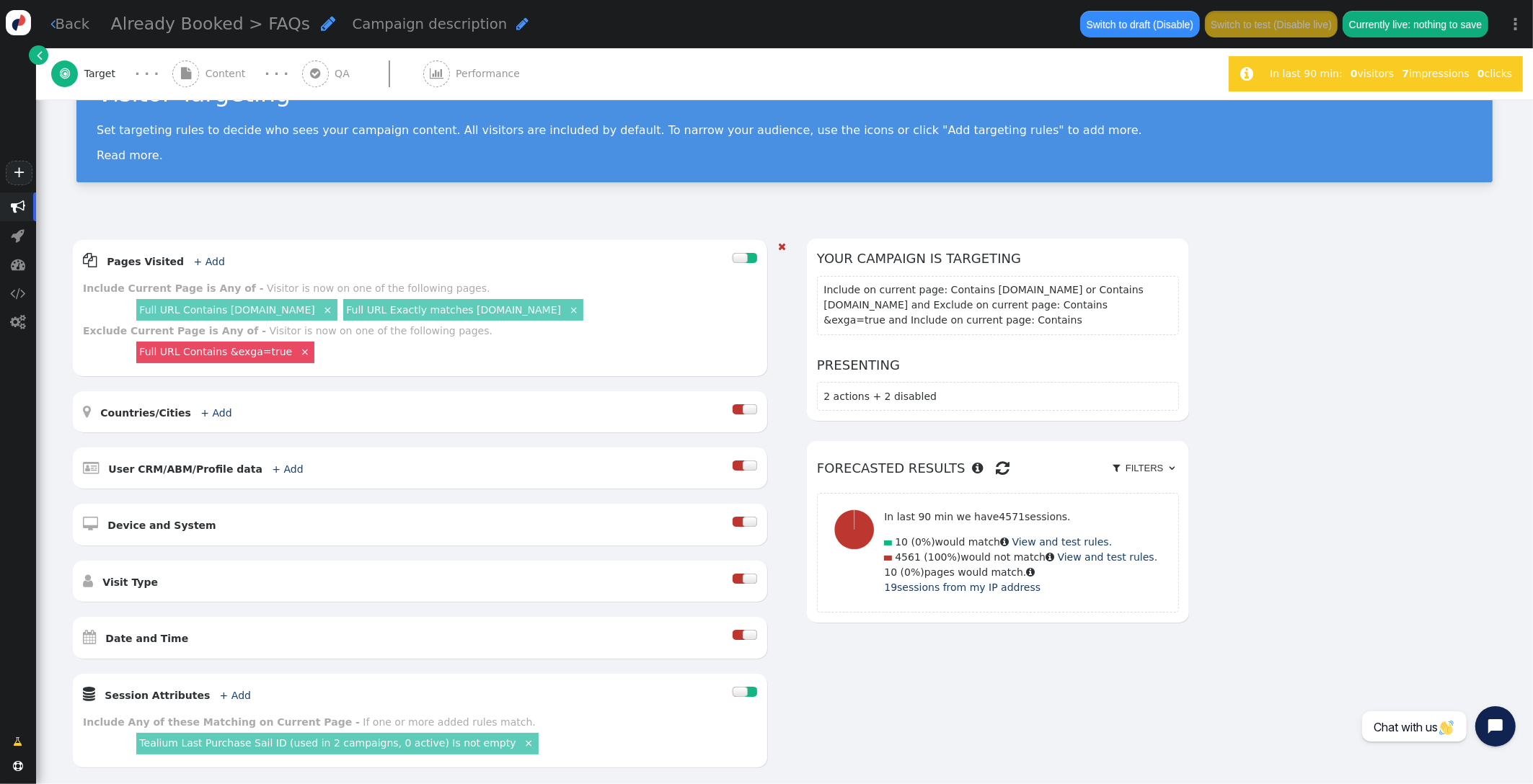
click at [401, 311] on link "Full URL Exactly matches [DOMAIN_NAME]" at bounding box center [453, 310] width 214 height 12
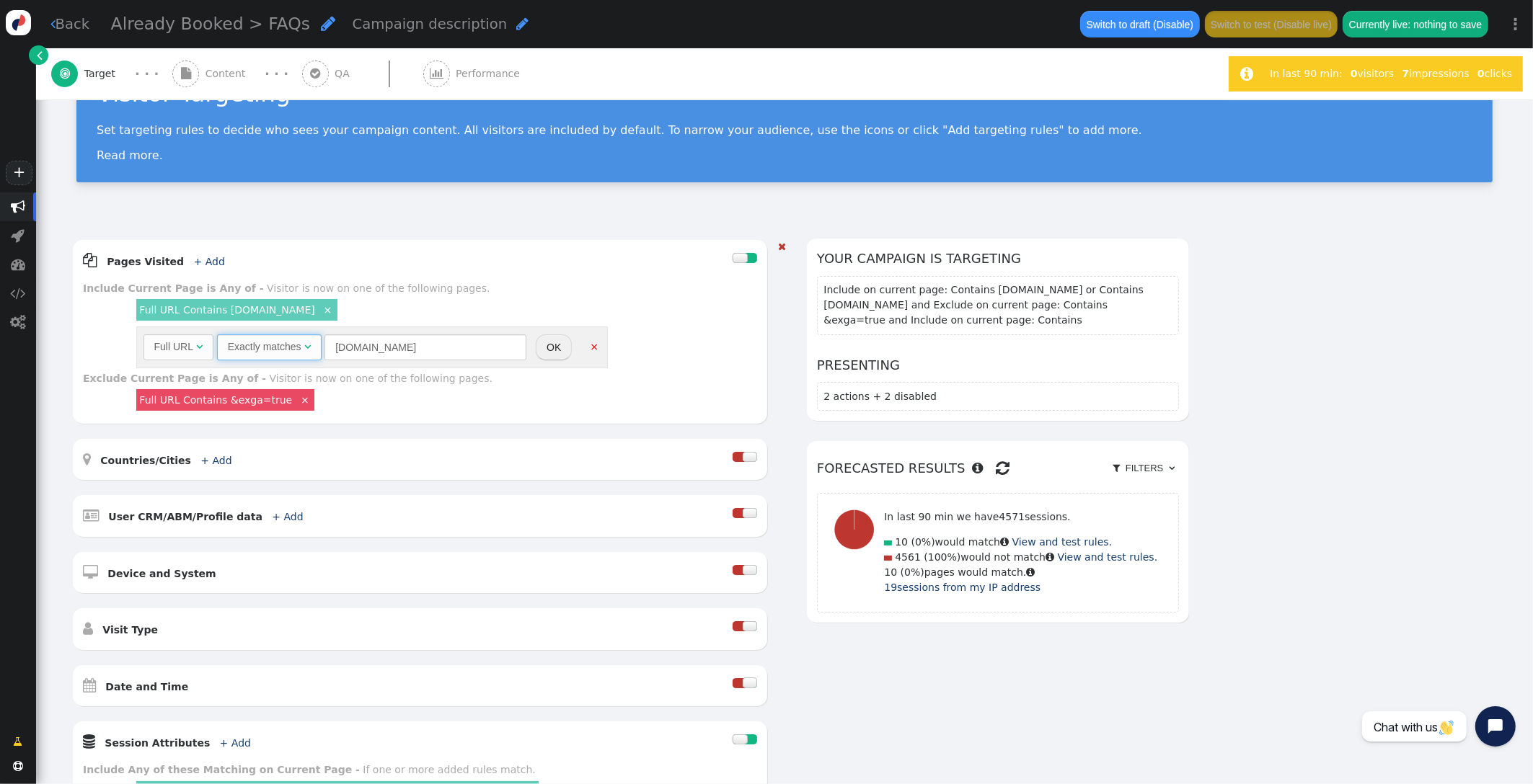
click at [274, 354] on span "Exactly matches " at bounding box center [269, 347] width 105 height 26
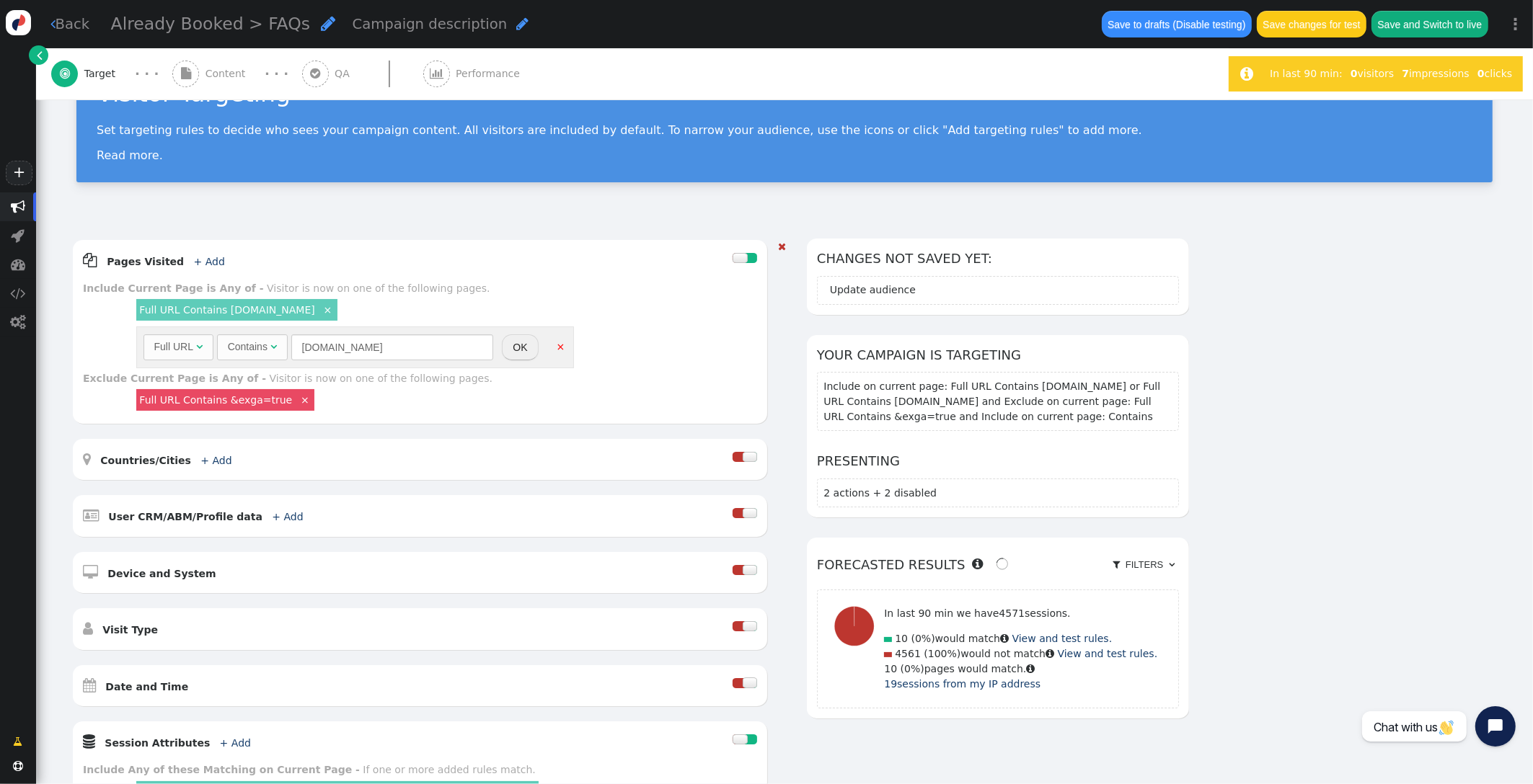
click at [537, 335] on button "OK" at bounding box center [520, 347] width 36 height 26
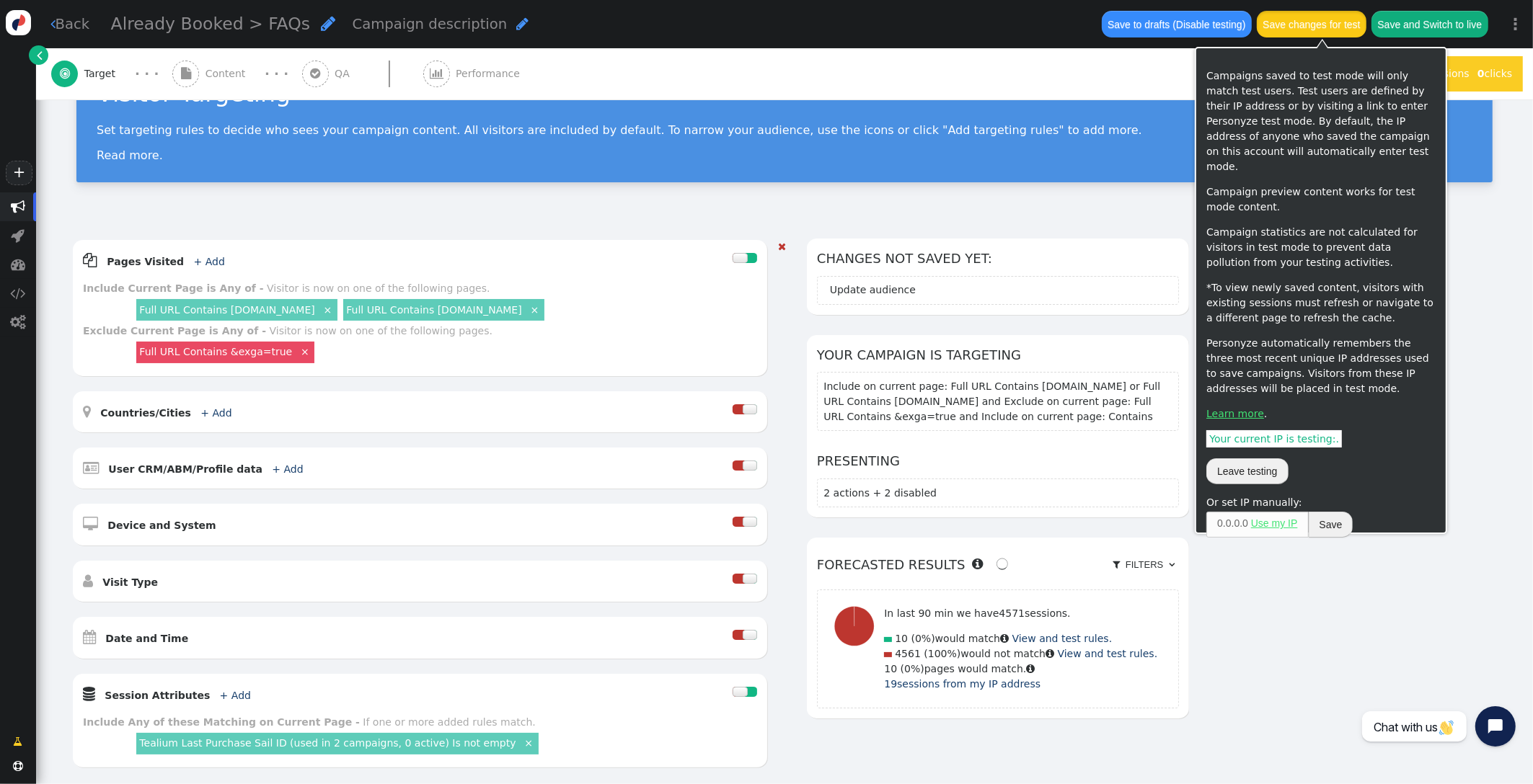
click at [1306, 26] on button "Save changes for test" at bounding box center [1312, 23] width 110 height 26
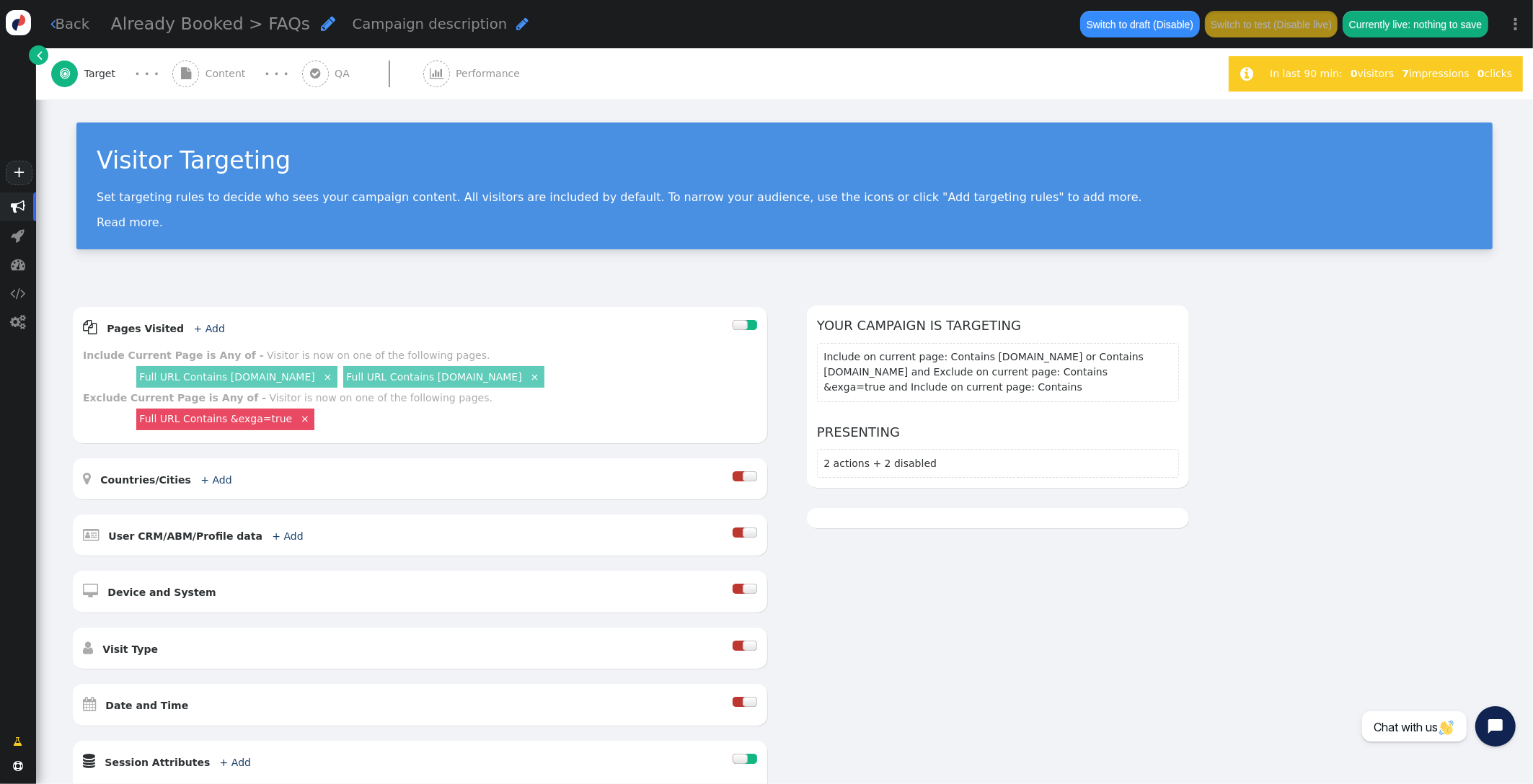
click at [325, 72] on div " QA" at bounding box center [329, 73] width 54 height 51
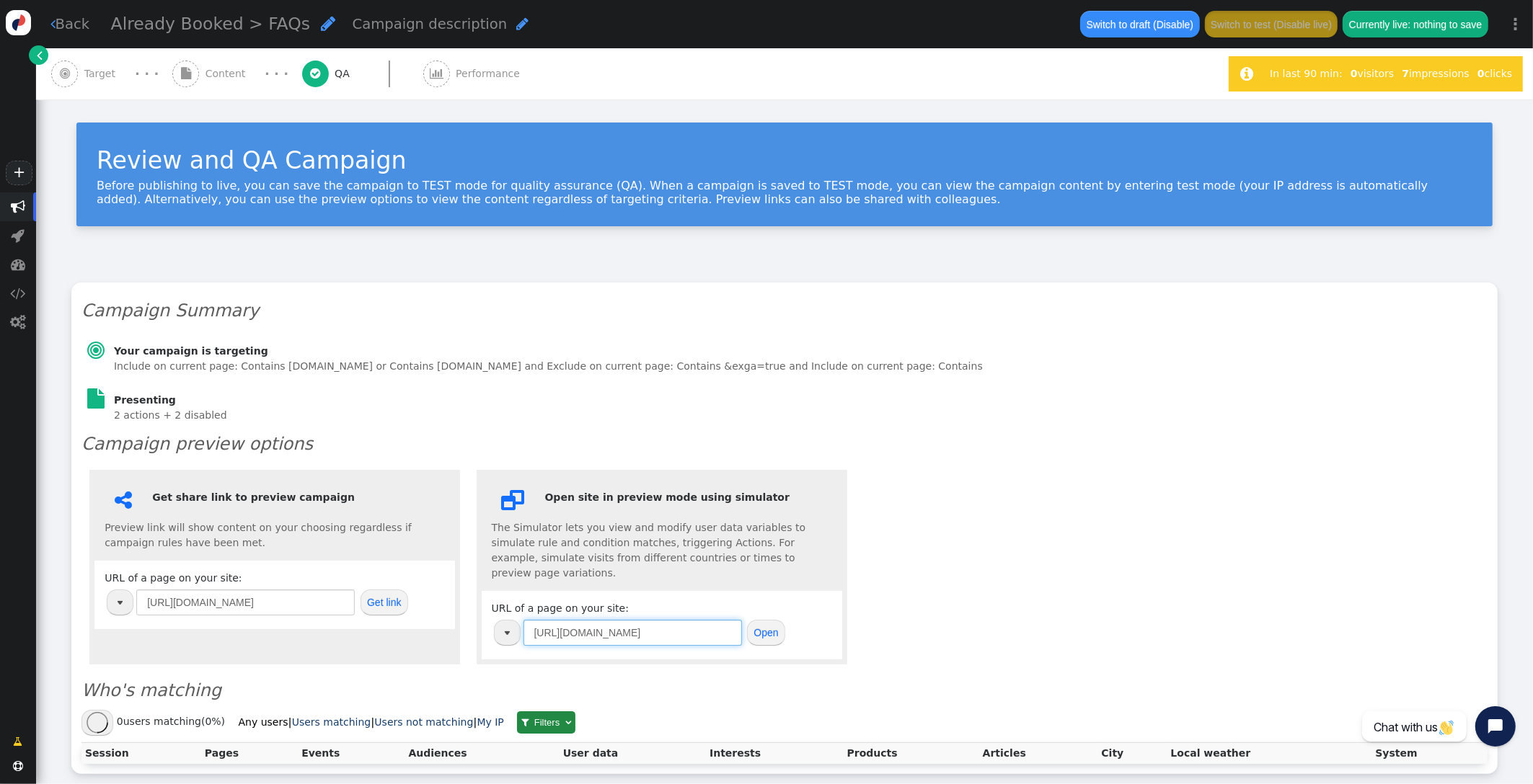
drag, startPoint x: 488, startPoint y: 592, endPoint x: 417, endPoint y: 583, distance: 71.6
click at [417, 583] on div " Get share link to preview campaign Preview link will show content on your cho…" at bounding box center [784, 567] width 1406 height 210
paste input "s://uat.cruisecheap"
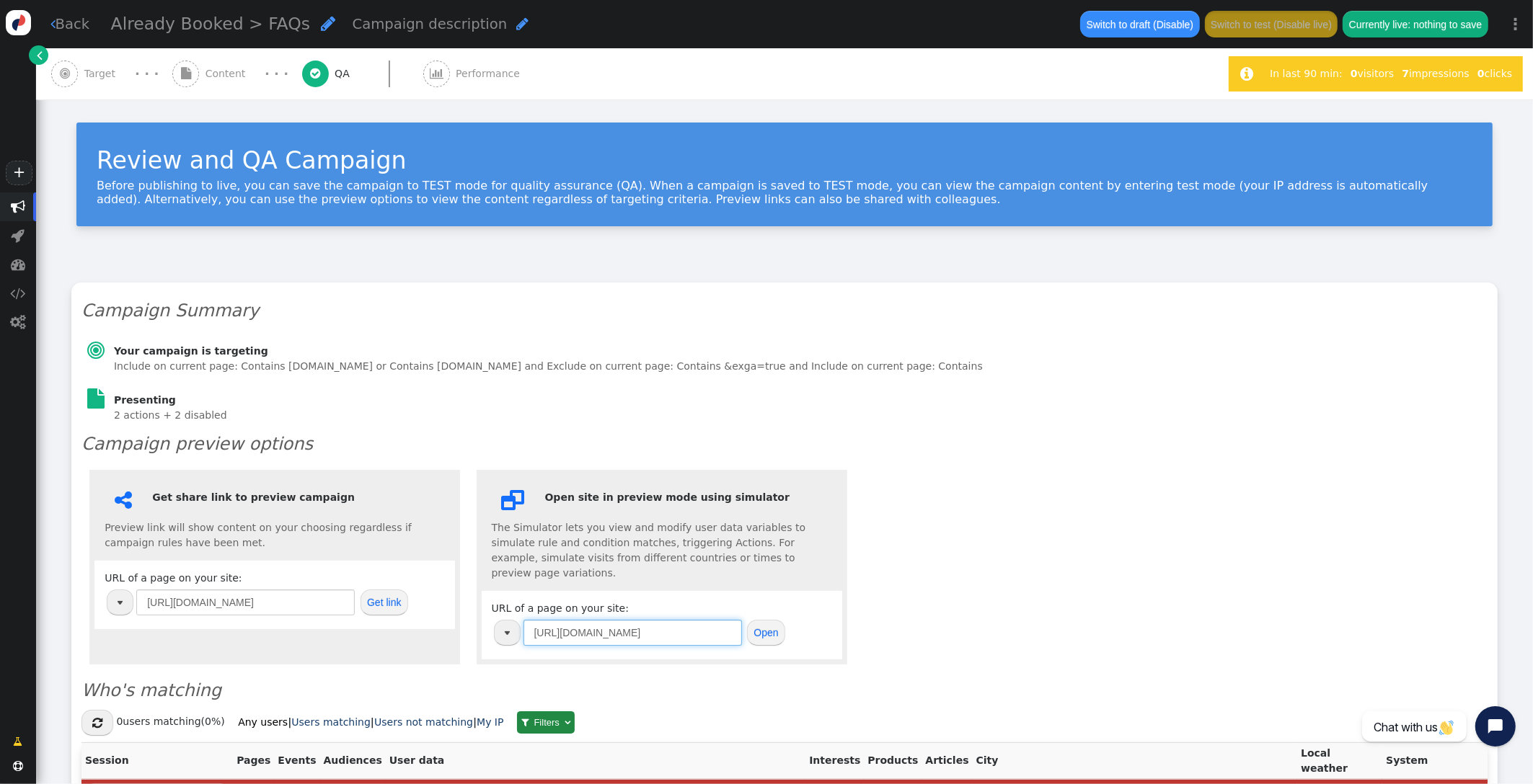
type input "[URL][DOMAIN_NAME]"
click at [775, 620] on button "Open" at bounding box center [766, 632] width 38 height 26
click at [114, 70] on span "Target" at bounding box center [103, 73] width 37 height 15
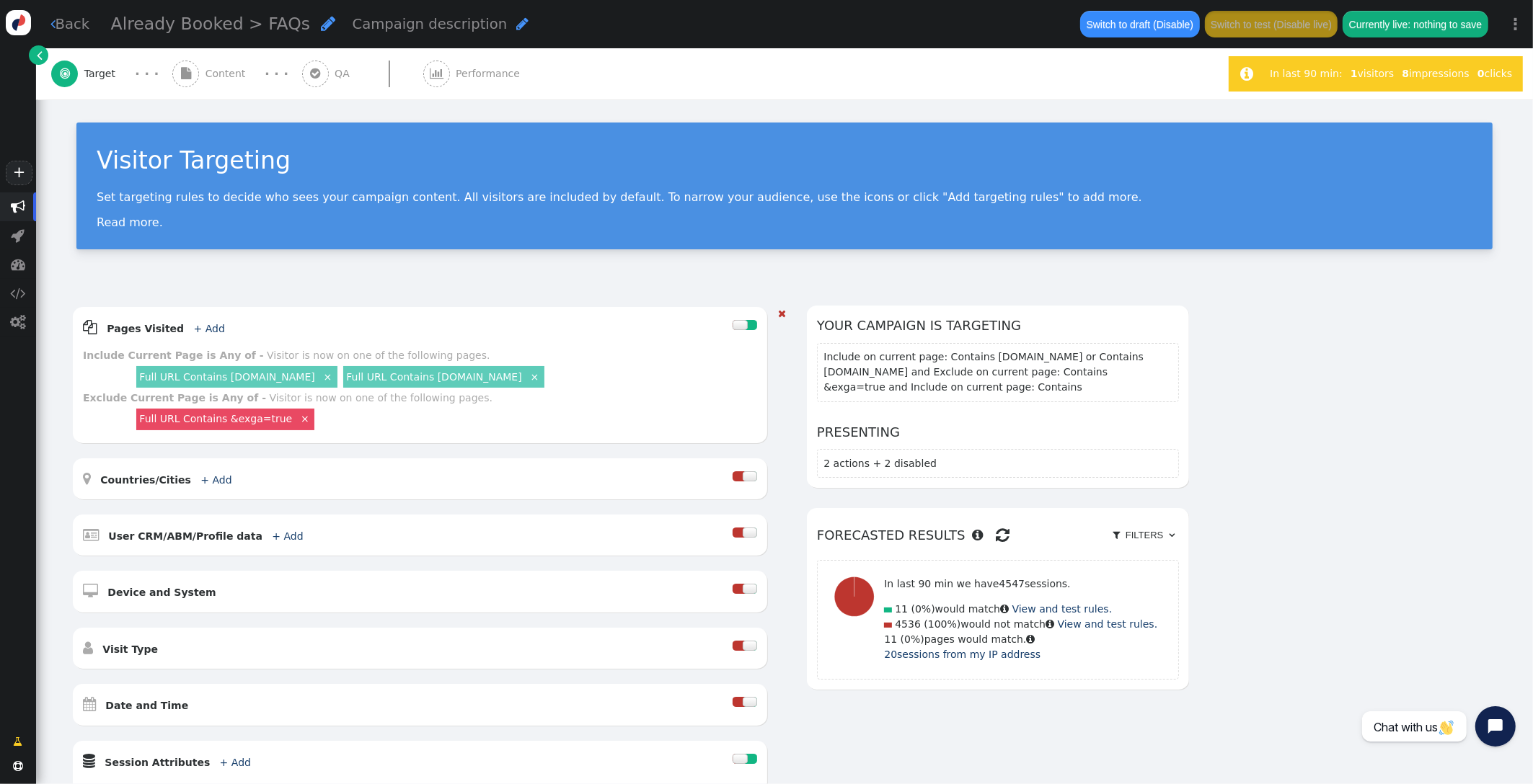
click at [395, 377] on link "Full URL Contains [DOMAIN_NAME]" at bounding box center [434, 377] width 175 height 12
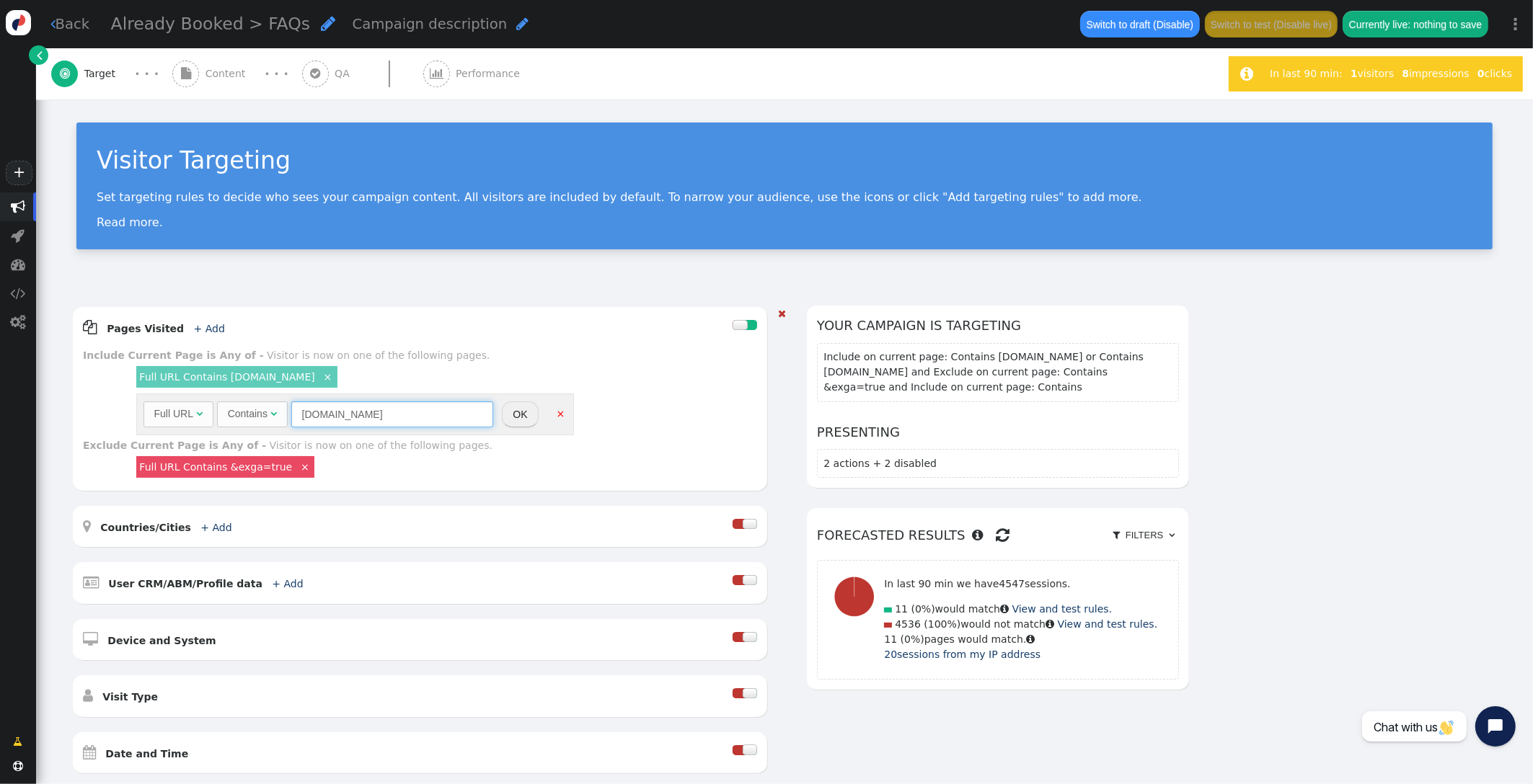
drag, startPoint x: 490, startPoint y: 391, endPoint x: 379, endPoint y: 362, distance: 114.7
click at [382, 393] on div "Full URL  Contains  [DOMAIN_NAME] = (Empty) *.  Desktop & Tablet  OK ×" at bounding box center [354, 414] width 438 height 42
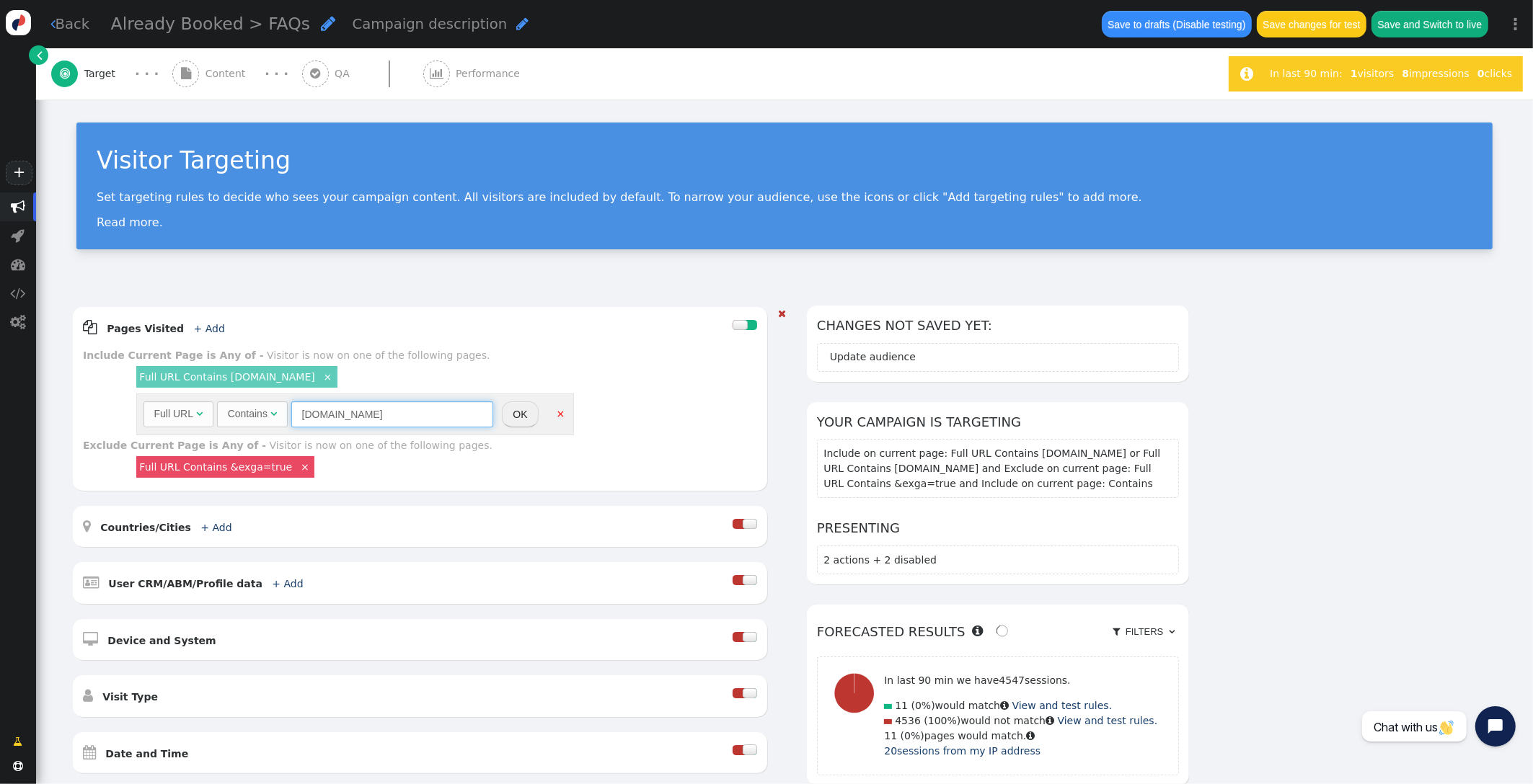
type input "[DOMAIN_NAME]"
click at [537, 401] on button "OK" at bounding box center [520, 414] width 36 height 26
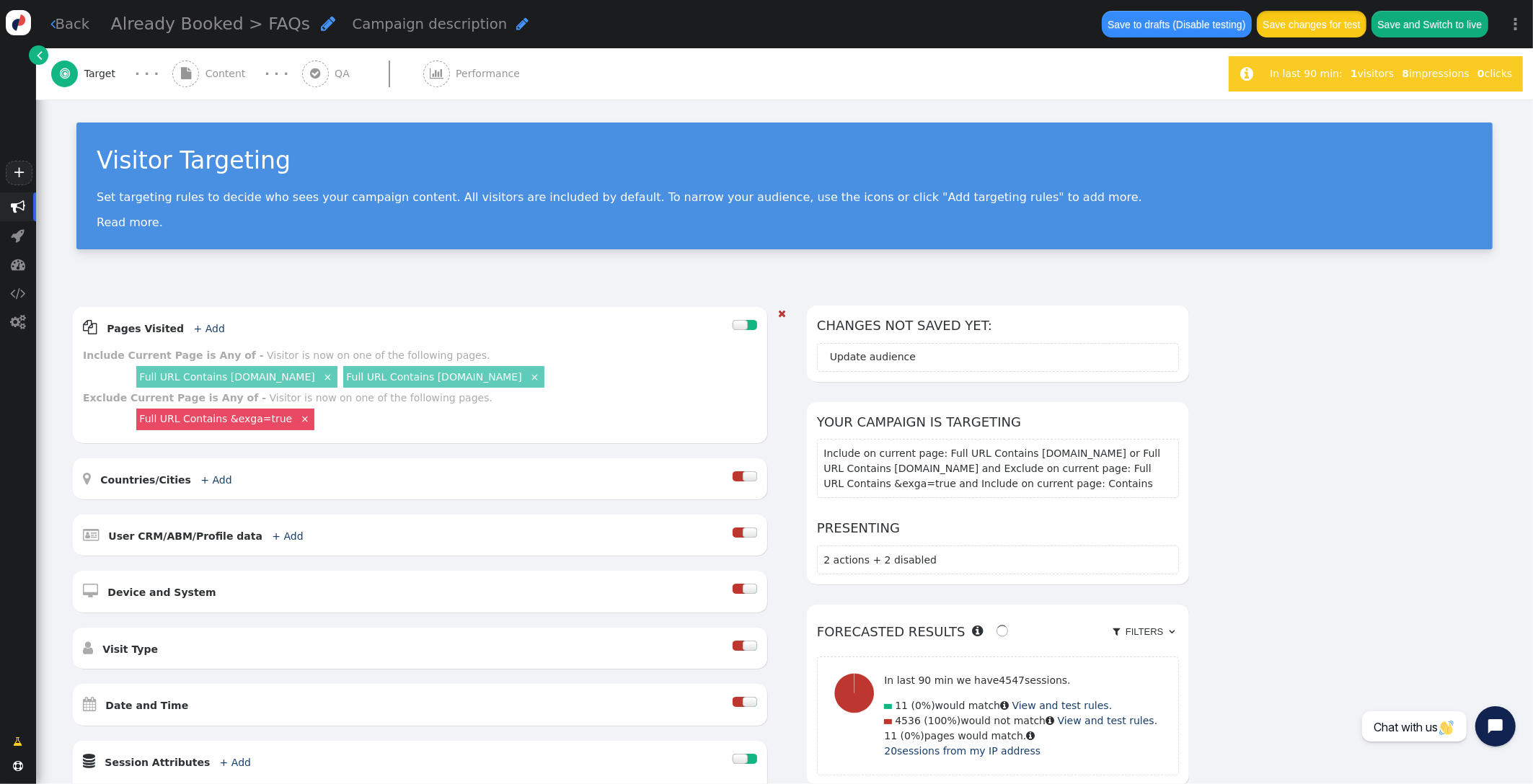
click at [1339, 24] on button "Save changes for test" at bounding box center [1312, 23] width 110 height 26
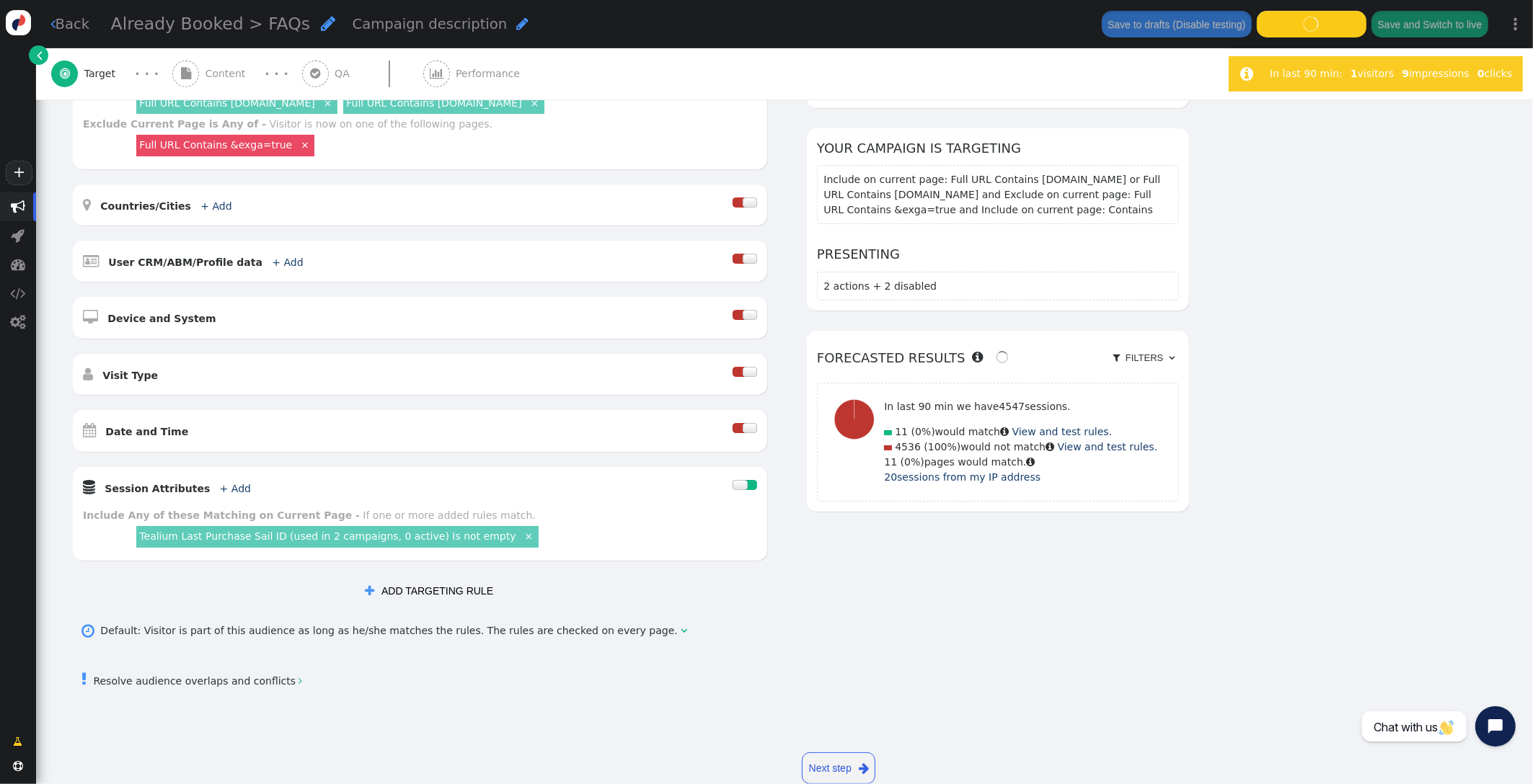
scroll to position [305, 0]
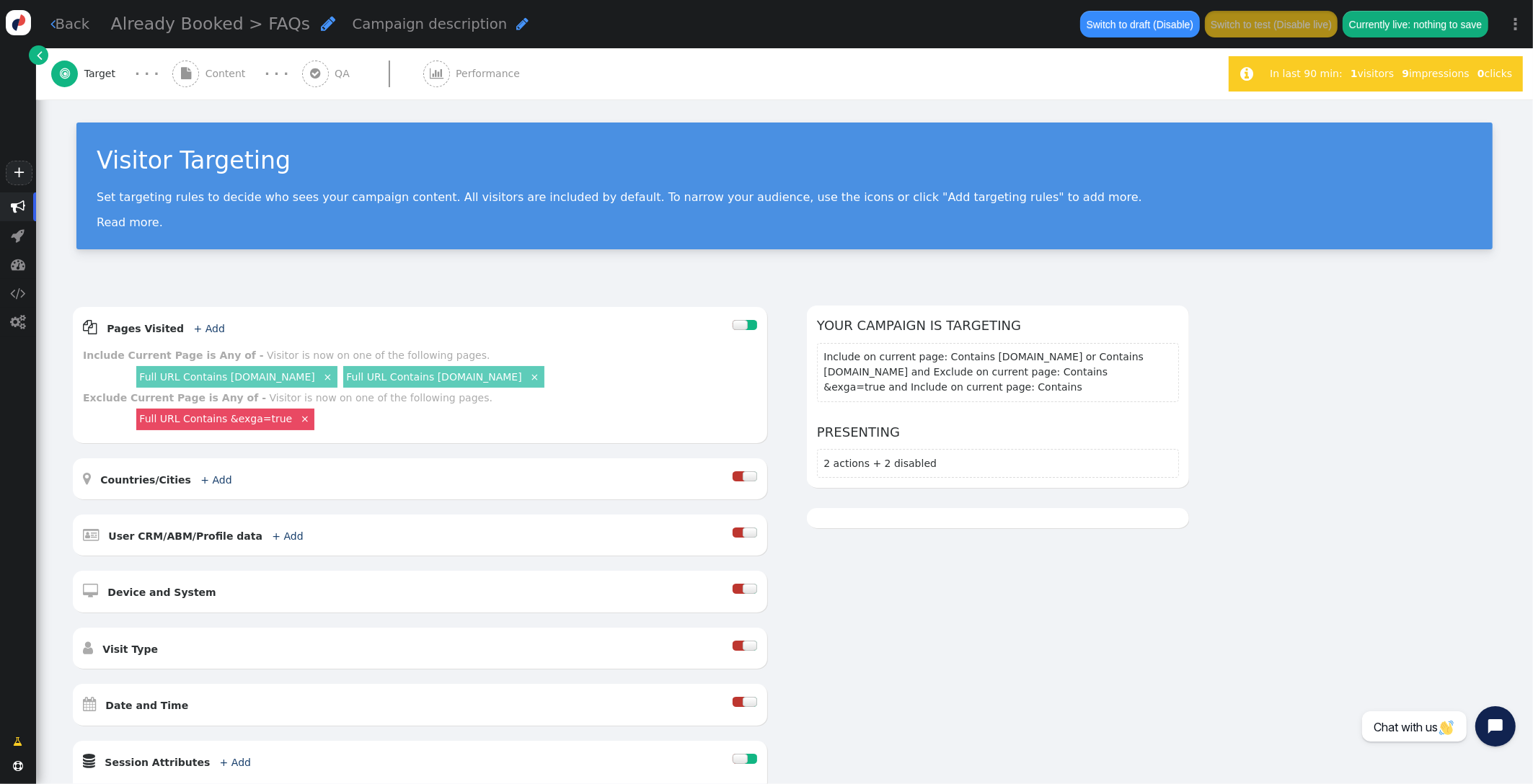
click at [237, 78] on span "Content" at bounding box center [228, 73] width 46 height 15
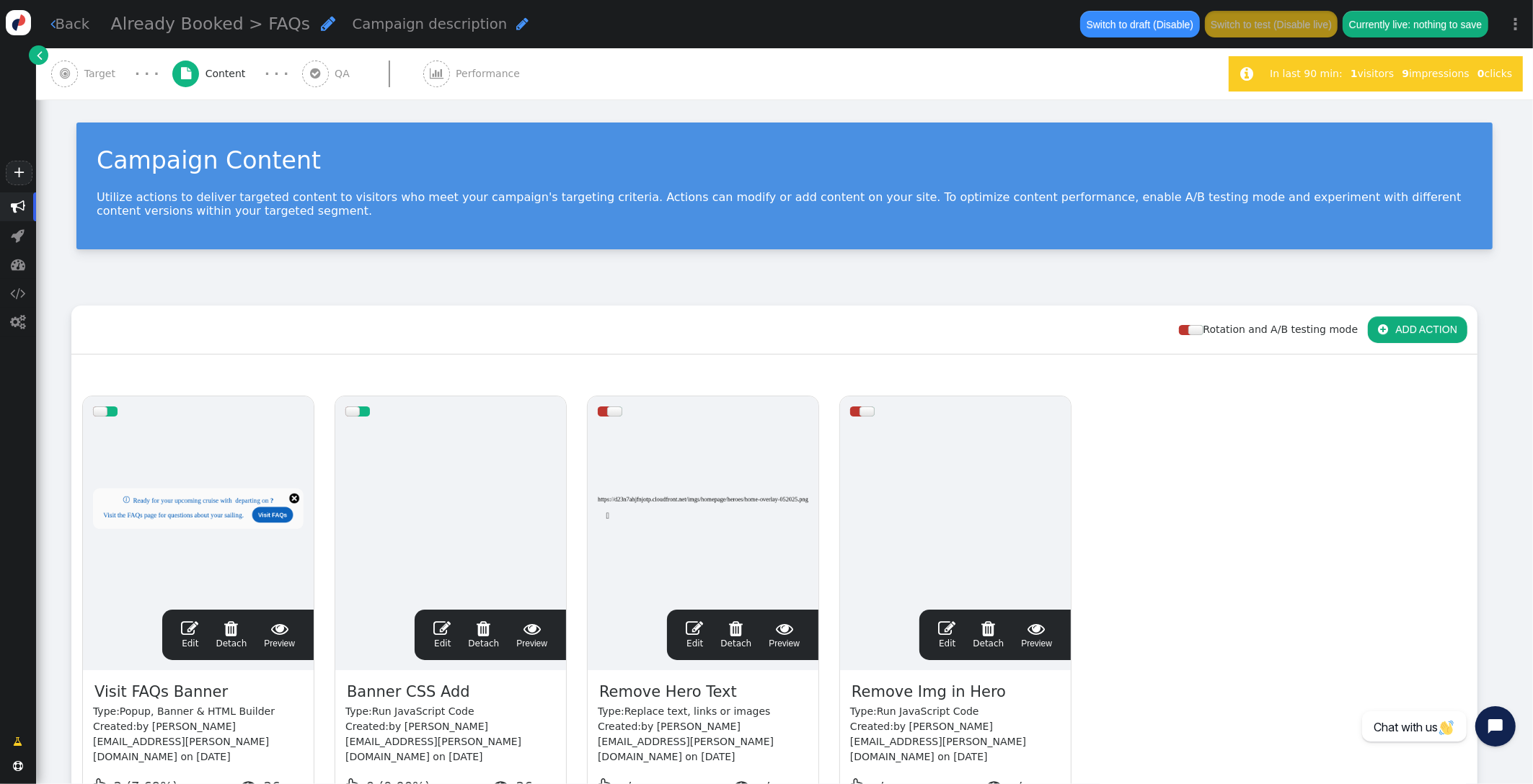
click at [193, 632] on span "" at bounding box center [190, 628] width 18 height 18
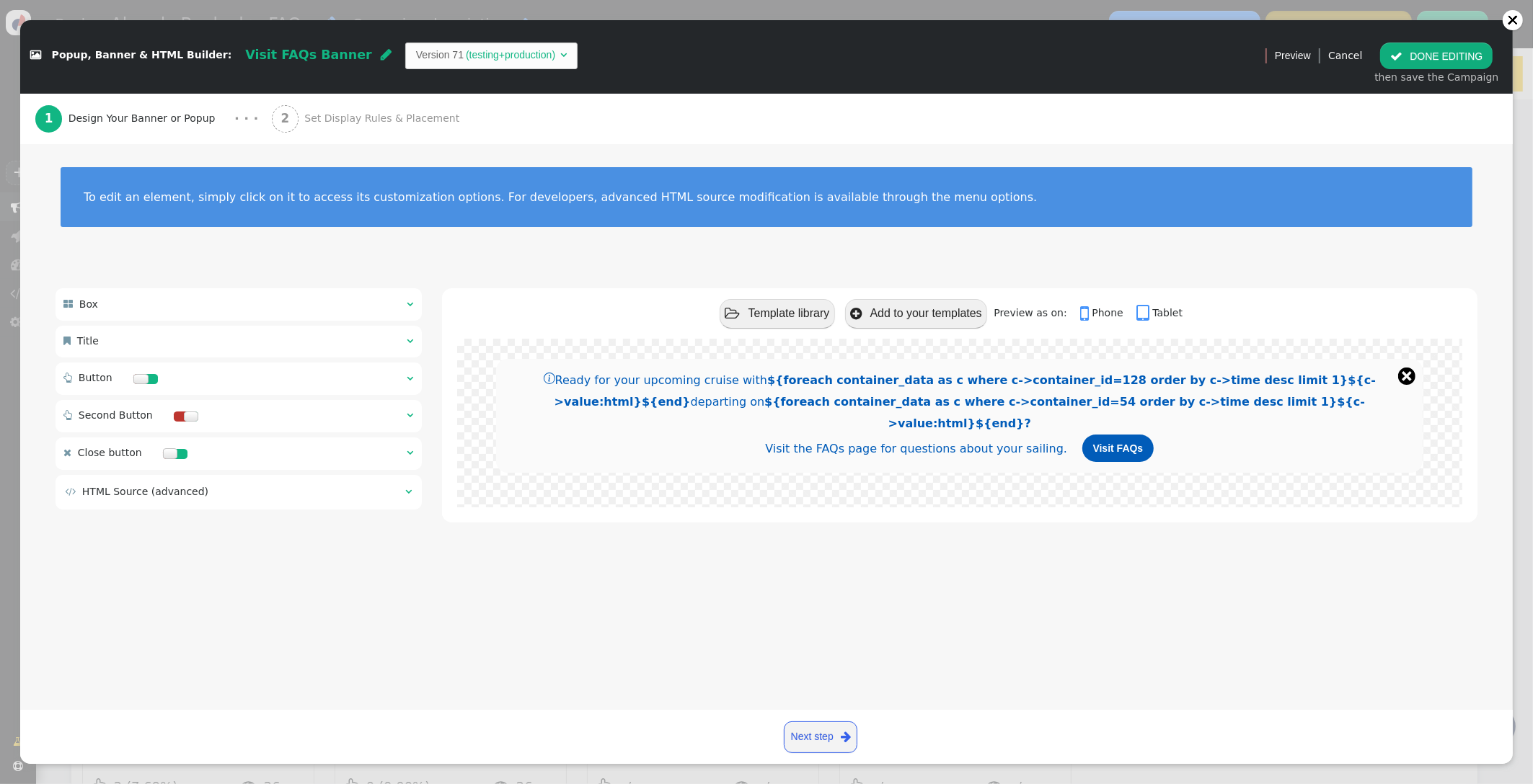
click at [393, 114] on span "Set Display Rules & Placement" at bounding box center [385, 117] width 161 height 15
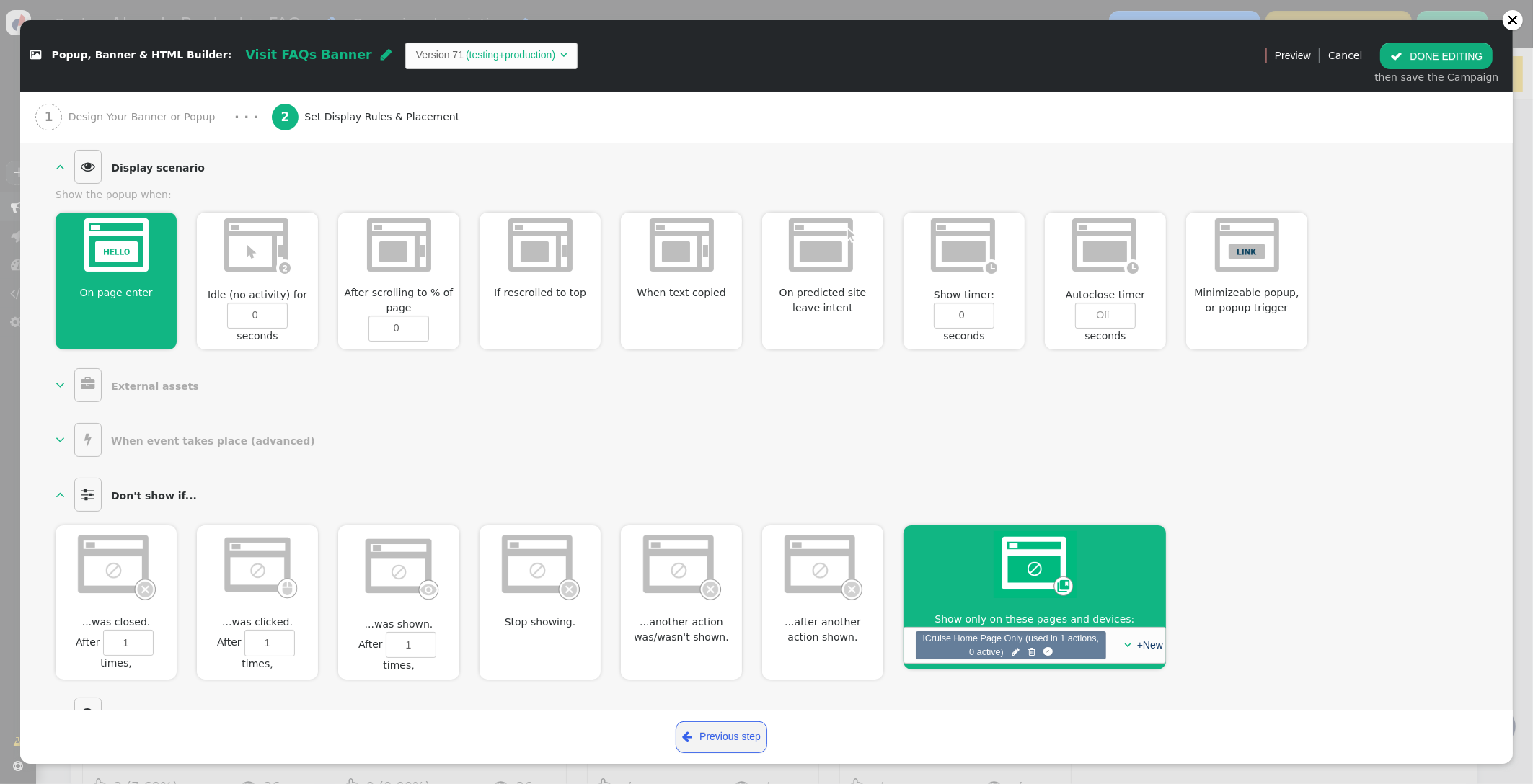
scroll to position [592, 0]
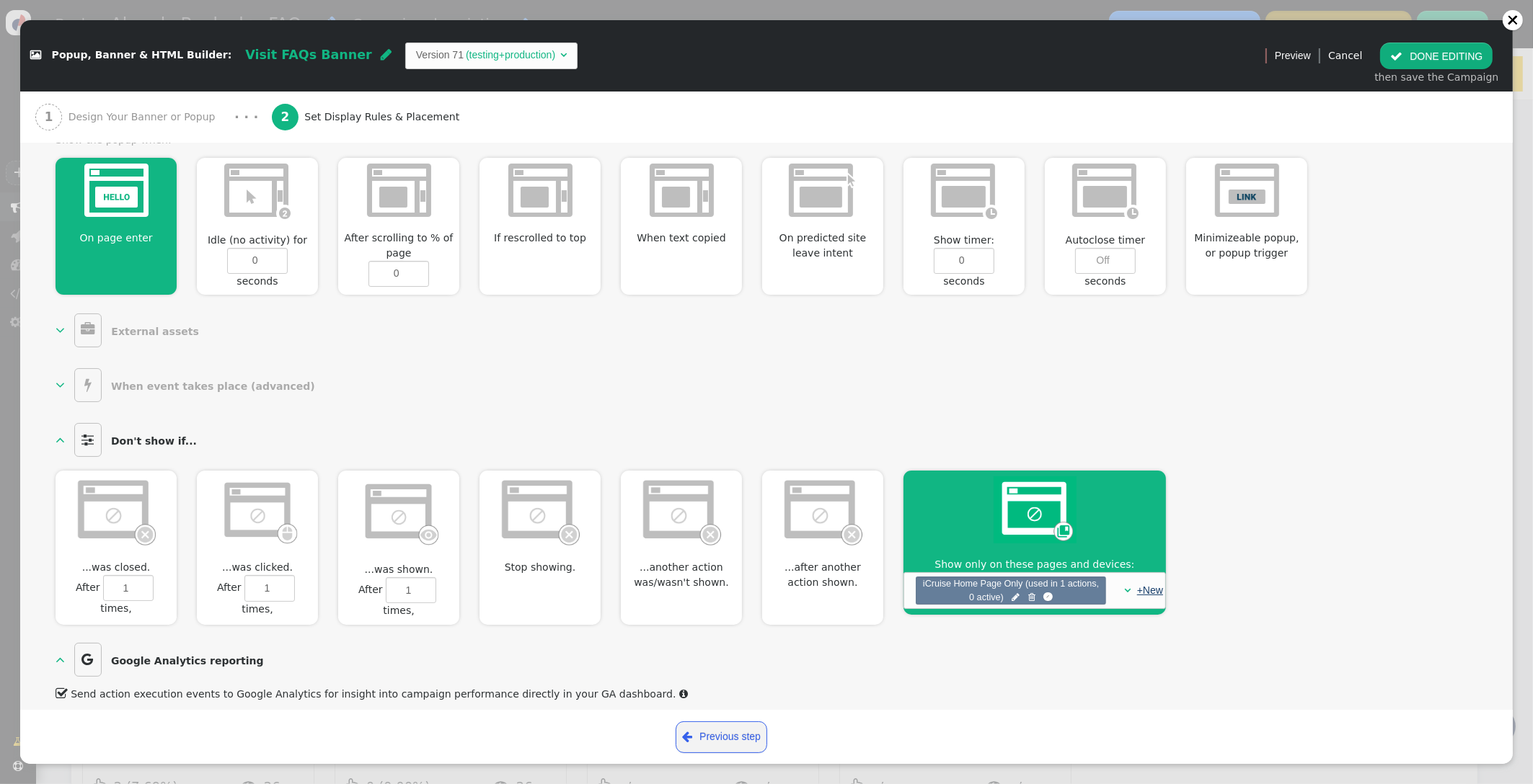
click at [1151, 584] on link "+New" at bounding box center [1150, 590] width 26 height 12
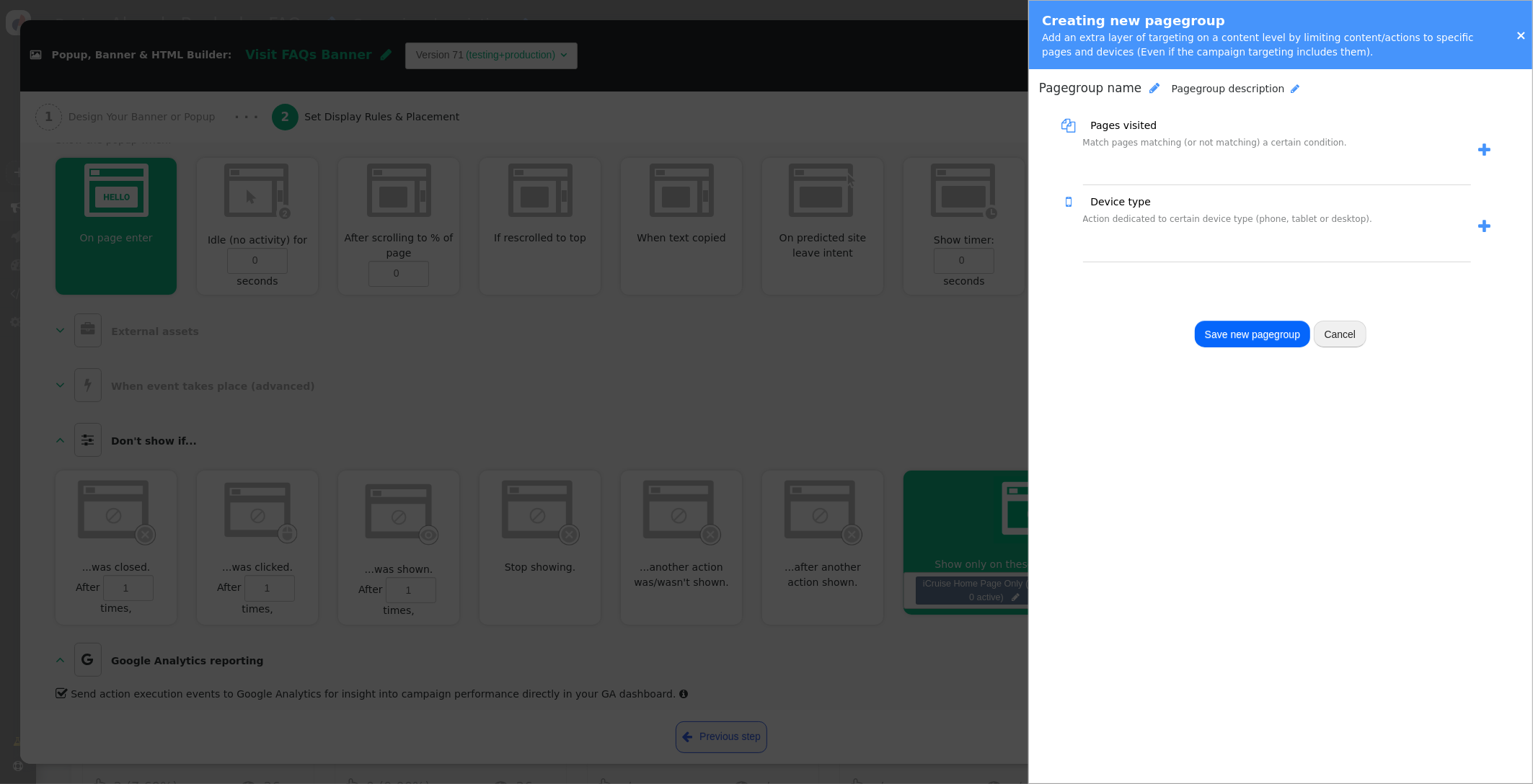
click at [1113, 86] on span "Pagegroup name" at bounding box center [1090, 87] width 103 height 15
type input "CruiseCheap Home Page Only"
click at [1318, 91] on div "Pagegroup description " at bounding box center [1264, 92] width 128 height 15
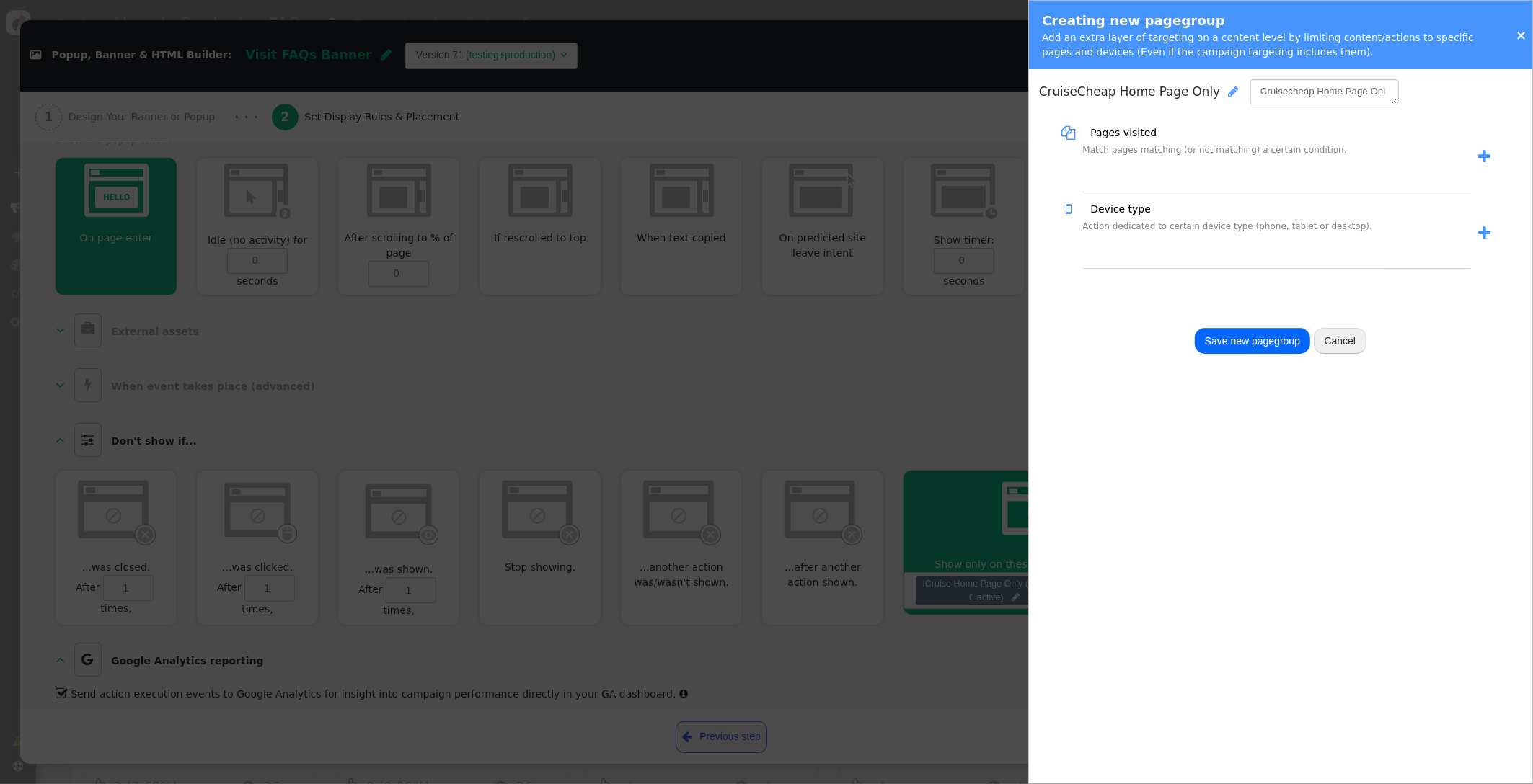
type textarea "Cruisecheap Home Page Only"
click at [1488, 156] on span "" at bounding box center [1484, 150] width 13 height 15
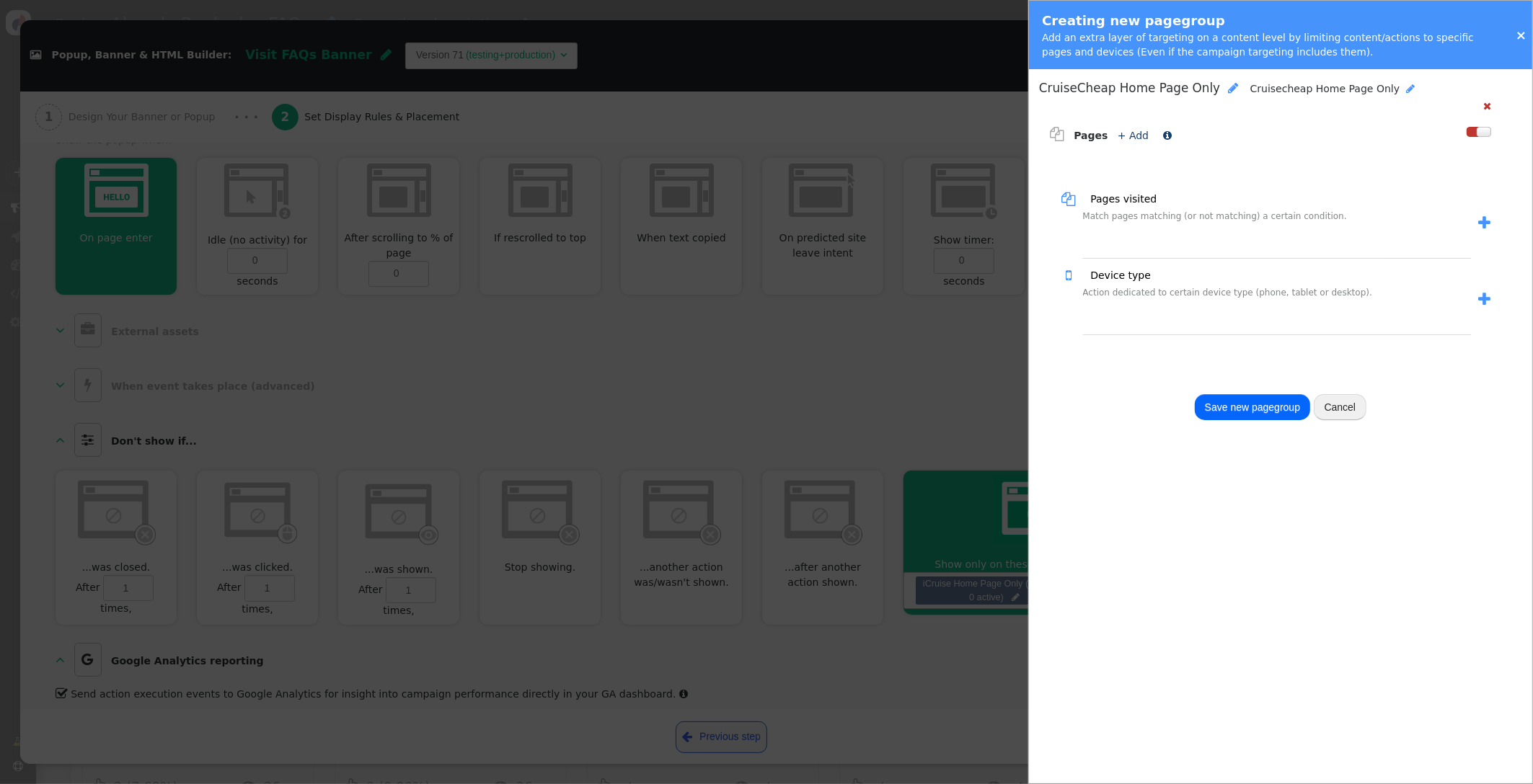
click at [1131, 135] on link "+ Add" at bounding box center [1134, 136] width 31 height 12
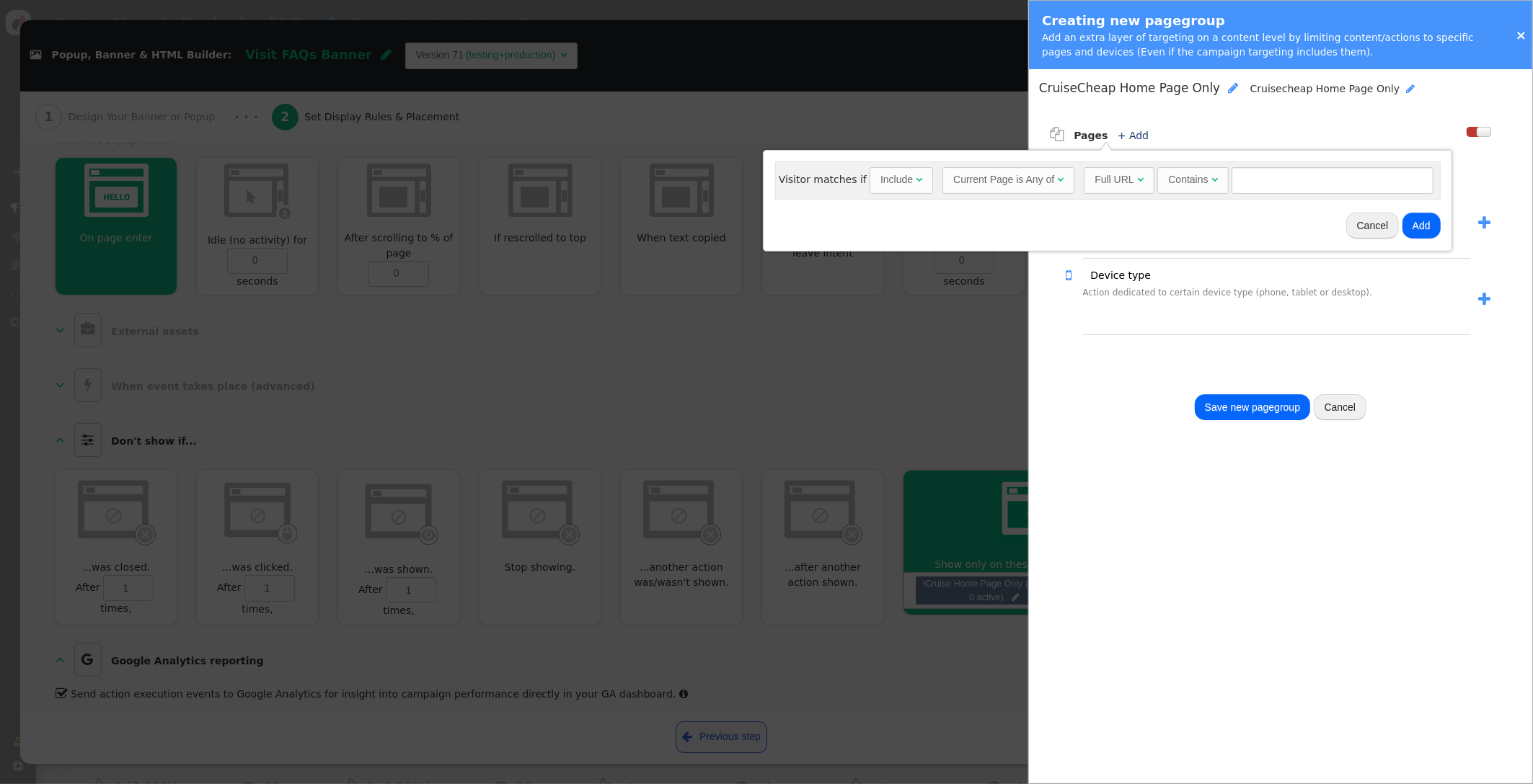
click at [1017, 182] on div "Current Page is Any of" at bounding box center [1003, 179] width 101 height 15
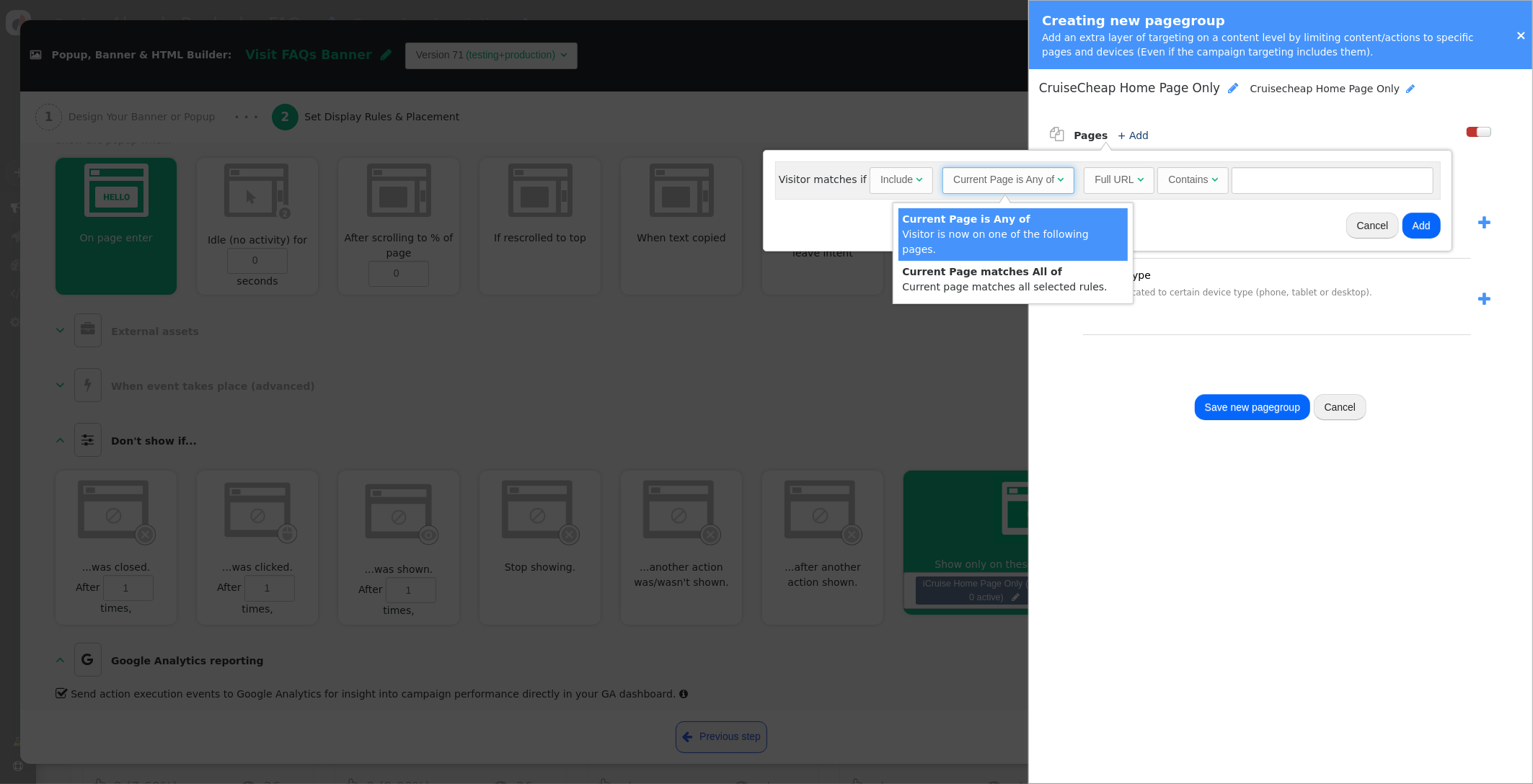
click at [1017, 182] on div "Current Page is Any of" at bounding box center [1003, 179] width 101 height 15
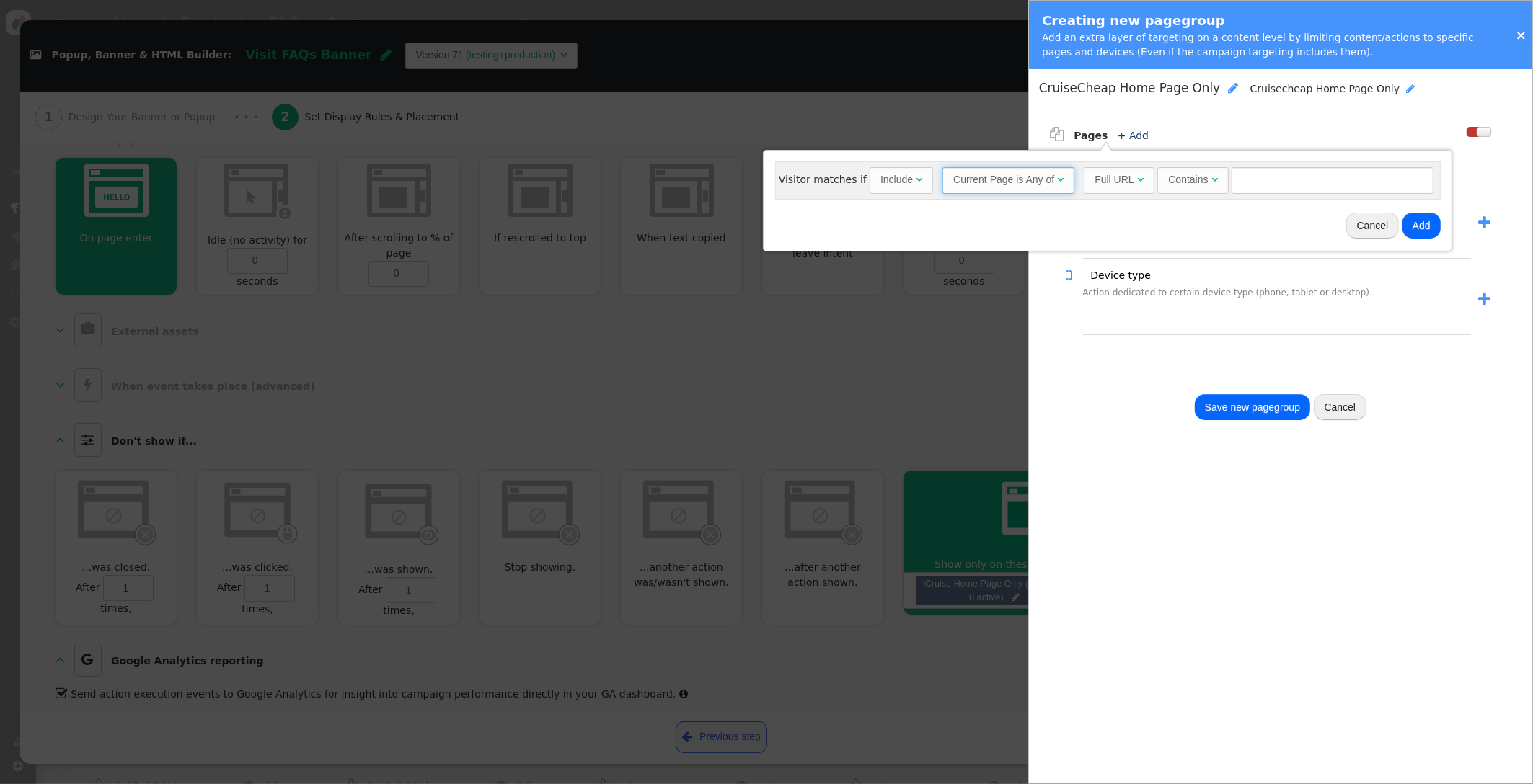
click at [1126, 184] on div "Full URL" at bounding box center [1114, 179] width 39 height 15
click at [1192, 184] on span "" at bounding box center [1194, 179] width 7 height 10
click at [1263, 226] on button "Add" at bounding box center [1270, 225] width 38 height 26
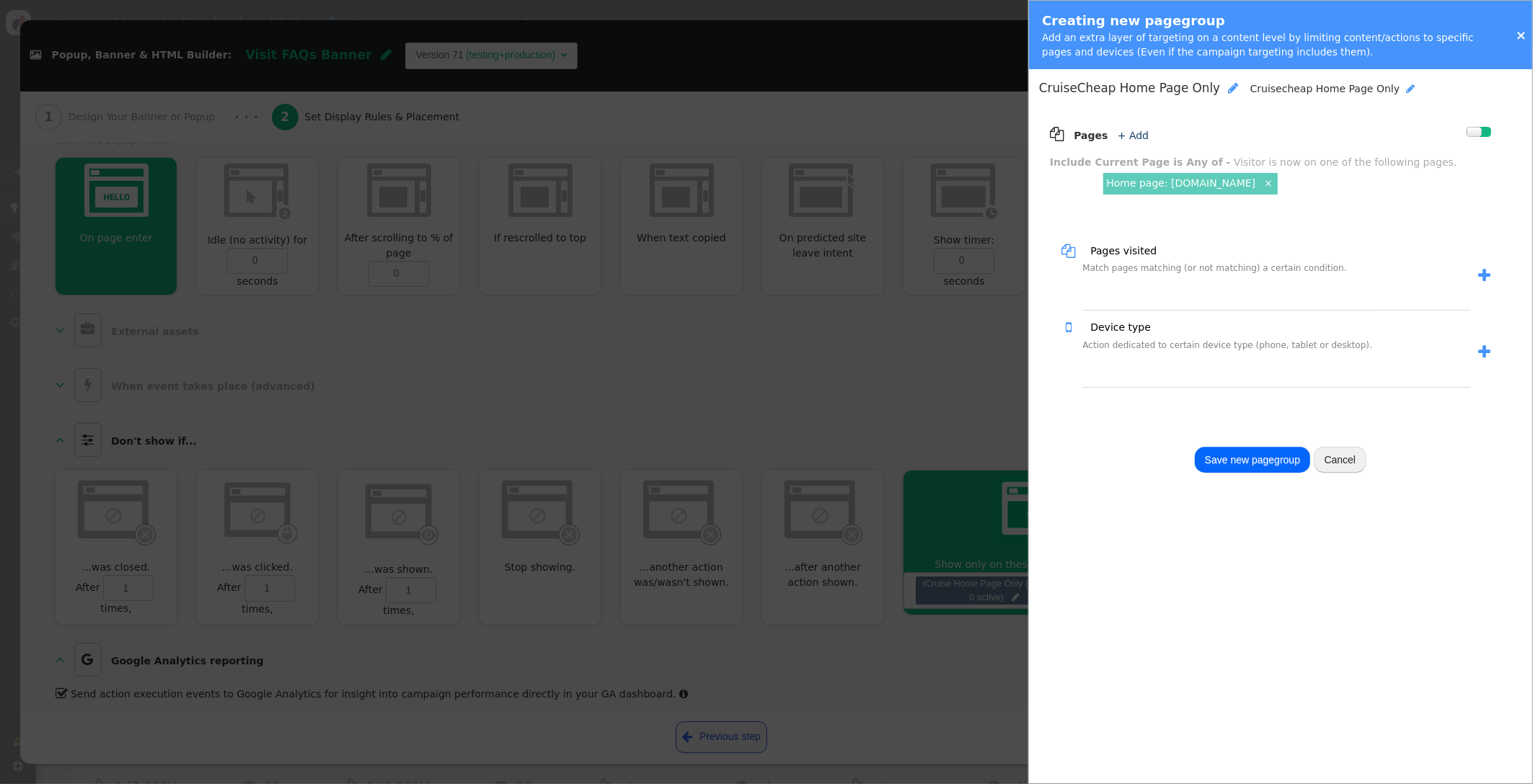
click at [1241, 458] on button "Save new pagegroup" at bounding box center [1252, 460] width 116 height 26
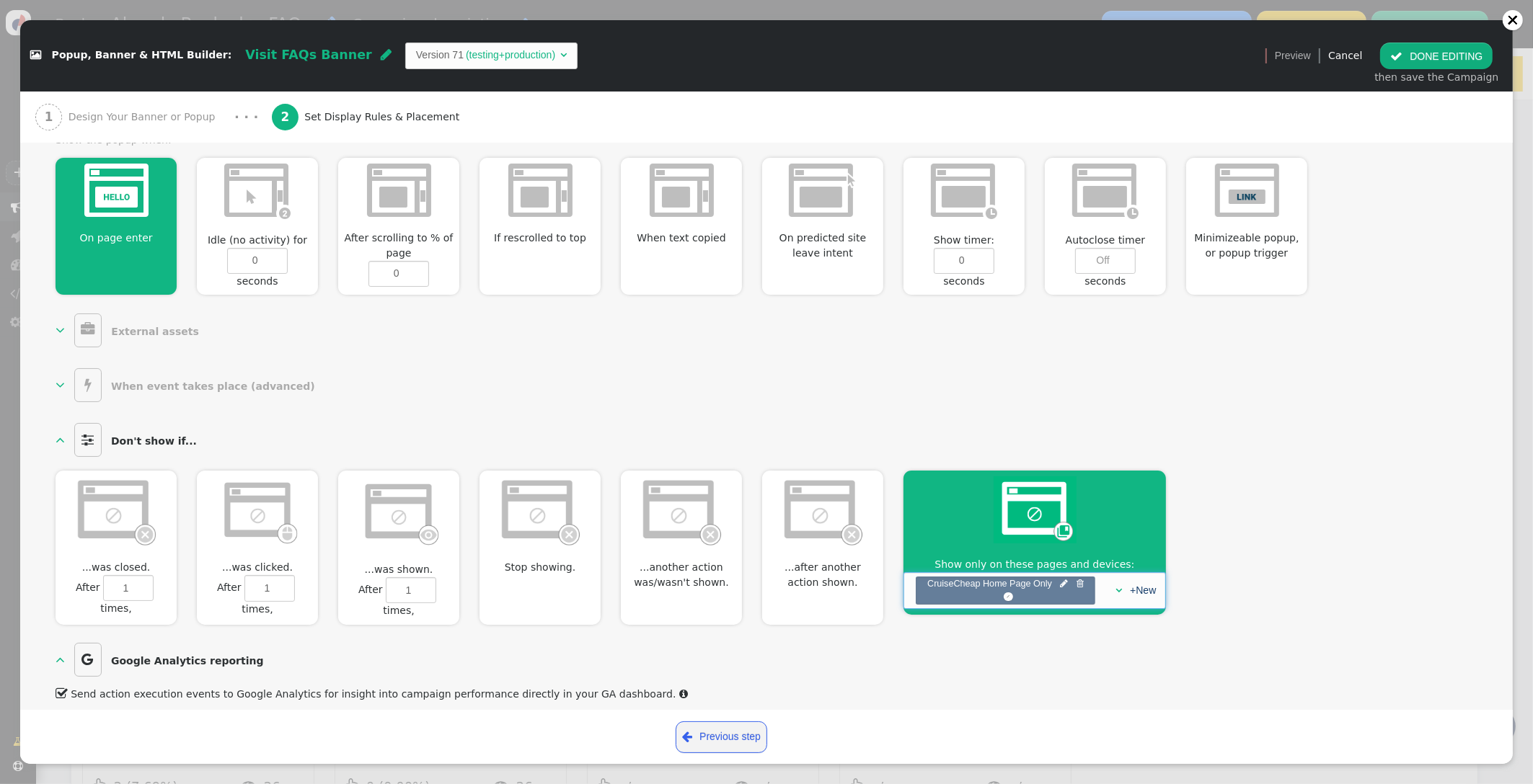
click at [1118, 585] on span "" at bounding box center [1118, 590] width 7 height 10
click at [1016, 591] on span "" at bounding box center [1015, 598] width 8 height 14
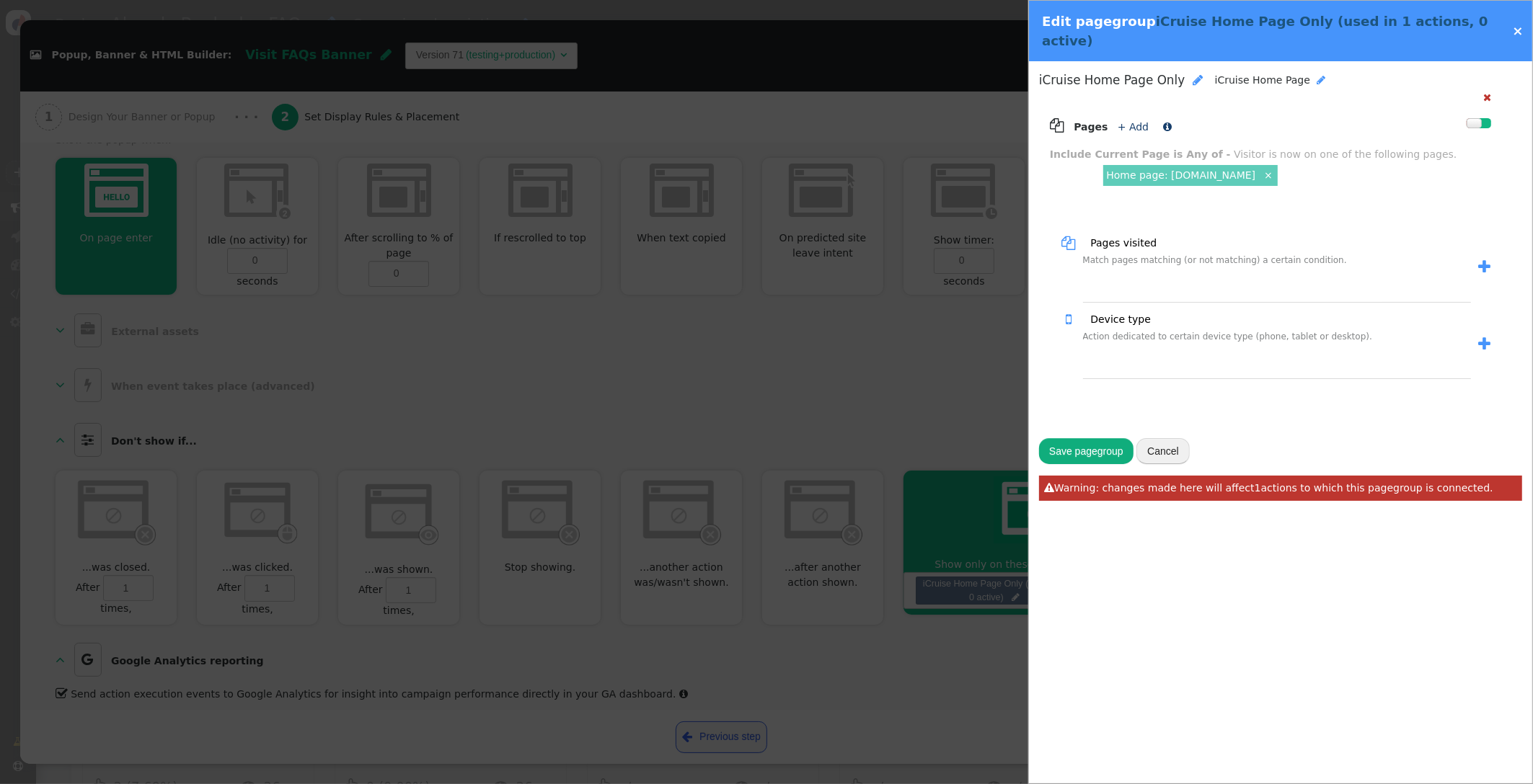
click at [1133, 121] on link "+ Add" at bounding box center [1134, 127] width 31 height 12
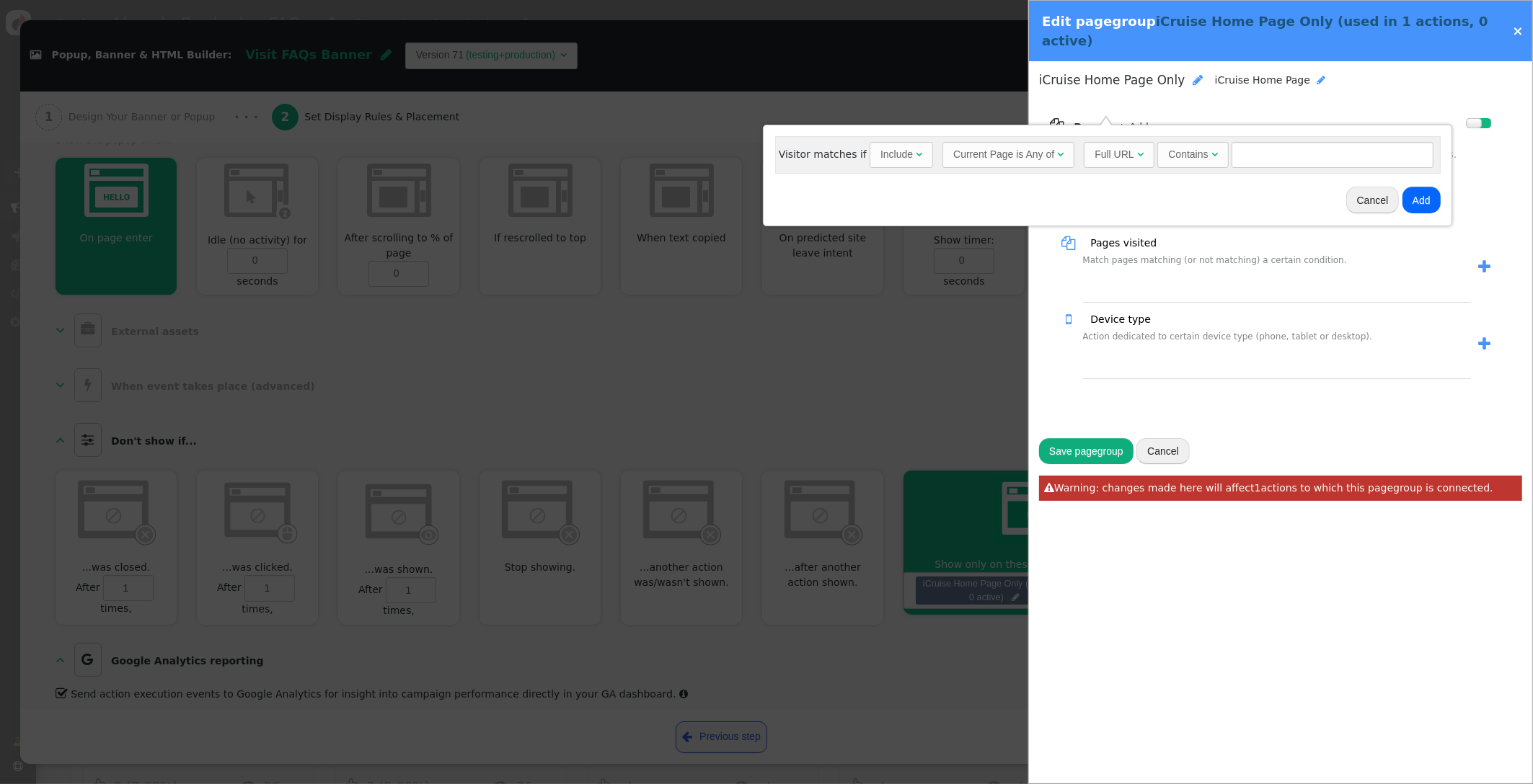
click at [1131, 155] on div "Full URL" at bounding box center [1115, 154] width 42 height 15
click at [1191, 149] on span "" at bounding box center [1194, 154] width 7 height 10
click at [1266, 197] on button "Add" at bounding box center [1270, 200] width 38 height 26
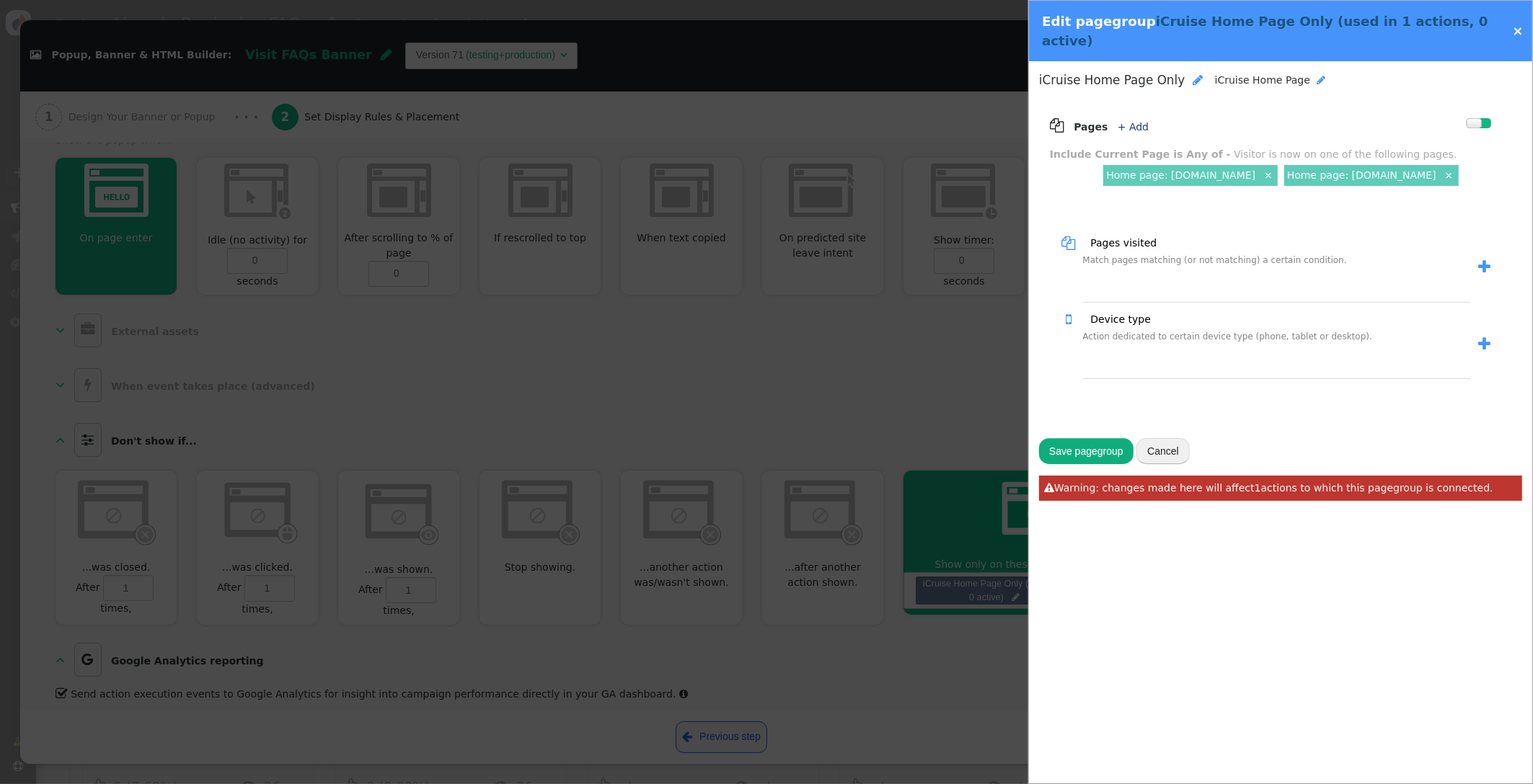
click at [1075, 72] on span "iCruise Home Page Only" at bounding box center [1111, 79] width 146 height 15
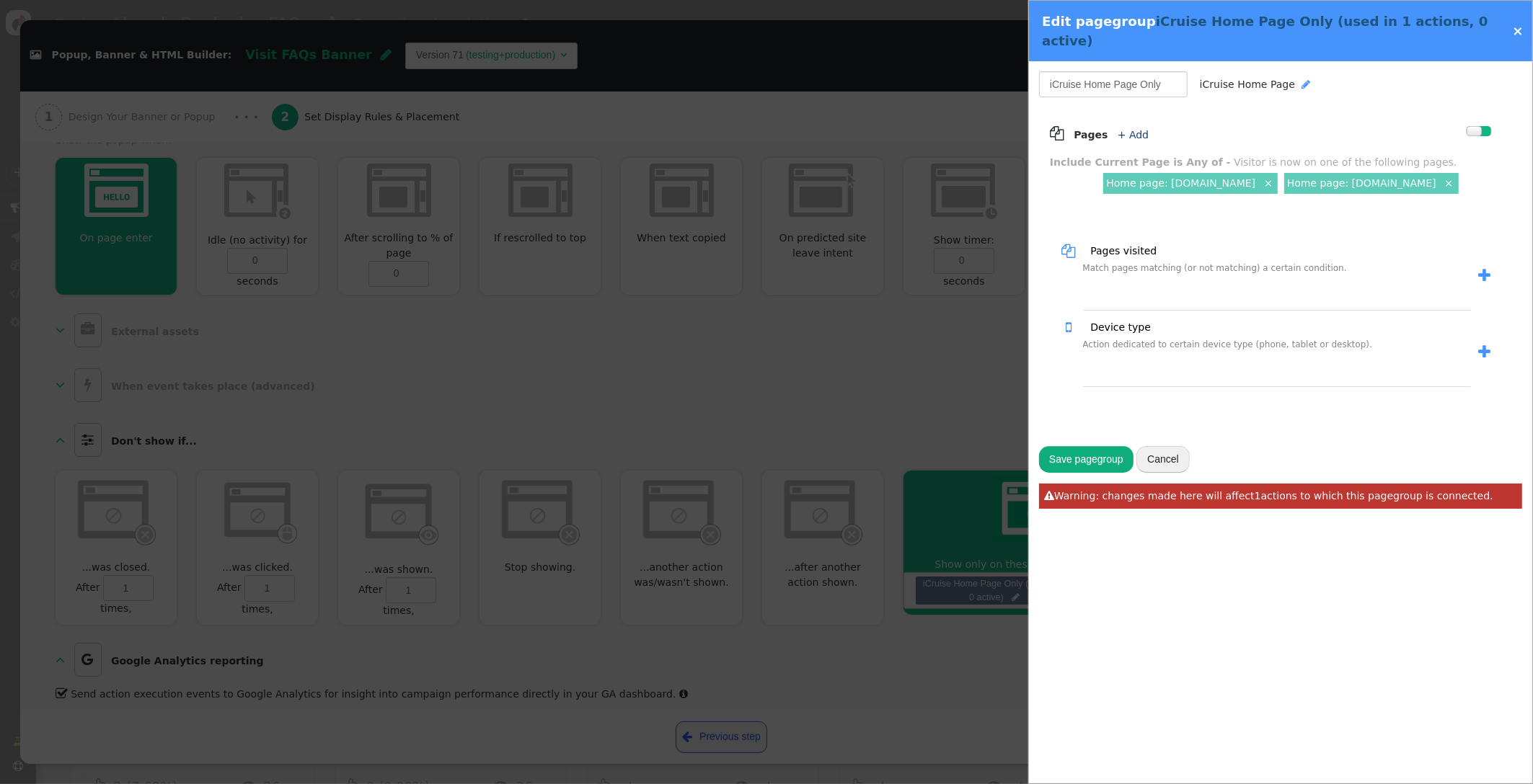
click at [1081, 71] on input "iCruise Home Page Only" at bounding box center [1113, 84] width 149 height 26
drag, startPoint x: 1081, startPoint y: 66, endPoint x: 994, endPoint y: 65, distance: 87.0
click at [994, 784] on div " Popup, Banner & HTML Builder: Visit FAQs Banner  Version 71 (testing+product…" at bounding box center [766, 784] width 1533 height 0
type input "IC & CC Home Page Only"
click at [1297, 77] on div "iCruise Home Page " at bounding box center [1255, 84] width 111 height 15
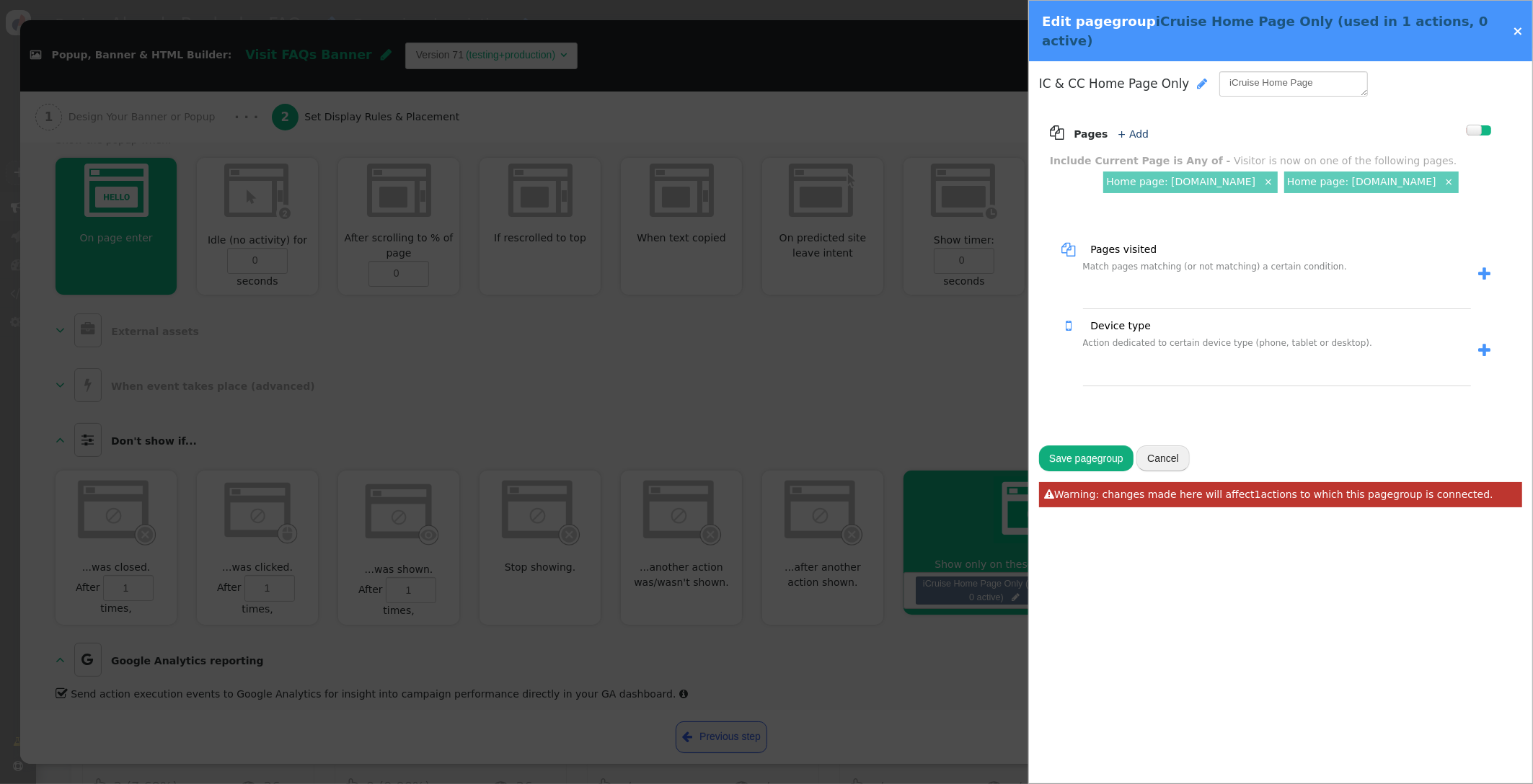
drag, startPoint x: 1211, startPoint y: 61, endPoint x: 920, endPoint y: 37, distance: 292.0
click at [918, 784] on div " Popup, Banner & HTML Builder: Visit FAQs Banner  Version 71 (testing+product…" at bounding box center [766, 784] width 1533 height 0
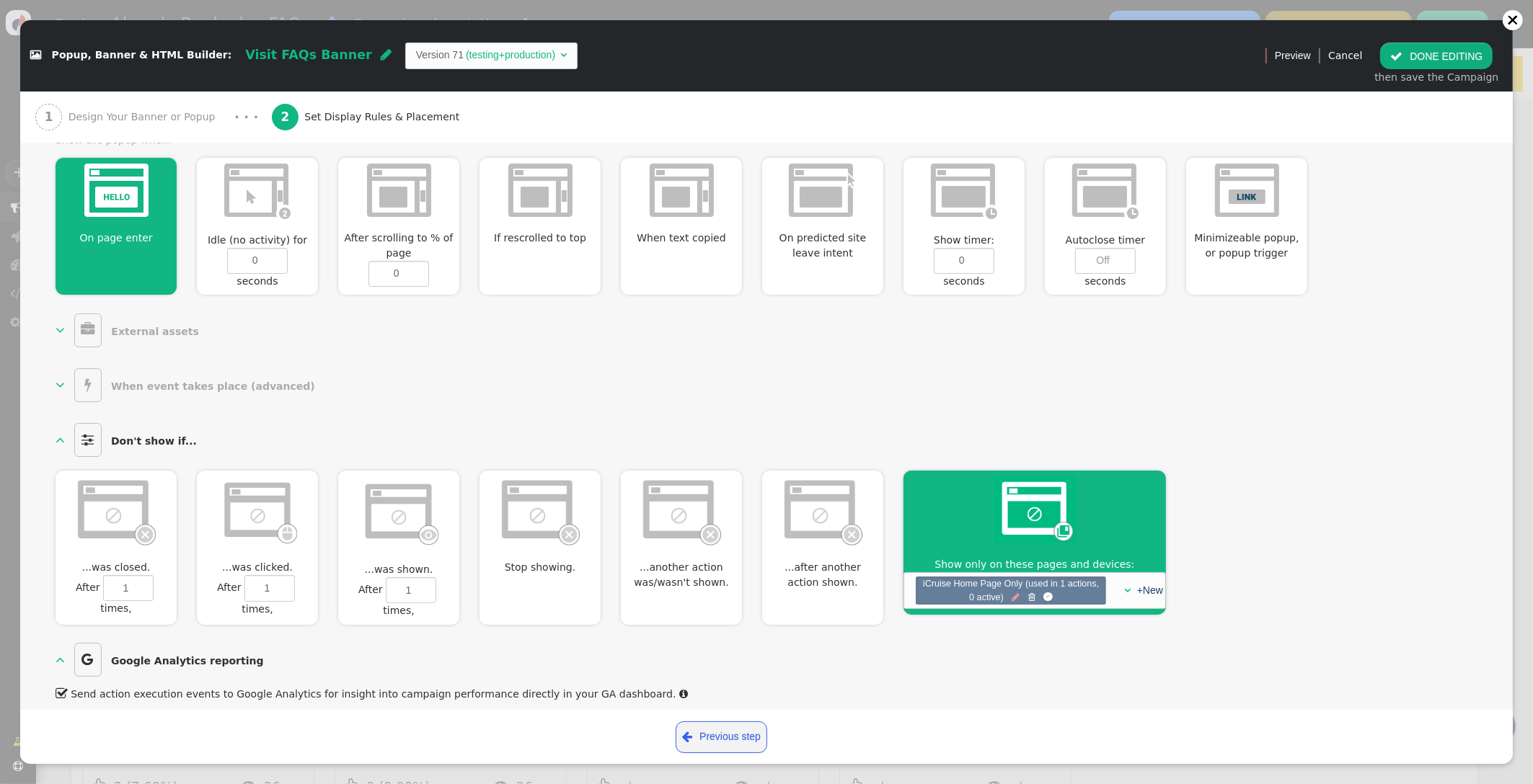
click at [1017, 591] on span "" at bounding box center [1015, 598] width 8 height 14
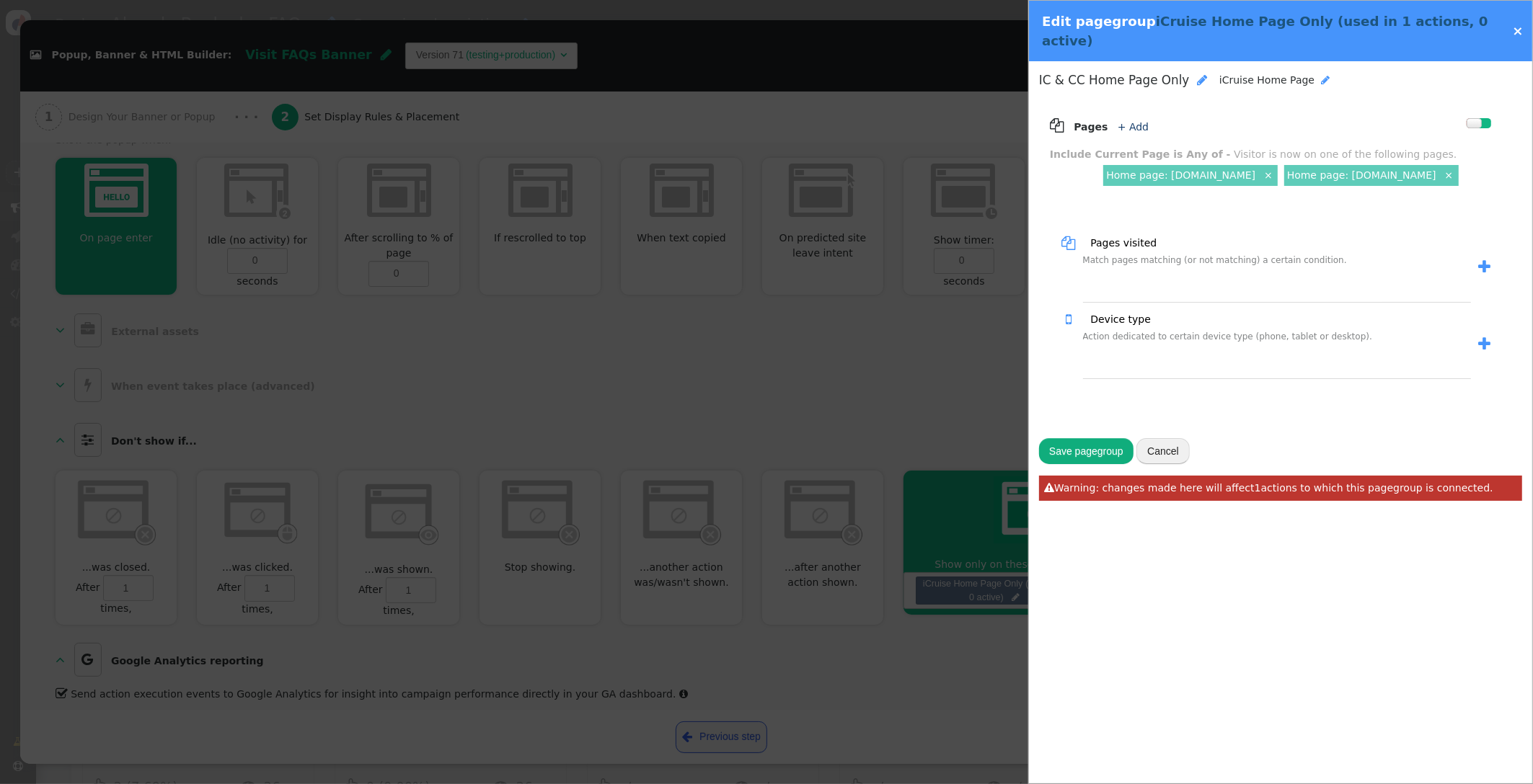
click at [1321, 75] on span "" at bounding box center [1324, 80] width 9 height 10
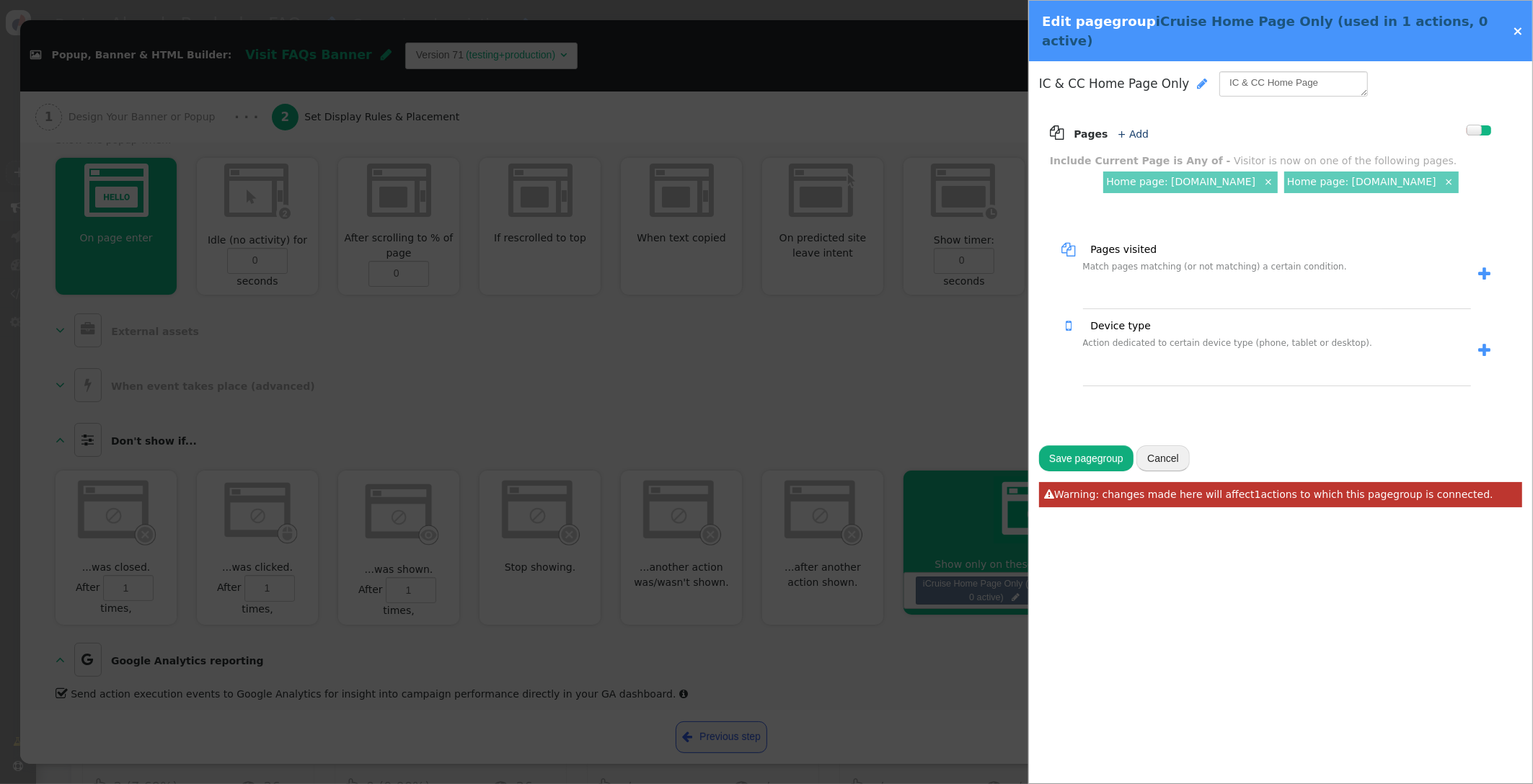
type textarea "IC & CC Home Pages"
click at [1098, 445] on button "Save pagegroup" at bounding box center [1086, 458] width 94 height 26
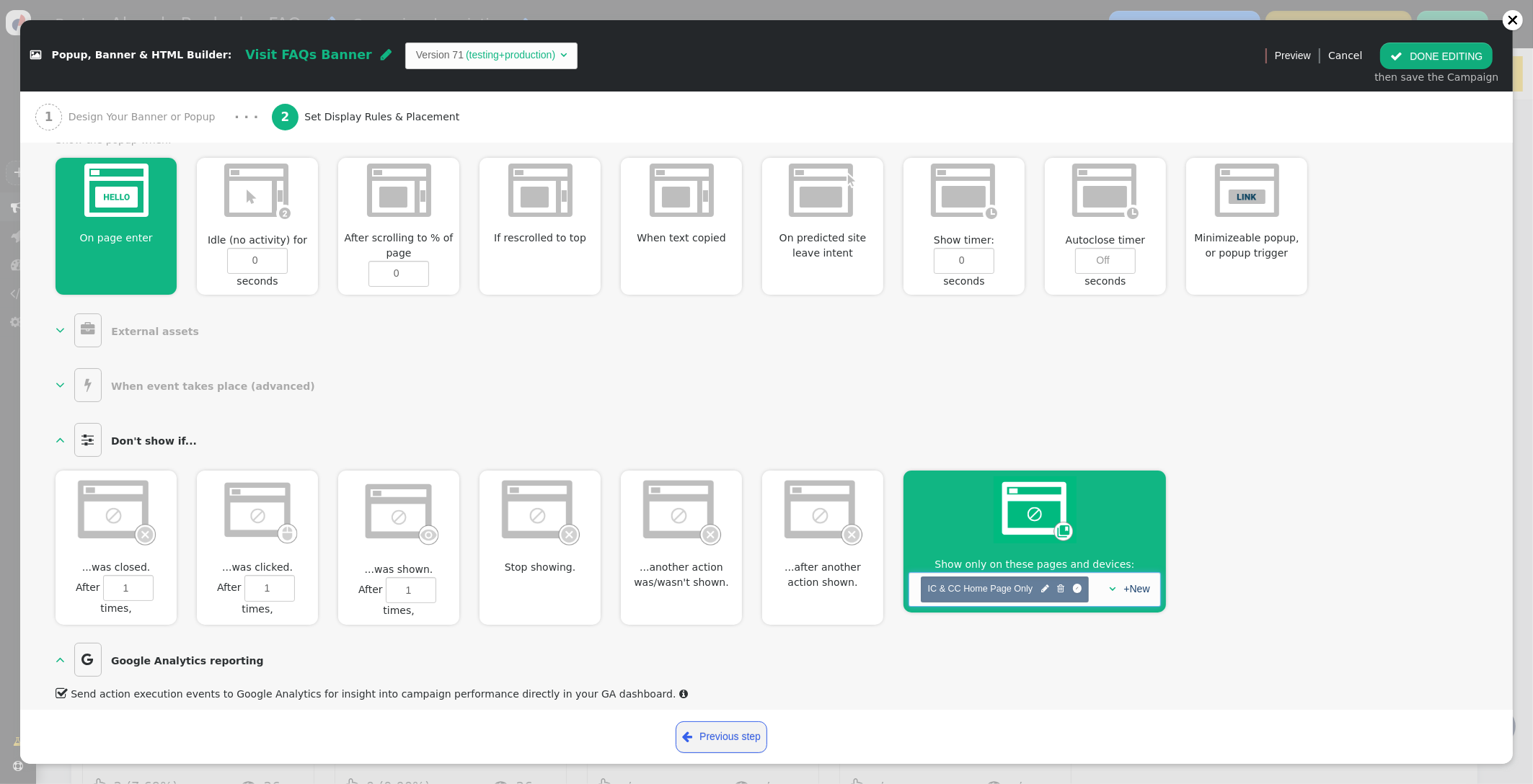
click at [1112, 584] on span "" at bounding box center [1112, 589] width 7 height 10
click at [1082, 577] on span "" at bounding box center [1080, 584] width 7 height 14
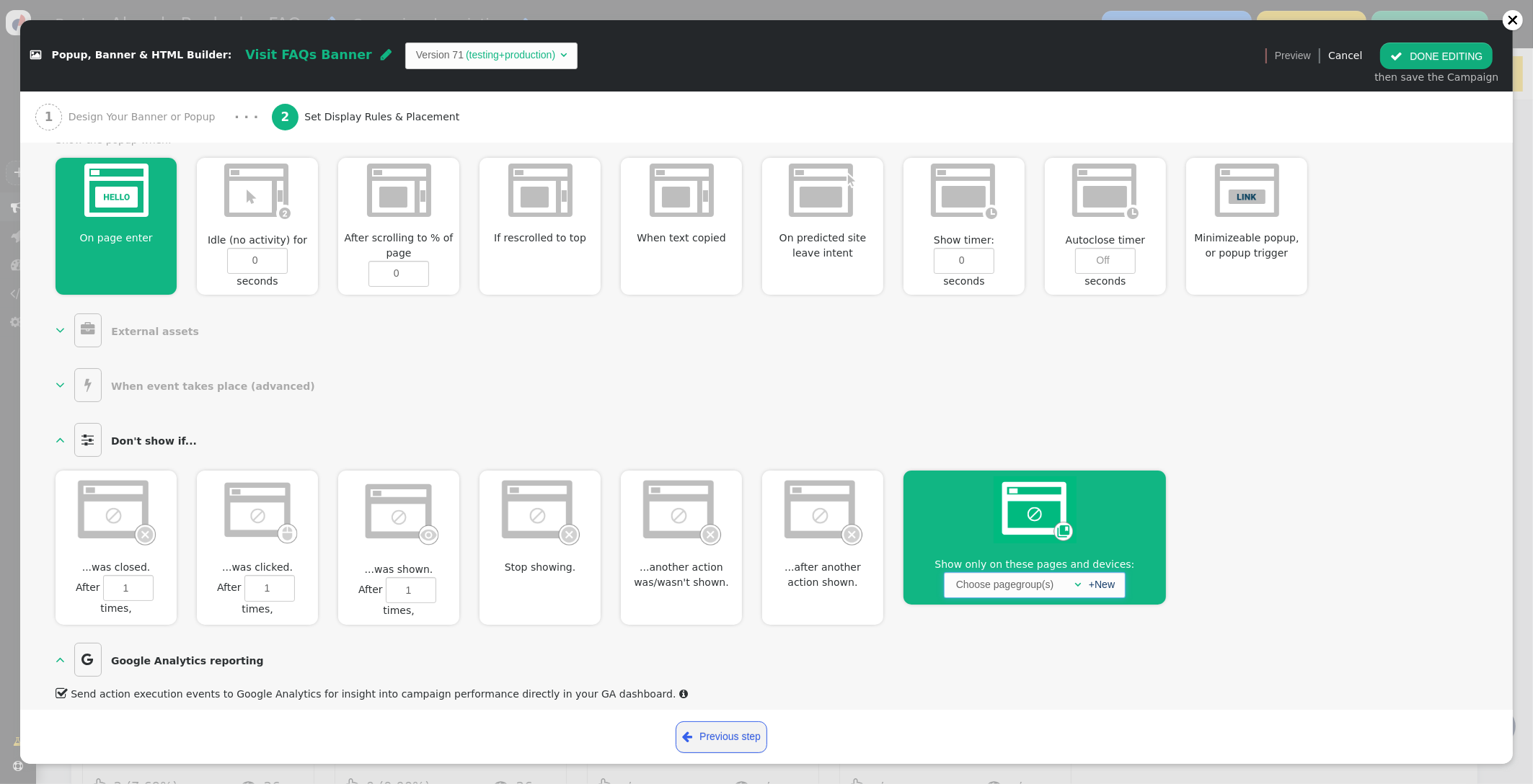
click at [1075, 579] on span "" at bounding box center [1077, 584] width 7 height 10
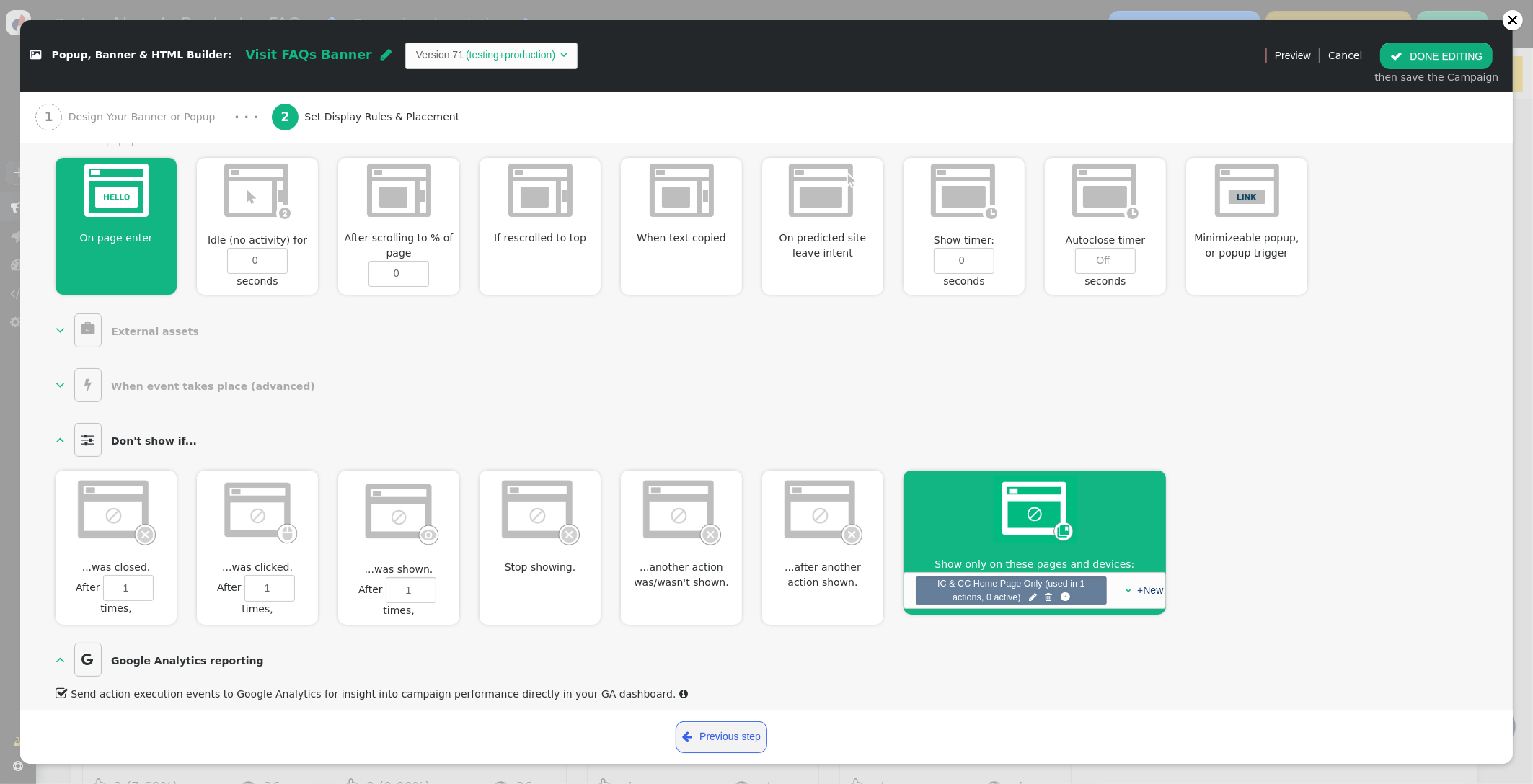
click at [1441, 54] on button " DONE EDITING" at bounding box center [1436, 55] width 113 height 26
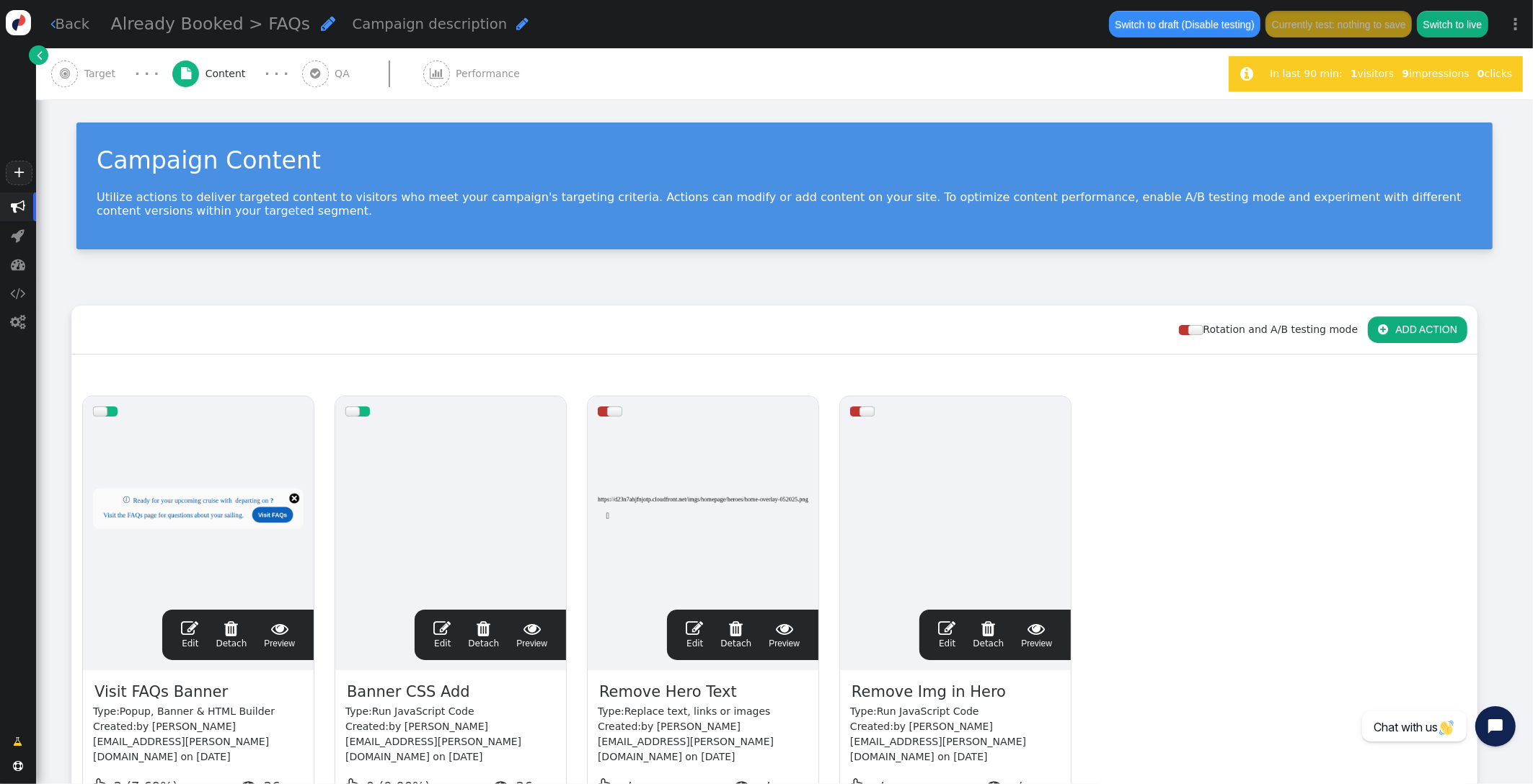
click at [674, 338] on div "Rotation and A/B testing mode  ADD ACTION" at bounding box center [774, 330] width 1406 height 49
click at [314, 67] on span "" at bounding box center [315, 73] width 26 height 26
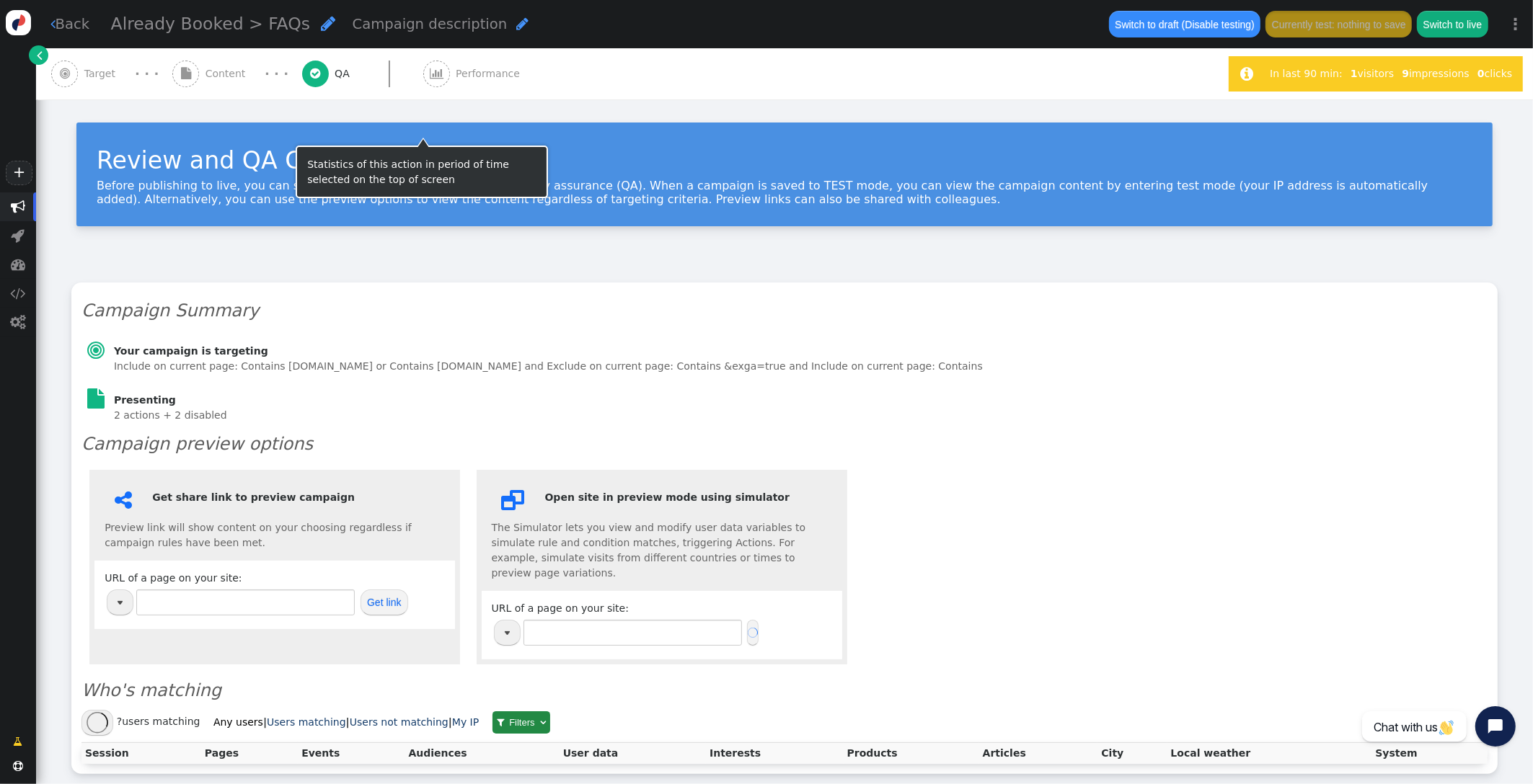
type input "[URL][DOMAIN_NAME]"
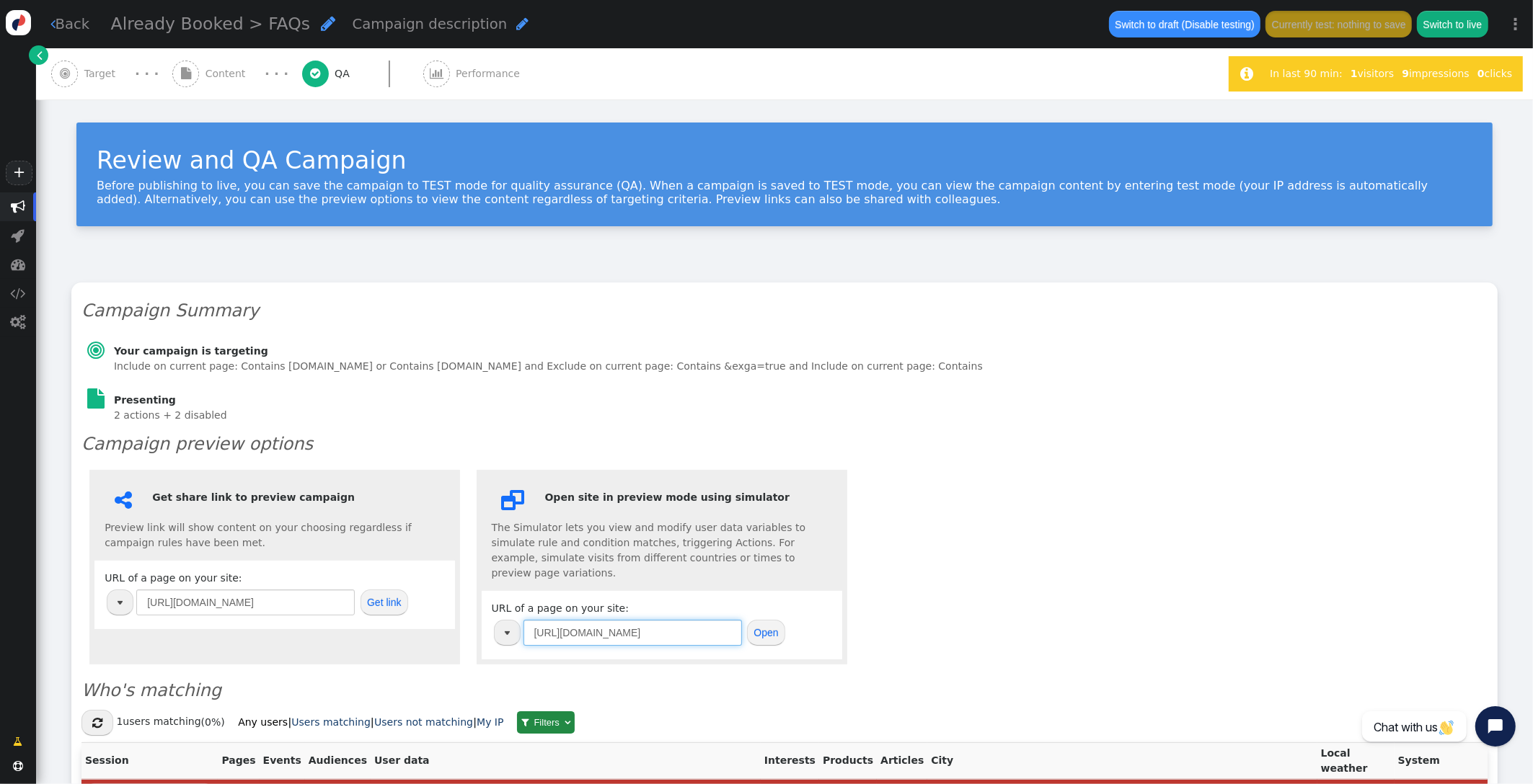
click at [635, 625] on input "[URL][DOMAIN_NAME]" at bounding box center [632, 632] width 218 height 26
drag, startPoint x: 672, startPoint y: 617, endPoint x: 491, endPoint y: 598, distance: 182.0
click at [491, 603] on span "URL of a page on your site: [URL][DOMAIN_NAME] Open" at bounding box center [638, 621] width 294 height 35
paste input "s://www.cruisecheap"
type input "[URL][DOMAIN_NAME]"
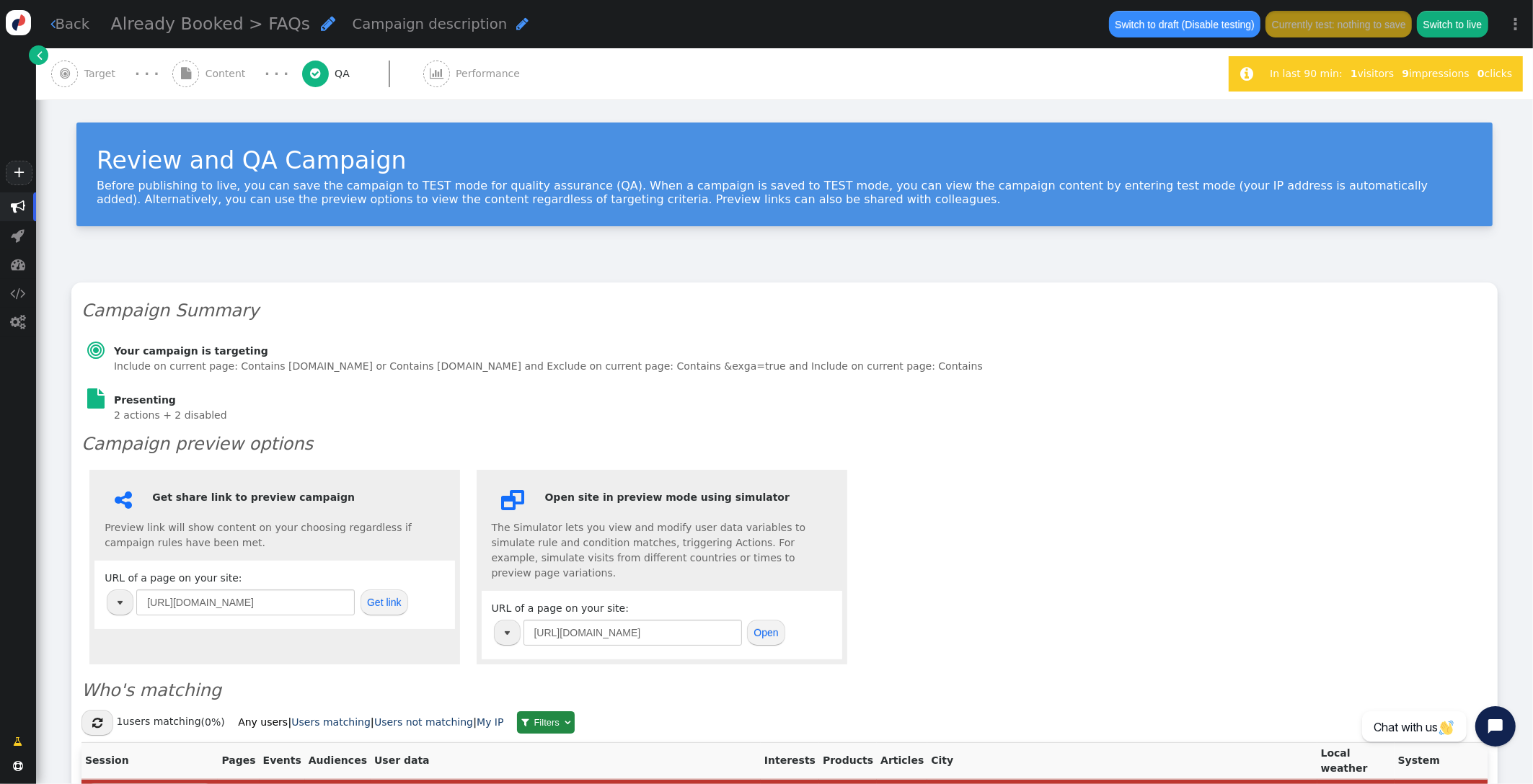
click at [766, 624] on button "Open" at bounding box center [766, 632] width 38 height 26
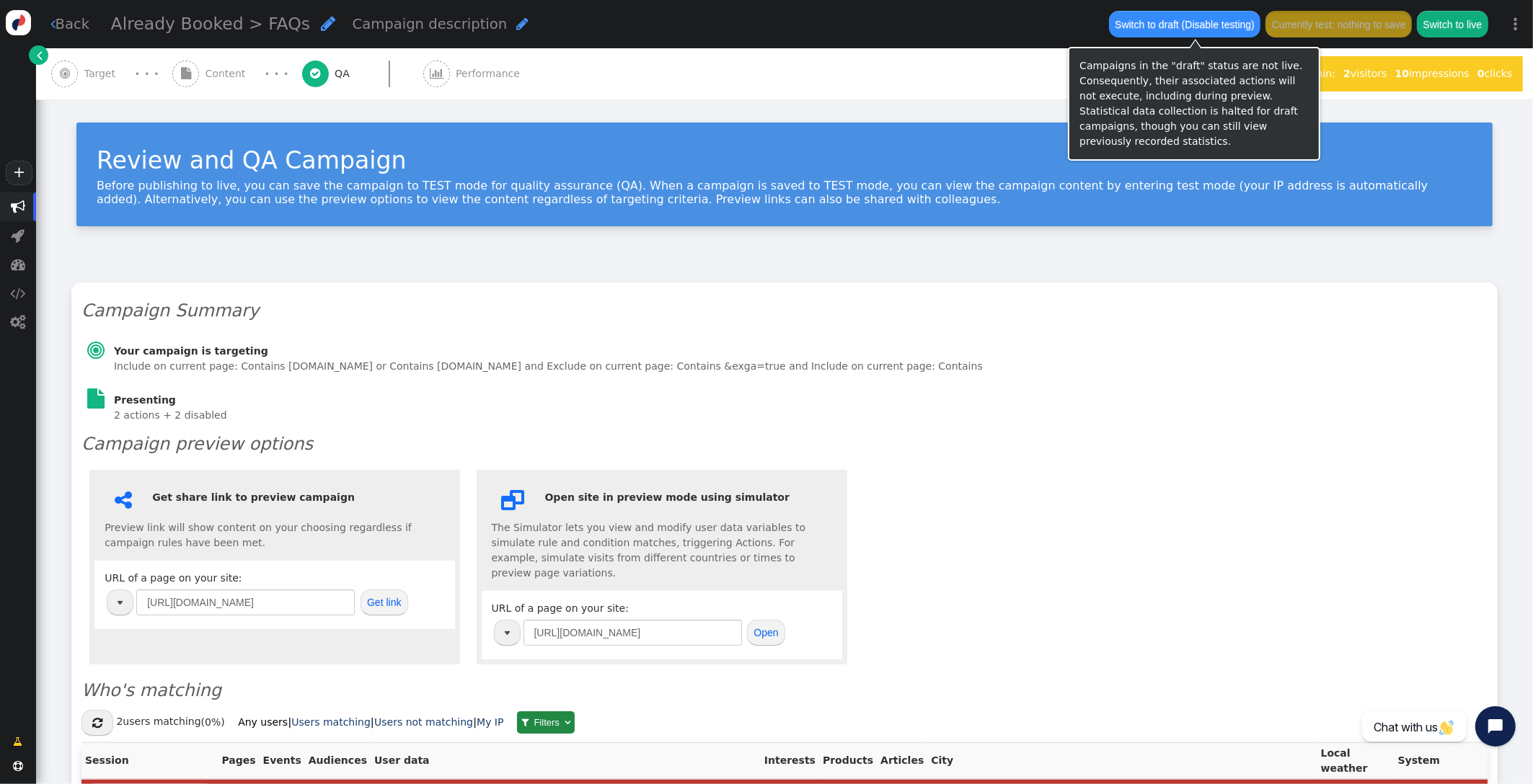
click at [1202, 26] on button "Switch to draft (Disable testing)" at bounding box center [1185, 23] width 152 height 26
